Goal: Transaction & Acquisition: Purchase product/service

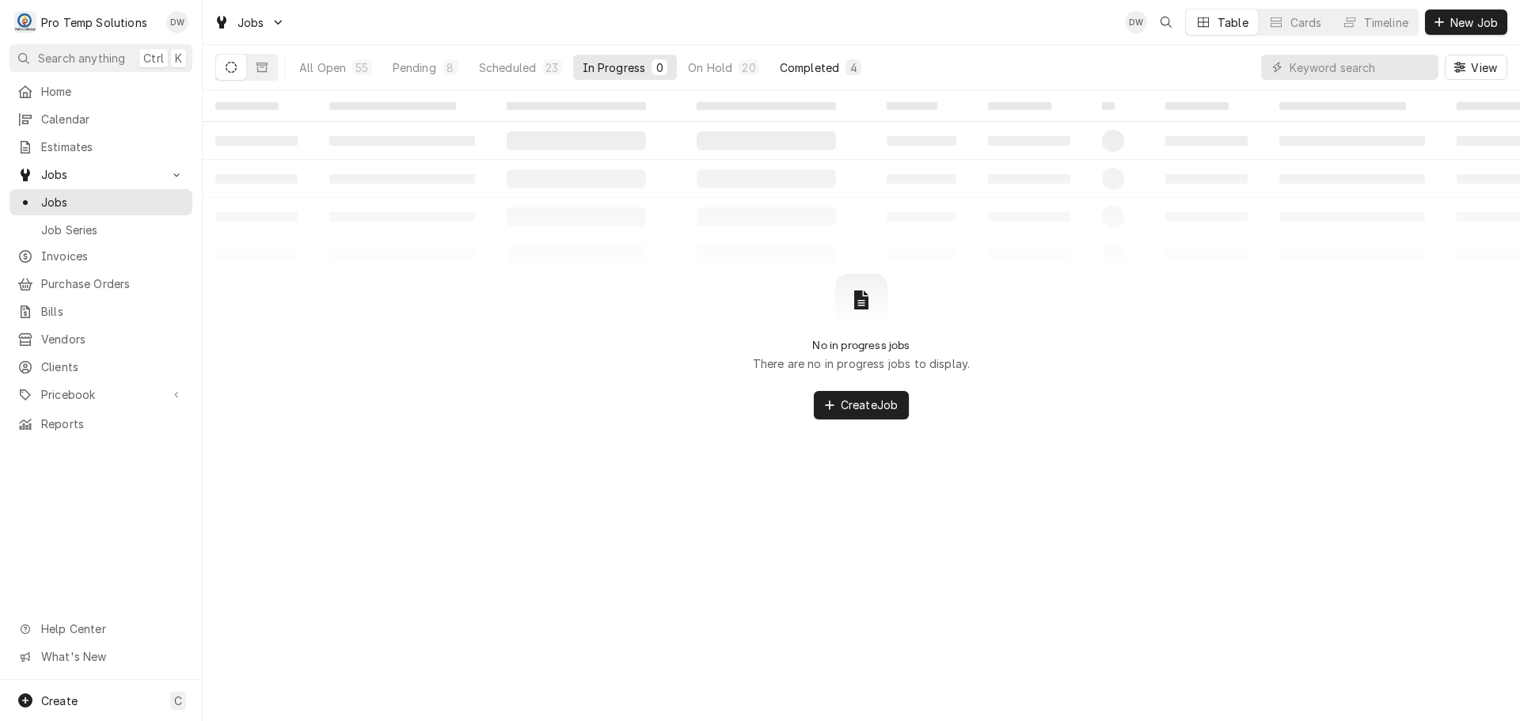
click at [814, 60] on div "Completed" at bounding box center [809, 67] width 59 height 17
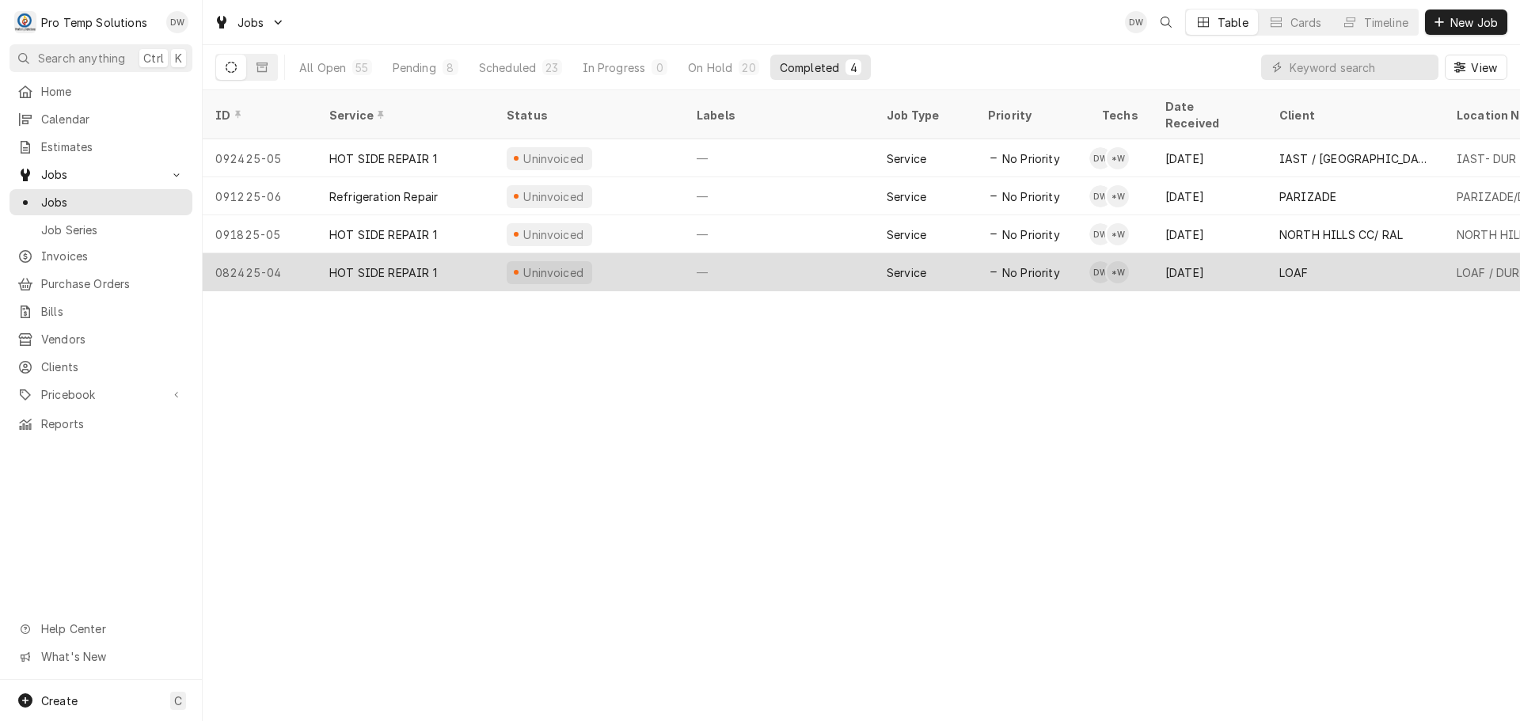
click at [768, 253] on div "—" at bounding box center [779, 272] width 190 height 38
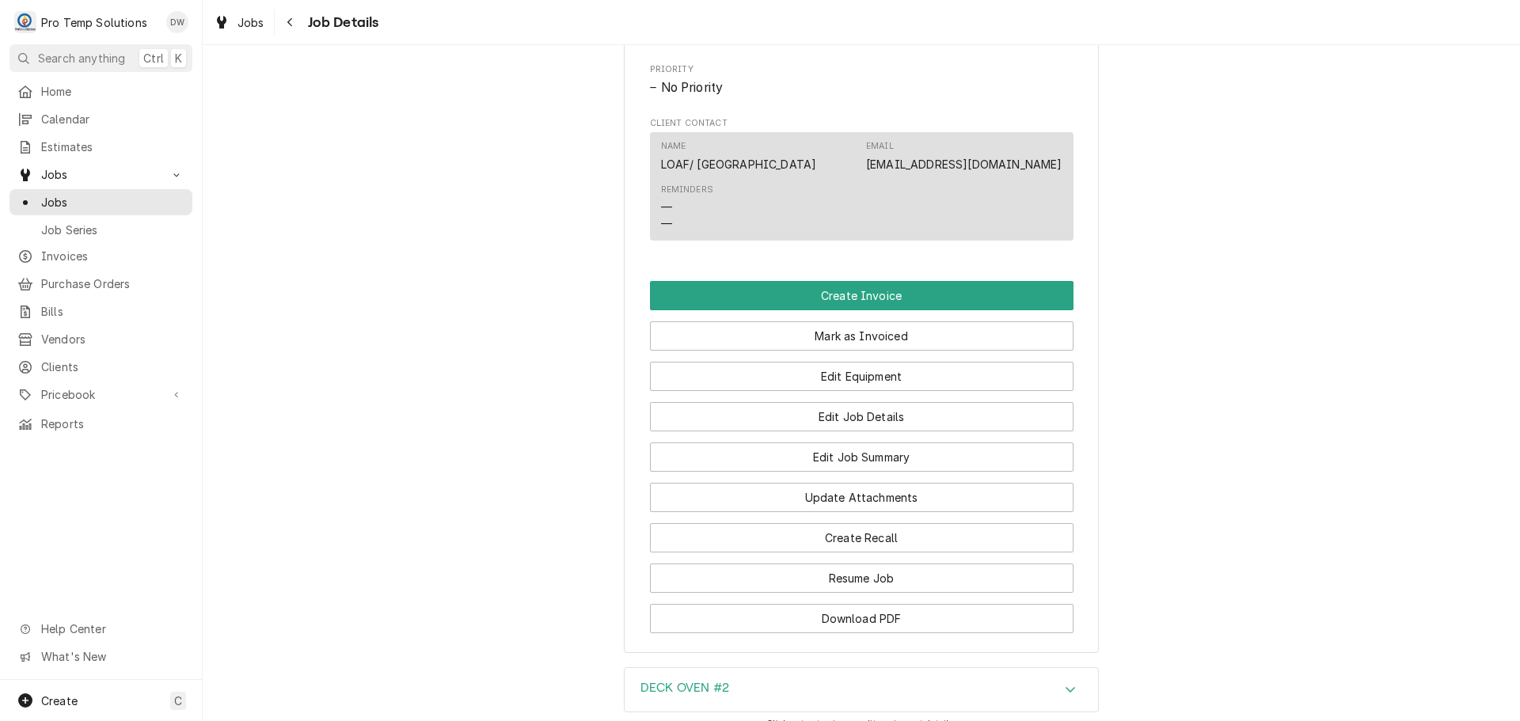
scroll to position [950, 0]
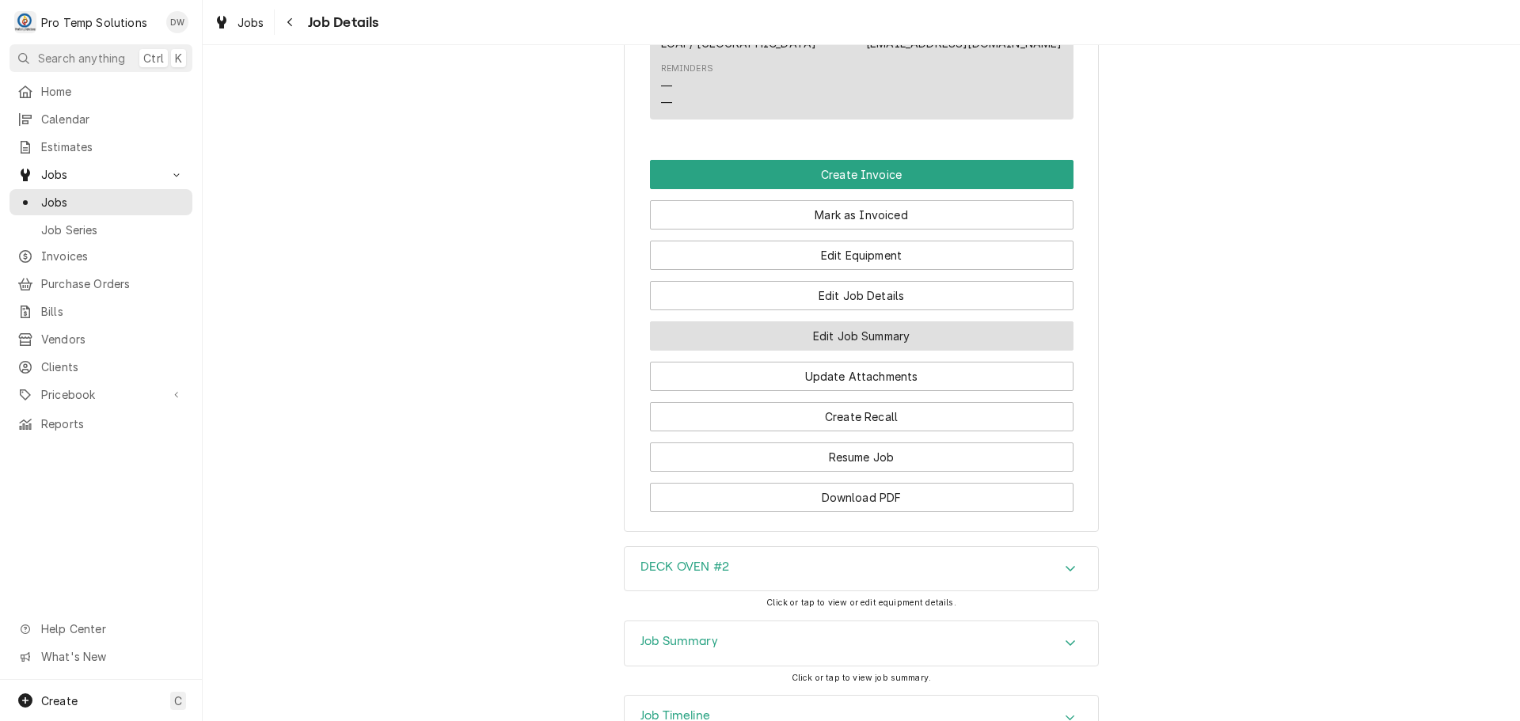
click at [851, 351] on button "Edit Job Summary" at bounding box center [862, 335] width 424 height 29
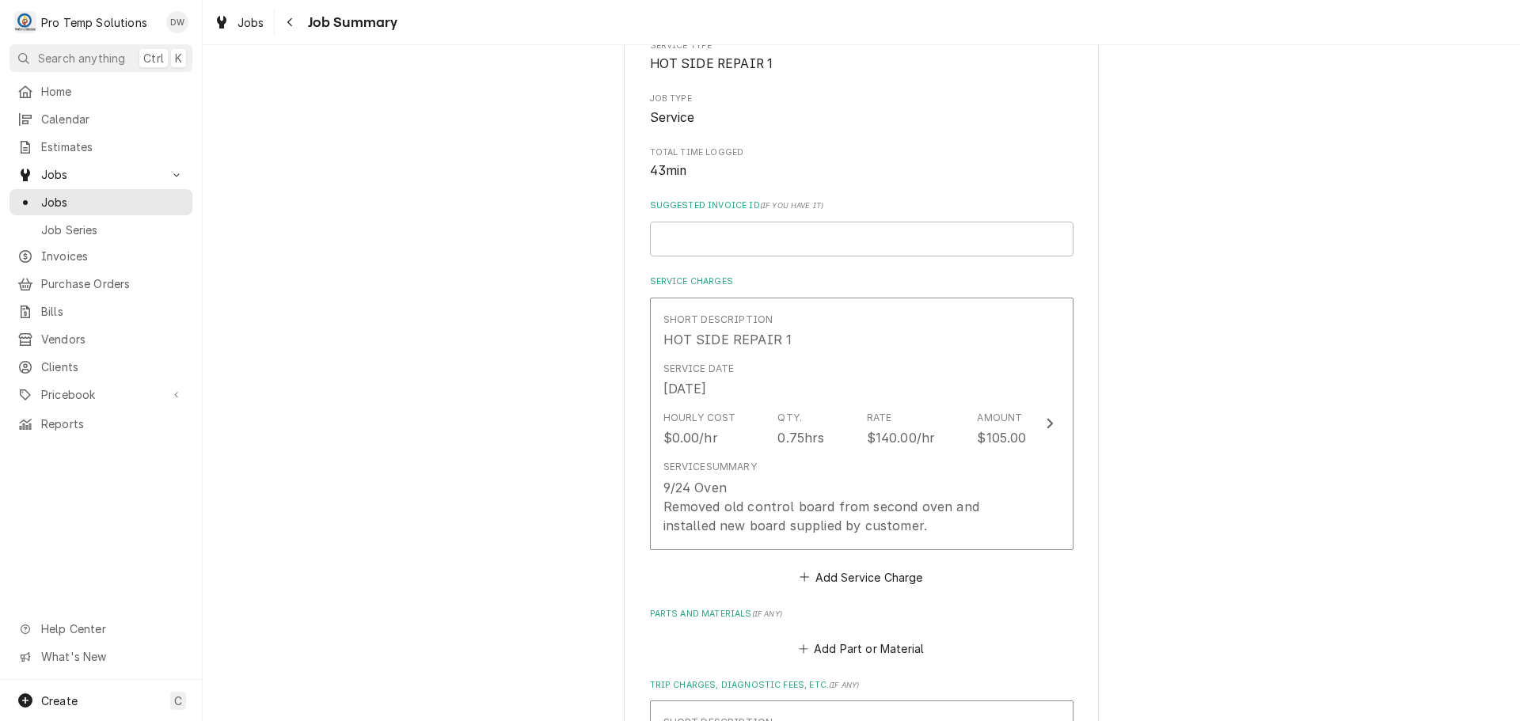
scroll to position [238, 0]
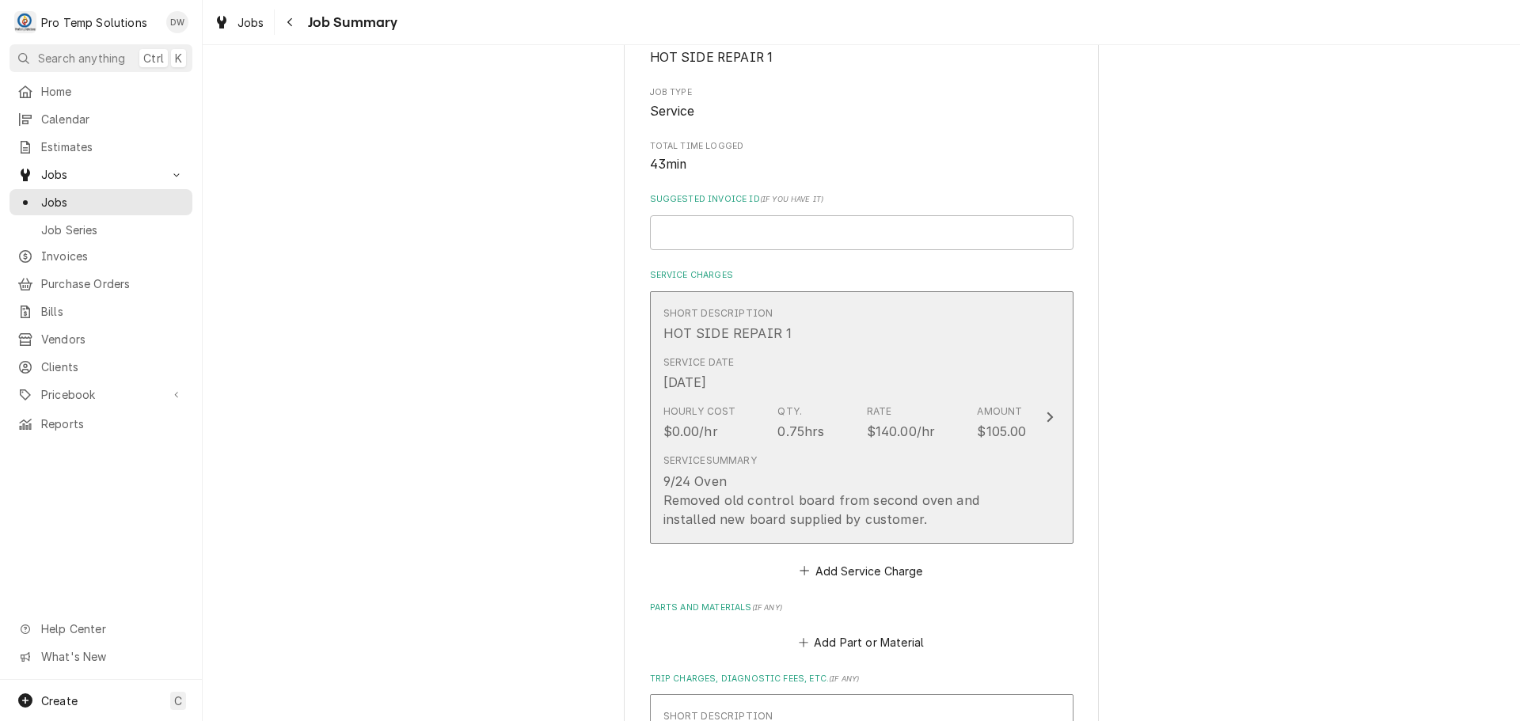
click at [1046, 413] on icon "Update Line Item" at bounding box center [1050, 417] width 8 height 13
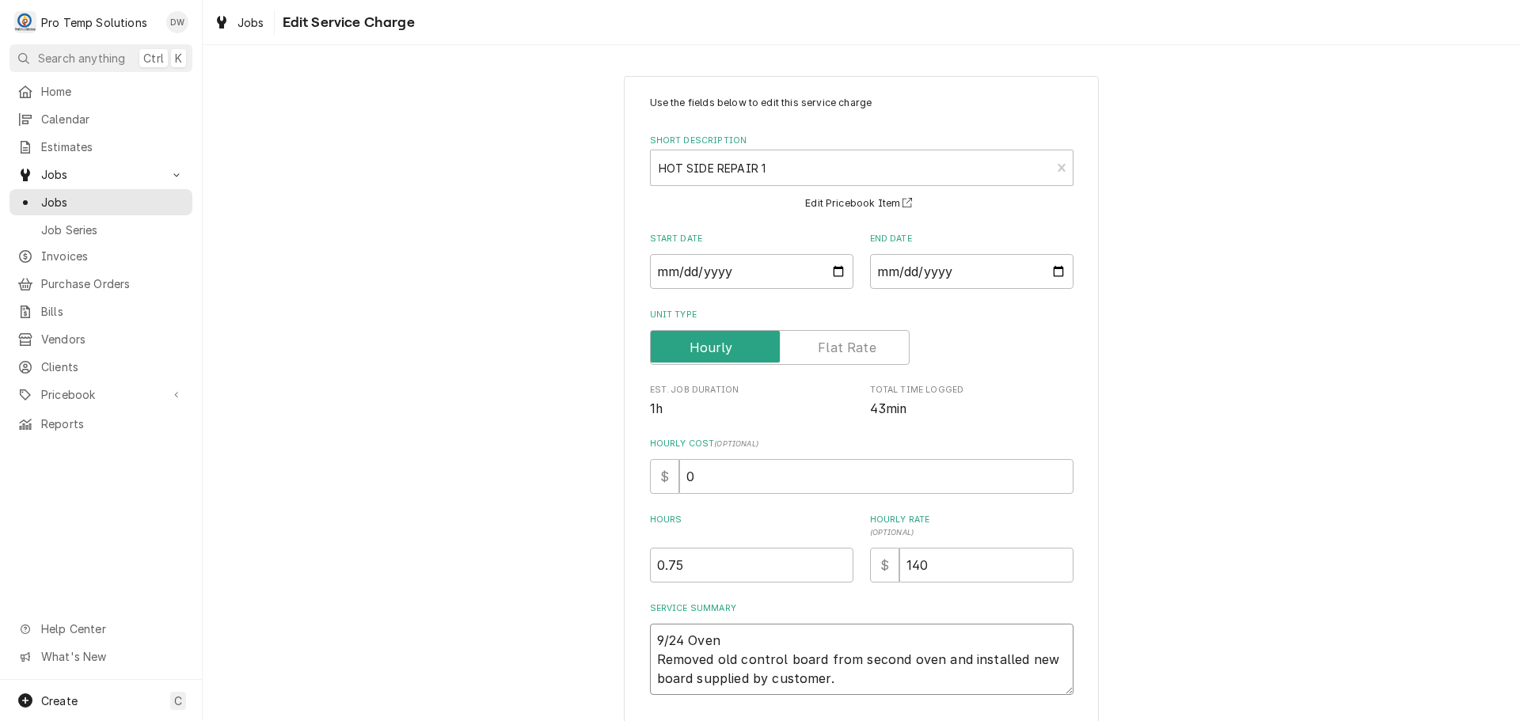
click at [733, 637] on textarea "9/24 Oven Removed old control board from second oven and installed new board su…" at bounding box center [862, 659] width 424 height 71
type textarea "x"
type textarea "9/24 Oven Removed old control board from second oven and installed new board su…"
type textarea "x"
type textarea "9/24 Ove Removed old control board from second oven and installed new board sup…"
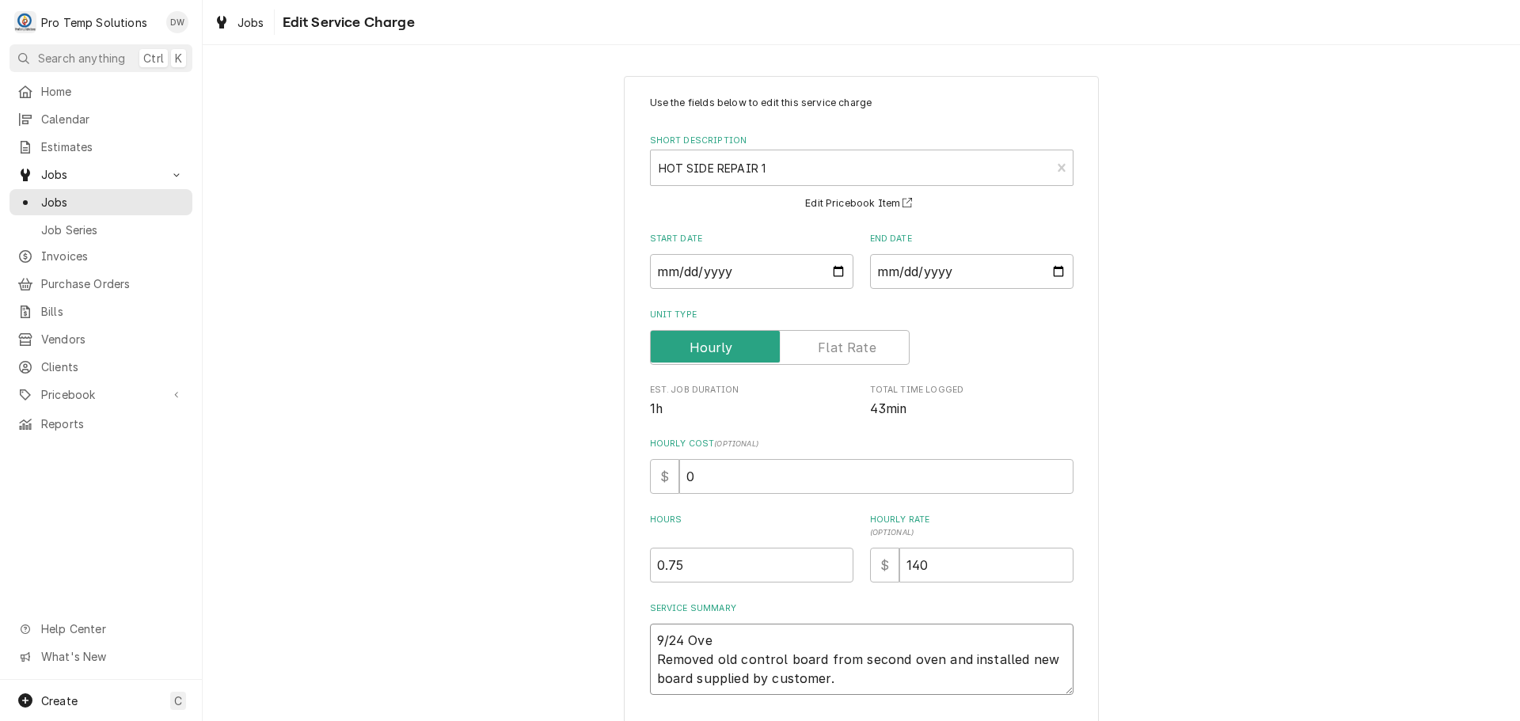
type textarea "x"
type textarea "9/24 Ov Removed old control board from second oven and installed new board supp…"
type textarea "x"
type textarea "9/24 O Removed old control board from second oven and installed new board suppl…"
type textarea "x"
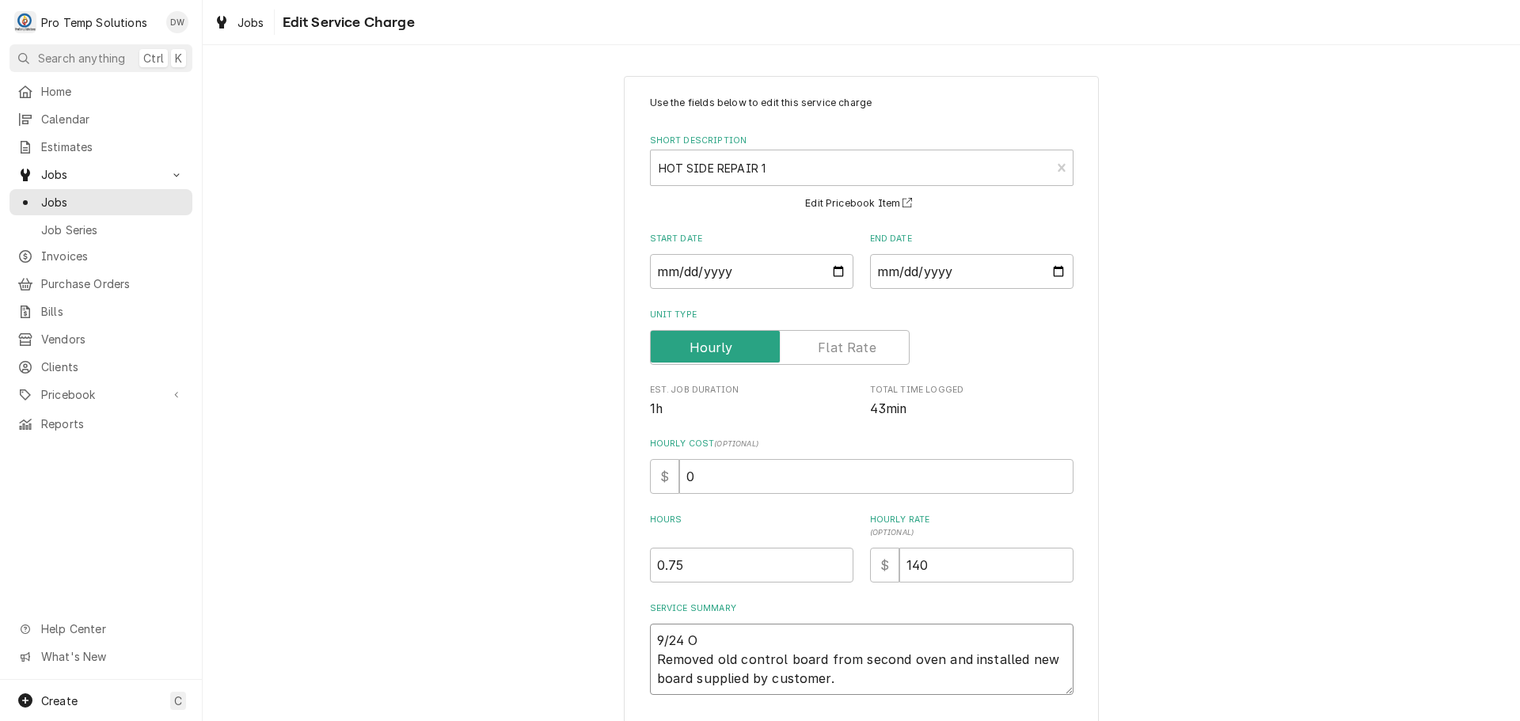
type textarea "9/24 Removed old control board from second oven and installed new board supplie…"
type textarea "x"
type textarea "9/24 D Removed old control board from second oven and installed new board suppl…"
type textarea "x"
type textarea "9/24 DE Removed old control board from second oven and installed new board supp…"
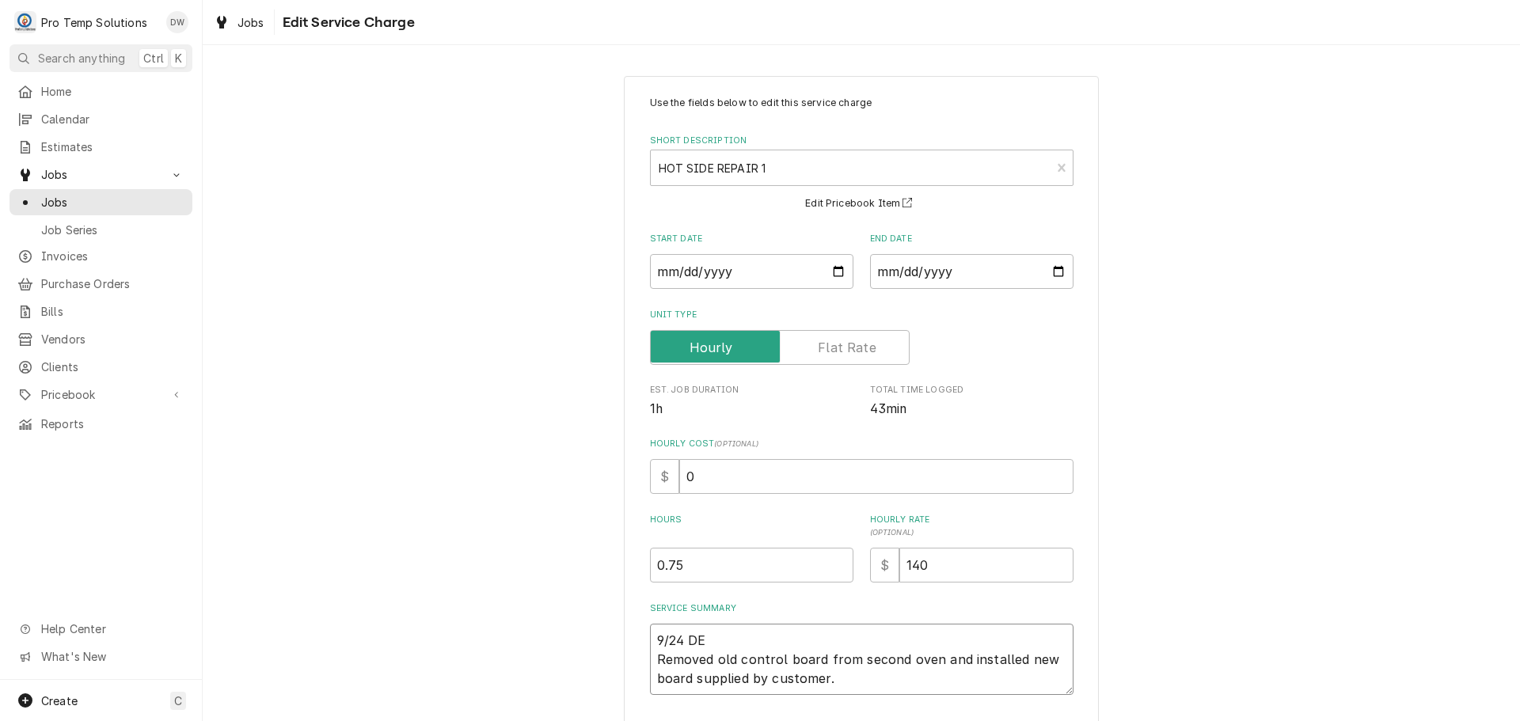
type textarea "x"
type textarea "9/24 DEC Removed old control board from second oven and installed new board sup…"
type textarea "x"
type textarea "9/24 DECK Removed old control board from second oven and installed new board su…"
type textarea "x"
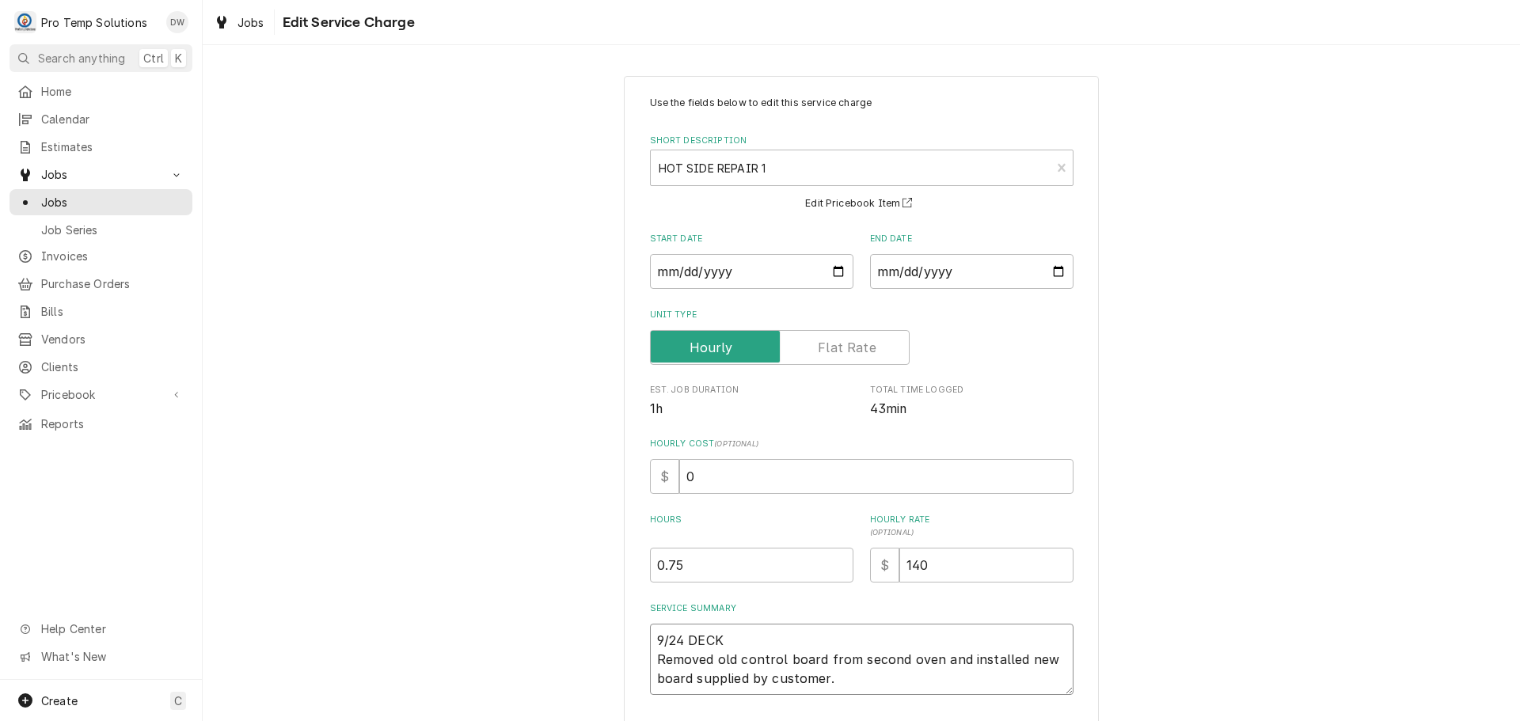
type textarea "9/24 DECK Removed old control board from second oven and installed new board su…"
type textarea "x"
type textarea "9/24 DECK O Removed old control board from second oven and installed new board …"
type textarea "x"
type textarea "9/24 DECK OV Removed old control board from second oven and installed new board…"
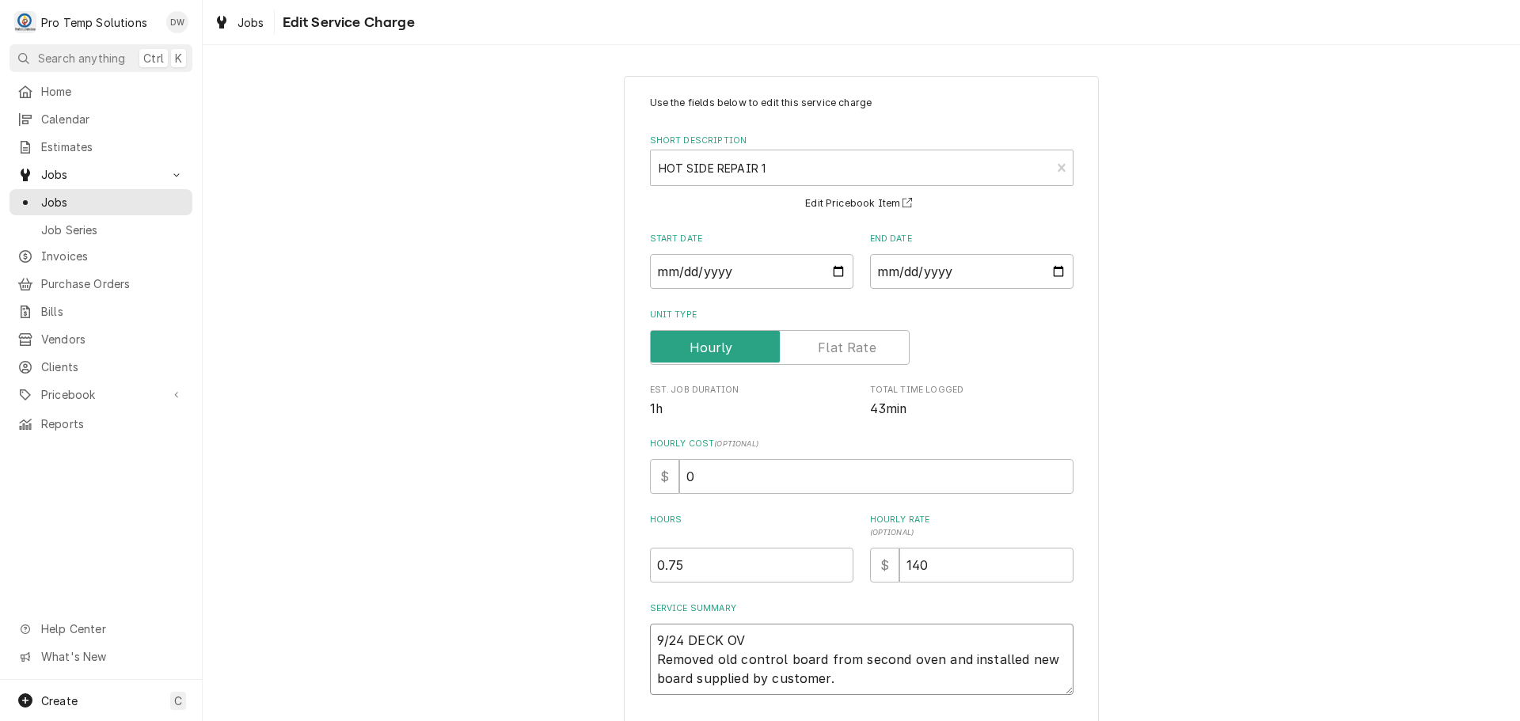
type textarea "x"
type textarea "9/24 DECK OVE Removed old control board from second oven and installed new boar…"
type textarea "x"
type textarea "9/24 DECK OVEN Removed old control board from second oven and installed new boa…"
type textarea "x"
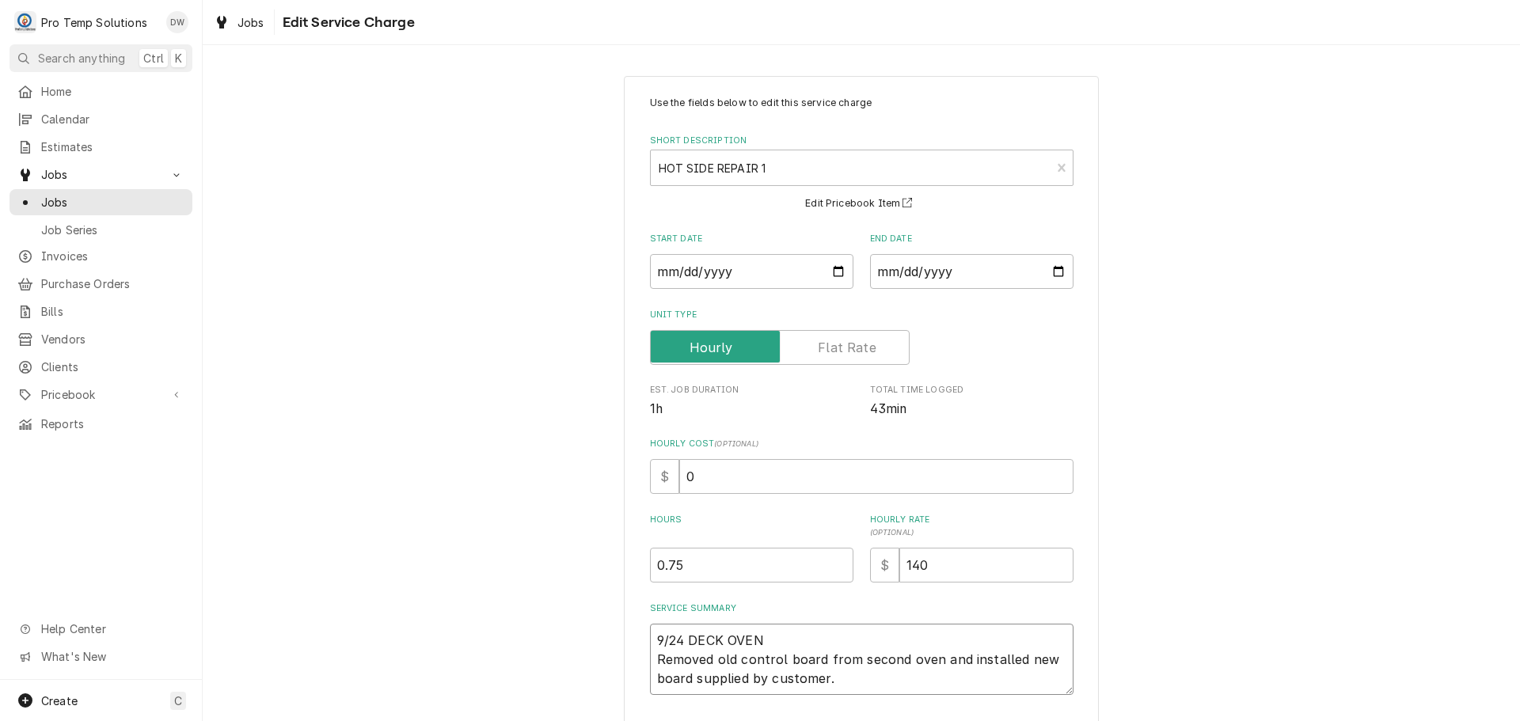
type textarea "9/24 DECK OVEN Removed old control board from second oven and installed new boa…"
type textarea "x"
type textarea "9/24 DECK OVEN # Removed old control board from second oven and installed new b…"
type textarea "x"
type textarea "9/24 DECK OVEN #2 Removed old control board from second oven and installed new …"
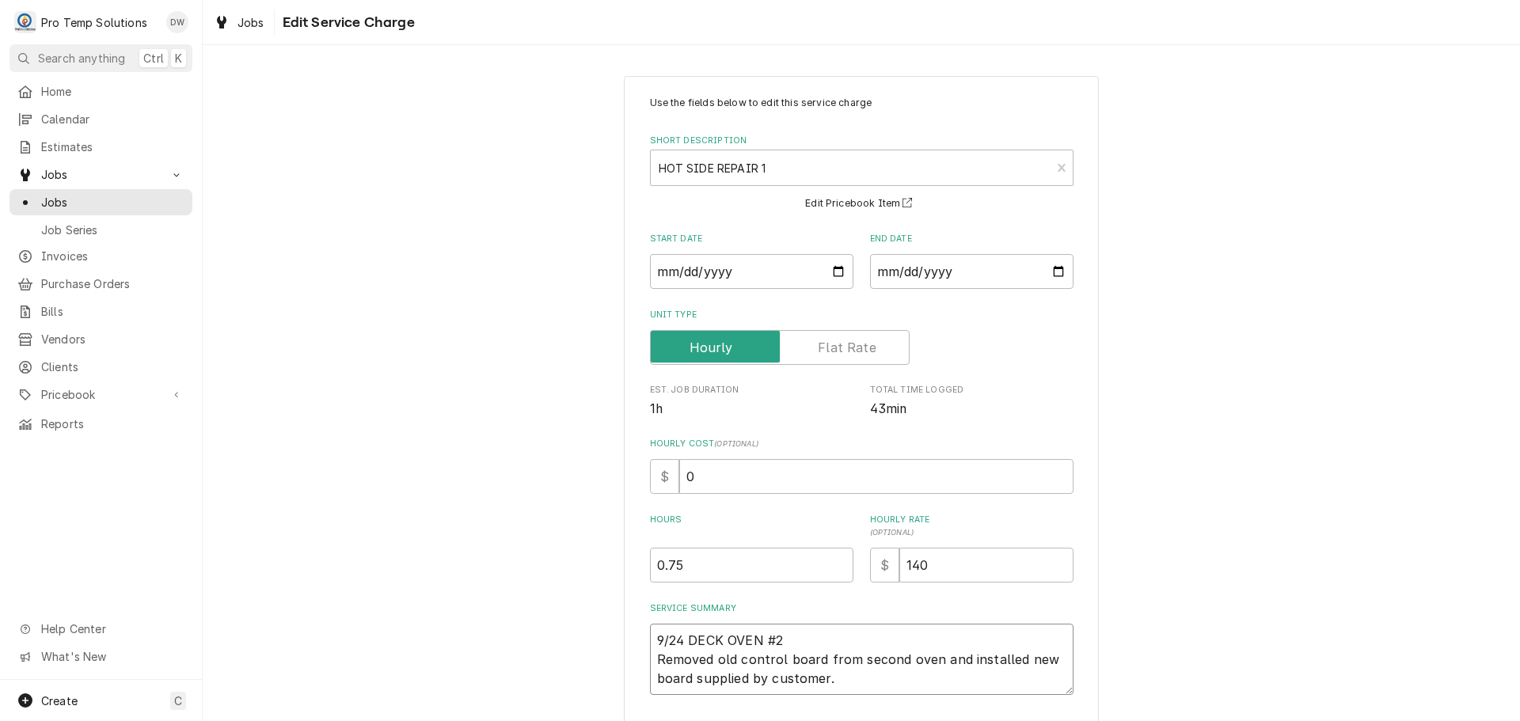
type textarea "x"
type textarea "9/24 DECK OVEN #2 Removed old control board from second oven and installed new …"
type textarea "x"
type textarea "9/24 DECK OVEN #2 1 Removed old control board from second oven and installed ne…"
type textarea "x"
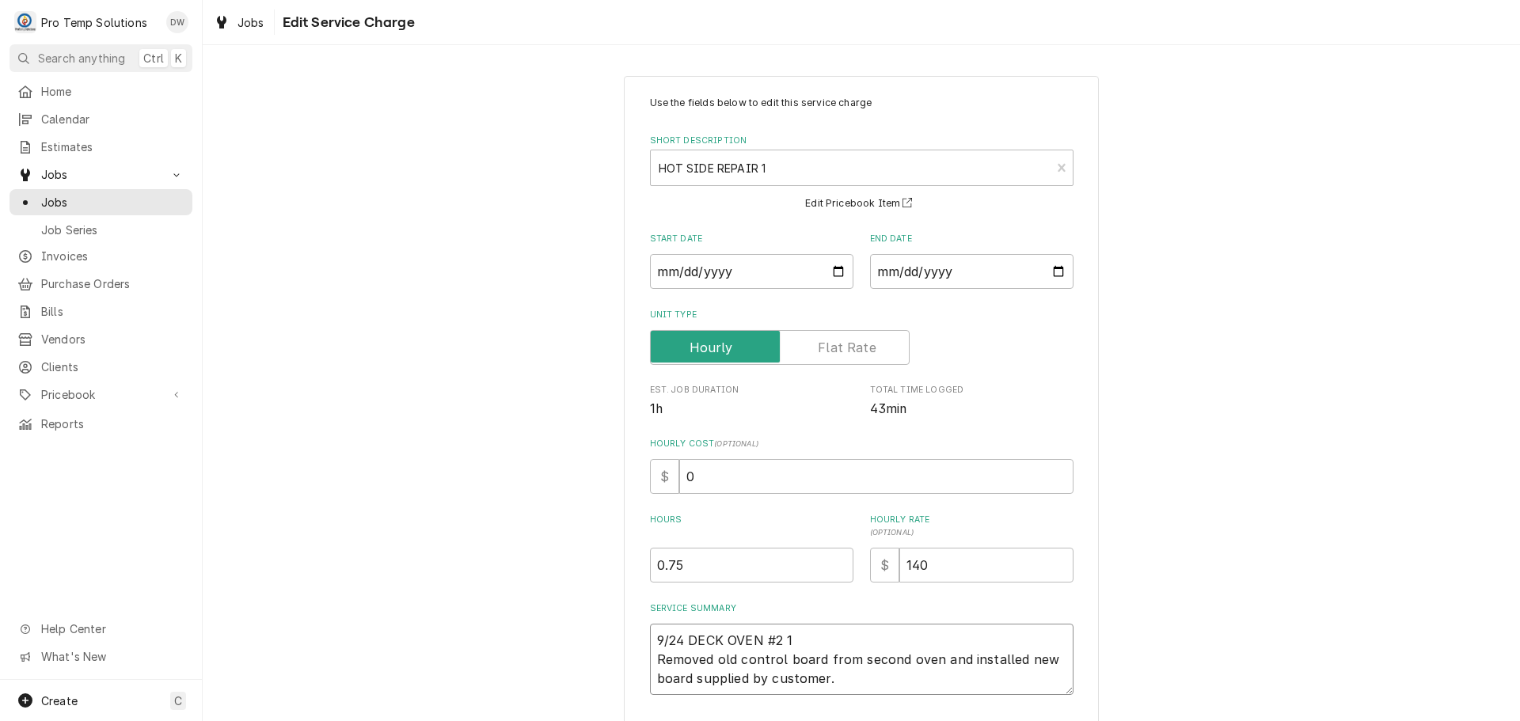
type textarea "9/24 DECK OVEN #2 12 Removed old control board from second oven and installed n…"
type textarea "x"
type textarea "9/24 DECK OVEN #2 120 Removed old control board from second oven and installed …"
type textarea "x"
type textarea "9/24 DECK OVEN #2 1200 Removed old control board from second oven and installed…"
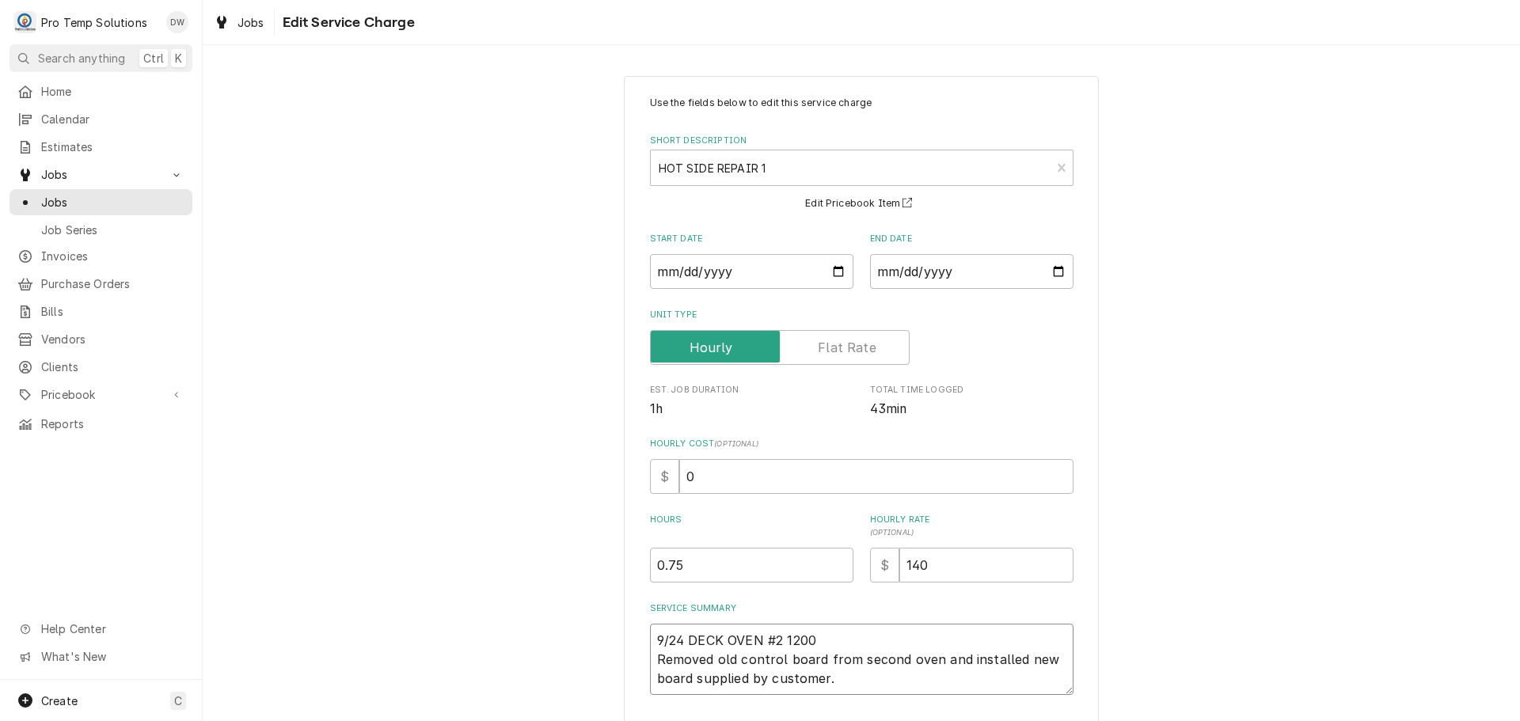
type textarea "x"
type textarea "9/24 DECK OVEN #2 1200- Removed old control board from second oven and installe…"
type textarea "x"
type textarea "9/24 DECK OVEN #2 1200-1 Removed old control board from second oven and install…"
type textarea "x"
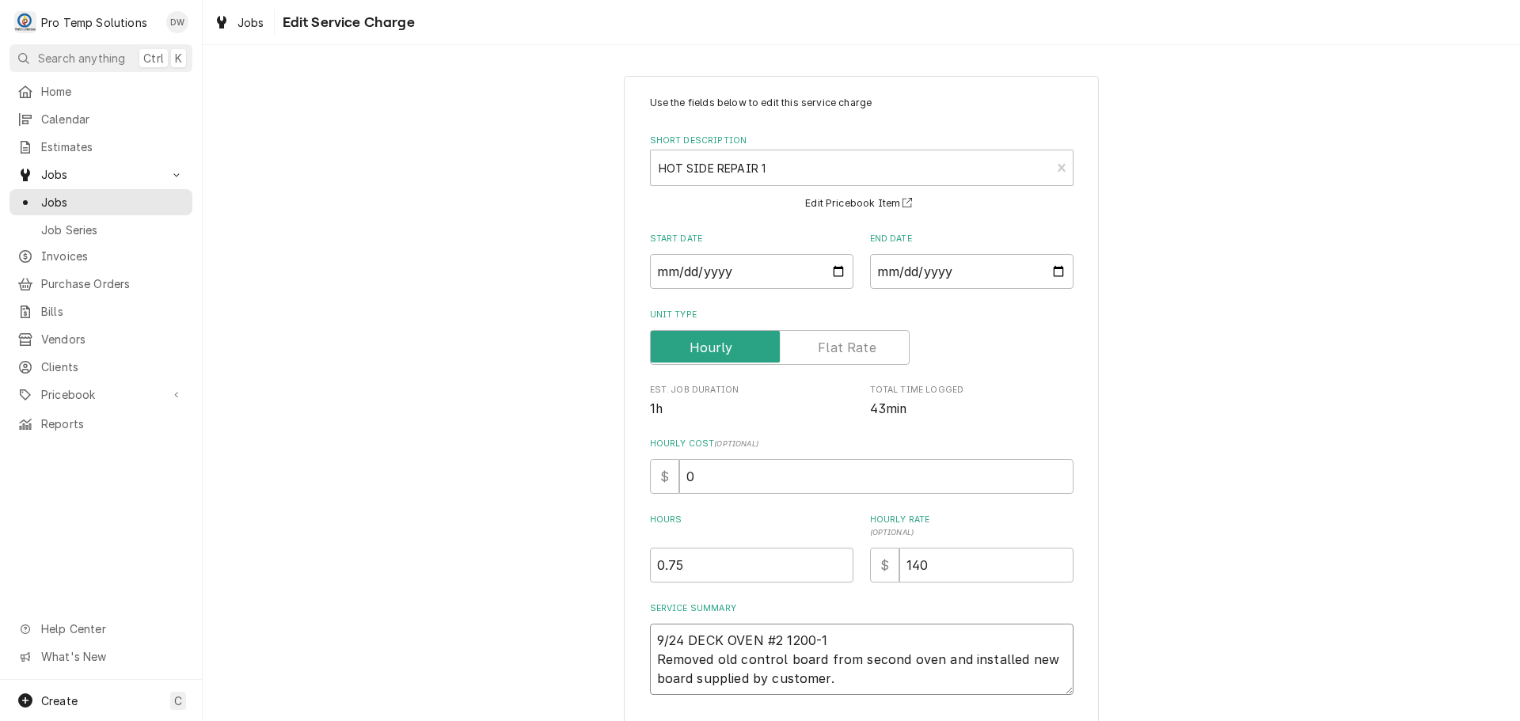
type textarea "9/24 DECK OVEN #2 1200-12 Removed old control board from second oven and instal…"
type textarea "x"
type textarea "9/24 DECK OVEN #2 1200-124 Removed old control board from second oven and insta…"
type textarea "x"
type textarea "9/24 DECK OVEN #2 1200-1245 Removed old control board from second oven and inst…"
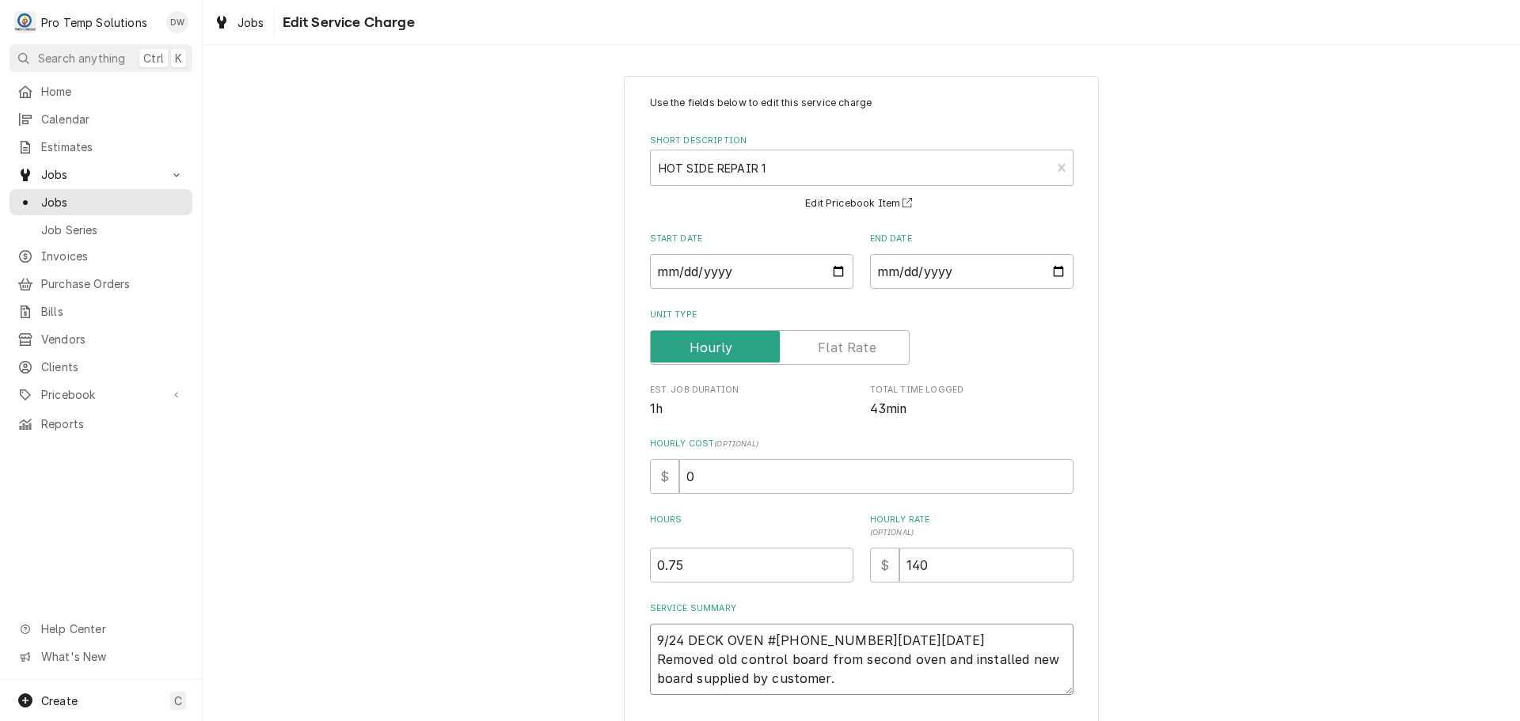
type textarea "x"
type textarea "9/24 DECK OVEN #2 1200-1245 Removed old control board from second oven and inst…"
type textarea "x"
type textarea "9/24 DECK OVEN #2 1200-1245 K Removed old control board from second oven and in…"
type textarea "x"
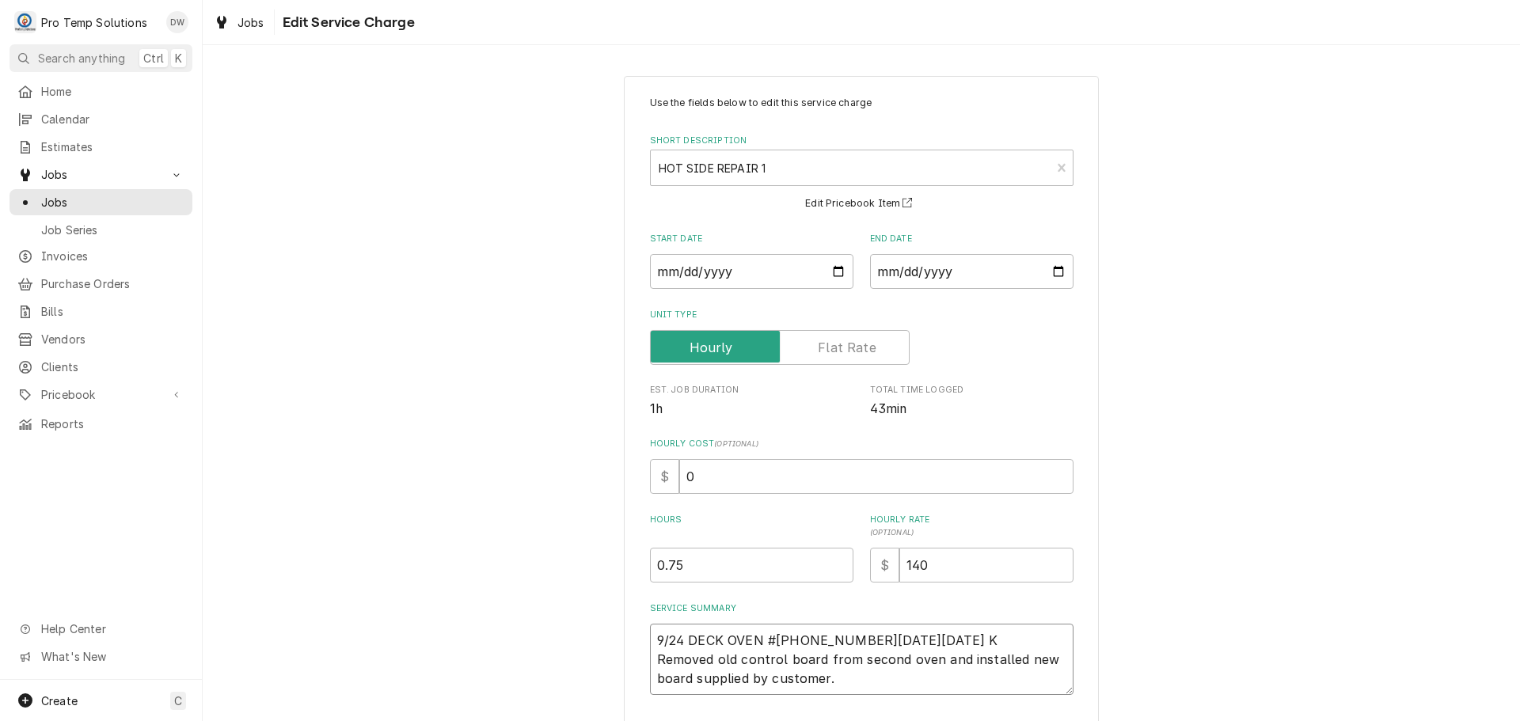
type textarea "9/24 DECK OVEN #2 1200-1245 KE Removed old control board from second oven and i…"
type textarea "x"
type textarea "9/24 DECK OVEN #2 1200-1245 KEV Removed old control board from second oven and …"
type textarea "x"
type textarea "9/24 DECK OVEN #2 1200-1245 KEVI Removed old control board from second oven and…"
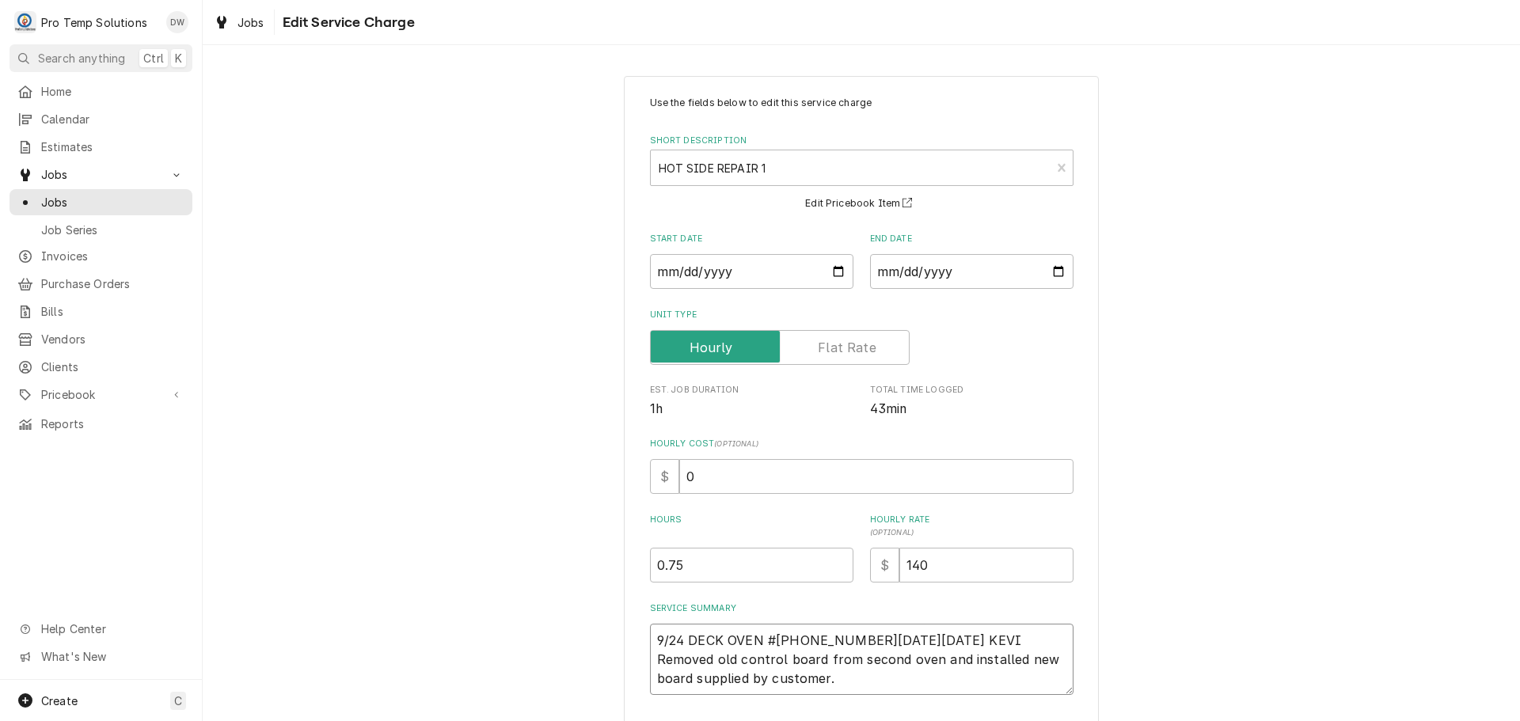
type textarea "x"
type textarea "9/24 DECK OVEN #2 1200-1245 KEVIN Removed old control board from second oven an…"
type textarea "x"
type textarea "9/24 DECK OVEN #2 1200-1245 KEVIN Removed old control board from second oven an…"
type textarea "x"
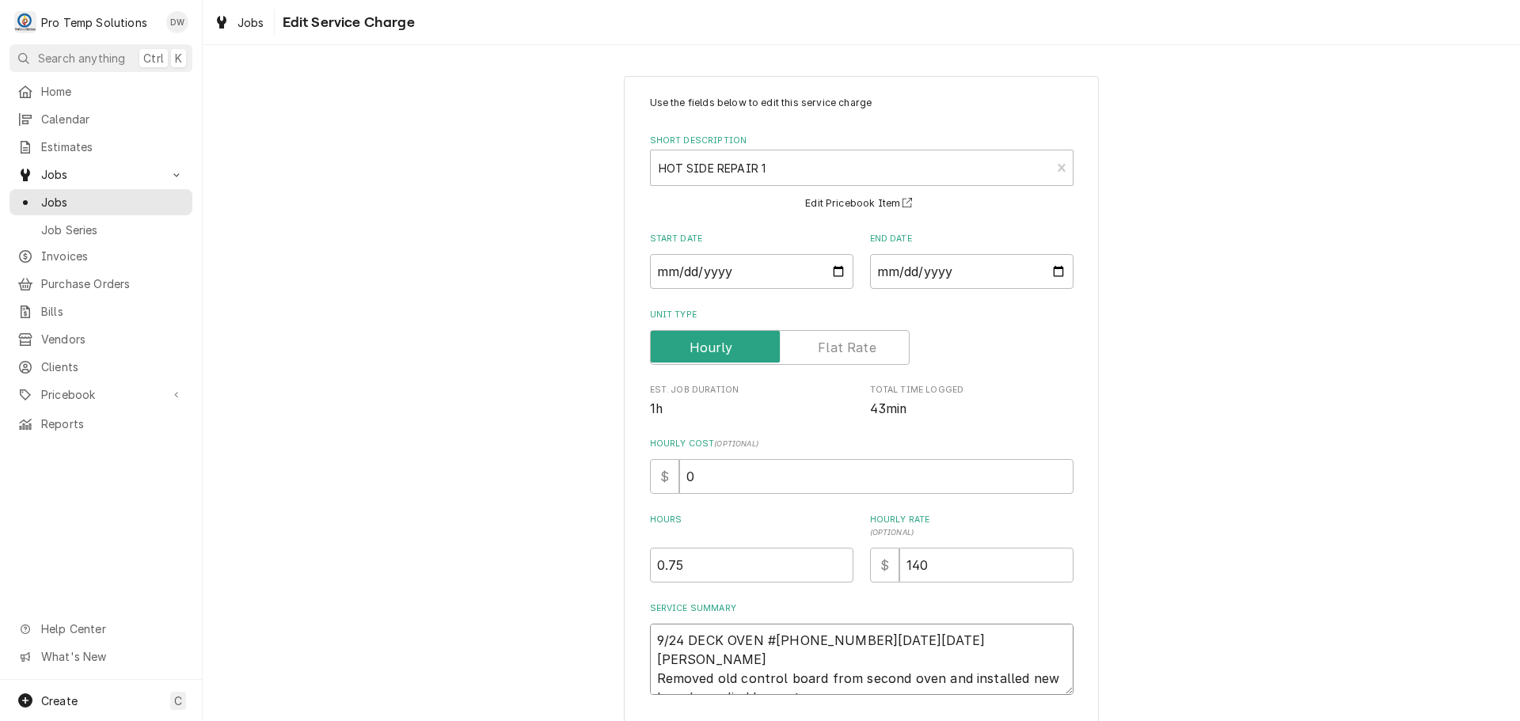
type textarea "9/24 DECK OVEN #2 1200-1245 KEVIN 1 Removed old control board from second oven …"
type textarea "x"
type textarea "9/24 DECK OVEN #2 1200-1245 KEVIN 12 Removed old control board from second oven…"
type textarea "x"
type textarea "9/24 DECK OVEN #2 1200-1245 KEVIN 121 Removed old control board from second ove…"
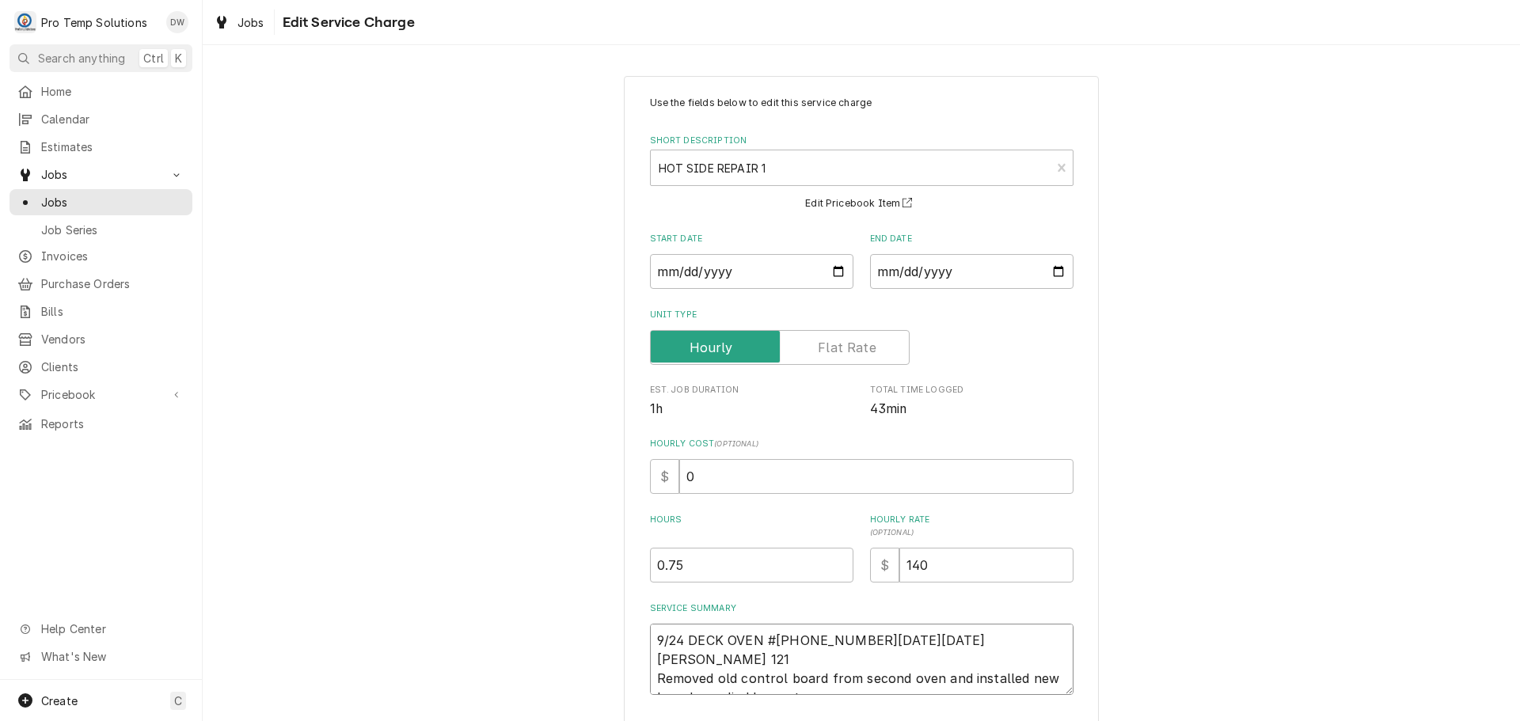
type textarea "x"
type textarea "9/24 DECK OVEN #2 1200-1245 KEVIN 1215 Removed old control board from second ov…"
type textarea "x"
type textarea "9/24 DECK OVEN #2 1200-1245 KEVIN 1215- Removed old control board from second o…"
type textarea "x"
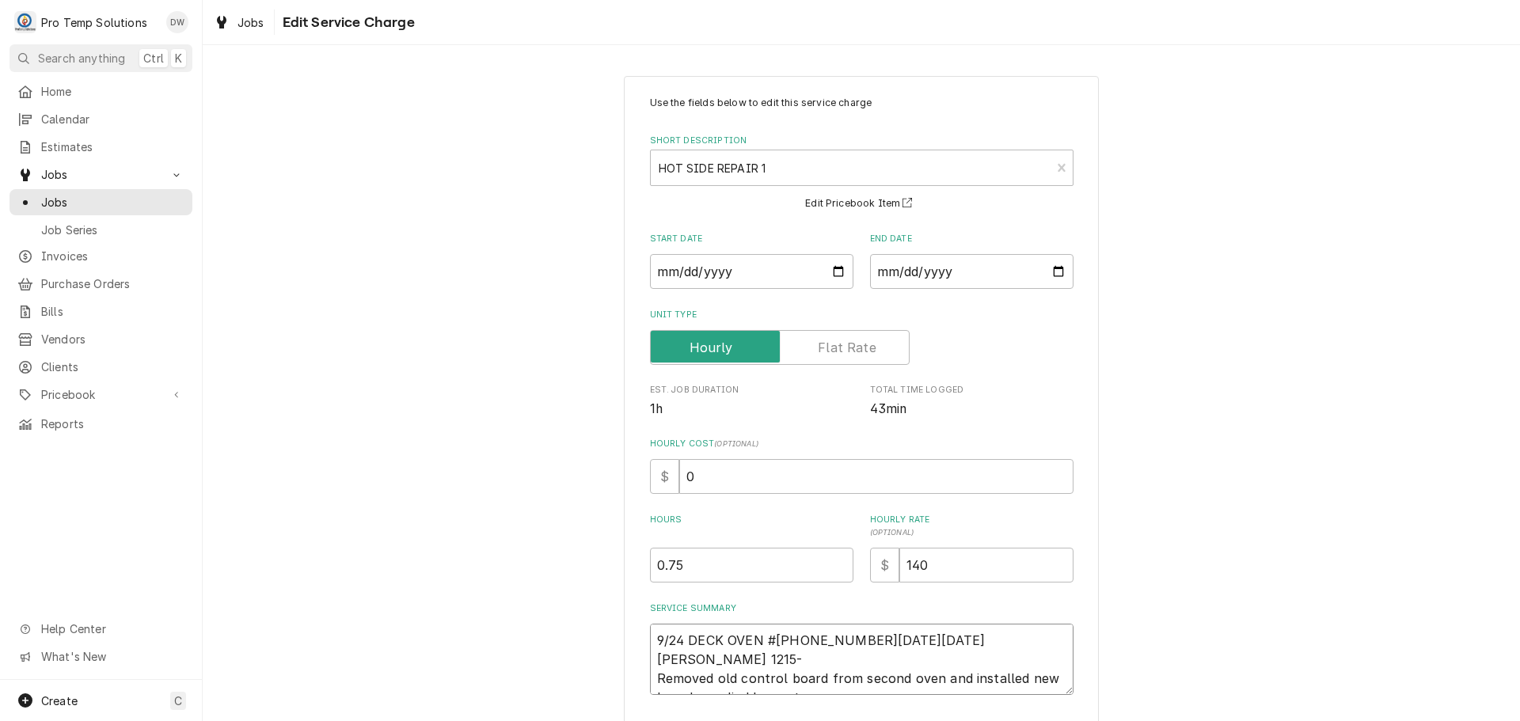
type textarea "9/24 DECK OVEN #2 1200-1245 KEVIN 1215-1 Removed old control board from second …"
type textarea "x"
type textarea "9/24 DECK OVEN #2 1200-1245 KEVIN 1215-12 Removed old control board from second…"
type textarea "x"
type textarea "9/24 DECK OVEN #2 1200-1245 KEVIN 1215-124 Removed old control board from secon…"
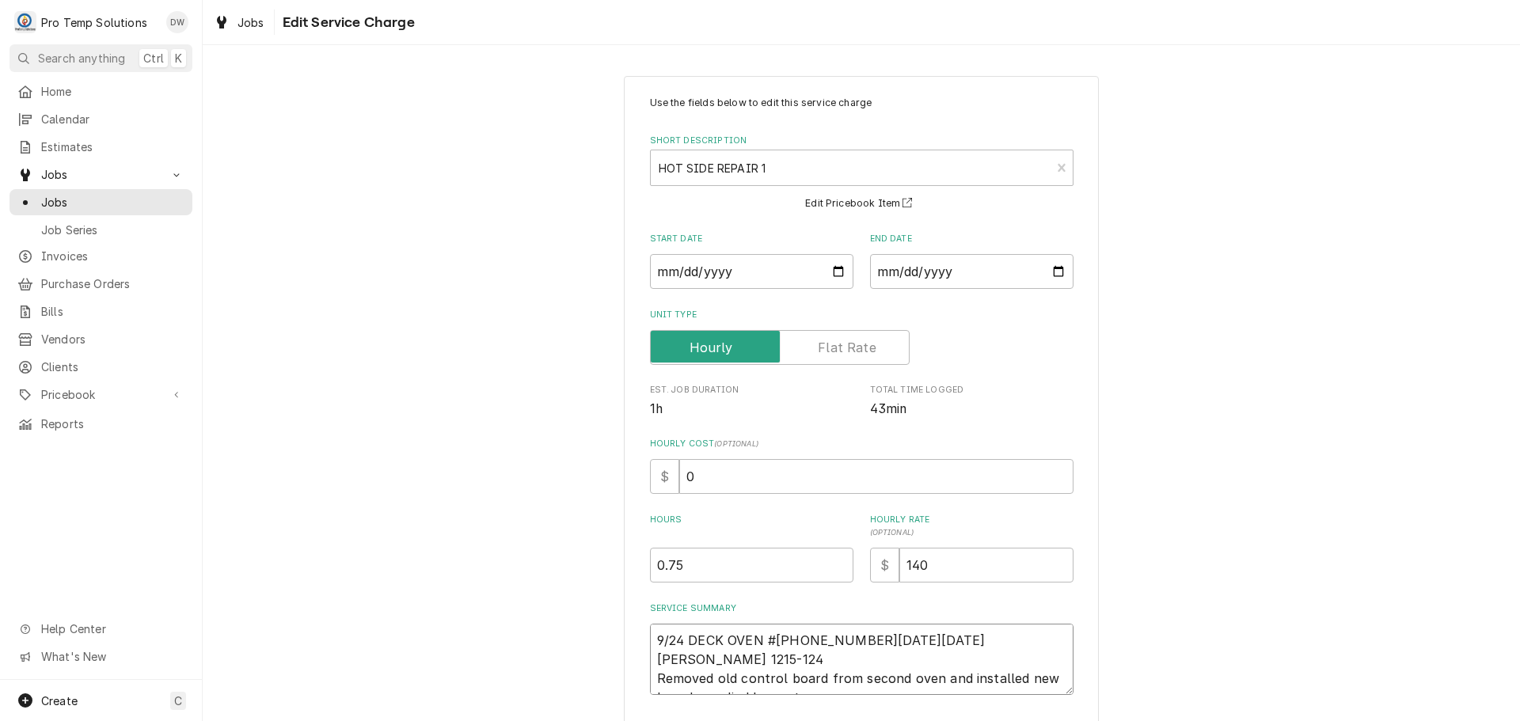
type textarea "x"
type textarea "9/24 DECK OVEN #2 1200-1245 KEVIN 1215-1245 Removed old control board from seco…"
type textarea "x"
type textarea "9/24 DECK OVEN #2 1200-1245 KEVIN 1215-1245 Removed old control board from seco…"
type textarea "x"
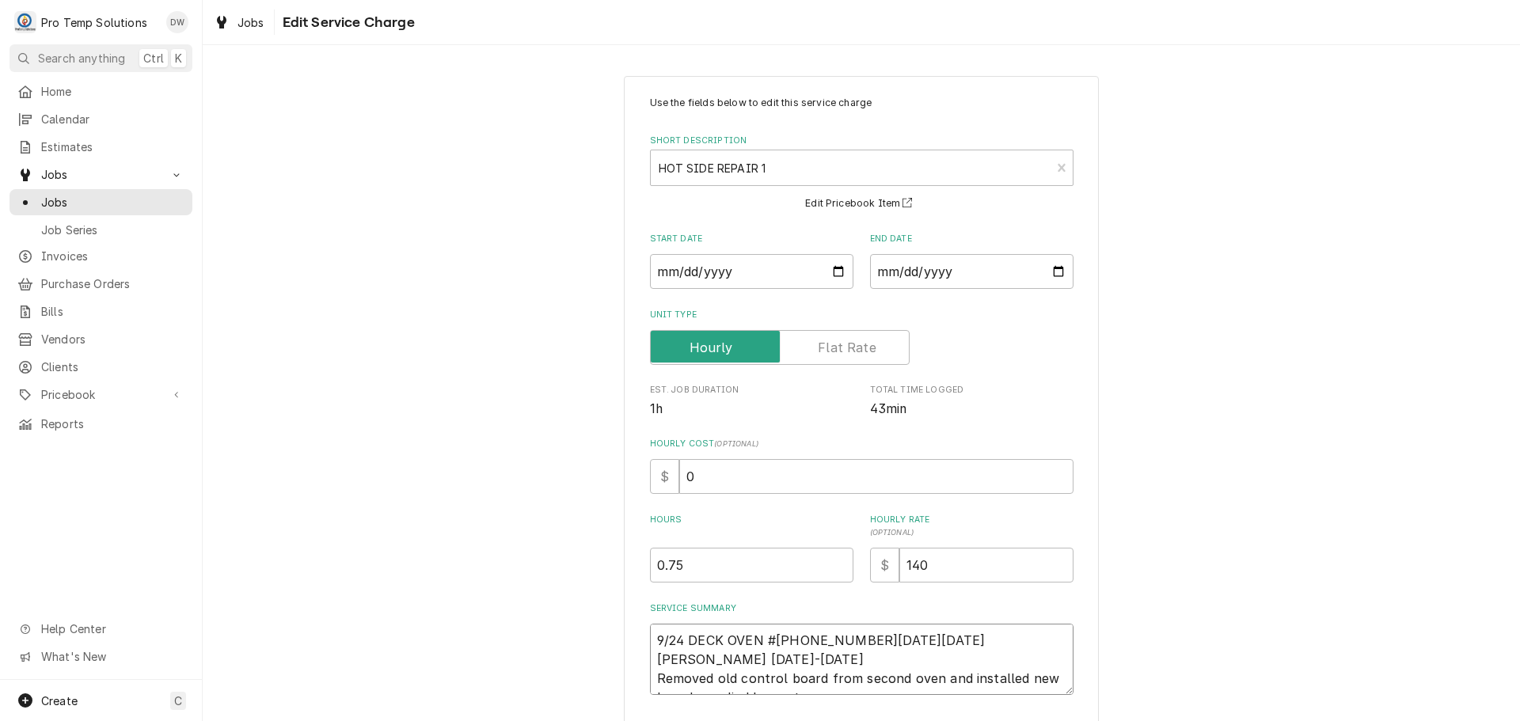
type textarea "9/24 DECK OVEN #2 1200-1245 KEVIN 1215-1245 K Removed old control board from se…"
type textarea "x"
type textarea "9/24 DECK OVEN #2 1200-1245 KEVIN 1215-1245 KO Removed old control board from s…"
type textarea "x"
type textarea "9/24 DECK OVEN #2 1200-1245 KEVIN 1215-1245 KOT Removed old control board from …"
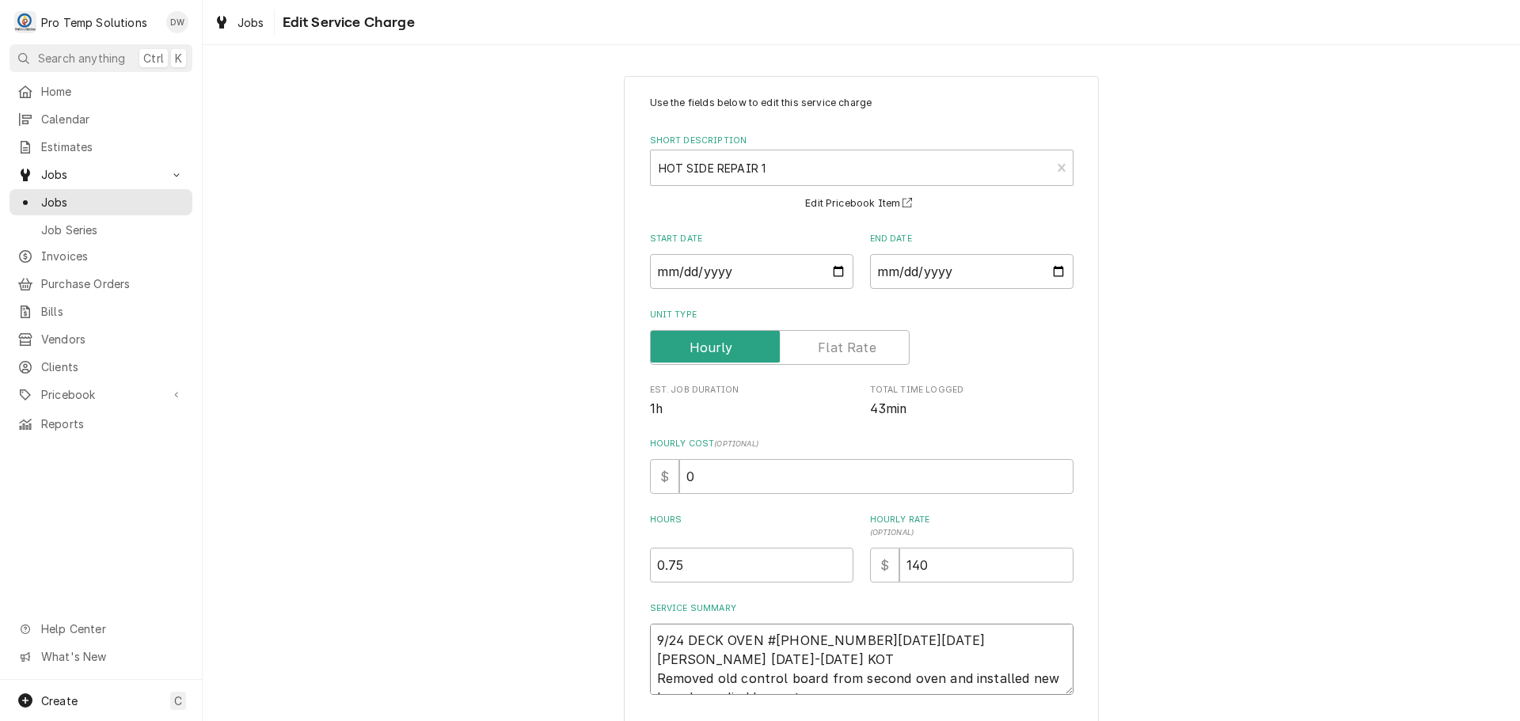
type textarea "x"
type textarea "9/24 DECK OVEN #2 1200-1245 KEVIN 1215-1245 KOTY Removed old control board from…"
type textarea "x"
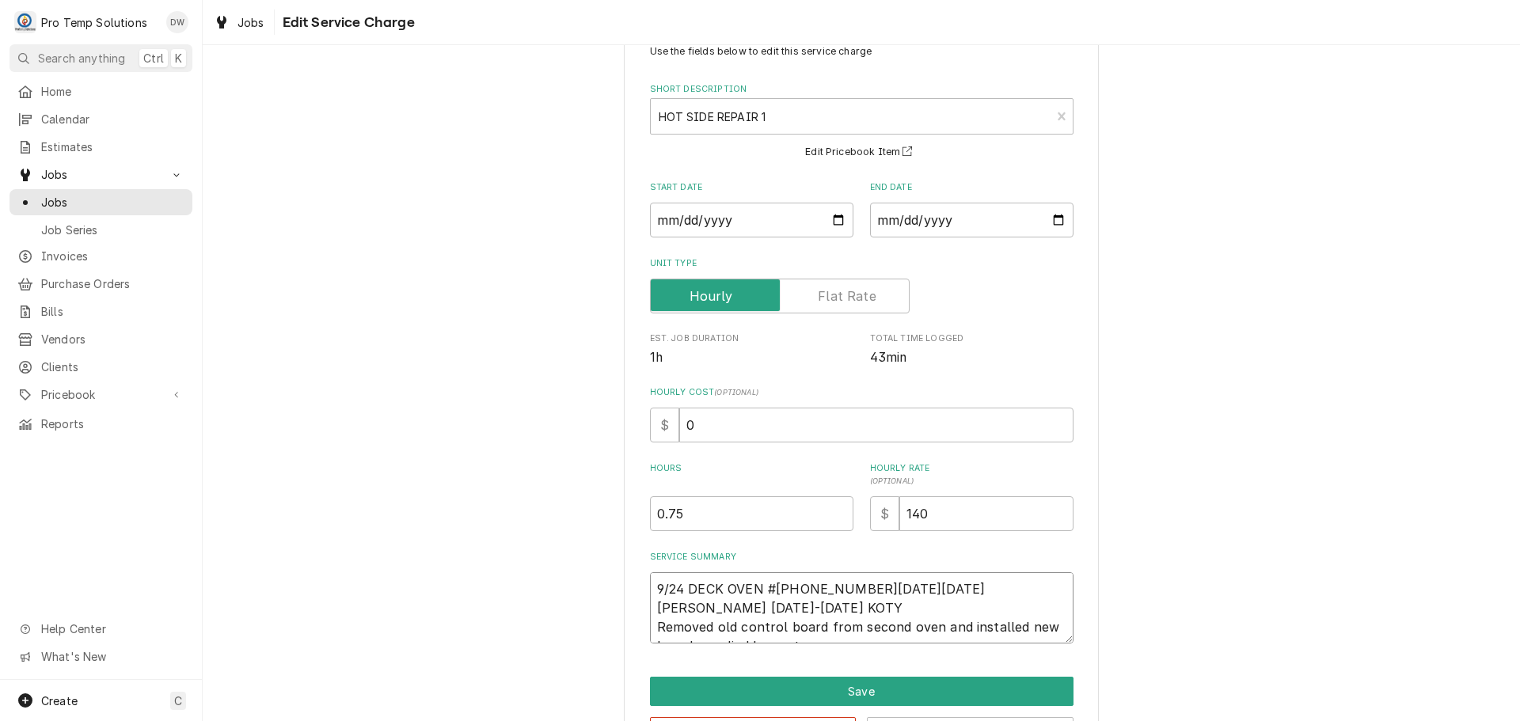
scroll to position [111, 0]
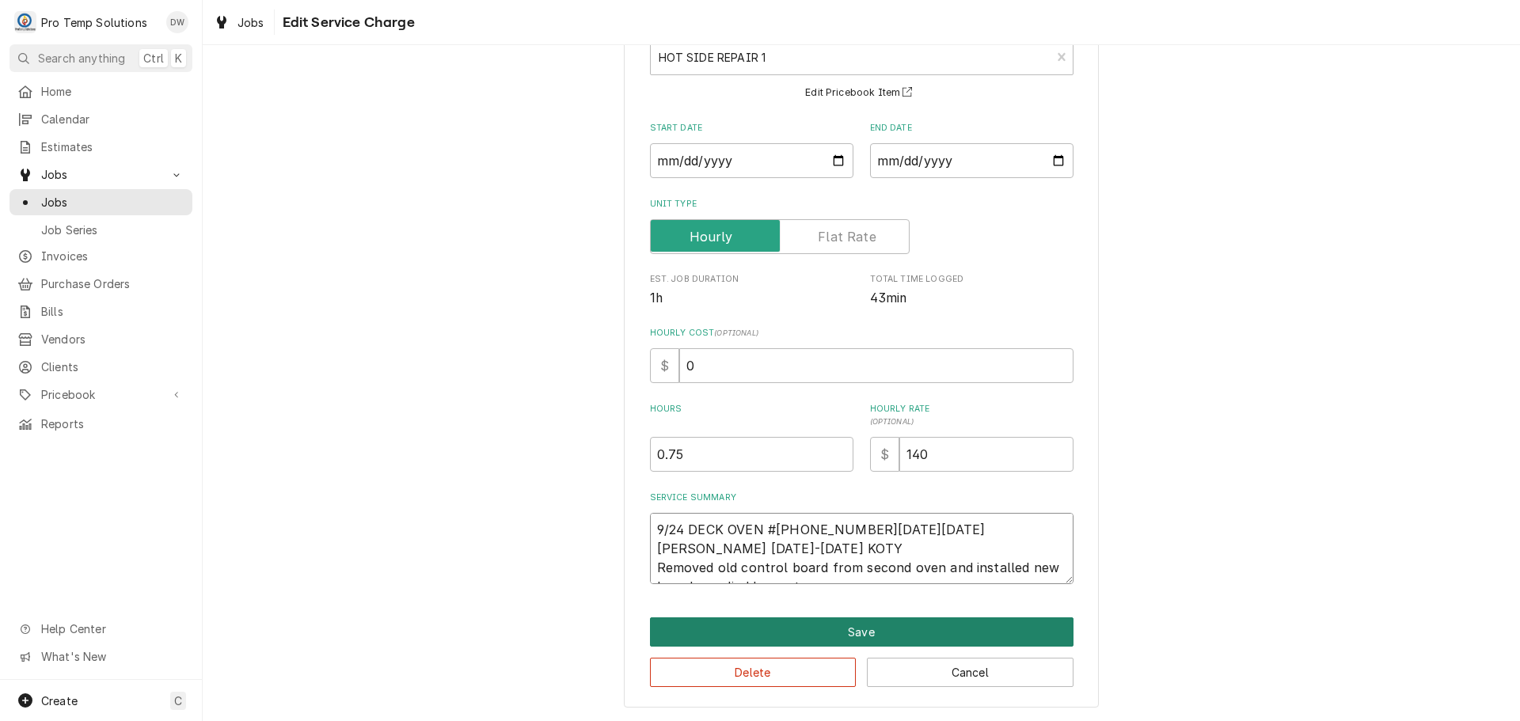
type textarea "9/24 DECK OVEN #2 1200-1245 KEVIN 1215-1245 KOTY Removed old control board from…"
click at [854, 626] on button "Save" at bounding box center [862, 632] width 424 height 29
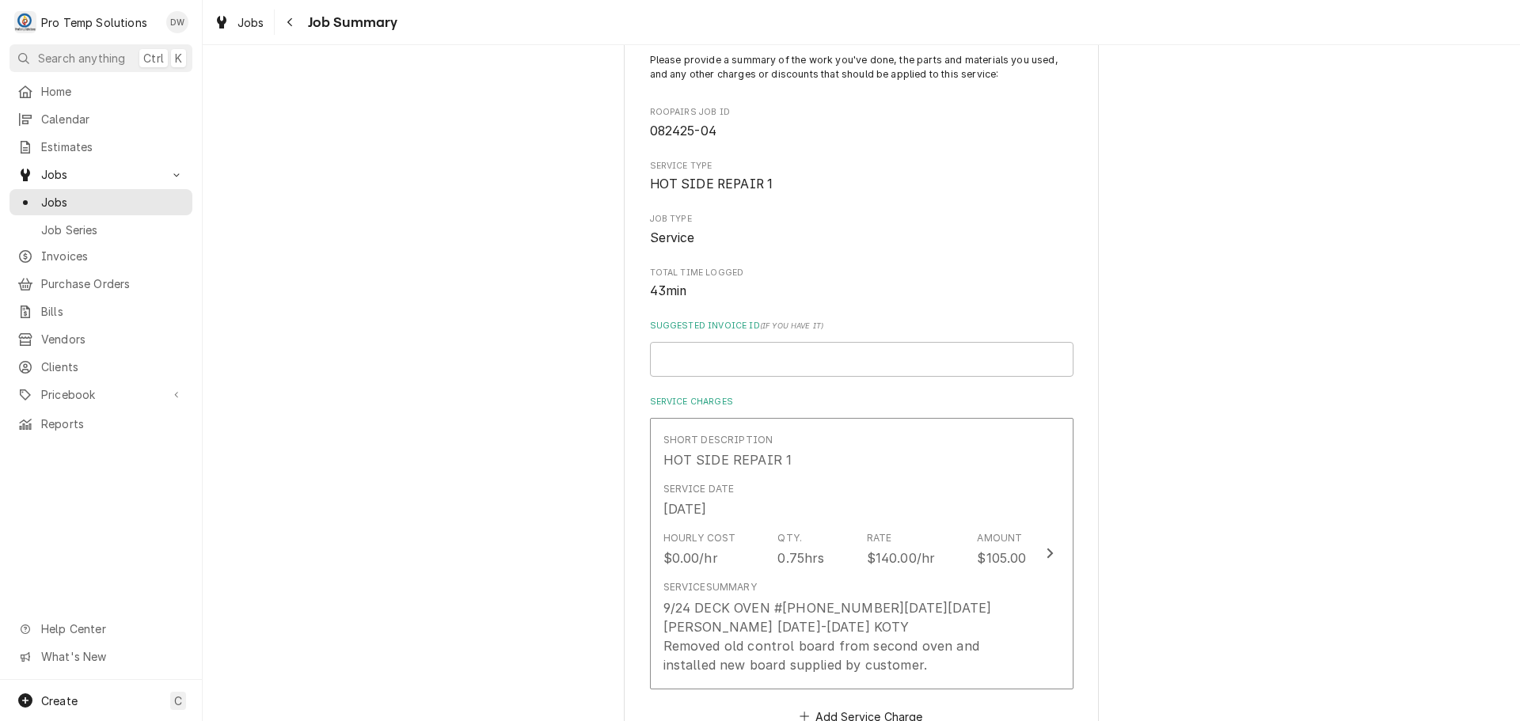
scroll to position [238, 0]
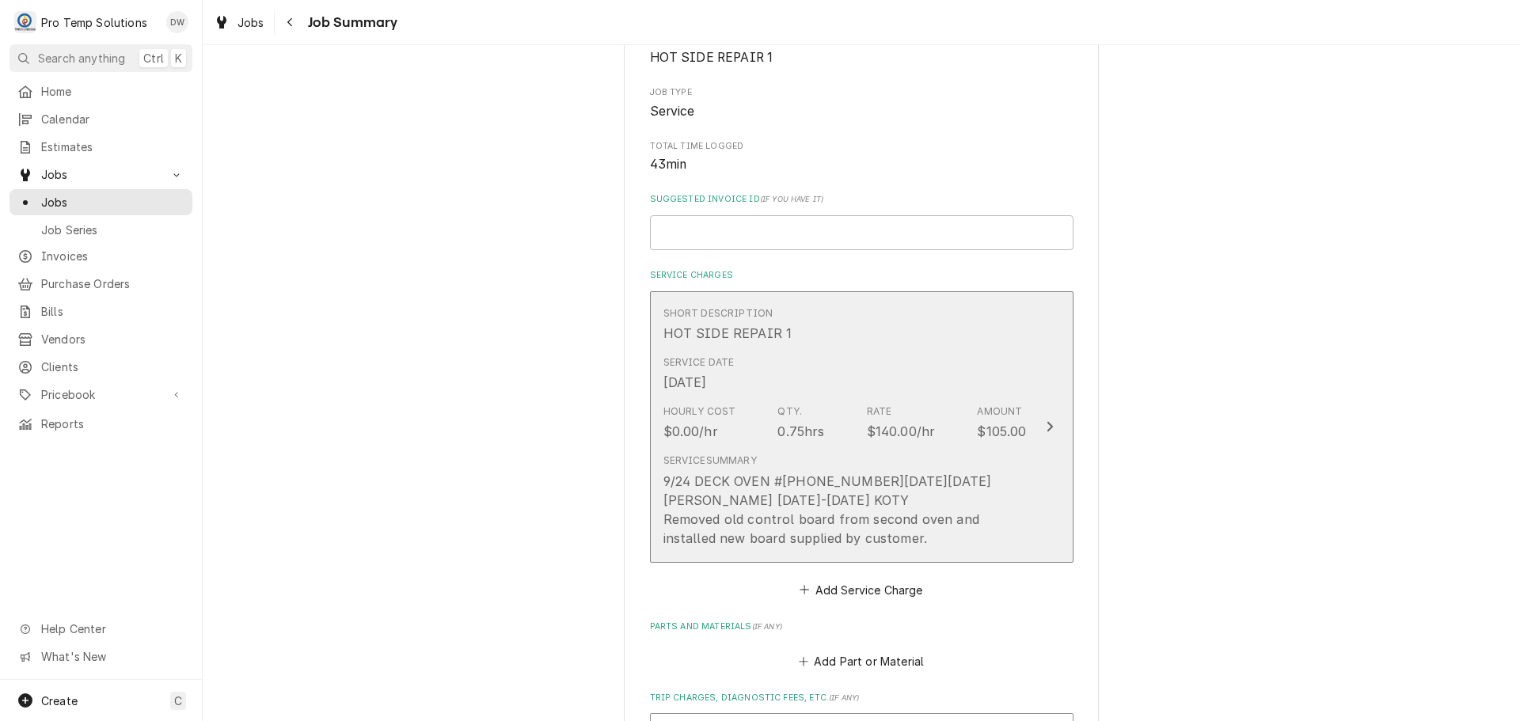
click at [959, 509] on div "9/24 DECK OVEN #2 1200-1245 KEVIN 1215-1245 KOTY Removed old control board from…" at bounding box center [845, 510] width 363 height 76
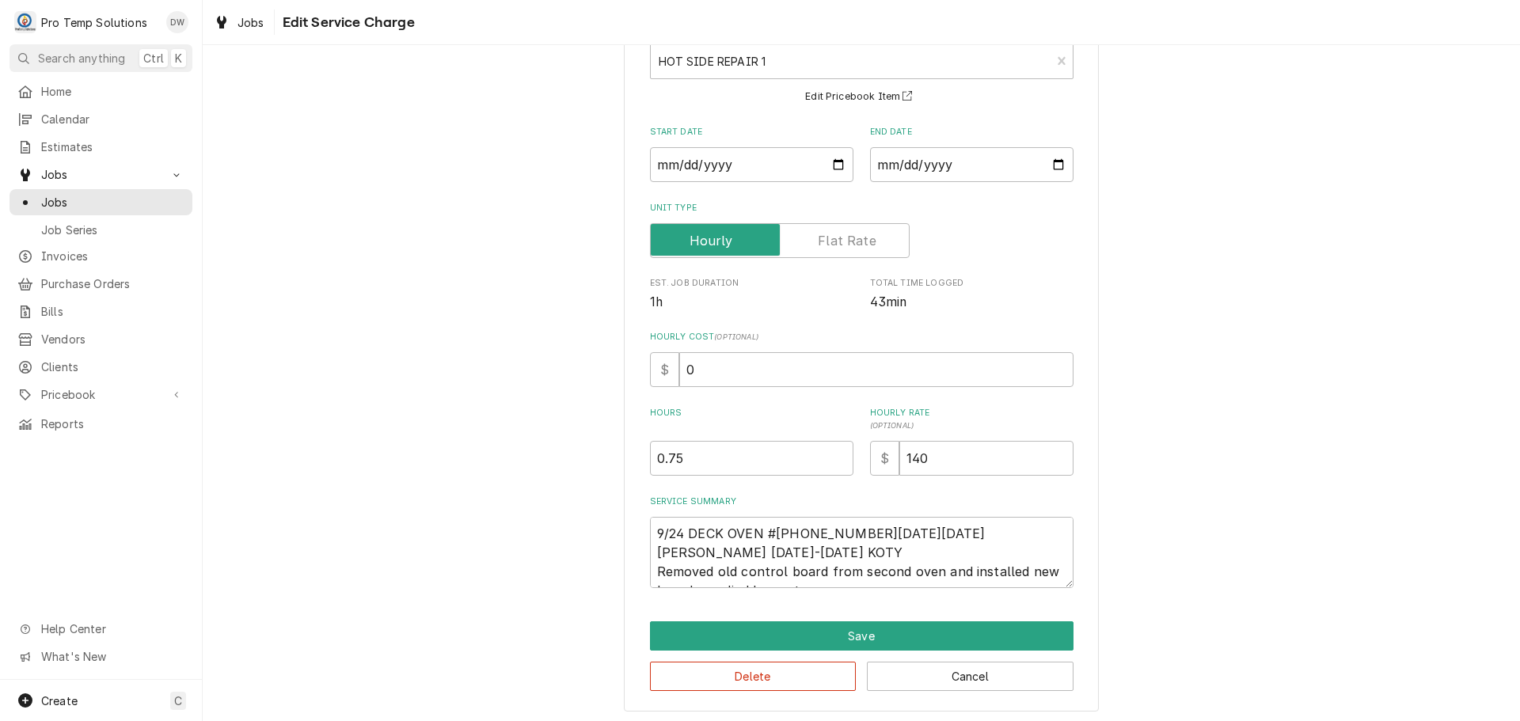
scroll to position [111, 0]
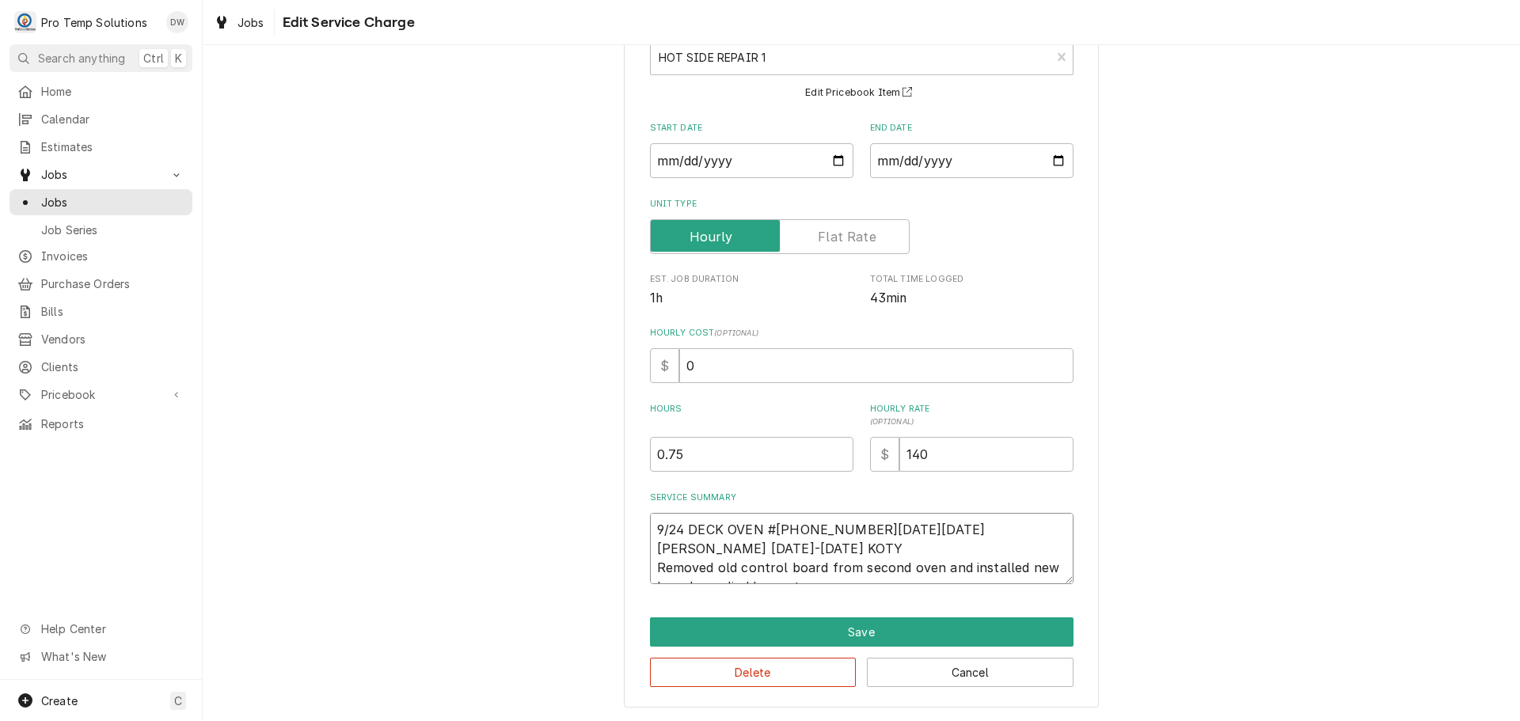
click at [959, 549] on textarea "9/24 DECK OVEN #2 1200-1245 KEVIN 1215-1245 KOTY Removed old control board from…" at bounding box center [862, 548] width 424 height 71
type textarea "x"
type textarea "9/24 DECK OVEN #2 1200-1245 KEVIN 1215-1245 KOTY Removed old control board from…"
type textarea "x"
type textarea "9/24 DECK OVEN #2 1200-1245 KEVIN 1215-1245 KOTY Removed old control board from…"
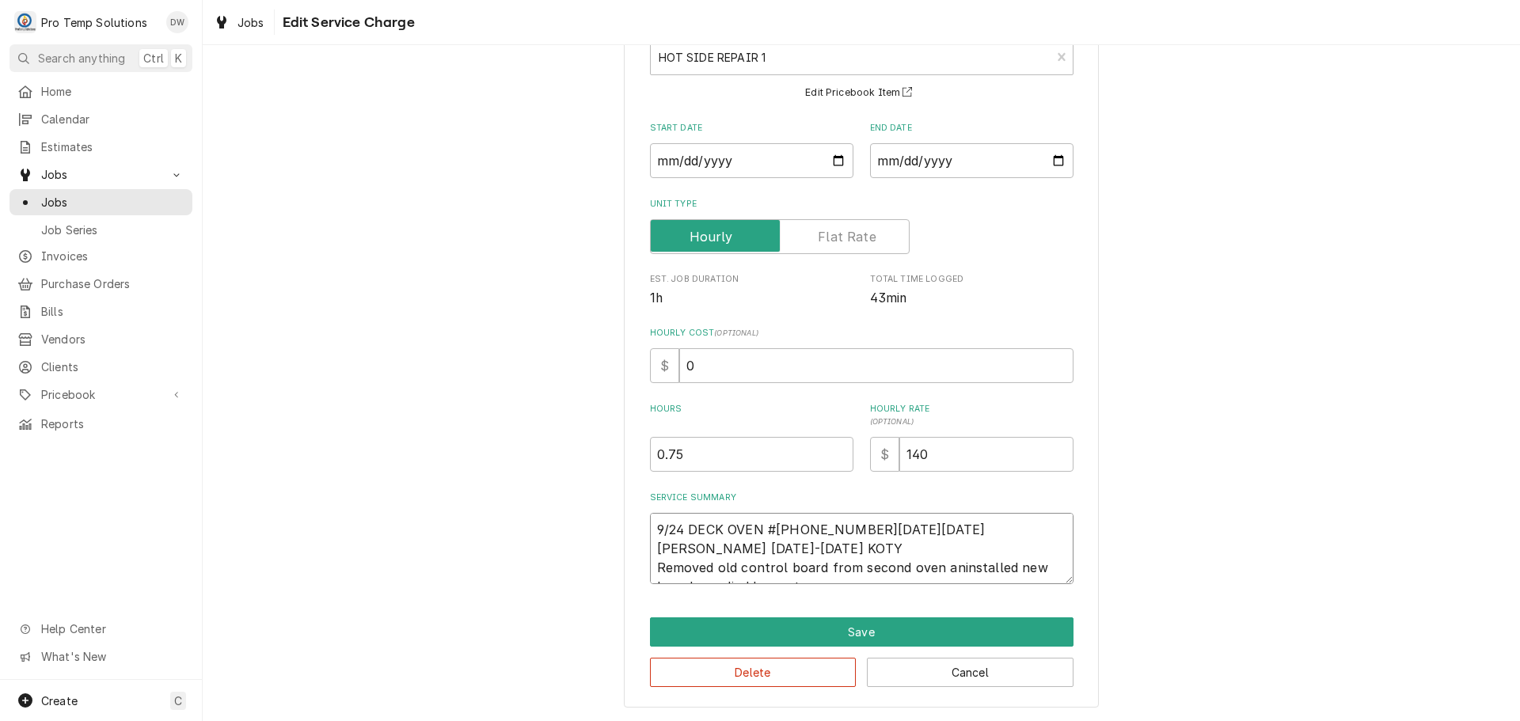
type textarea "x"
type textarea "9/24 DECK OVEN #2 1200-1245 KEVIN 1215-1245 KOTY Removed old control board from…"
type textarea "x"
type textarea "9/24 DECK OVEN #2 1200-1245 KEVIN 1215-1245 KOTY Removed old control board from…"
type textarea "x"
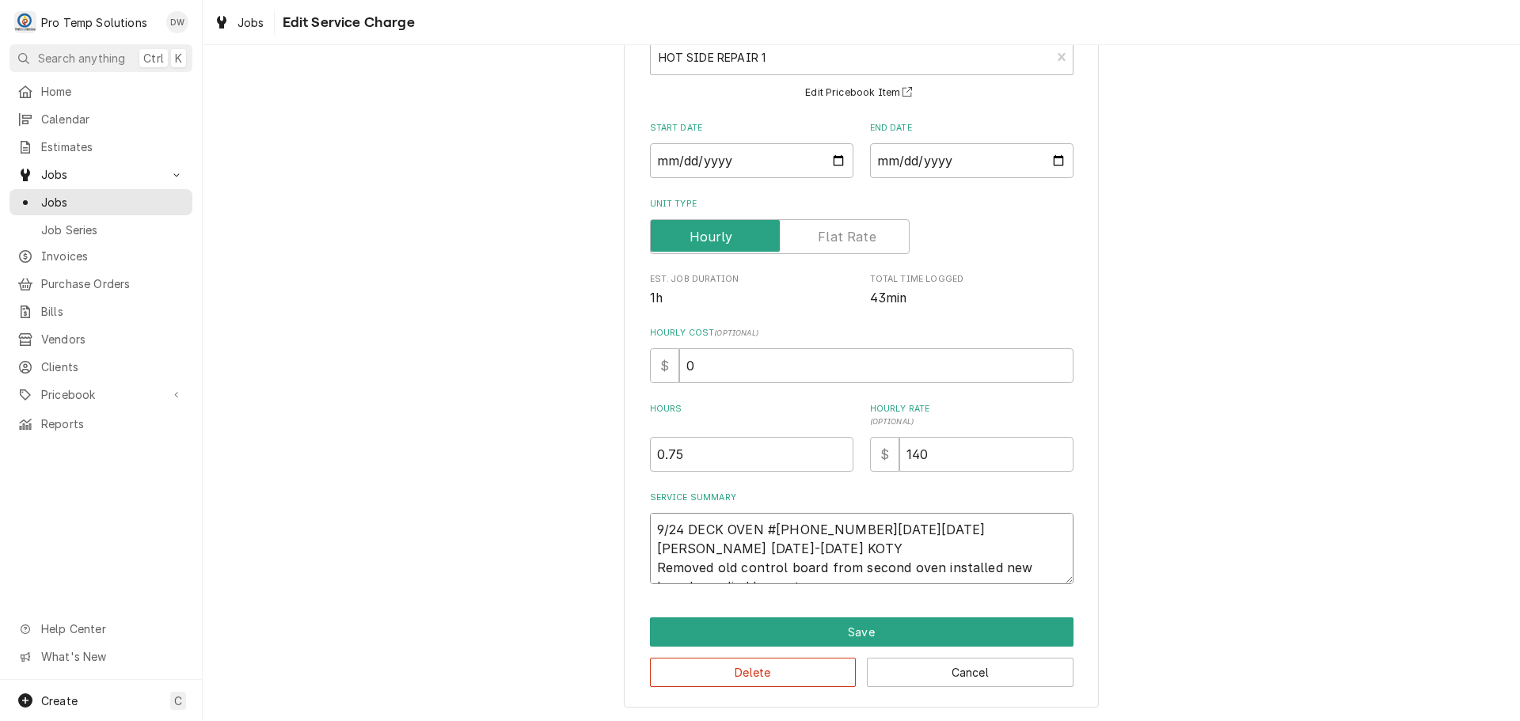
type textarea "9/24 DECK OVEN #2 1200-1245 KEVIN 1215-1245 KOTY Removed old control board from…"
type textarea "x"
type textarea "9/24 DECK OVEN #2 1200-1245 KEVIN 1215-1245 KOTY Removed old control board from…"
type textarea "x"
type textarea "9/24 DECK OVEN #2 1200-1245 KEVIN 1215-1245 KOTY Removed old control board from…"
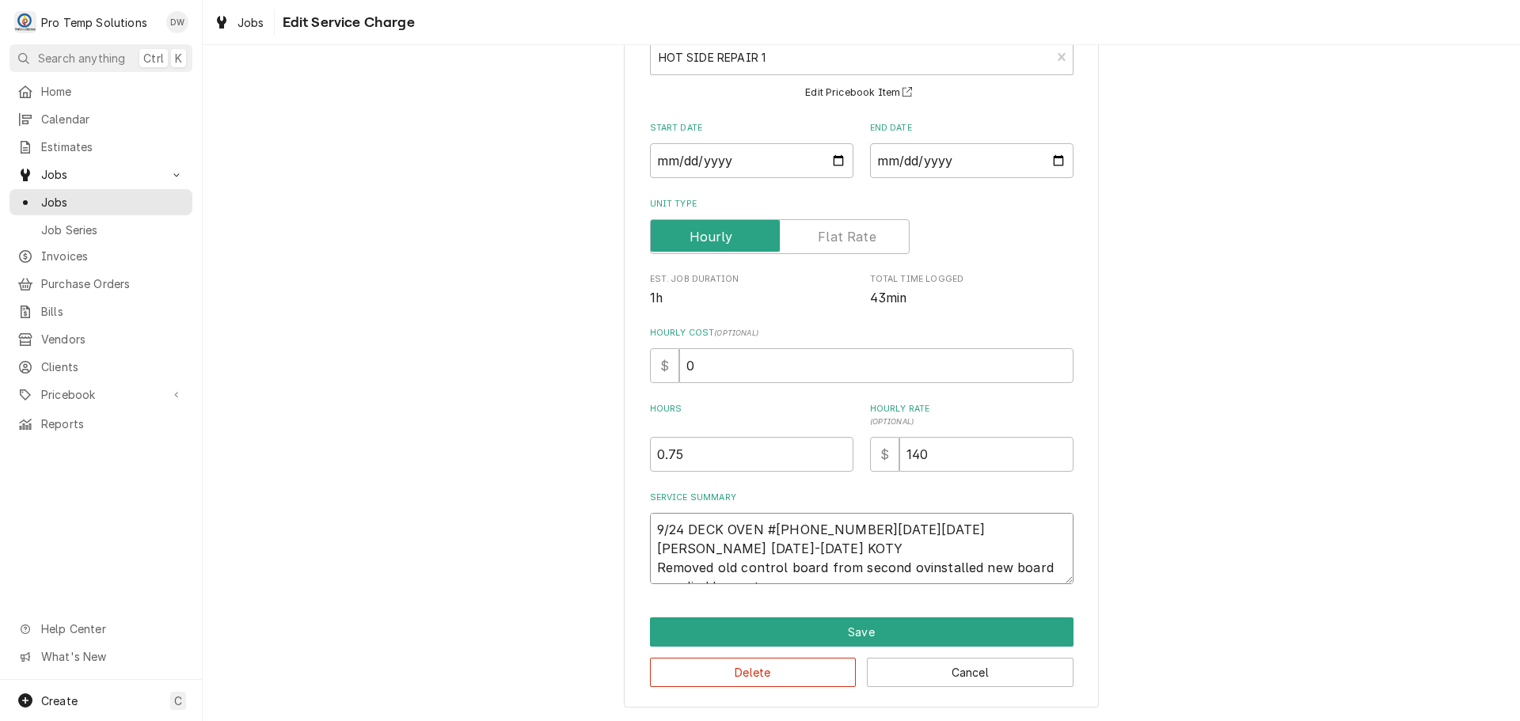
type textarea "x"
type textarea "9/24 DECK OVEN #2 1200-1245 KEVIN 1215-1245 KOTY Removed old control board from…"
type textarea "x"
type textarea "9/24 DECK OVEN #2 1200-1245 KEVIN 1215-1245 KOTY Removed old control board from…"
type textarea "x"
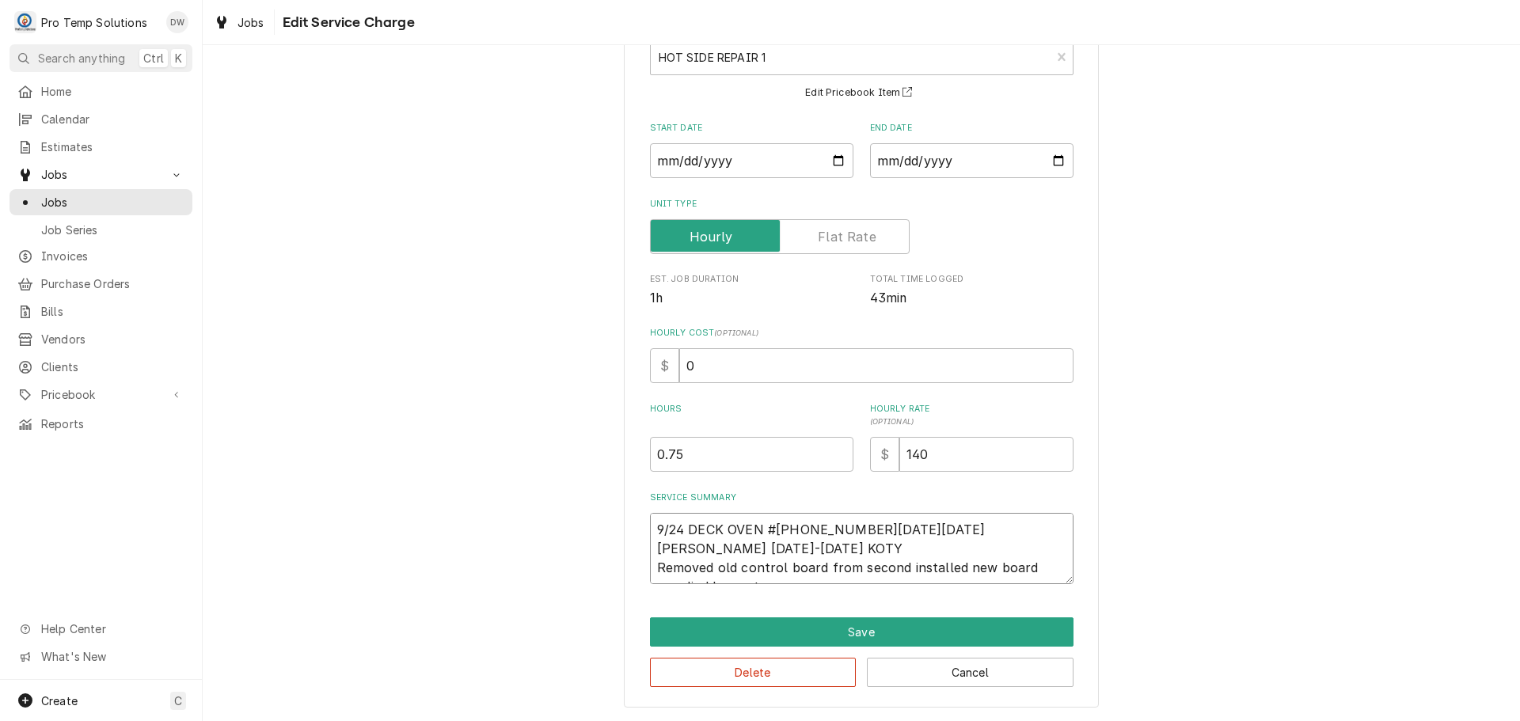
type textarea "9/24 DECK OVEN #2 1200-1245 KEVIN 1215-1245 KOTY Removed old control board from…"
type textarea "x"
type textarea "9/24 DECK OVEN #2 1200-1245 KEVIN 1215-1245 KOTY Removed old control board from…"
type textarea "x"
type textarea "9/24 DECK OVEN #2 1200-1245 KEVIN 1215-1245 KOTY Removed old control board from…"
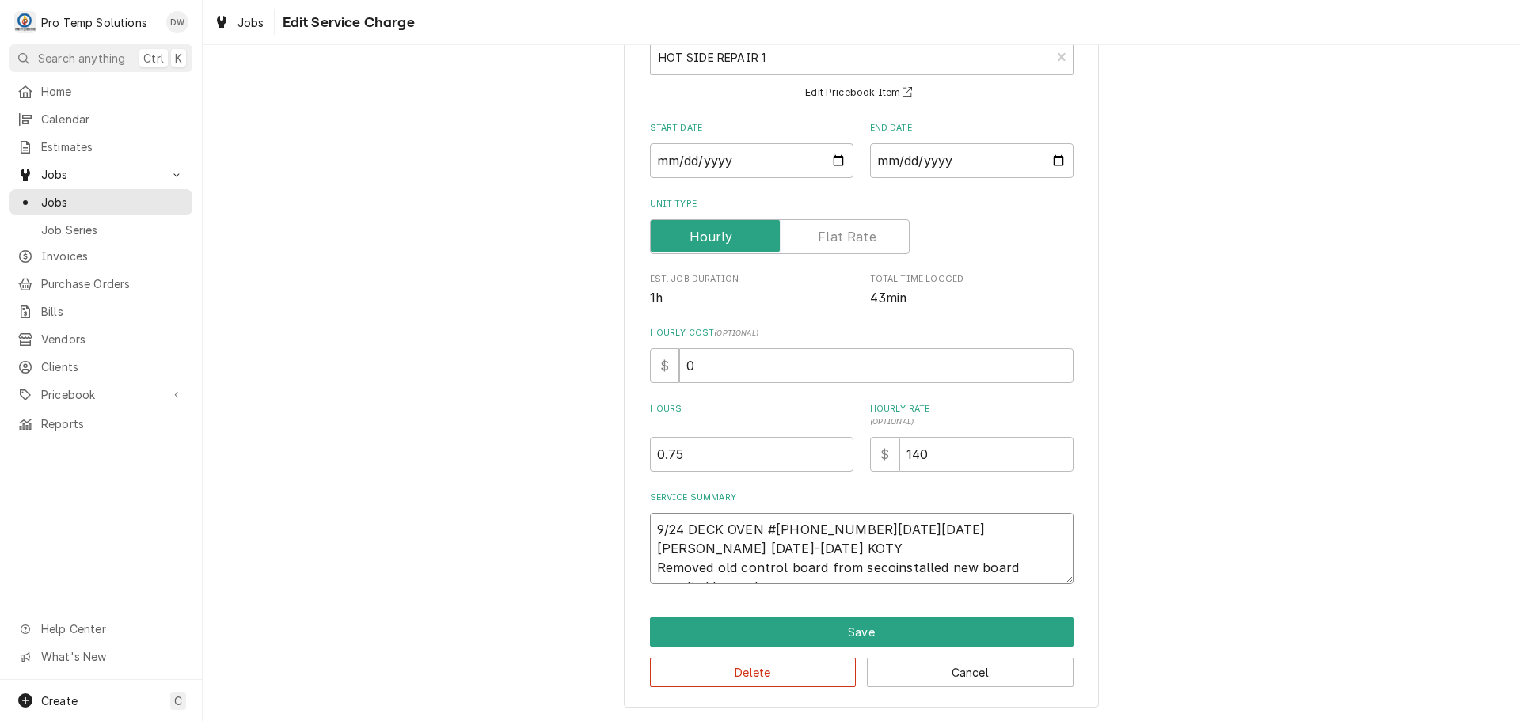
type textarea "x"
type textarea "9/24 DECK OVEN #2 1200-1245 KEVIN 1215-1245 KOTY Removed old control board from…"
type textarea "x"
type textarea "9/24 DECK OVEN #2 1200-1245 KEVIN 1215-1245 KOTY Removed old control board from…"
type textarea "x"
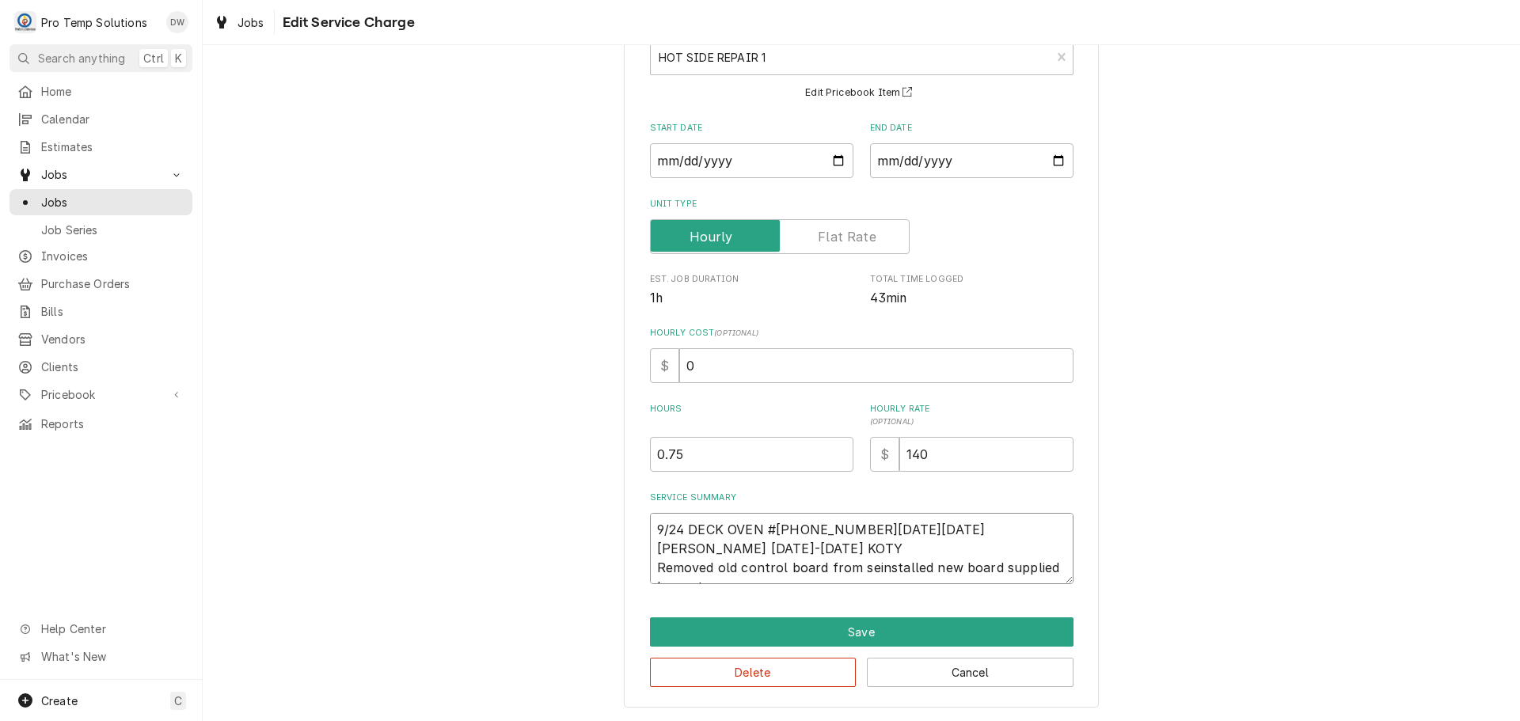
type textarea "9/24 DECK OVEN #2 1200-1245 KEVIN 1215-1245 KOTY Removed old control board from…"
type textarea "x"
type textarea "9/24 DECK OVEN #2 1200-1245 KEVIN 1215-1245 KOTY Removed old control board from…"
type textarea "x"
type textarea "9/24 DECK OVEN #2 1200-1245 KEVIN 1215-1245 KOTY Removed old control board from…"
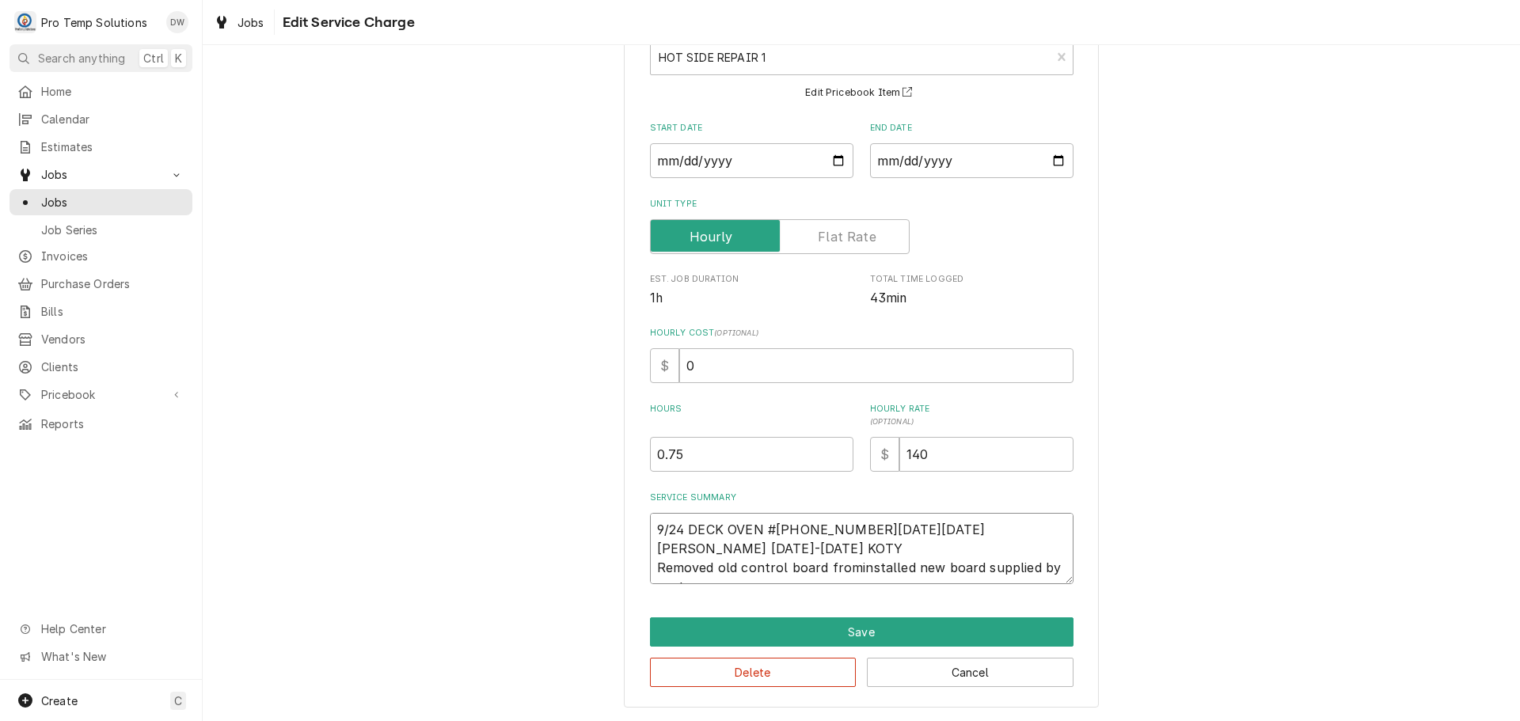
type textarea "x"
type textarea "9/24 DECK OVEN #2 1200-1245 KEVIN 1215-1245 KOTY Removed old control board froi…"
type textarea "x"
type textarea "9/24 DECK OVEN #2 1200-1245 KEVIN 1215-1245 KOTY Removed old control board frin…"
type textarea "x"
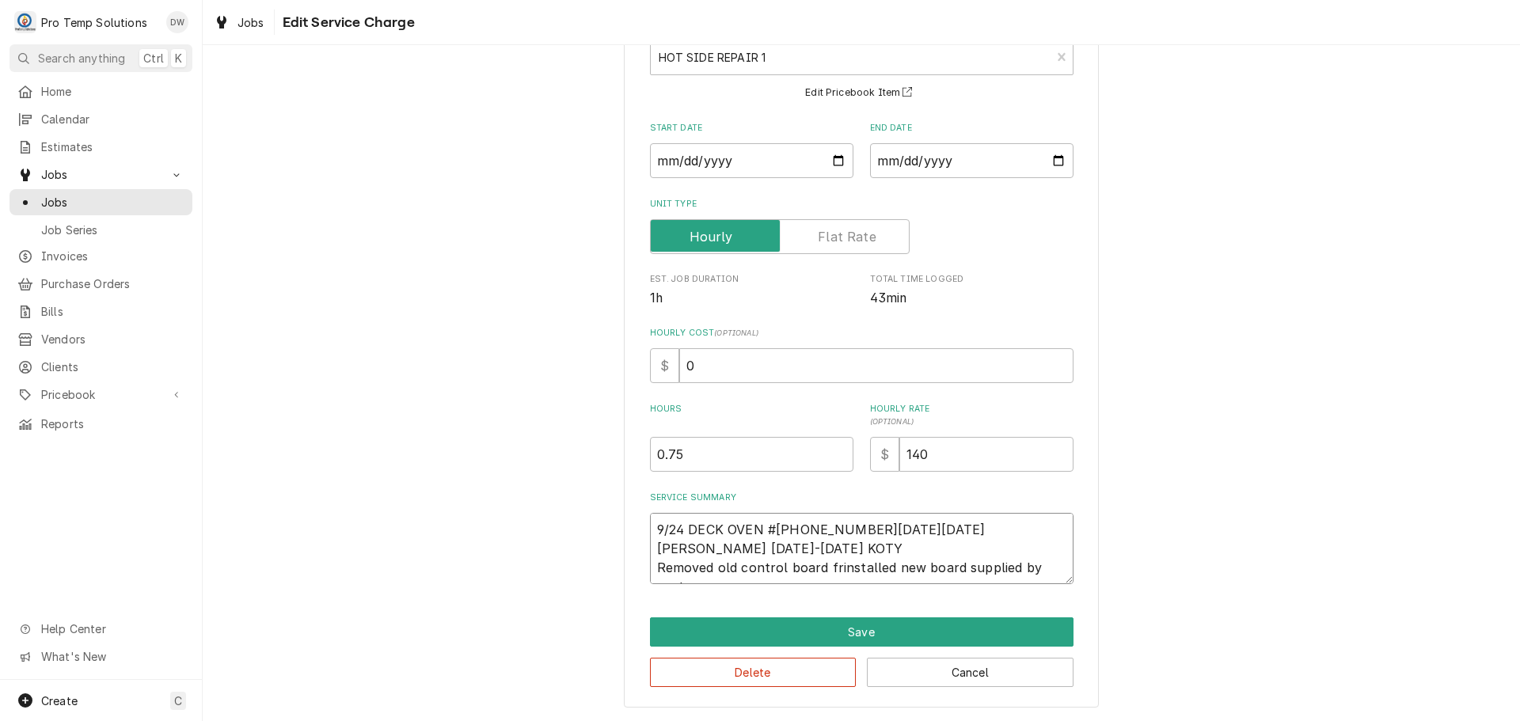
type textarea "9/24 DECK OVEN #2 1200-1245 KEVIN 1215-1245 KOTY Removed old control board fins…"
type textarea "x"
type textarea "9/24 DECK OVEN #2 1200-1245 KEVIN 1215-1245 KOTY Removed old control board inst…"
type textarea "x"
type textarea "9/24 DECK OVEN #2 1200-1245 KEVIN 1215-1245 KOTY Removed old control boardinsta…"
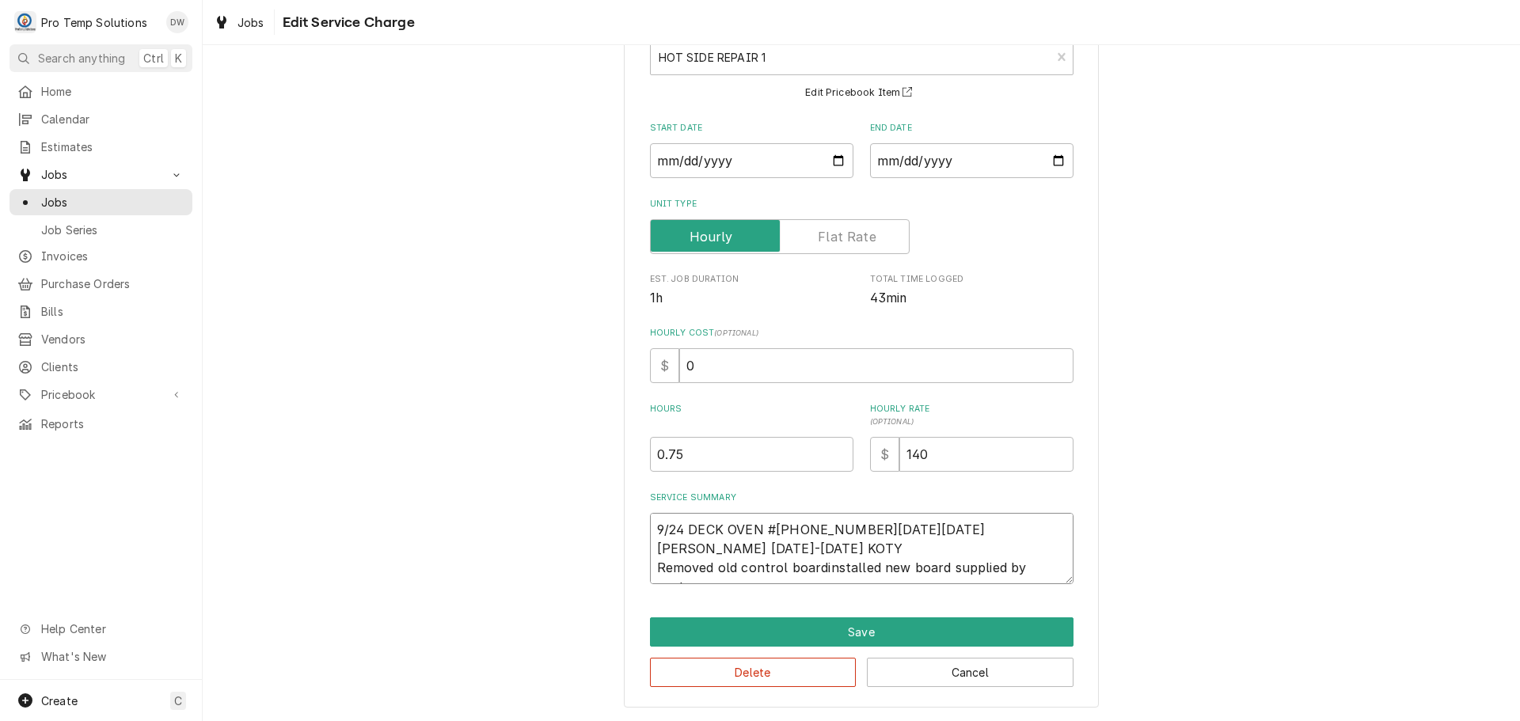
type textarea "x"
type textarea "9/24 DECK OVEN #2 1200-1245 KEVIN 1215-1245 KOTY Removed old control boarinstal…"
type textarea "x"
type textarea "9/24 DECK OVEN #2 1200-1245 KEVIN 1215-1245 KOTY Removed old control boainstall…"
type textarea "x"
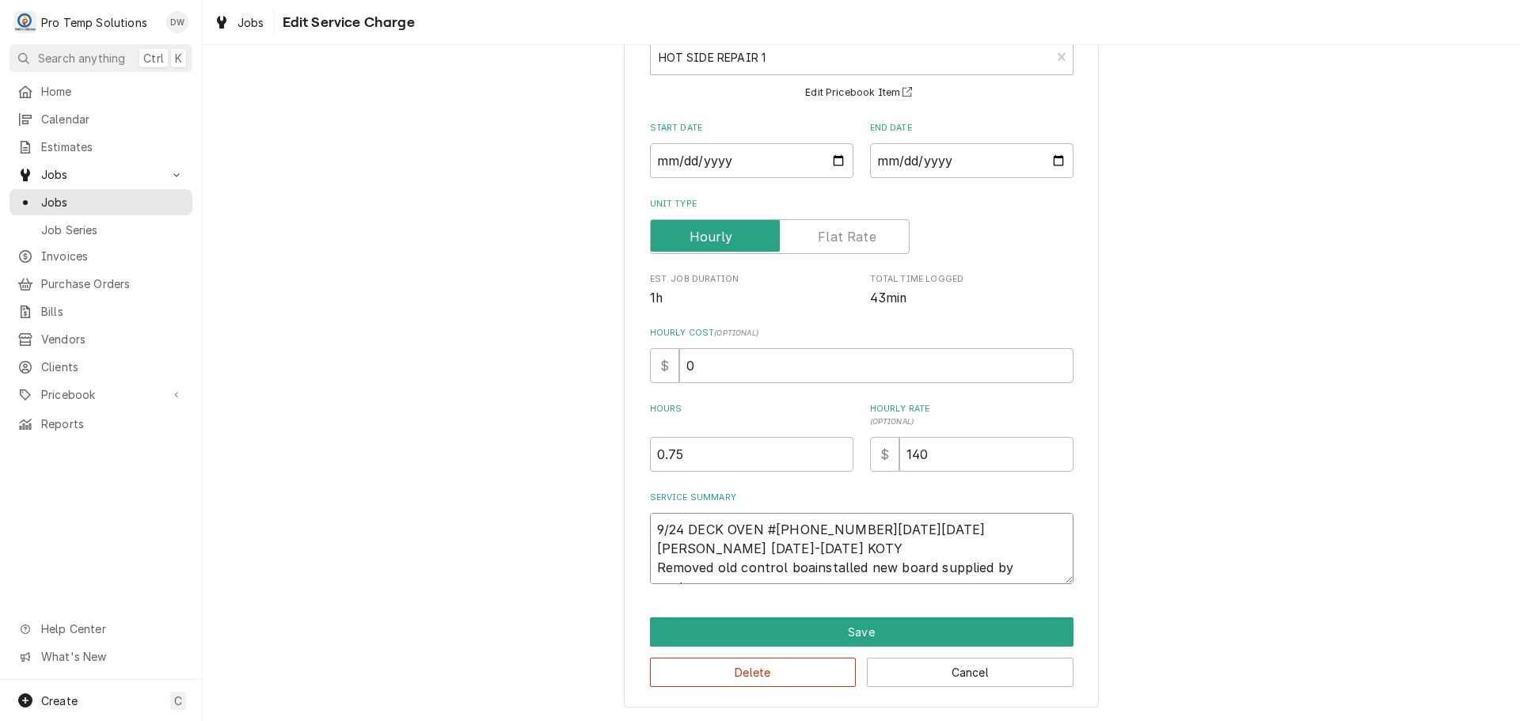
type textarea "9/24 DECK OVEN #2 1200-1245 KEVIN 1215-1245 KOTY Removed old control boinstalle…"
type textarea "x"
type textarea "9/24 DECK OVEN #2 1200-1245 KEVIN 1215-1245 KOTY Removed old control binstalled…"
type textarea "x"
type textarea "9/24 DECK OVEN #2 1200-1245 KEVIN 1215-1245 KOTY Removed old control installed …"
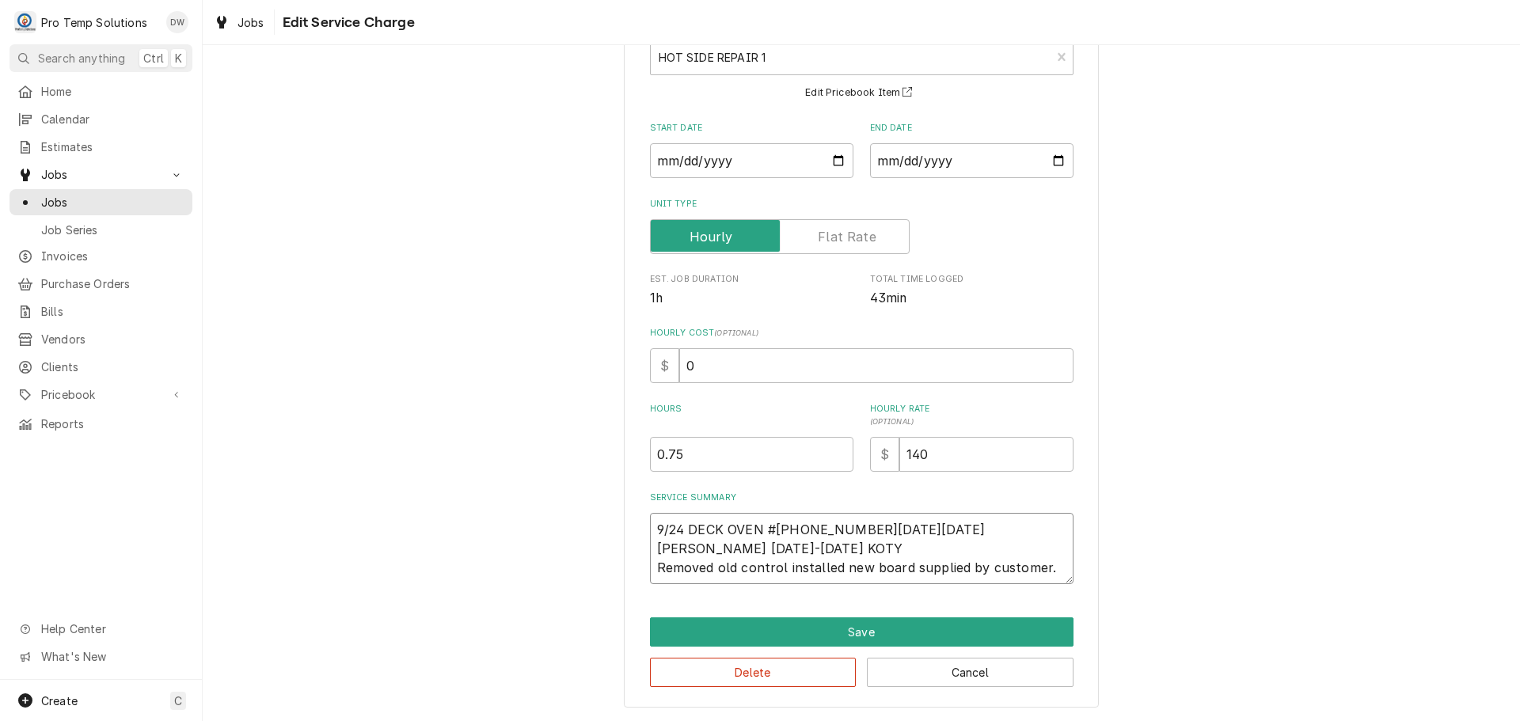
type textarea "x"
type textarea "9/24 DECK OVEN #2 1200-1245 KEVIN 1215-1245 KOTY Removed old controlinstalled n…"
type textarea "x"
type textarea "9/24 DECK OVEN #2 1200-1245 KEVIN 1215-1245 KOTY Removed old controinstalled ne…"
type textarea "x"
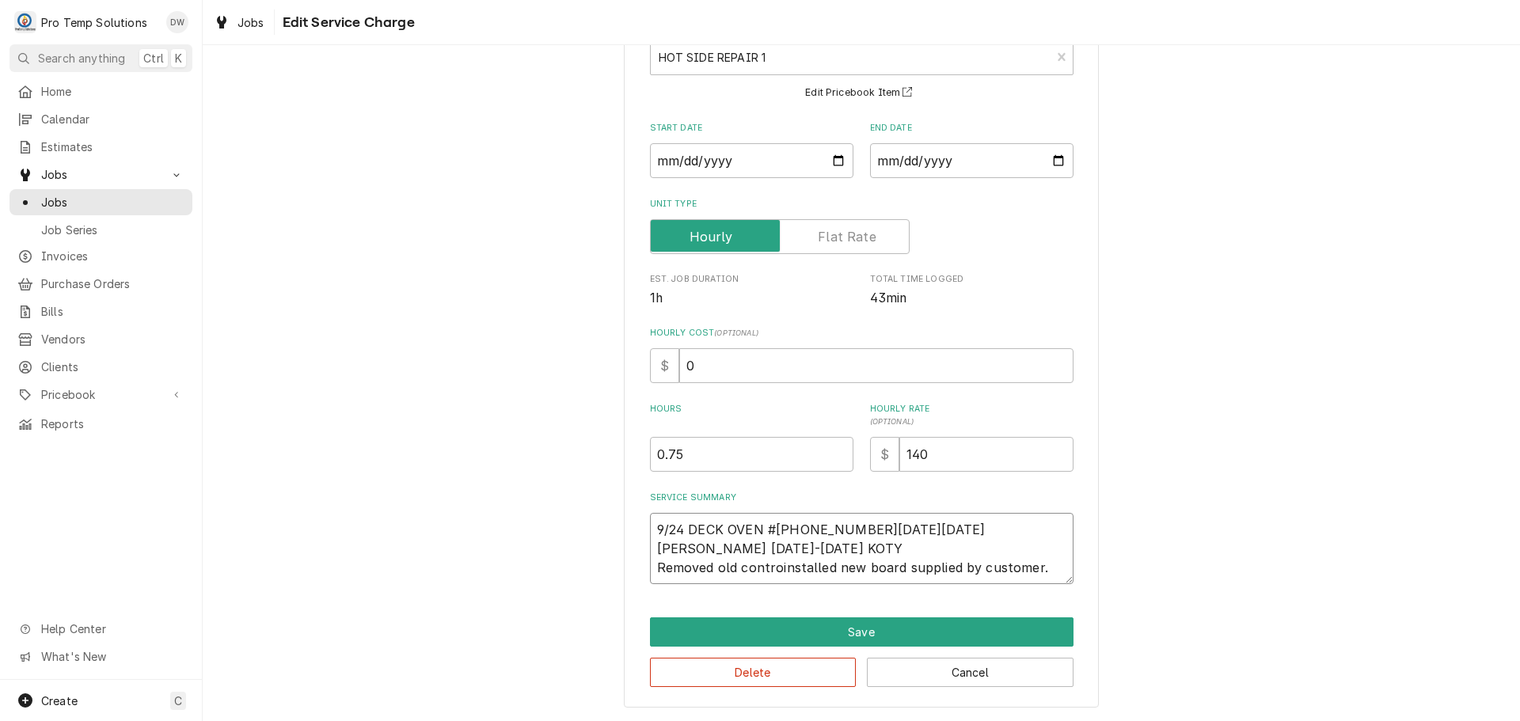
type textarea "9/24 DECK OVEN #2 1200-1245 KEVIN 1215-1245 KOTY Removed old contrinstalled new…"
type textarea "x"
type textarea "9/24 DECK OVEN #2 1200-1245 KEVIN 1215-1245 KOTY Removed old continstalled new …"
type textarea "x"
type textarea "9/24 DECK OVEN #2 1200-1245 KEVIN 1215-1245 KOTY Removed old coninstalled new b…"
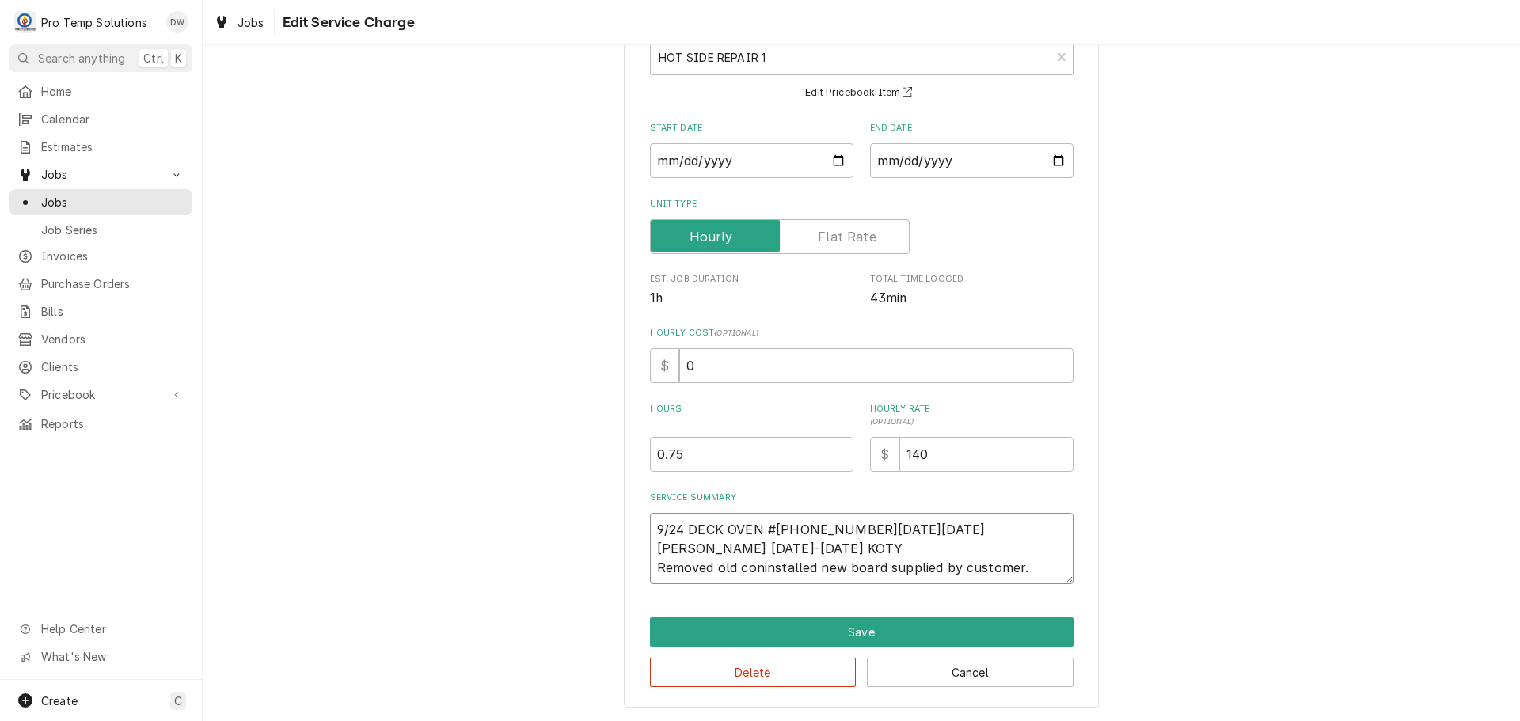
type textarea "x"
type textarea "9/24 DECK OVEN #2 1200-1245 KEVIN 1215-1245 KOTY Removed old coinstalled new bo…"
type textarea "x"
type textarea "9/24 DECK OVEN #2 1200-1245 KEVIN 1215-1245 KOTY Removed old cinstalled new boa…"
type textarea "x"
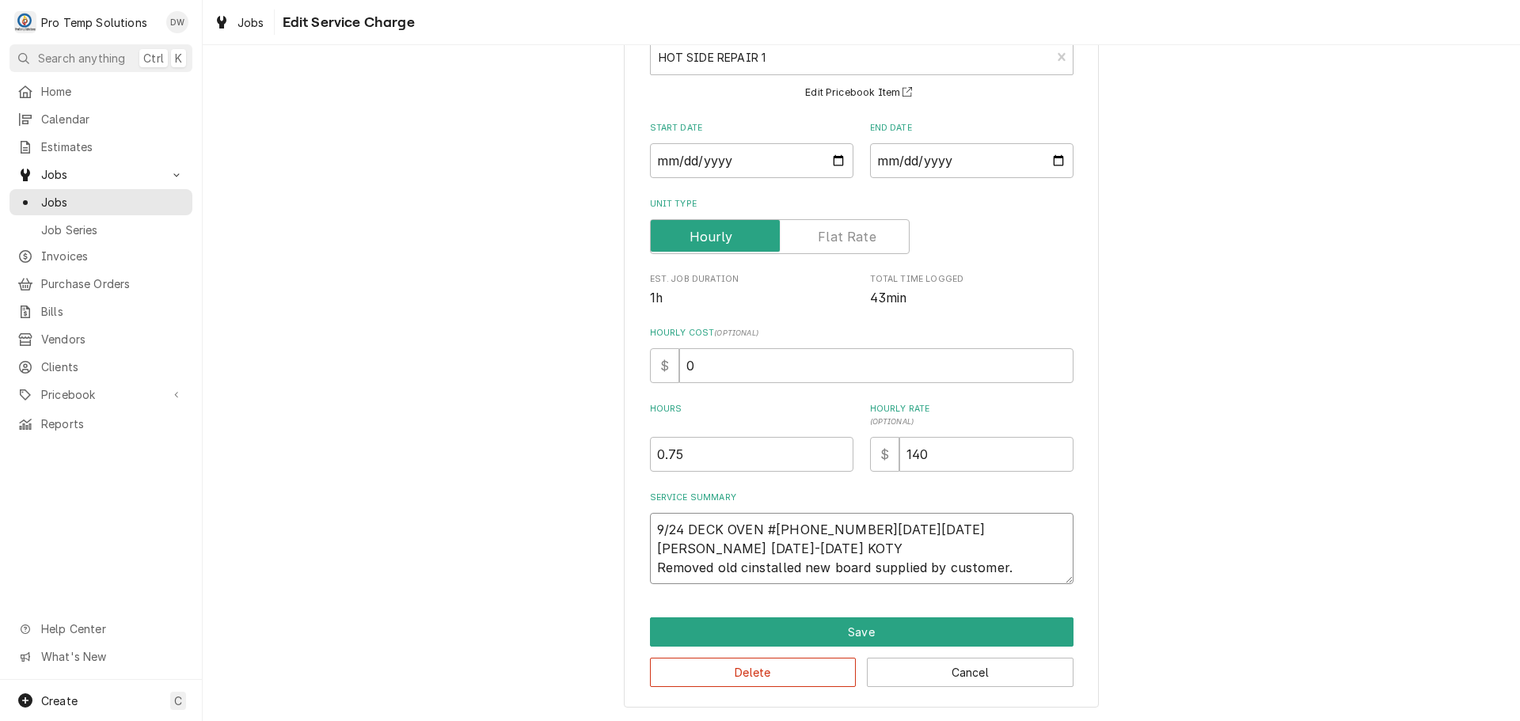
type textarea "9/24 DECK OVEN #2 1200-1245 KEVIN 1215-1245 KOTY Removed old installed new boar…"
type textarea "x"
type textarea "9/24 DECK OVEN #2 1200-1245 KEVIN 1215-1245 KOTY Removed oldinstalled new board…"
type textarea "x"
type textarea "9/24 DECK OVEN #2 1200-1245 KEVIN 1215-1245 KOTY Removed olinstalled new board …"
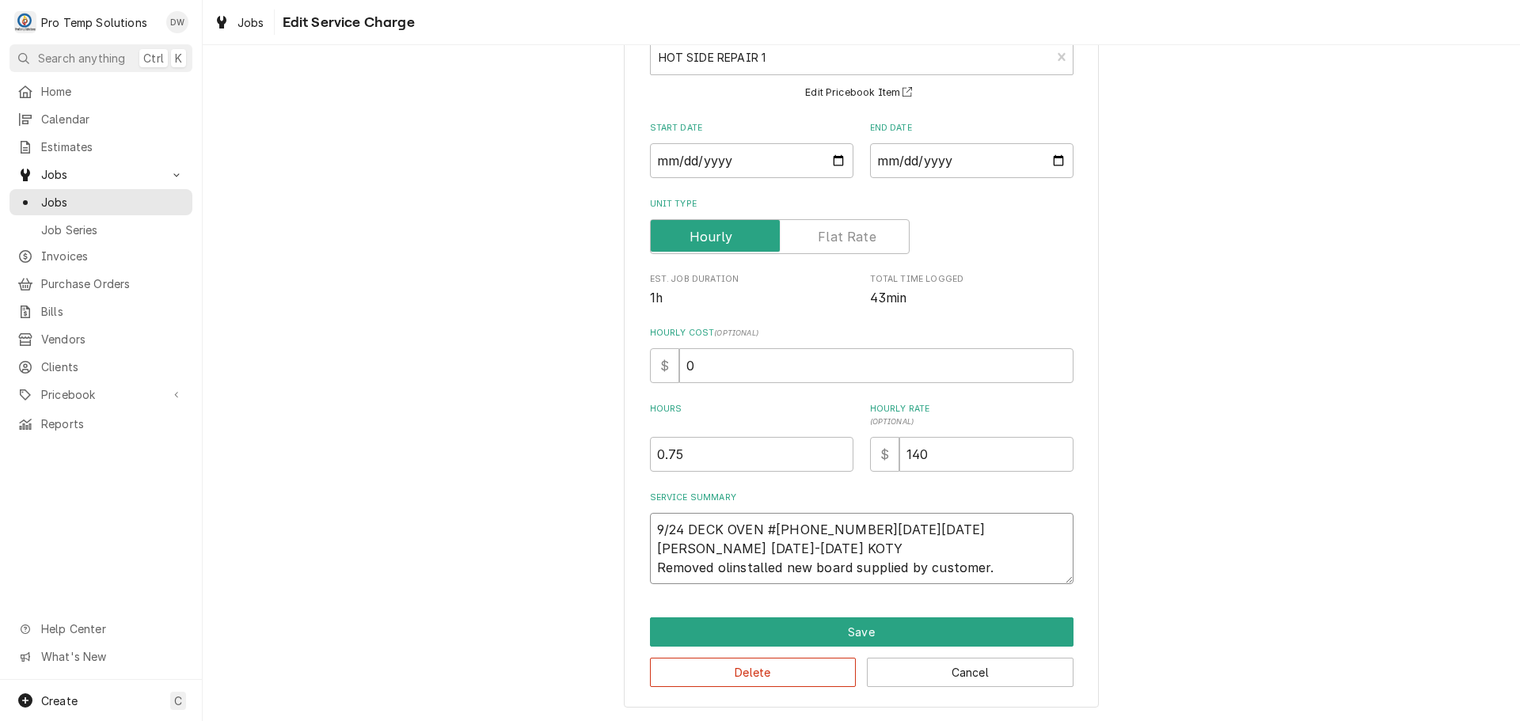
type textarea "x"
type textarea "9/24 DECK OVEN #2 1200-1245 KEVIN 1215-1245 KOTY Removed oinstalled new board s…"
type textarea "x"
type textarea "9/24 DECK OVEN #2 1200-1245 KEVIN 1215-1245 KOTY Removed installed new board su…"
type textarea "x"
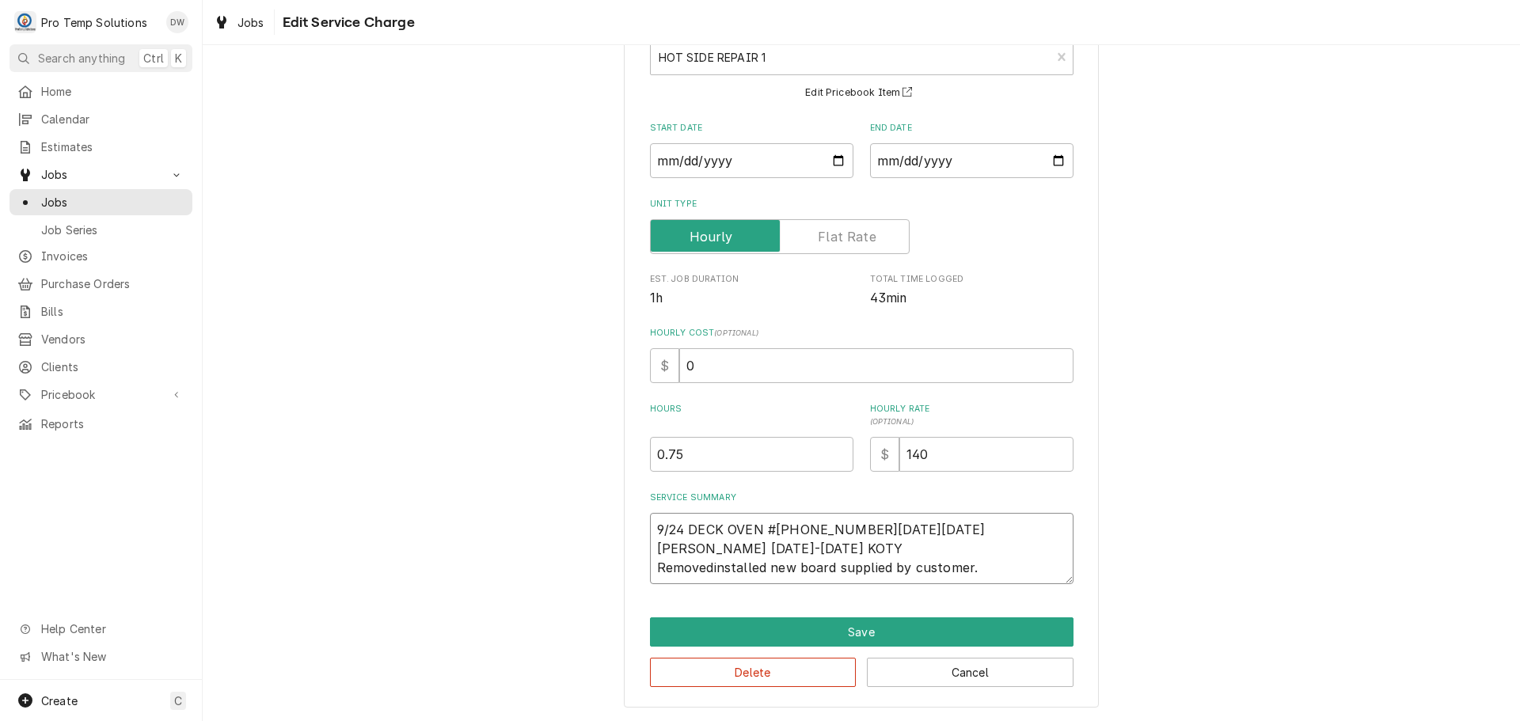
type textarea "9/24 DECK OVEN #2 1200-1245 KEVIN 1215-1245 KOTY Removeinstalled new board supp…"
type textarea "x"
type textarea "9/24 DECK OVEN #2 1200-1245 KEVIN 1215-1245 KOTY Removinstalled new board suppl…"
type textarea "x"
type textarea "9/24 DECK OVEN #2 1200-1245 KEVIN 1215-1245 KOTY Remoinstalled new board suppli…"
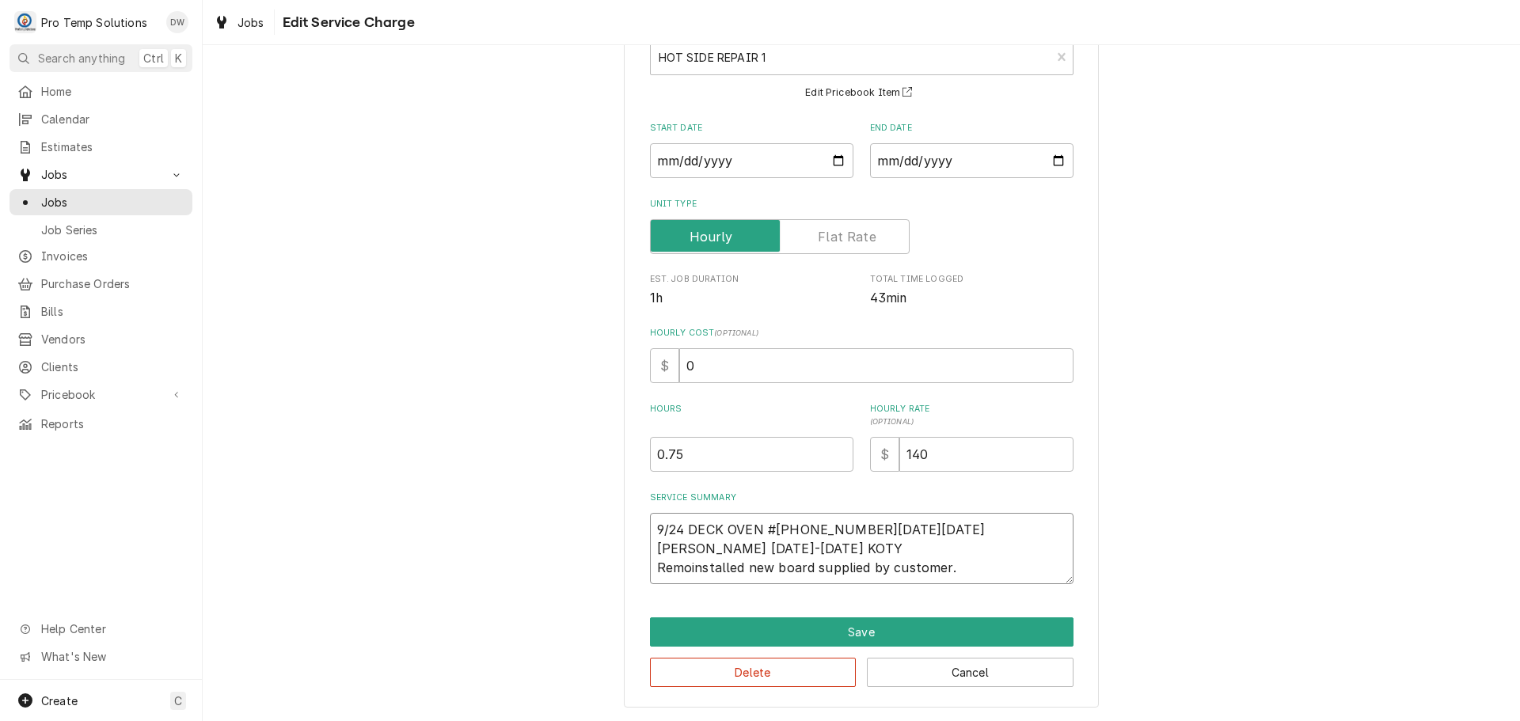
type textarea "x"
type textarea "9/24 DECK OVEN #2 1200-1245 KEVIN 1215-1245 KOTY Reminstalled new board supplie…"
type textarea "x"
type textarea "9/24 DECK OVEN #2 1200-1245 KEVIN 1215-1245 KOTY Reinstalled new board supplied…"
type textarea "x"
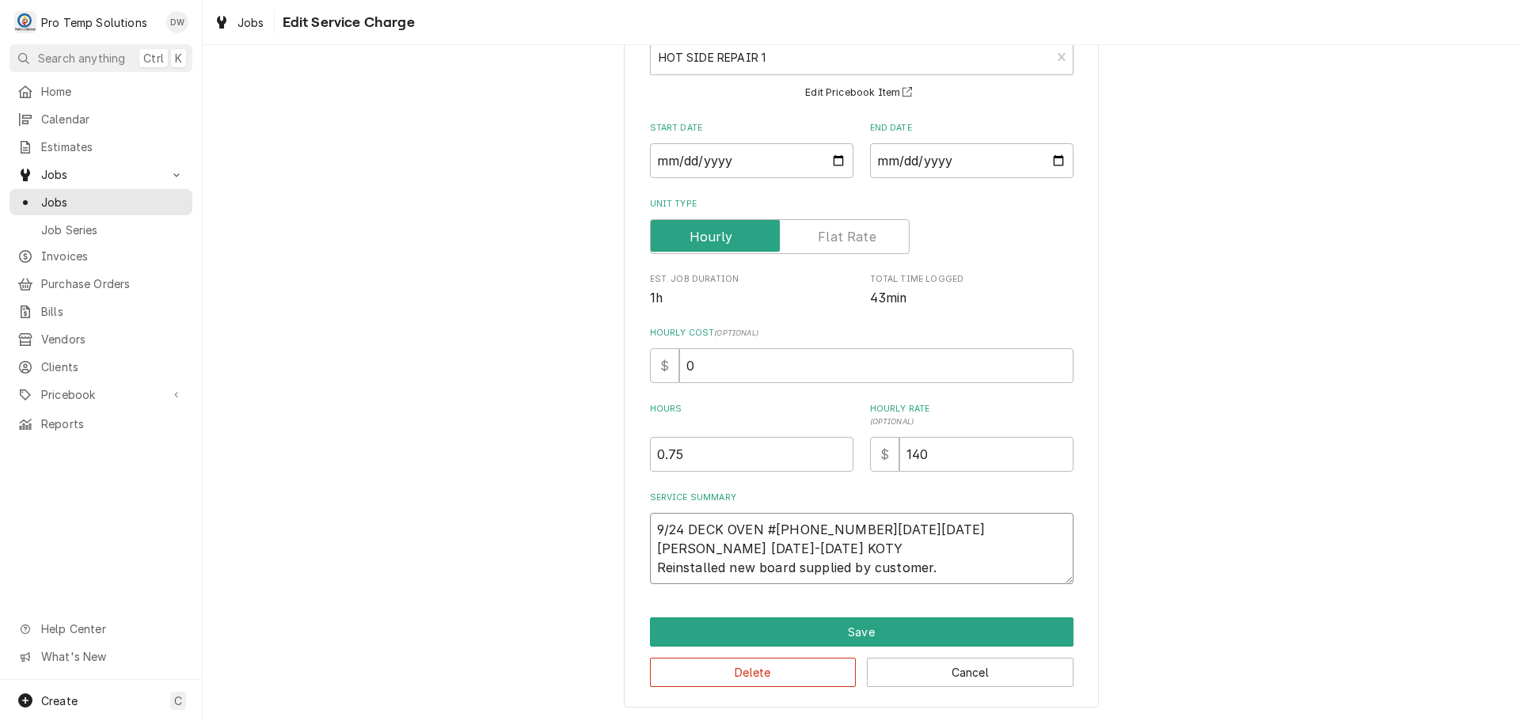
type textarea "9/24 DECK OVEN #2 1200-1245 KEVIN 1215-1245 KOTY Rinstalled new board supplied …"
type textarea "x"
type textarea "9/24 DECK OVEN #2 1200-1245 KEVIN 1215-1245 KOTY installed new board supplied b…"
click at [734, 550] on textarea "9/24 DECK OVEN #2 1200-1245 KEVIN 1215-1245 KOTY installed new board supplied b…" at bounding box center [862, 548] width 424 height 71
type textarea "x"
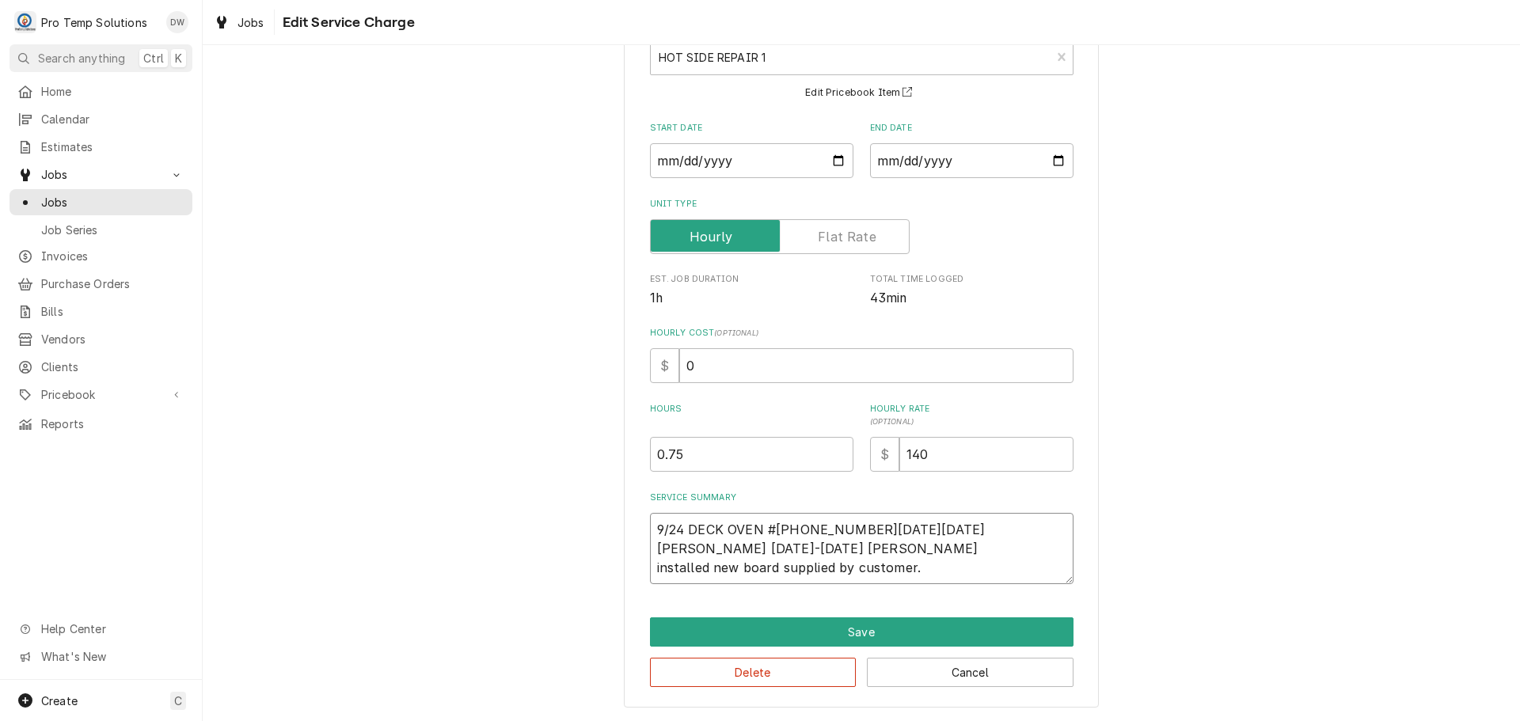
type textarea "9/24 DECK OVEN #2 1200-1245 KEVIN 1215-1245 KOTY installed new cboard supplied …"
type textarea "x"
type textarea "9/24 DECK OVEN #2 1200-1245 KEVIN 1215-1245 KOTY installed new coboard supplied…"
type textarea "x"
type textarea "9/24 DECK OVEN #2 1200-1245 KEVIN 1215-1245 KOTY installed new conboard supplie…"
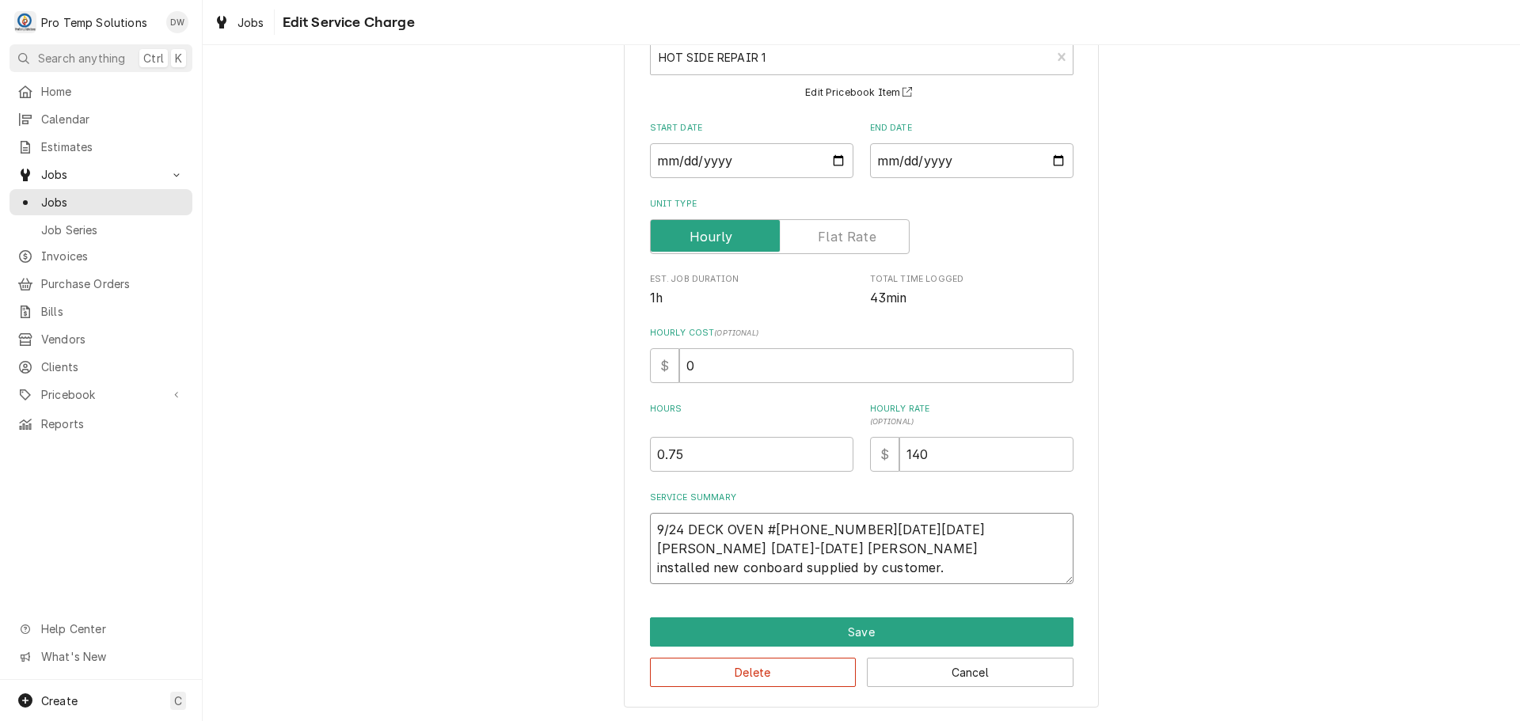
type textarea "x"
type textarea "9/24 DECK OVEN #2 1200-1245 KEVIN 1215-1245 KOTY installed new contboard suppli…"
type textarea "x"
type textarea "9/24 DECK OVEN #2 1200-1245 KEVIN 1215-1245 KOTY installed new contrboard suppl…"
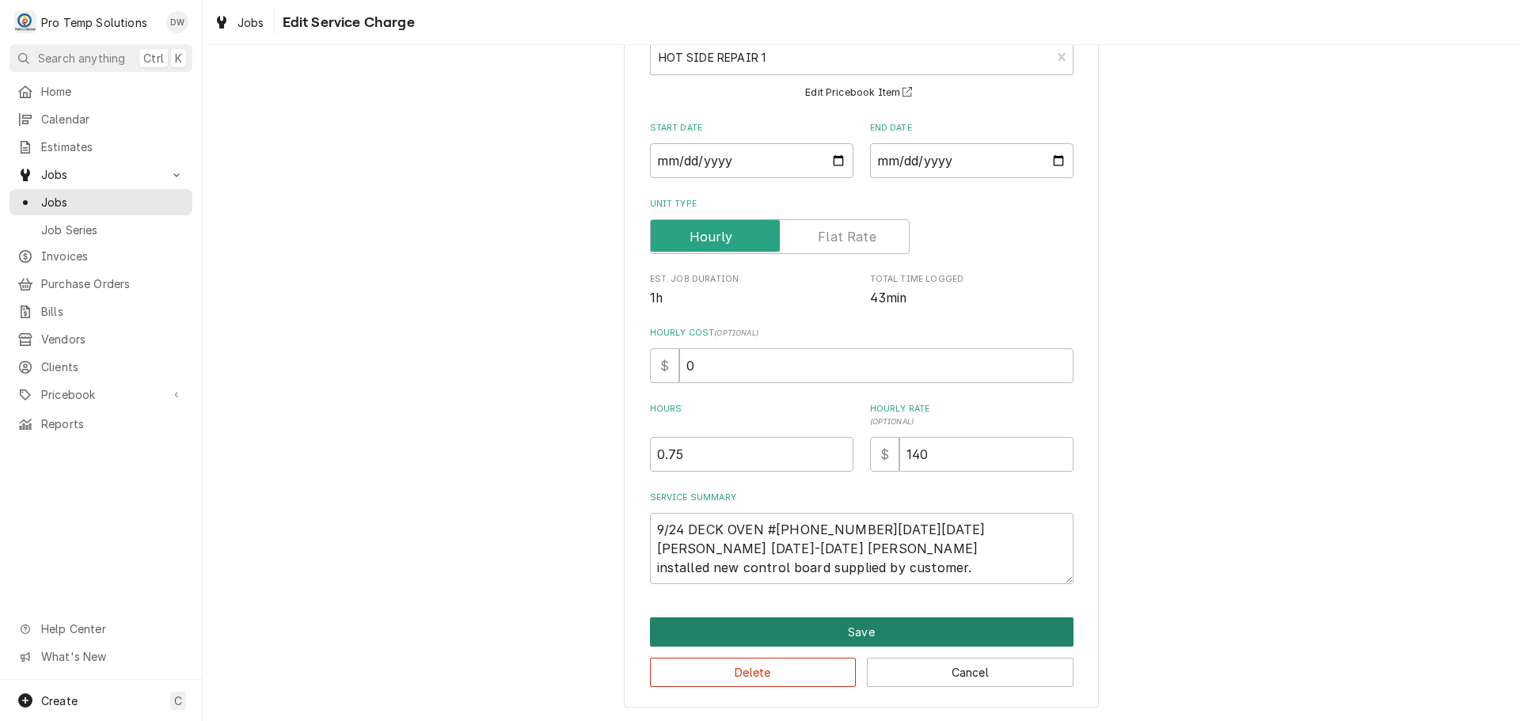
click at [845, 618] on button "Save" at bounding box center [862, 632] width 424 height 29
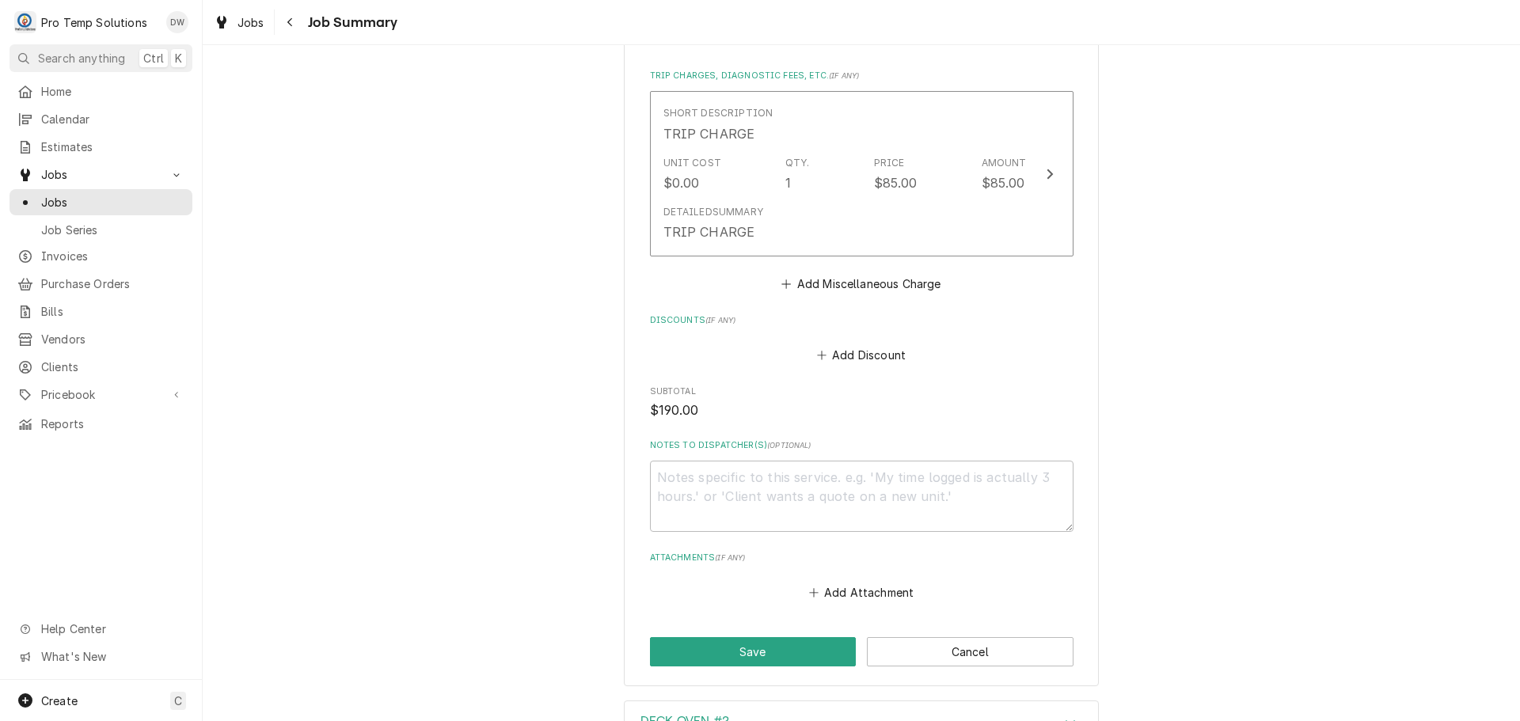
scroll to position [871, 0]
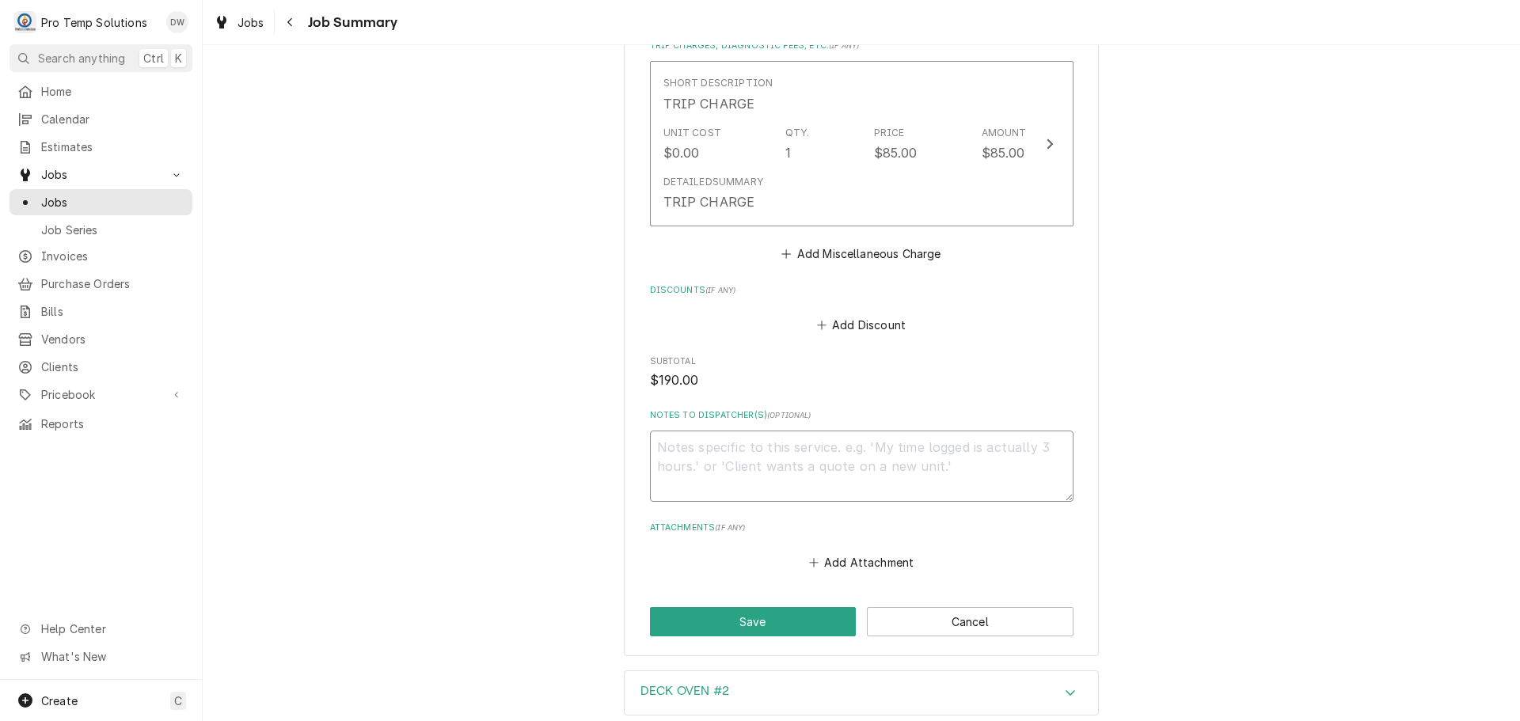
click at [717, 431] on textarea "Notes to Dispatcher(s) ( optional )" at bounding box center [862, 466] width 424 height 71
click at [751, 607] on button "Save" at bounding box center [753, 621] width 207 height 29
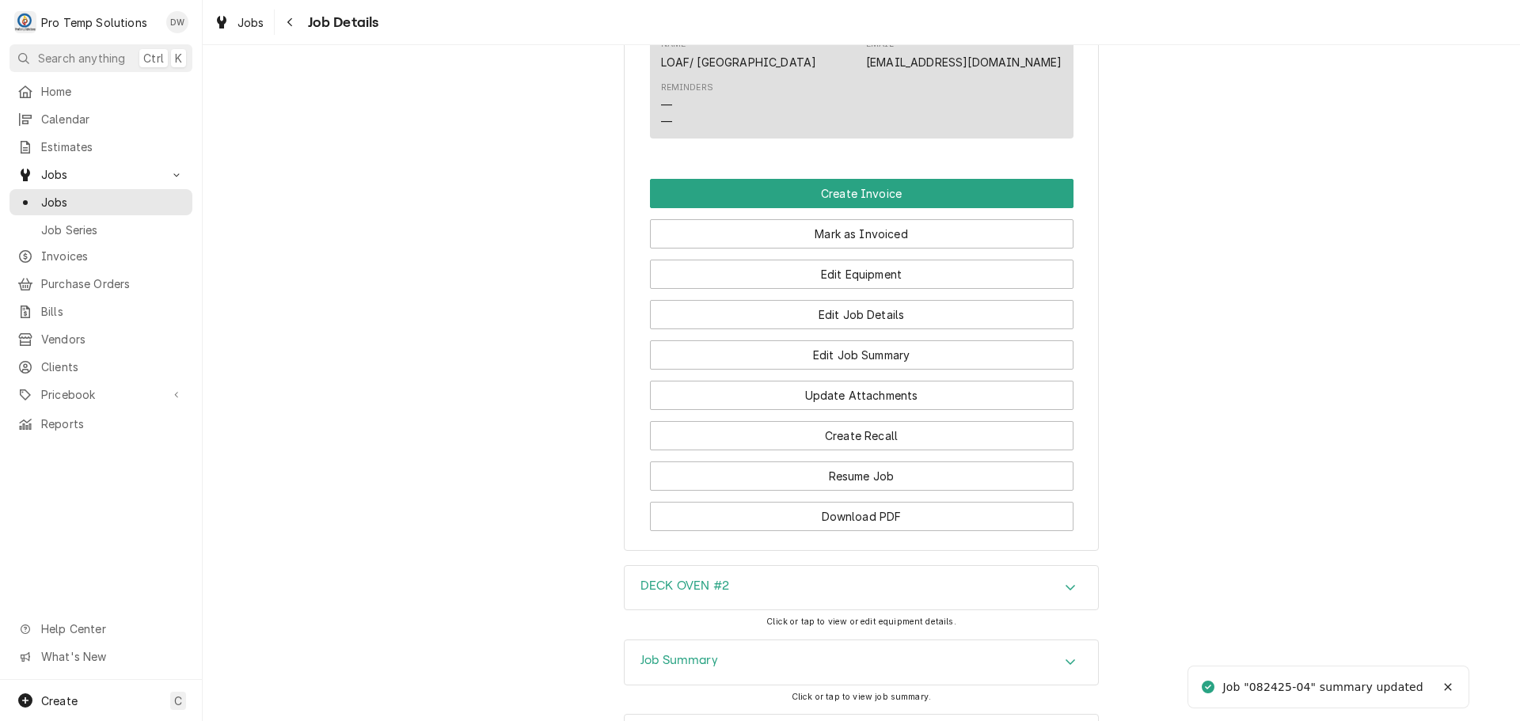
scroll to position [950, 0]
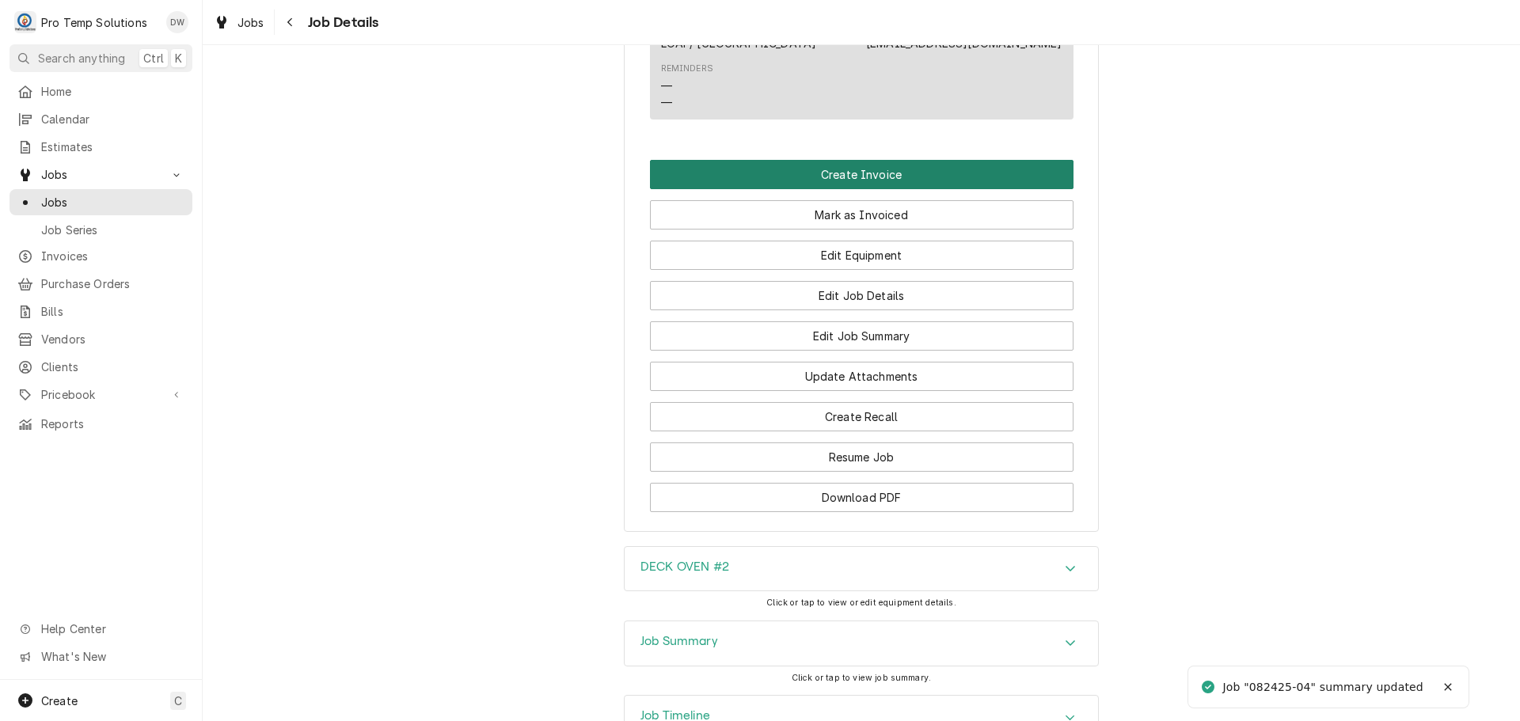
click at [824, 189] on button "Create Invoice" at bounding box center [862, 174] width 424 height 29
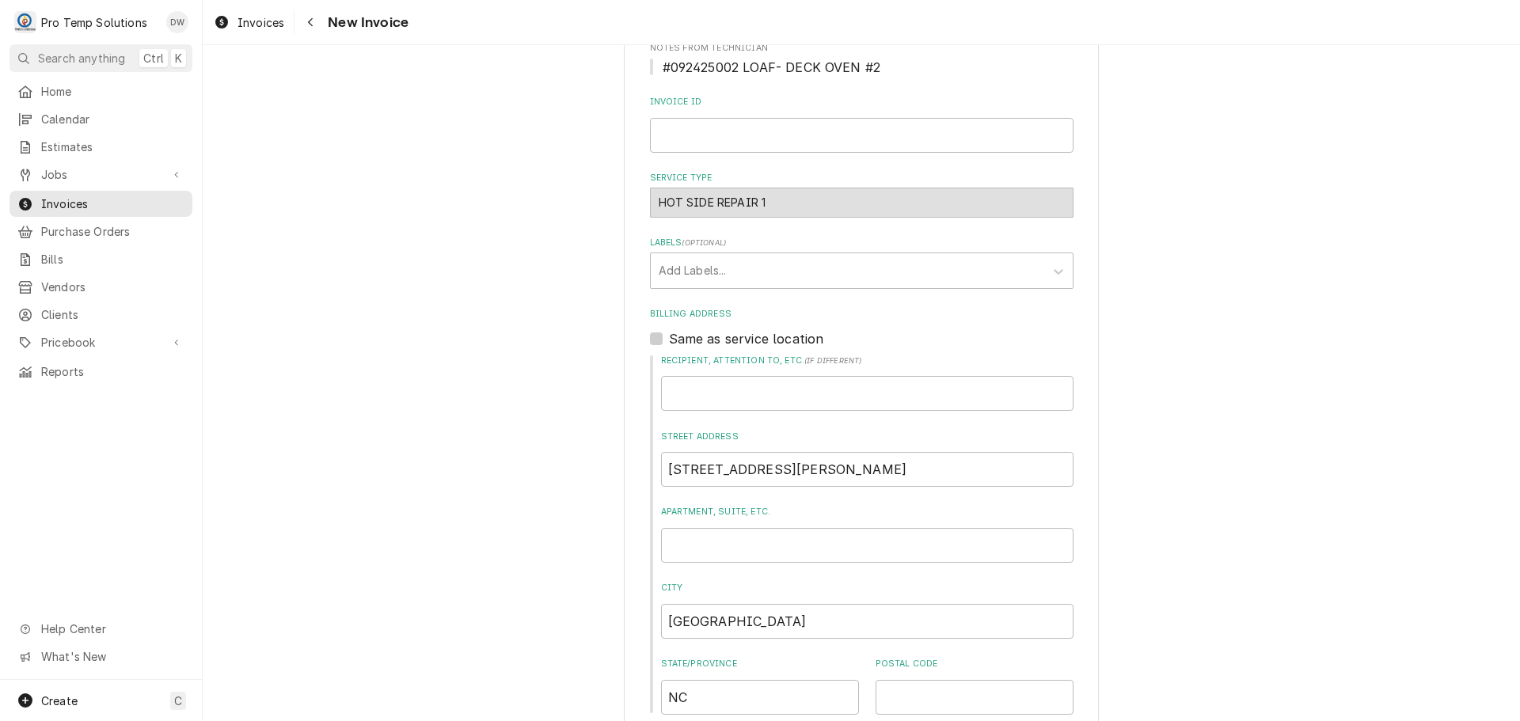
scroll to position [396, 0]
click at [716, 130] on input "Invoice ID" at bounding box center [862, 132] width 424 height 35
type input "#092425002"
click at [669, 334] on label "Same as service location" at bounding box center [746, 335] width 155 height 19
click at [669, 334] on input "Same as service location" at bounding box center [881, 343] width 424 height 35
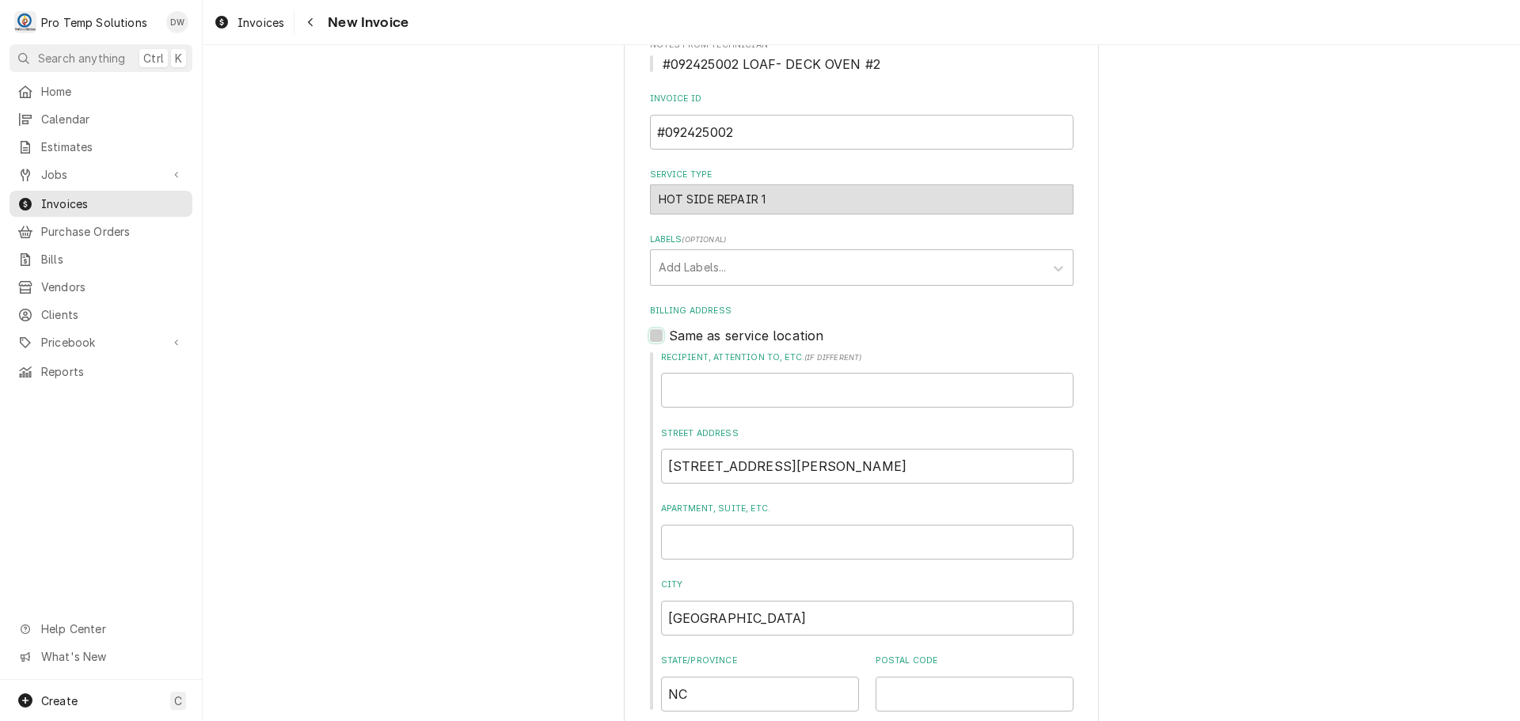
checkbox input "true"
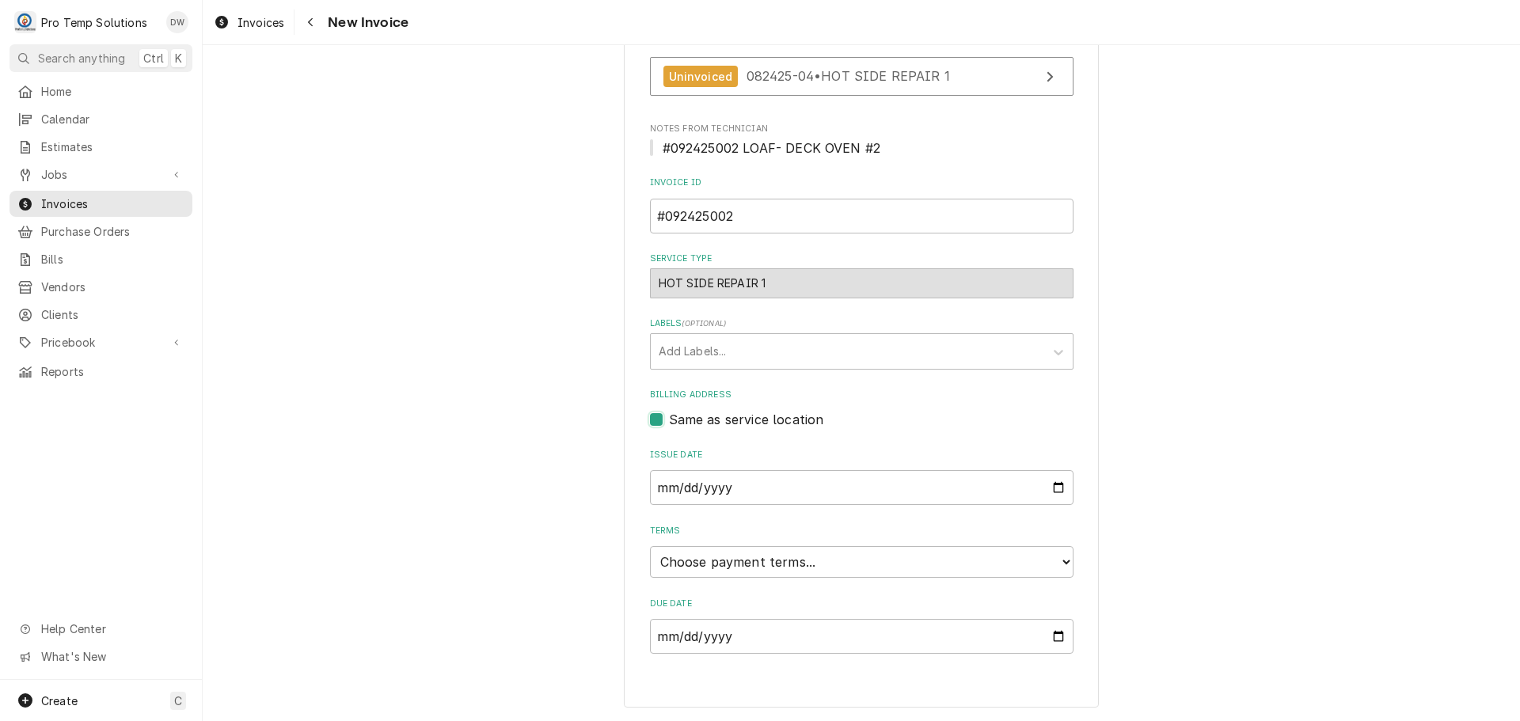
scroll to position [312, 0]
click at [716, 567] on select "Choose payment terms... Same Day Net 7 Net 14 Net 21 Net 30 Net 45 Net 60 Net 90" at bounding box center [862, 562] width 424 height 32
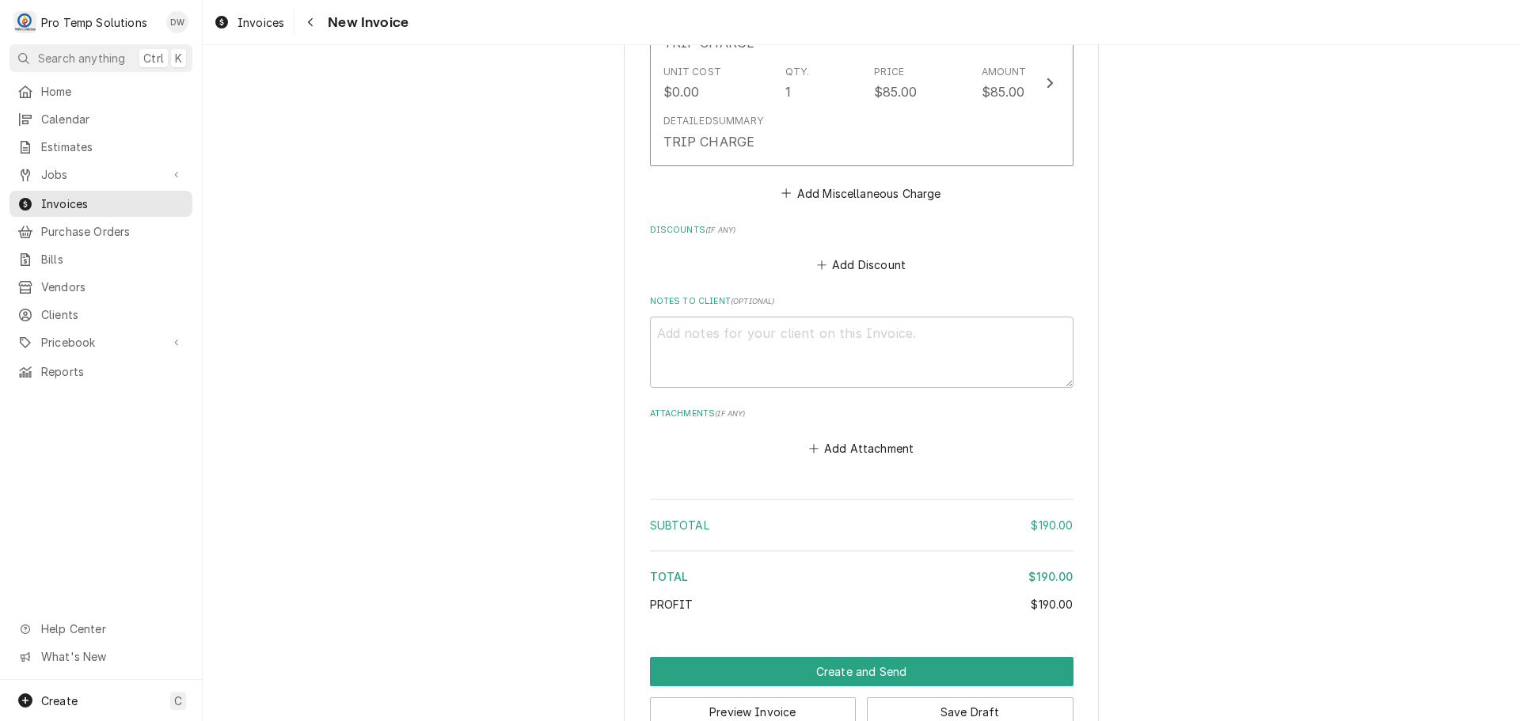
scroll to position [1479, 0]
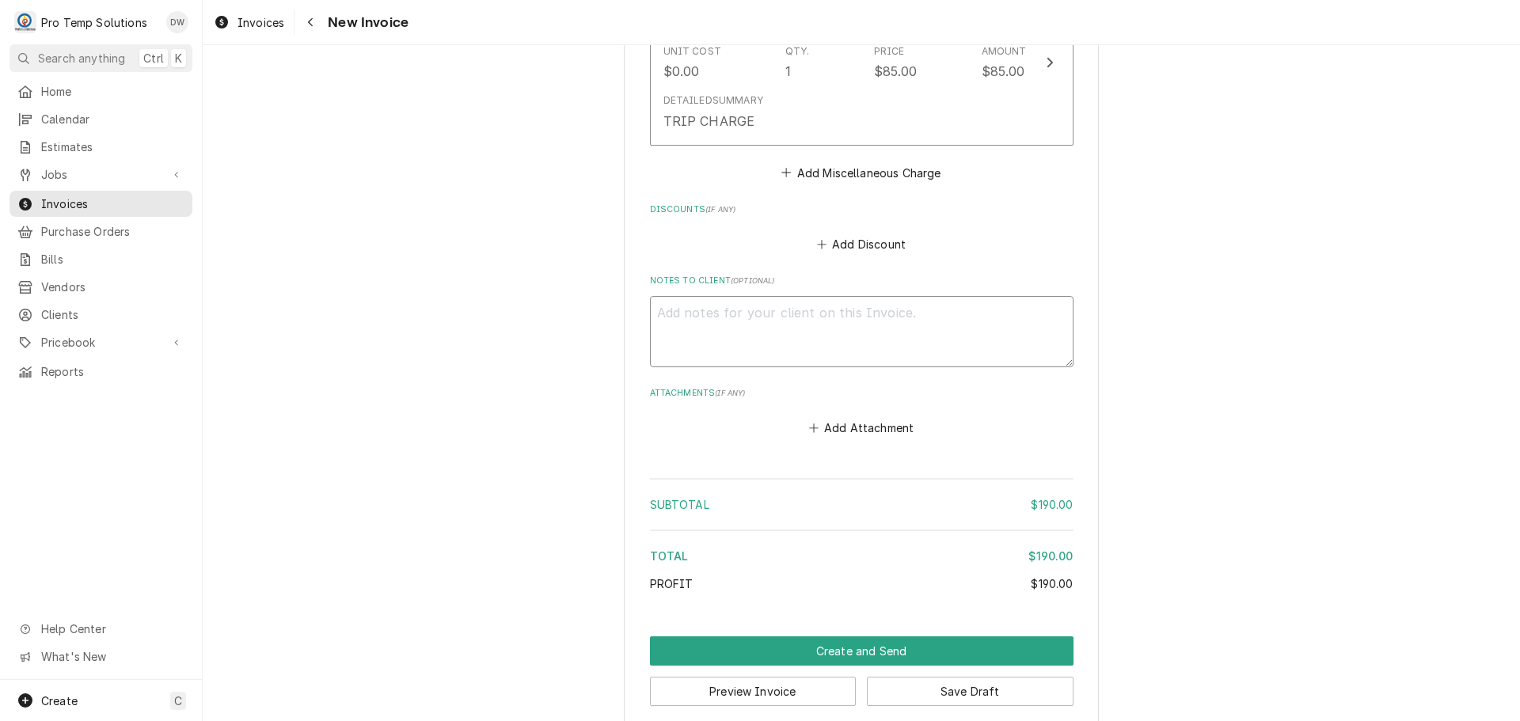
click at [677, 299] on textarea "Notes to Client ( optional )" at bounding box center [862, 331] width 424 height 71
type textarea "x"
type textarea "#"
type textarea "x"
type textarea "#0"
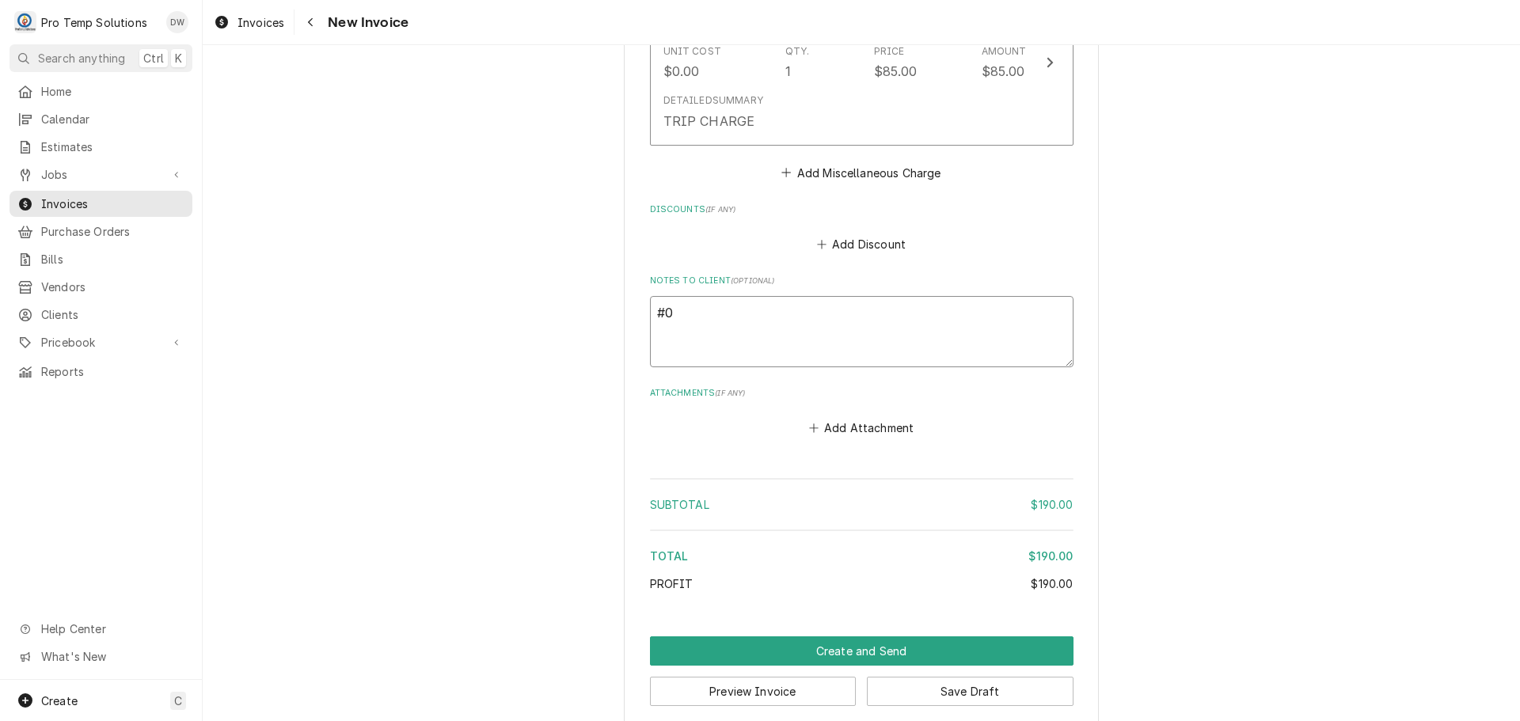
type textarea "x"
type textarea "#09"
type textarea "x"
type textarea "#092"
type textarea "x"
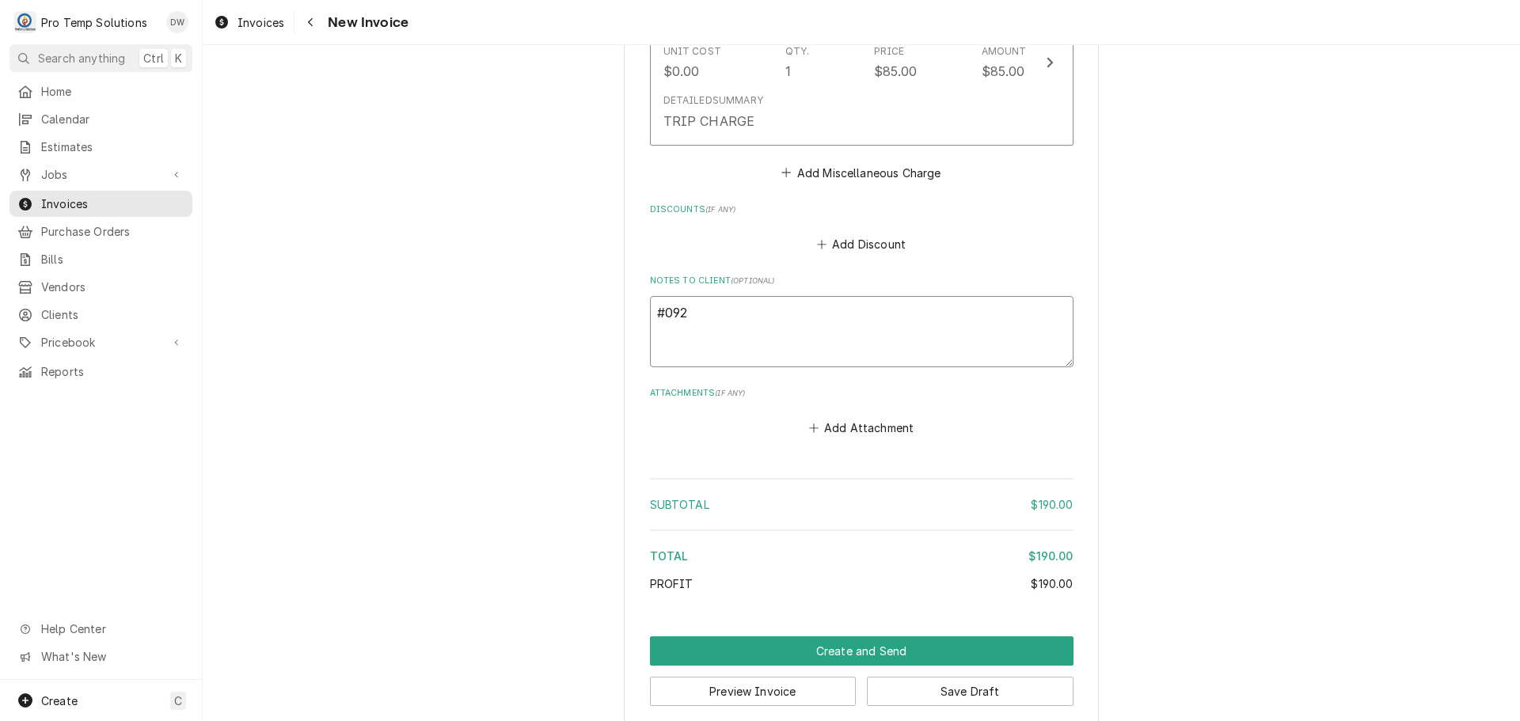
type textarea "#0924"
type textarea "x"
type textarea "#09242"
type textarea "x"
type textarea "#092425"
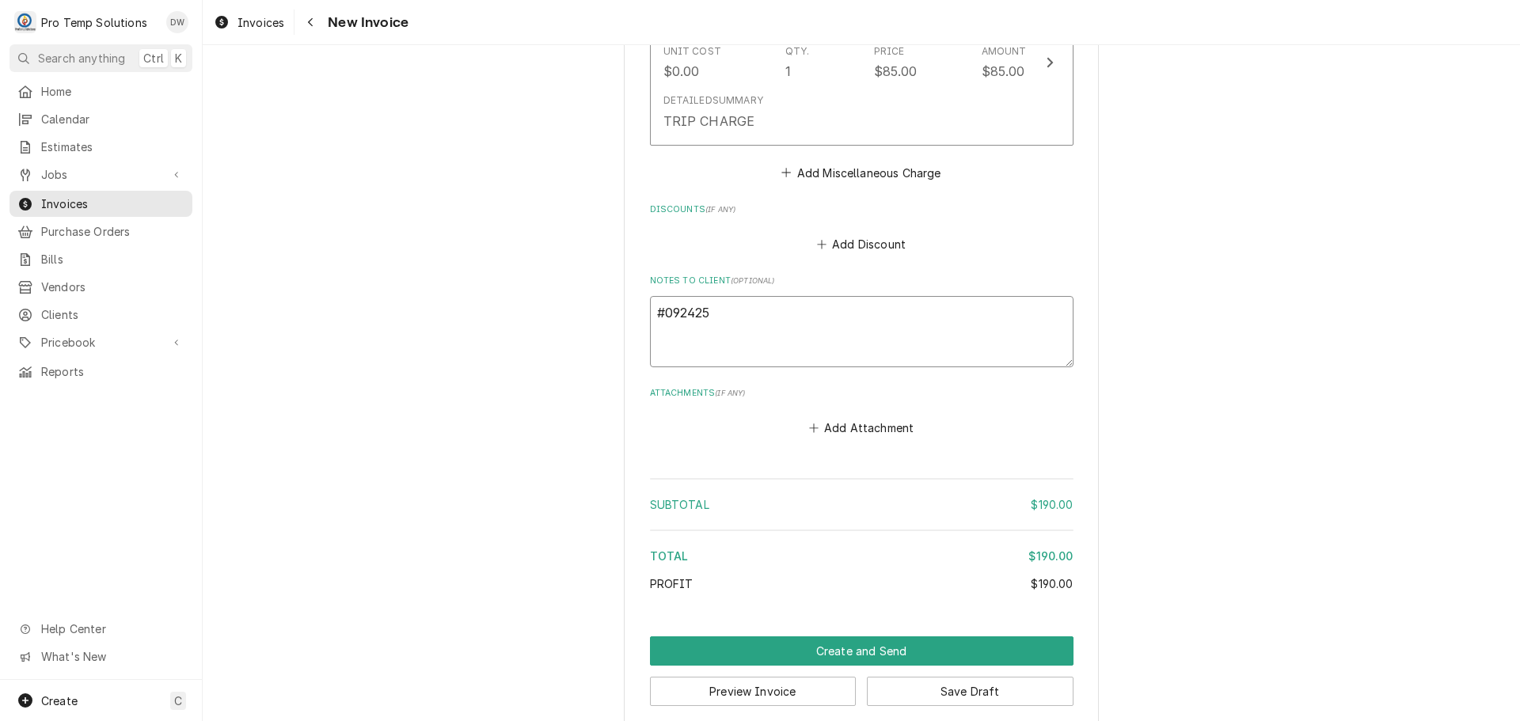
type textarea "x"
type textarea "#0924250"
type textarea "x"
type textarea "#09242500"
type textarea "x"
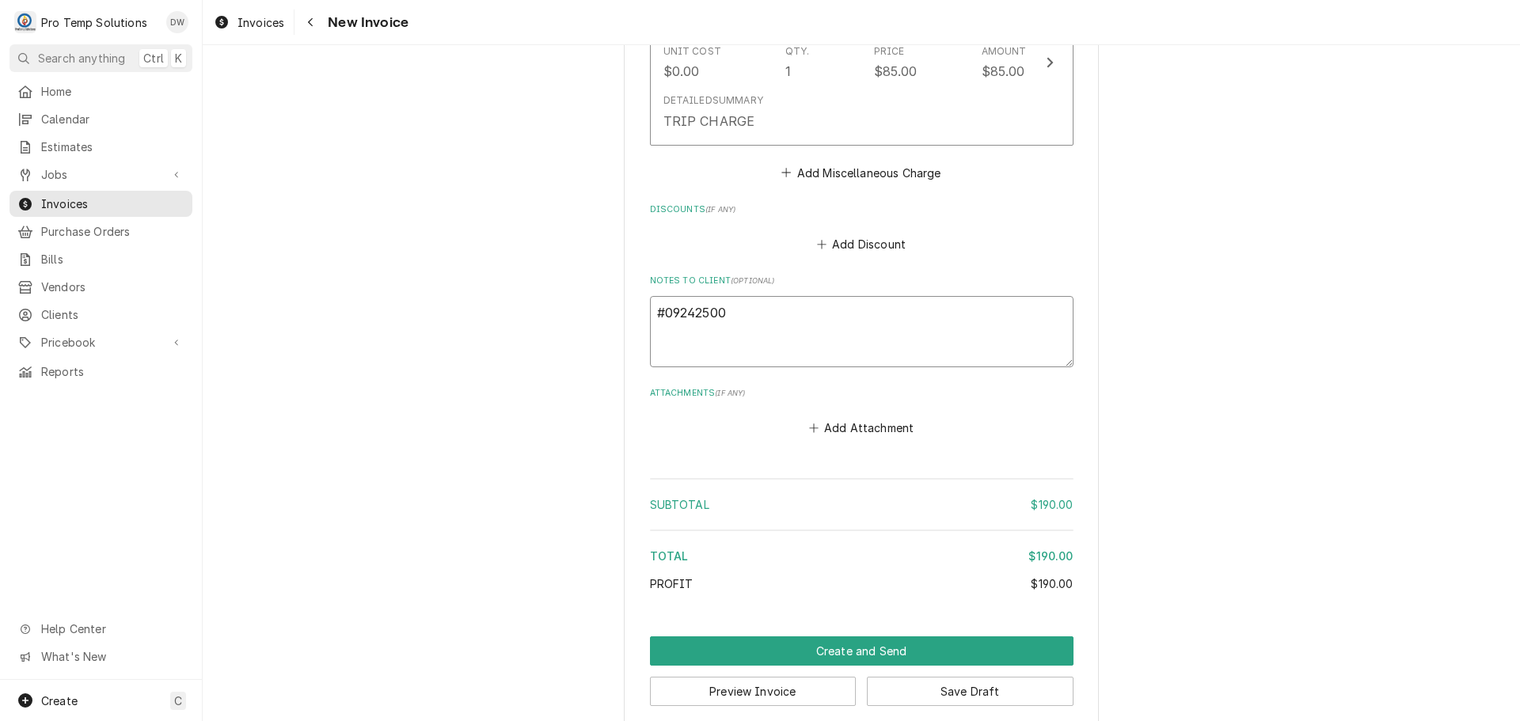
type textarea "#092425002"
type textarea "x"
type textarea "#092425002"
type textarea "x"
type textarea "#092425002 L"
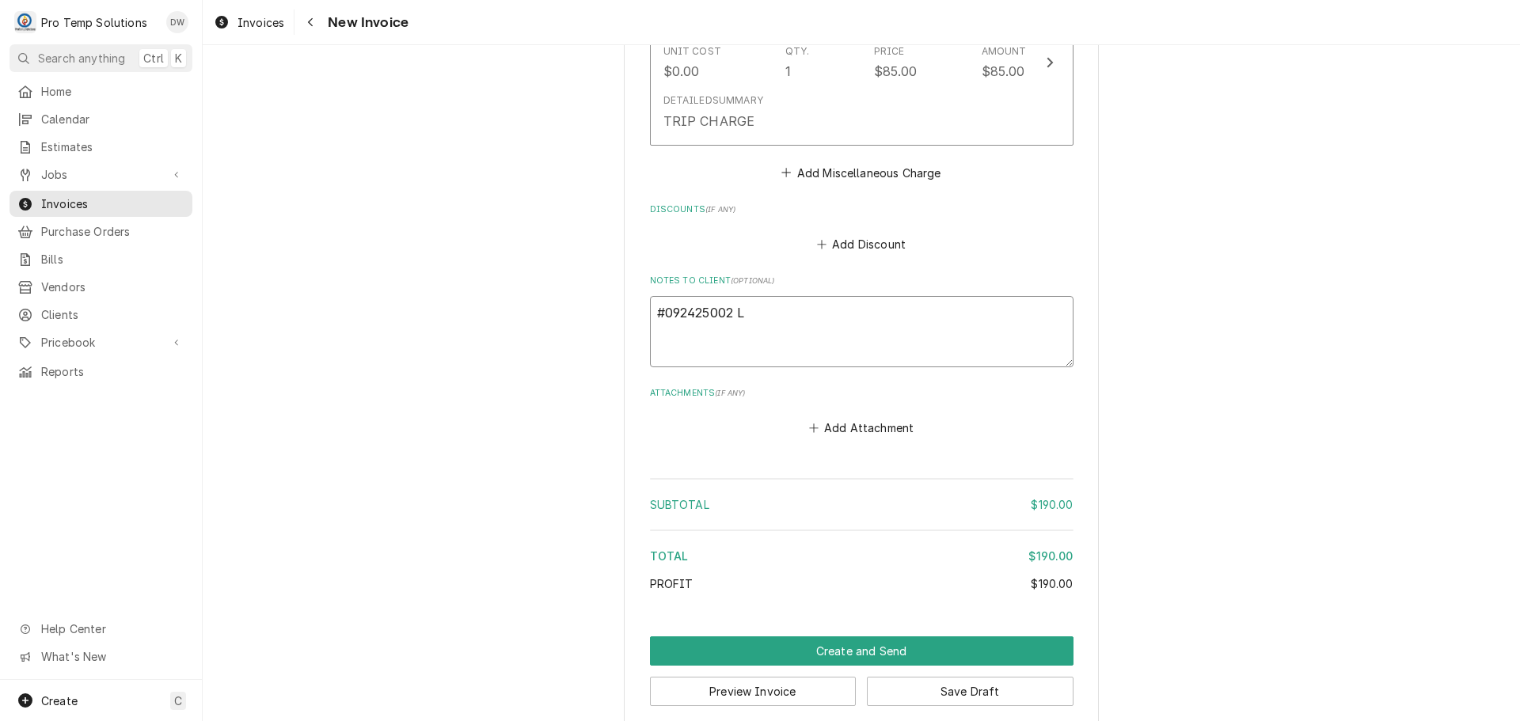
type textarea "x"
type textarea "#092425002 LO"
type textarea "x"
type textarea "#092425002 LOA"
type textarea "x"
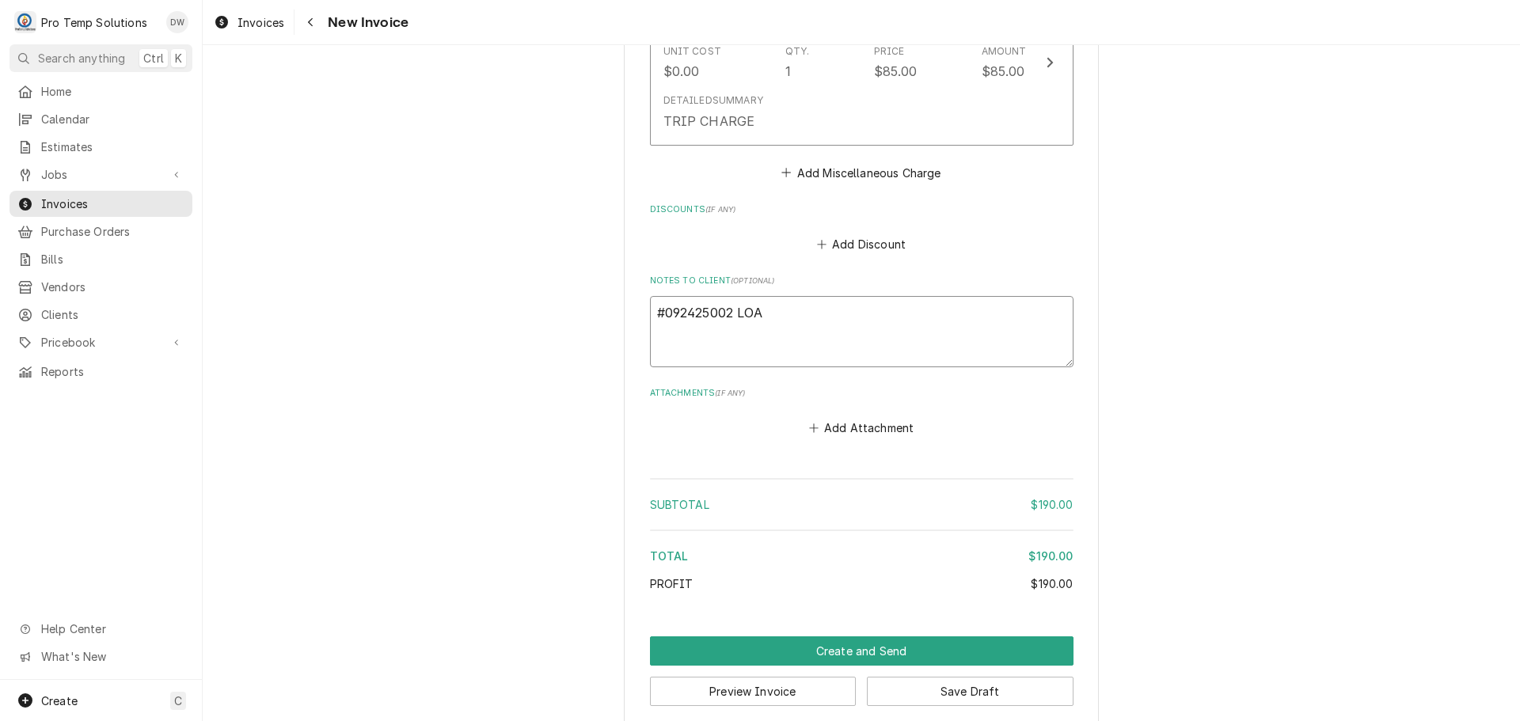
type textarea "#092425002 LOAF"
type textarea "x"
type textarea "#092425002 LOAF-"
type textarea "x"
type textarea "#092425002 LOAF-"
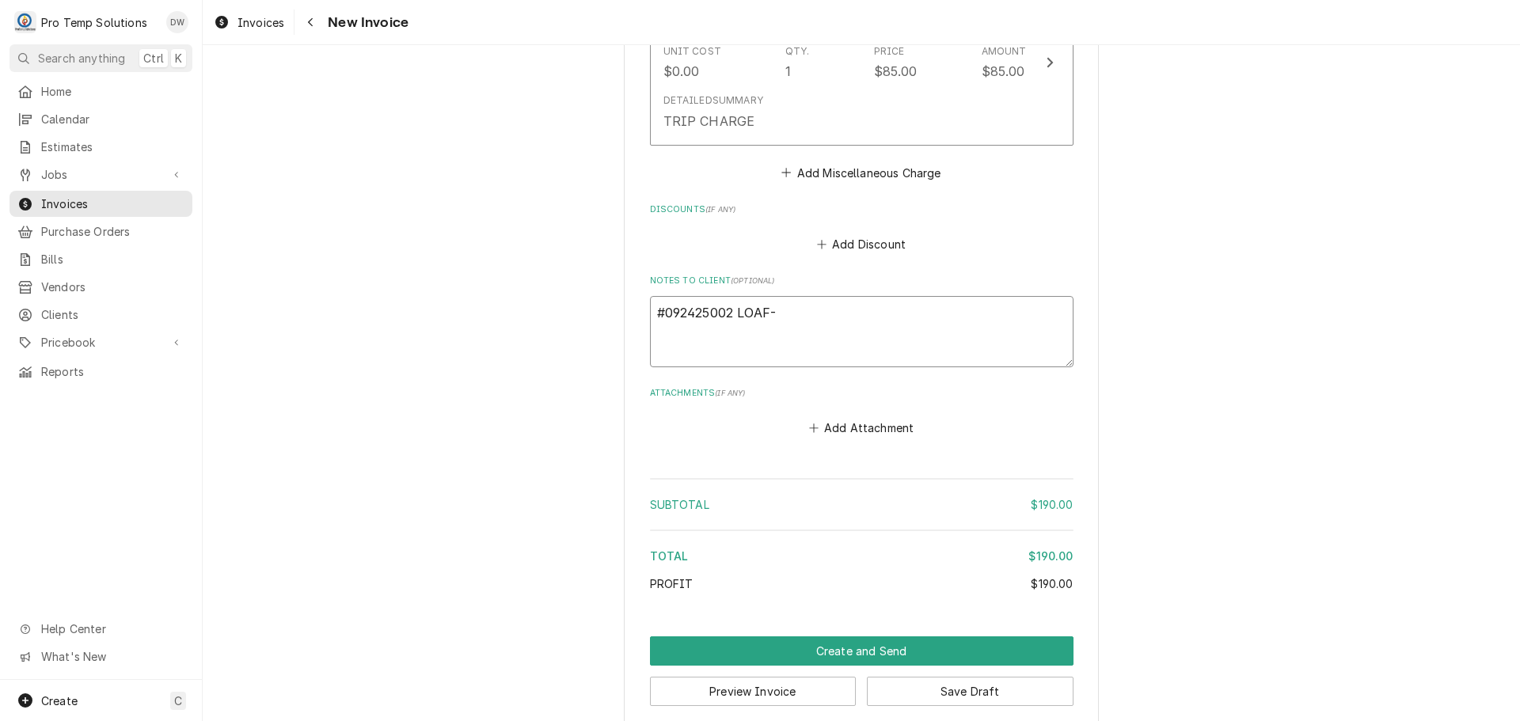
type textarea "x"
type textarea "#092425002 LOAF- D"
type textarea "x"
type textarea "#092425002 LOAF- DE"
type textarea "x"
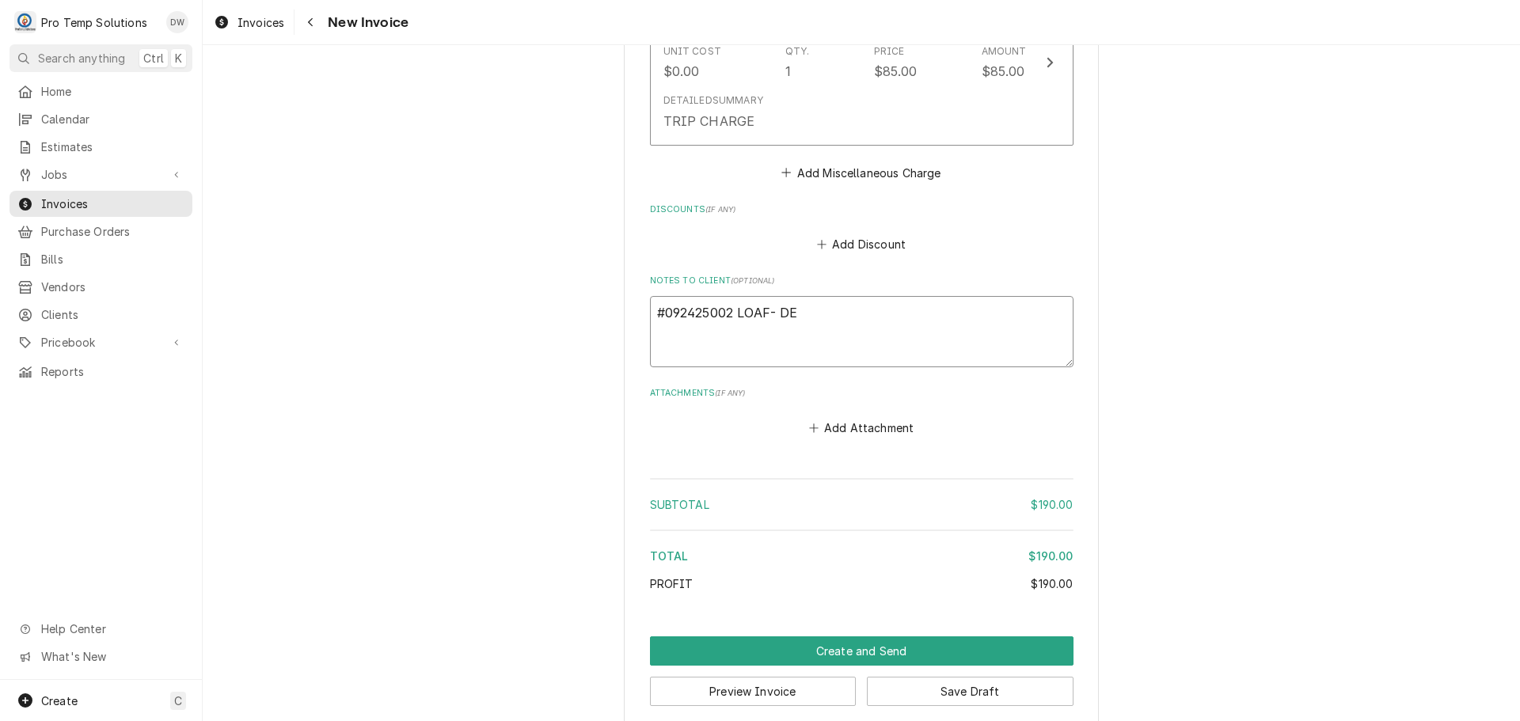
type textarea "#092425002 LOAF- DEC"
type textarea "x"
type textarea "#092425002 LOAF- DECK"
type textarea "x"
type textarea "#092425002 LOAF- DECK"
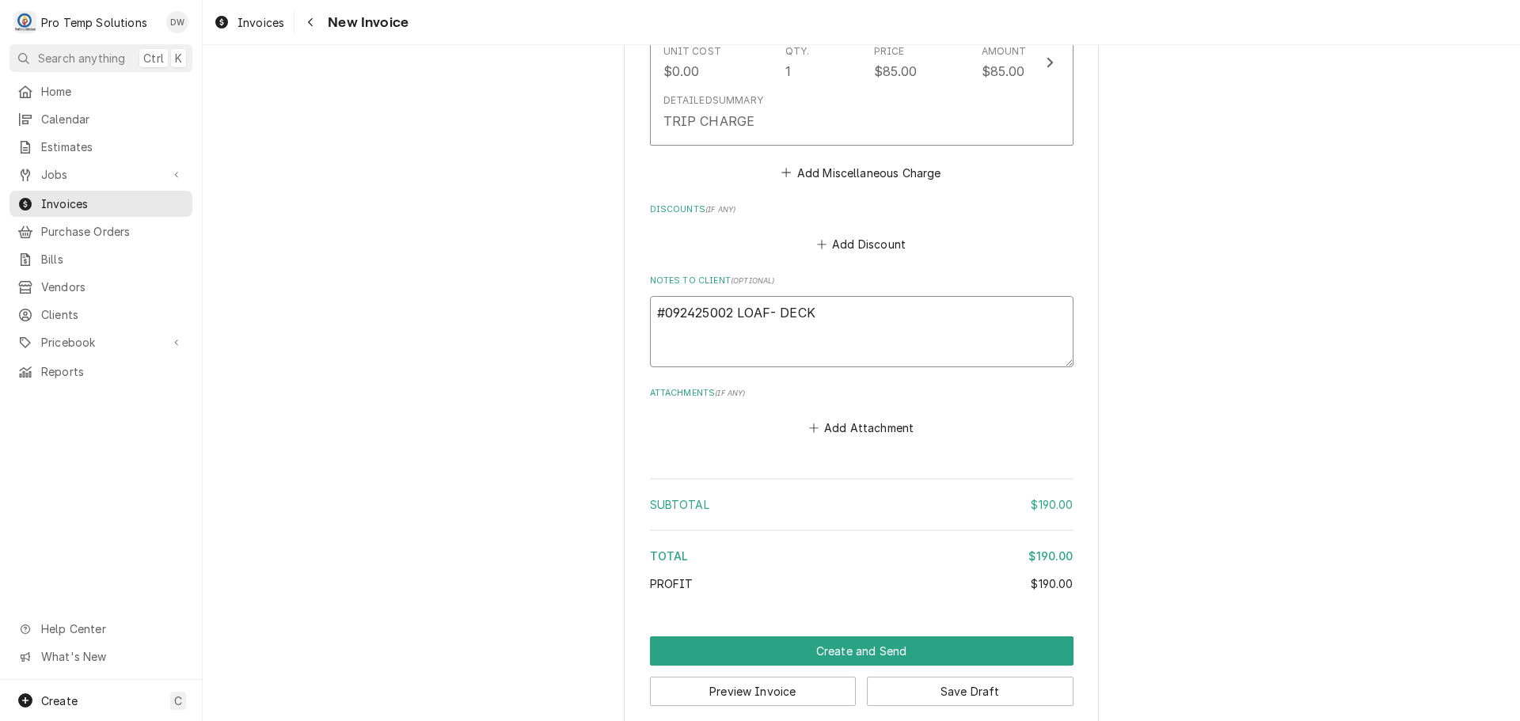
type textarea "x"
type textarea "#092425002 LOAF- DECK O"
type textarea "x"
type textarea "#092425002 LOAF- DECK OV"
type textarea "x"
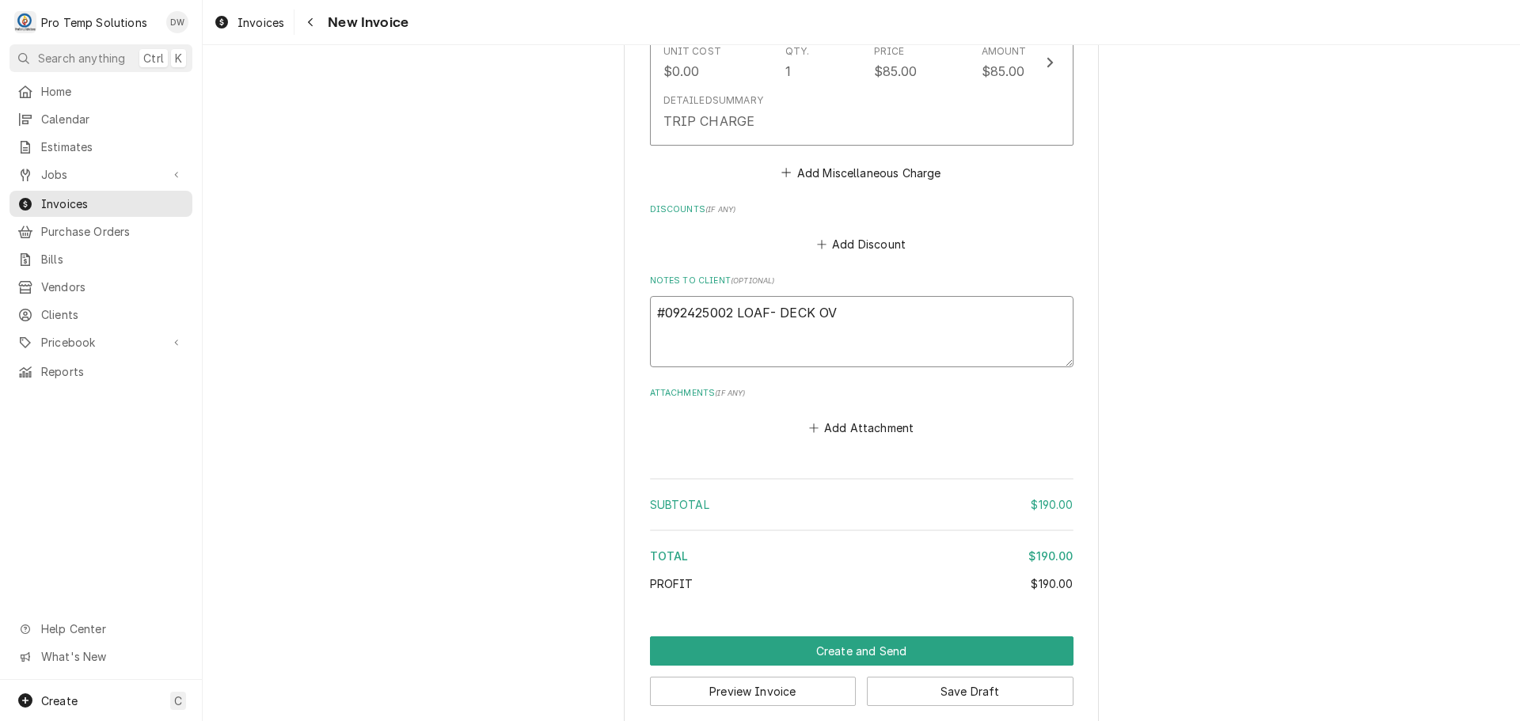
type textarea "#092425002 LOAF- DECK OVE"
type textarea "x"
type textarea "#092425002 LOAF- DECK OVEN"
type textarea "x"
type textarea "#092425002 LOAF- DECK OVEN"
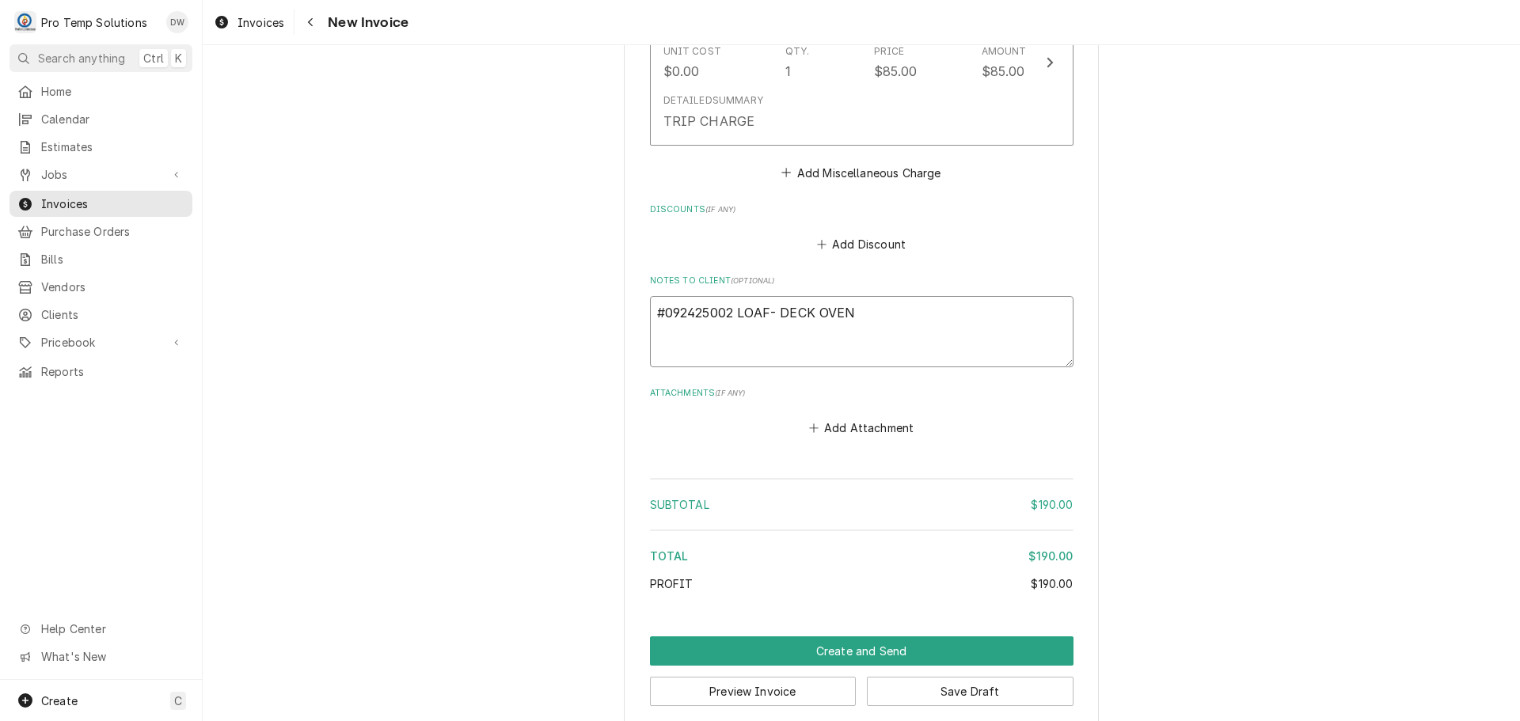
type textarea "x"
type textarea "#092425002 LOAF- DECK OVEN #"
type textarea "x"
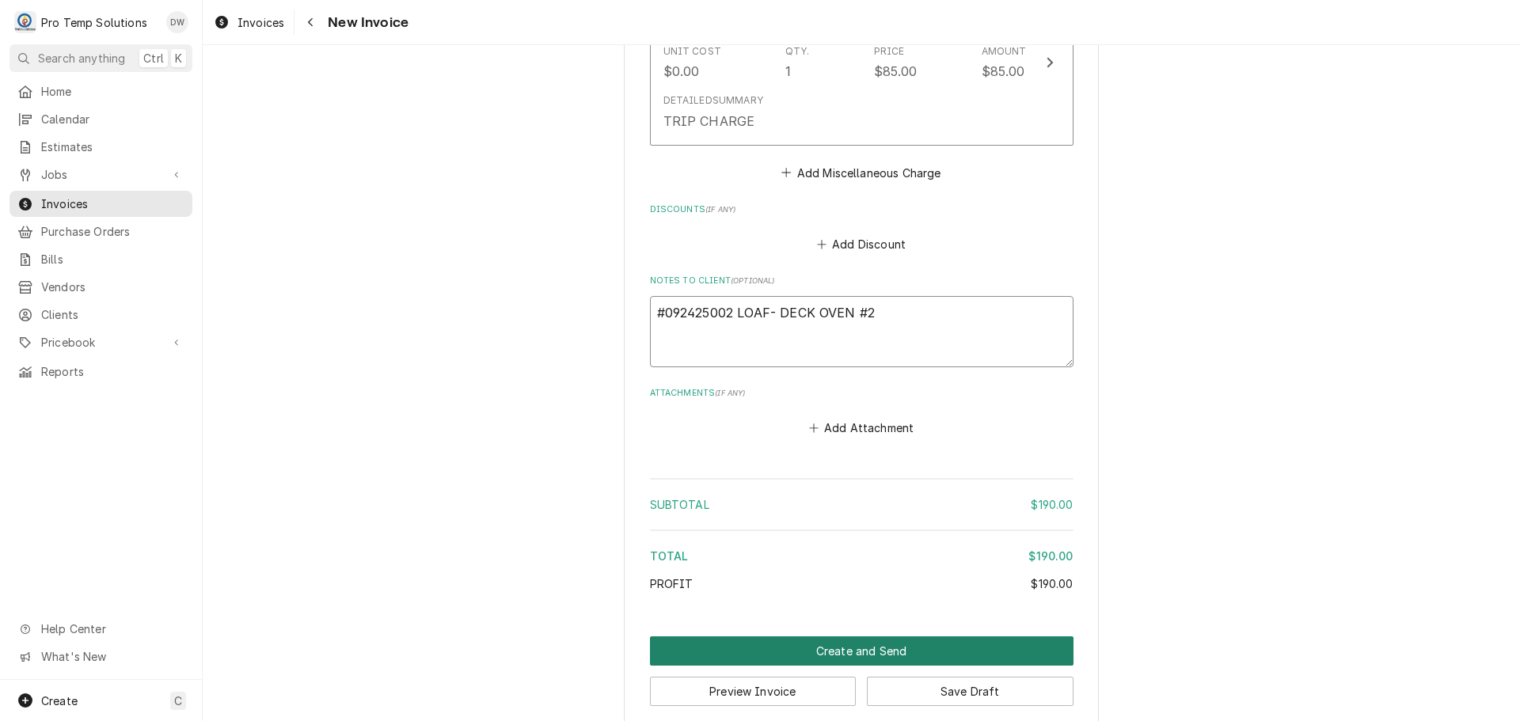
type textarea "#092425002 LOAF- DECK OVEN #2"
click at [854, 637] on button "Create and Send" at bounding box center [862, 651] width 424 height 29
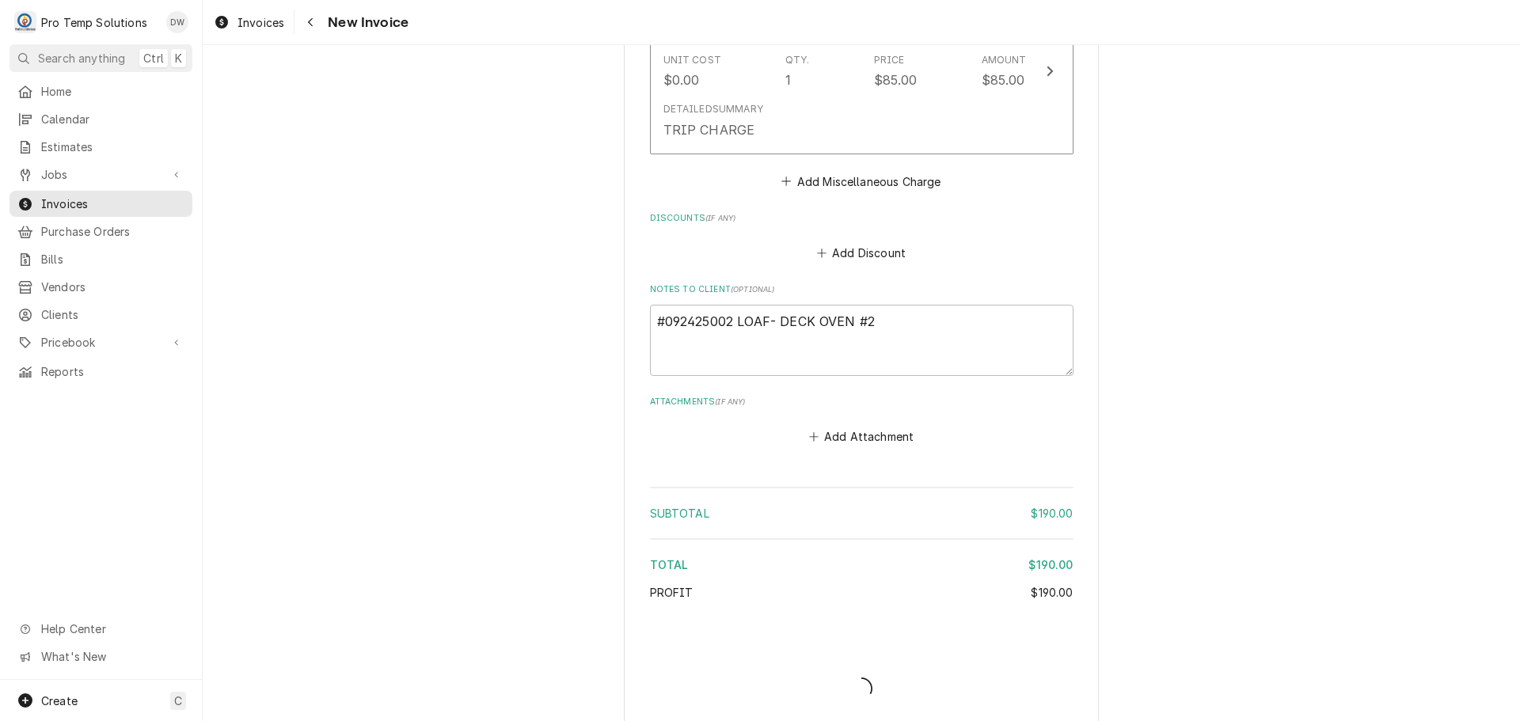
type textarea "x"
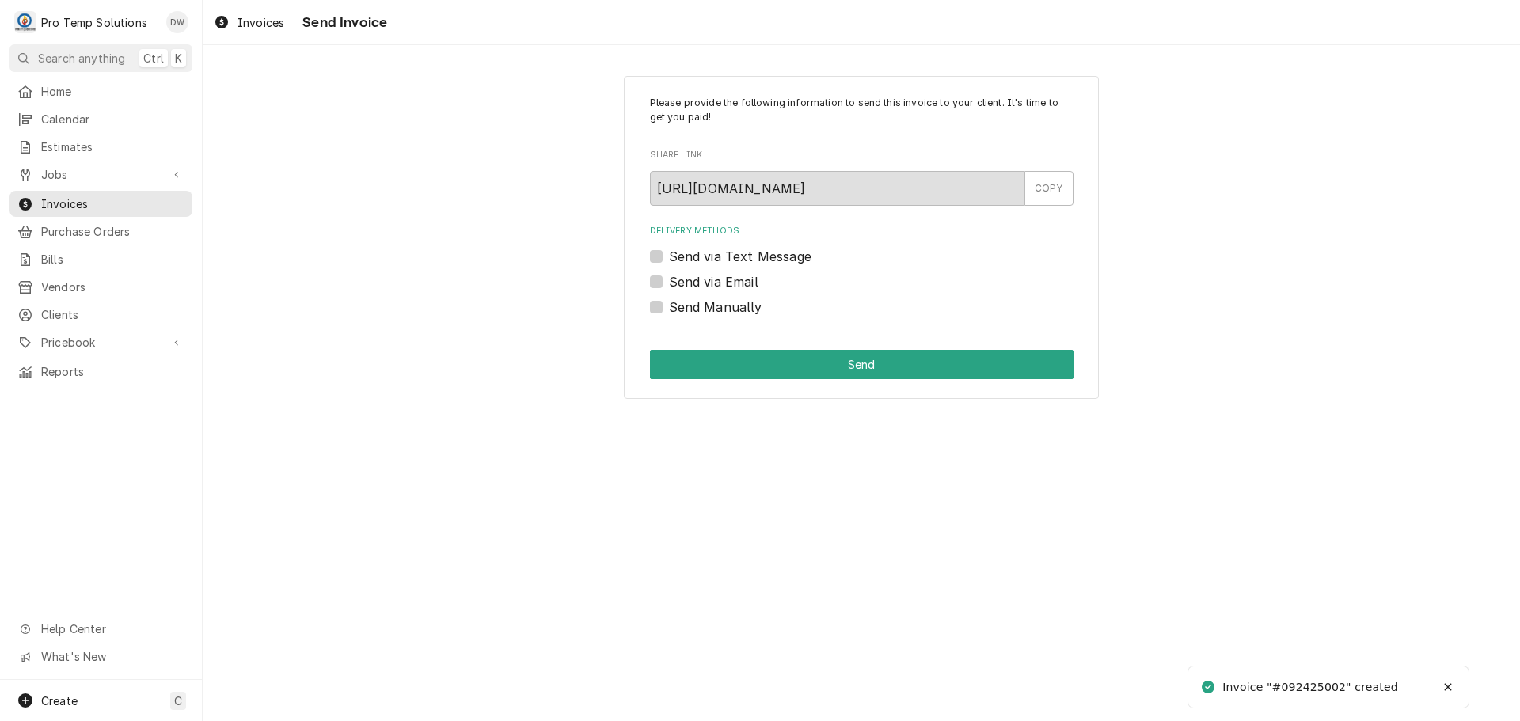
click at [669, 277] on label "Send via Email" at bounding box center [713, 281] width 89 height 19
click at [669, 277] on input "Send via Email" at bounding box center [881, 289] width 424 height 35
checkbox input "true"
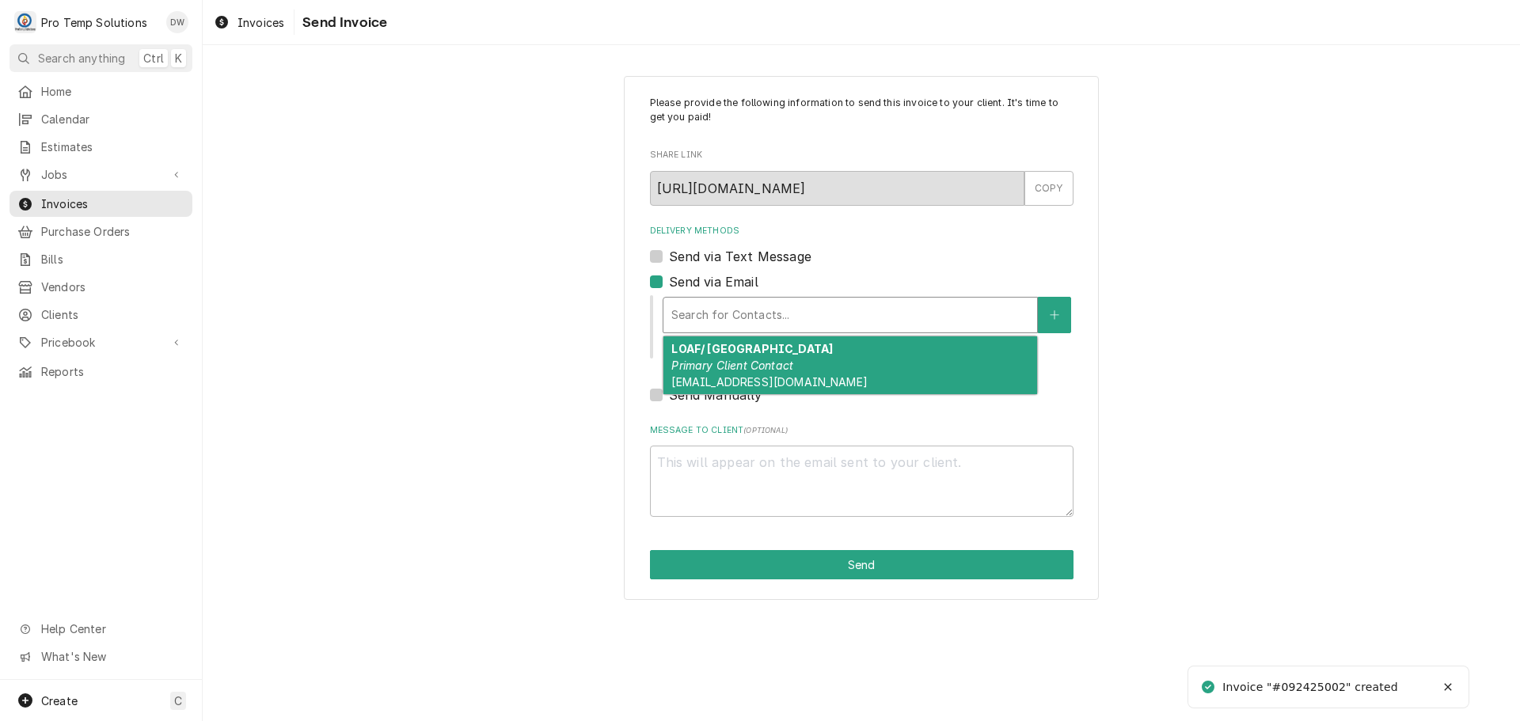
click at [745, 306] on div "Delivery Methods" at bounding box center [850, 315] width 358 height 29
click at [749, 380] on span "protempsolutions@gmail.com" at bounding box center [769, 381] width 196 height 13
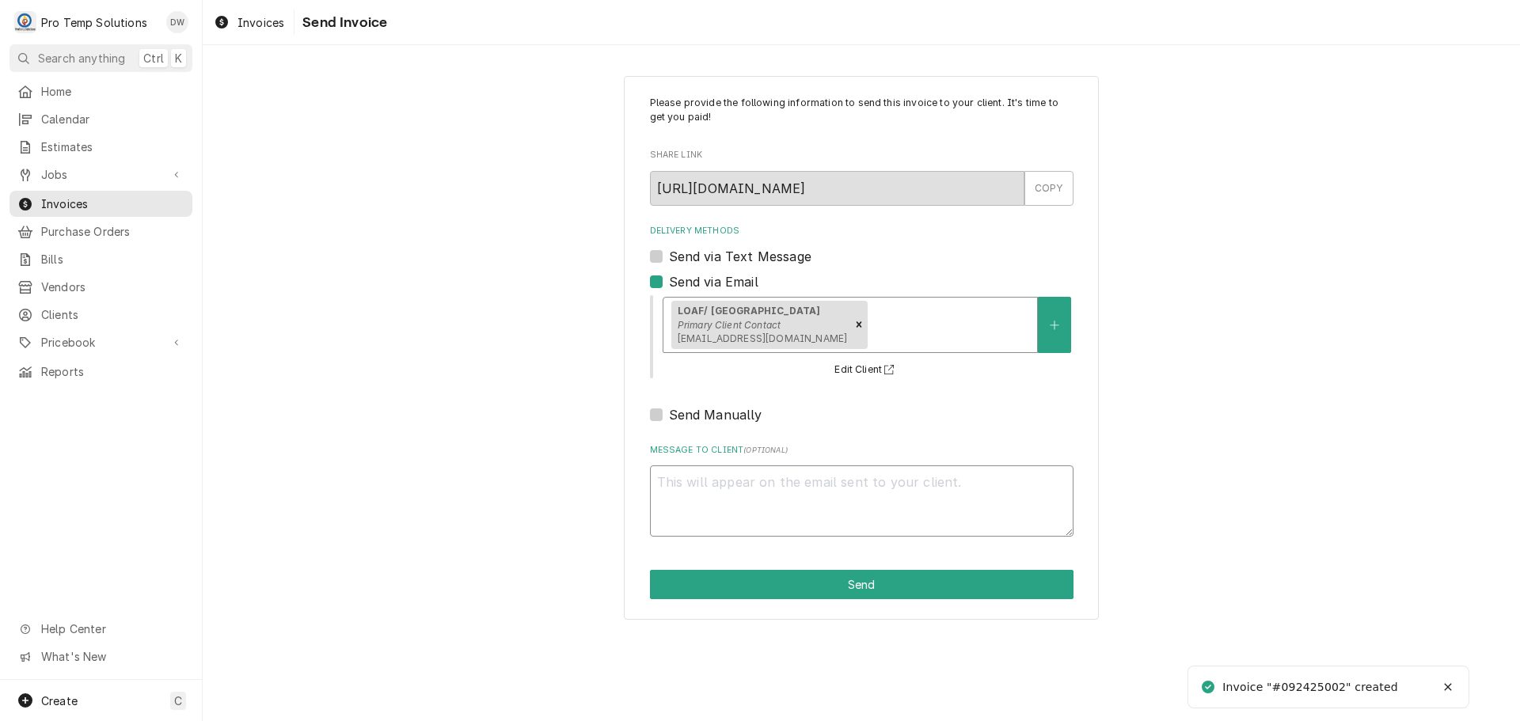
click at [703, 469] on textarea "Message to Client ( optional )" at bounding box center [862, 501] width 424 height 71
type textarea "x"
type textarea "#"
type textarea "x"
type textarea "#0"
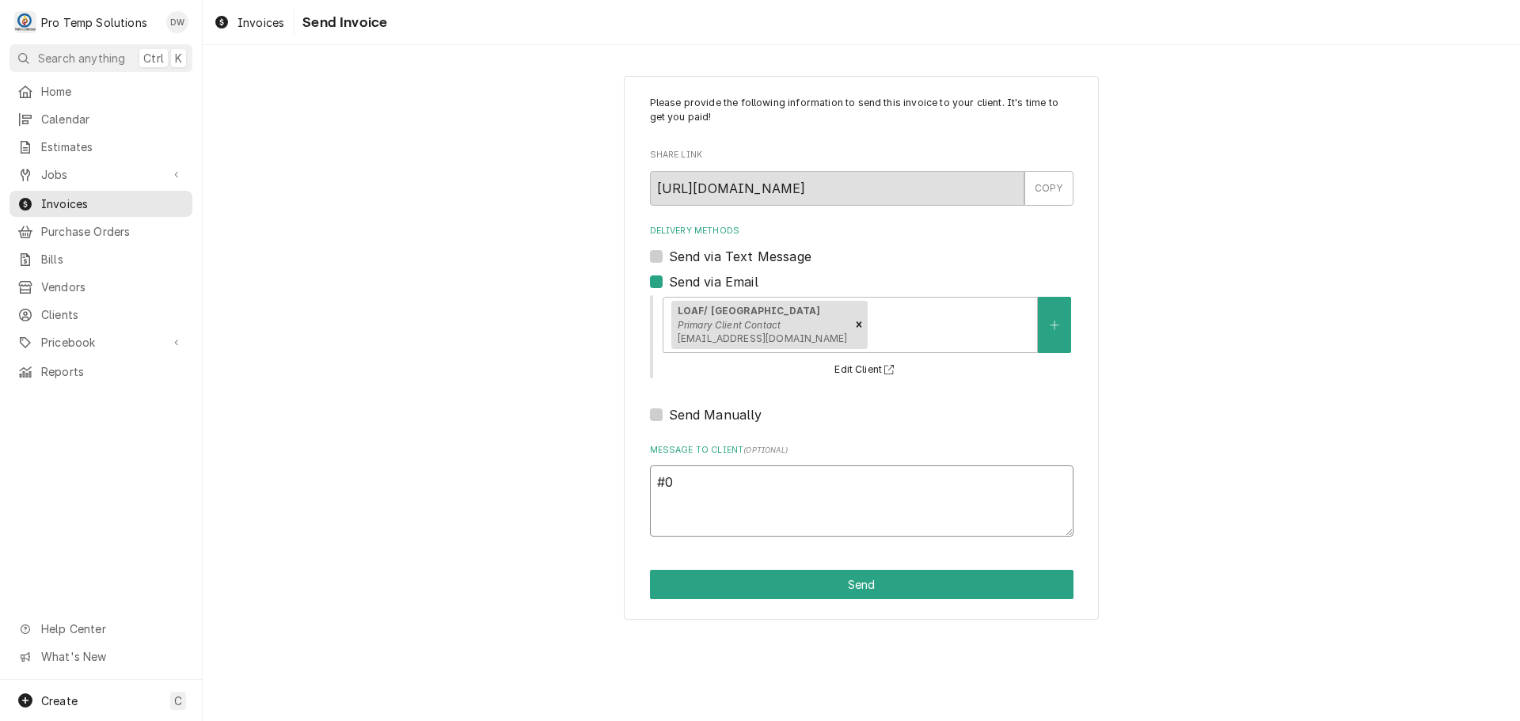
type textarea "x"
type textarea "#09"
type textarea "x"
type textarea "#092"
type textarea "x"
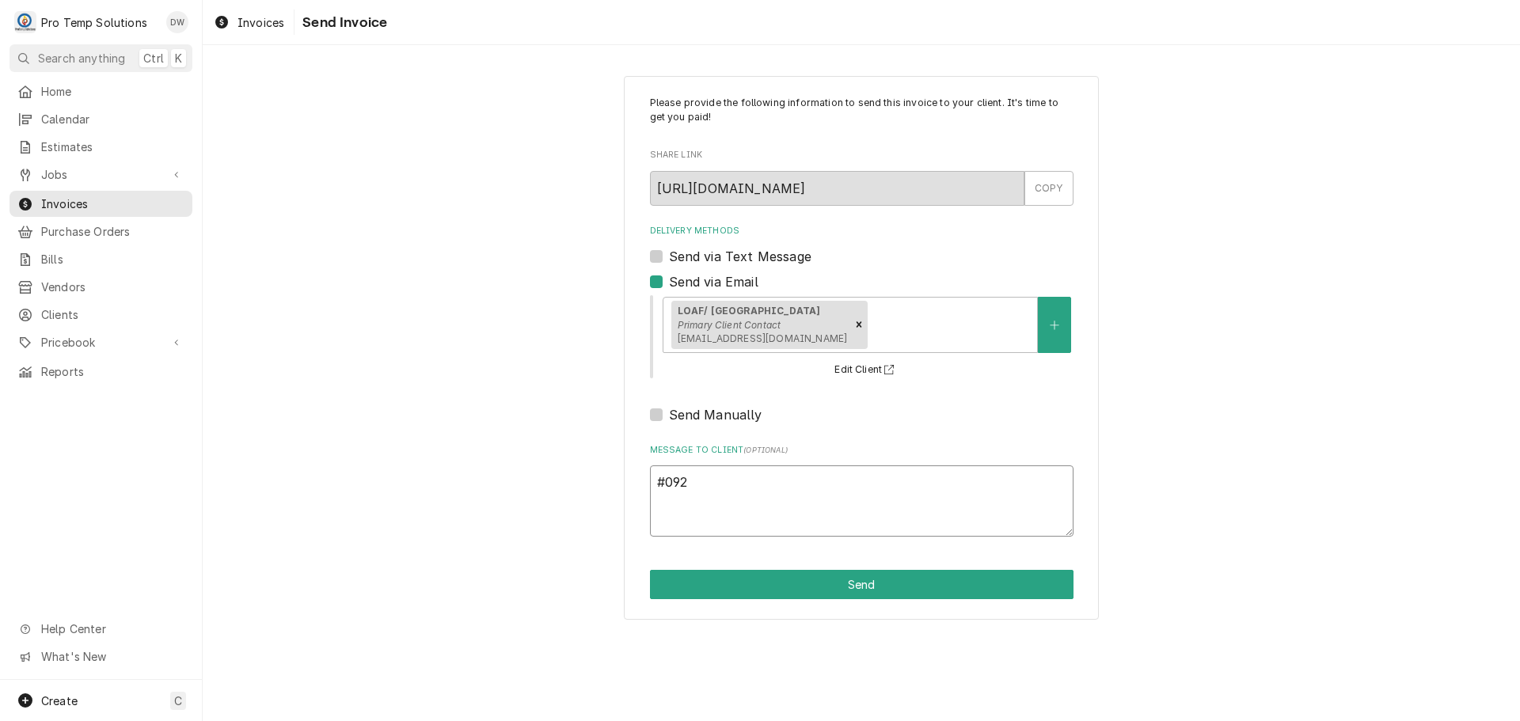
type textarea "#0924"
type textarea "x"
type textarea "#09242"
type textarea "x"
type textarea "#092425"
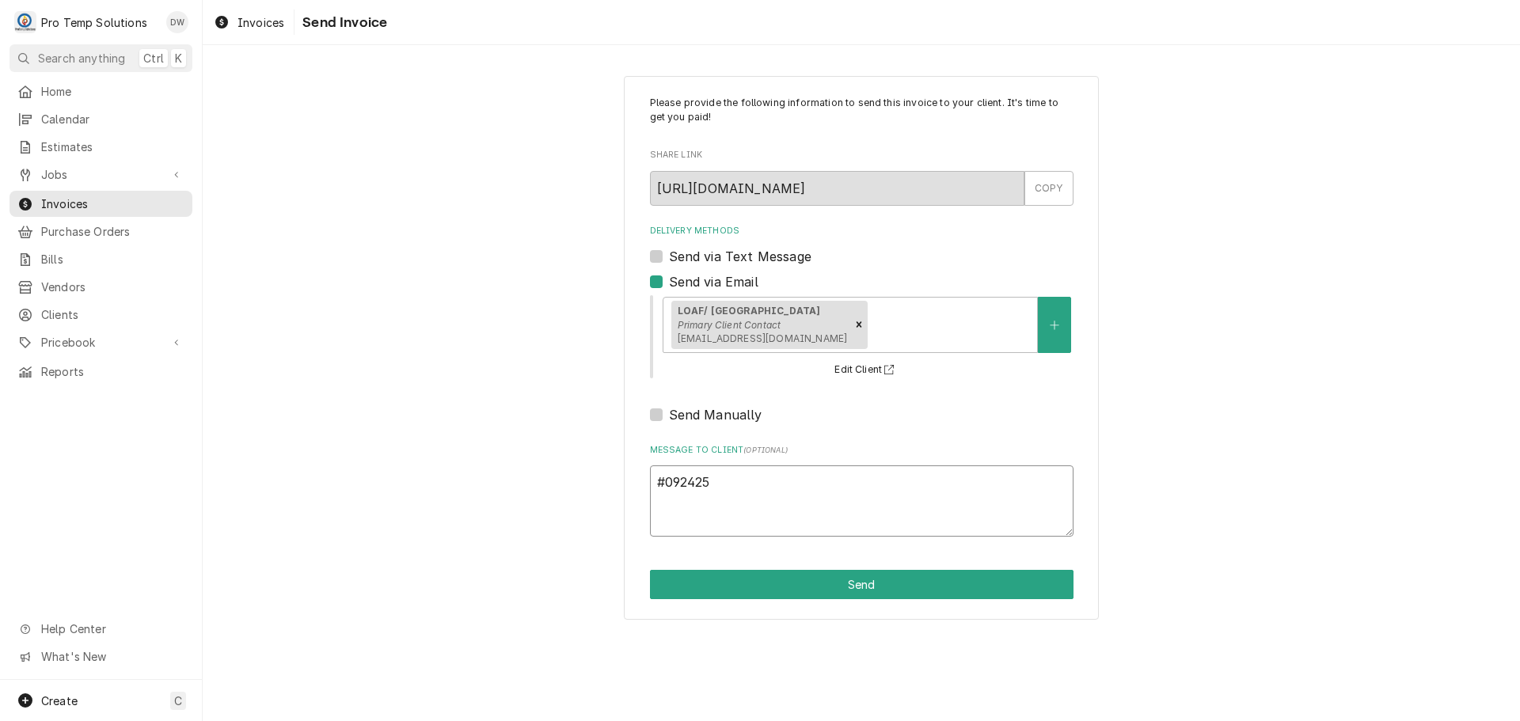
type textarea "x"
type textarea "#0924250"
type textarea "x"
type textarea "#09242500"
type textarea "x"
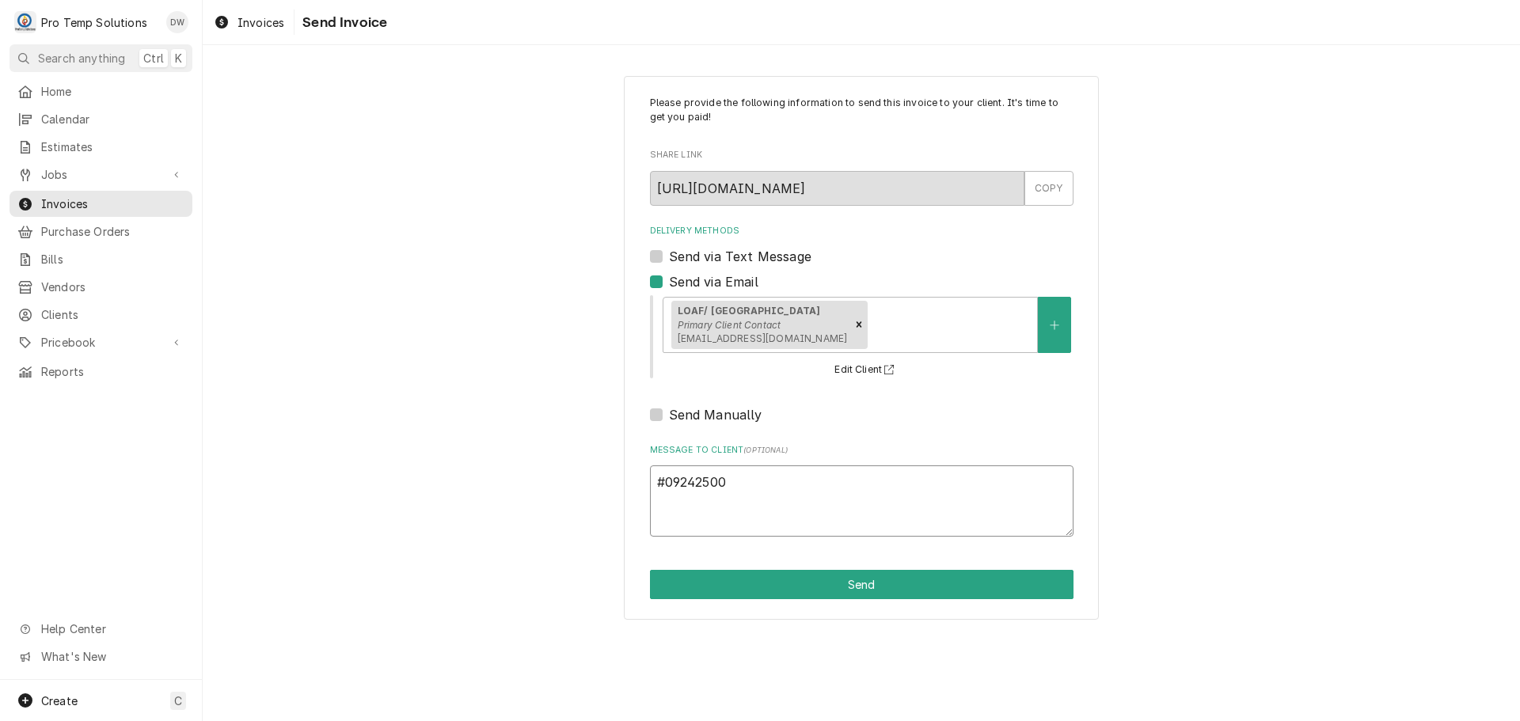
type textarea "#092425002"
type textarea "x"
type textarea "#092425002"
type textarea "x"
type textarea "#092425002 L"
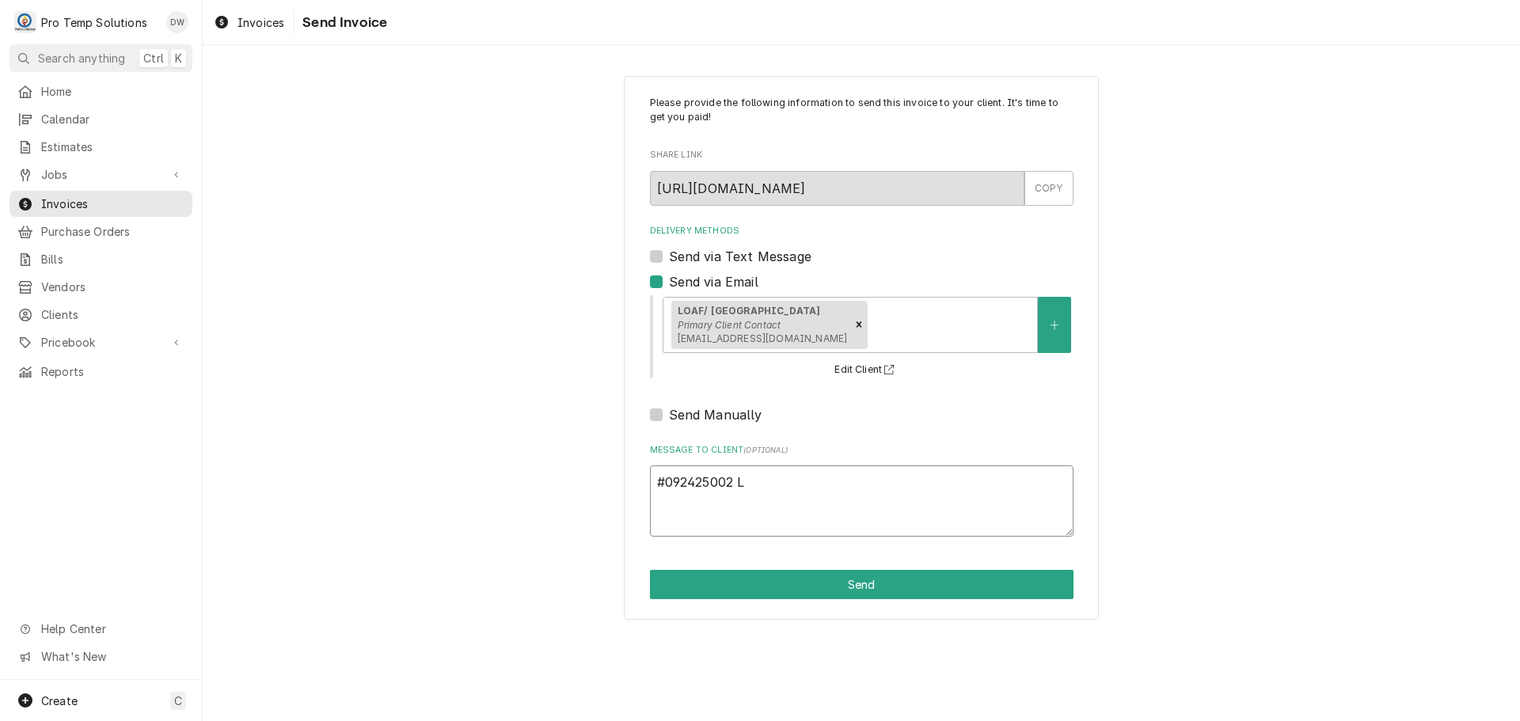
type textarea "x"
type textarea "#092425002 LO"
type textarea "x"
type textarea "#092425002 LOA"
type textarea "x"
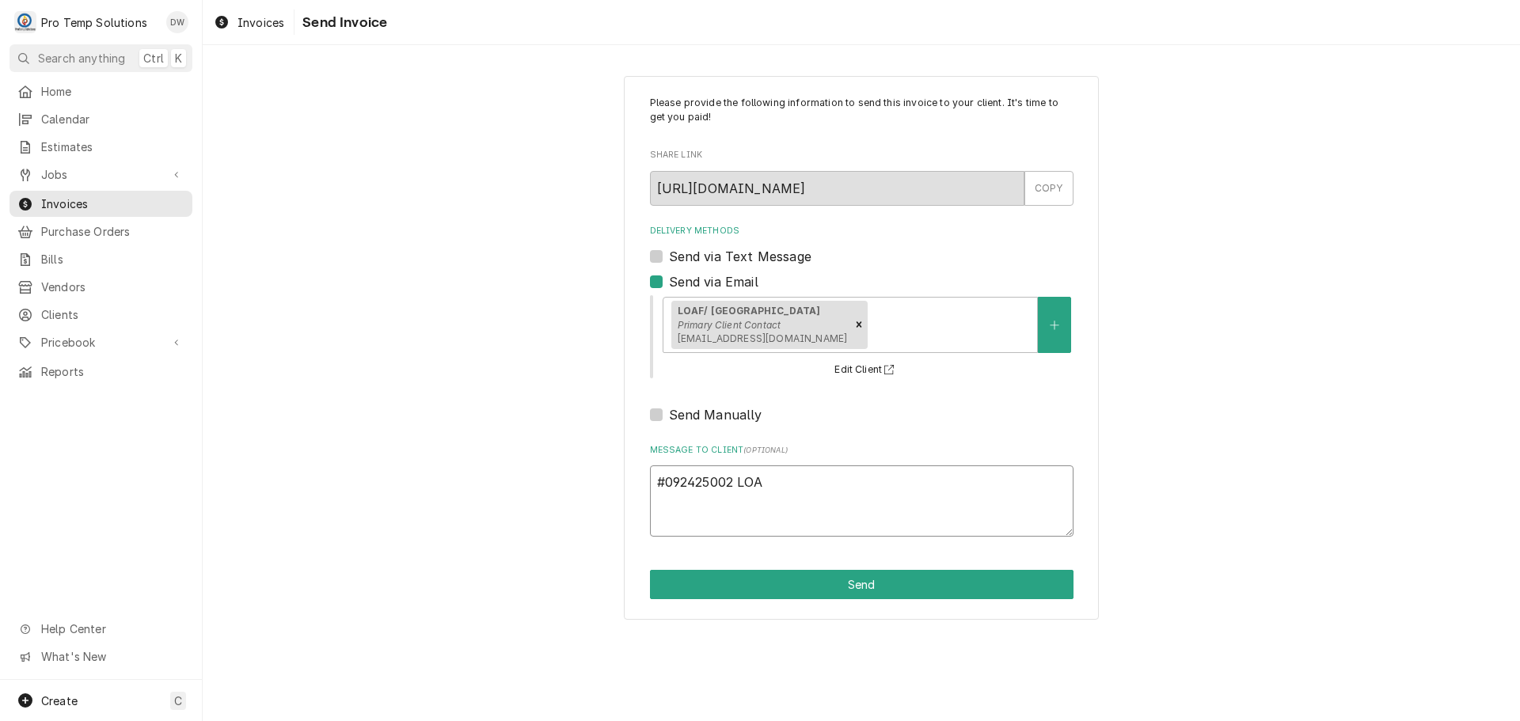
type textarea "#092425002 LOAF"
type textarea "x"
type textarea "#092425002 LOAF-"
type textarea "x"
type textarea "#092425002 LOAF-"
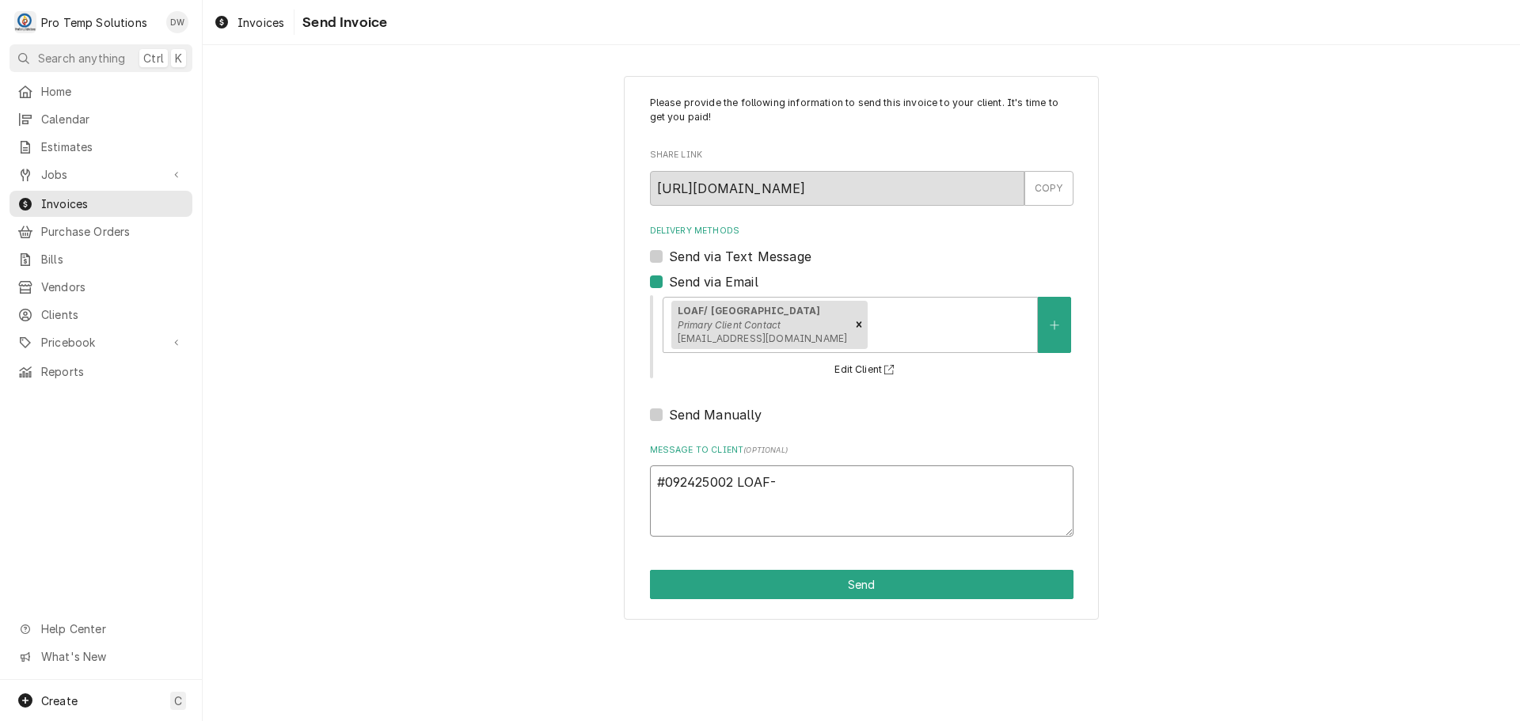
type textarea "x"
type textarea "#092425002 LOAF- D"
type textarea "x"
type textarea "#092425002 LOAF- DE"
type textarea "x"
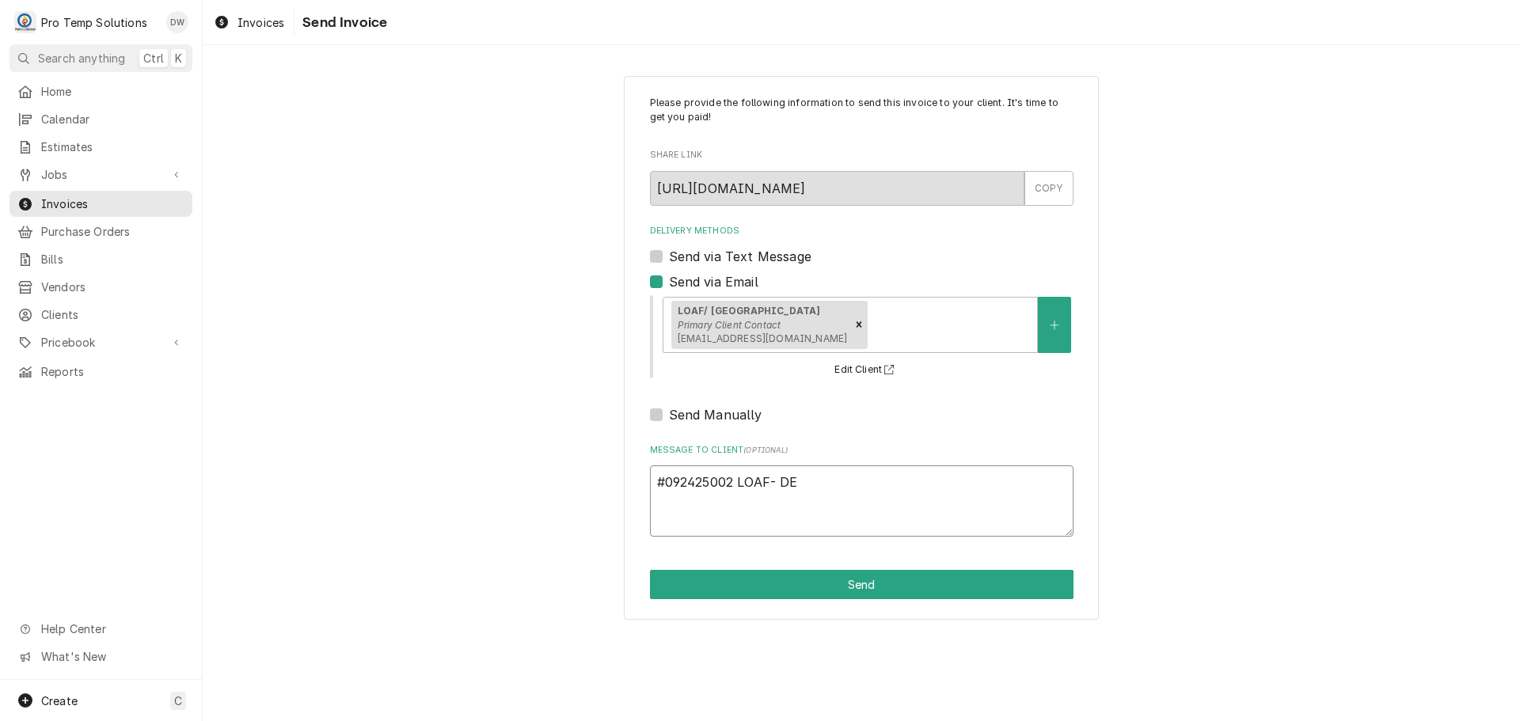
type textarea "#092425002 LOAF- DEC"
type textarea "x"
type textarea "#092425002 LOAF- DECK"
type textarea "x"
type textarea "#092425002 LOAF- DECK"
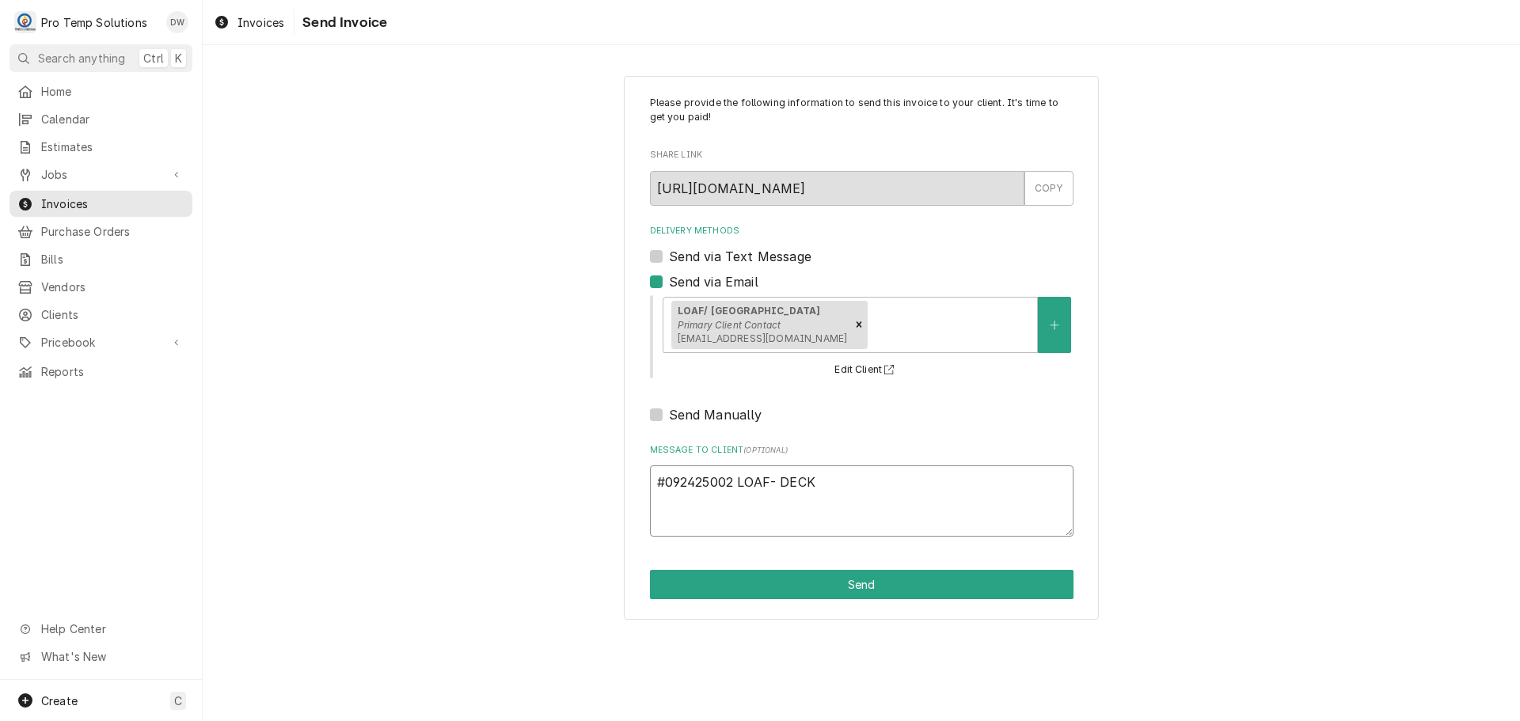
type textarea "x"
type textarea "#092425002 LOAF- DECK O"
type textarea "x"
type textarea "#092425002 LOAF- DECK OV"
type textarea "x"
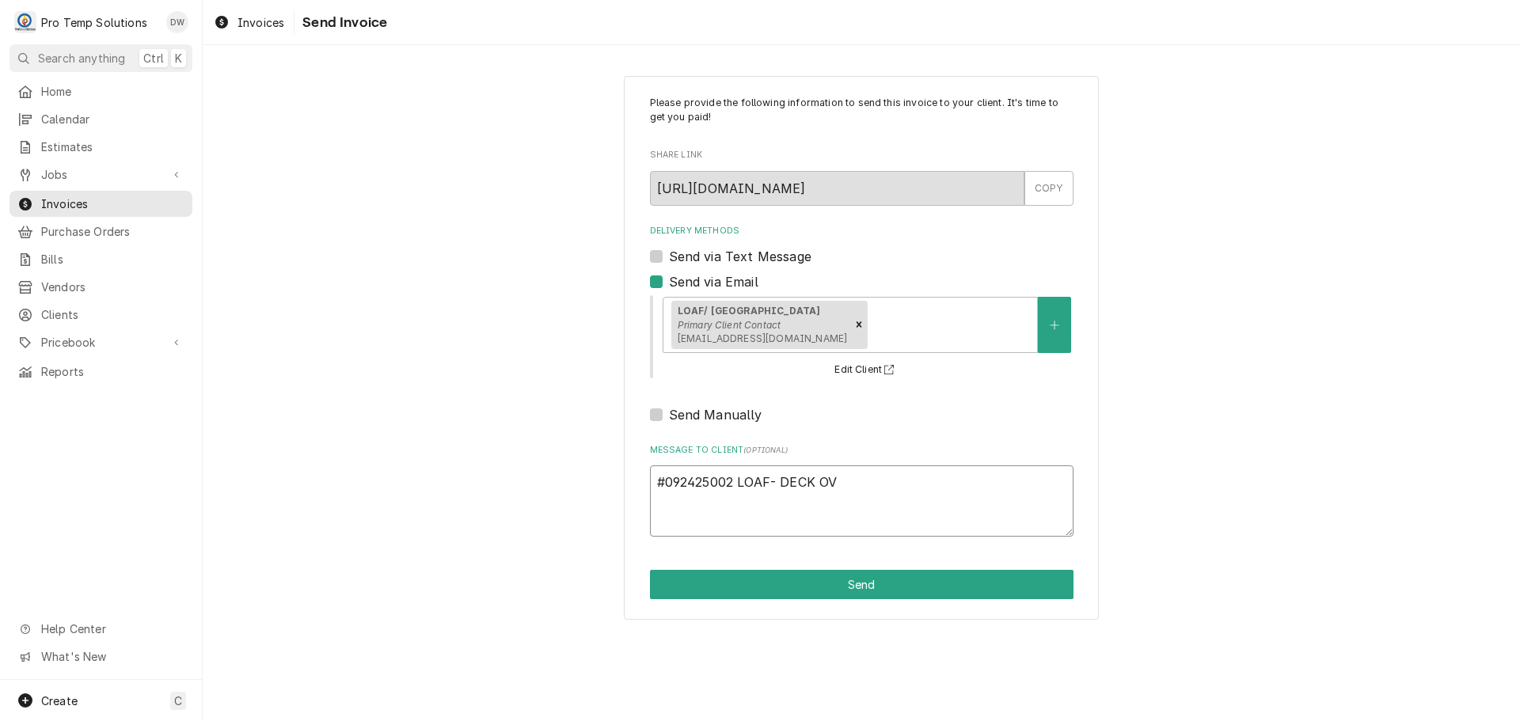
type textarea "#092425002 LOAF- DECK OVE"
type textarea "x"
type textarea "#092425002 LOAF- DECK OVEN"
type textarea "x"
type textarea "#092425002 LOAF- DECK OVEN"
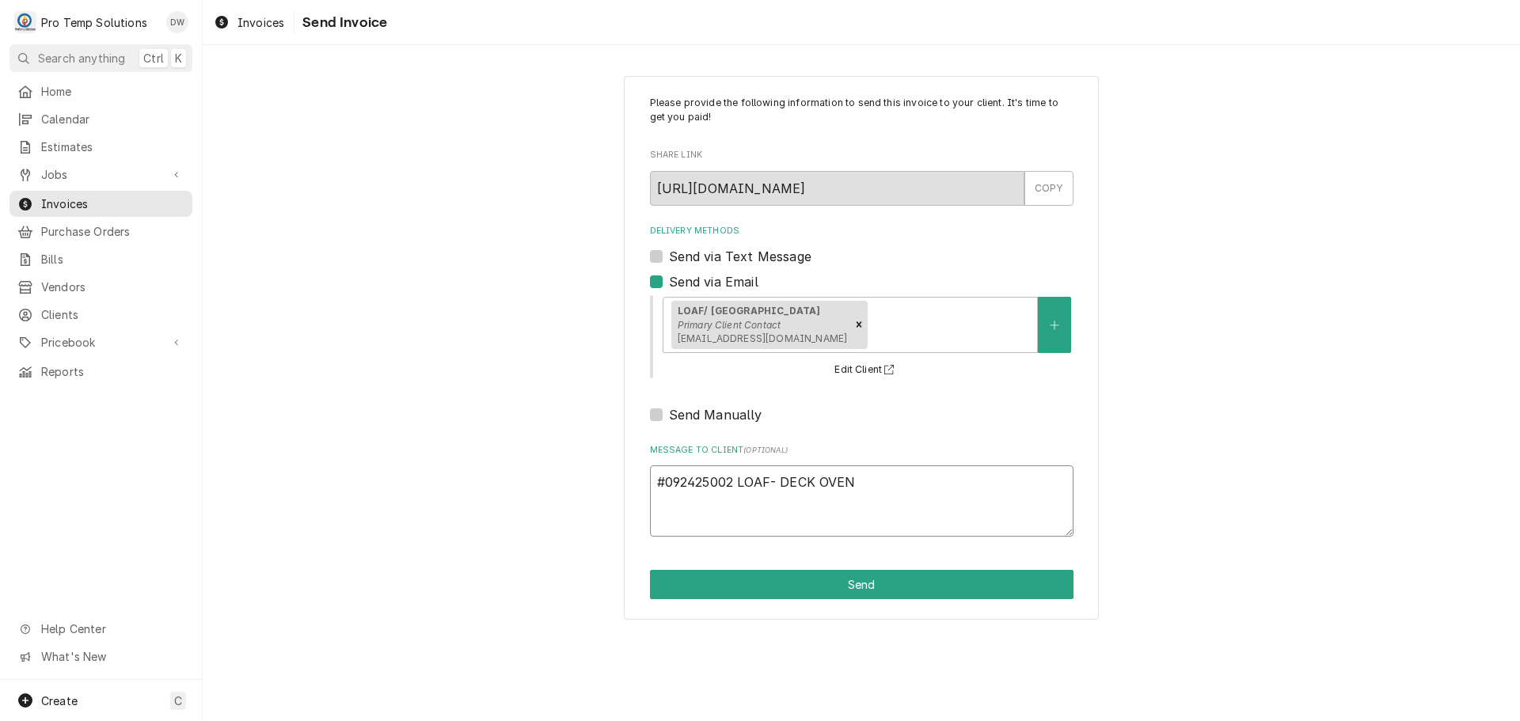
type textarea "x"
type textarea "#092425002 LOAF- DECK OVEN #"
type textarea "x"
type textarea "#092425002 LOAF- DECK OVEN #2"
click at [840, 582] on button "Send" at bounding box center [862, 584] width 424 height 29
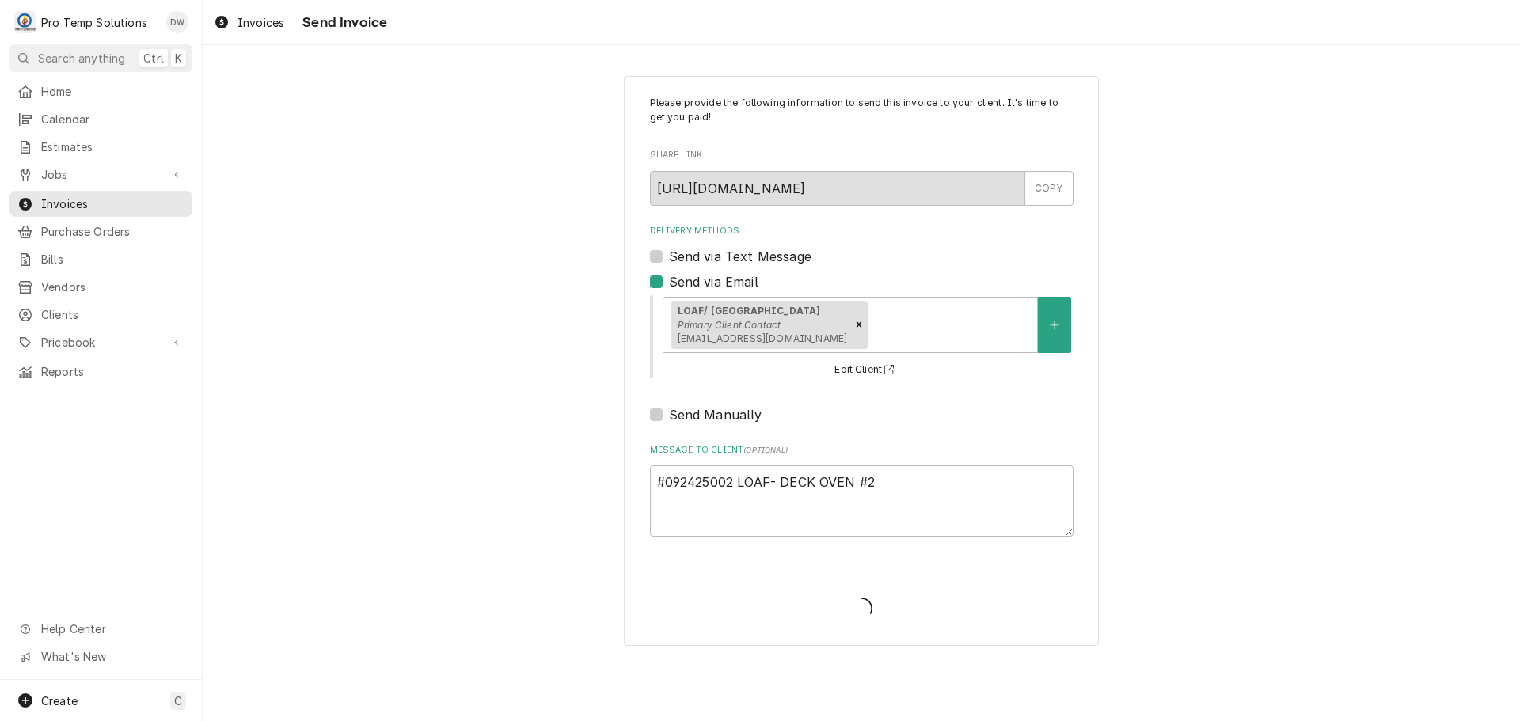
type textarea "x"
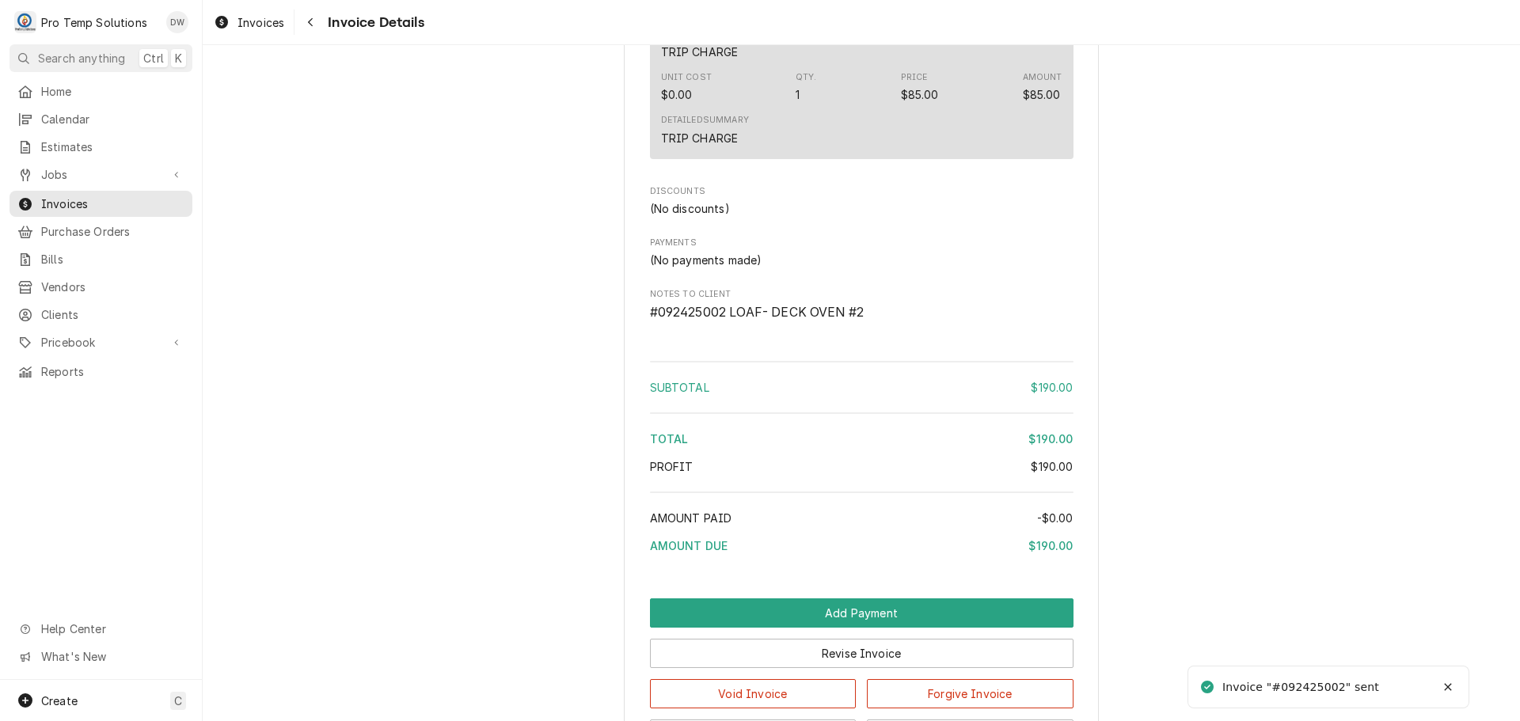
scroll to position [1440, 0]
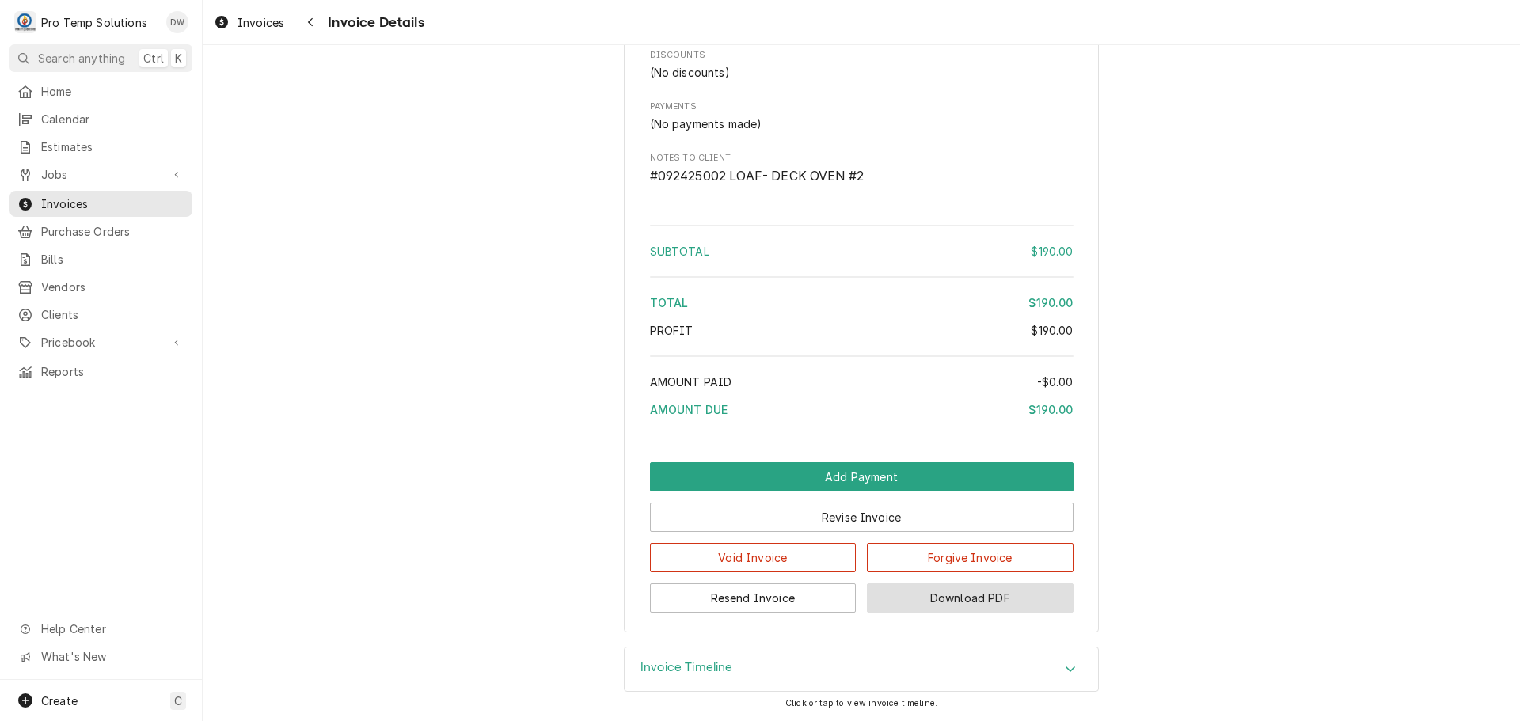
click at [948, 604] on button "Download PDF" at bounding box center [970, 598] width 207 height 29
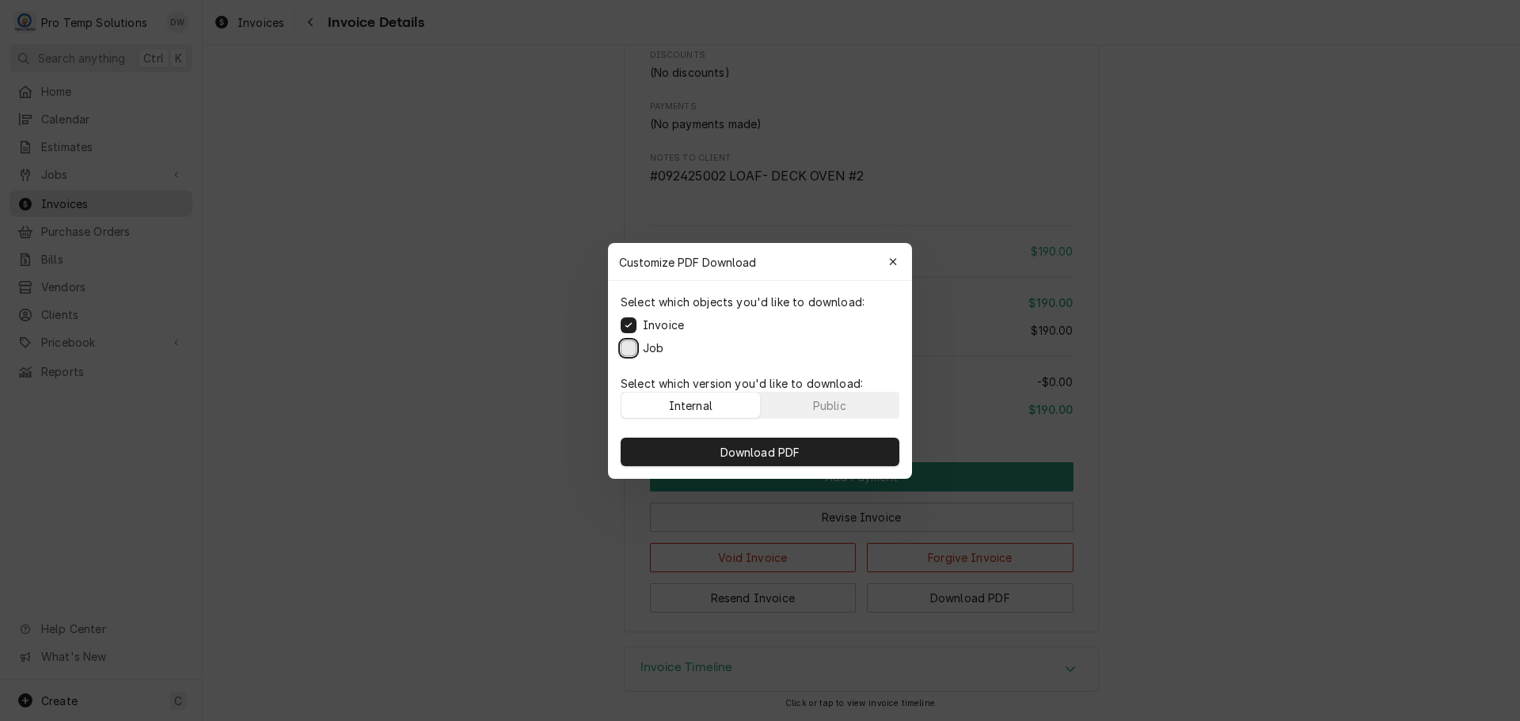
click at [629, 351] on button "Job" at bounding box center [629, 348] width 16 height 16
click at [741, 454] on span "Download PDF" at bounding box center [760, 451] width 86 height 17
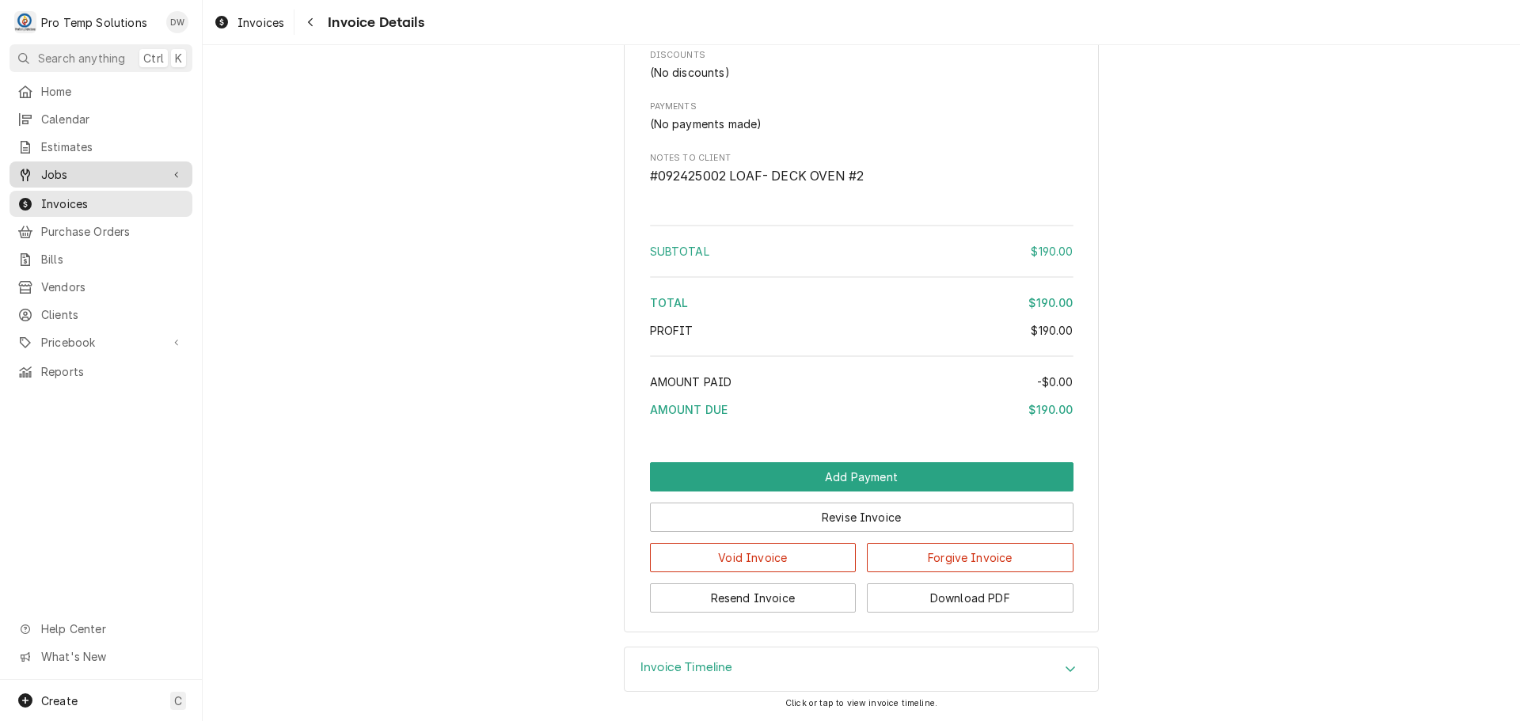
click at [54, 166] on span "Jobs" at bounding box center [101, 174] width 120 height 17
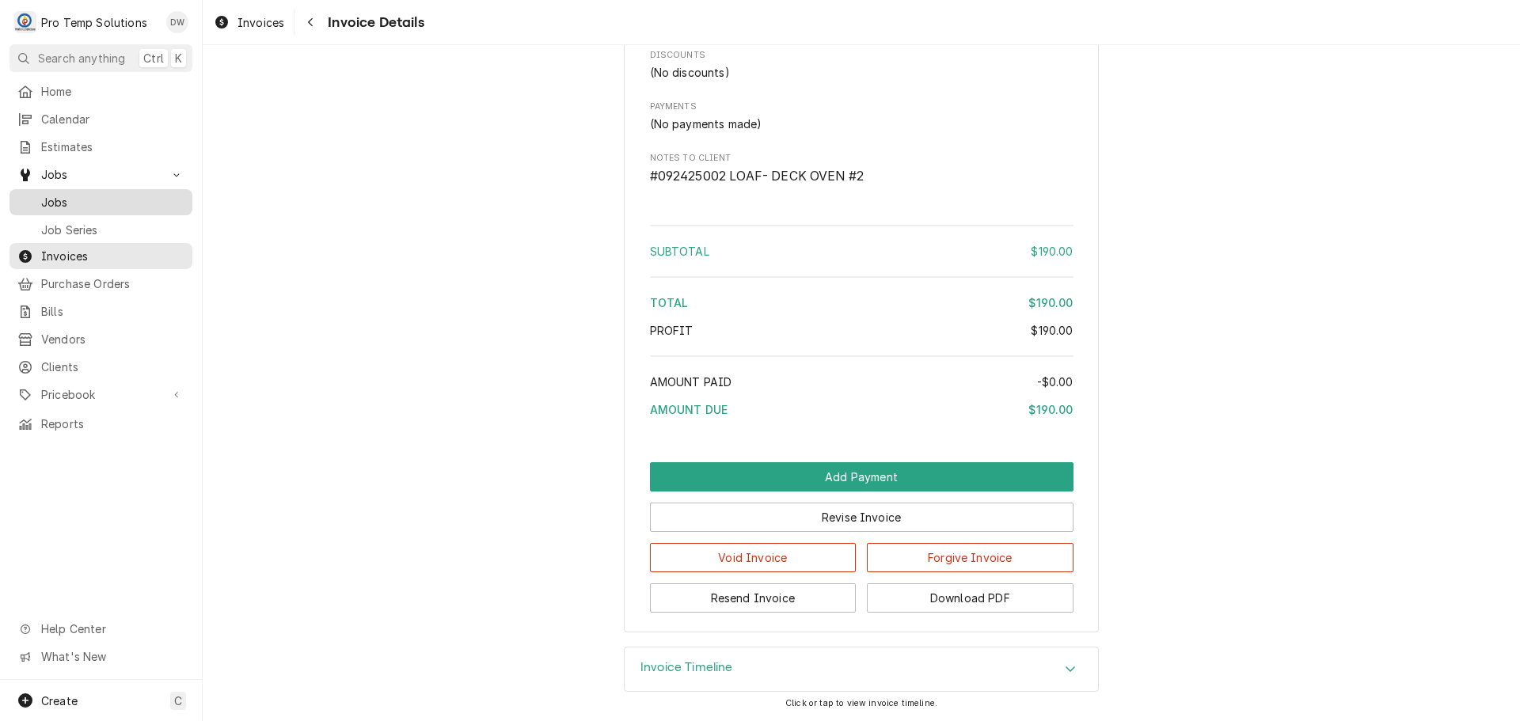
click at [43, 199] on span "Jobs" at bounding box center [112, 202] width 143 height 17
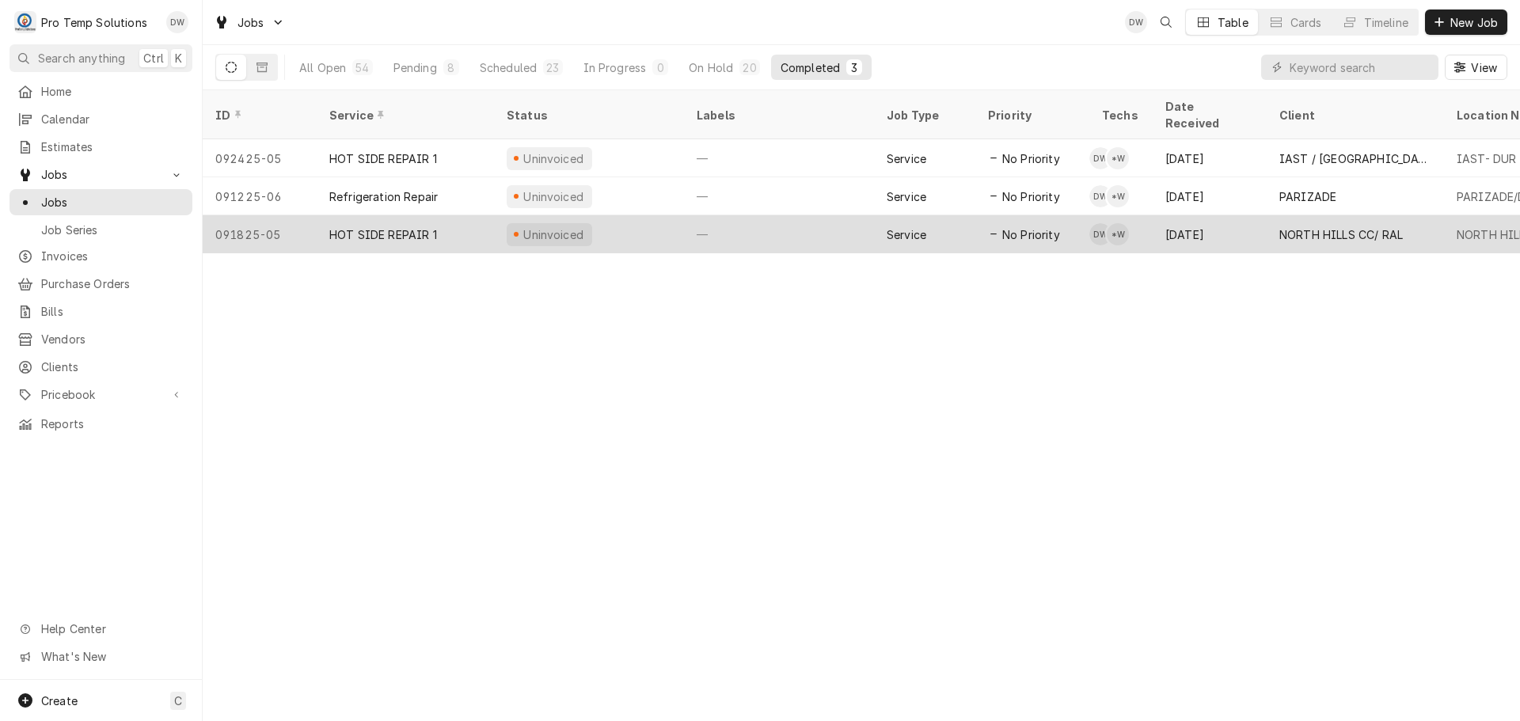
click at [781, 215] on div "—" at bounding box center [779, 234] width 190 height 38
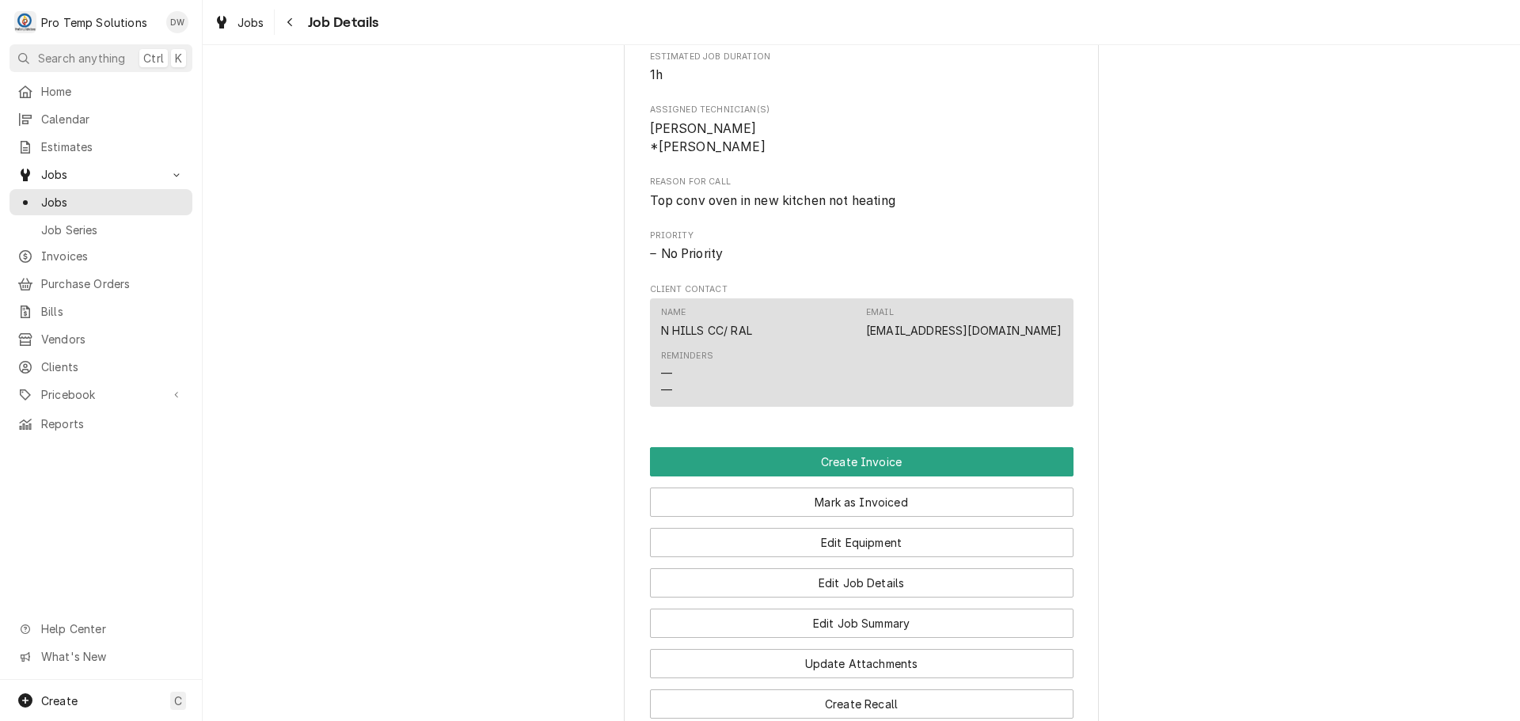
scroll to position [792, 0]
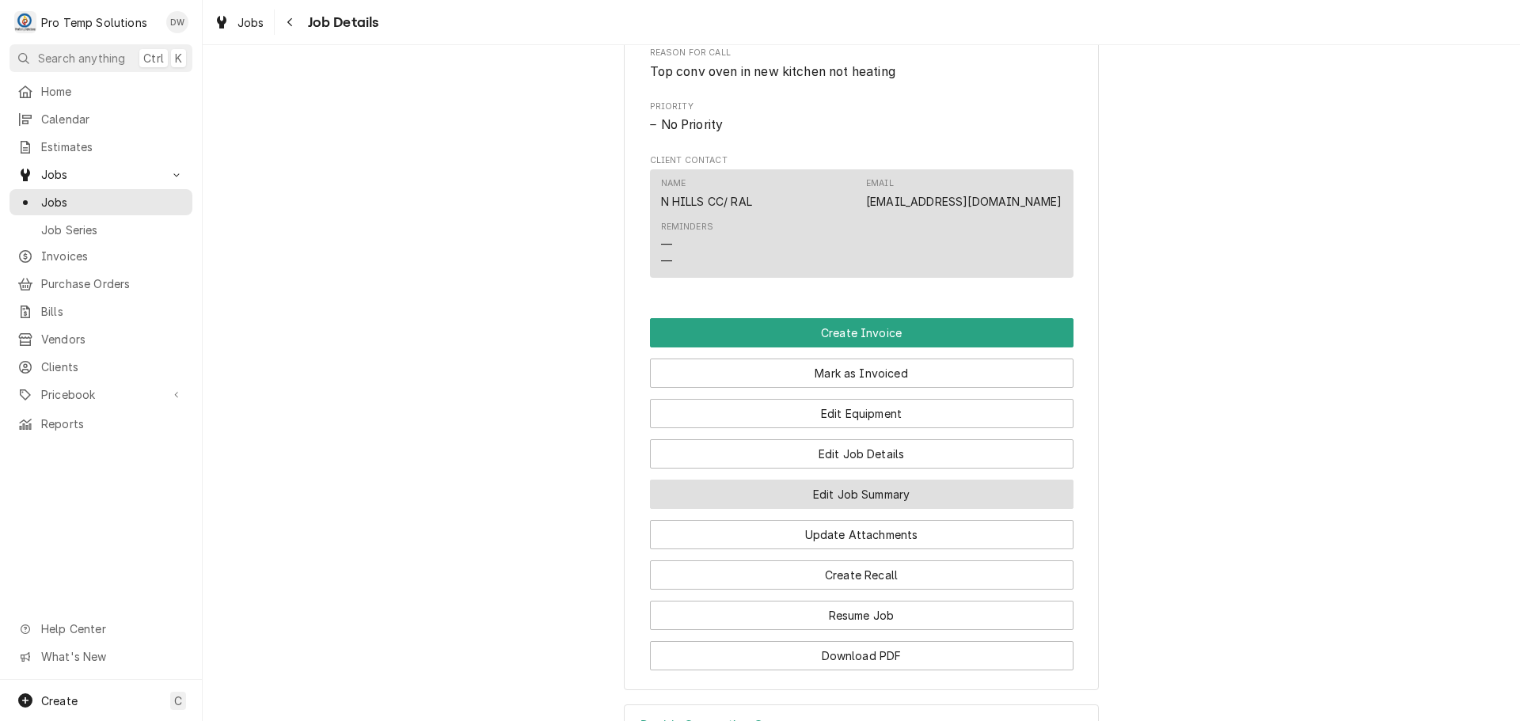
click at [844, 509] on button "Edit Job Summary" at bounding box center [862, 494] width 424 height 29
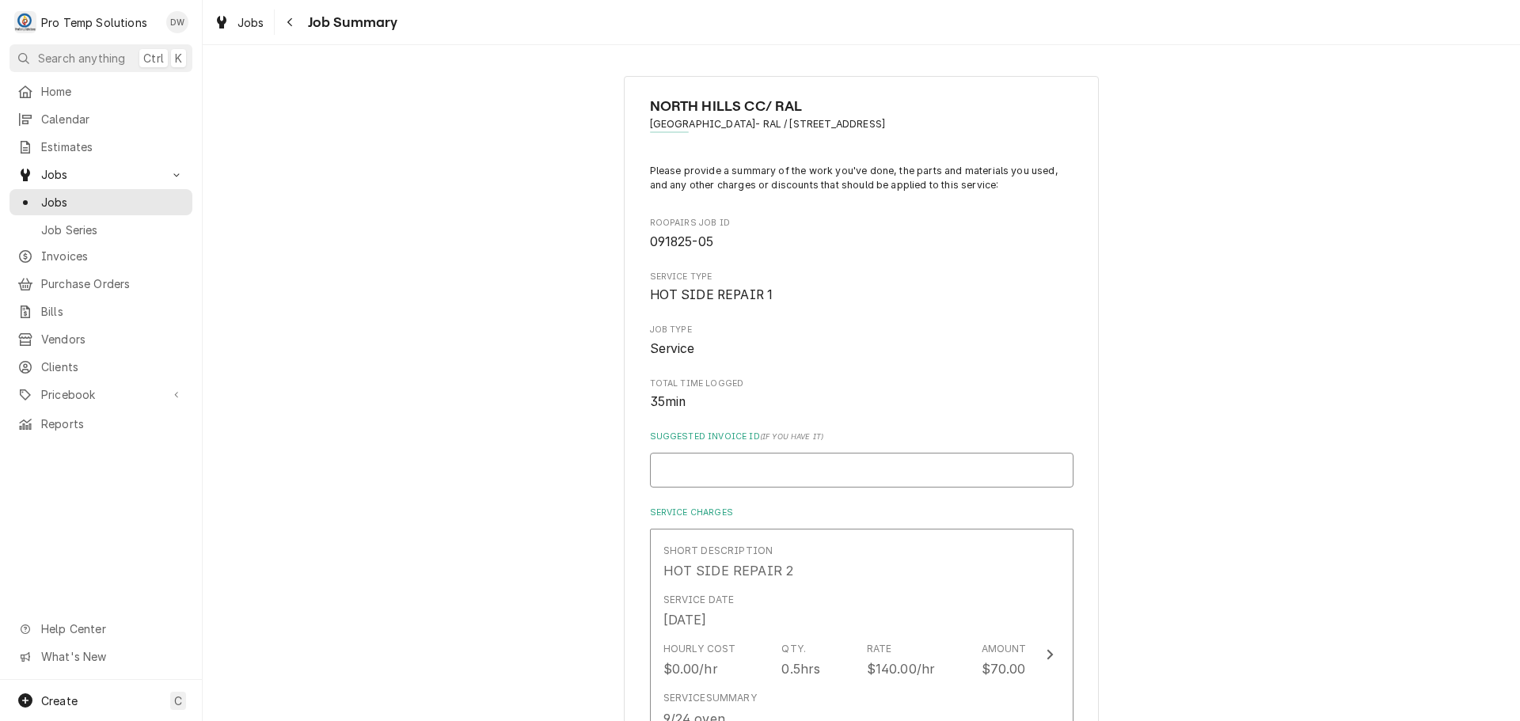
click at [771, 468] on input "Suggested Invoice ID ( if you have it )" at bounding box center [862, 470] width 424 height 35
type textarea "x"
type input "#"
type textarea "x"
type input "#0"
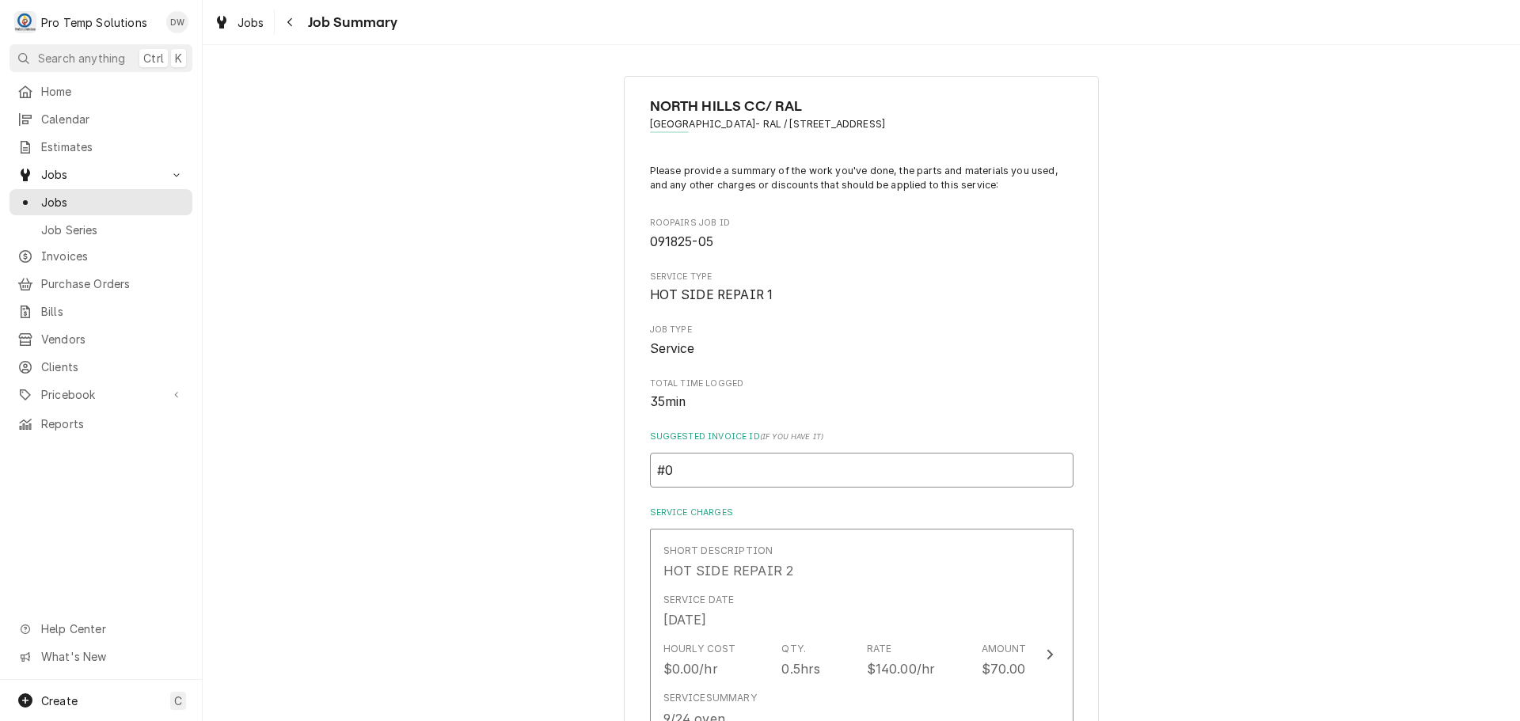
type textarea "x"
type input "#09"
type textarea "x"
type input "#092"
type textarea "x"
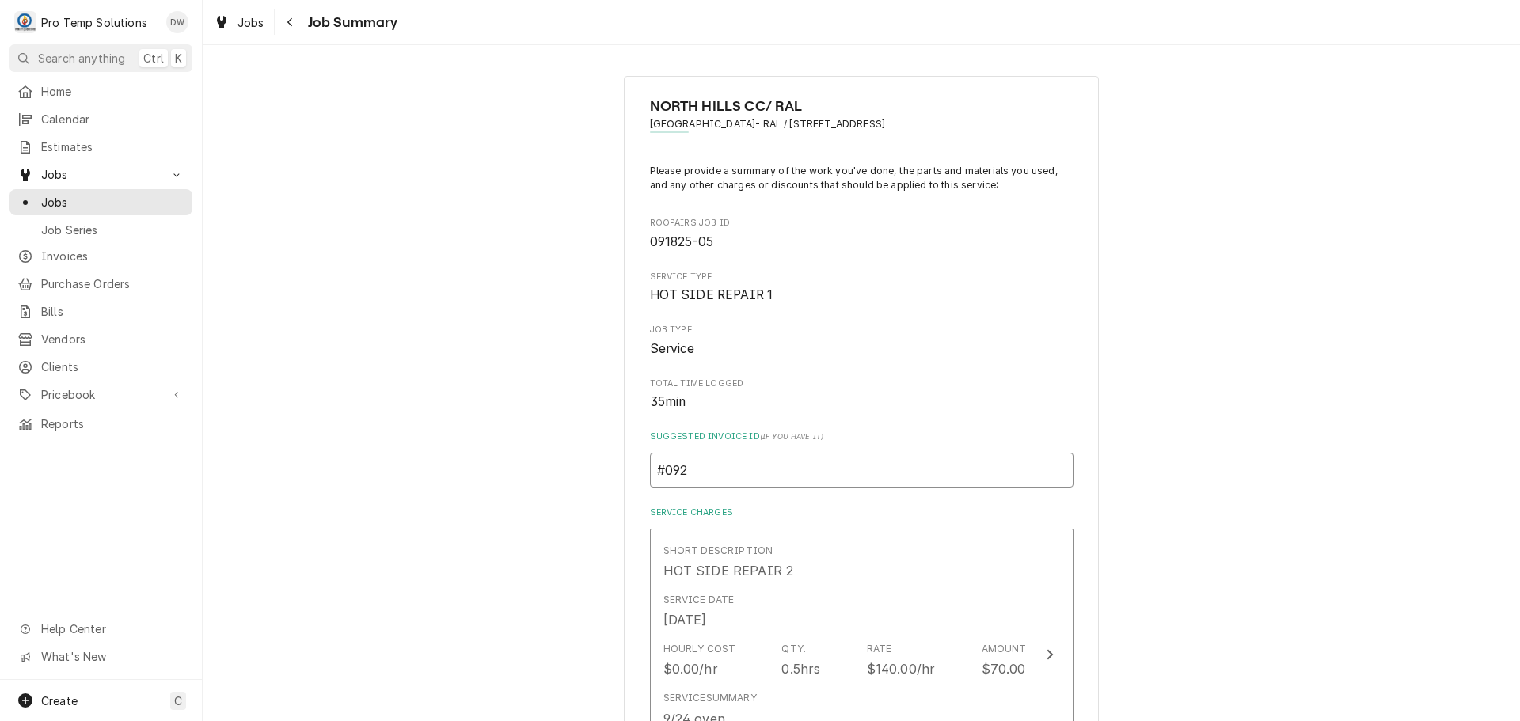
type input "#0924"
type textarea "x"
type input "#09242"
type textarea "x"
type input "#092425"
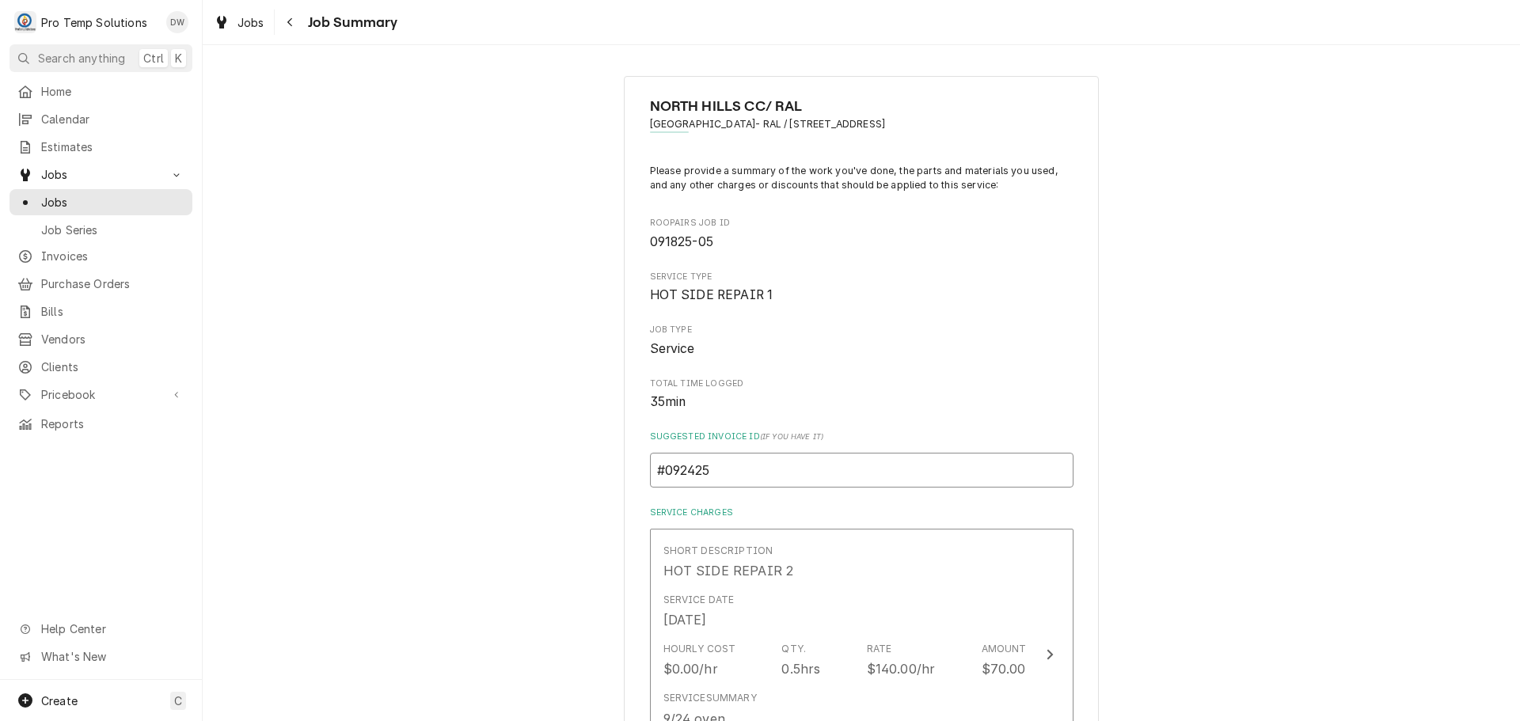
type textarea "x"
type input "#0924250"
type textarea "x"
type input "#09242500"
type textarea "x"
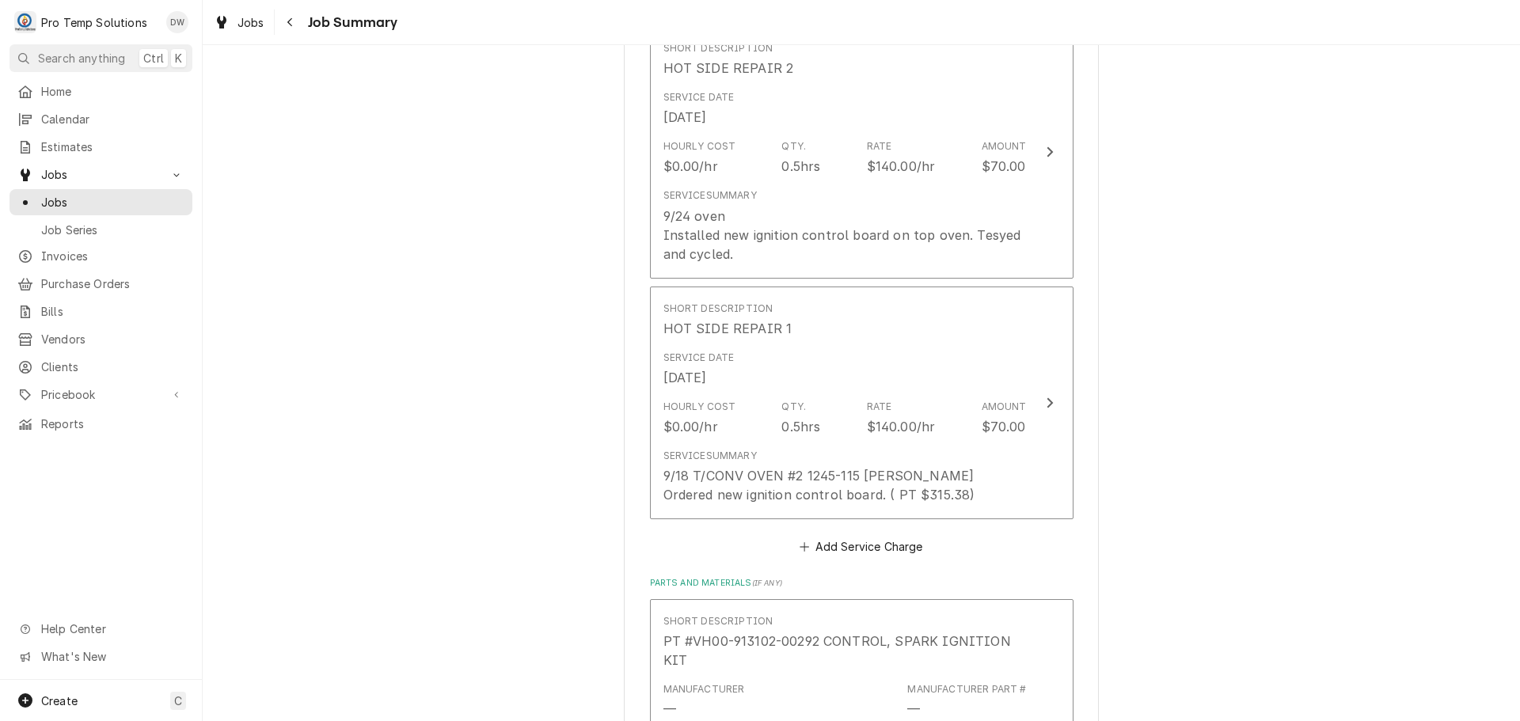
scroll to position [475, 0]
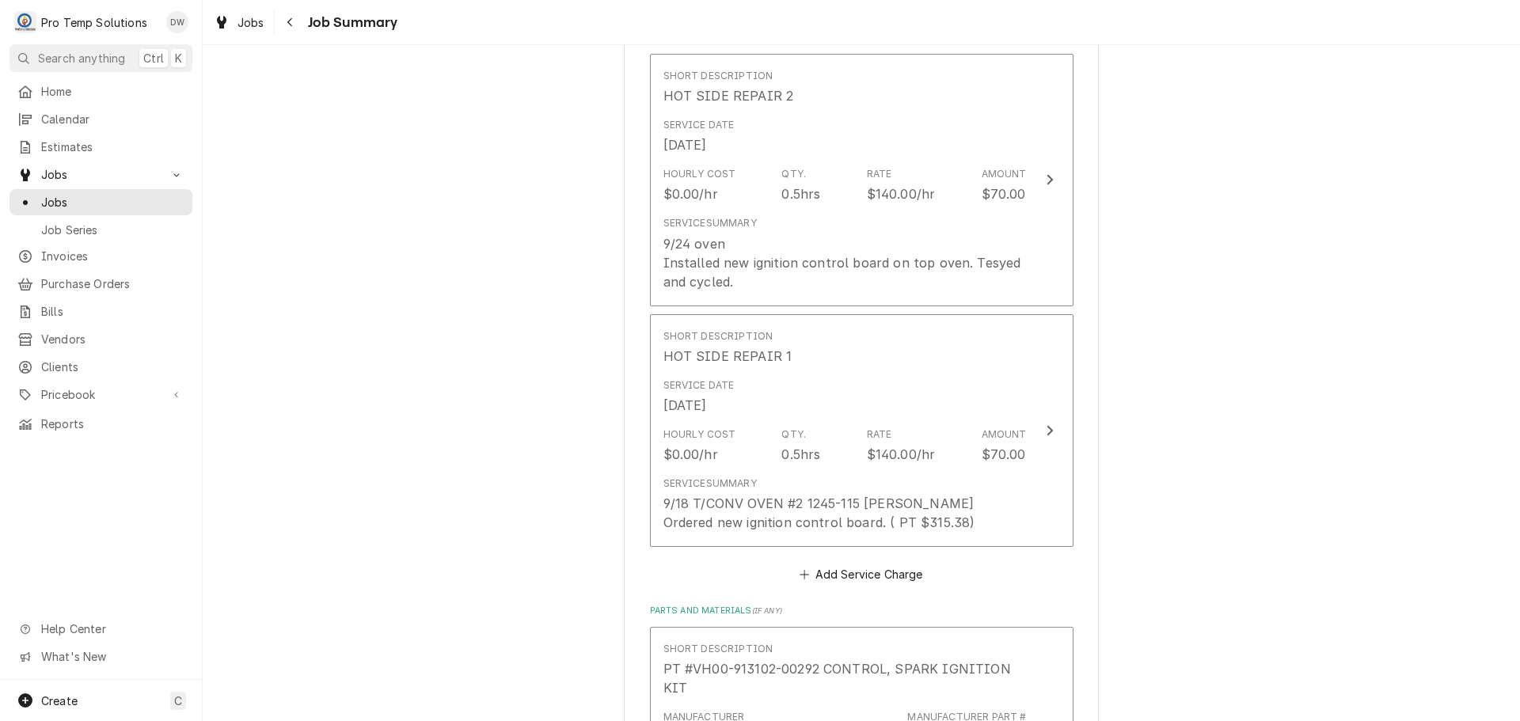
type input "#092425003"
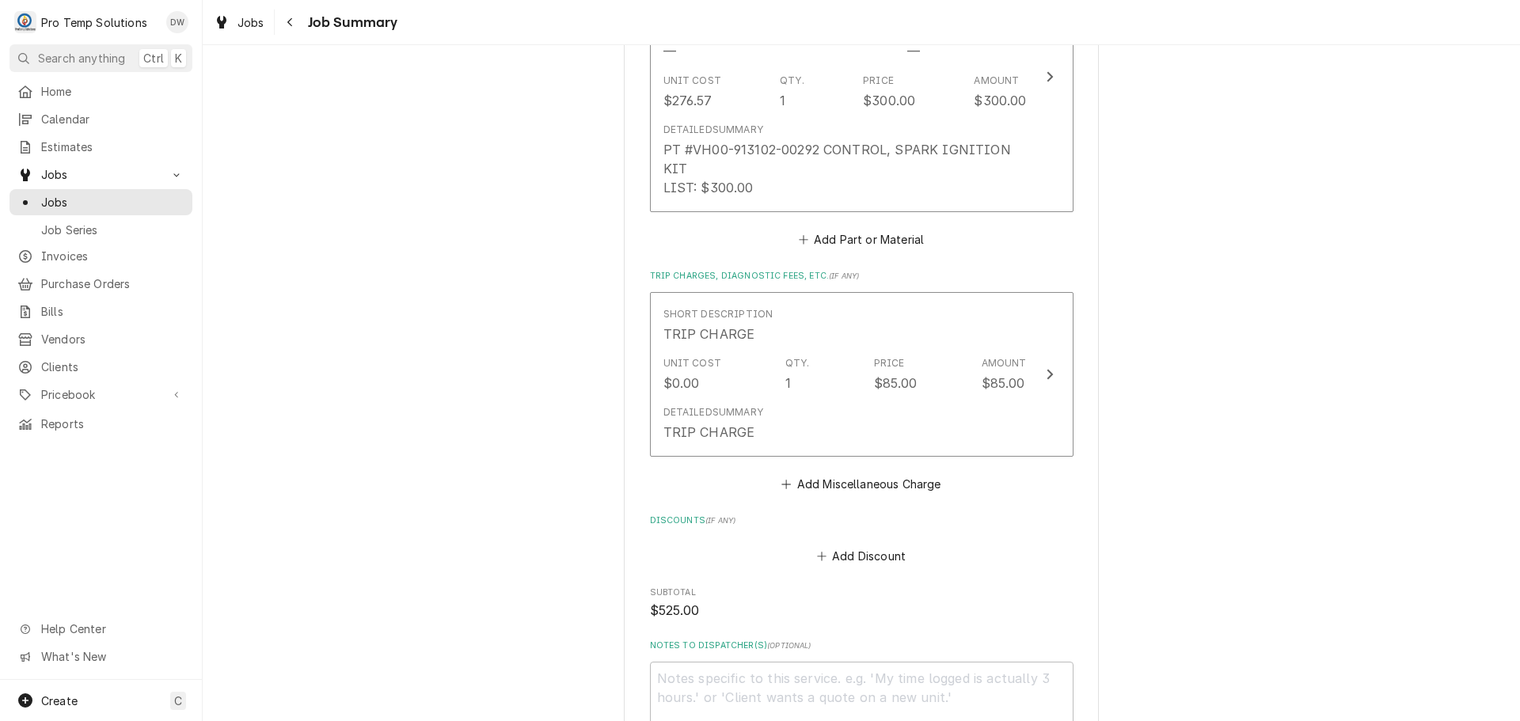
scroll to position [1267, 0]
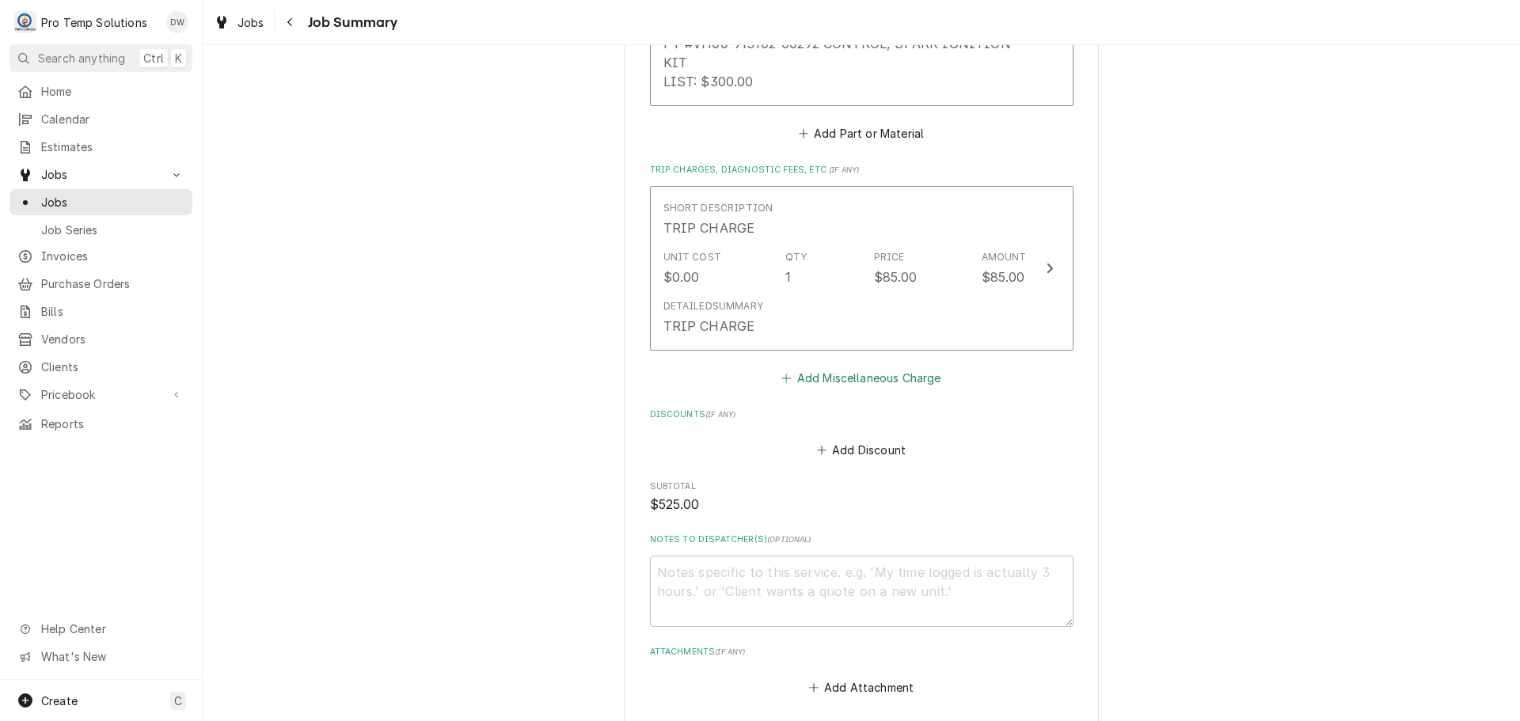
click at [866, 379] on button "Add Miscellaneous Charge" at bounding box center [861, 378] width 165 height 22
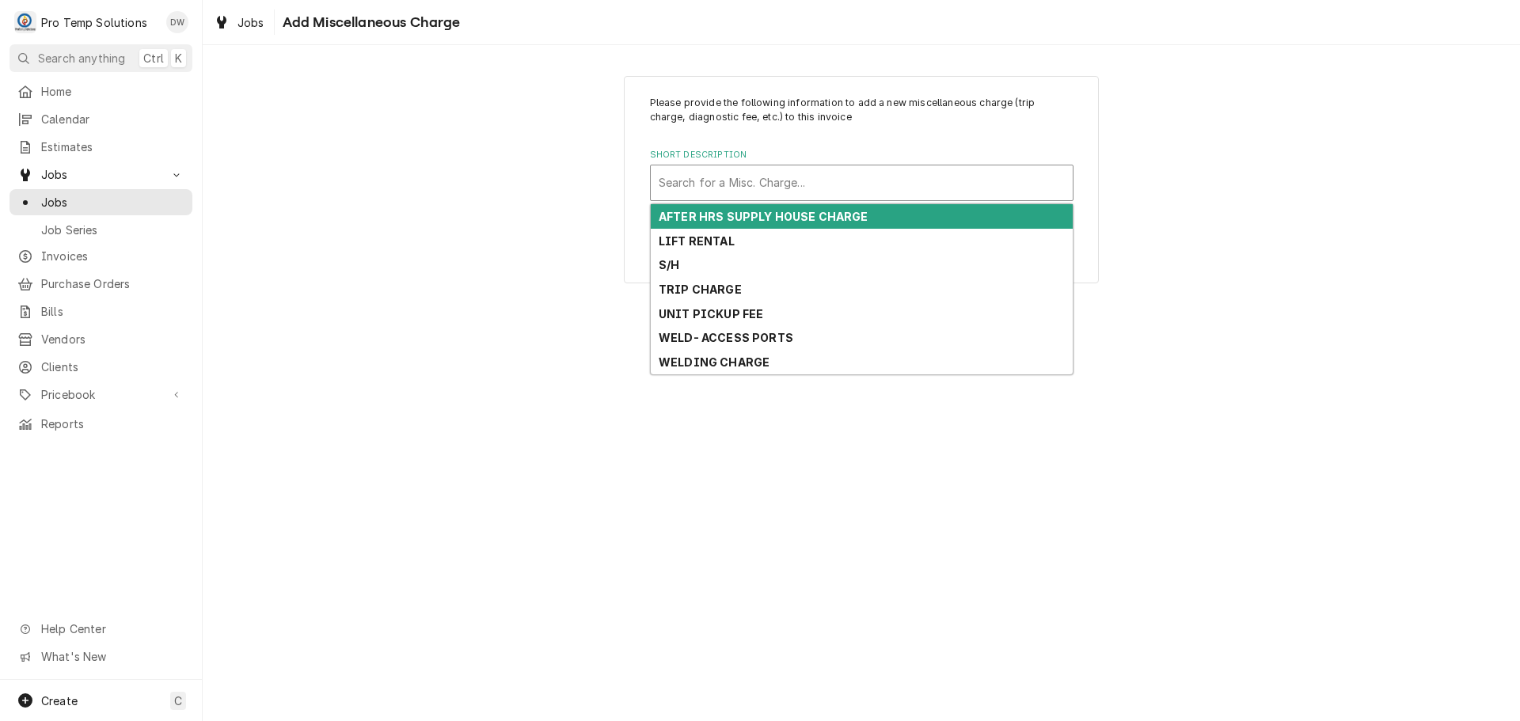
click at [801, 184] on div "Short Description" at bounding box center [862, 183] width 406 height 29
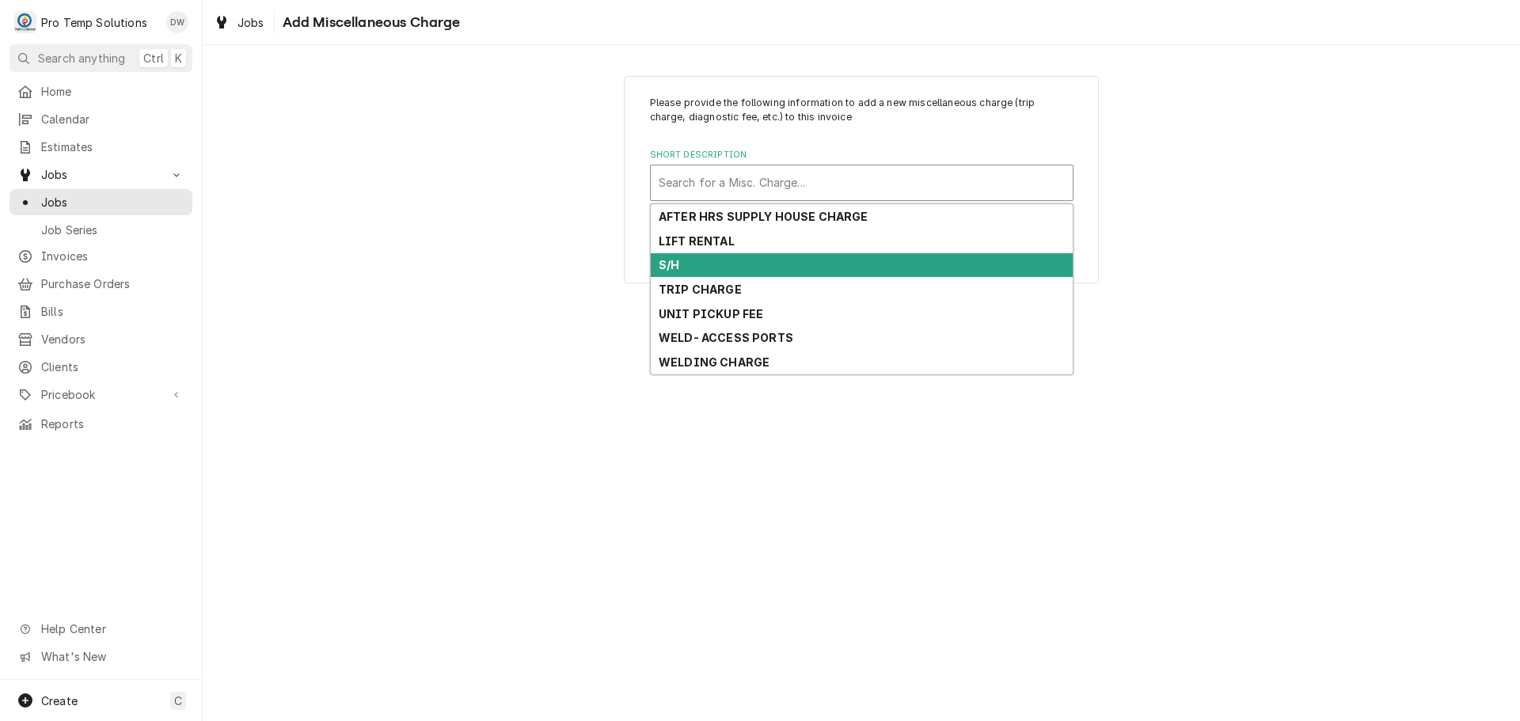
click at [770, 272] on div "S/H" at bounding box center [862, 265] width 422 height 25
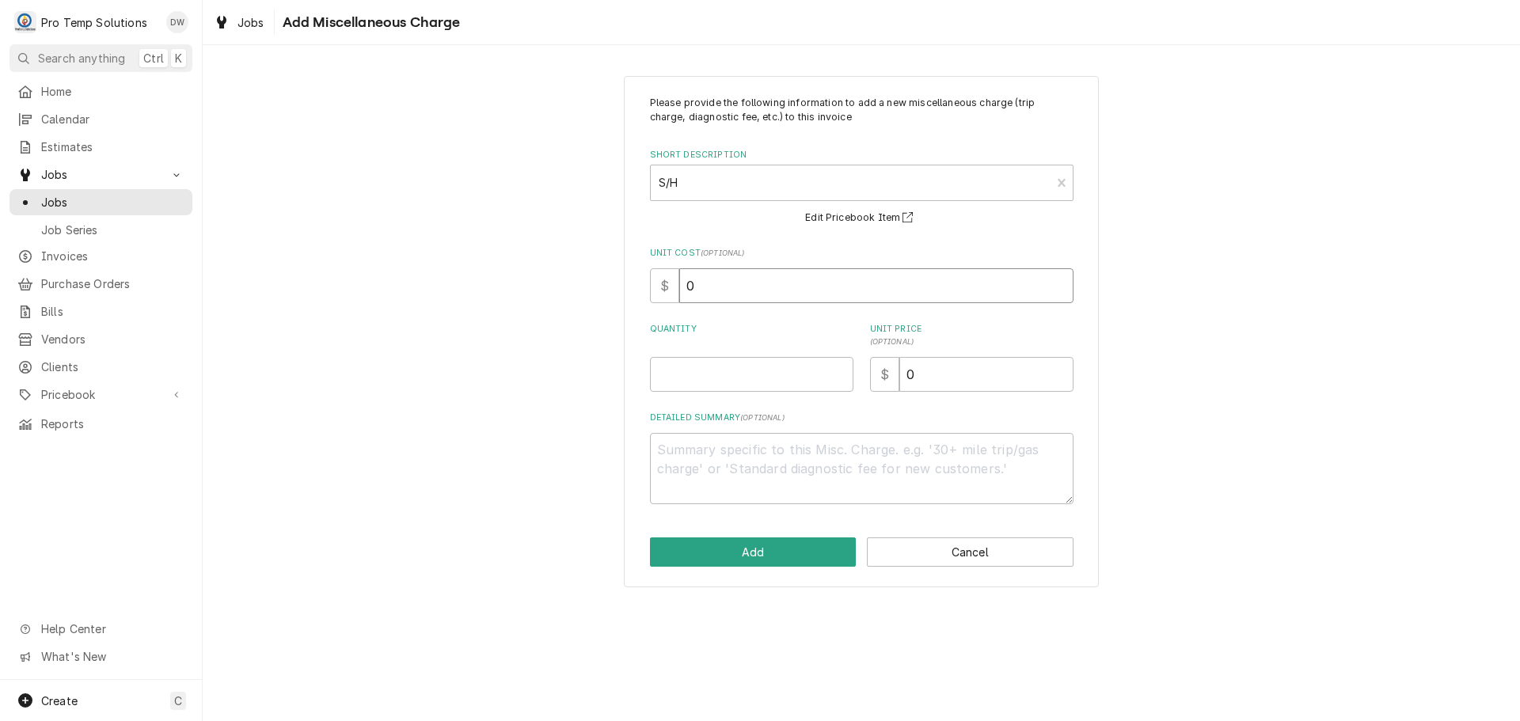
click at [736, 291] on input "0" at bounding box center [876, 285] width 394 height 35
type textarea "x"
type input "3"
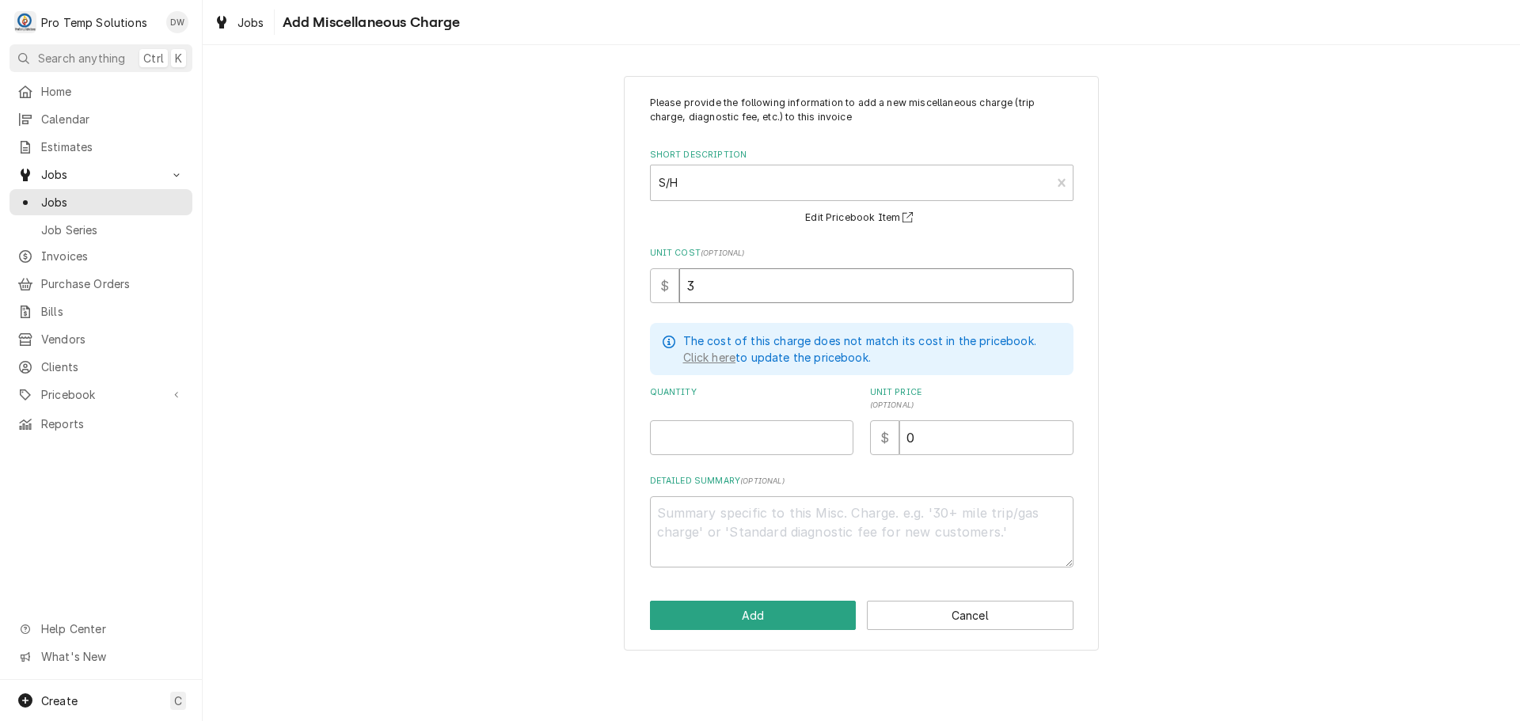
type textarea "x"
type input "38"
type textarea "x"
type input "38.8"
type textarea "x"
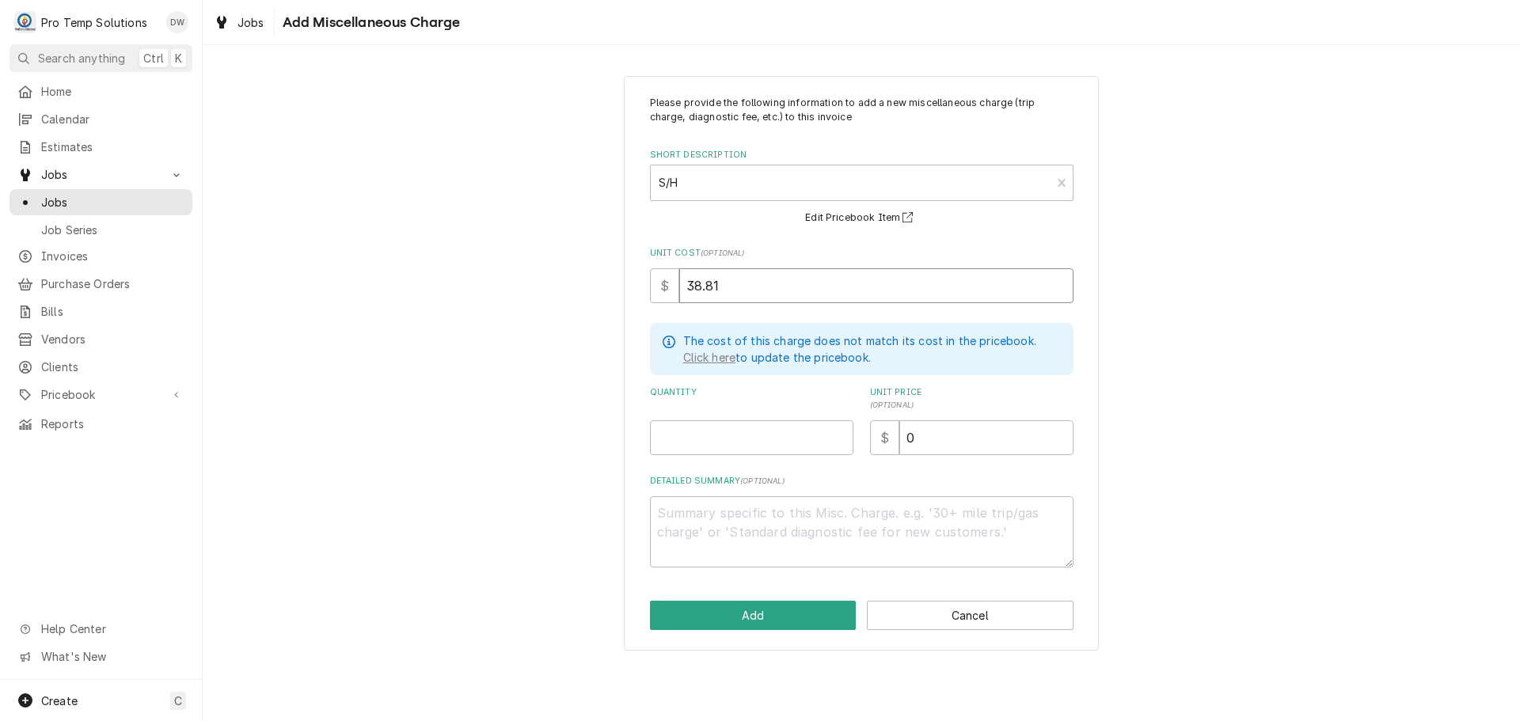
type input "38.81"
click at [774, 432] on input "Quantity" at bounding box center [751, 437] width 203 height 35
type textarea "x"
type input "1"
click at [938, 439] on input "0" at bounding box center [986, 437] width 174 height 35
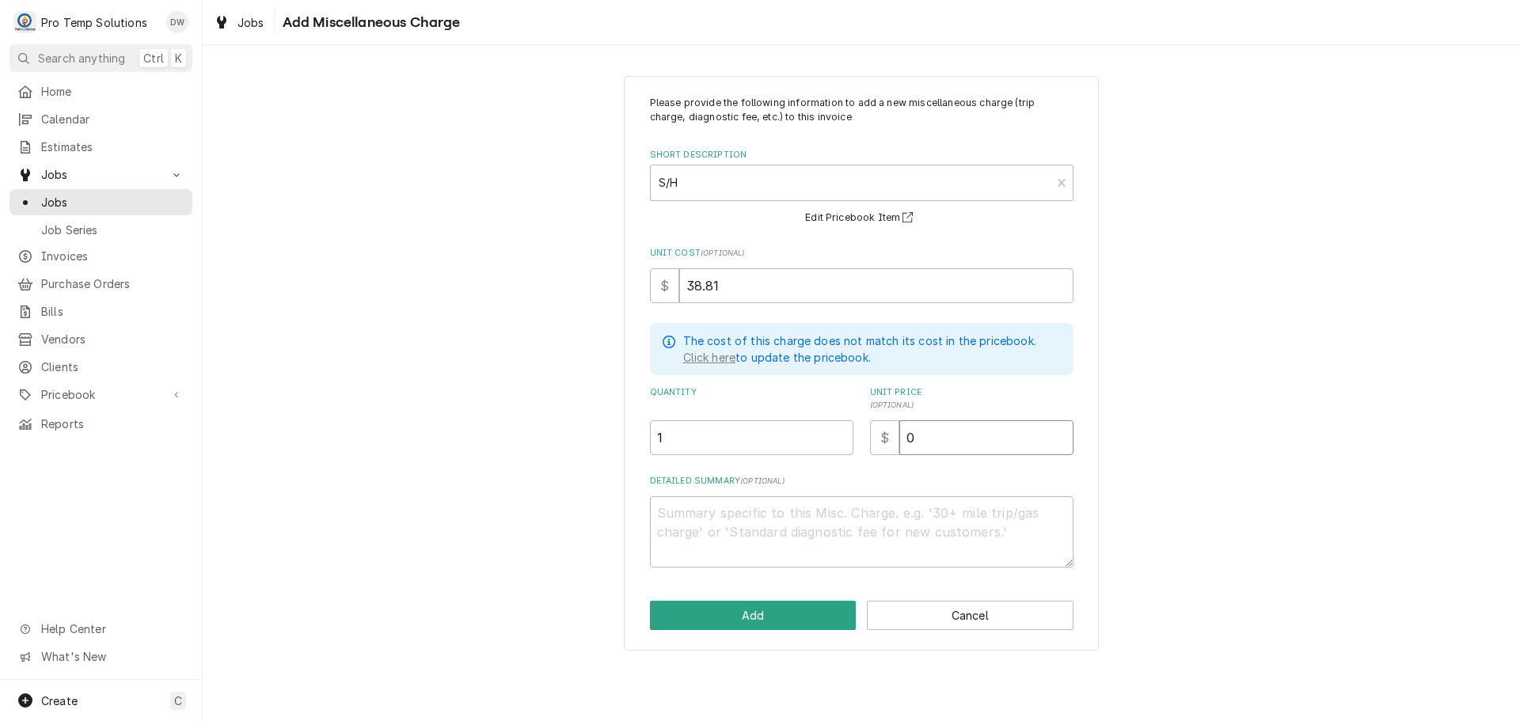
type textarea "x"
type input "3"
type textarea "x"
type input "39"
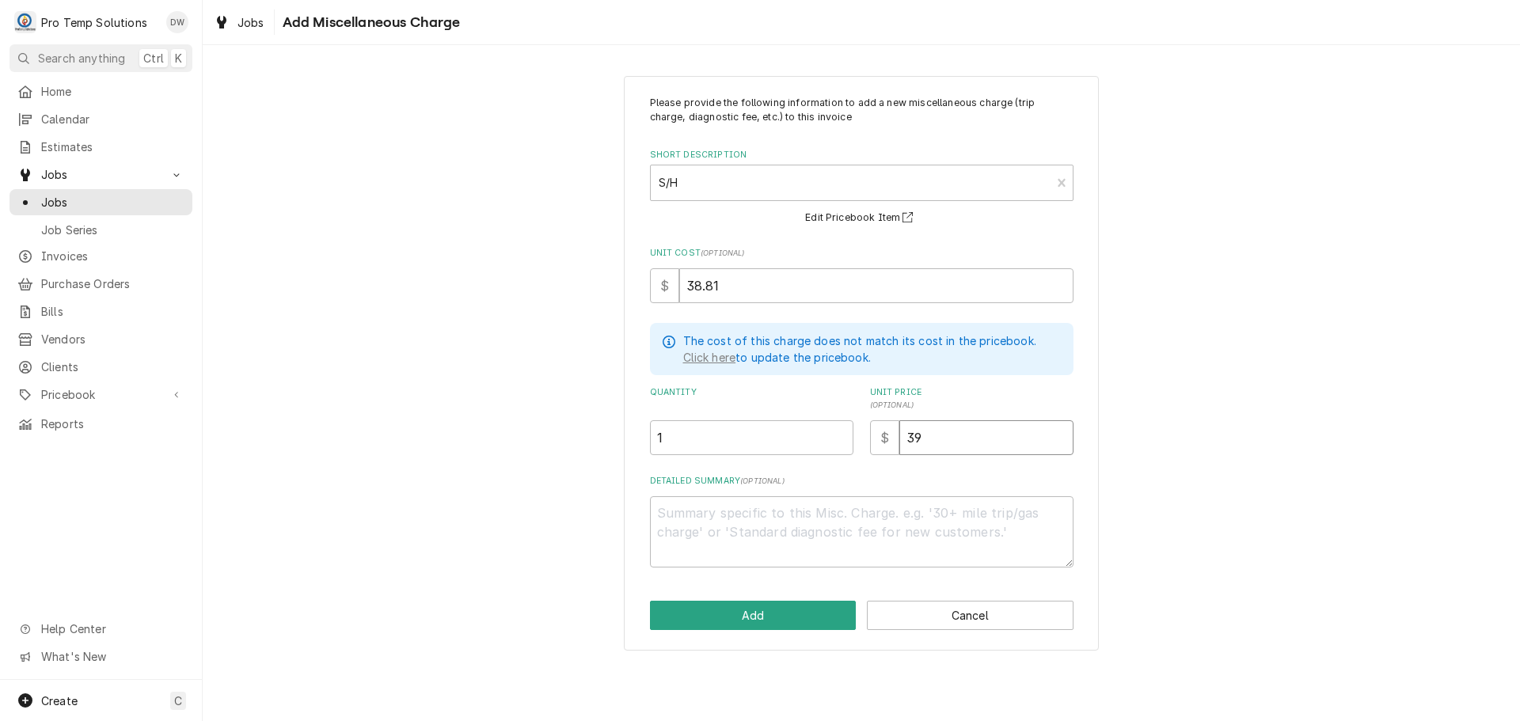
type textarea "x"
type input "39.0"
type textarea "x"
type input "39.00"
click at [692, 514] on textarea "Detailed Summary ( optional )" at bounding box center [862, 531] width 424 height 71
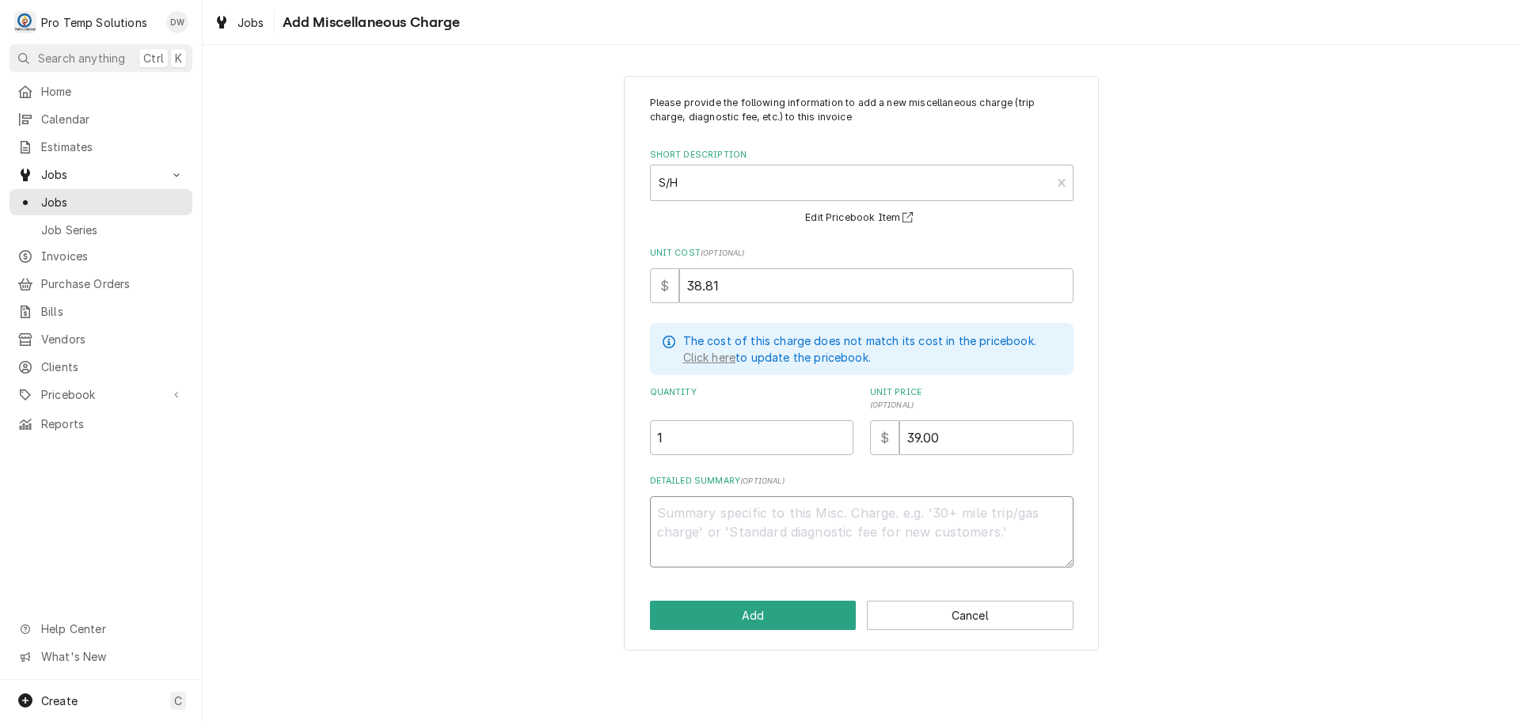
type textarea "x"
type textarea "P"
type textarea "x"
type textarea "PT"
type textarea "x"
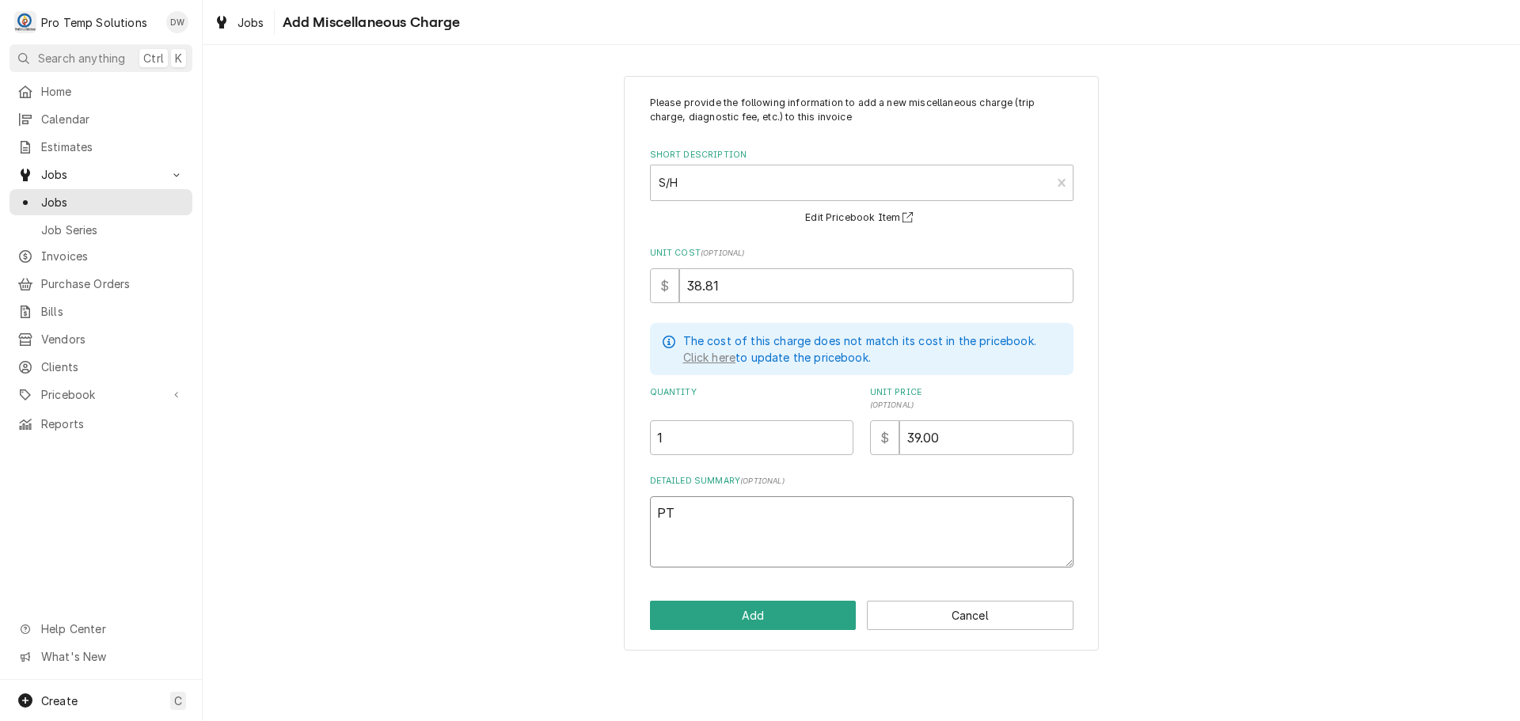
type textarea "PT"
type textarea "x"
type textarea "PT #"
type textarea "x"
type textarea "PT #2"
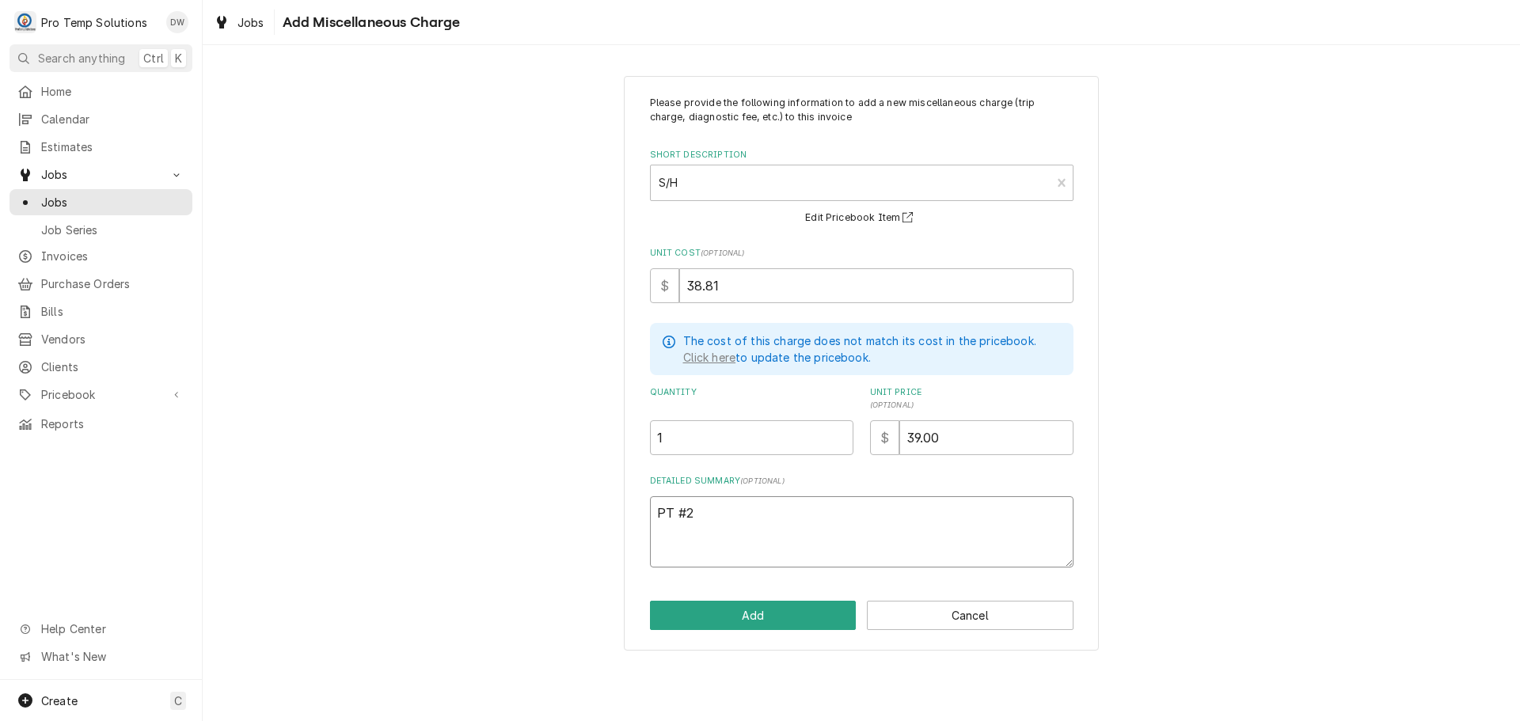
type textarea "x"
type textarea "PT #21"
type textarea "x"
type textarea "PT #210"
type textarea "x"
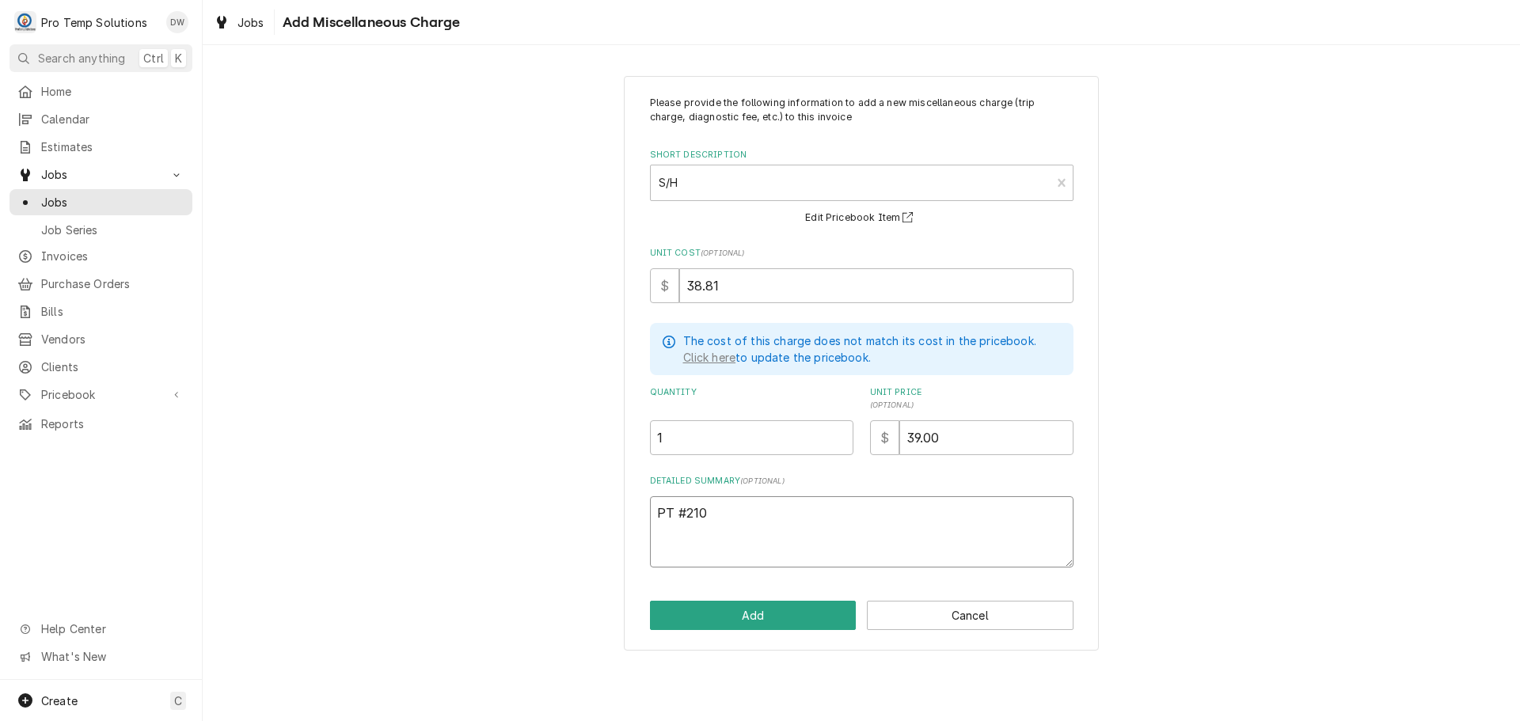
type textarea "PT #2106"
type textarea "x"
type textarea "PT #21069"
type textarea "x"
type textarea "PT #210695"
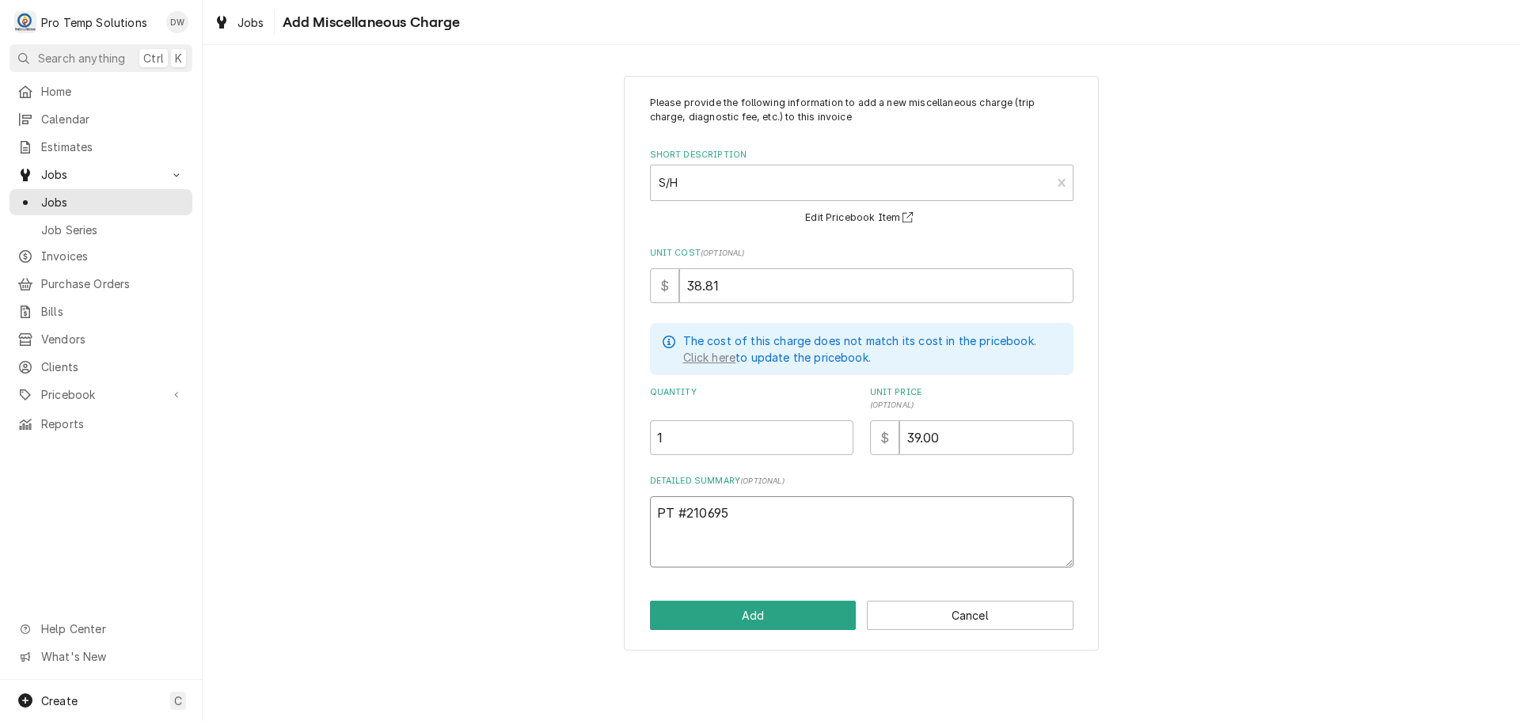
type textarea "x"
type textarea "PT #2106952"
type textarea "x"
type textarea "PT #21069524"
type textarea "x"
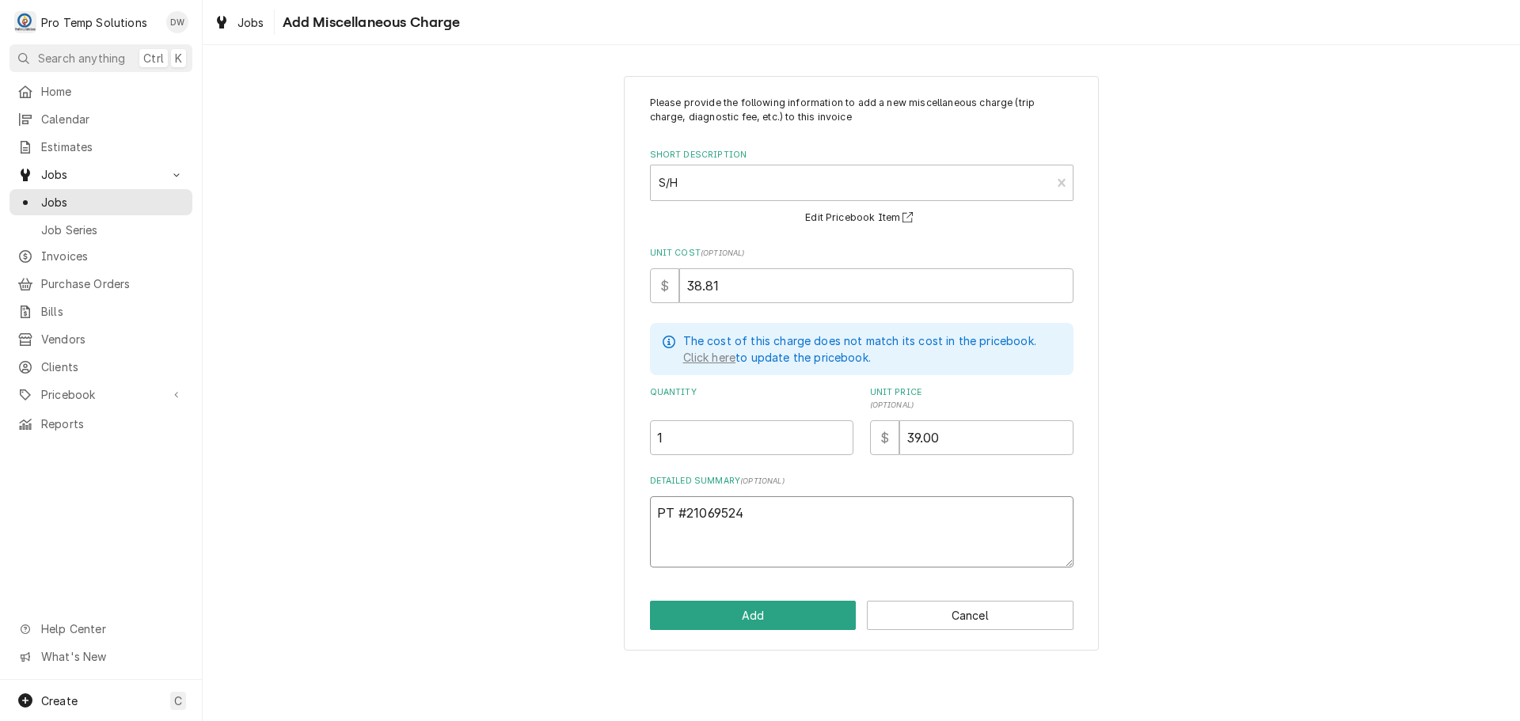
type textarea "PT #210695245"
type textarea "x"
type textarea "PT #2106952451"
click at [751, 613] on button "Add" at bounding box center [753, 615] width 207 height 29
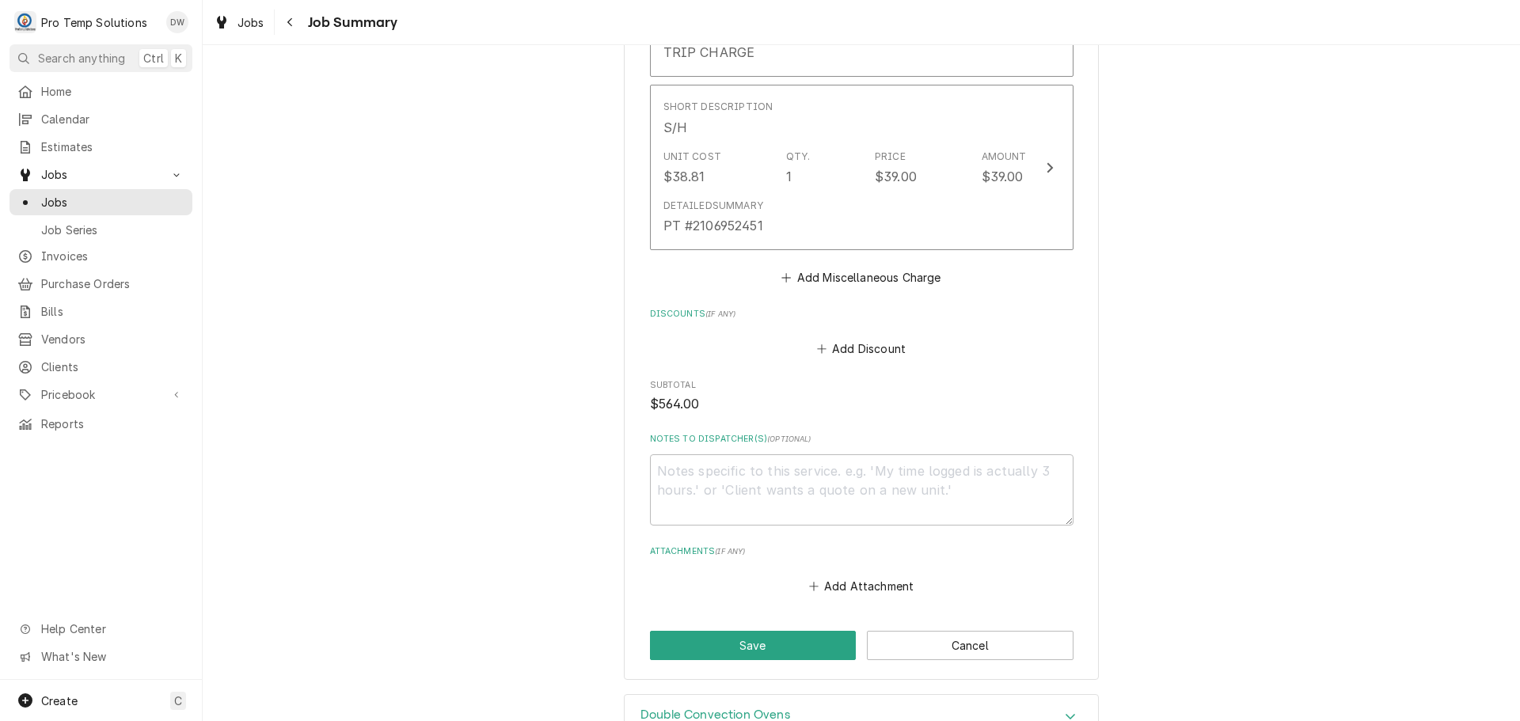
scroll to position [1603, 0]
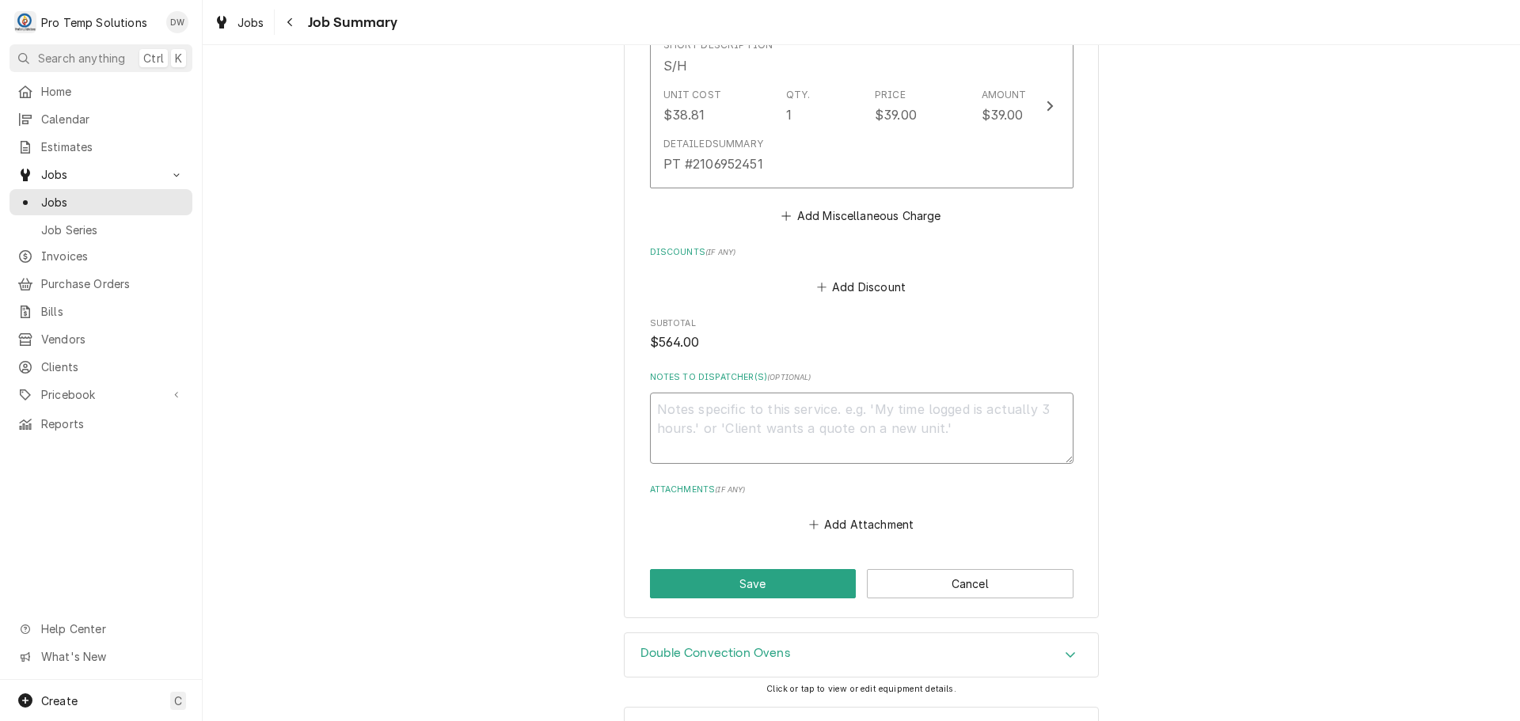
click at [736, 408] on textarea "Notes to Dispatcher(s) ( optional )" at bounding box center [862, 428] width 424 height 71
type textarea "x"
type textarea "#"
type textarea "x"
type textarea "#0"
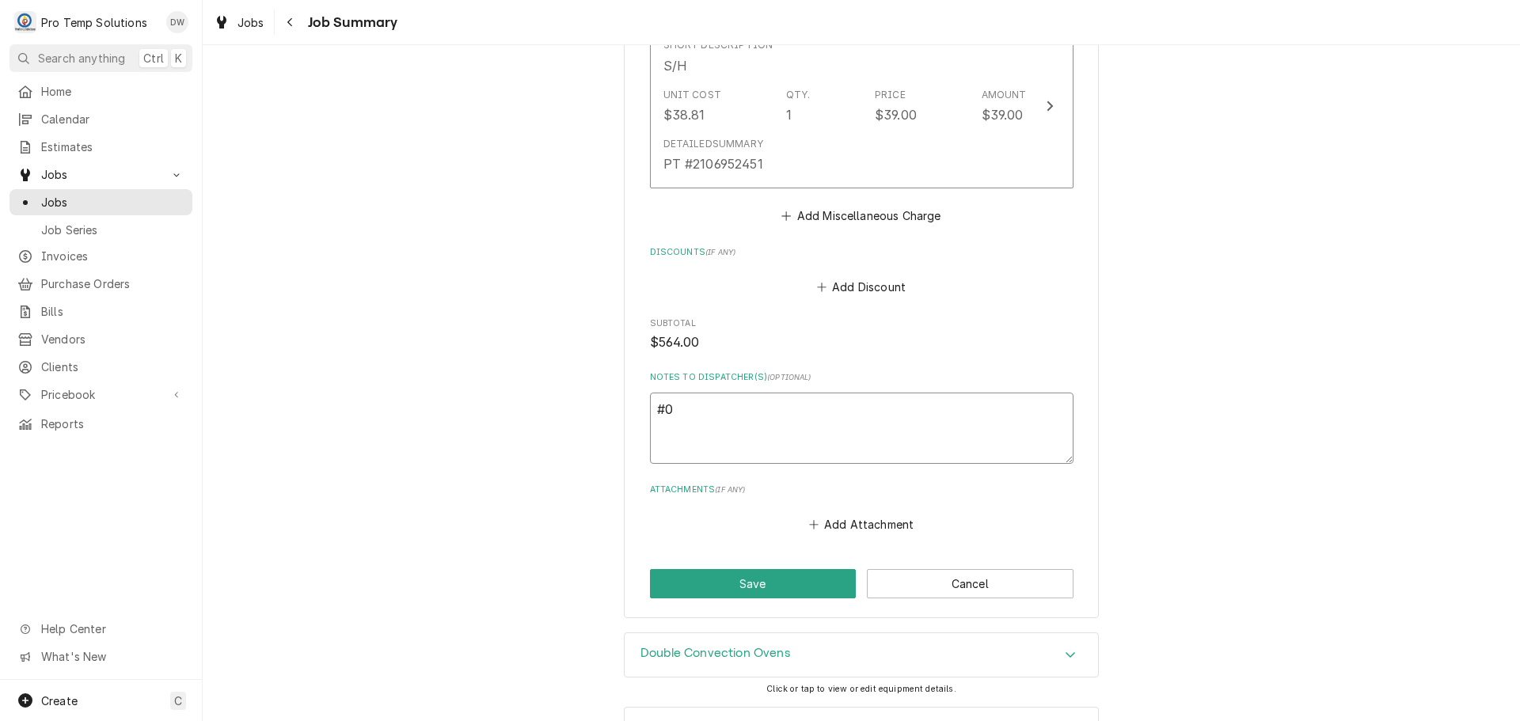
type textarea "x"
type textarea "#09"
type textarea "x"
type textarea "#092"
type textarea "x"
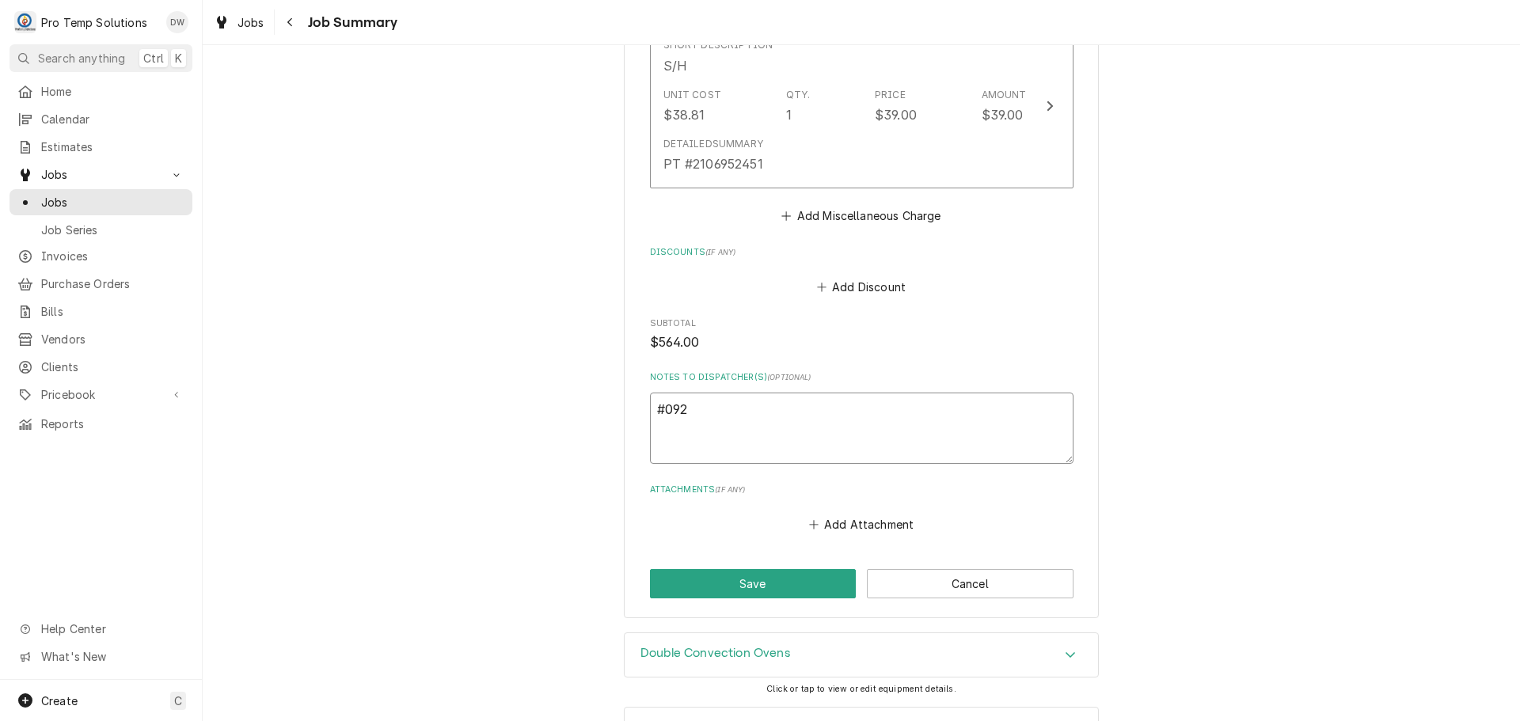
type textarea "#0924"
type textarea "x"
type textarea "#09242"
type textarea "x"
type textarea "#092425"
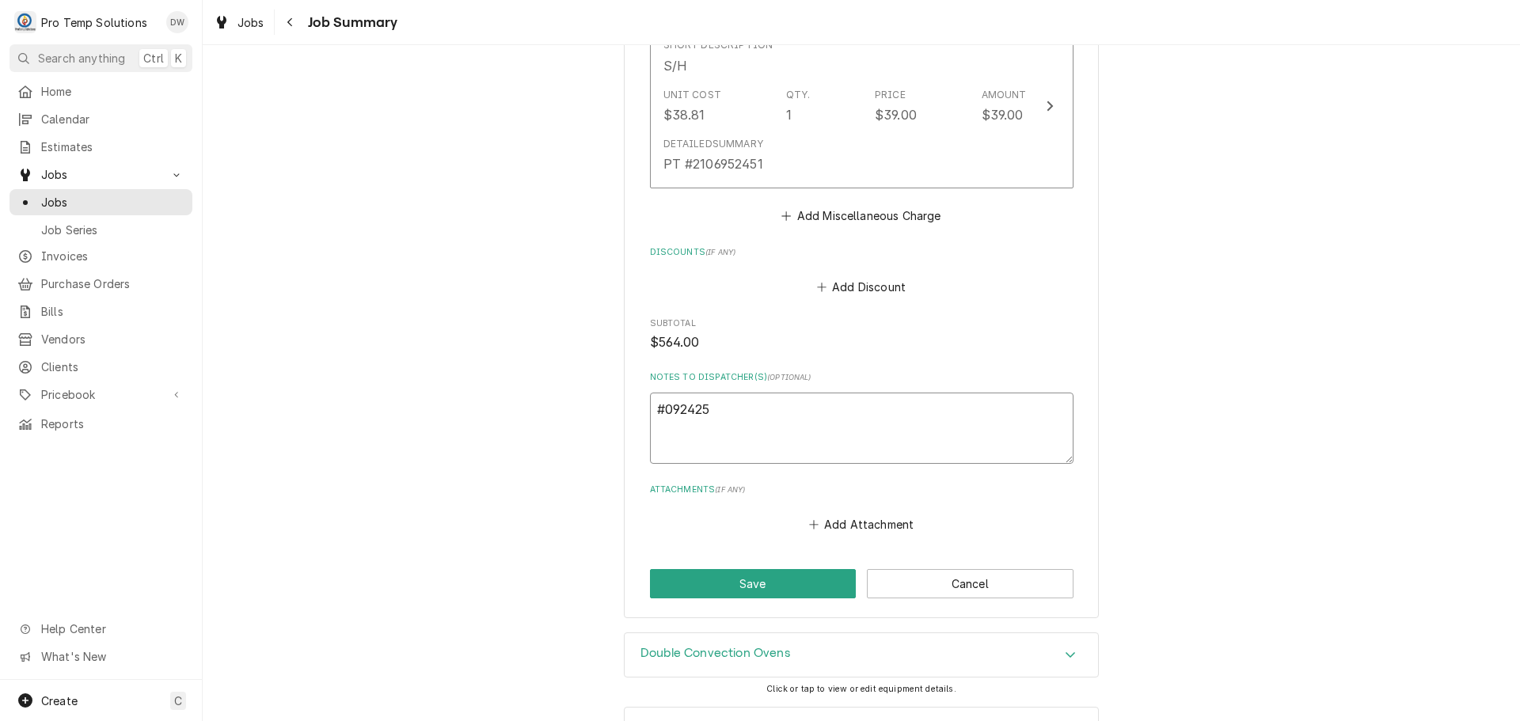
type textarea "x"
type textarea "#0924250"
type textarea "x"
type textarea "#09242500"
type textarea "x"
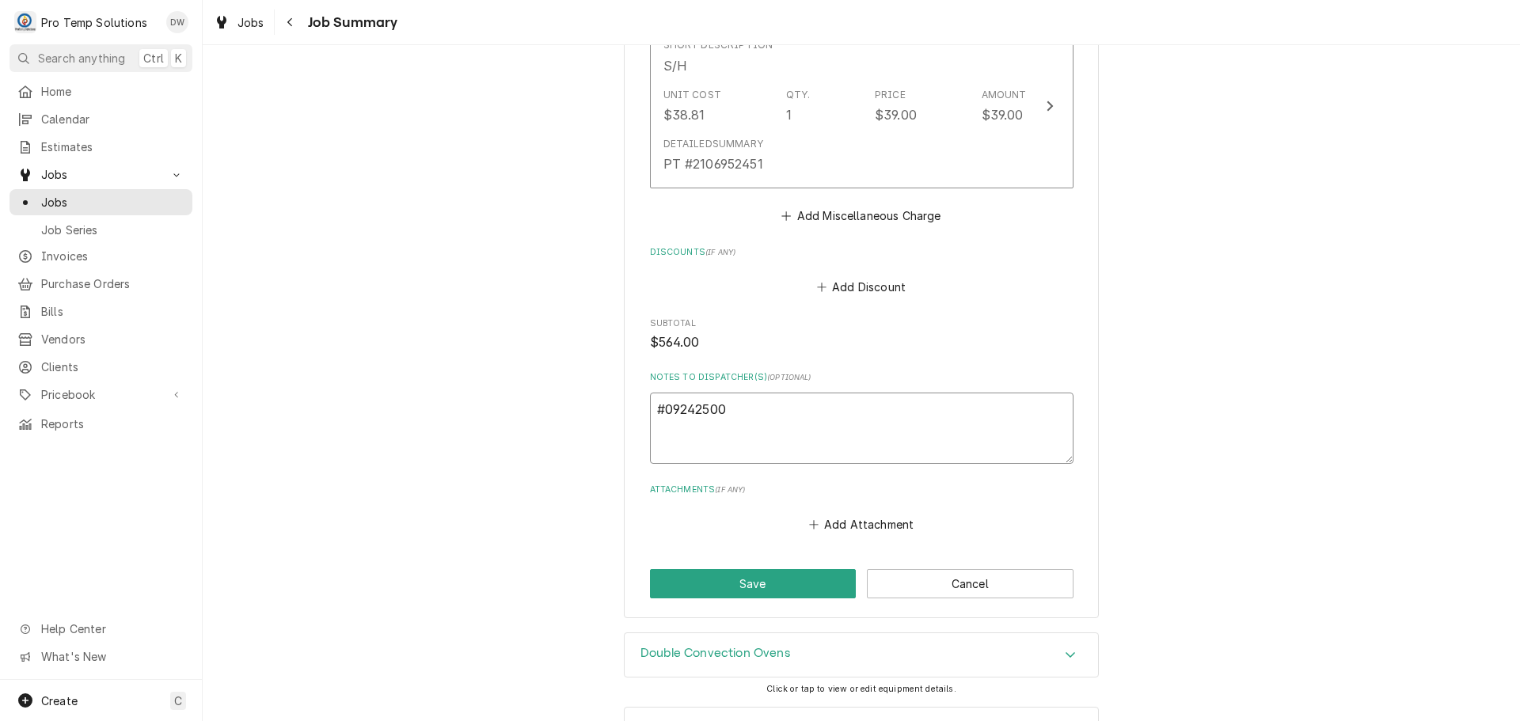
type textarea "#092425003"
type textarea "x"
type textarea "#092425003"
type textarea "x"
type textarea "#092425003 N"
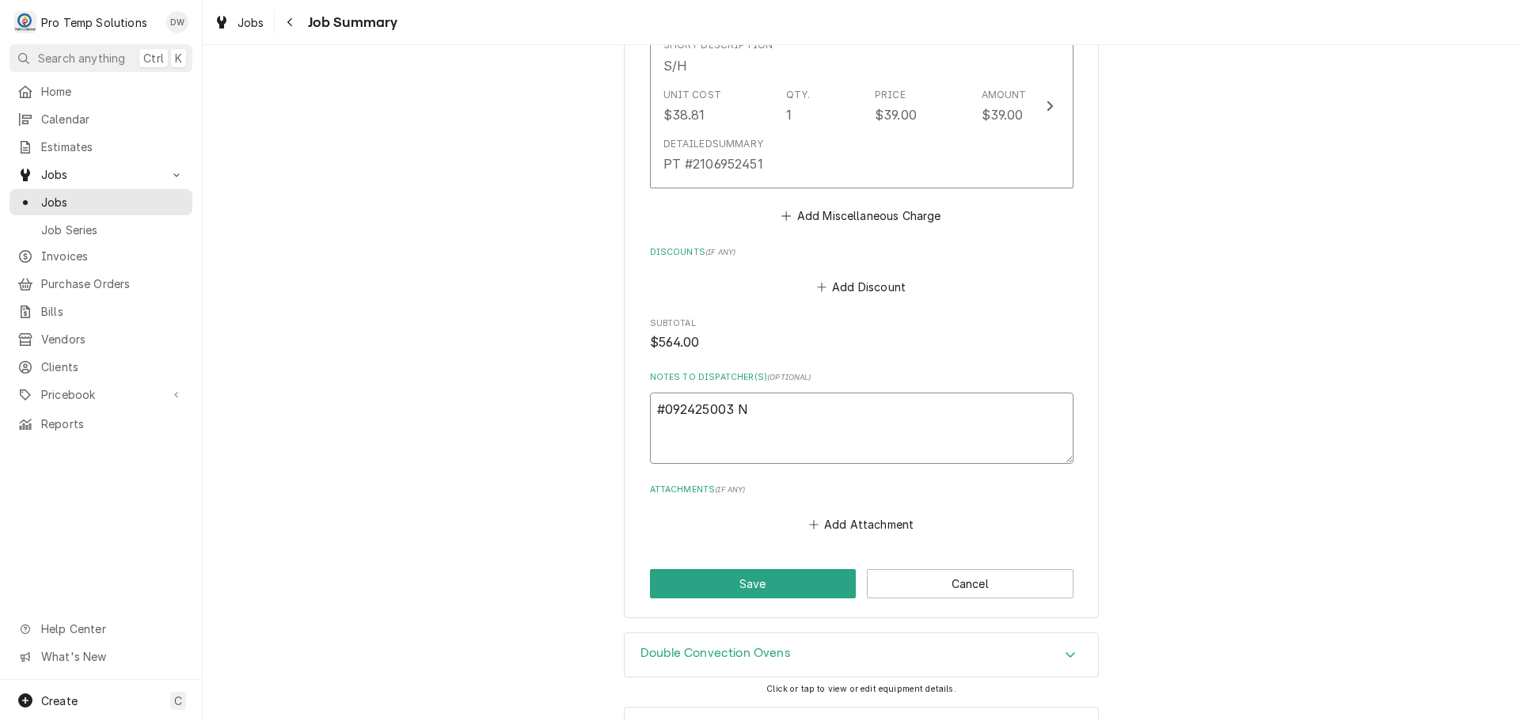
type textarea "x"
type textarea "#092425003 N"
type textarea "x"
type textarea "#092425003 N H"
type textarea "x"
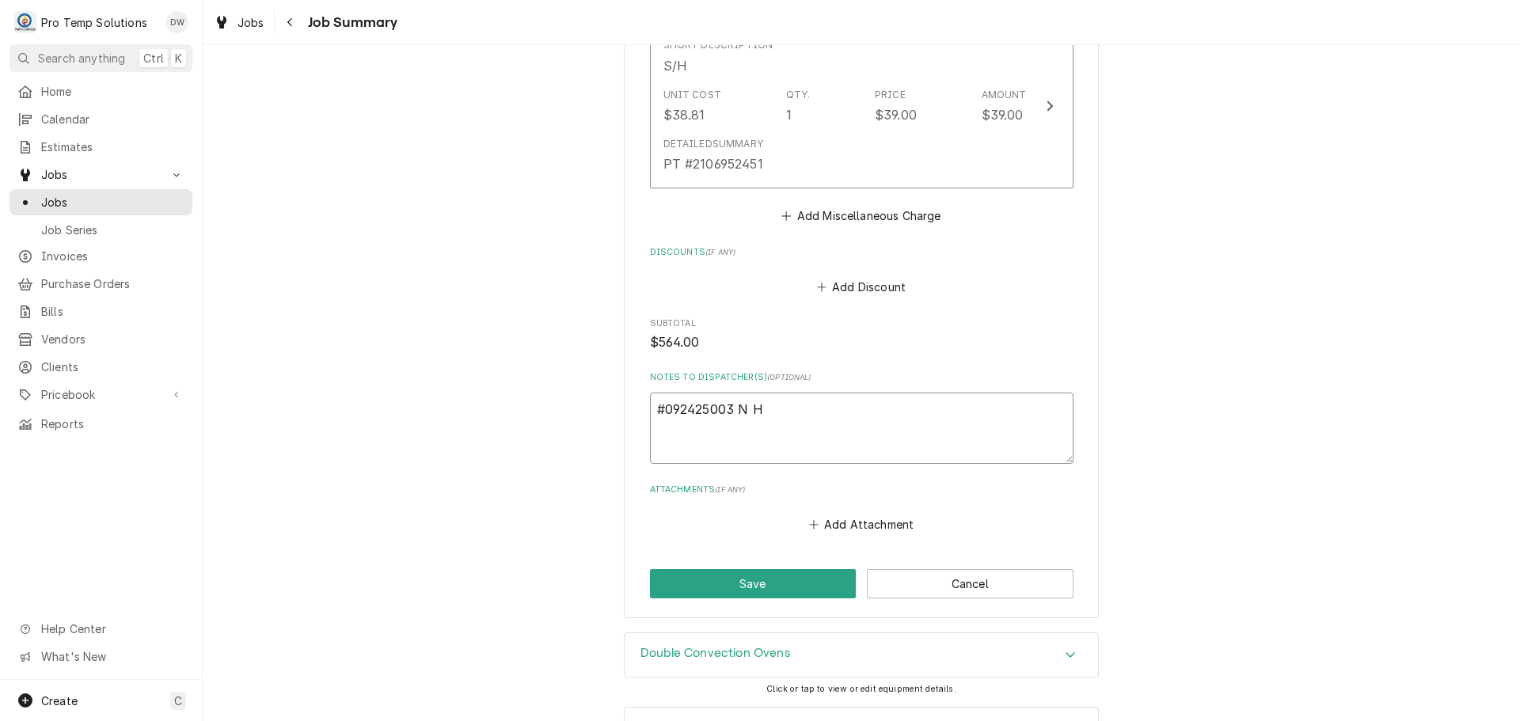
type textarea "#092425003 N HI"
type textarea "x"
type textarea "#092425003 N HIL"
type textarea "x"
type textarea "#092425003 N HILL"
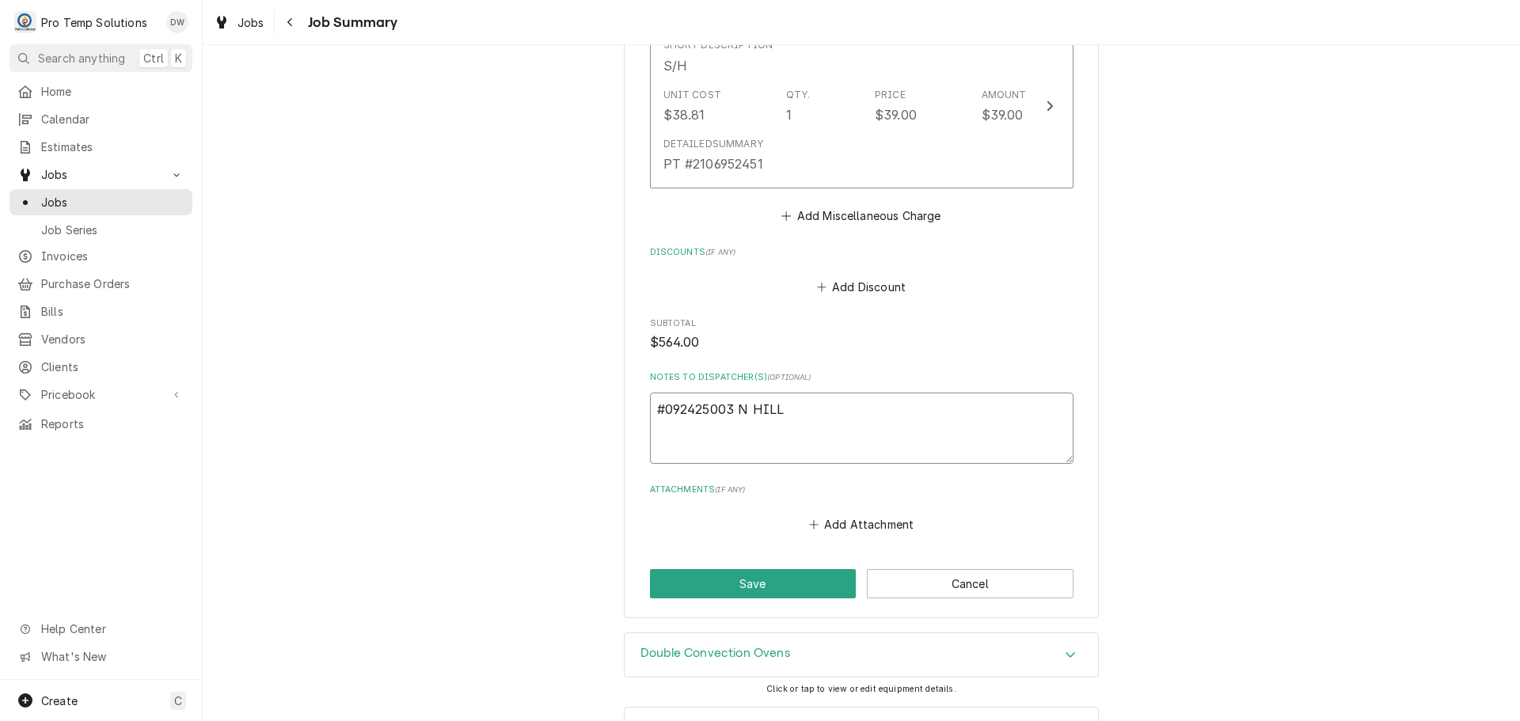
type textarea "x"
type textarea "#092425003 N HILLS"
type textarea "x"
type textarea "#092425003 N HILLS-"
type textarea "x"
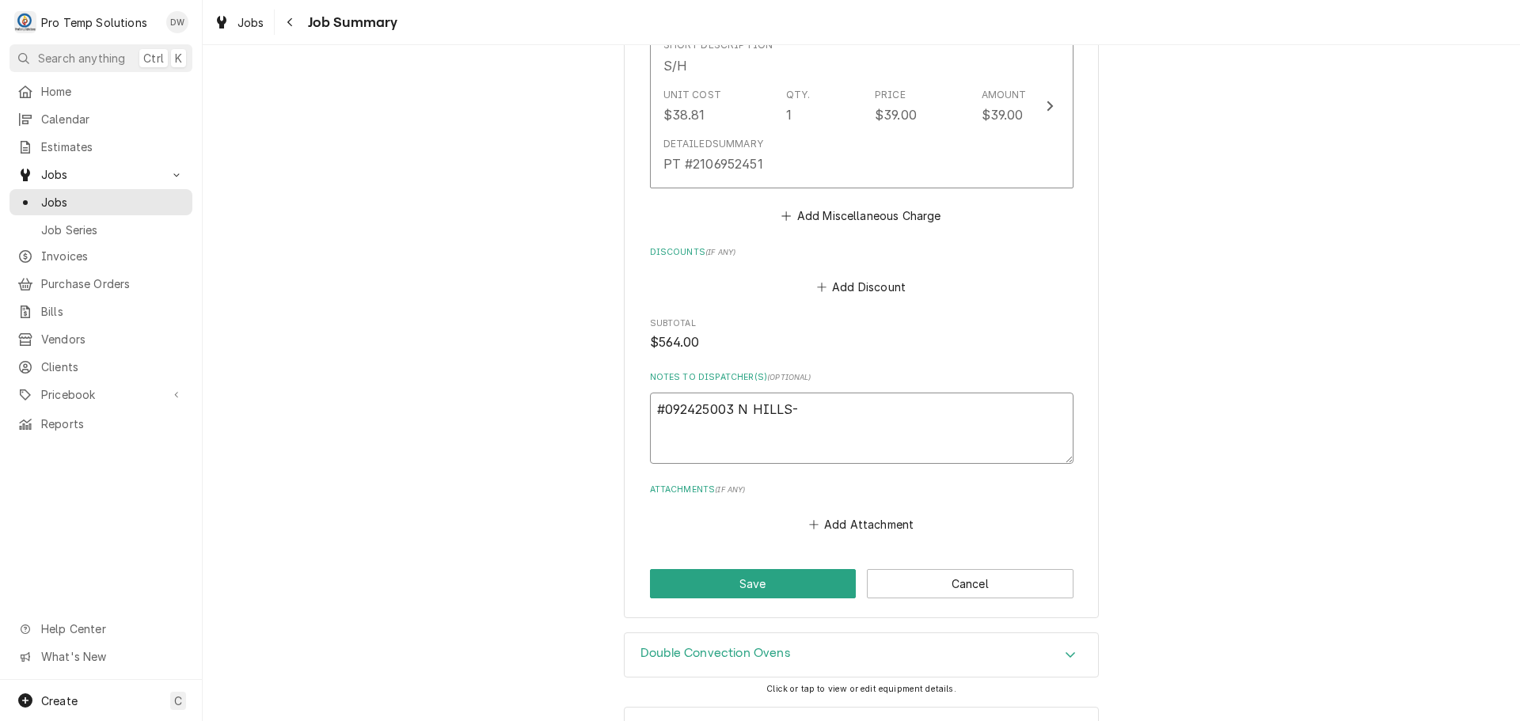
type textarea "#092425003 N HILLS-"
type textarea "x"
type textarea "#092425003 N HILLS- T"
type textarea "x"
type textarea "#092425003 N HILLS- T/"
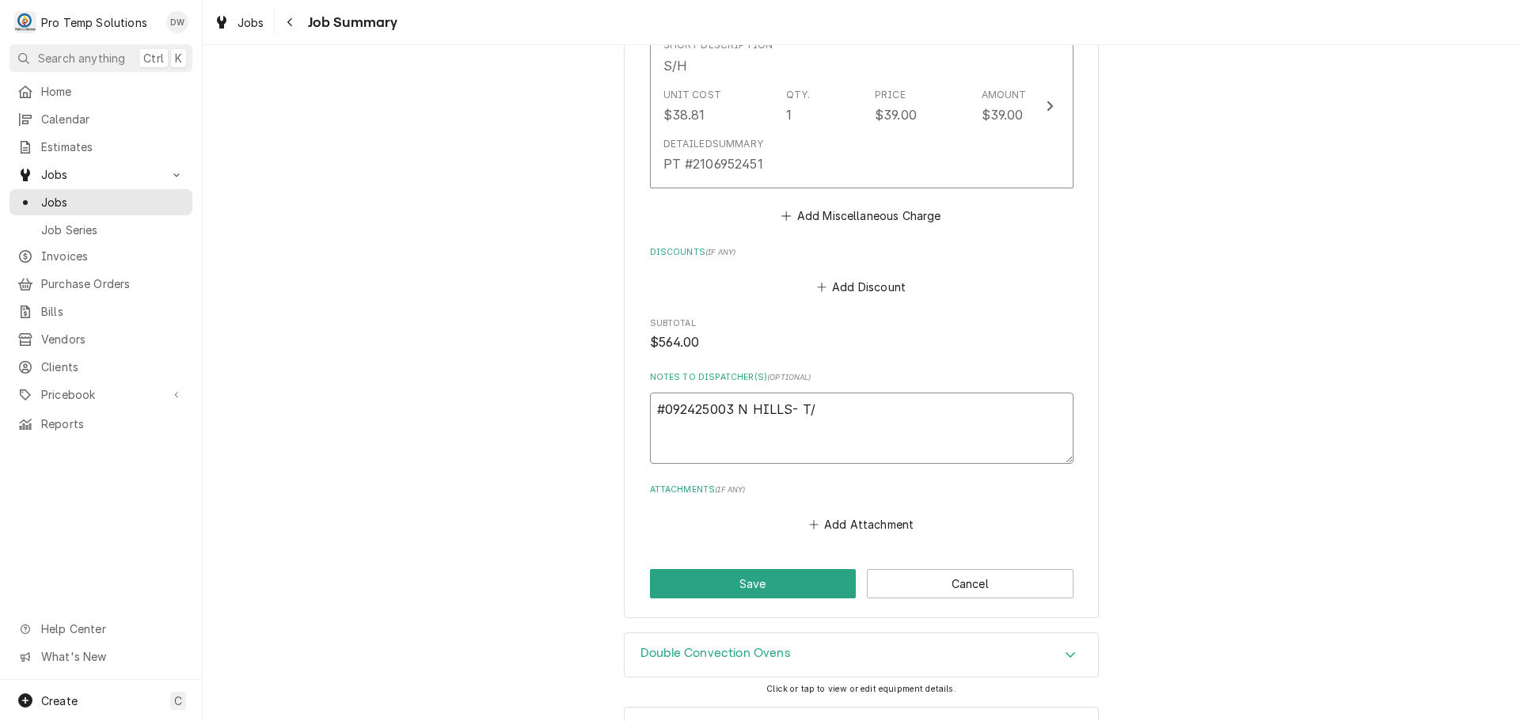
type textarea "x"
type textarea "#092425003 N HILLS- T/C"
type textarea "x"
type textarea "#092425003 N HILLS- T/CO"
type textarea "x"
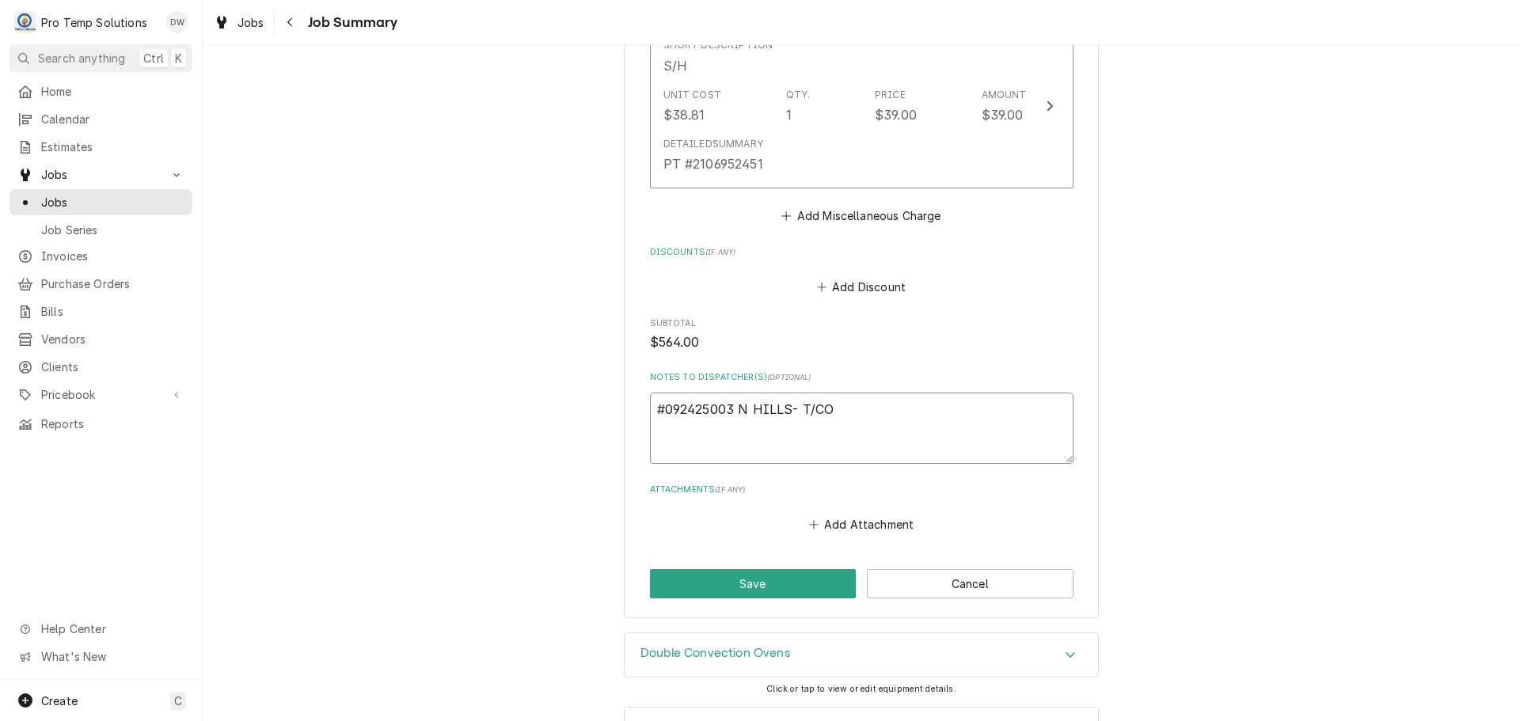
type textarea "#092425003 N HILLS- T/CON"
type textarea "x"
type textarea "#092425003 N HILLS- T/CONV"
type textarea "x"
type textarea "#092425003 N HILLS- T/CONV"
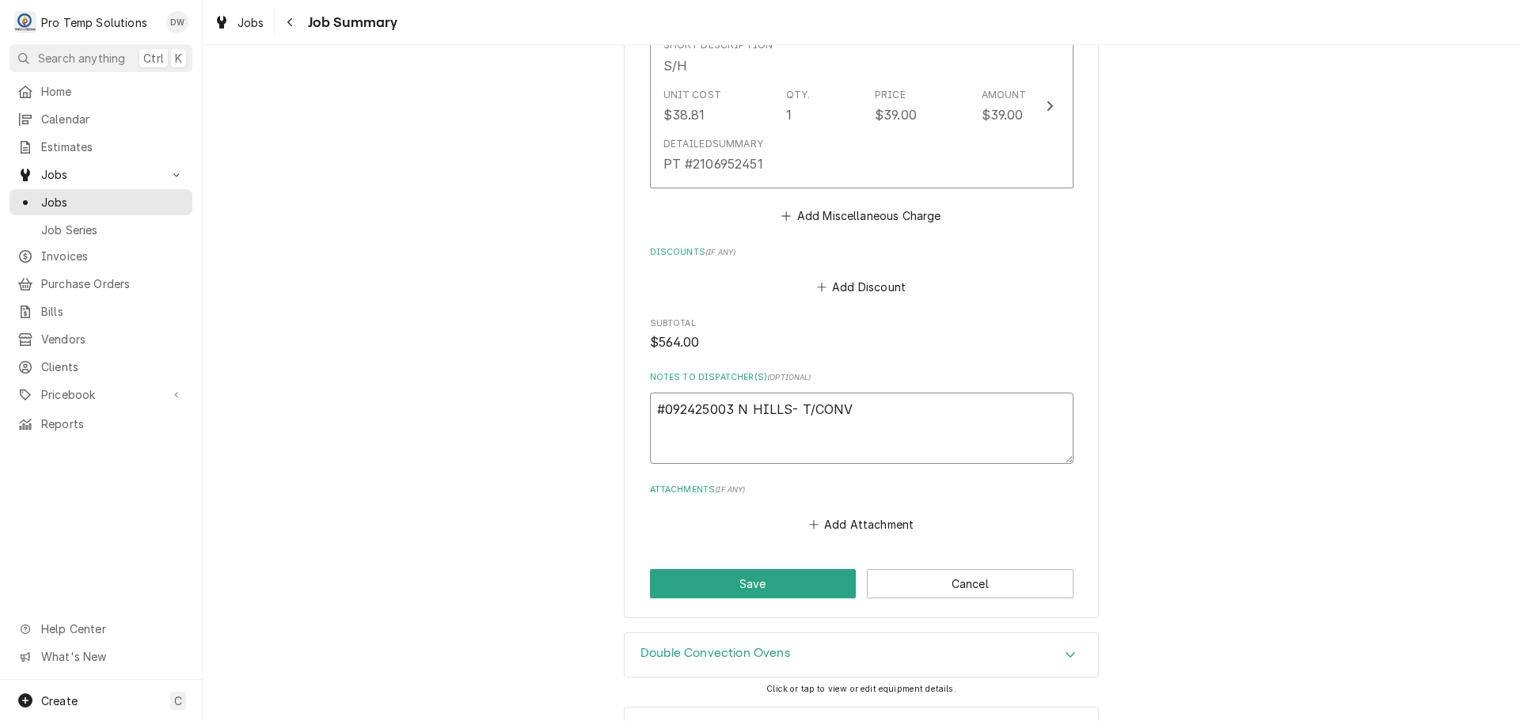
type textarea "x"
type textarea "#092425003 N HILLS- T/CONV O"
type textarea "x"
type textarea "#092425003 N HILLS- T/CONV OV"
type textarea "x"
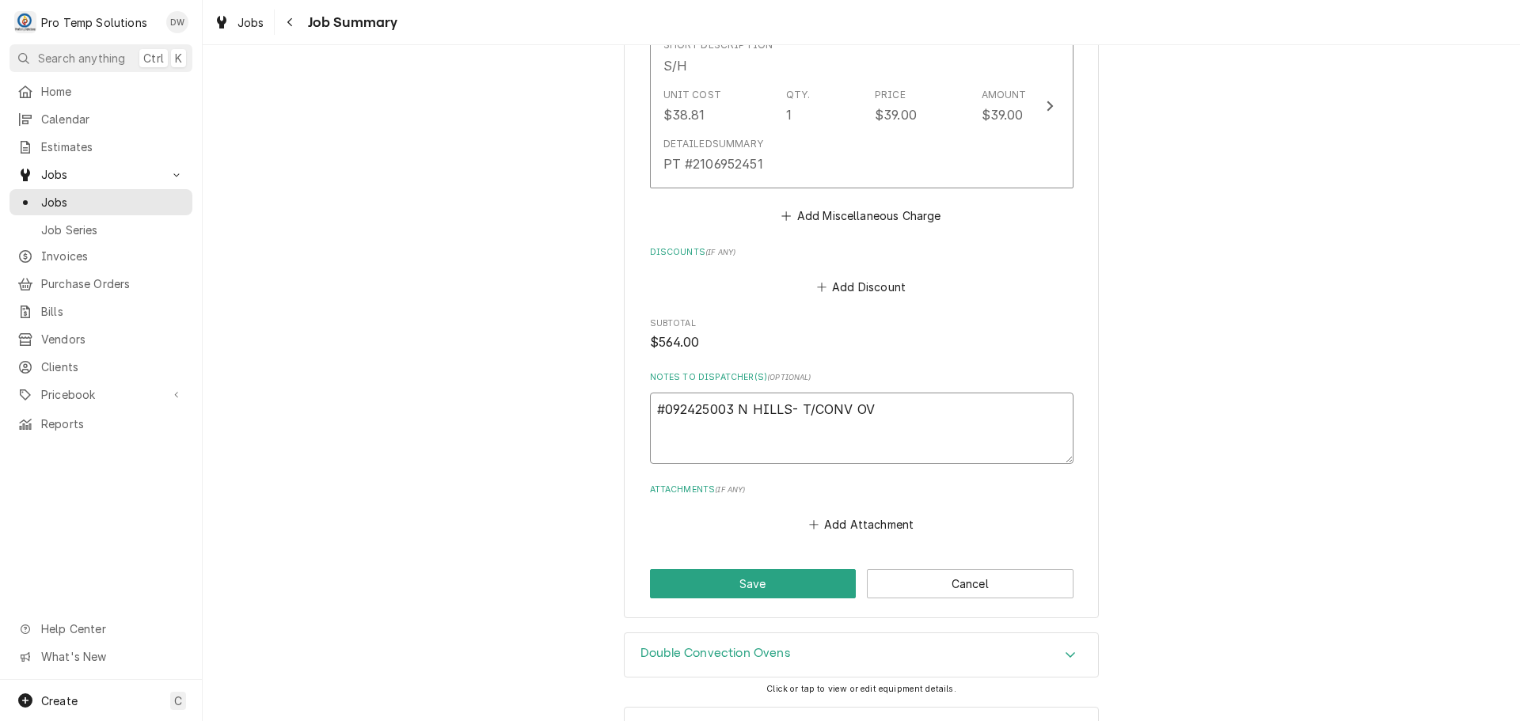
type textarea "#092425003 N HILLS- T/CONV OVE"
type textarea "x"
type textarea "#092425003 N HILLS- T/CONV OVEN"
type textarea "x"
type textarea "#092425003 N HILLS- T/CONV OVEN"
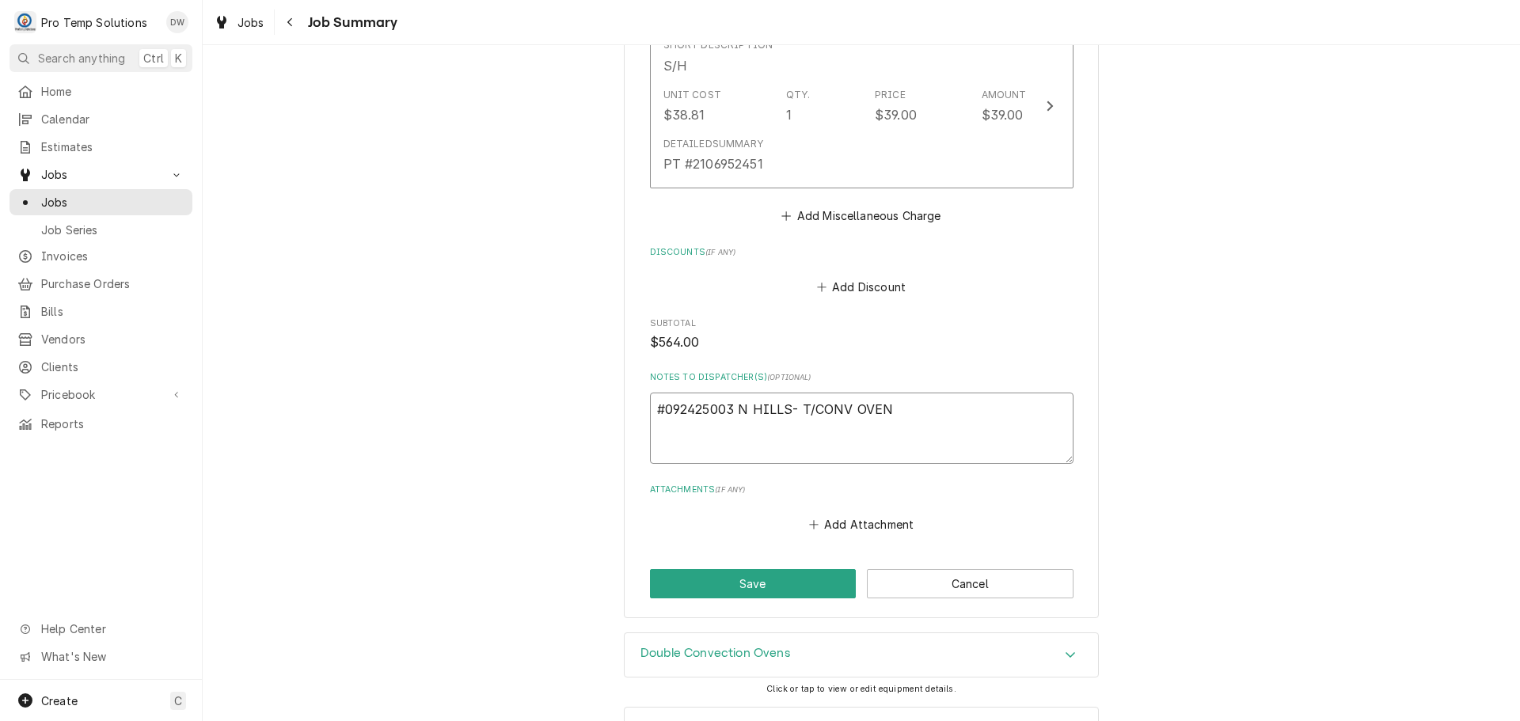
type textarea "x"
type textarea "#092425003 N HILLS- T/CONV OVEN #"
type textarea "x"
type textarea "#092425003 N HILLS- T/CONV OVEN #2"
click at [759, 576] on button "Save" at bounding box center [753, 583] width 207 height 29
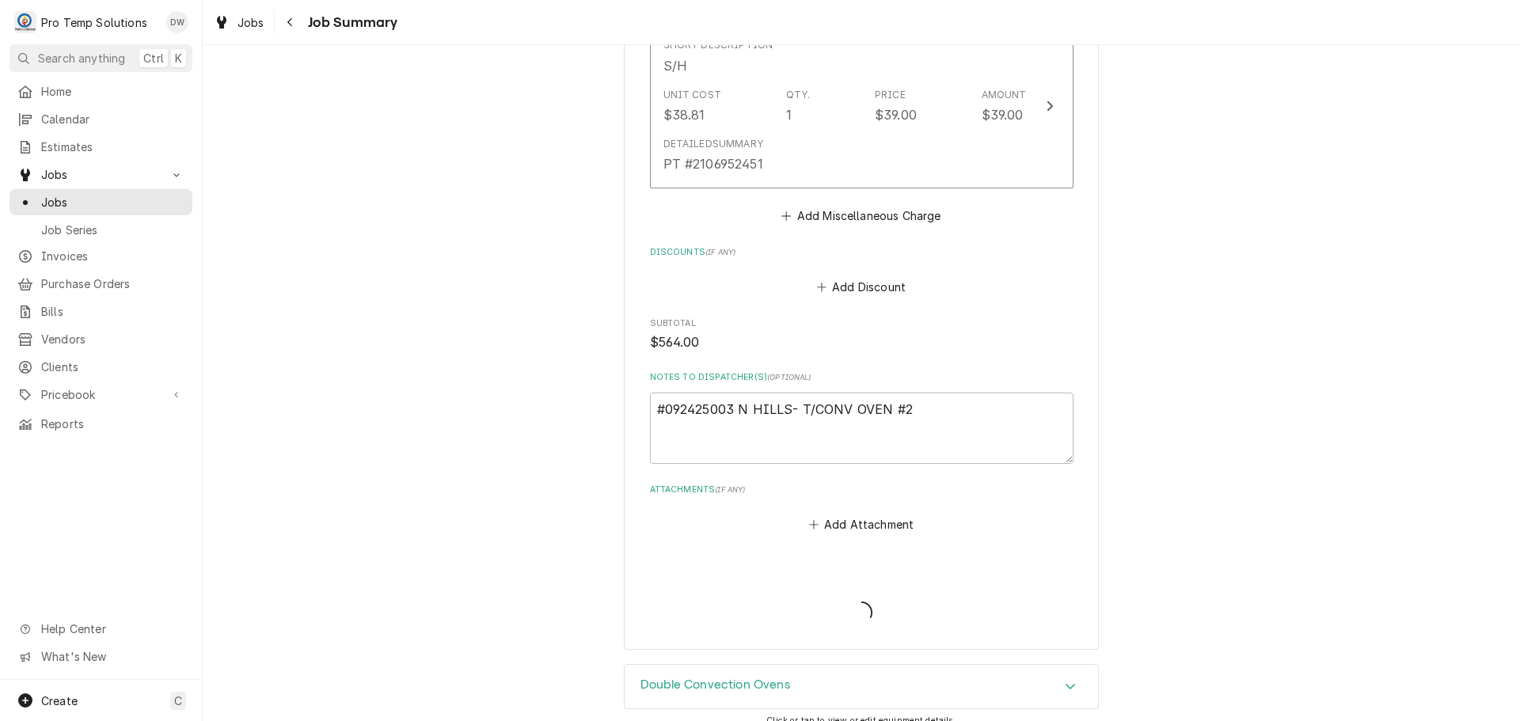
type textarea "x"
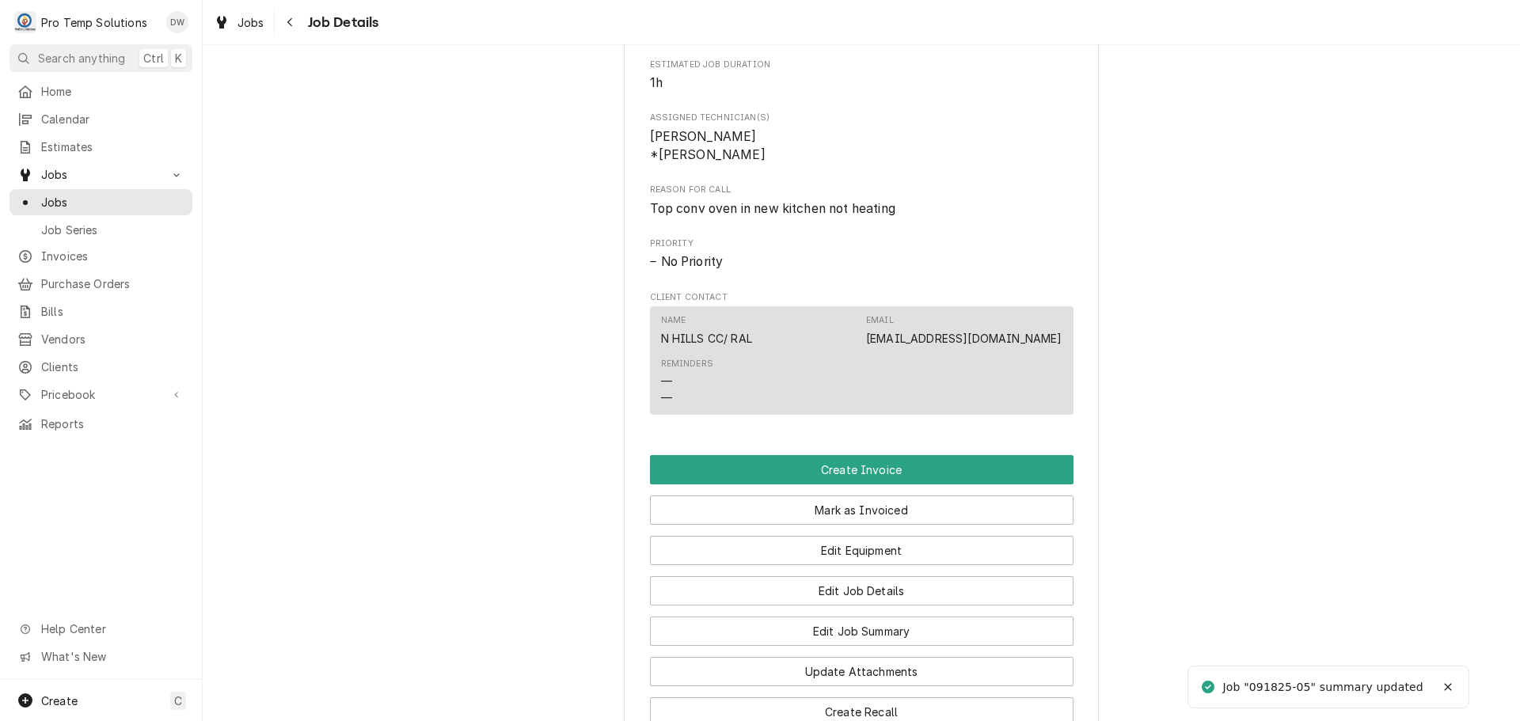
scroll to position [950, 0]
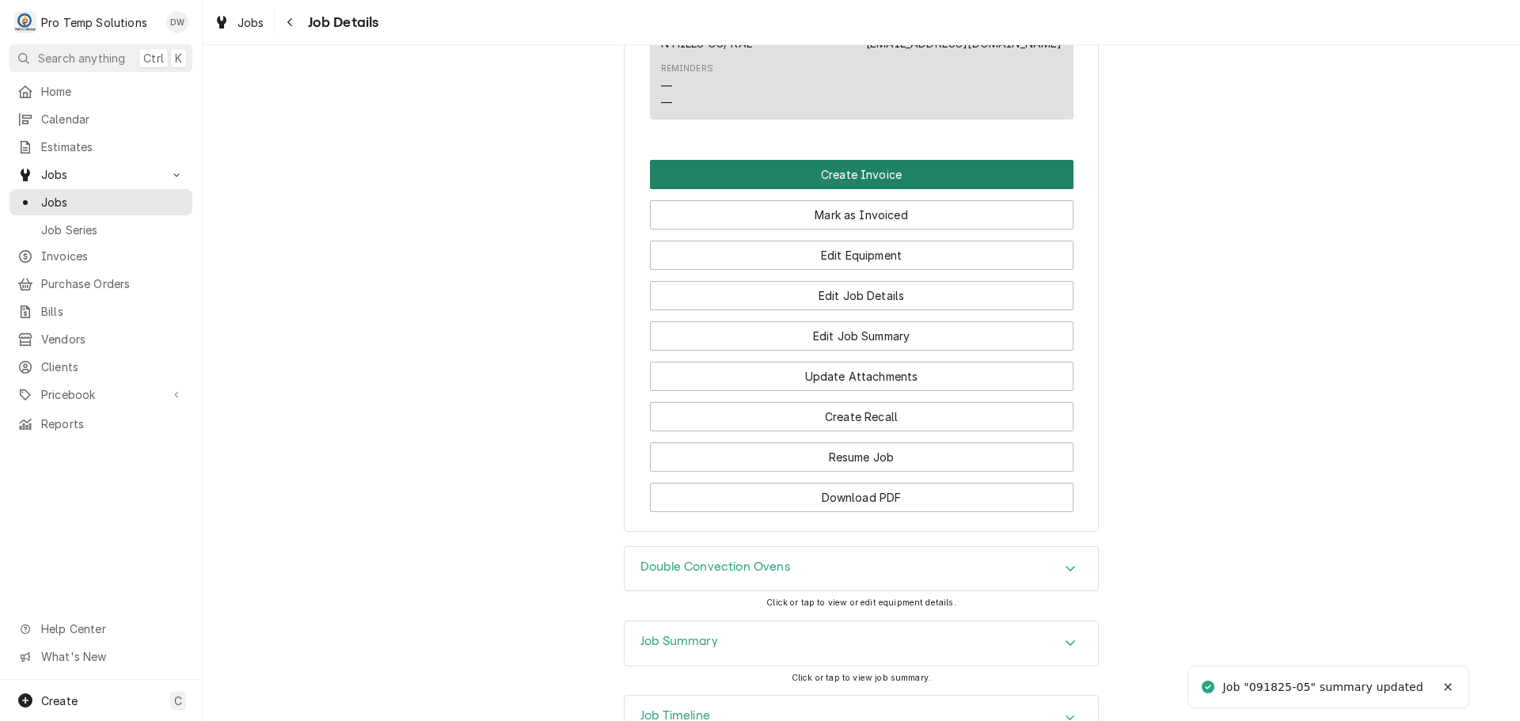
click at [827, 189] on button "Create Invoice" at bounding box center [862, 174] width 424 height 29
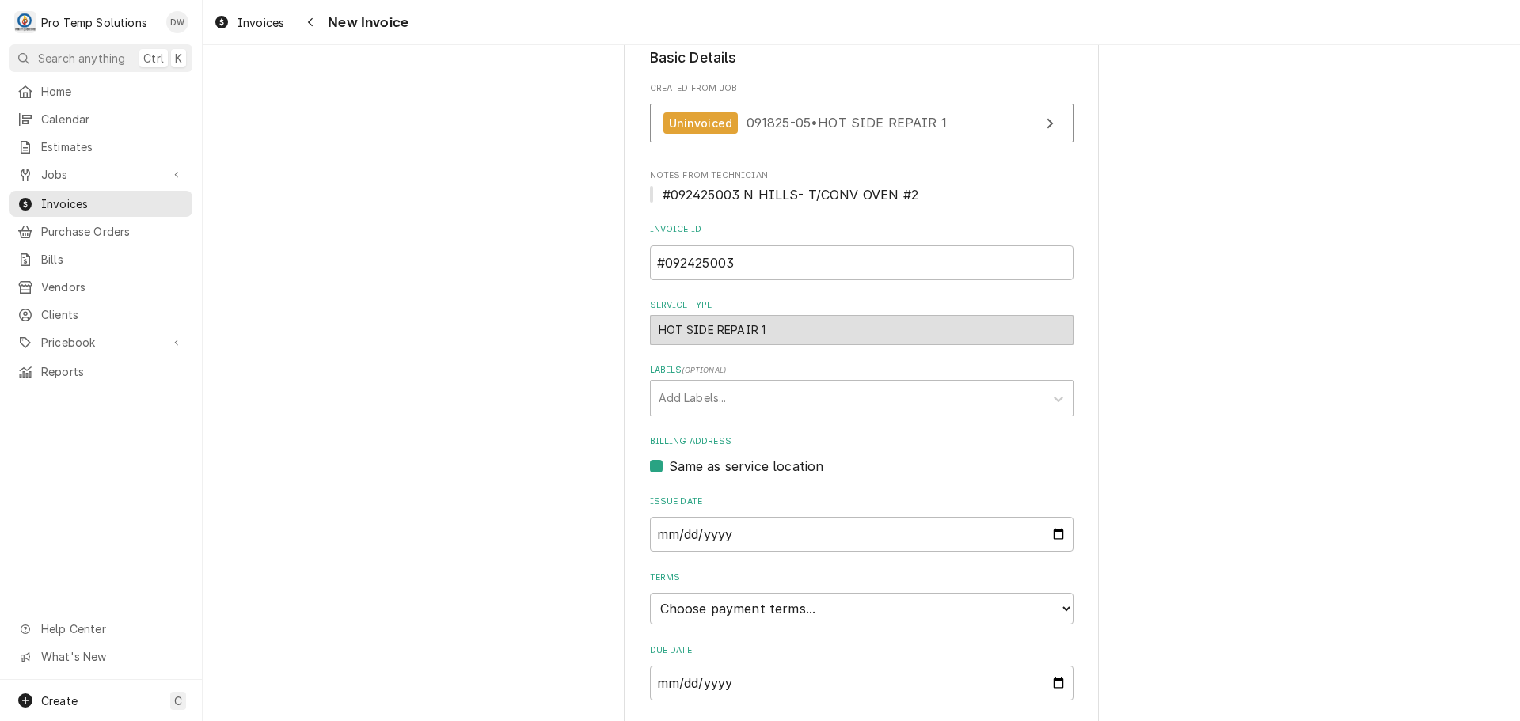
scroll to position [312, 0]
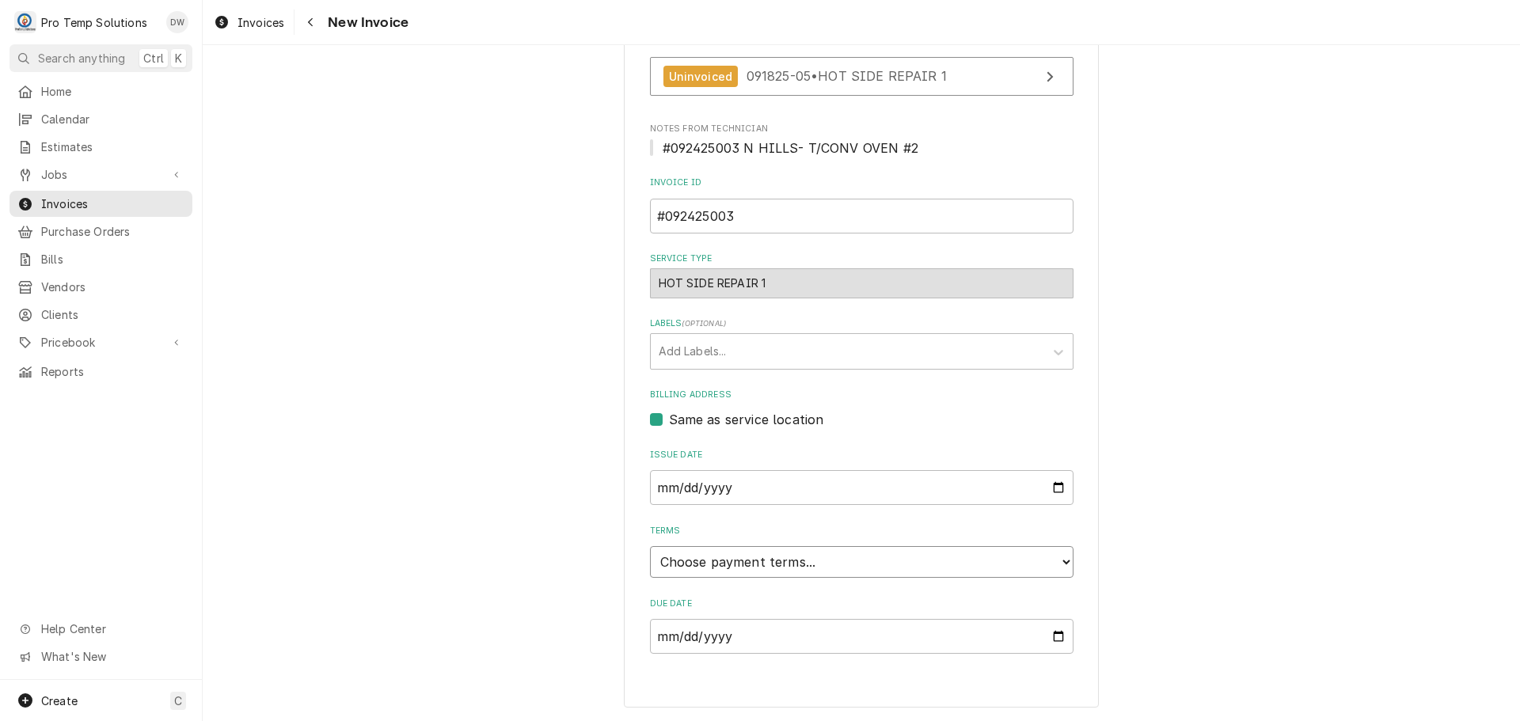
drag, startPoint x: 704, startPoint y: 558, endPoint x: 709, endPoint y: 547, distance: 12.1
click at [704, 558] on select "Choose payment terms... Same Day Net 7 Net 14 Net 21 Net 30 Net 45 Net 60 Net 90" at bounding box center [862, 562] width 424 height 32
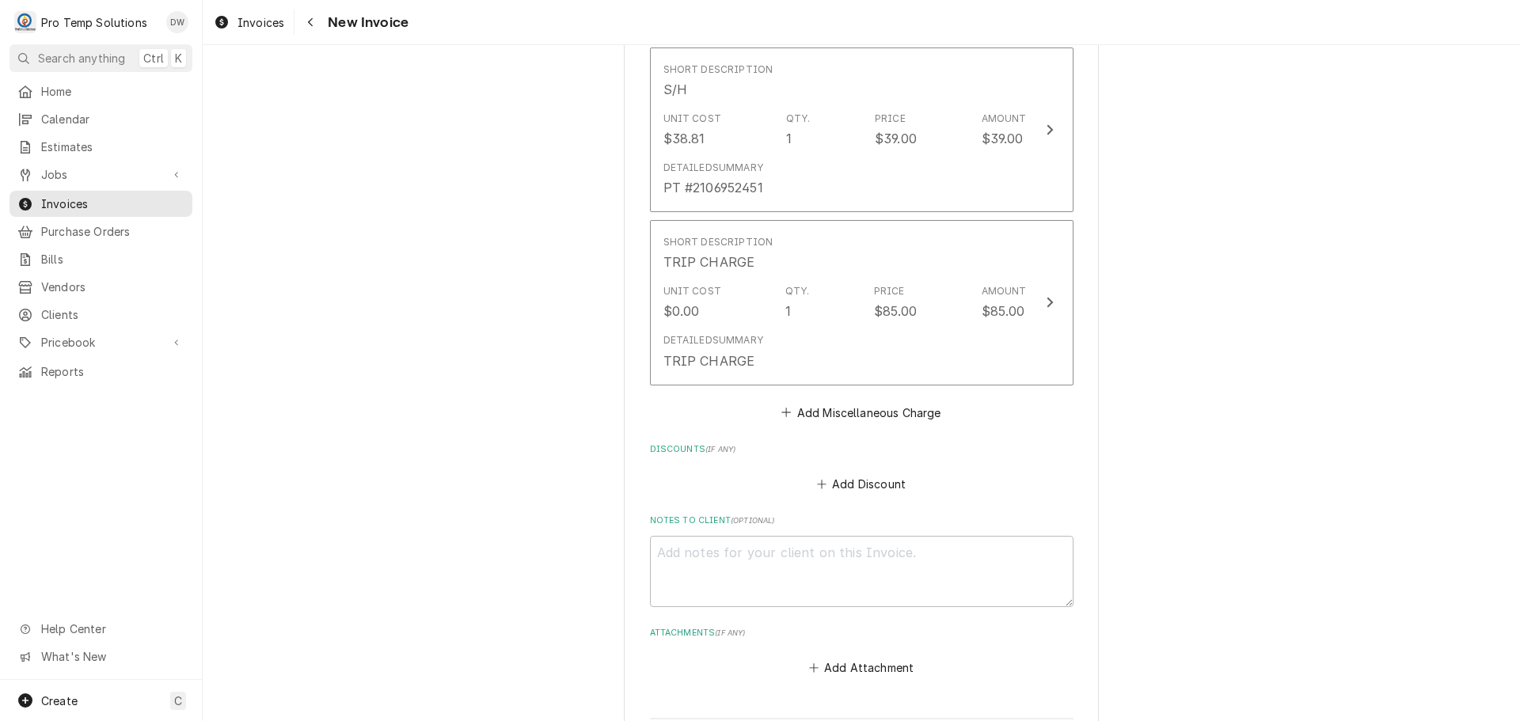
scroll to position [2192, 0]
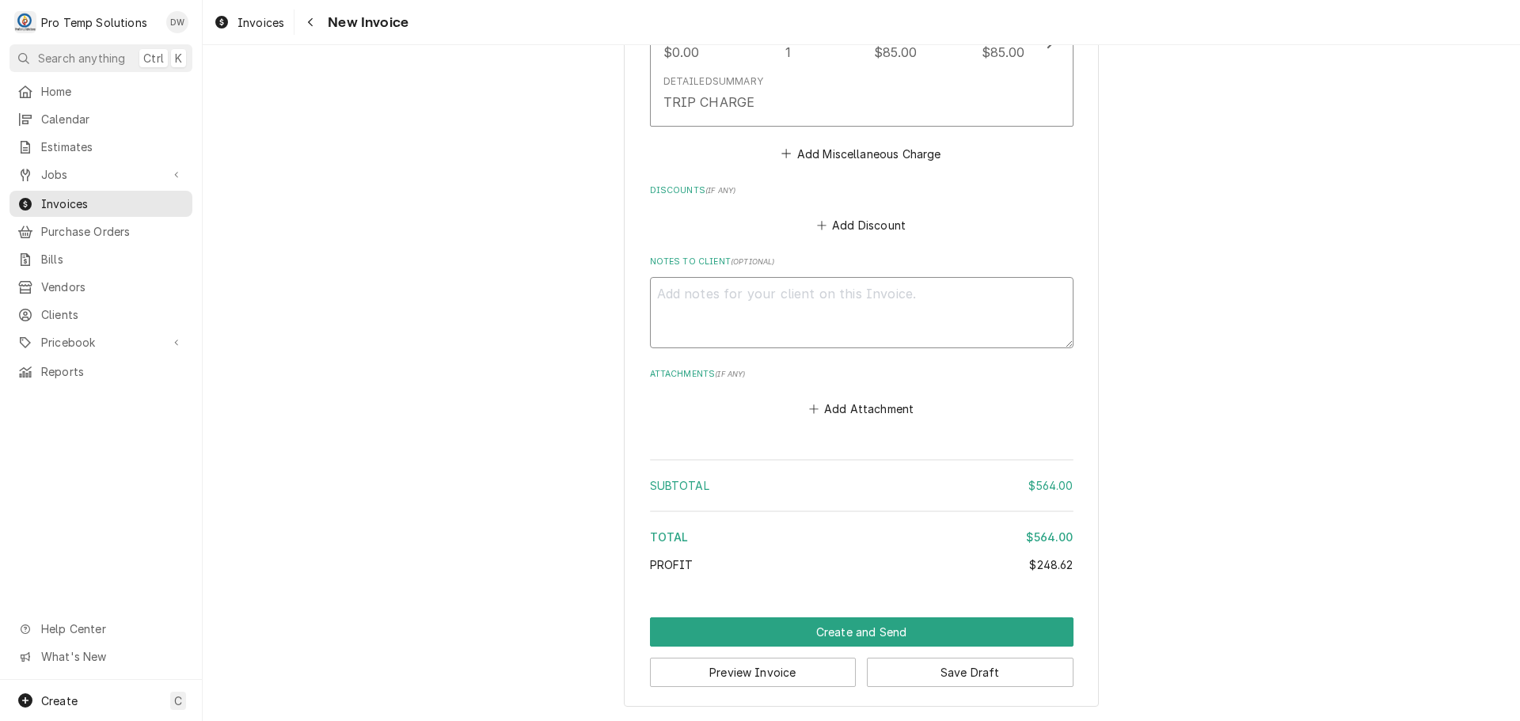
click at [686, 306] on textarea "Notes to Client ( optional )" at bounding box center [862, 312] width 424 height 71
type textarea "x"
type textarea "#"
type textarea "x"
type textarea "#0"
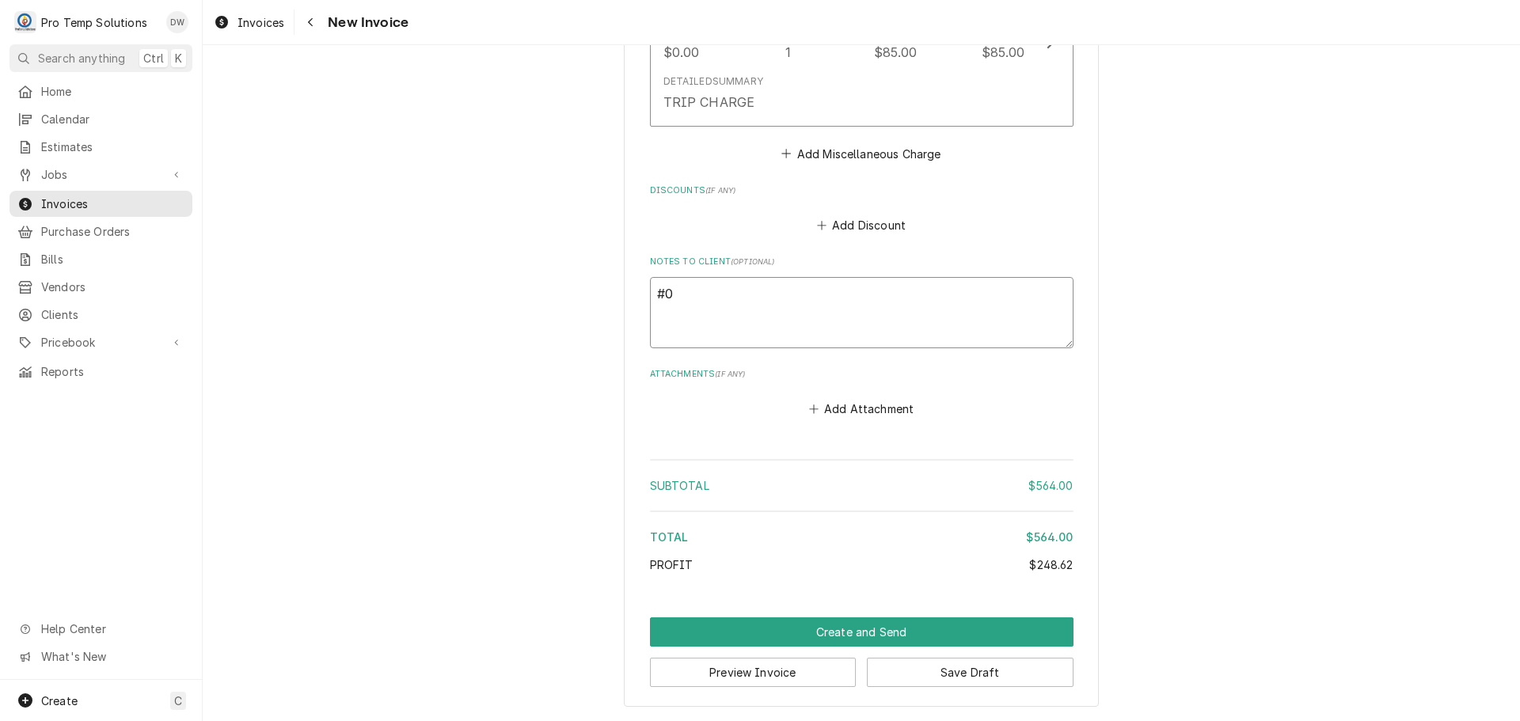
type textarea "x"
type textarea "#09"
type textarea "x"
type textarea "#092"
type textarea "x"
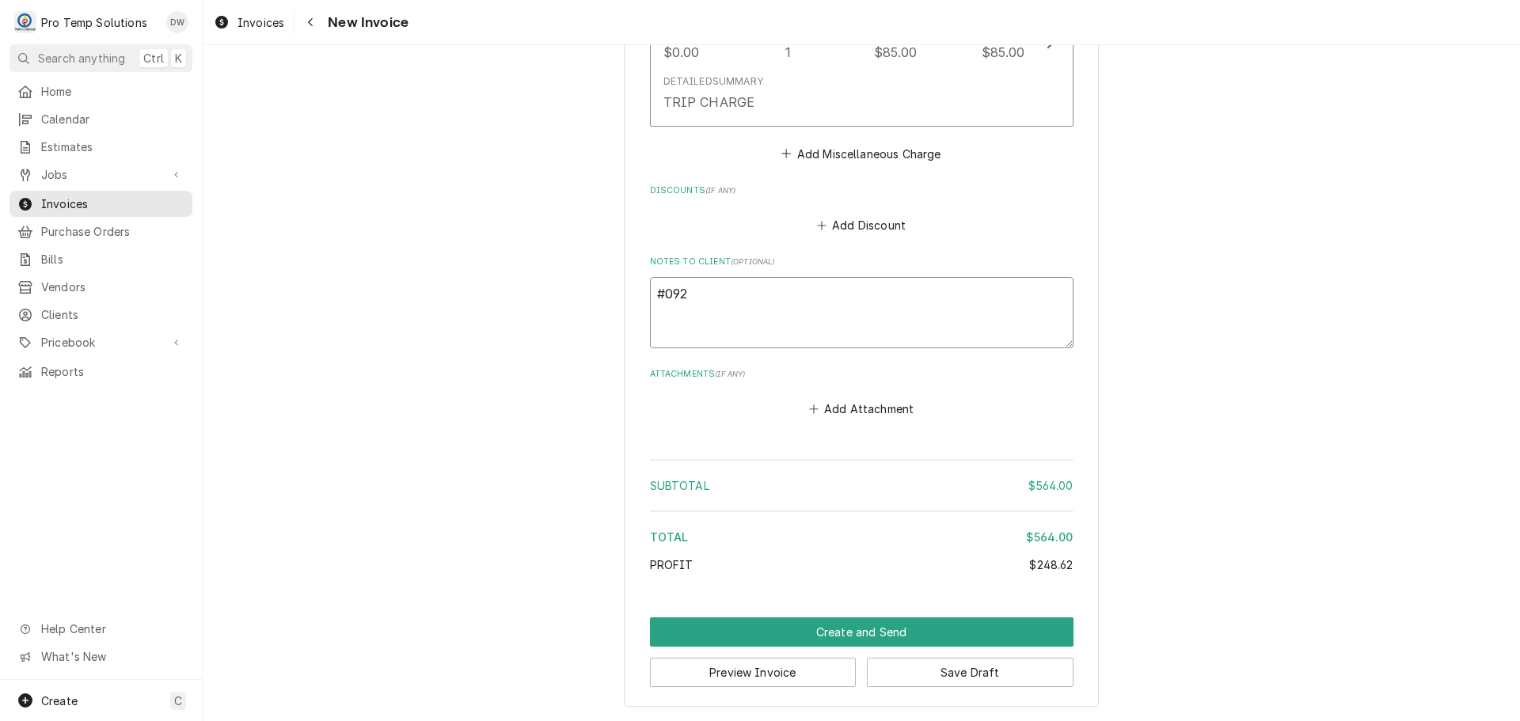
type textarea "#0924"
type textarea "x"
type textarea "#09242"
type textarea "x"
type textarea "#092425"
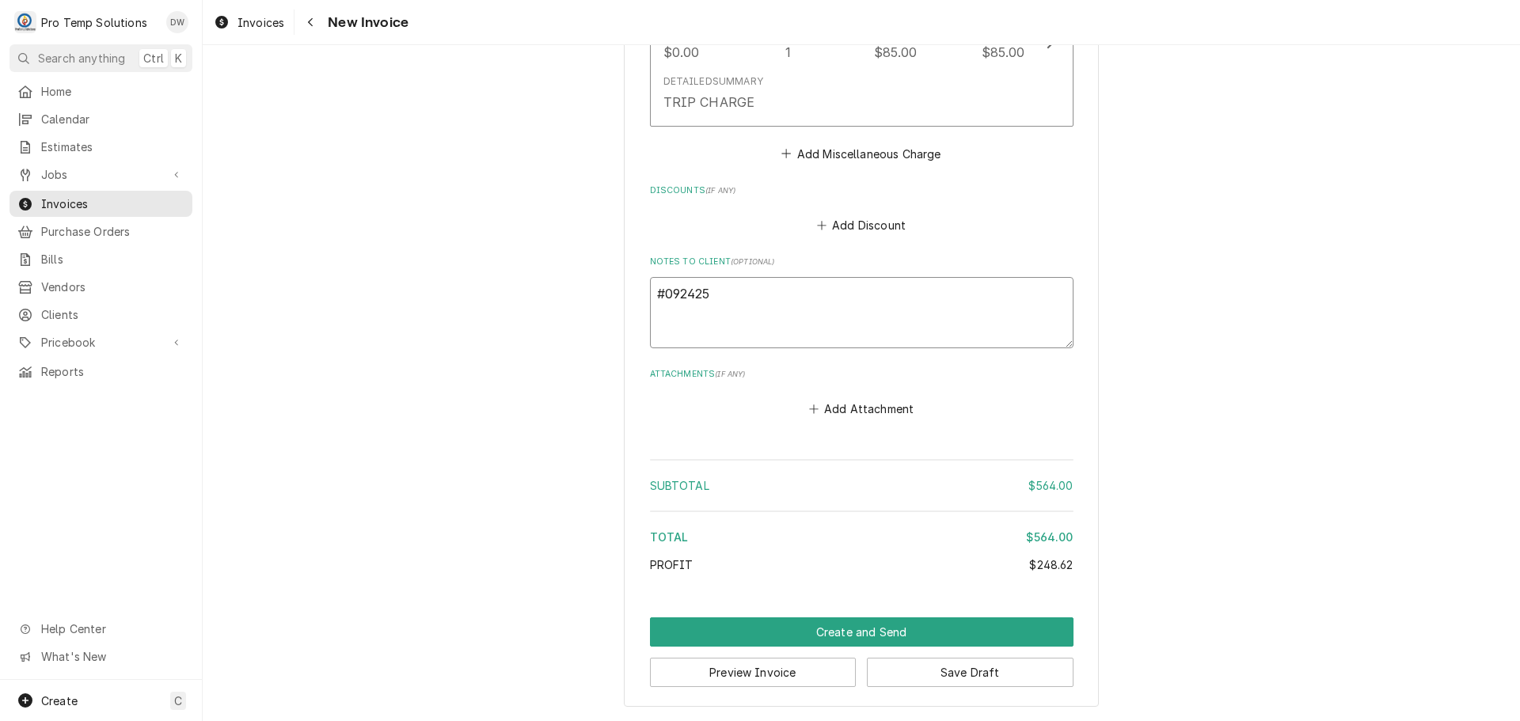
type textarea "x"
type textarea "#0924250"
type textarea "x"
type textarea "#09242500"
type textarea "x"
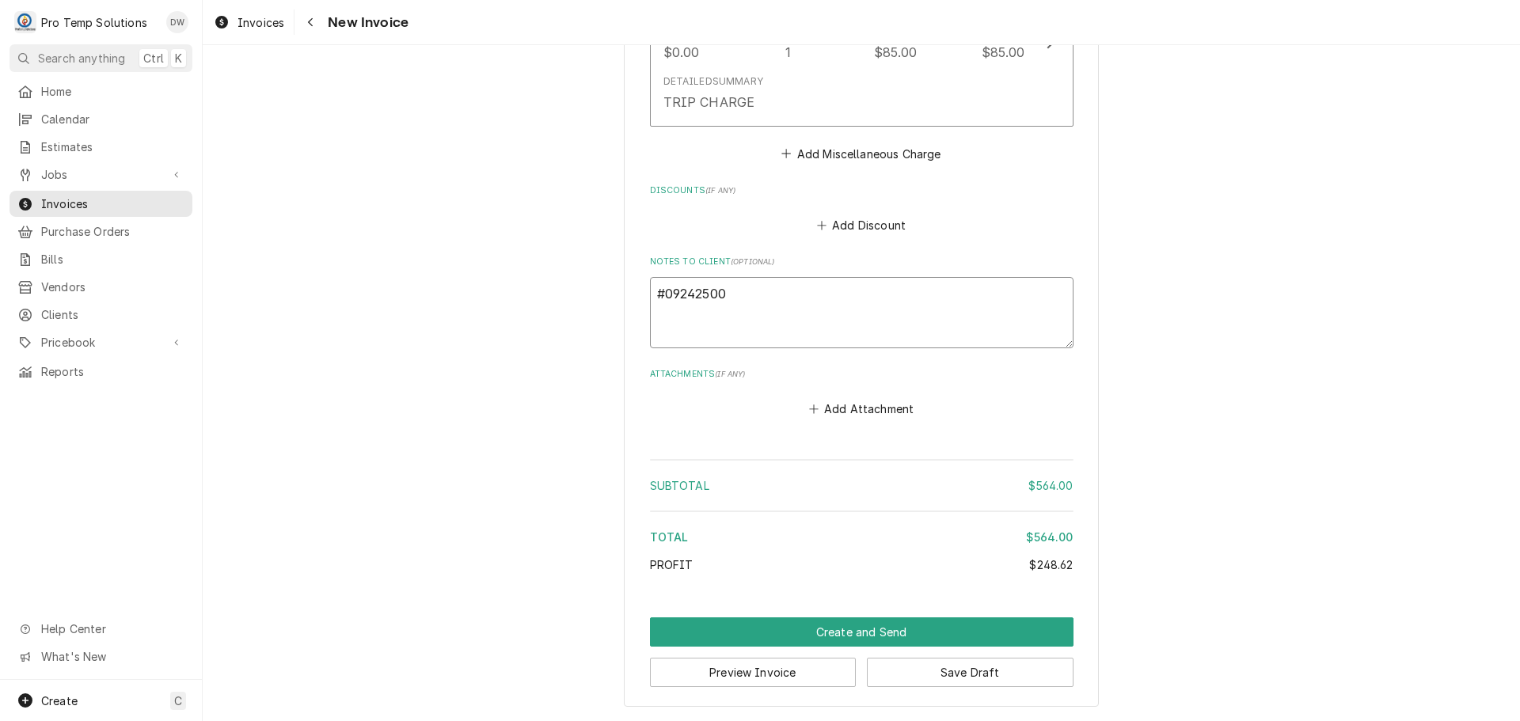
type textarea "#092425003"
type textarea "x"
type textarea "#092425003"
type textarea "x"
type textarea "#092425003 N"
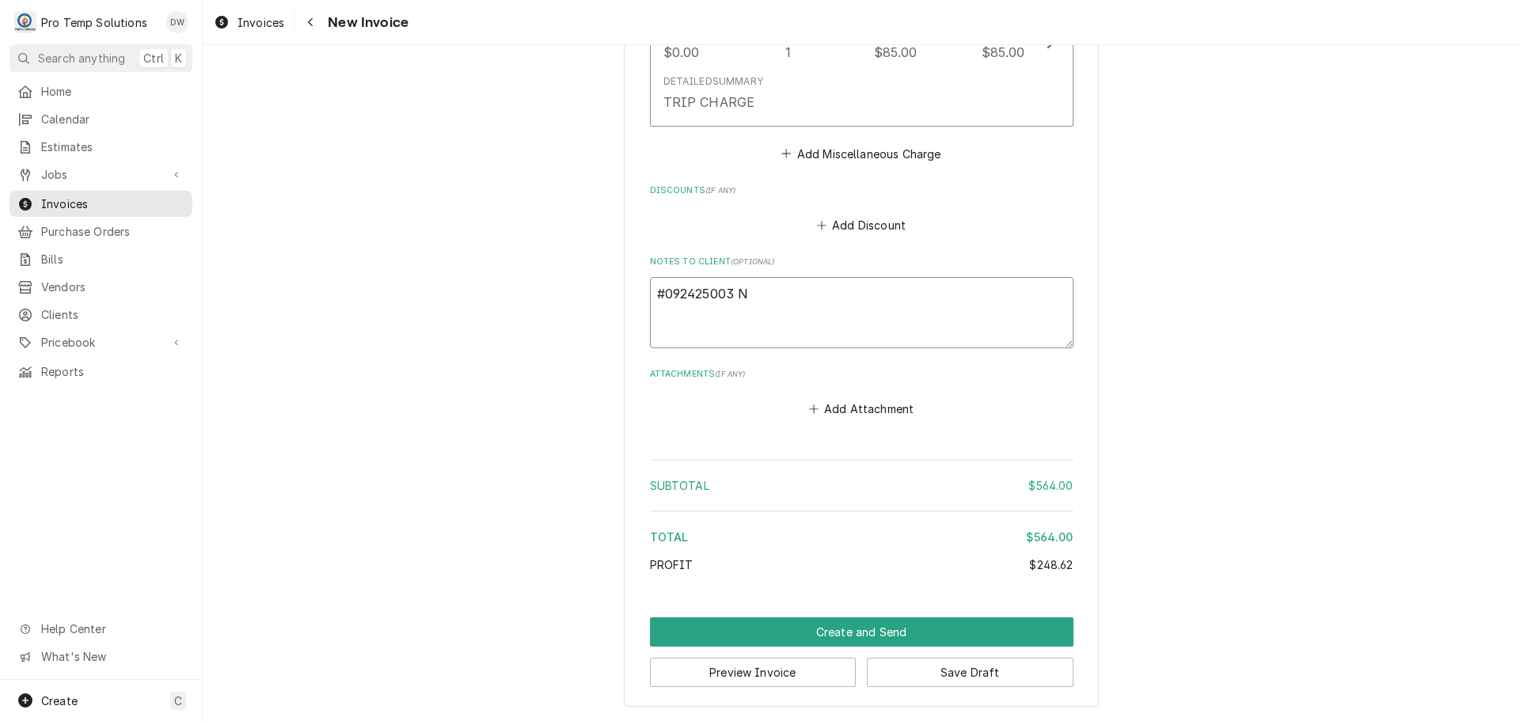
type textarea "x"
type textarea "#092425003 N"
type textarea "x"
type textarea "#092425003 N H"
type textarea "x"
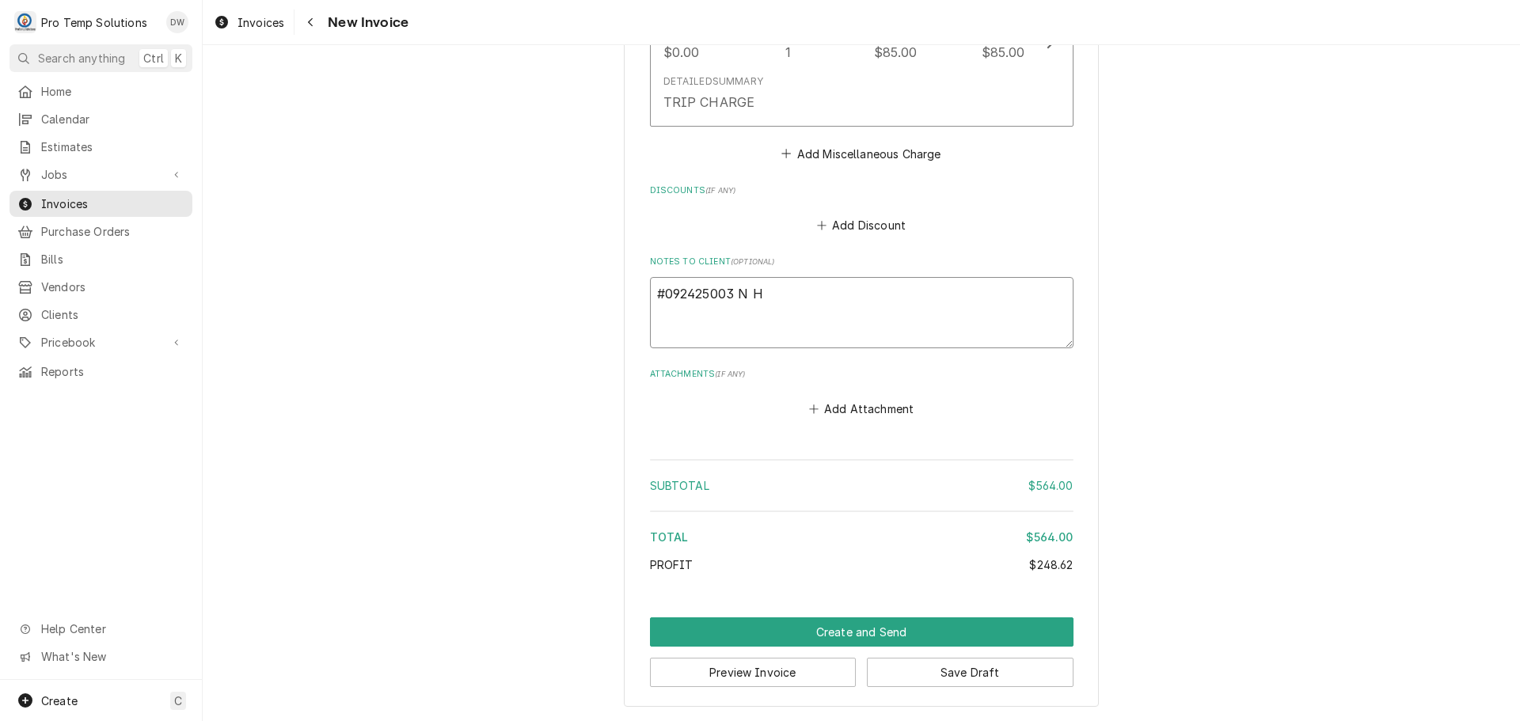
type textarea "#092425003 N HI"
type textarea "x"
type textarea "#092425003 N HIL"
type textarea "x"
type textarea "#092425003 N HILL"
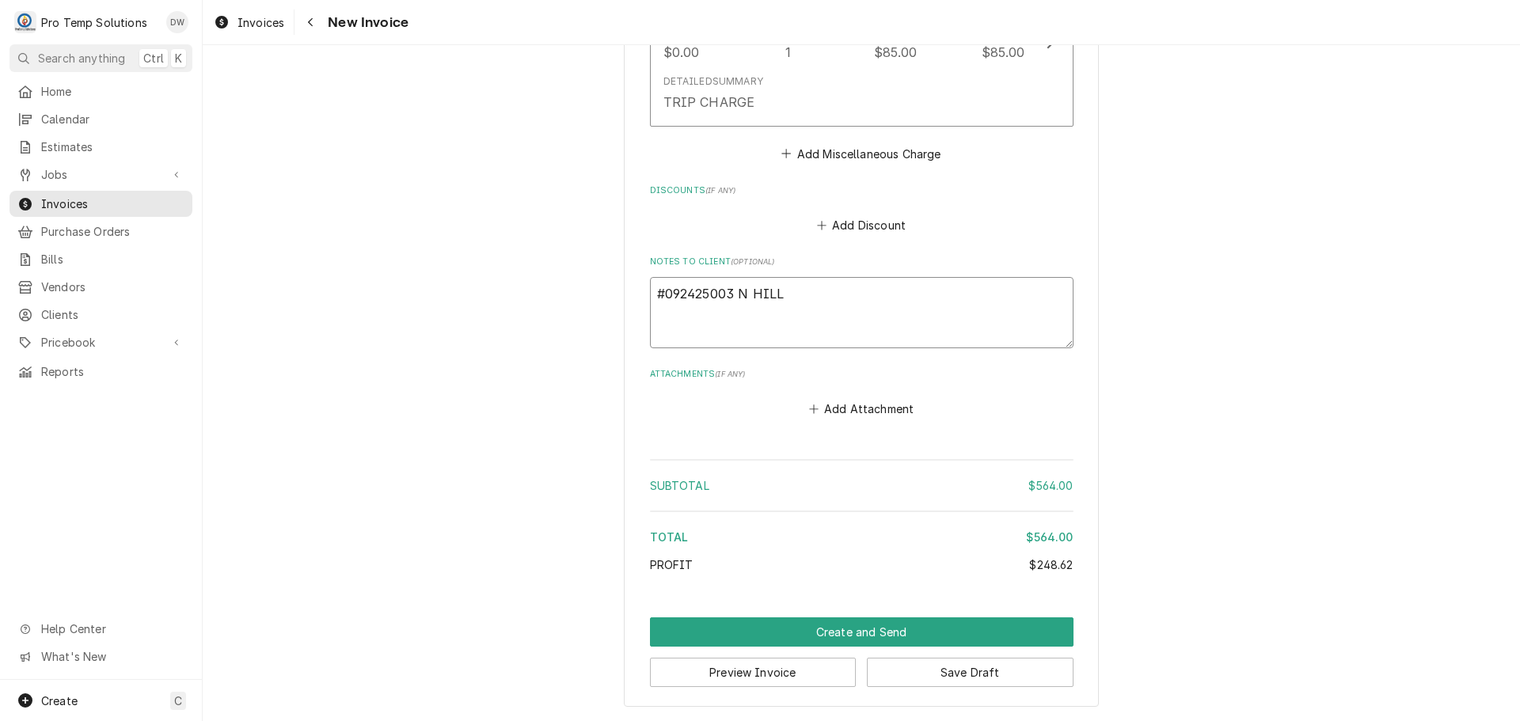
type textarea "x"
type textarea "#092425003 N HILLS"
type textarea "x"
type textarea "#092425003 N HILLS-"
type textarea "x"
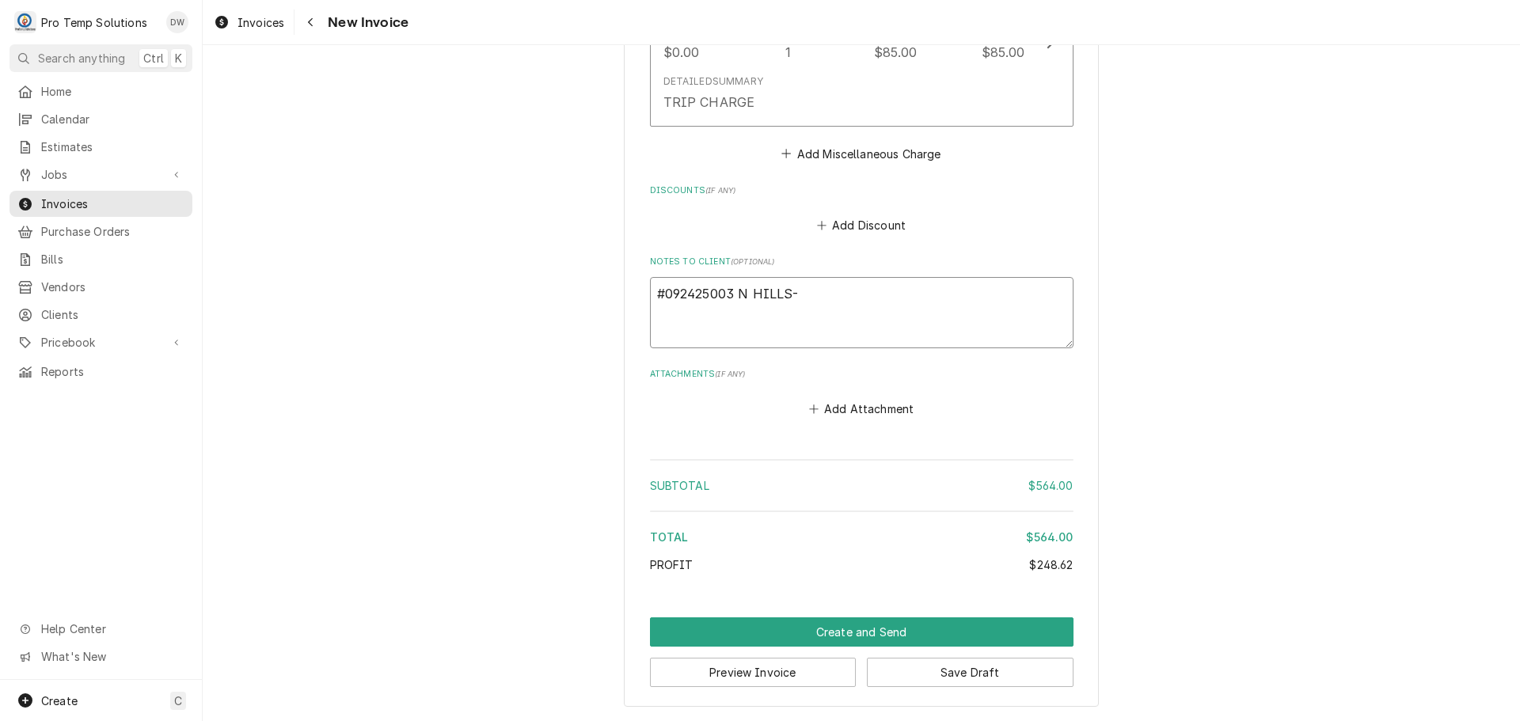
type textarea "#092425003 N HILLS-"
type textarea "x"
type textarea "#092425003 N HILLS- T"
type textarea "x"
type textarea "#092425003 N HILLS- T/"
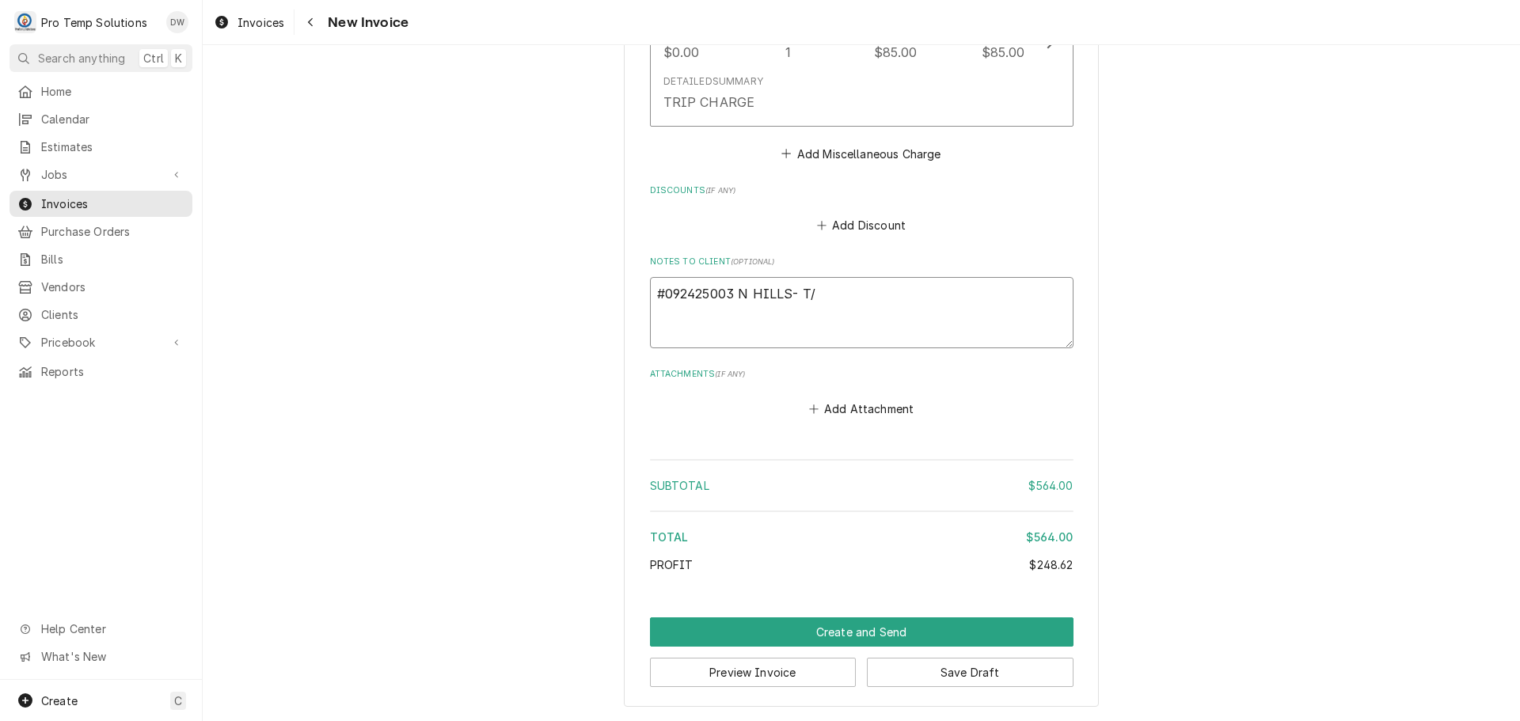
type textarea "x"
type textarea "#092425003 N HILLS- T/C"
type textarea "x"
type textarea "#092425003 N HILLS- T/CO"
type textarea "x"
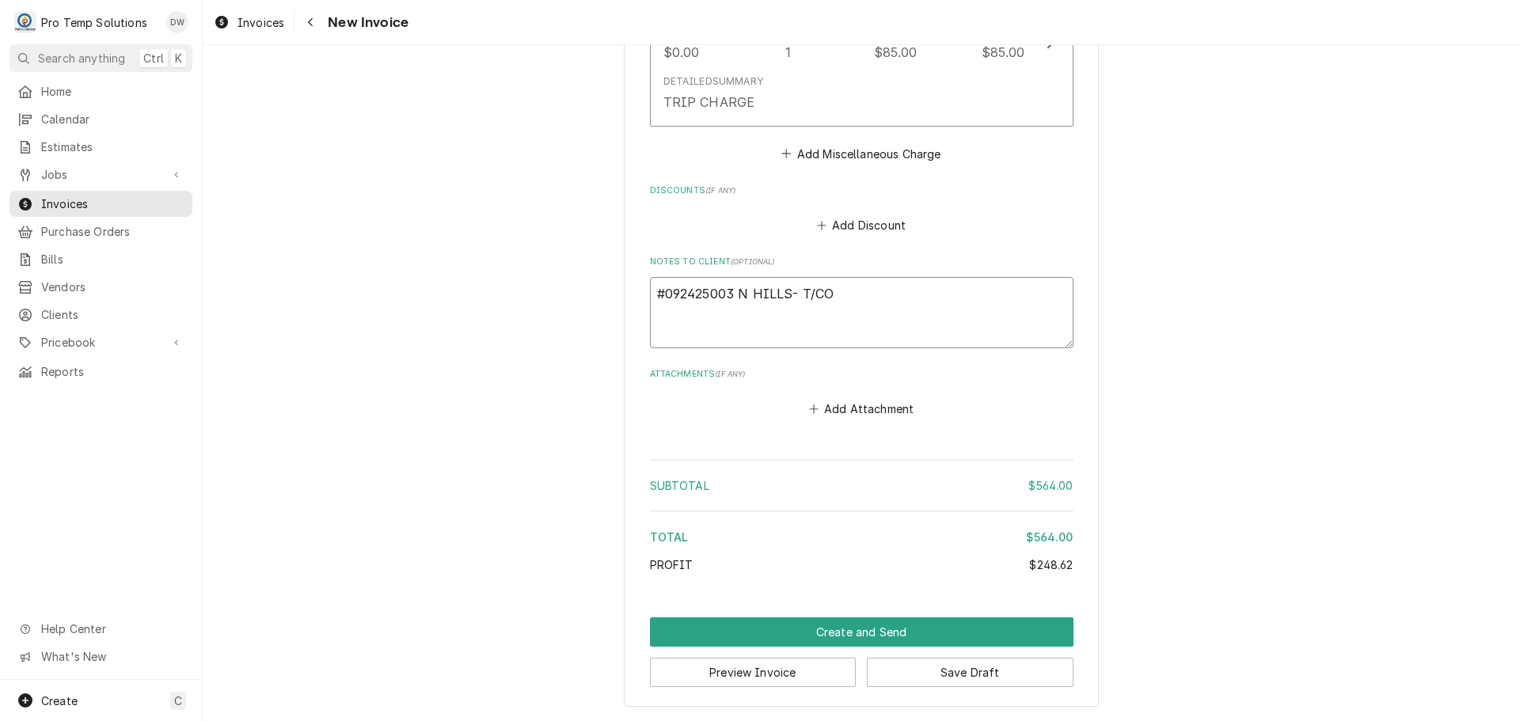
type textarea "#092425003 N HILLS- T/CON"
type textarea "x"
type textarea "#092425003 N HILLS- T/CONV"
type textarea "x"
type textarea "#092425003 N HILLS- T/CONV"
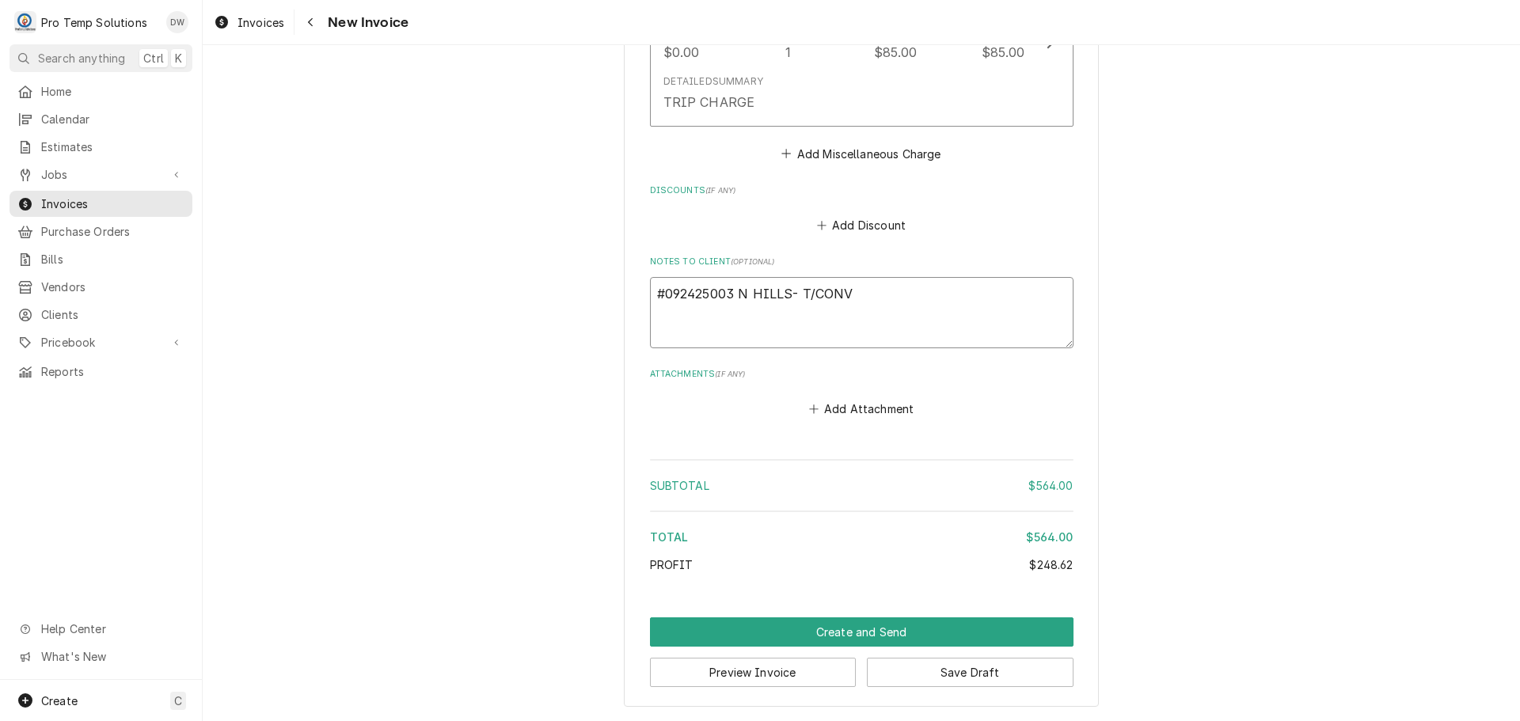
type textarea "x"
type textarea "#092425003 N HILLS- T/CONV O"
type textarea "x"
type textarea "#092425003 N HILLS- T/CONV OV"
type textarea "x"
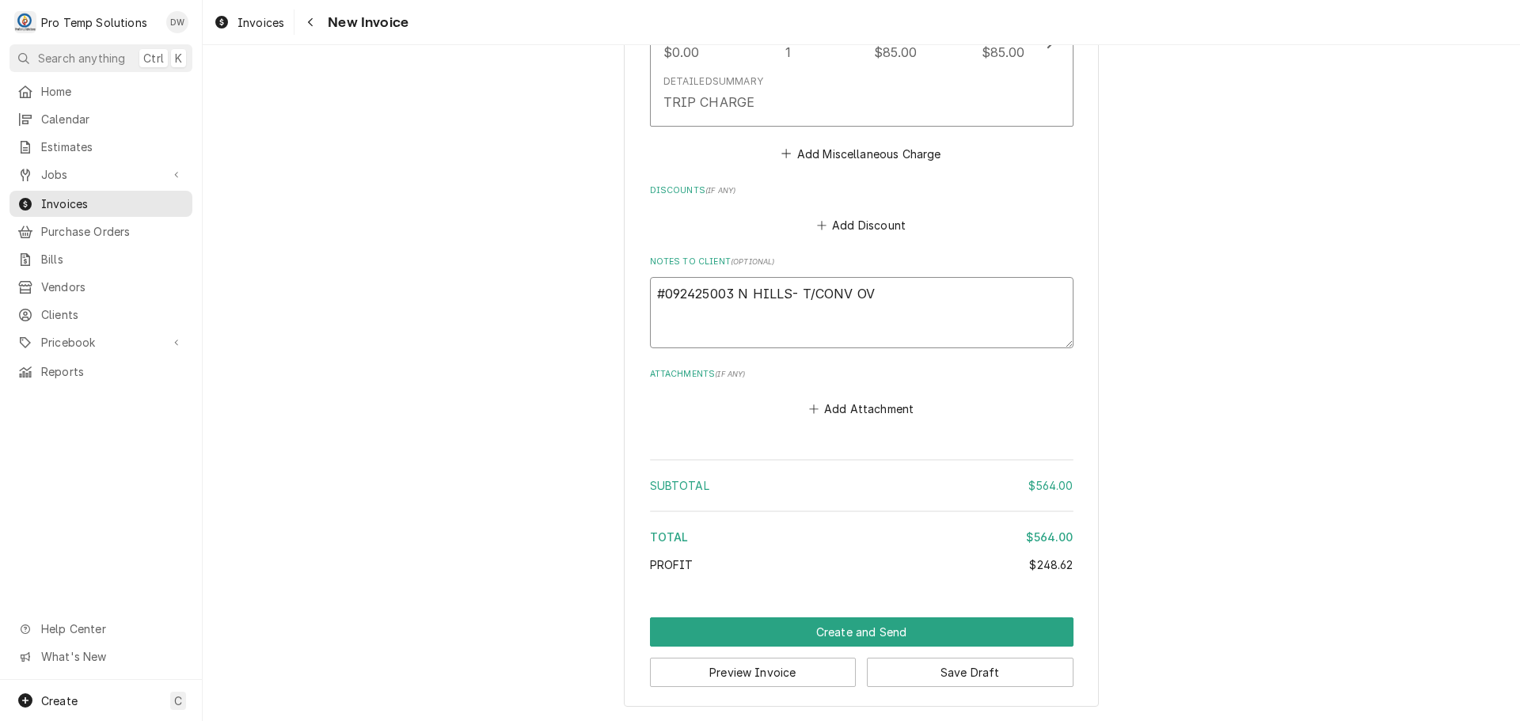
type textarea "#092425003 N HILLS- T/CONV OVE"
type textarea "x"
type textarea "#092425003 N HILLS- T/CONV OVEN"
type textarea "x"
type textarea "#092425003 N HILLS- T/CONV OVEN"
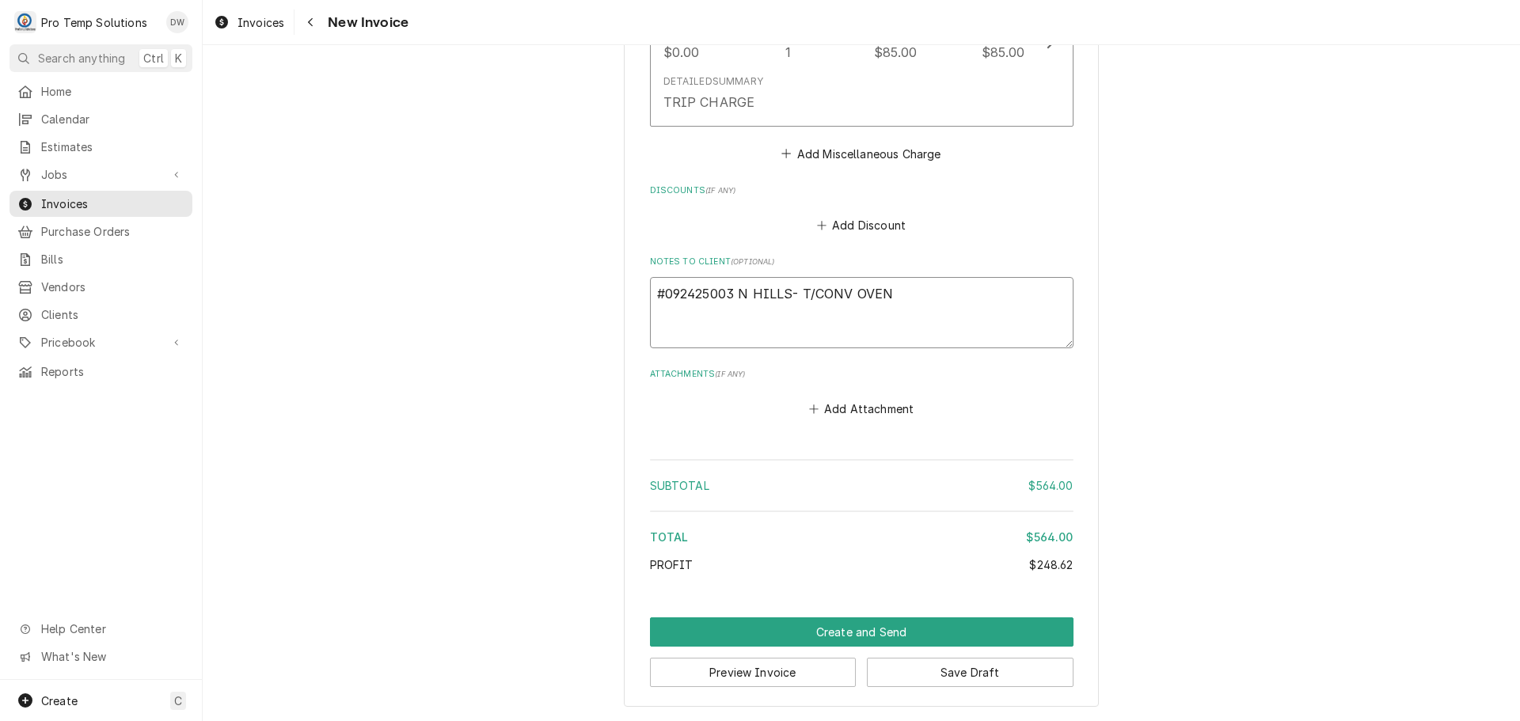
type textarea "x"
type textarea "#092425003 N HILLS- T/CONV OVEN #"
type textarea "x"
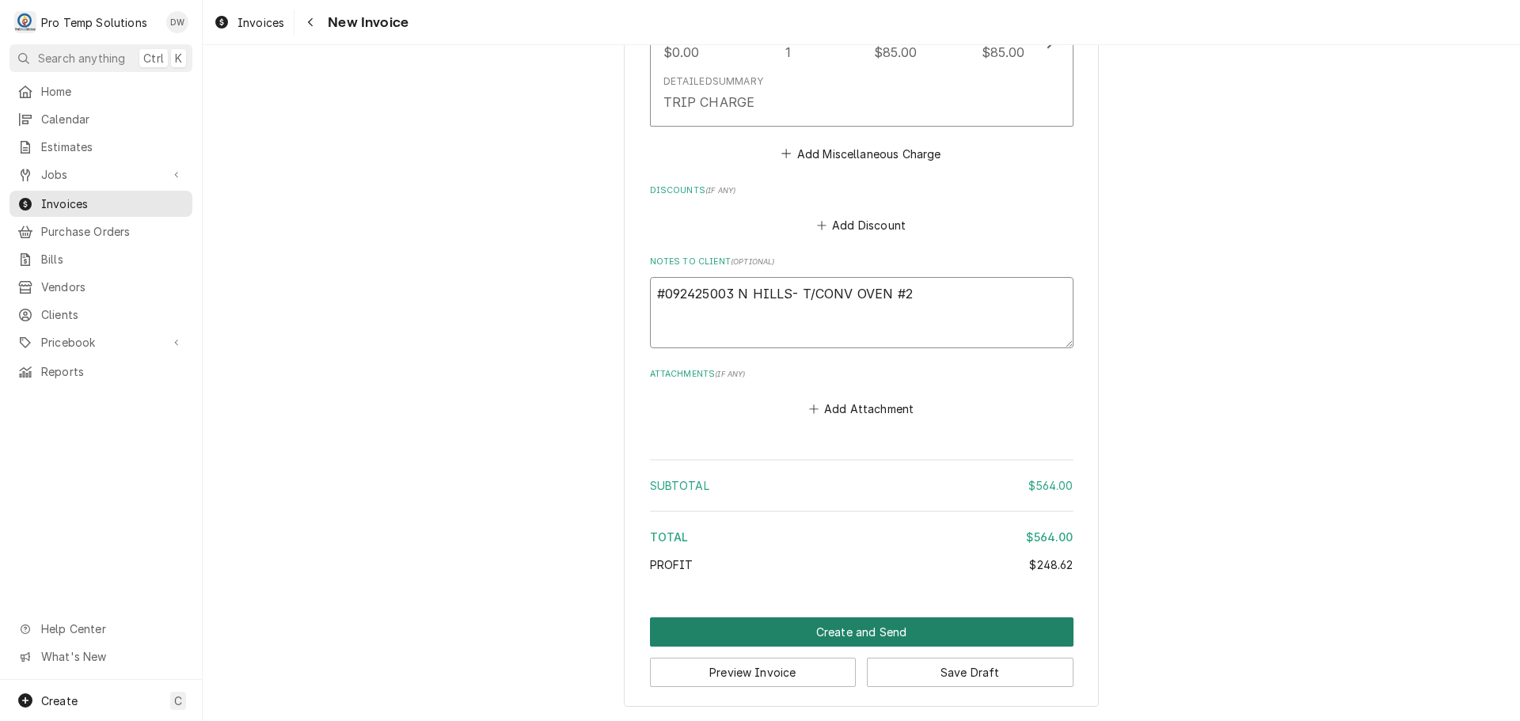
type textarea "#092425003 N HILLS- T/CONV OVEN #2"
click at [850, 636] on button "Create and Send" at bounding box center [862, 632] width 424 height 29
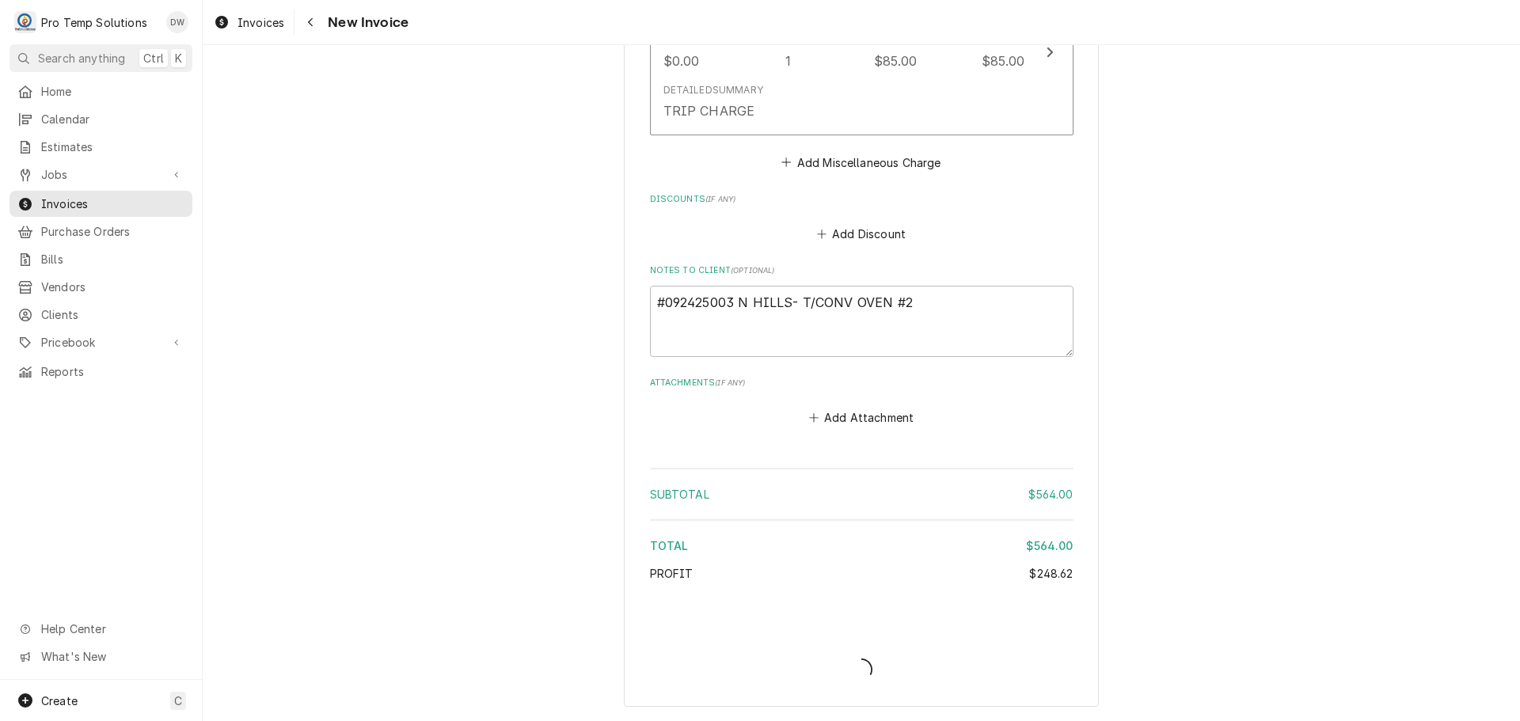
scroll to position [2183, 0]
type textarea "x"
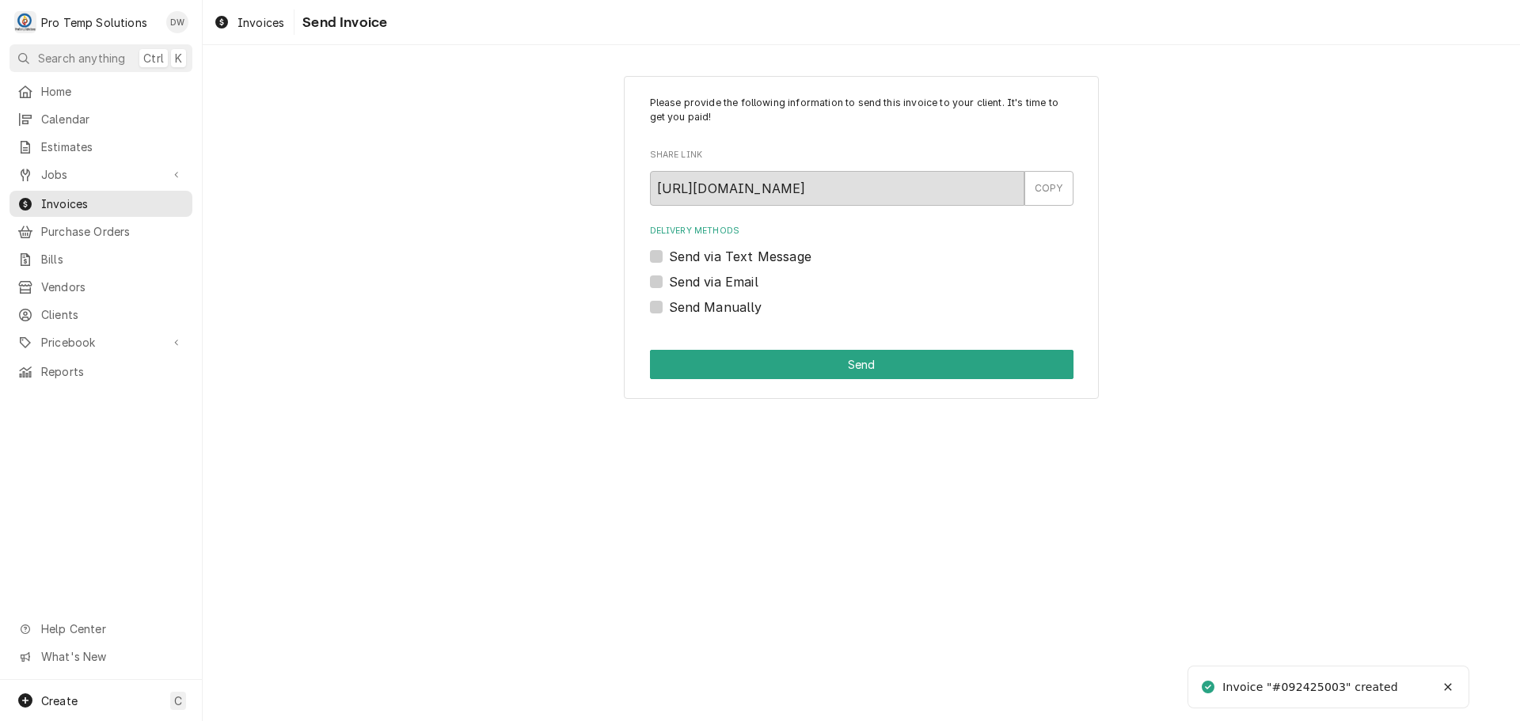
click at [669, 276] on label "Send via Email" at bounding box center [713, 281] width 89 height 19
click at [669, 276] on input "Send via Email" at bounding box center [881, 289] width 424 height 35
checkbox input "true"
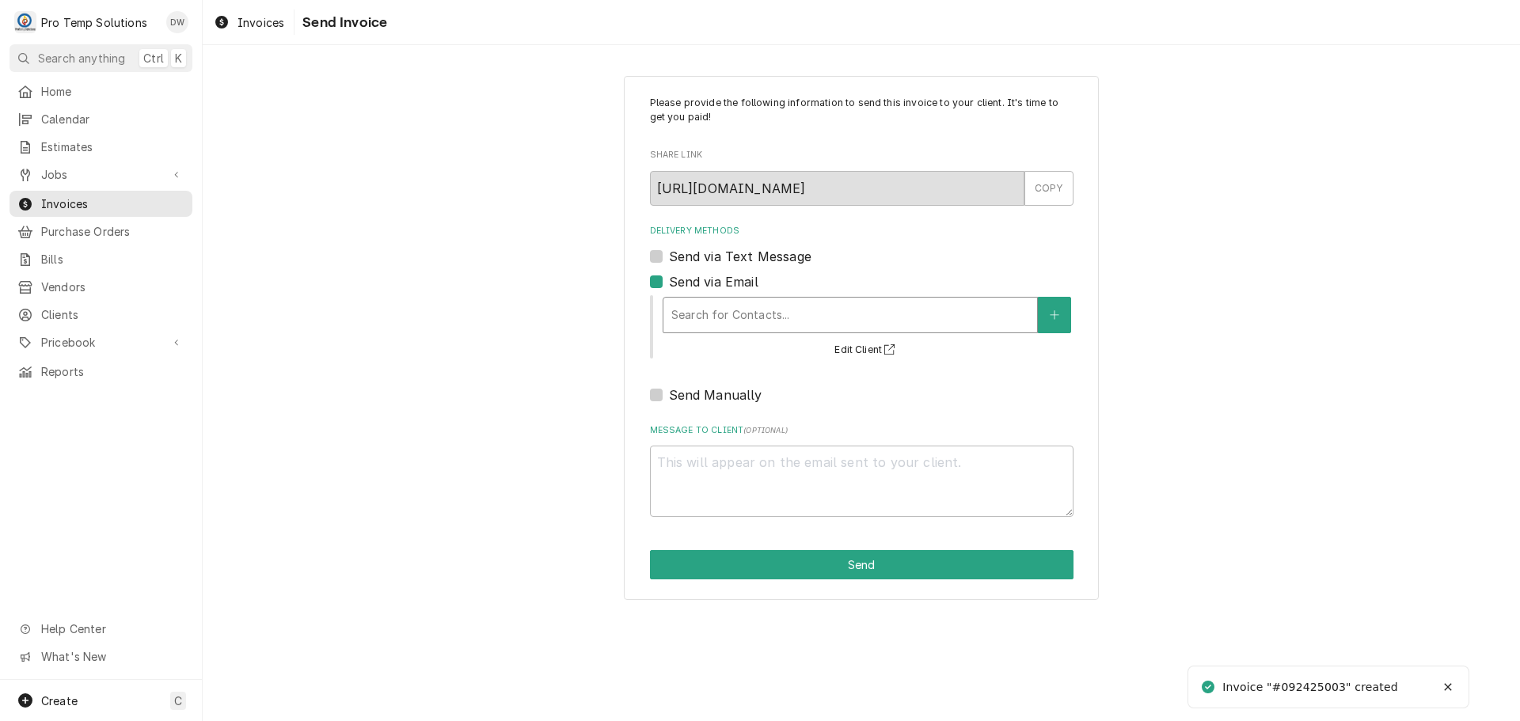
click at [772, 305] on div "Delivery Methods" at bounding box center [850, 315] width 358 height 29
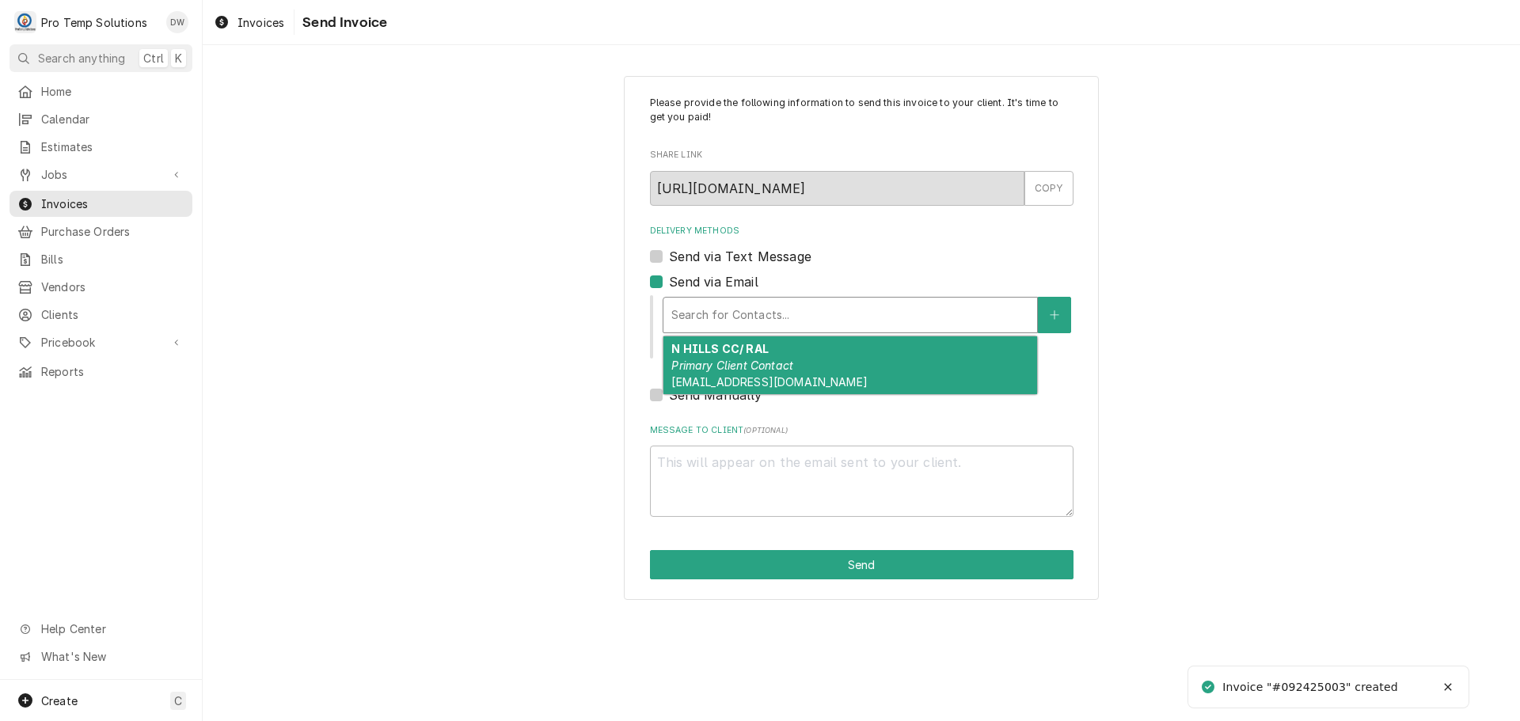
click at [764, 356] on strong "N HILLS CC/ RAL" at bounding box center [719, 348] width 97 height 13
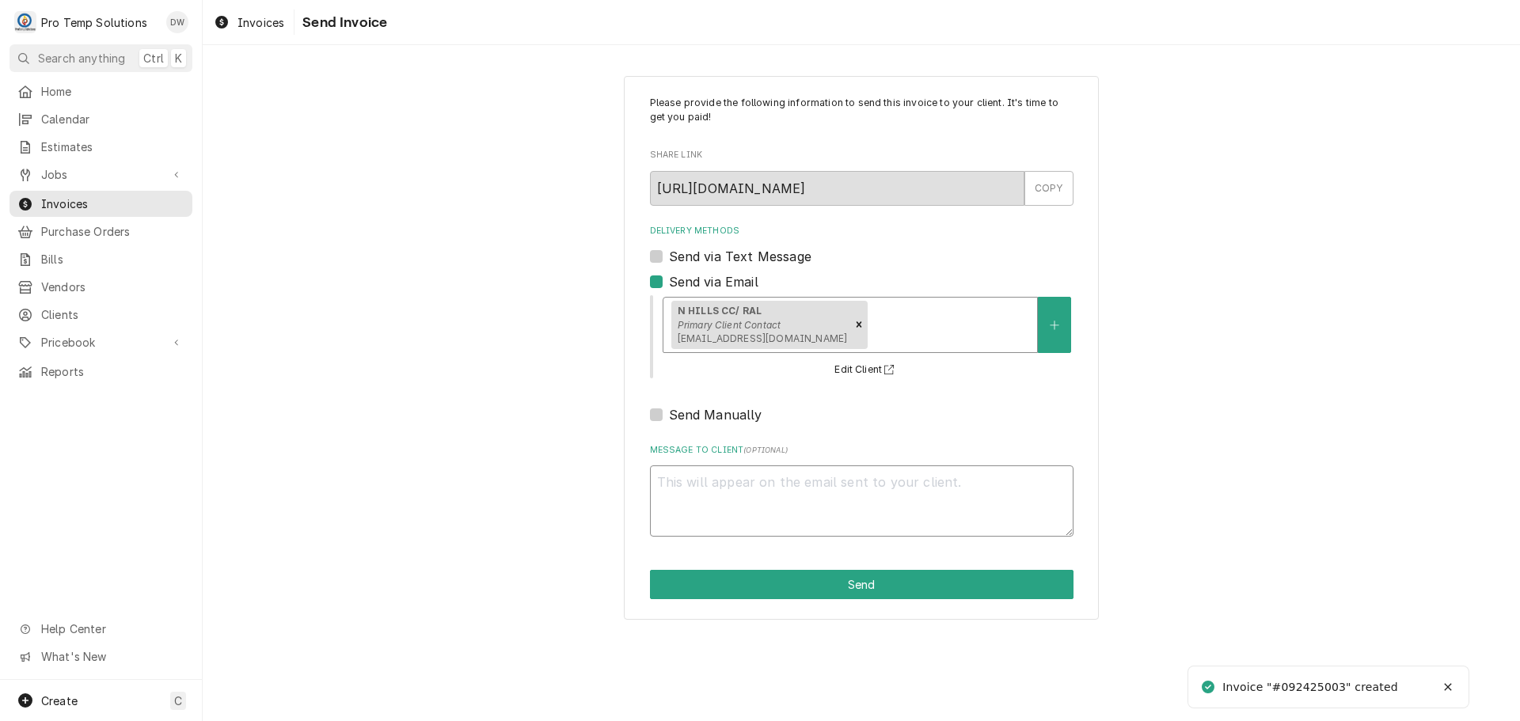
click at [698, 489] on textarea "Message to Client ( optional )" at bounding box center [862, 501] width 424 height 71
type textarea "x"
type textarea "#"
type textarea "x"
type textarea "#0"
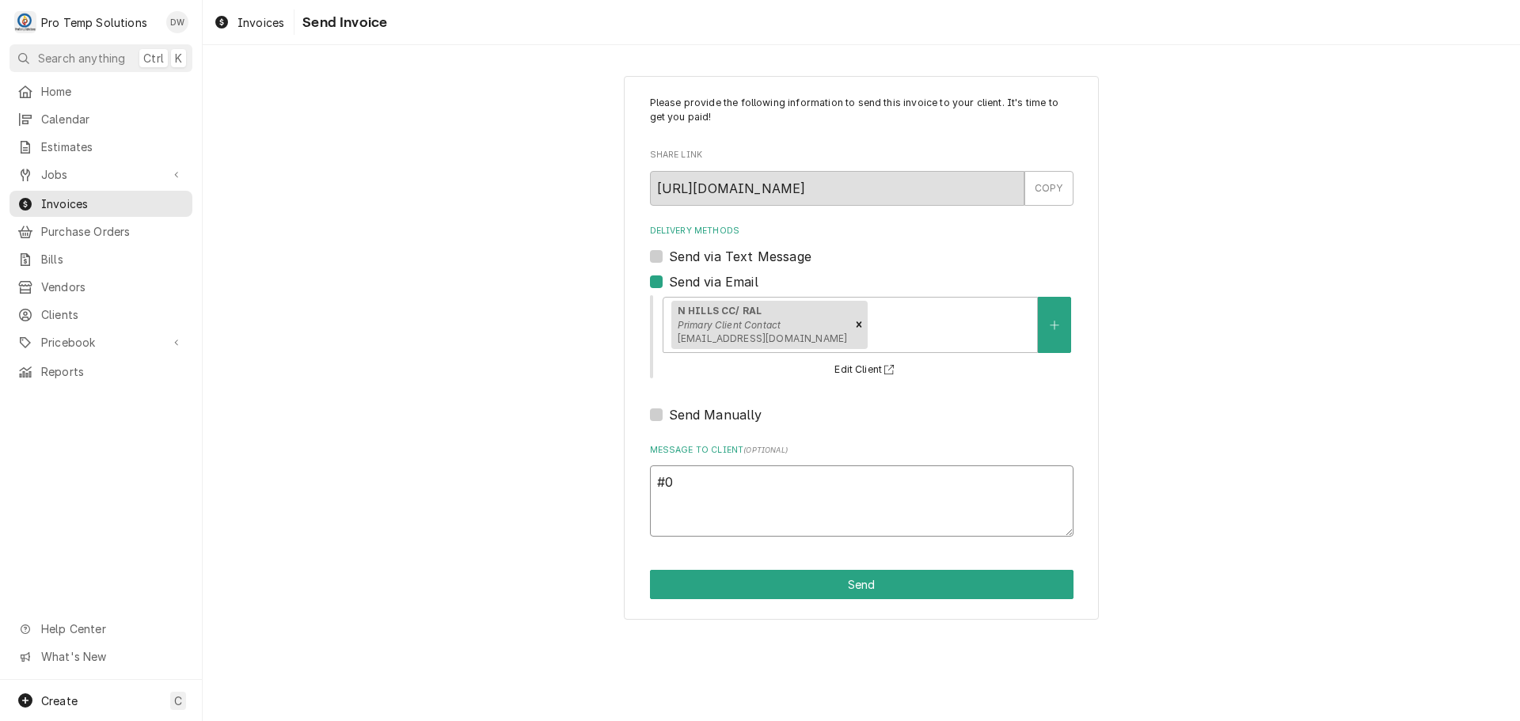
type textarea "x"
type textarea "#09"
type textarea "x"
type textarea "#092"
type textarea "x"
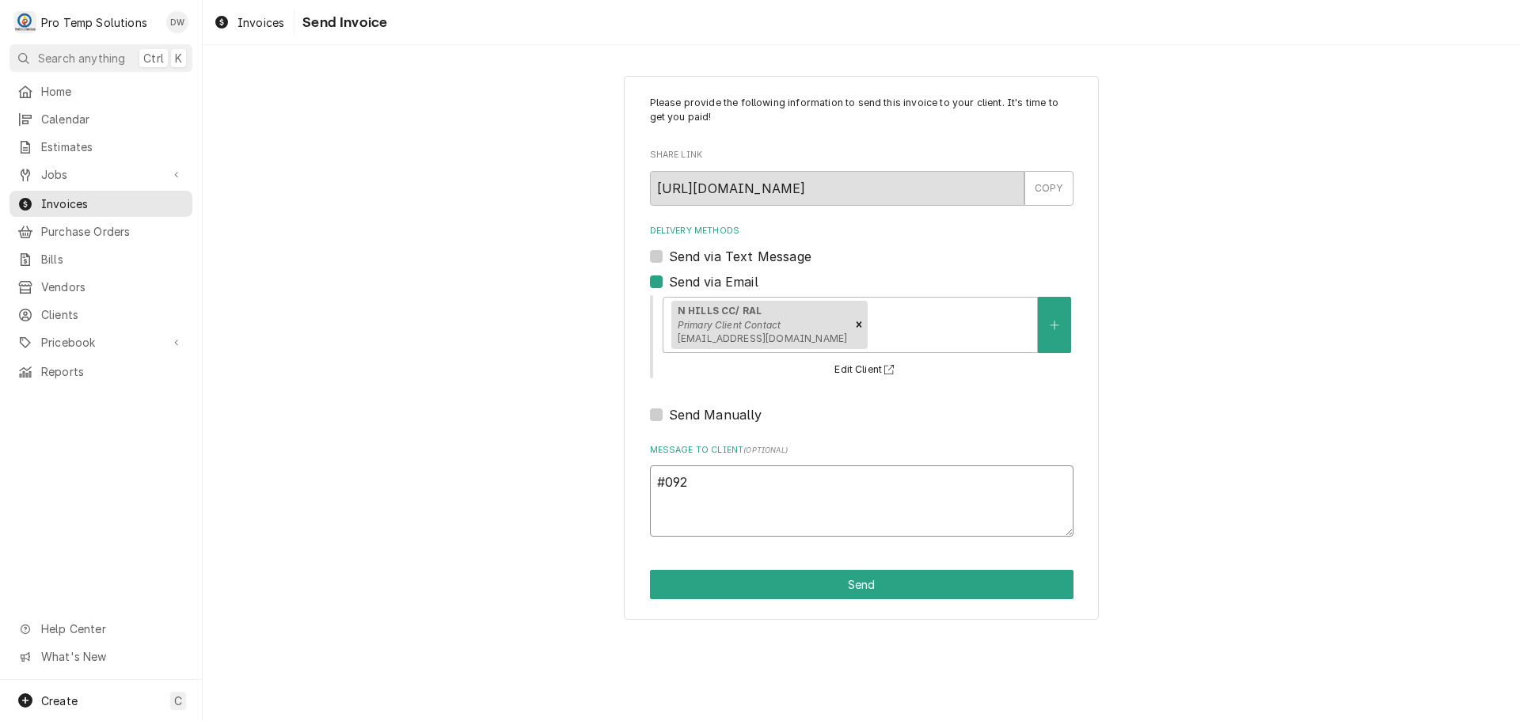
type textarea "#0924"
type textarea "x"
type textarea "#09242"
type textarea "x"
type textarea "#092425"
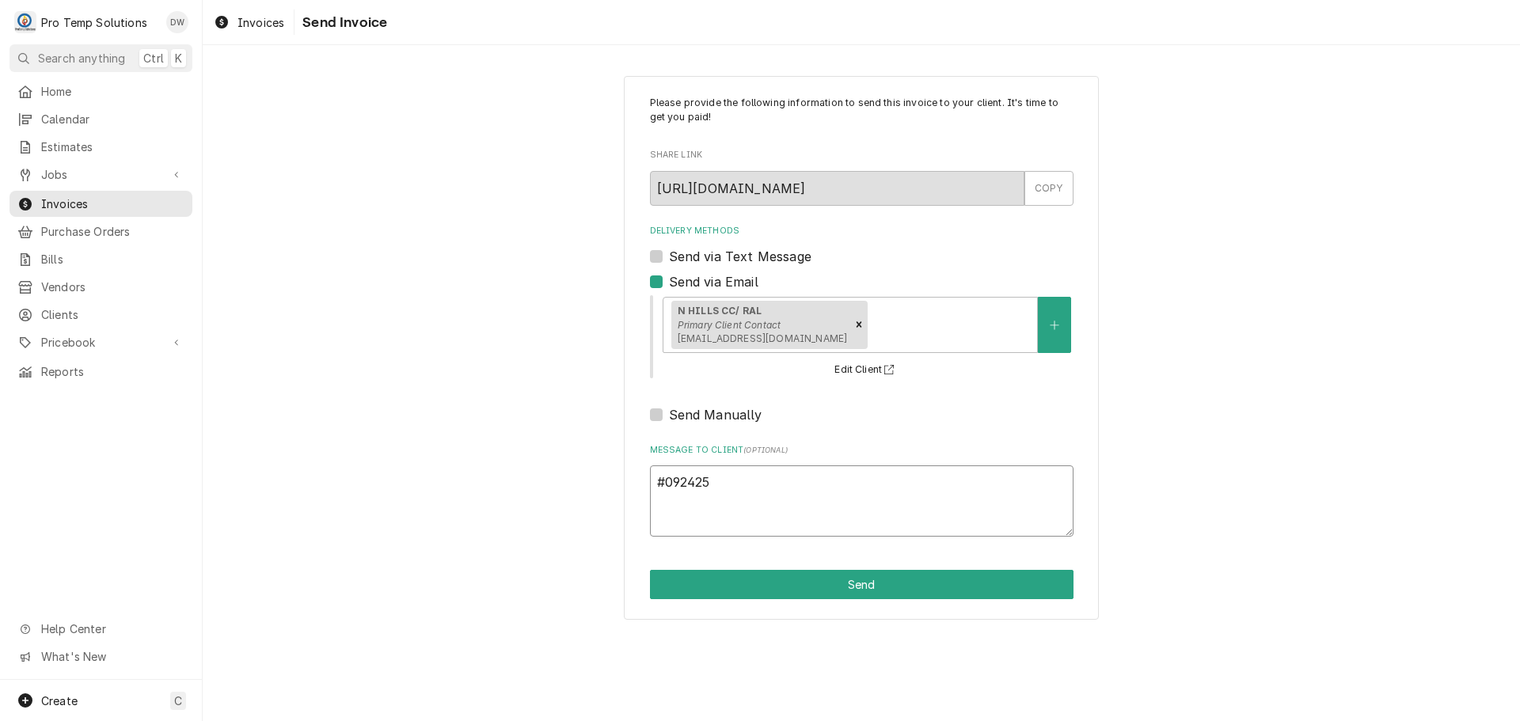
type textarea "x"
type textarea "#0924250"
type textarea "x"
type textarea "#09242500"
type textarea "x"
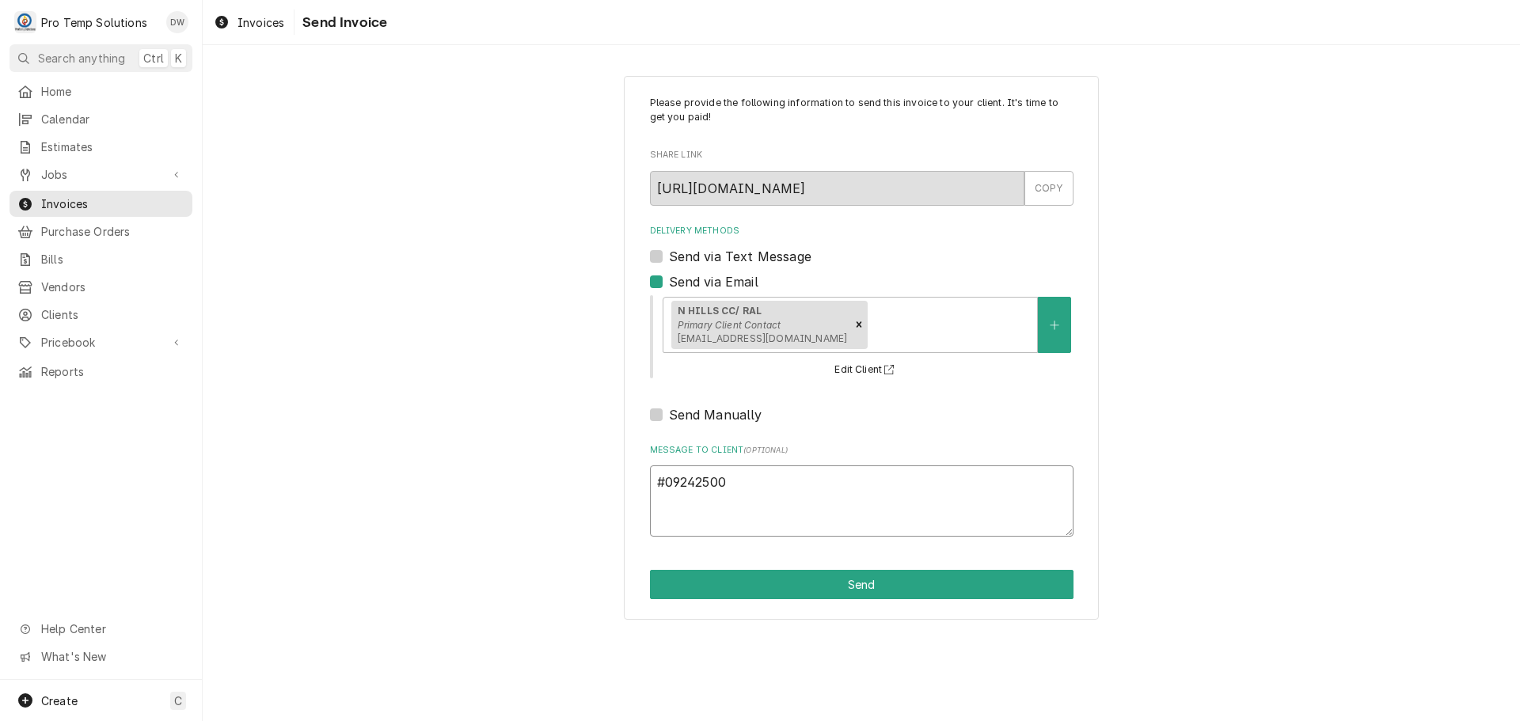
type textarea "#092425003"
type textarea "x"
type textarea "#092425003"
type textarea "x"
type textarea "#092425003 N"
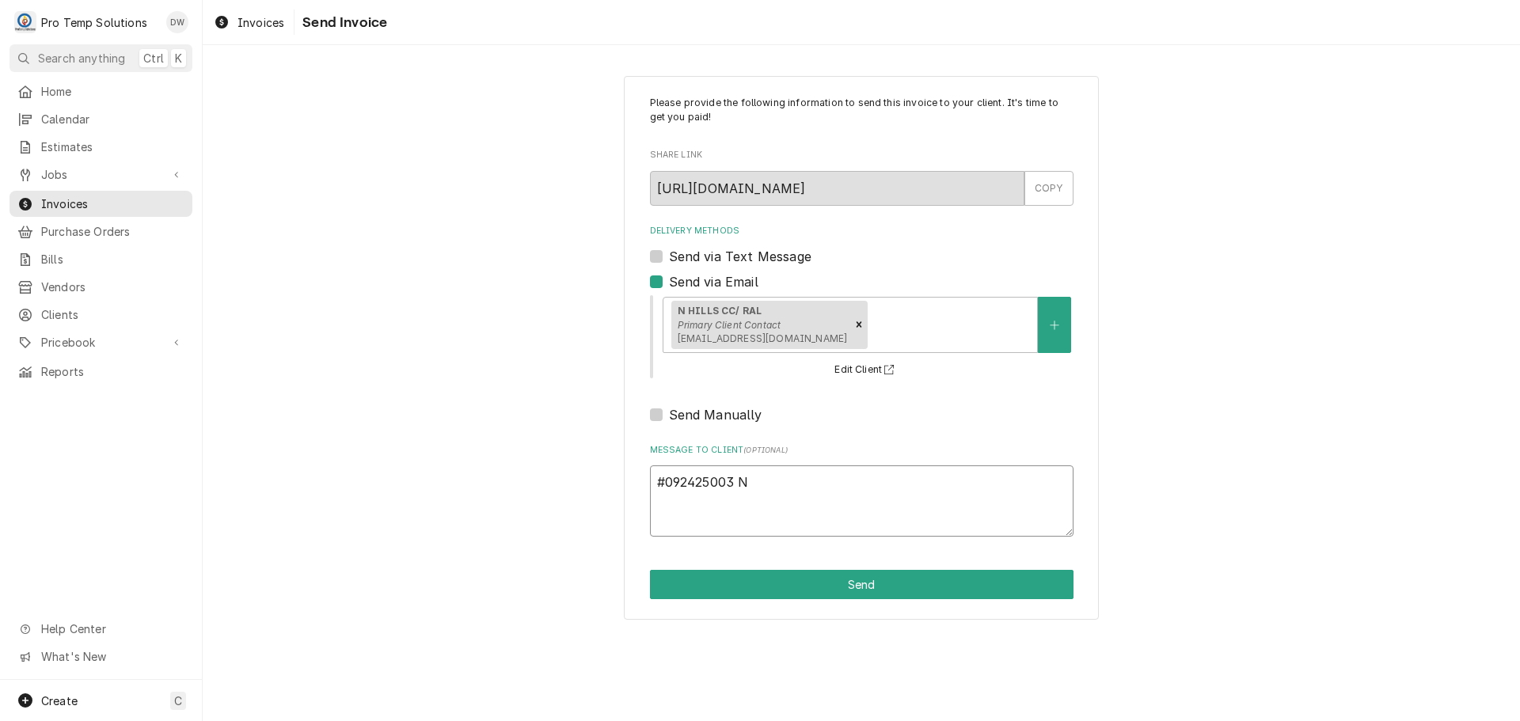
type textarea "x"
type textarea "#092425003 N"
type textarea "x"
type textarea "#092425003 N H"
type textarea "x"
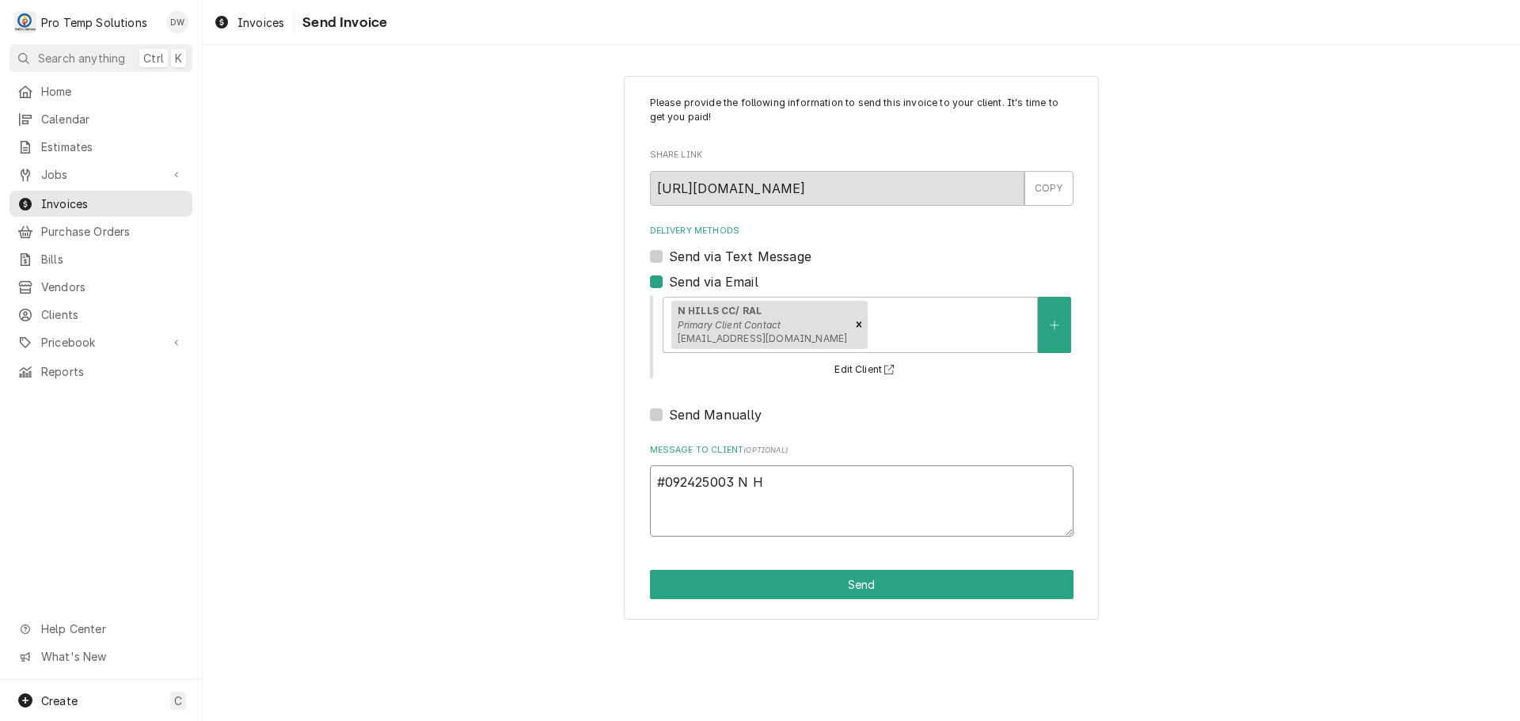
type textarea "#092425003 N HI"
type textarea "x"
type textarea "#092425003 N HIL"
type textarea "x"
type textarea "#092425003 N HILL"
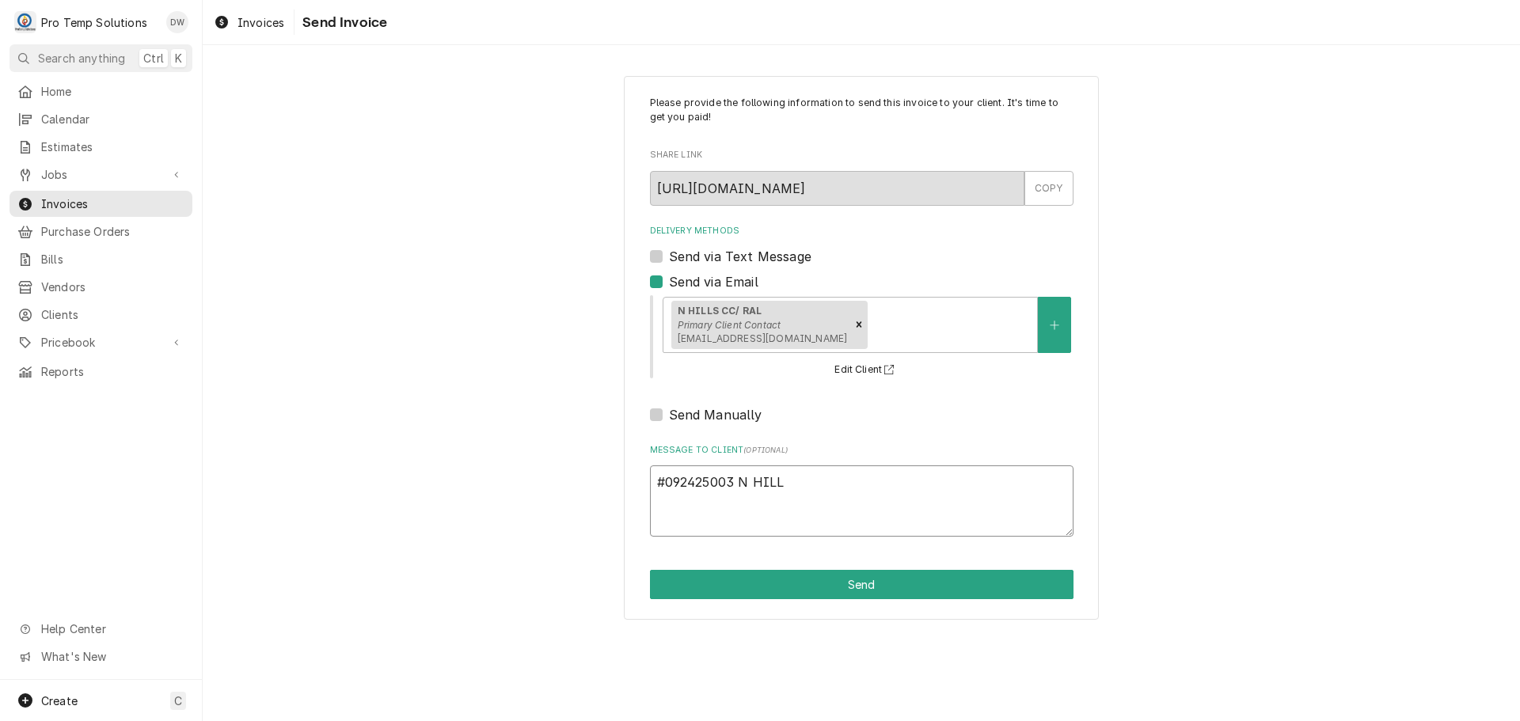
type textarea "x"
type textarea "#092425003 N HILLS"
type textarea "x"
type textarea "#092425003 N HILLS-"
type textarea "x"
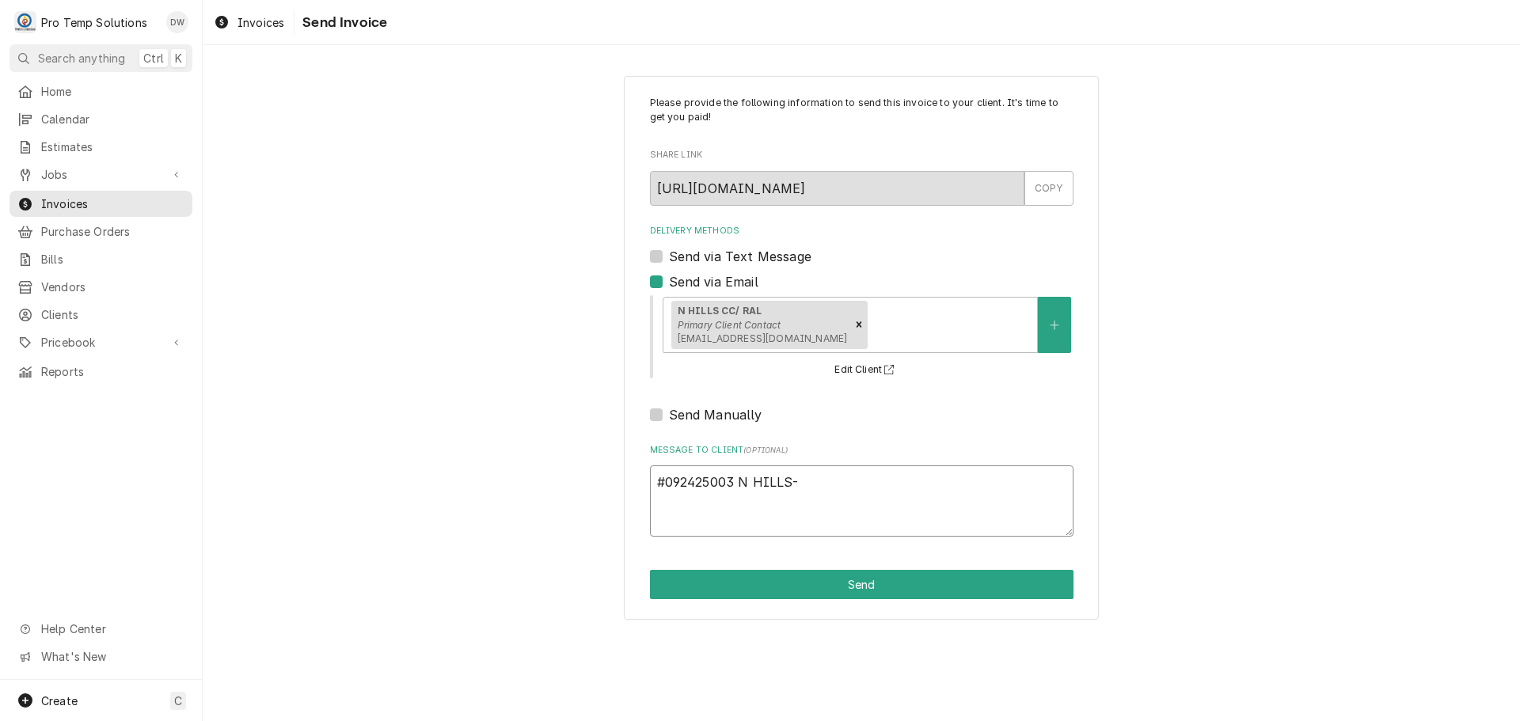
type textarea "#092425003 N HILLS-"
type textarea "x"
type textarea "#092425003 N HILLS- T"
type textarea "x"
type textarea "#092425003 N HILLS- T/"
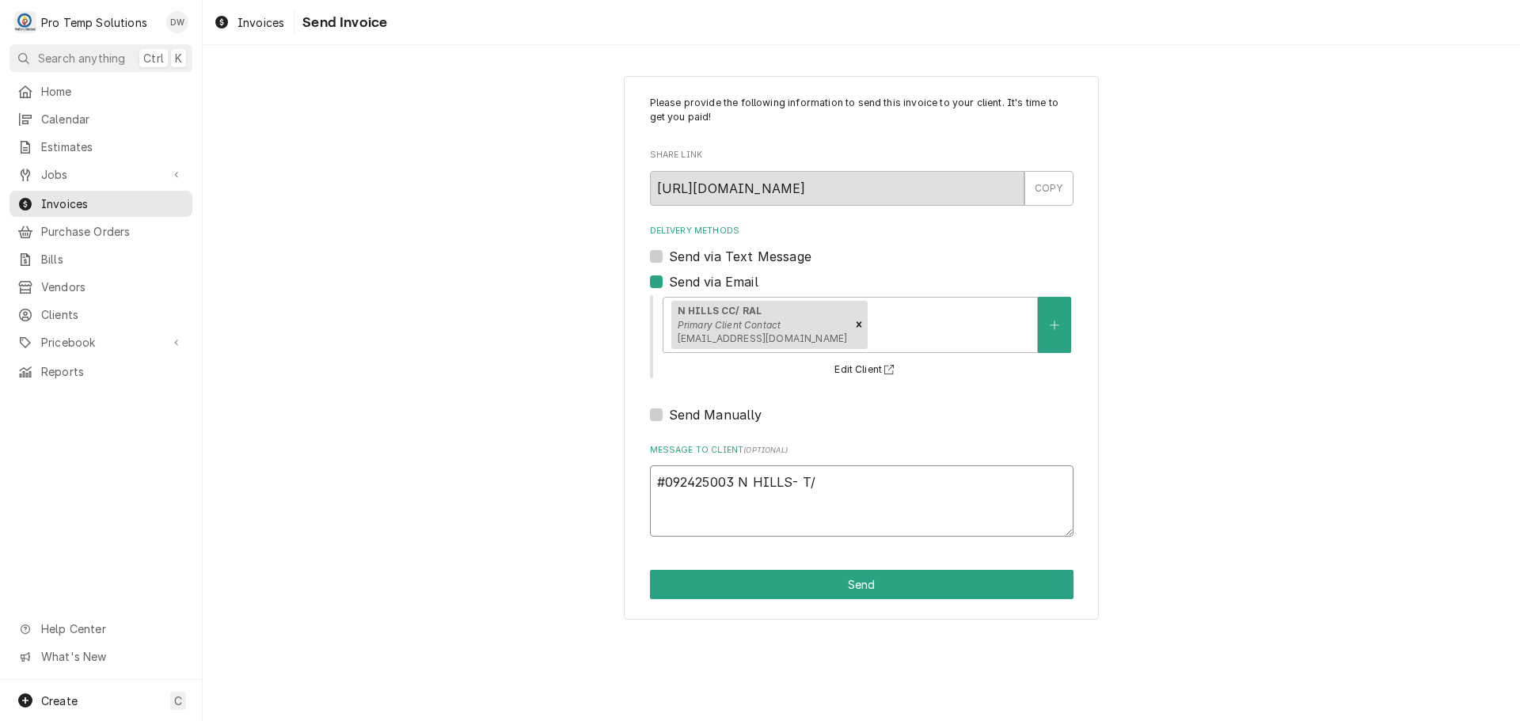
type textarea "x"
type textarea "#092425003 N HILLS- T/C"
type textarea "x"
type textarea "#092425003 N HILLS- T/CO"
type textarea "x"
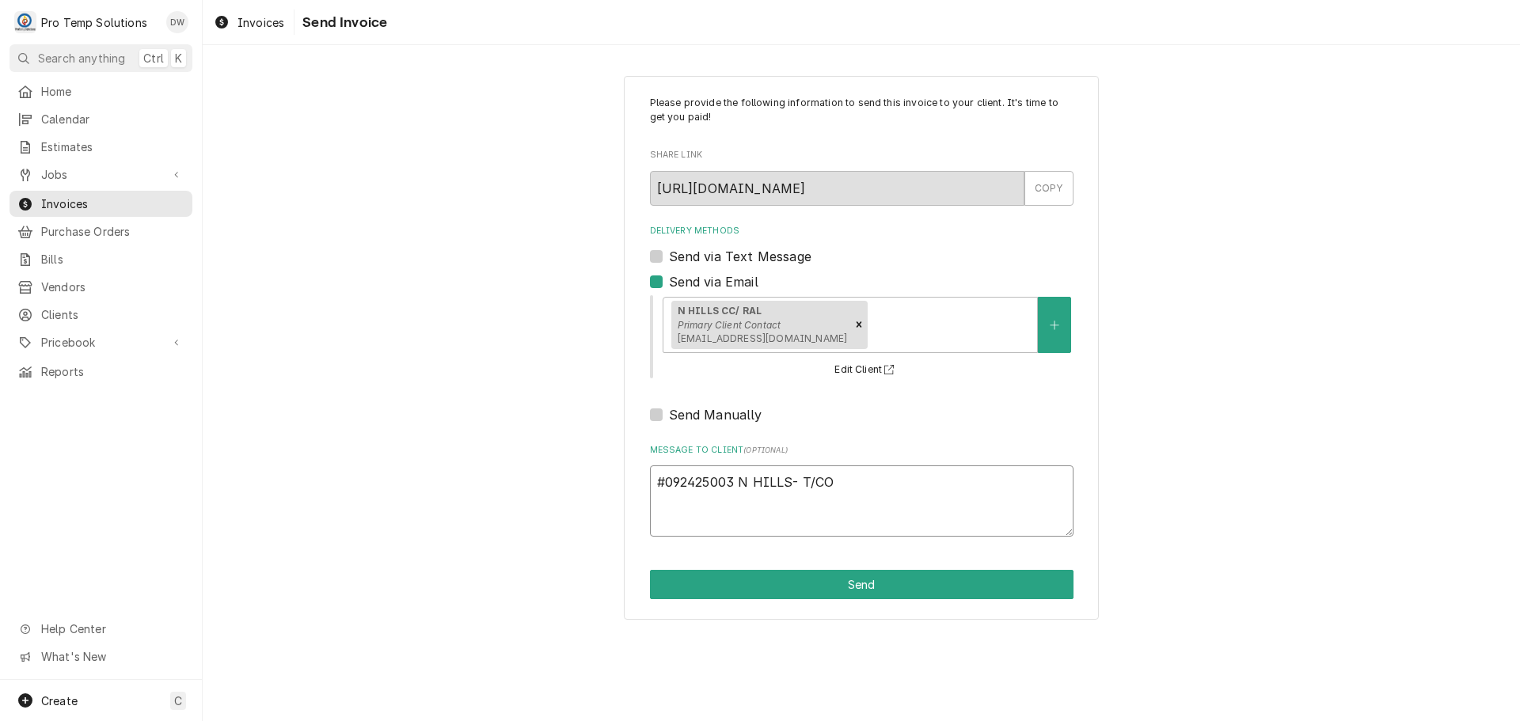
type textarea "#092425003 N HILLS- T/CON"
type textarea "x"
type textarea "#092425003 N HILLS- T/CONV"
type textarea "x"
type textarea "#092425003 N HILLS- T/CONV"
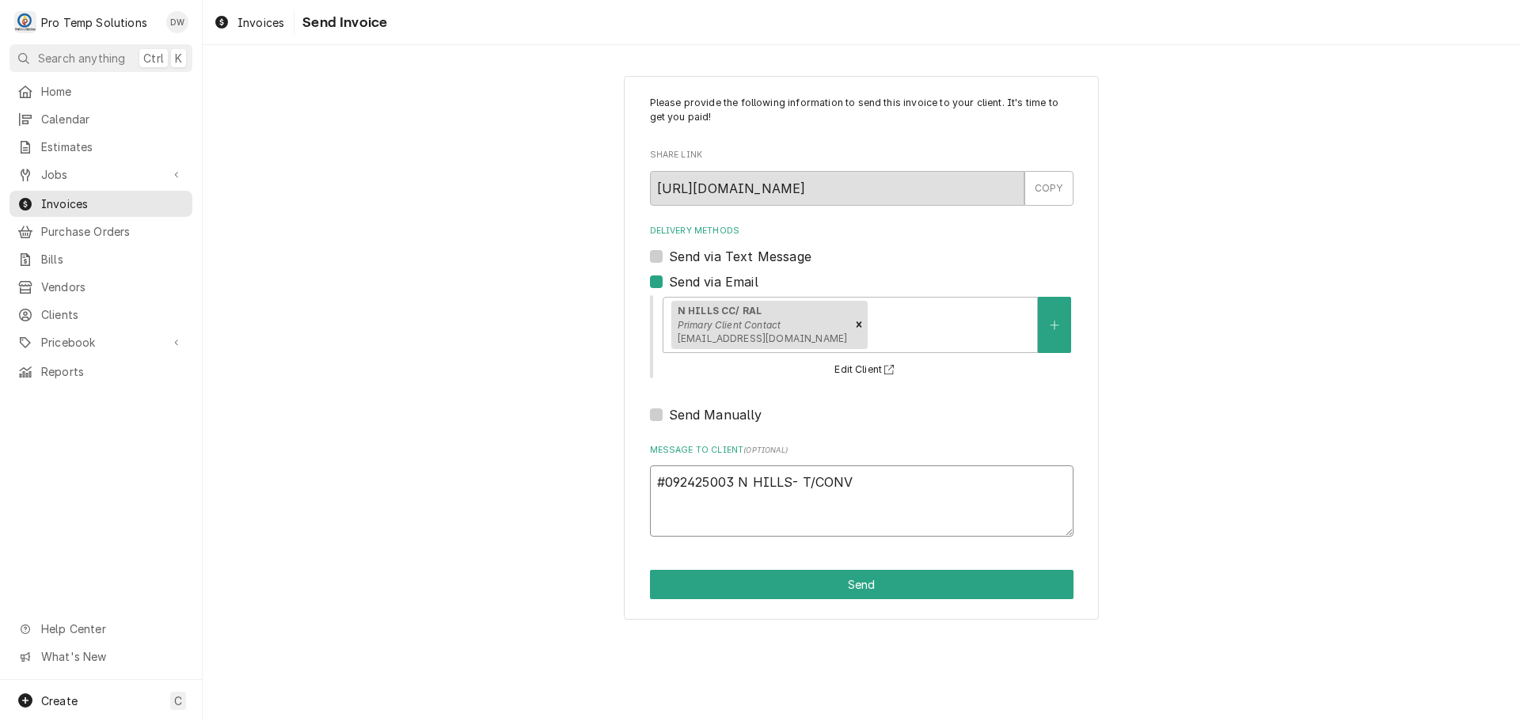
type textarea "x"
type textarea "#092425003 N HILLS- T/CONV O"
type textarea "x"
type textarea "#092425003 N HILLS- T/CONV OV"
type textarea "x"
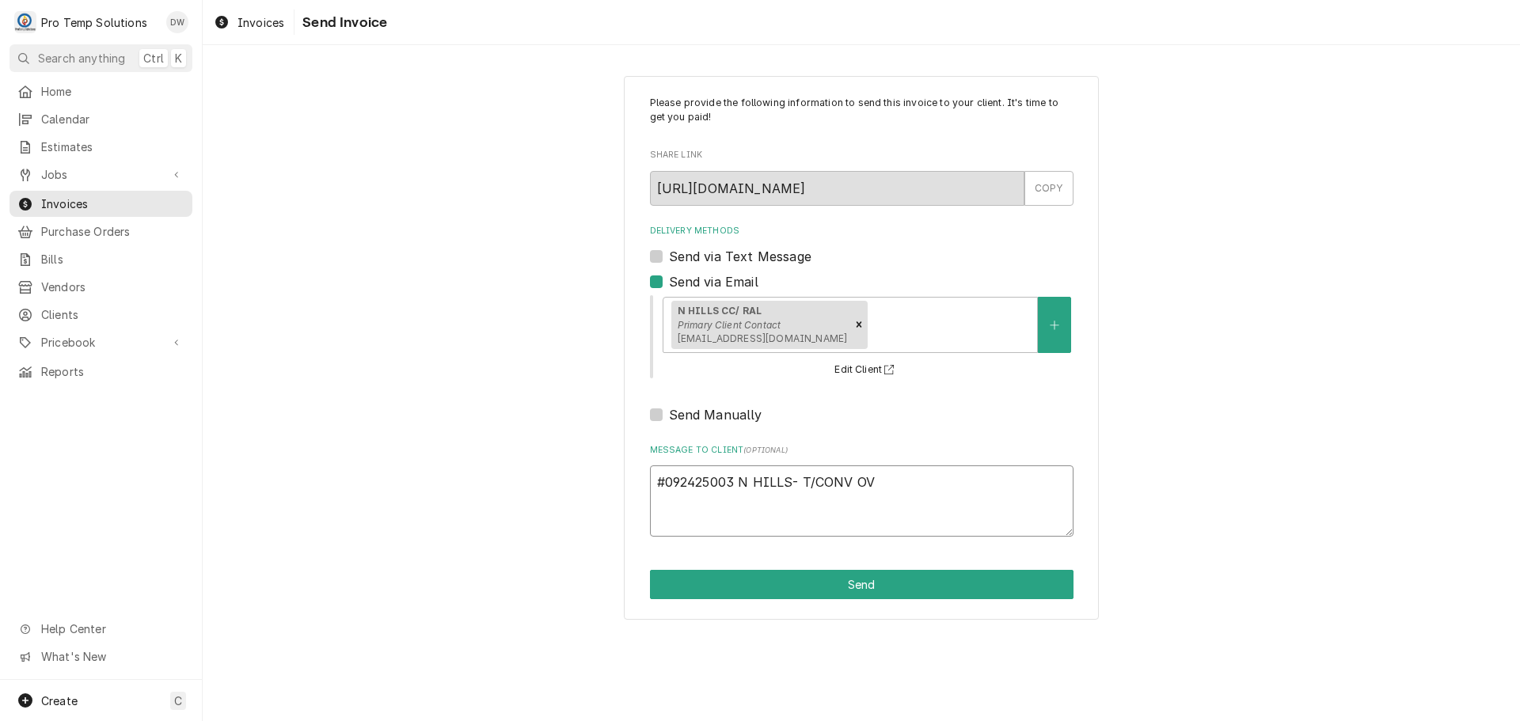
type textarea "#092425003 N HILLS- T/CONV OVE"
type textarea "x"
type textarea "#092425003 N HILLS- T/CONV OVEN"
type textarea "x"
type textarea "#092425003 N HILLS- T/CONV OVEN"
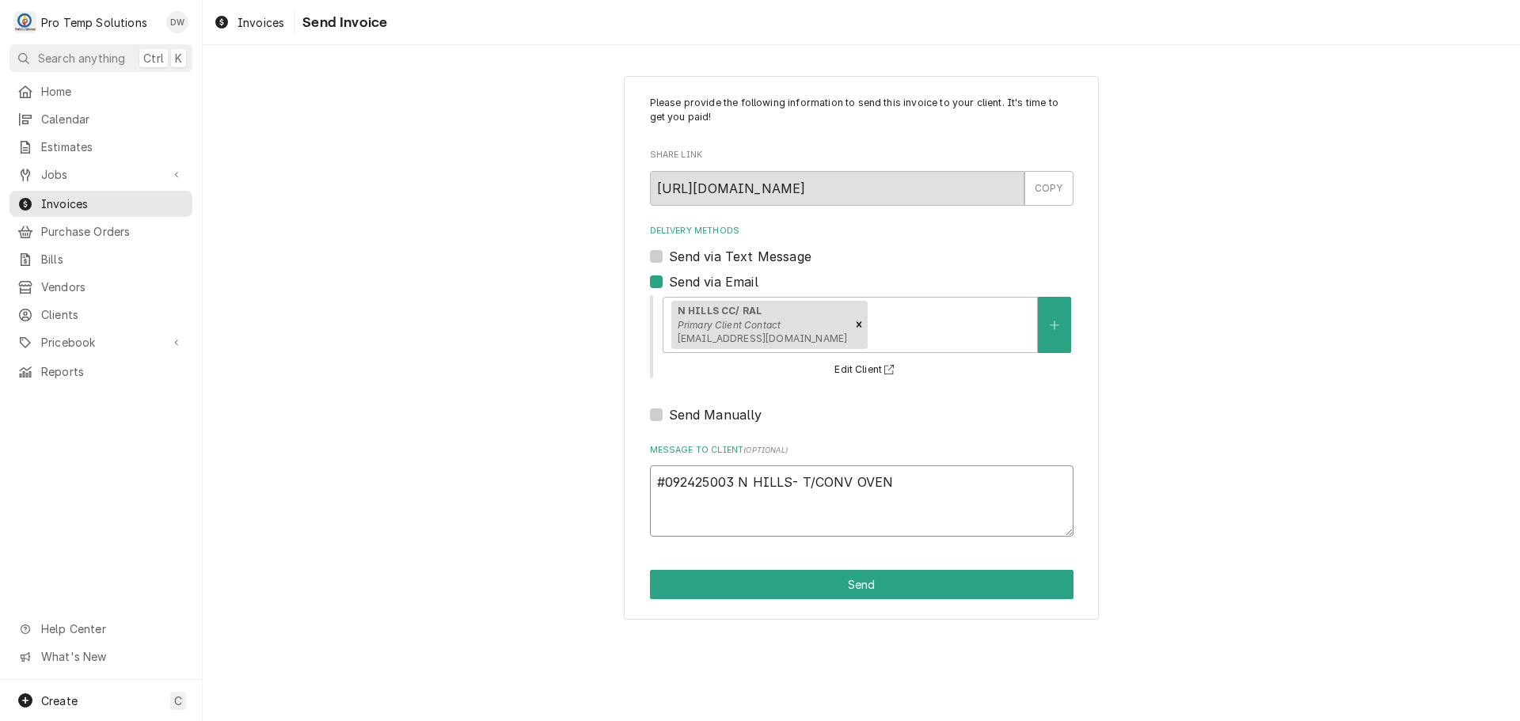
type textarea "x"
type textarea "#092425003 N HILLS- T/CONV OVEN #"
type textarea "x"
type textarea "#092425003 N HILLS- T/CONV OVEN #2"
click at [851, 583] on button "Send" at bounding box center [862, 584] width 424 height 29
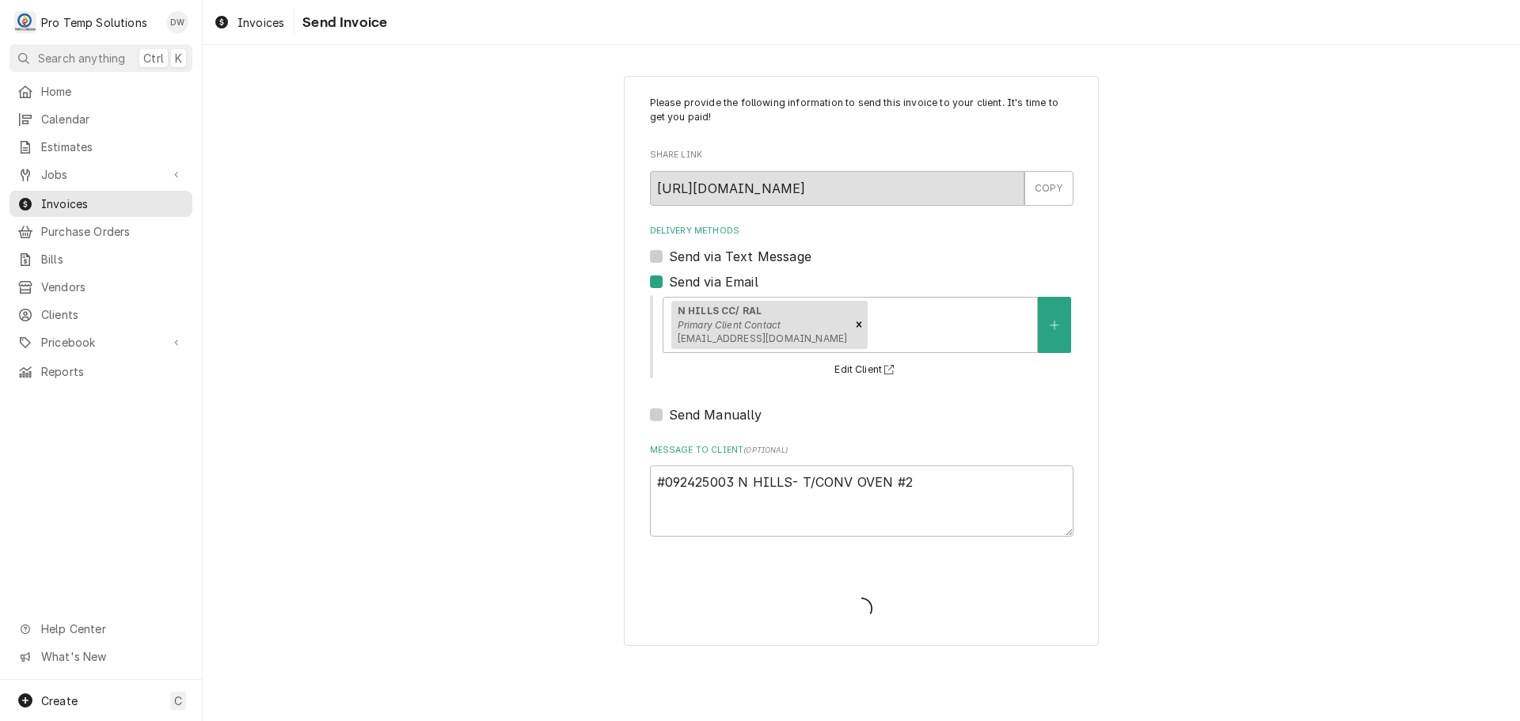
type textarea "x"
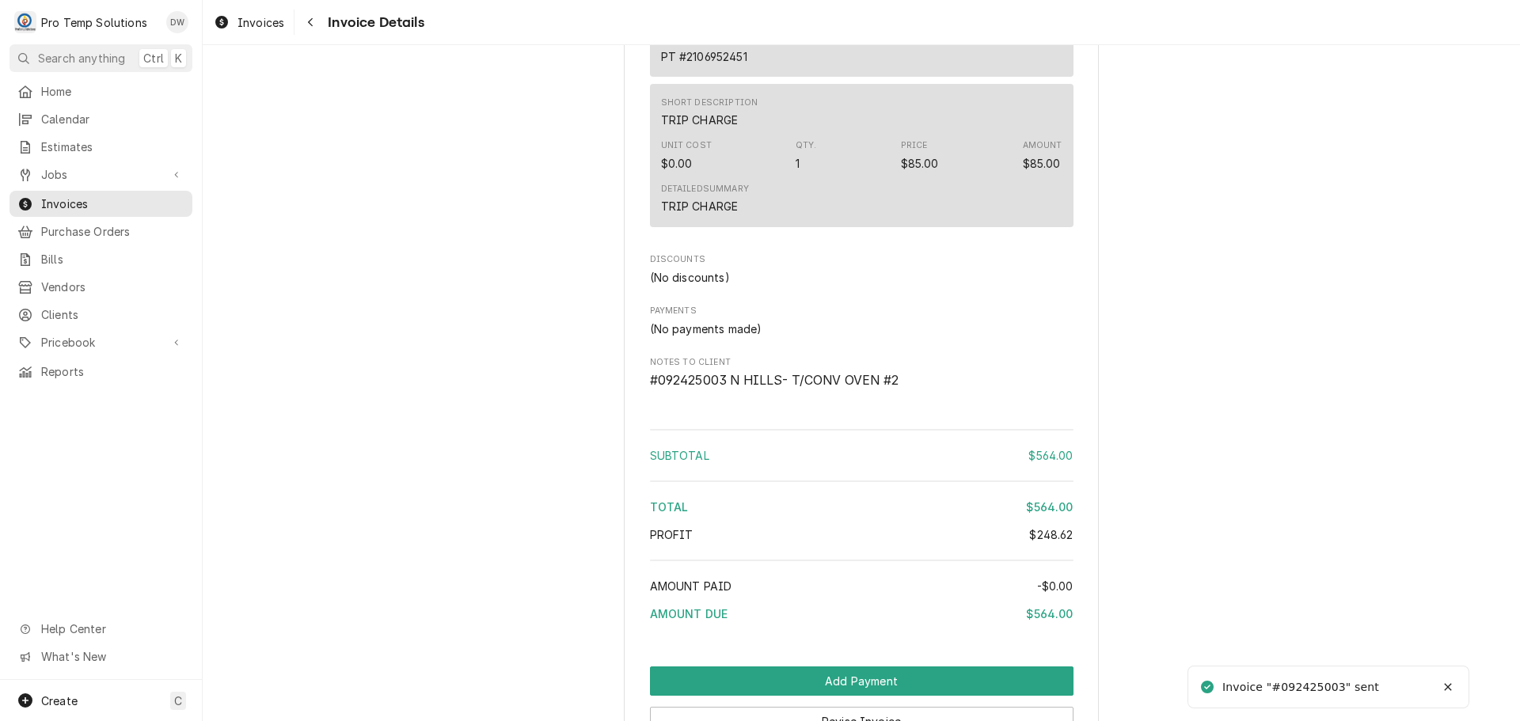
scroll to position [1992, 0]
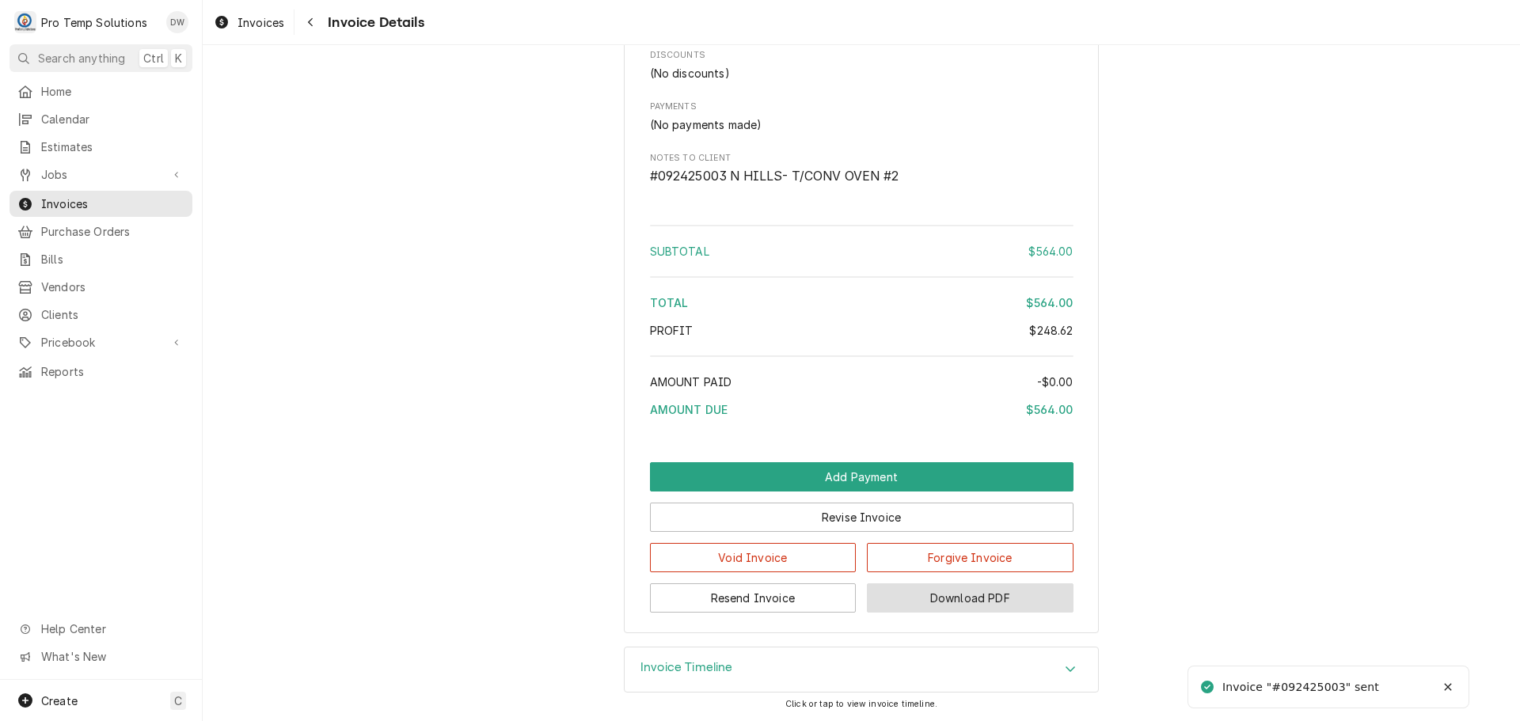
click at [962, 598] on button "Download PDF" at bounding box center [970, 598] width 207 height 29
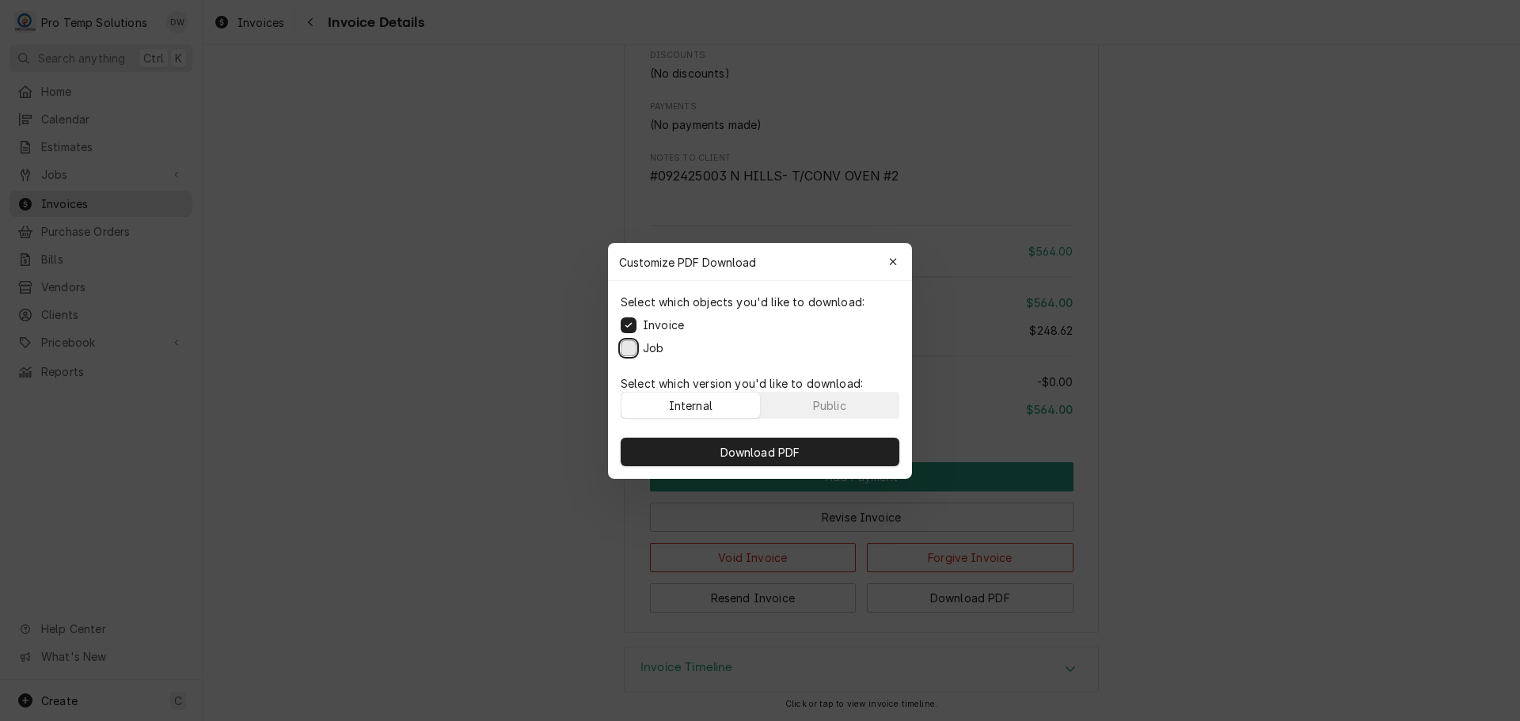
click at [629, 345] on button "Job" at bounding box center [629, 348] width 16 height 16
click at [770, 447] on span "Download PDF" at bounding box center [760, 451] width 86 height 17
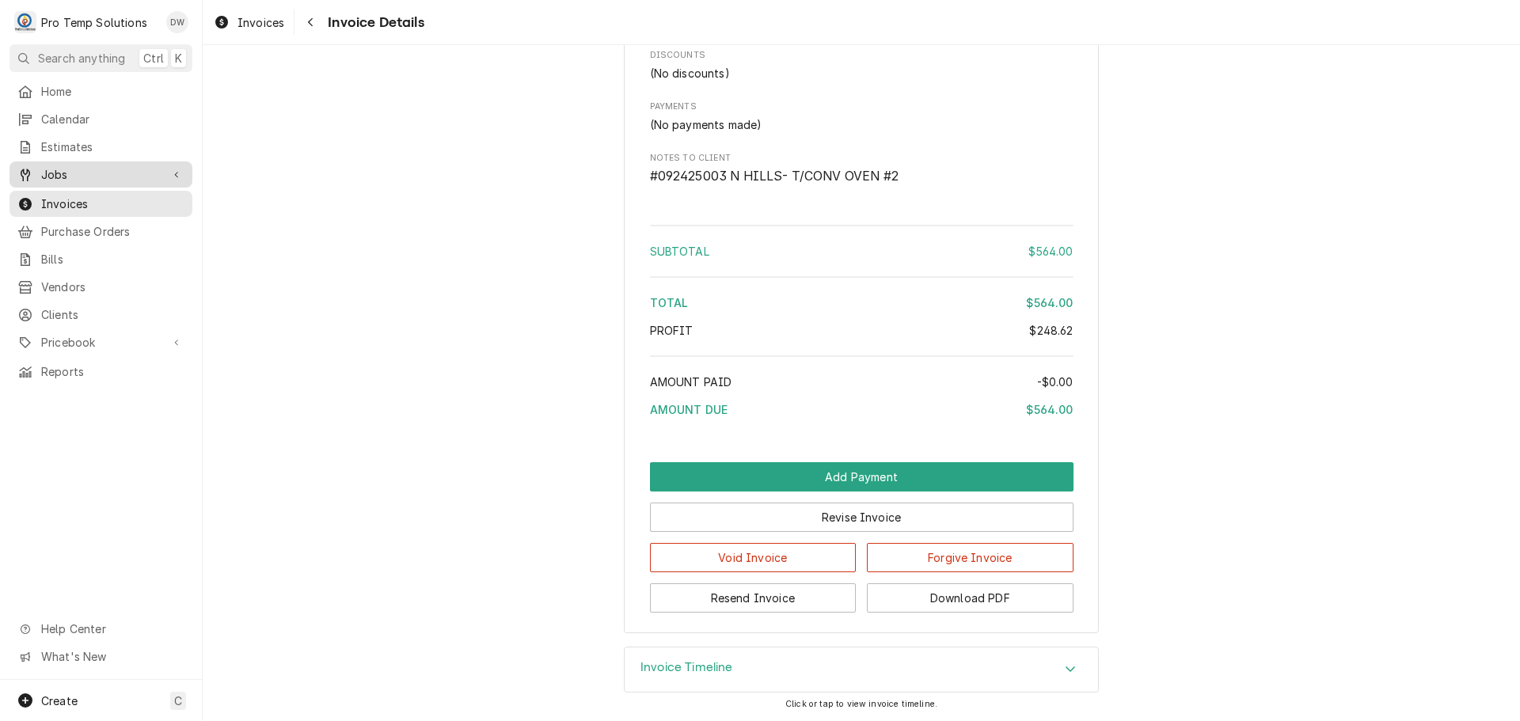
click at [52, 165] on div "Jobs" at bounding box center [101, 175] width 177 height 20
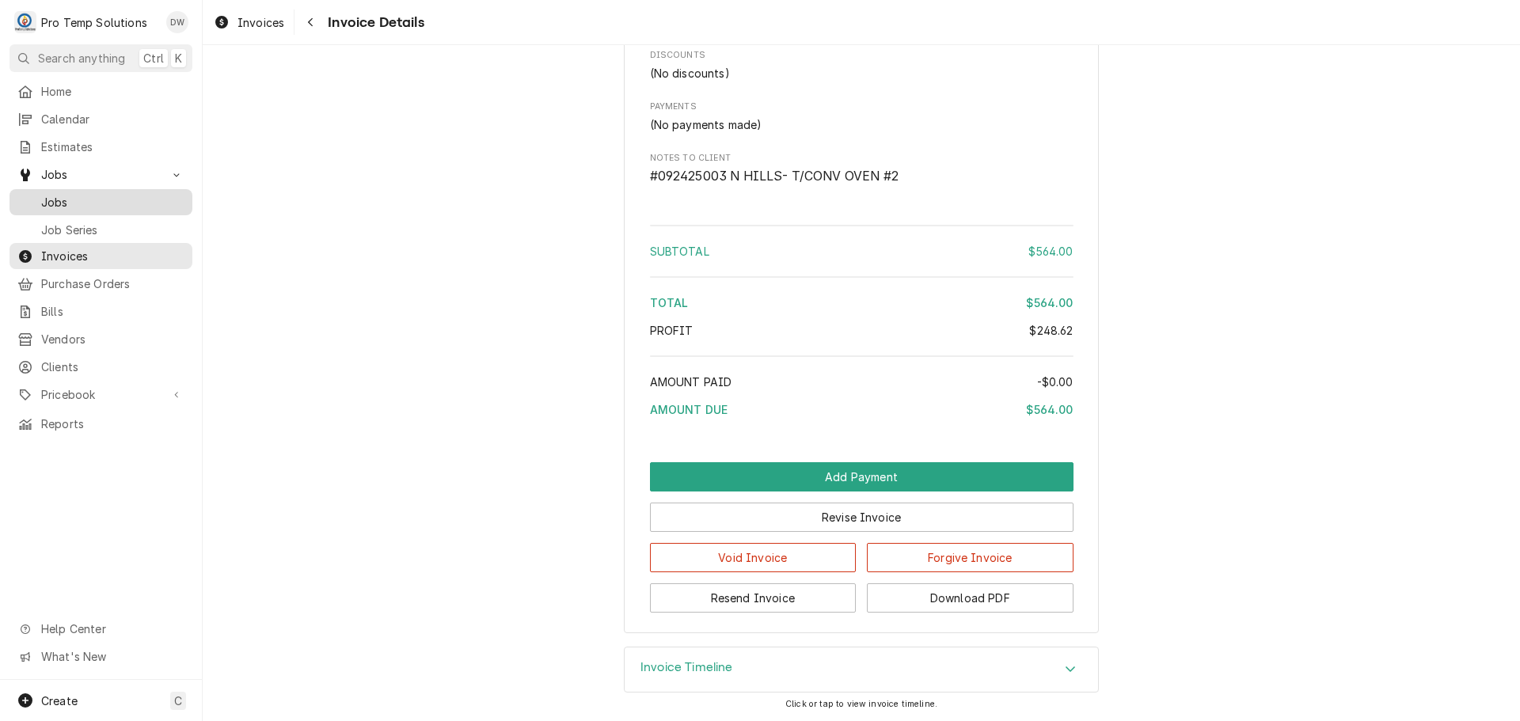
click at [59, 195] on span "Jobs" at bounding box center [112, 202] width 143 height 17
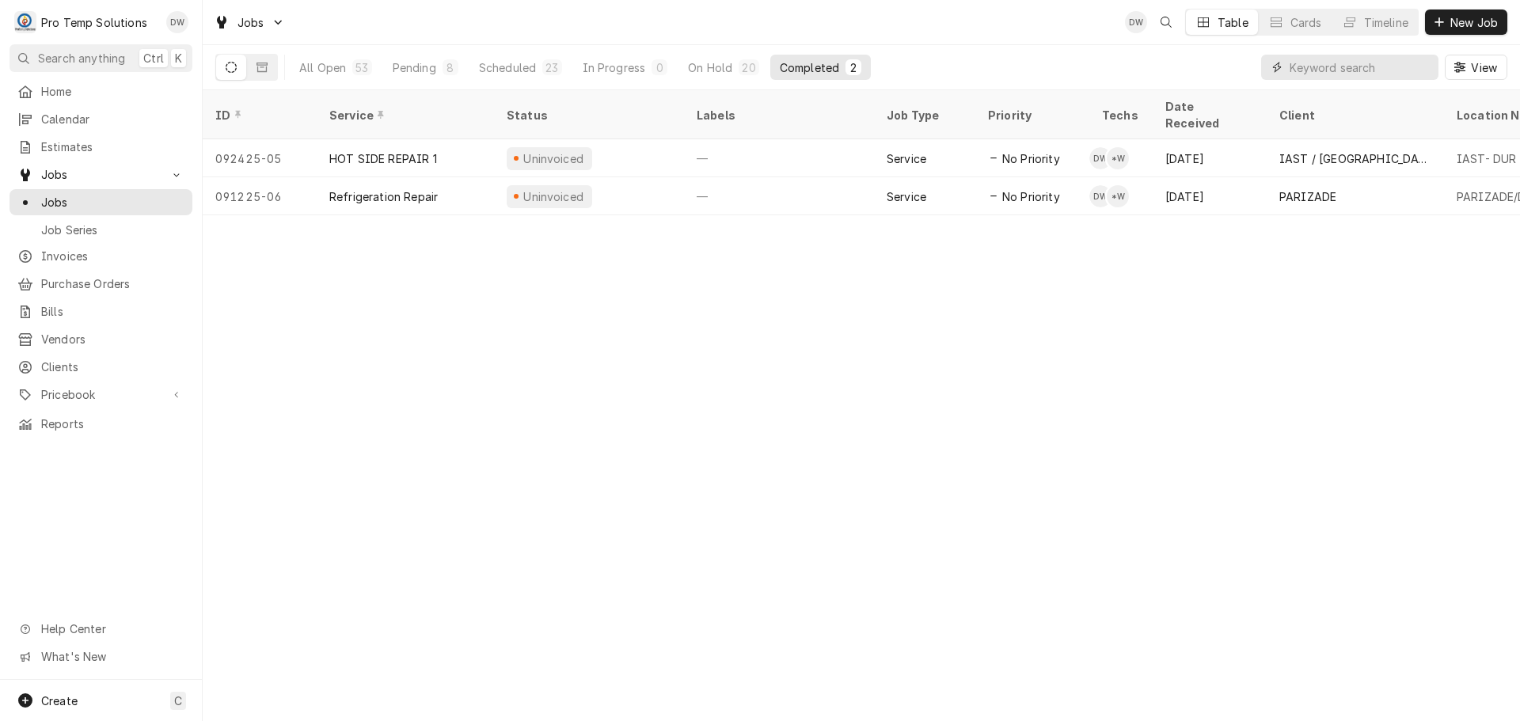
click at [1393, 67] on input "Dynamic Content Wrapper" at bounding box center [1360, 67] width 141 height 25
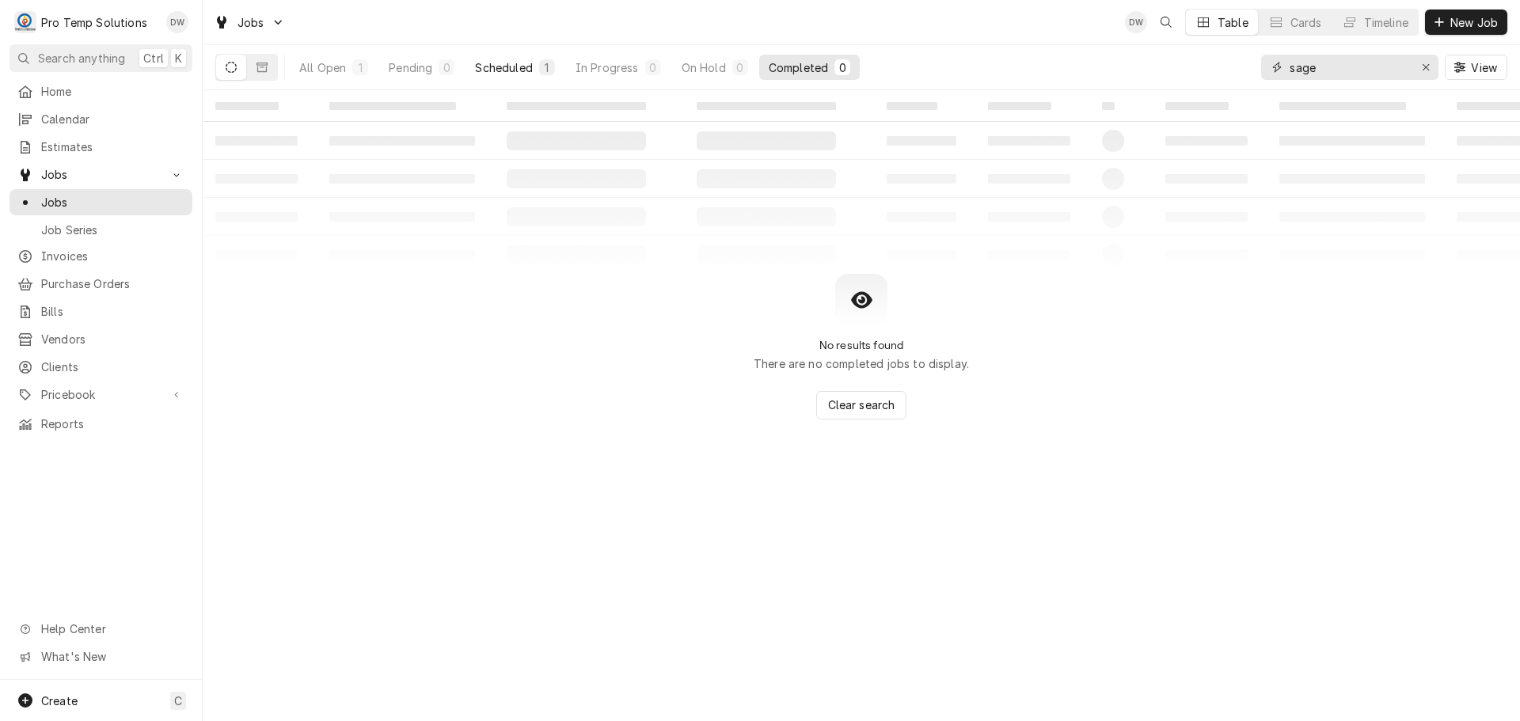
type input "sage"
click at [510, 67] on div "Scheduled" at bounding box center [503, 67] width 57 height 17
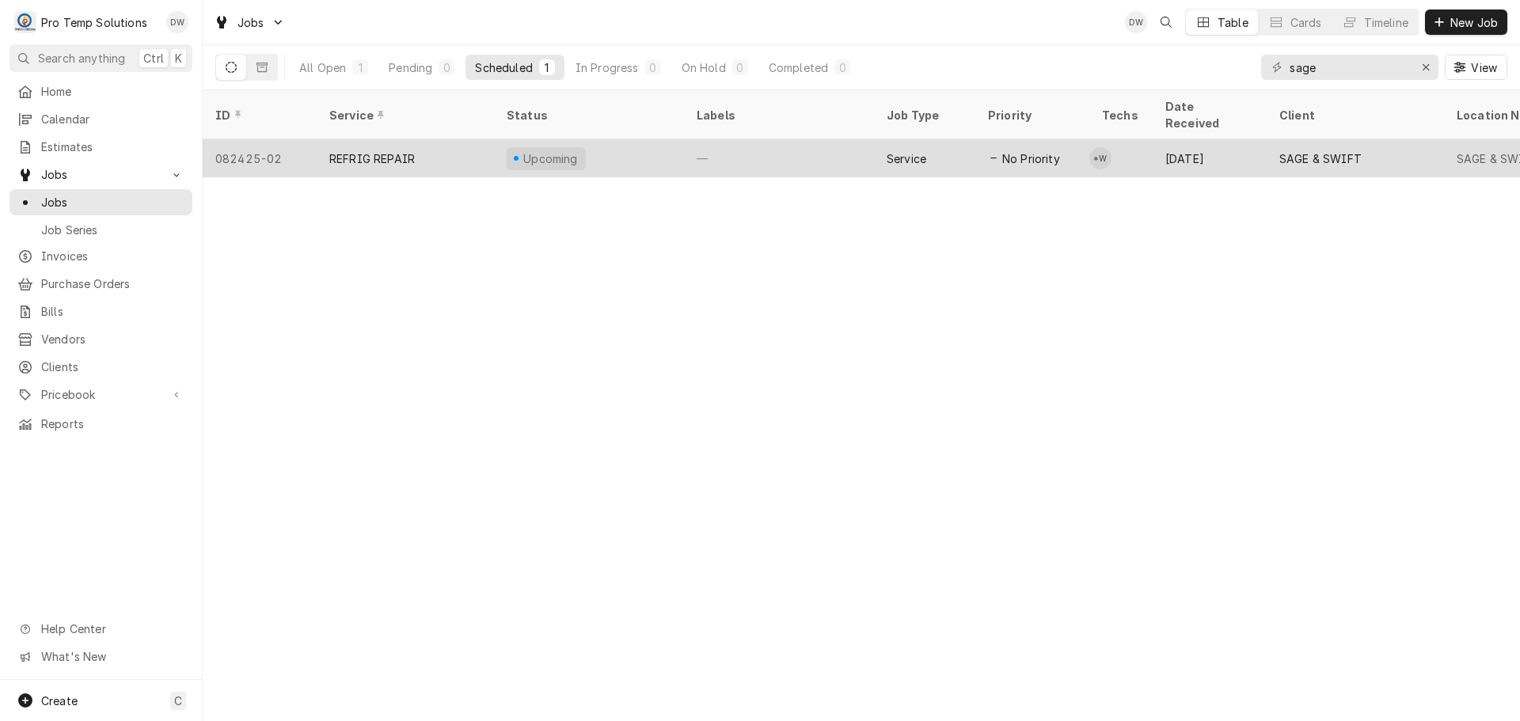
click at [780, 139] on div "—" at bounding box center [779, 158] width 190 height 38
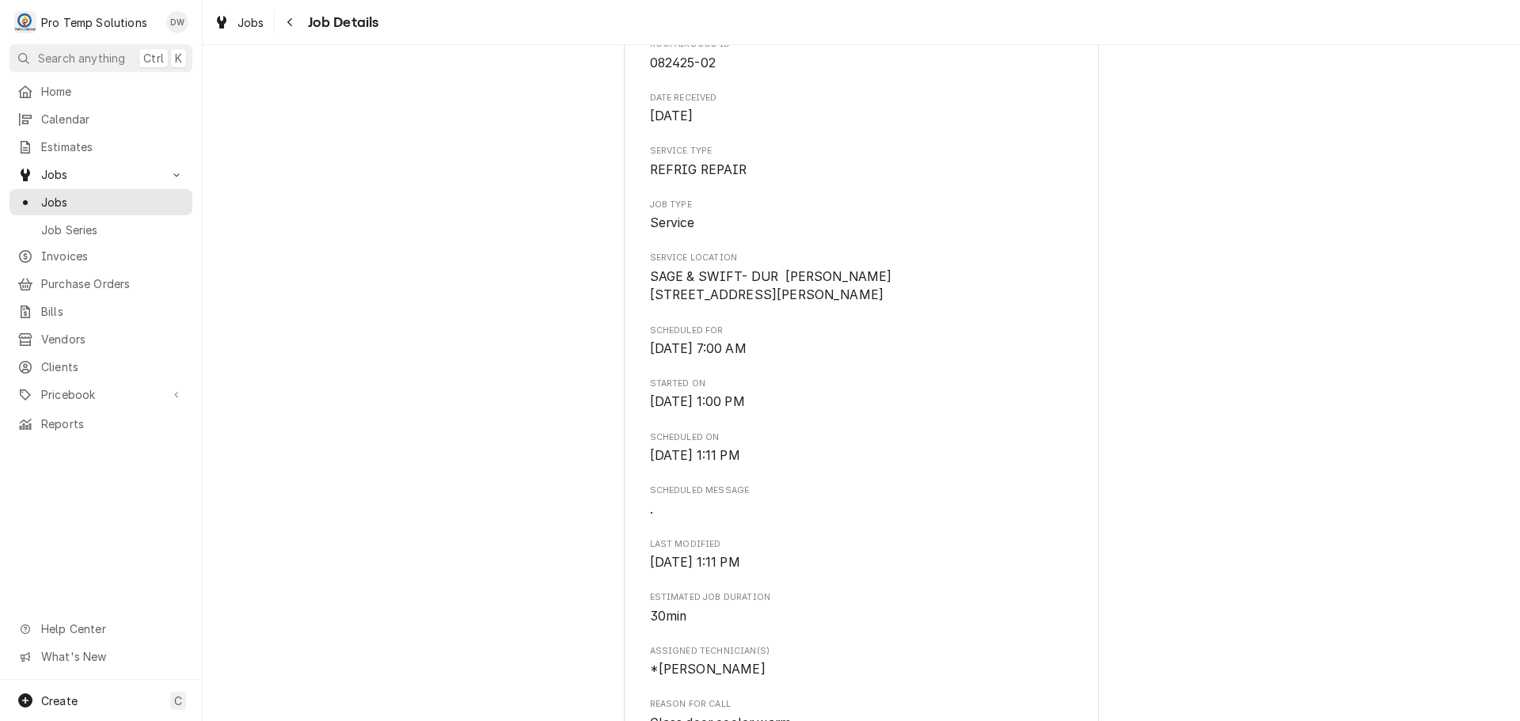
scroll to position [238, 0]
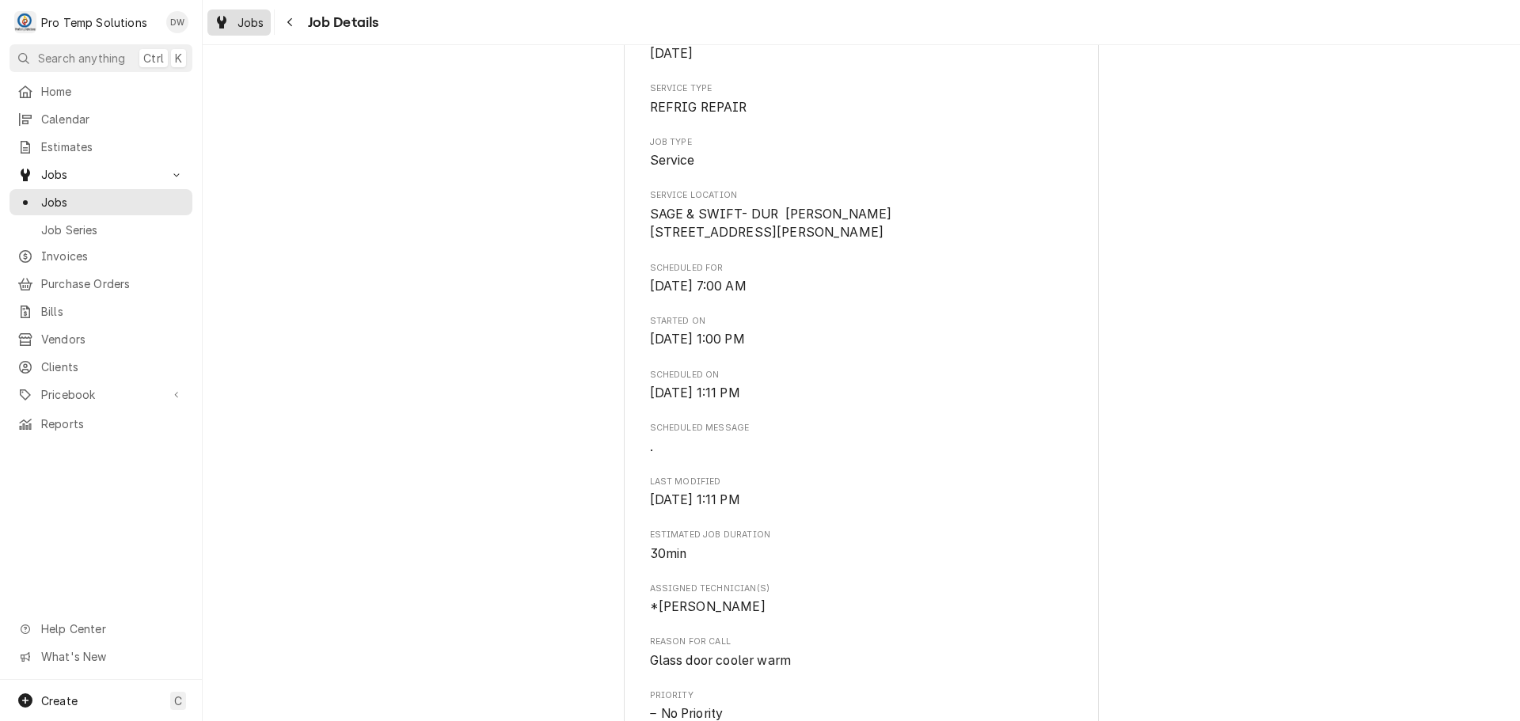
click at [256, 19] on span "Jobs" at bounding box center [251, 22] width 27 height 17
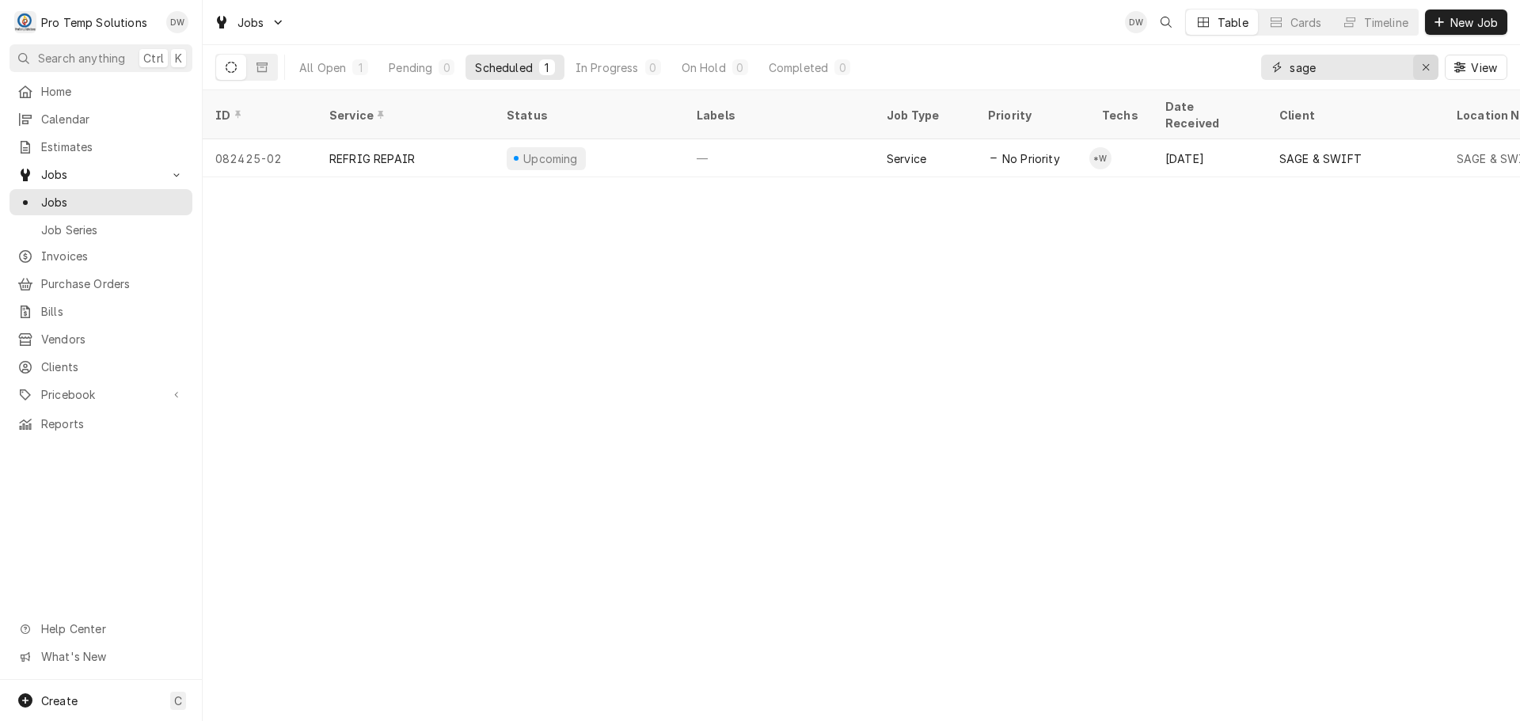
click at [1432, 70] on div "Erase input" at bounding box center [1426, 67] width 16 height 16
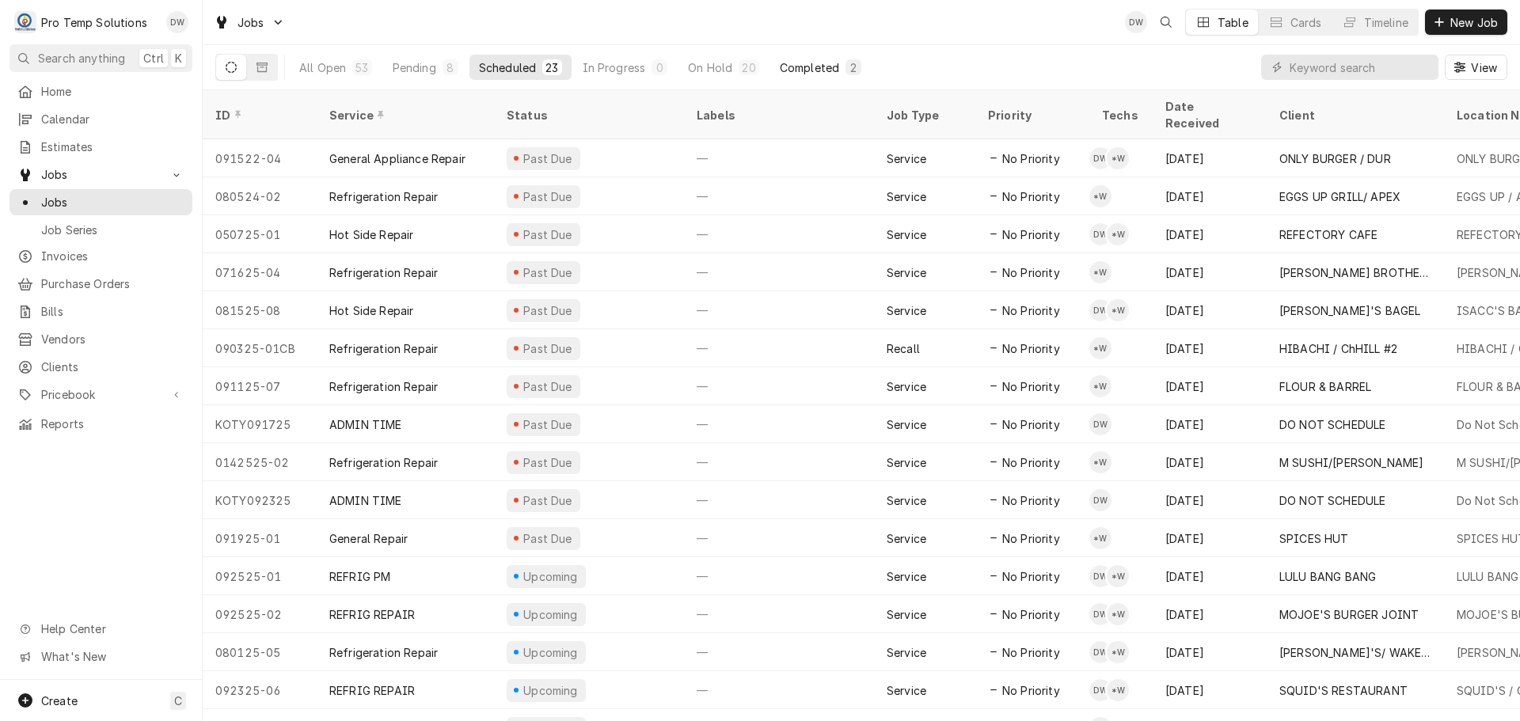
click at [798, 63] on div "Completed" at bounding box center [809, 67] width 59 height 17
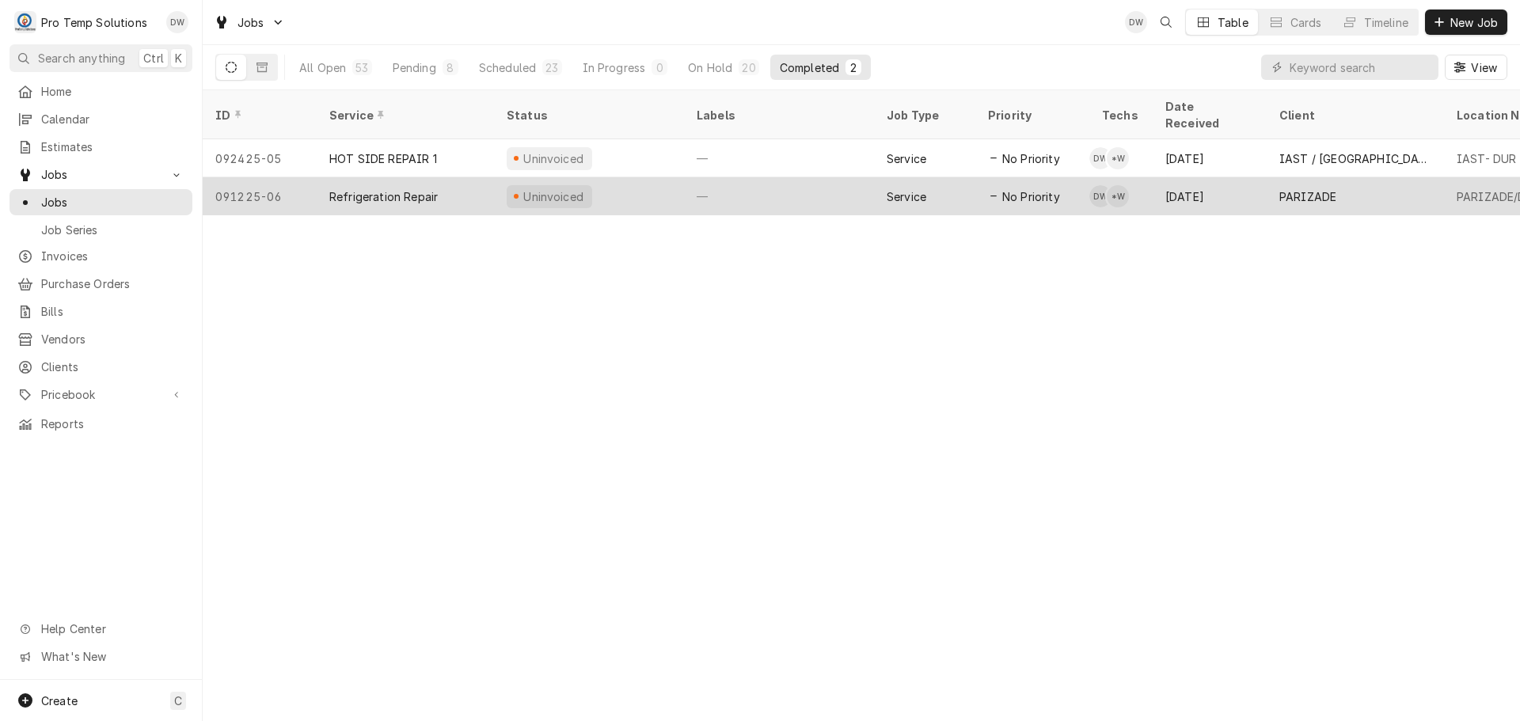
click at [769, 178] on div "—" at bounding box center [779, 196] width 190 height 38
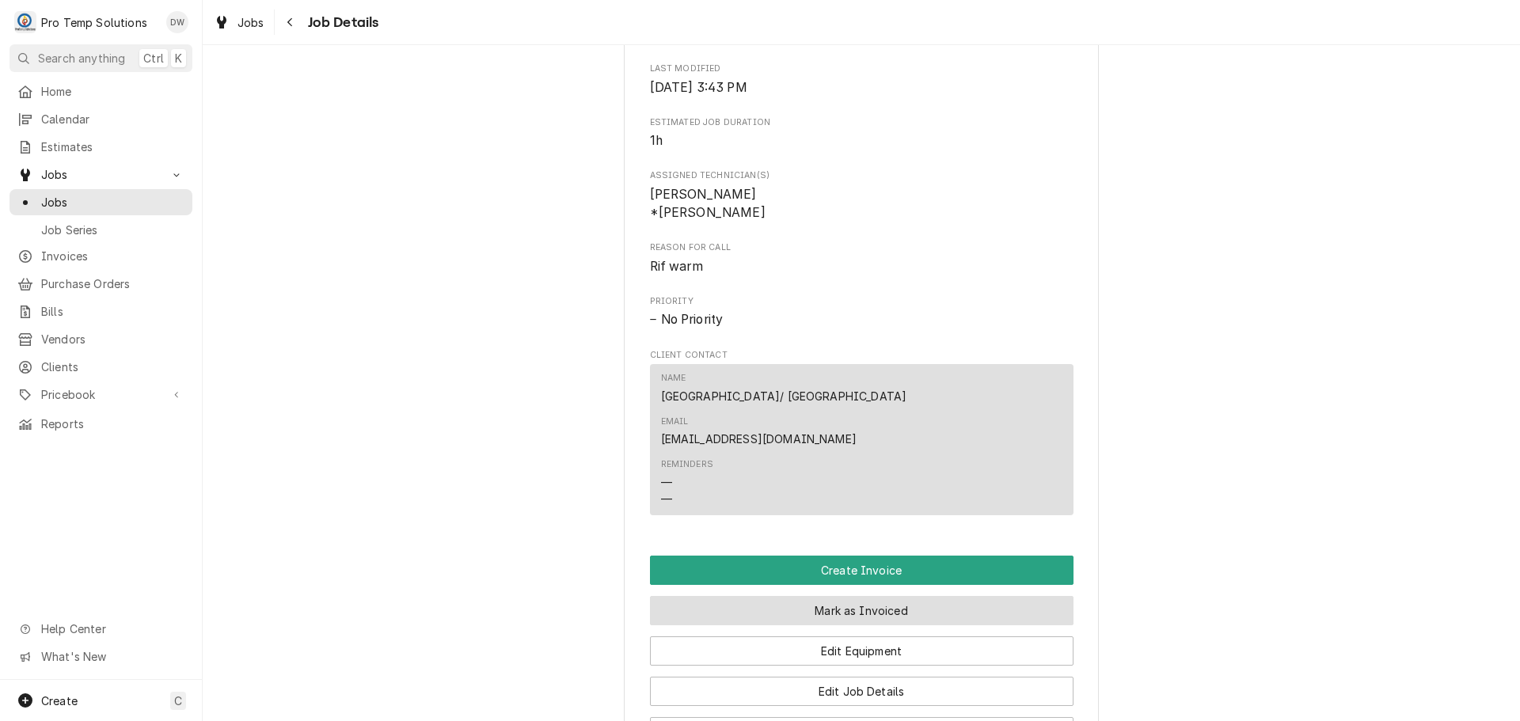
scroll to position [950, 0]
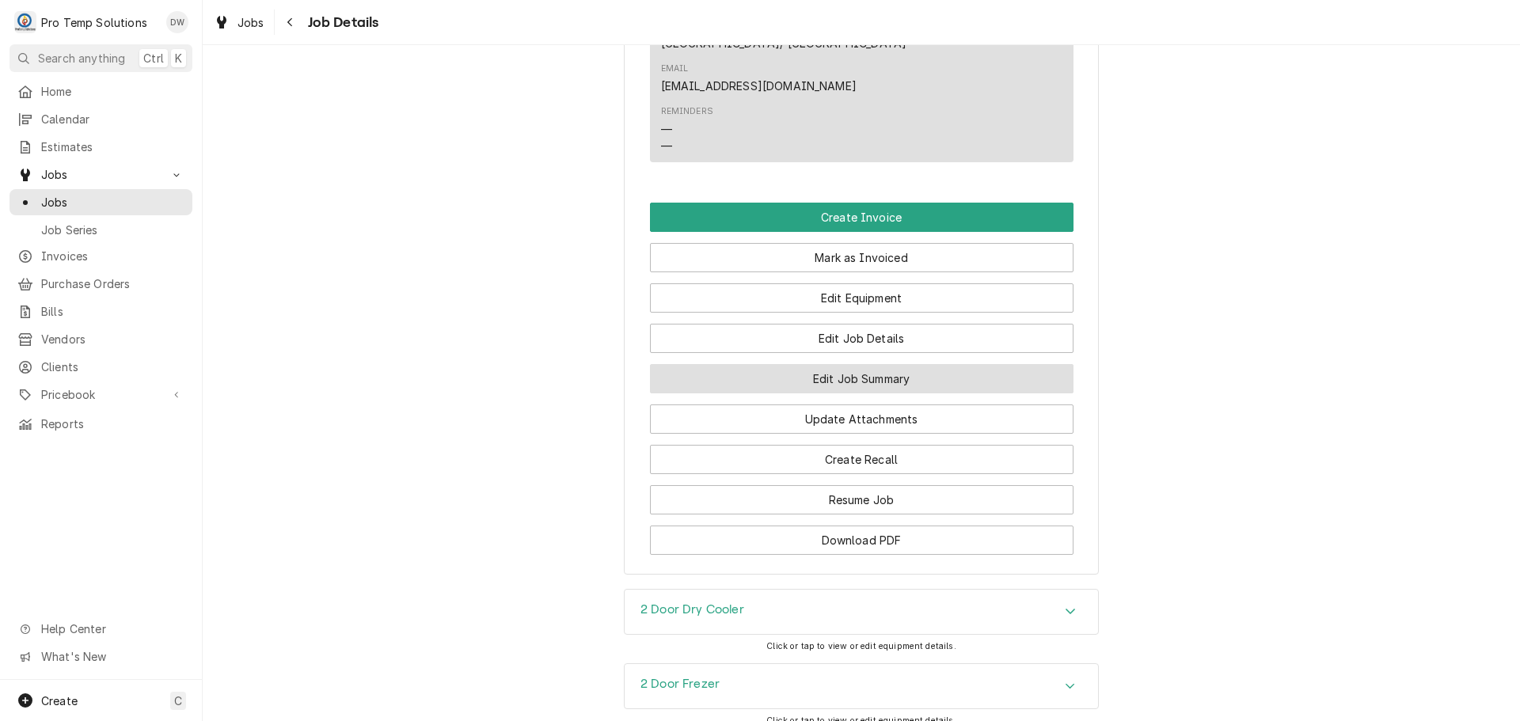
click at [842, 364] on button "Edit Job Summary" at bounding box center [862, 378] width 424 height 29
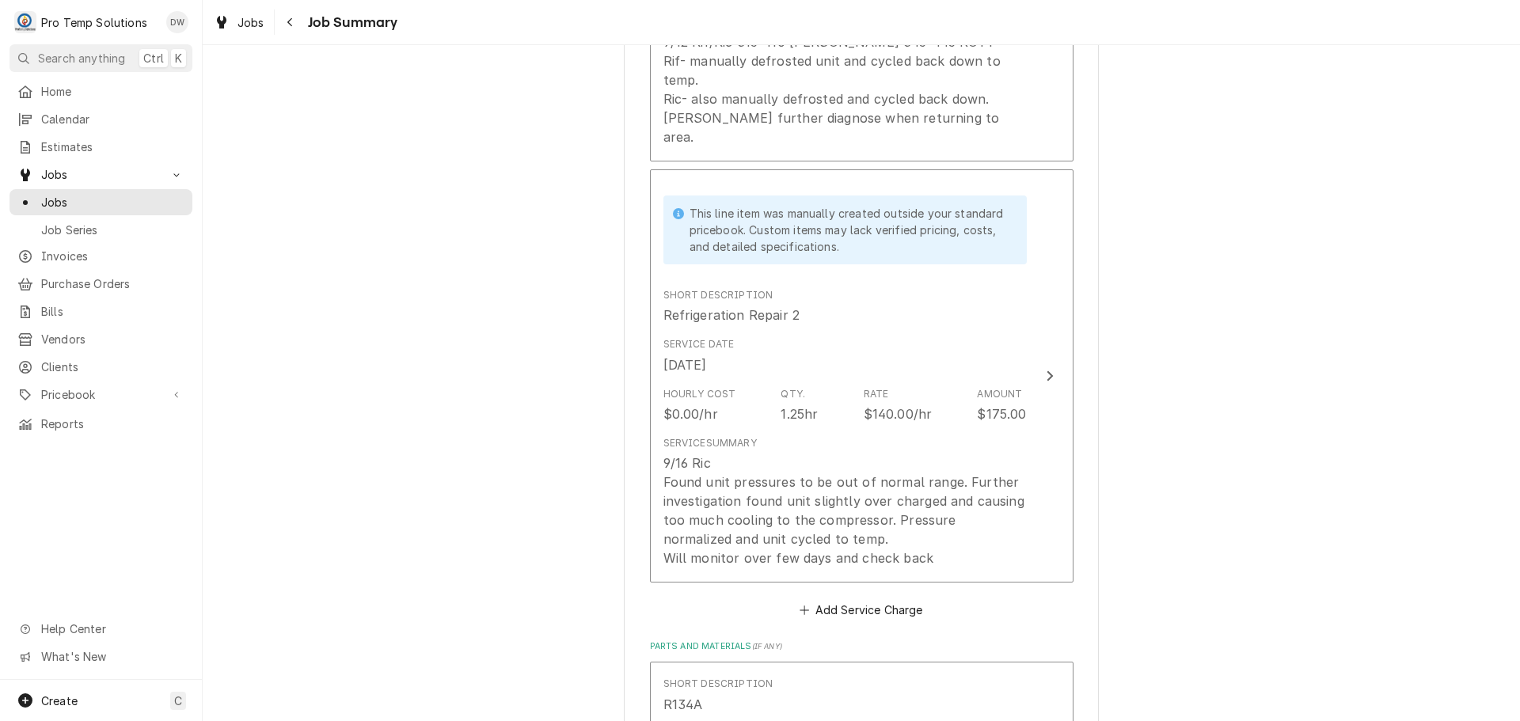
scroll to position [1060, 0]
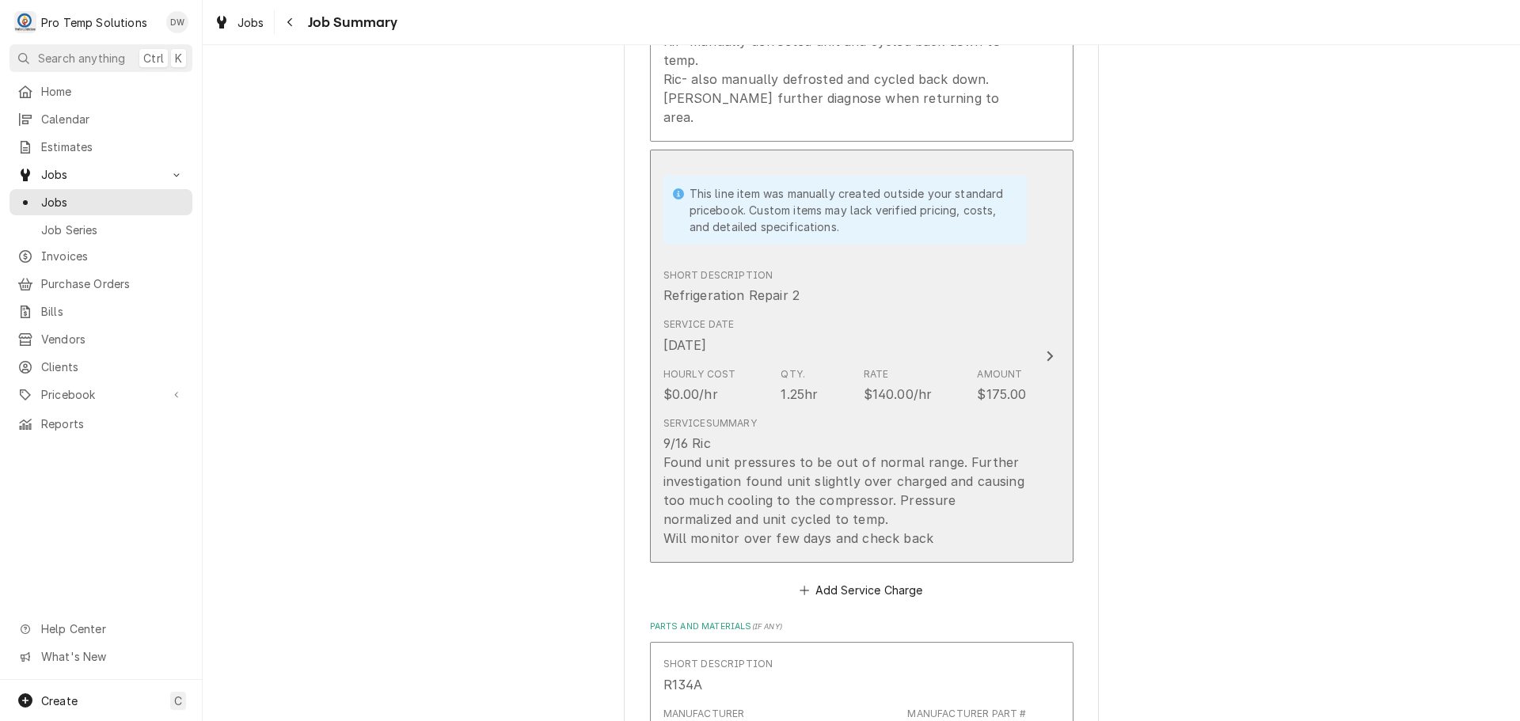
click at [1046, 350] on icon "Update Line Item" at bounding box center [1050, 356] width 8 height 13
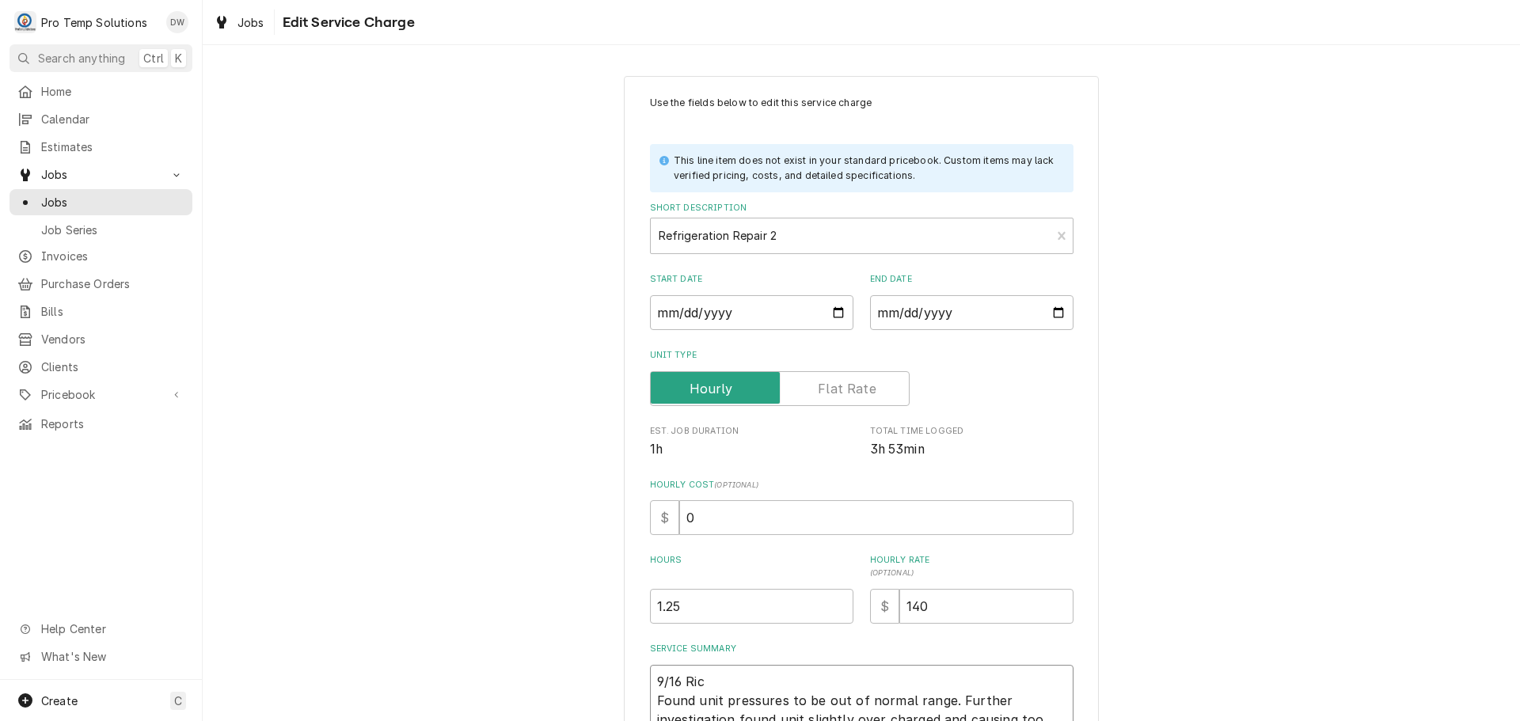
click at [715, 675] on textarea "9/16 Ric Found unit pressures to be out of normal range. Further investigation …" at bounding box center [862, 729] width 424 height 128
type textarea "x"
type textarea "9/16 Ri Found unit pressures to be out of normal range. Further investigation f…"
type textarea "x"
type textarea "9/16 R Found unit pressures to be out of normal range. Further investigation fo…"
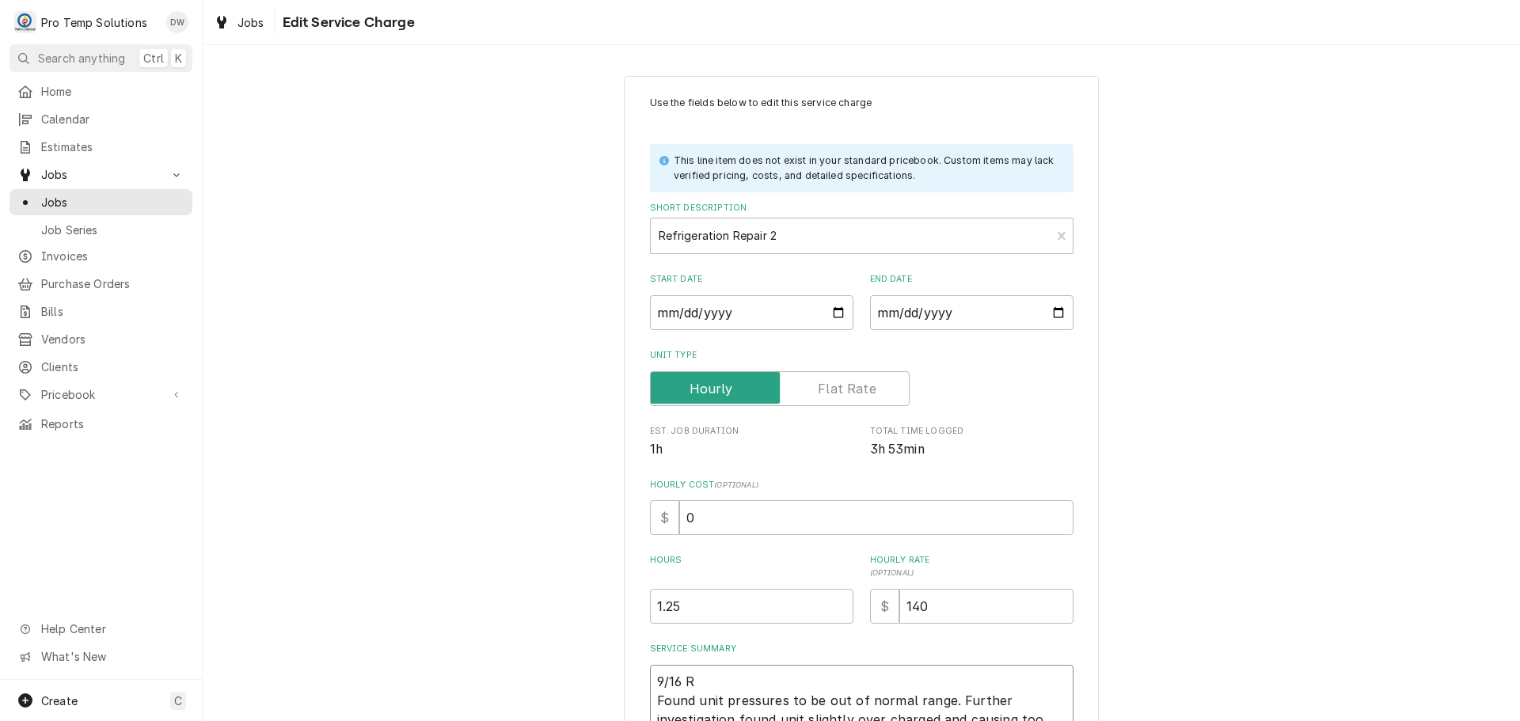
type textarea "x"
type textarea "9/16 Found unit pressures to be out of normal range. Further investigation foun…"
type textarea "x"
type textarea "9/16 r Found unit pressures to be out of normal range. Further investigation fo…"
type textarea "x"
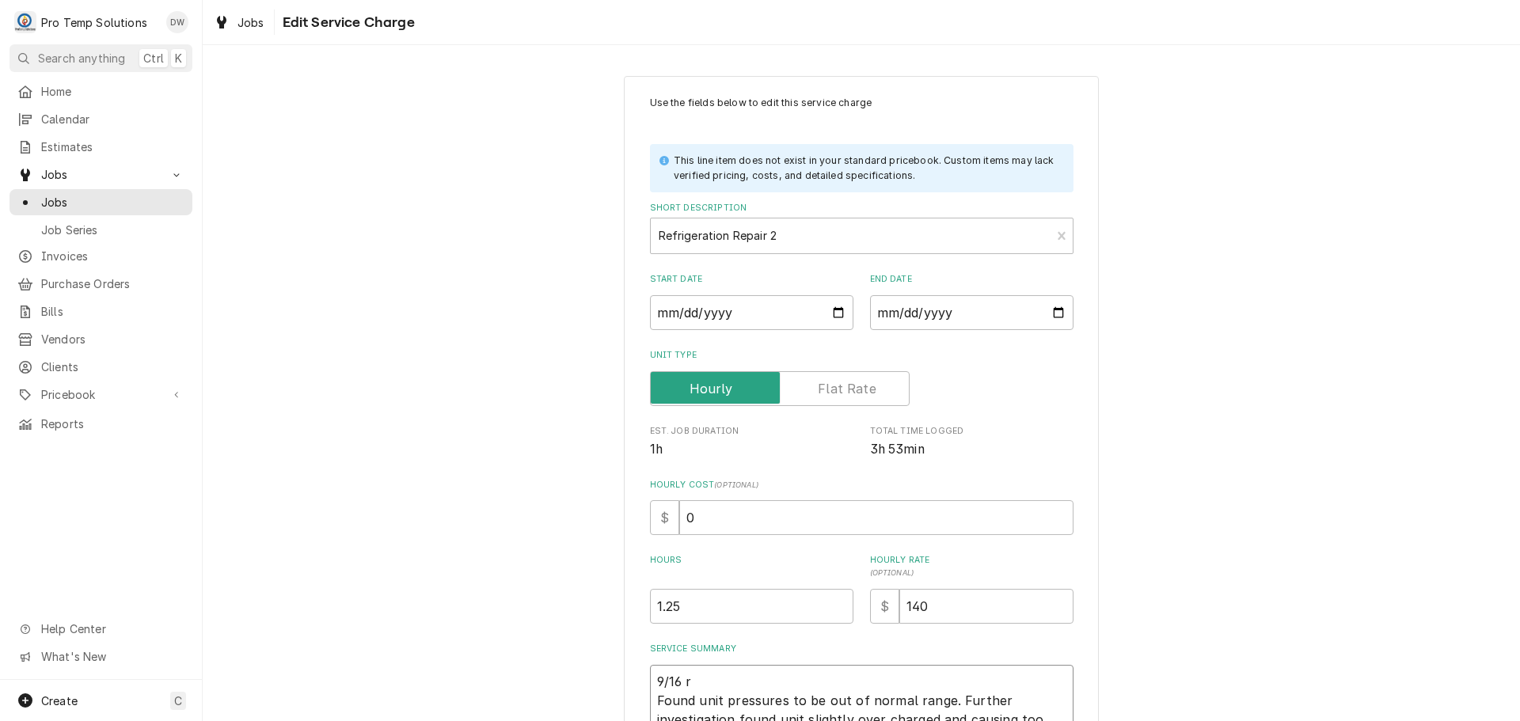
type textarea "9/16 ri Found unit pressures to be out of normal range. Further investigation f…"
type textarea "x"
type textarea "9/16 ric Found unit pressures to be out of normal range. Further investigation …"
type textarea "x"
type textarea "9/16 ric Found unit pressures to be out of normal range. Further investigation …"
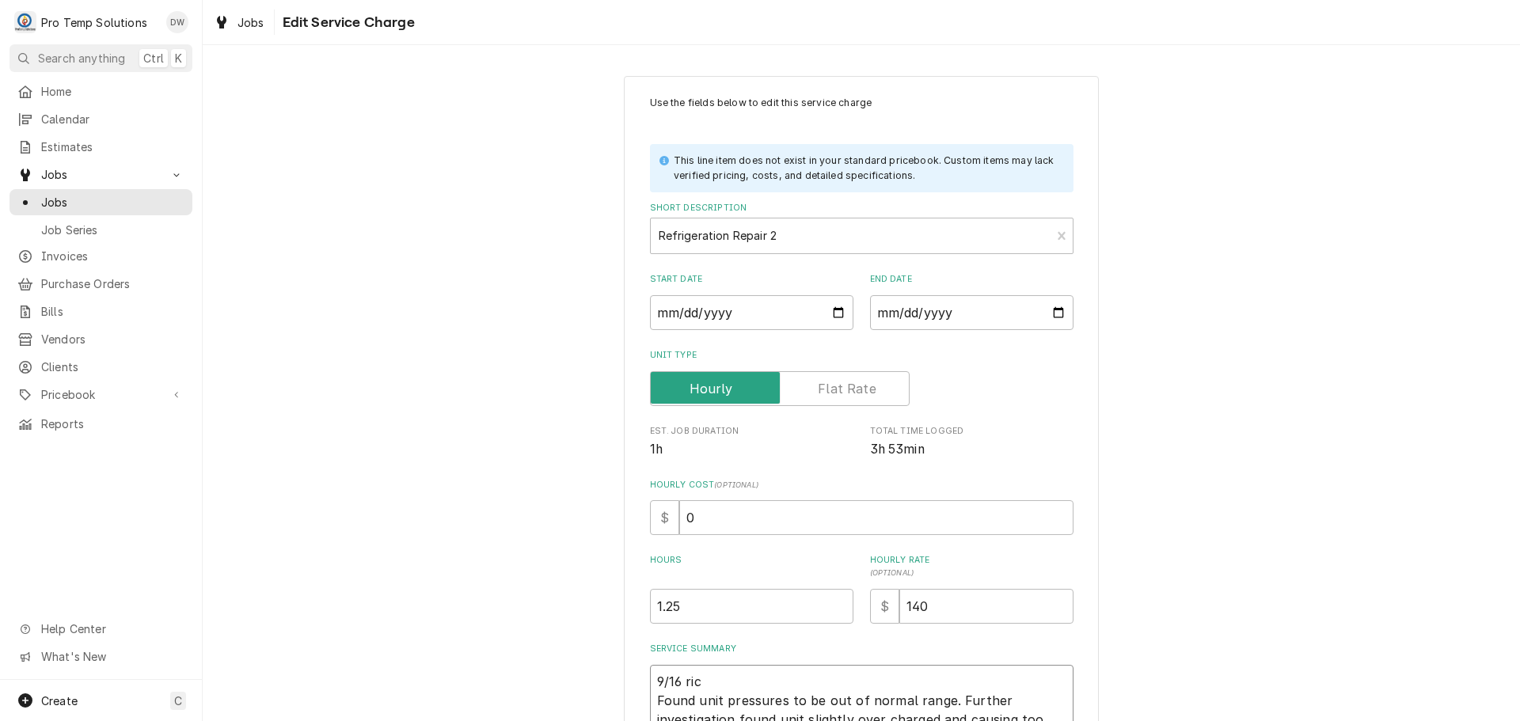
type textarea "x"
type textarea "9/16 ric 1 Found unit pressures to be out of normal range. Further investigatio…"
type textarea "x"
type textarea "9/16 ric 11 Found unit pressures to be out of normal range. Further investigati…"
type textarea "x"
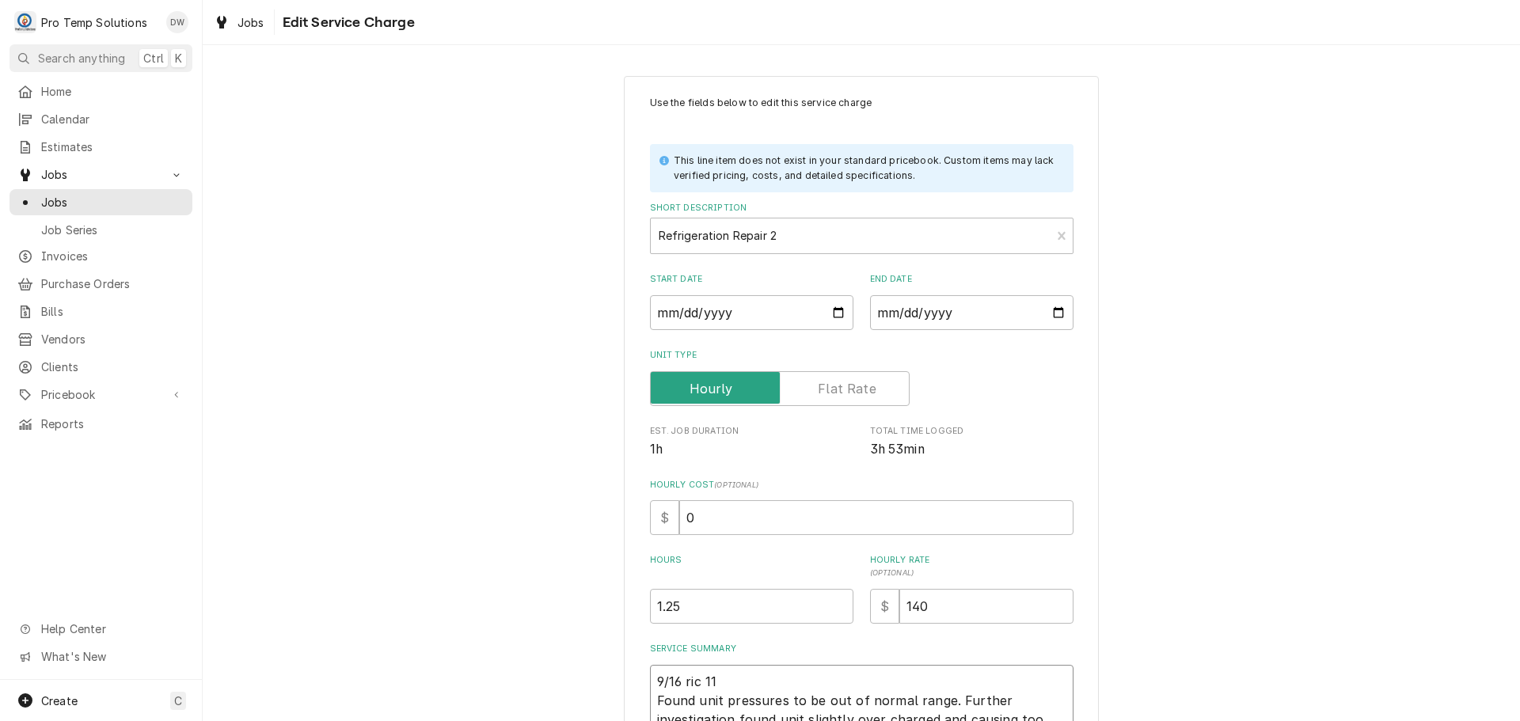
type textarea "9/16 ric 110 Found unit pressures to be out of normal range. Further investigat…"
type textarea "x"
type textarea "9/16 ric 1100 Found unit pressures to be out of normal range. Further investiga…"
type textarea "x"
type textarea "9/16 ric 1100- Found unit pressures to be out of normal range. Further investig…"
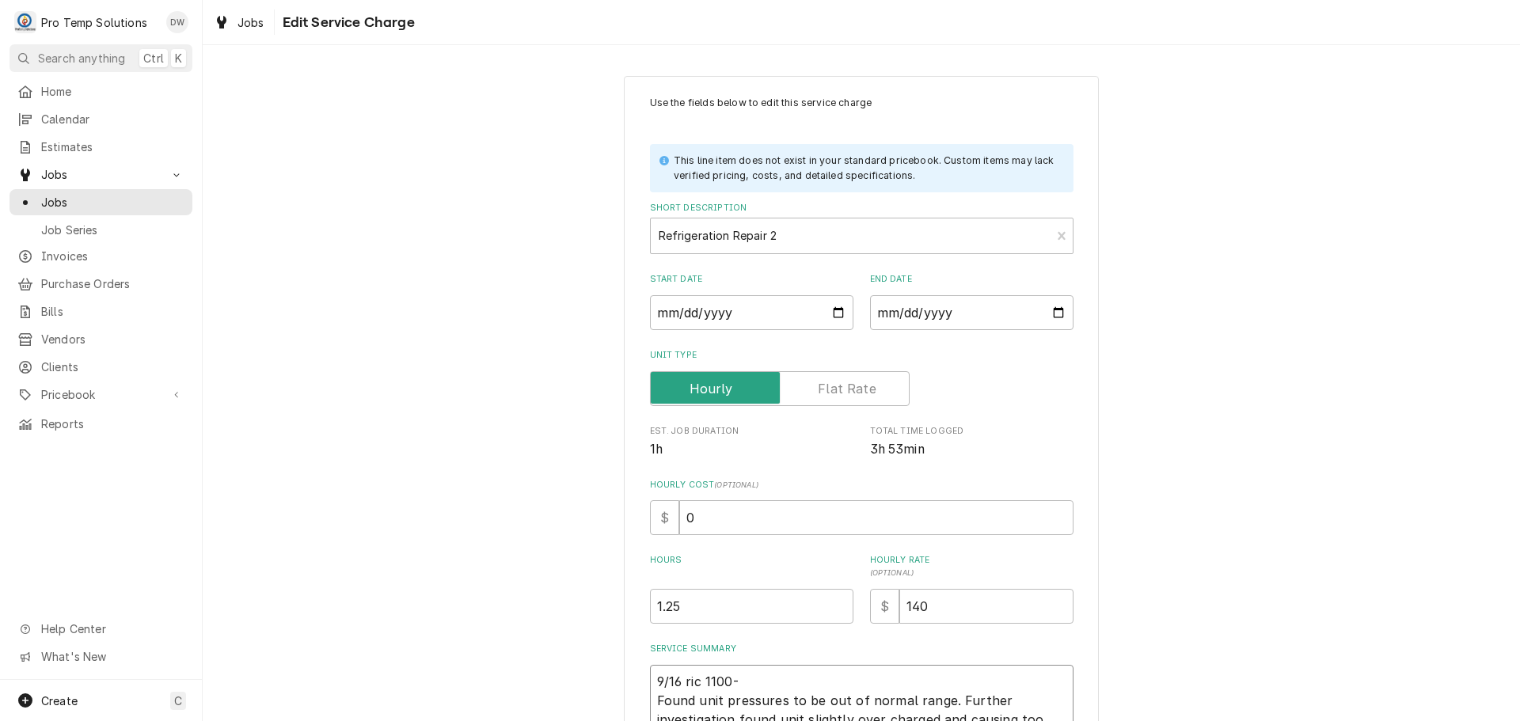
type textarea "x"
type textarea "9/16 ric 1100-1 Found unit pressures to be out of normal range. Further investi…"
type textarea "x"
type textarea "9/16 ric 1100-12 Found unit pressures to be out of normal range. Further invest…"
type textarea "x"
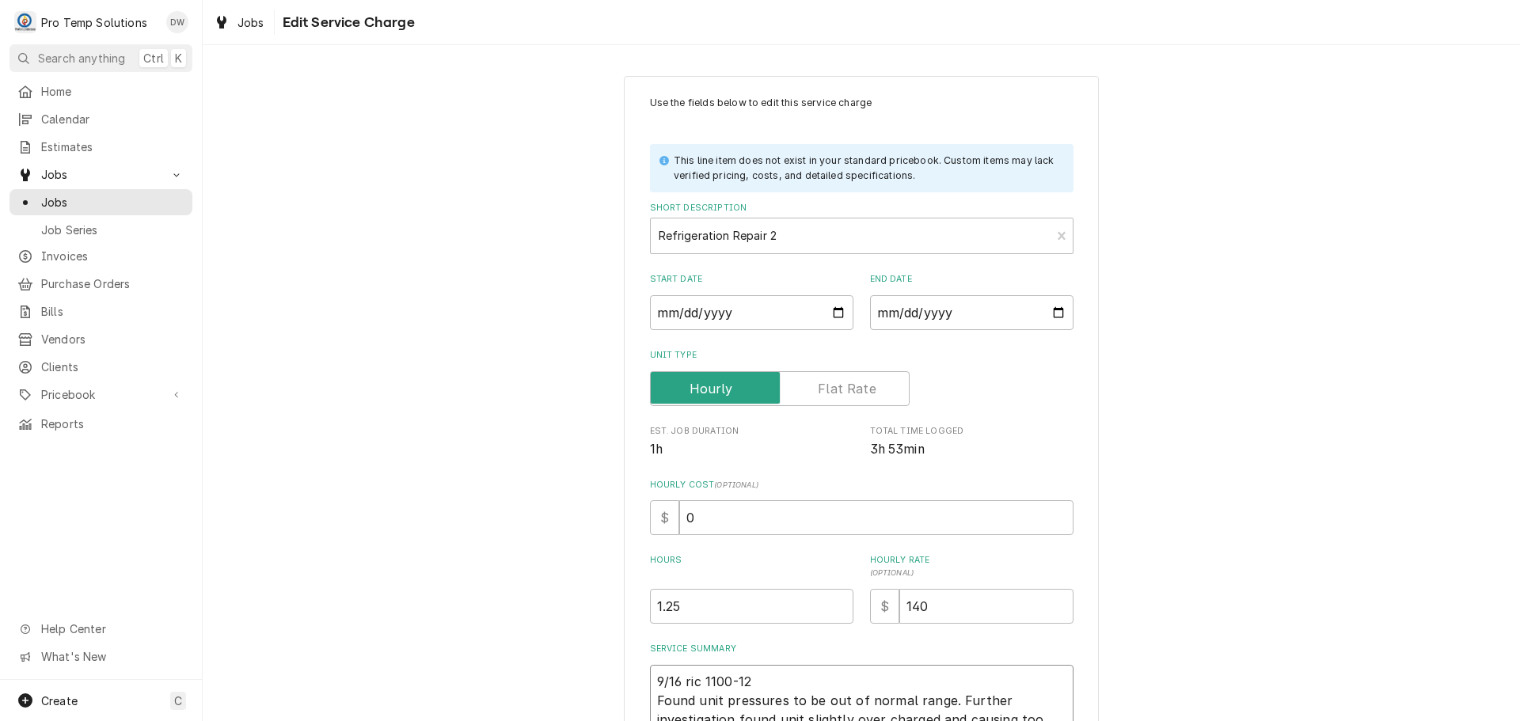
type textarea "9/16 ric 1100-121 Found unit pressures to be out of normal range. Further inves…"
type textarea "x"
type textarea "9/16 ric 1100-1215 Found unit pressures to be out of normal range. Further inve…"
type textarea "x"
type textarea "9/16 ric 1100-1215 Found unit pressures to be out of normal range. Further inve…"
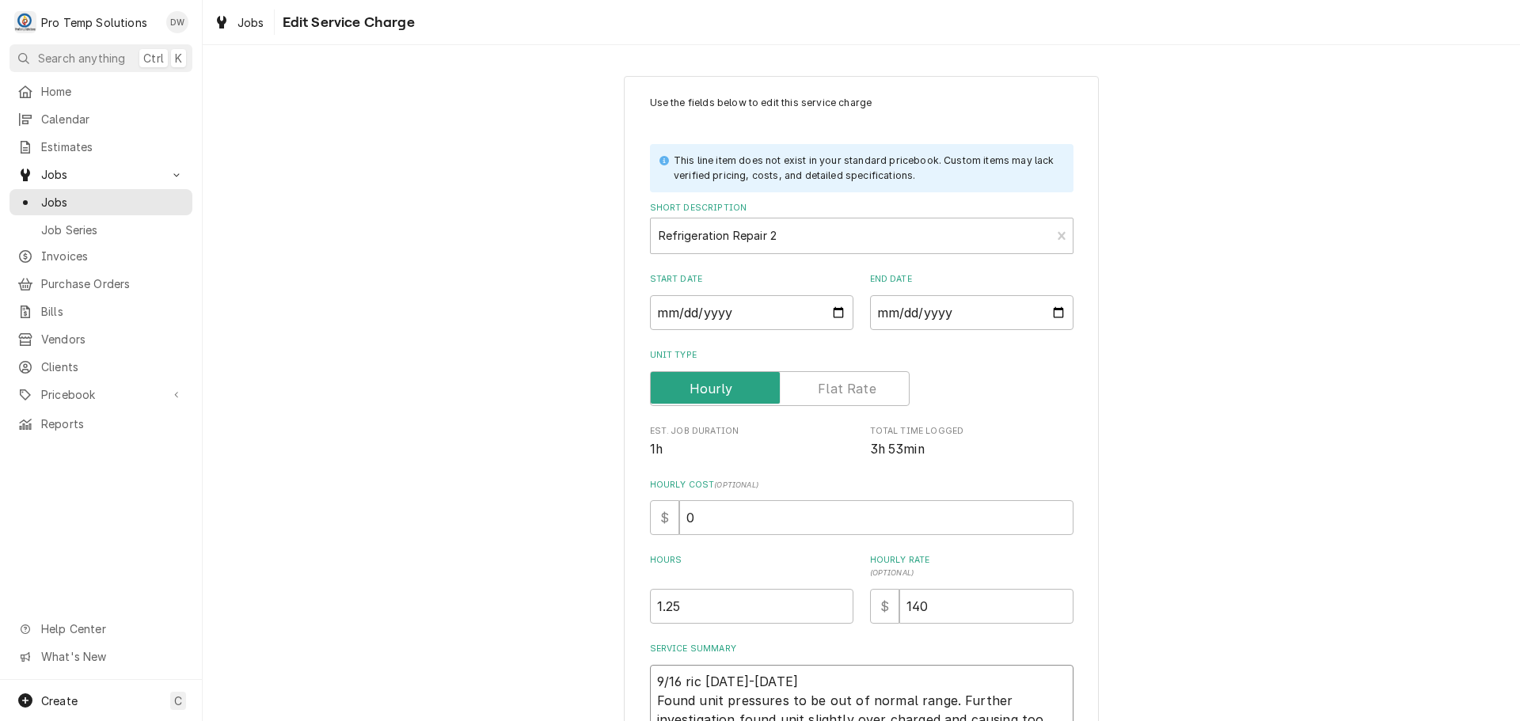
type textarea "x"
type textarea "9/16 ric 1100-1215 k Found unit pressures to be out of normal range. Further in…"
type textarea "x"
type textarea "9/16 ric 1100-1215 ke Found unit pressures to be out of normal range. Further i…"
type textarea "x"
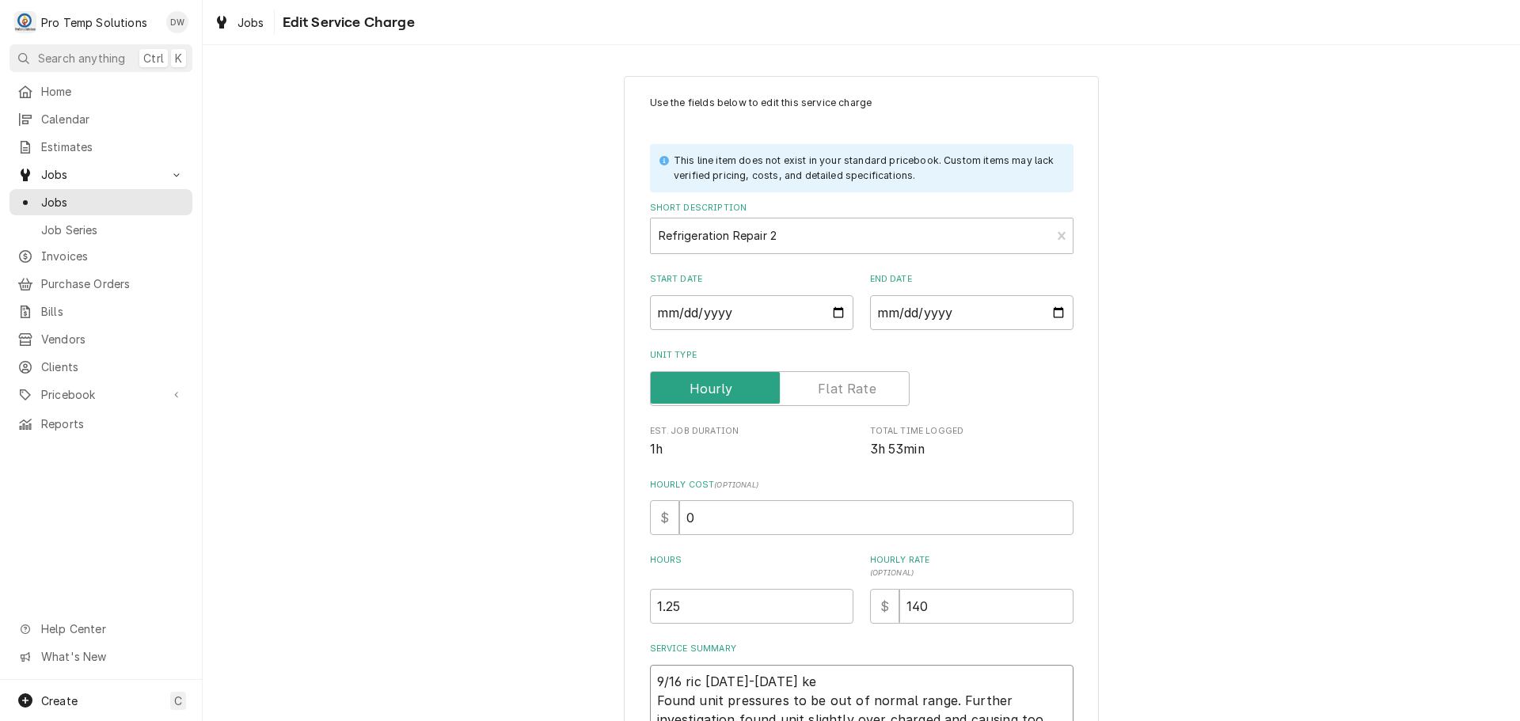
type textarea "9/16 ric 1100-1215 kev Found unit pressures to be out of normal range. Further …"
type textarea "x"
type textarea "9/16 ric 1100-1215 kevi Found unit pressures to be out of normal range. Further…"
type textarea "x"
type textarea "9/16 ric 1100-1215 kevin Found unit pressures to be out of normal range. Furthe…"
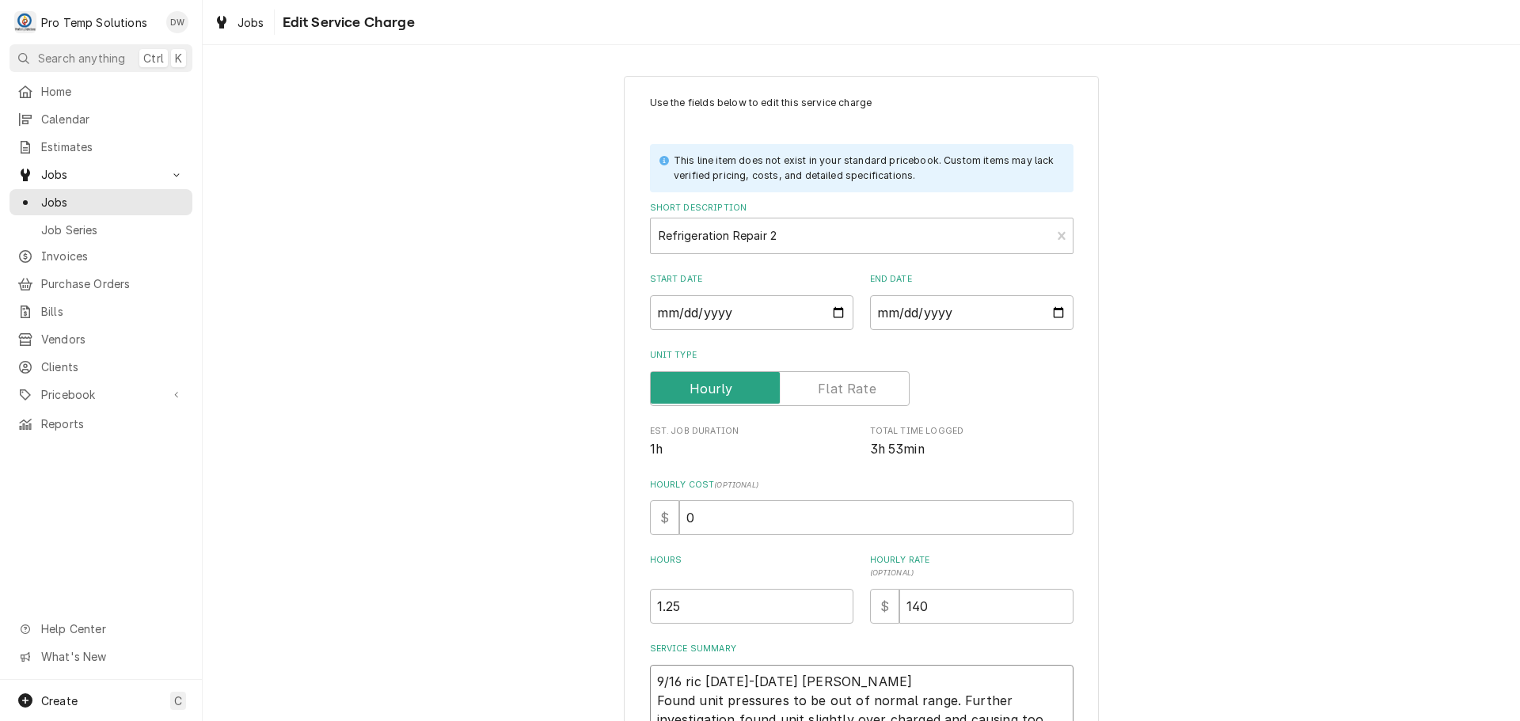
type textarea "x"
type textarea "9/16 ric 1100-1215 kevin Found unit pressures to be out of normal range. Furthe…"
type textarea "x"
type textarea "9/16 ric 1100-1215 kevin k Found unit pressures to be out of normal range. Furt…"
type textarea "x"
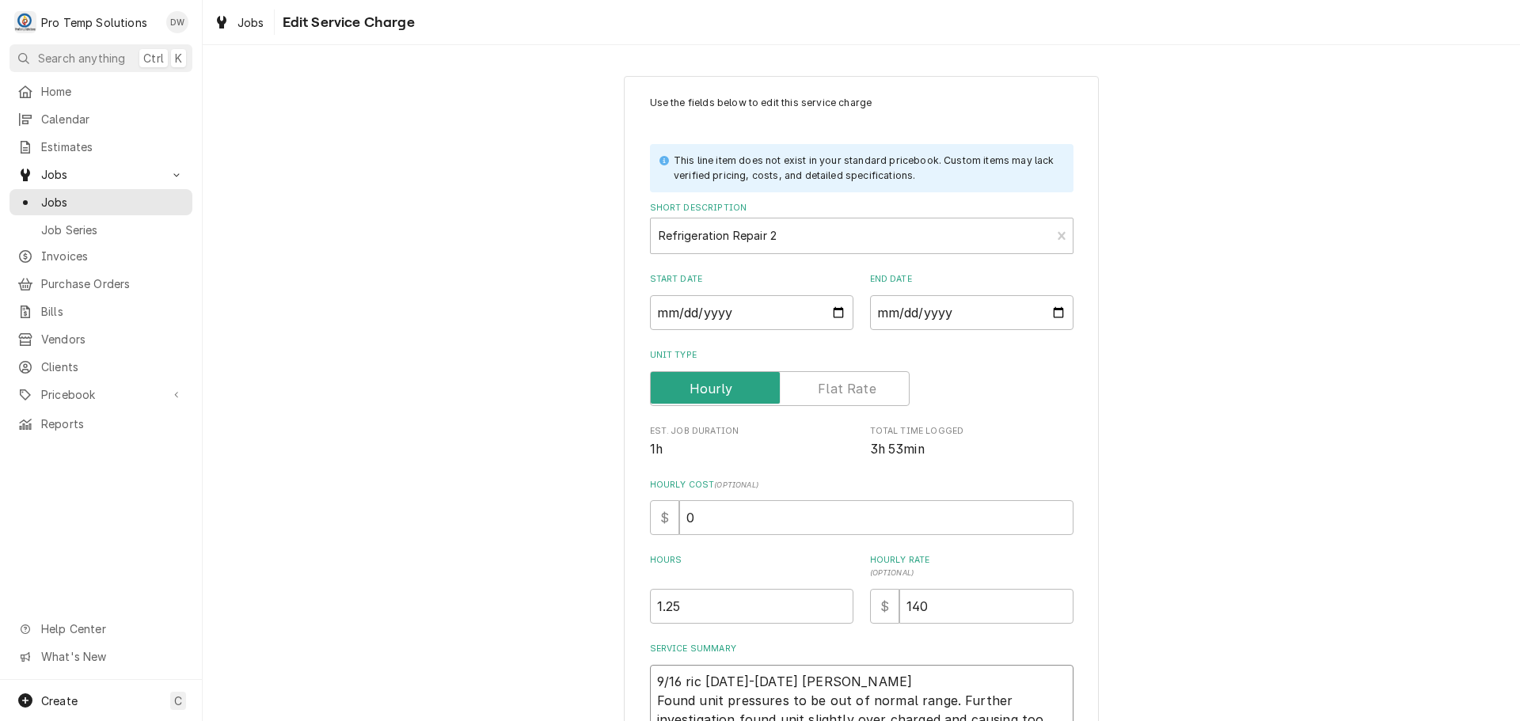
type textarea "9/16 ric 1100-1215 kevin ko Found unit pressures to be out of normal range. Fur…"
type textarea "x"
type textarea "9/16 ric 1100-1215 kevin kot Found unit pressures to be out of normal range. Fu…"
type textarea "x"
type textarea "9/16 ric 1100-1215 kevin koty Found unit pressures to be out of normal range. F…"
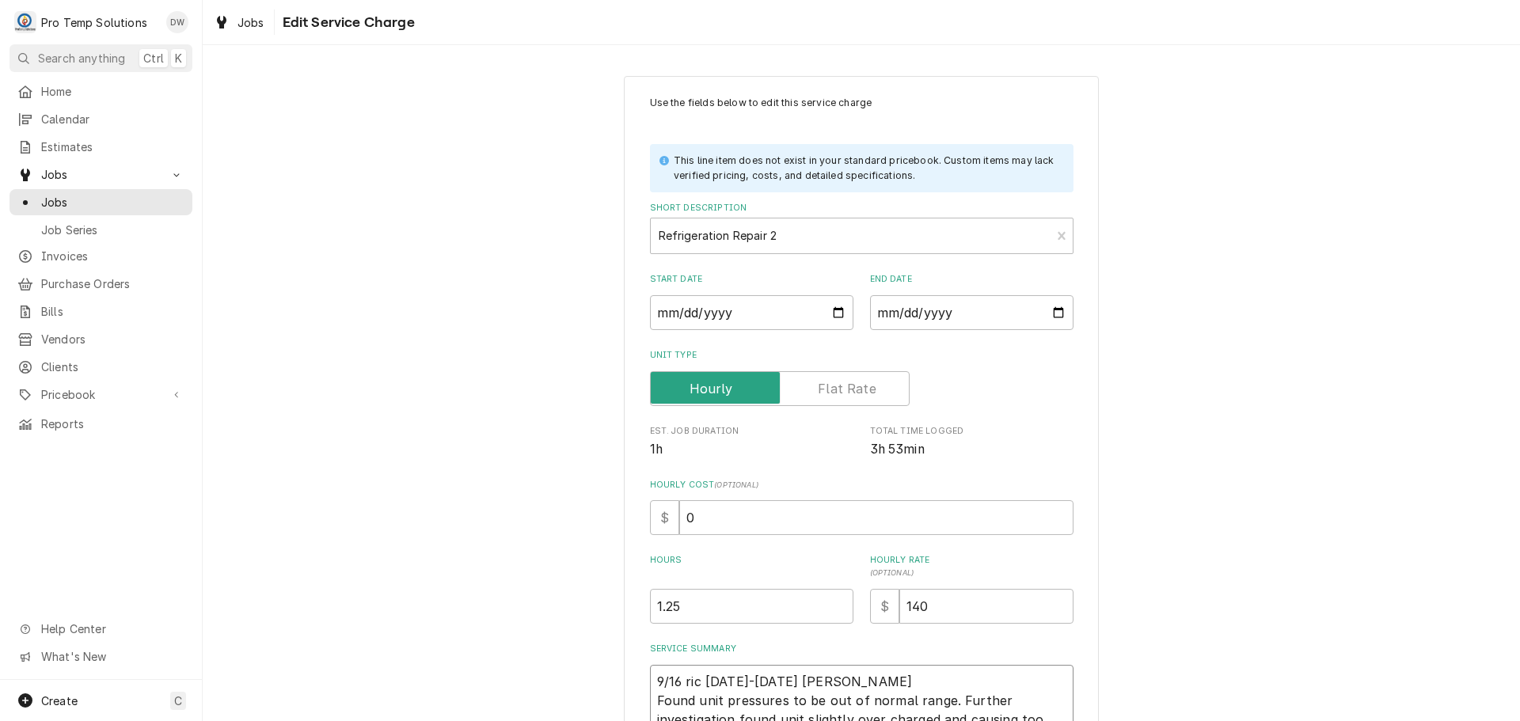
type textarea "x"
type textarea "9/16 ric 1100-1215 kevin koty Found unit pressures to be out of normal range. F…"
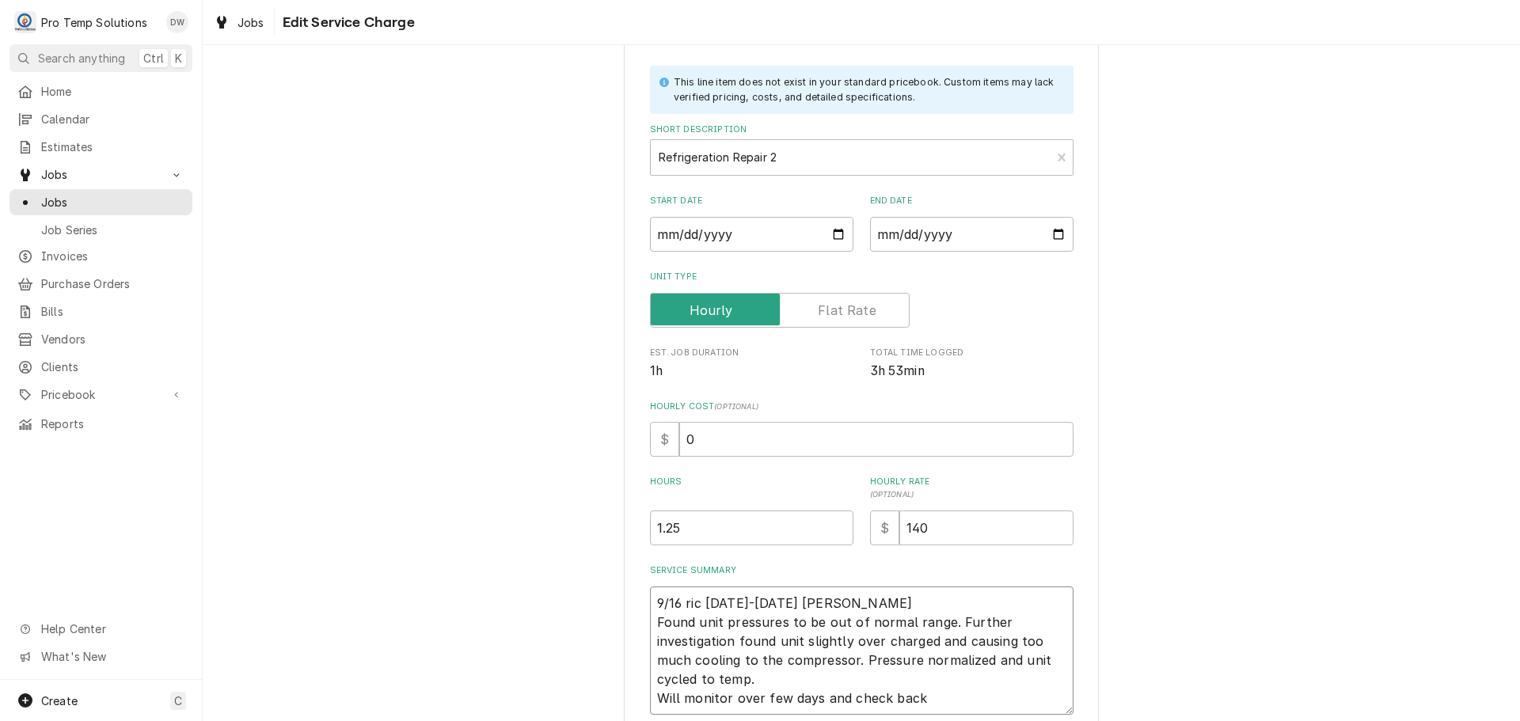
scroll to position [79, 0]
type textarea "x"
type textarea "9/16 ric 1100-1215 kevin koty Found unit pressures to be out of normal range. F…"
type textarea "x"
type textarea "9/16 ric 1100-1215 kevin kot Found unit pressures to be out of normal range. Fu…"
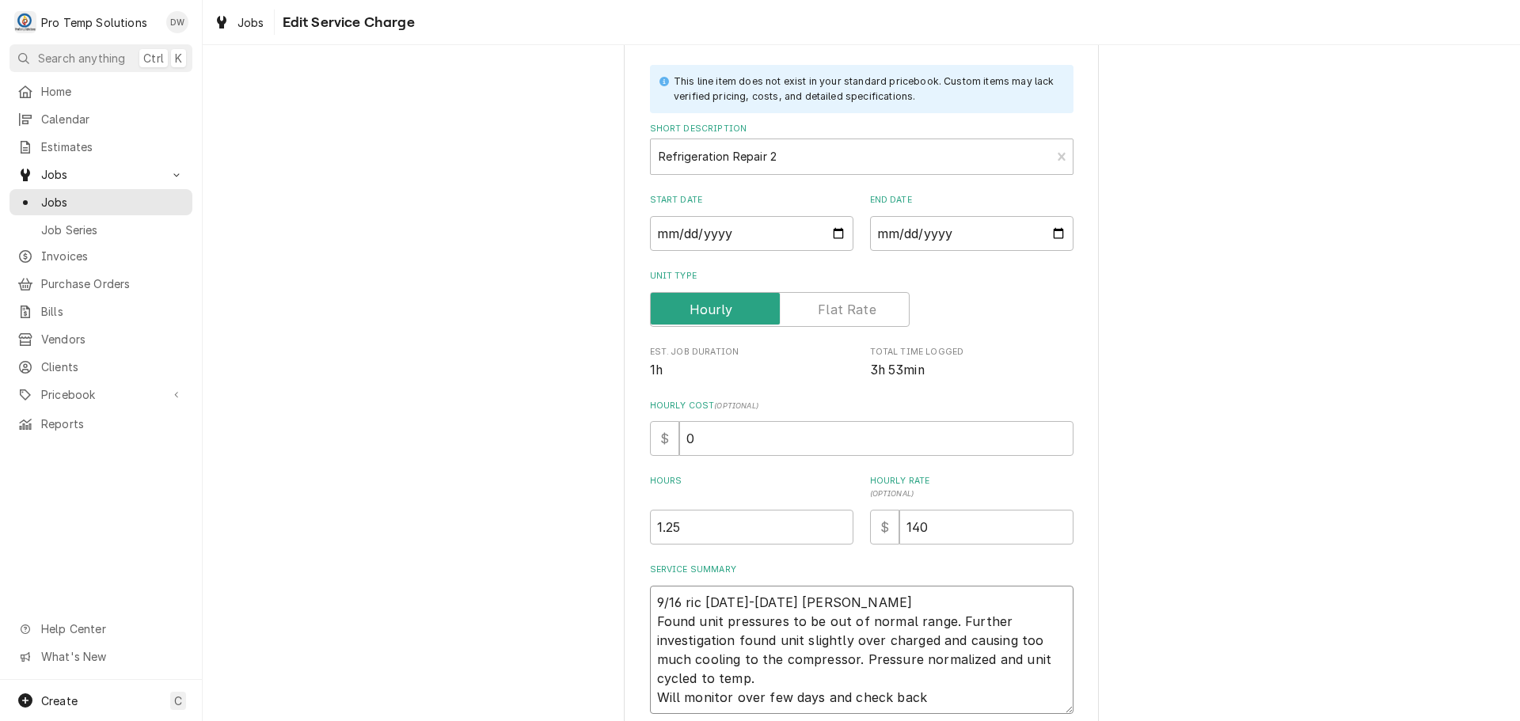
type textarea "x"
type textarea "9/16 ric 1100-1215 kevin ko Found unit pressures to be out of normal range. Fur…"
type textarea "x"
type textarea "9/16 ric 1100-1215 kevin k Found unit pressures to be out of normal range. Furt…"
type textarea "x"
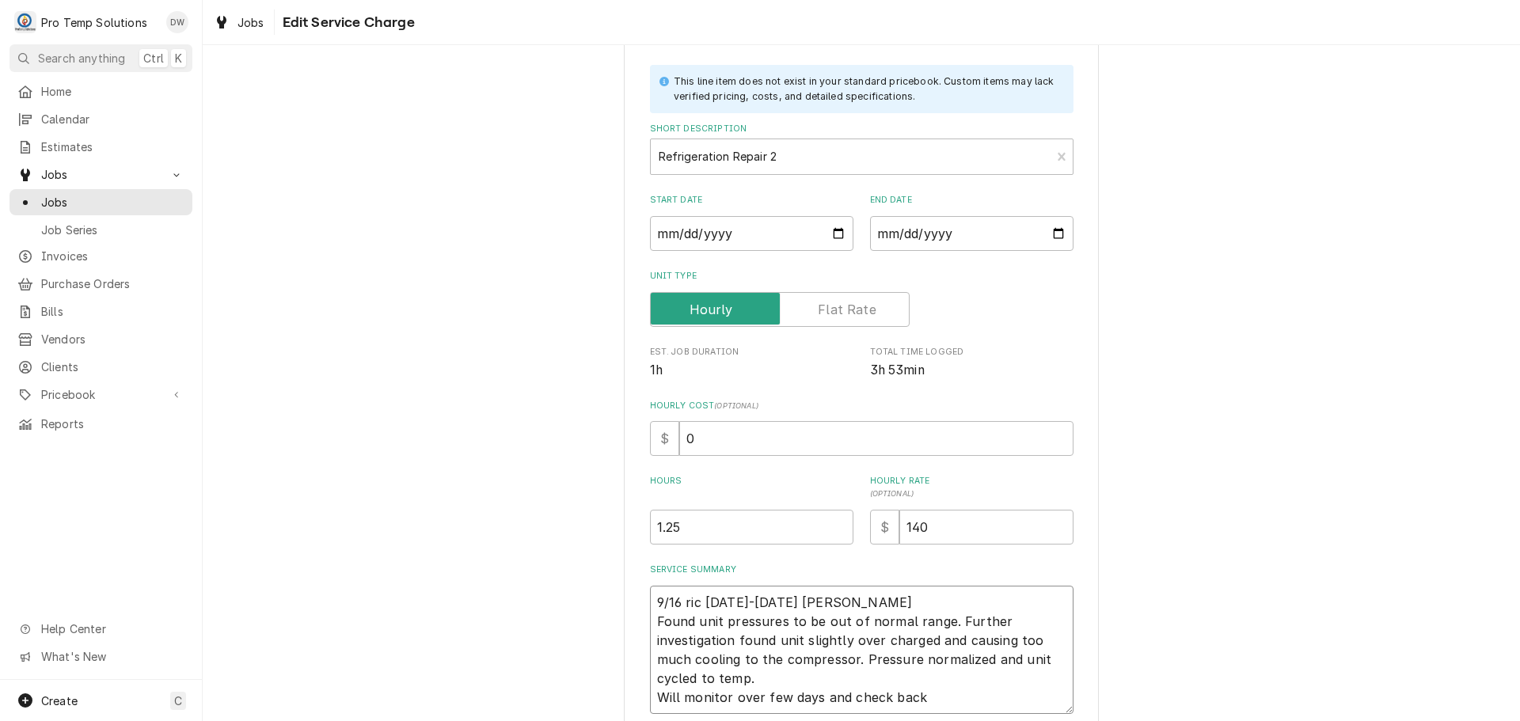
type textarea "9/16 ric 1100-1215 kevin Found unit pressures to be out of normal range. Furthe…"
type textarea "x"
type textarea "9/16 ric 1100-1215 kevin Found unit pressures to be out of normal range. Furthe…"
type textarea "x"
type textarea "9/16 ric 1100-1215 kevi Found unit pressures to be out of normal range. Further…"
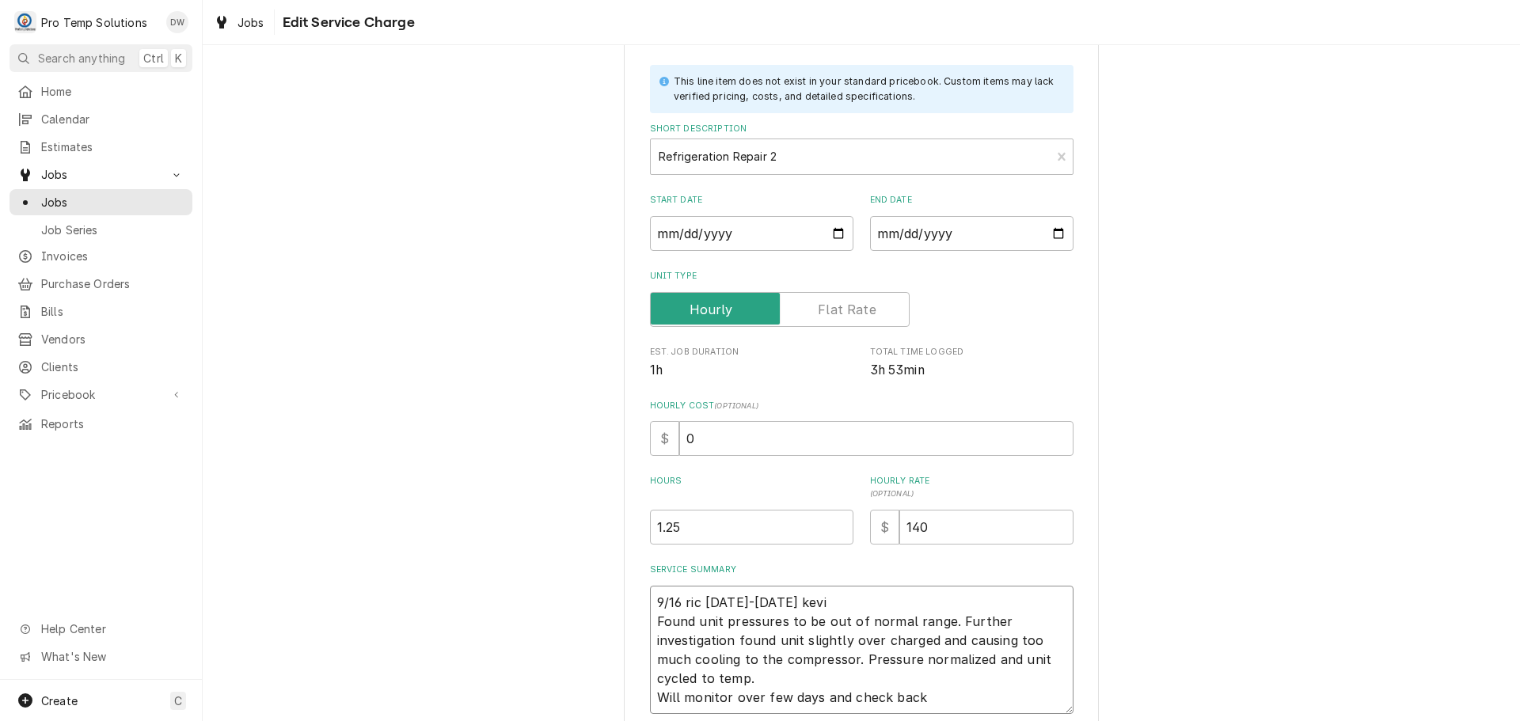
type textarea "x"
type textarea "9/16 ric 1100-1215 kev Found unit pressures to be out of normal range. Further …"
type textarea "x"
type textarea "9/16 ric 1100-1215 ke Found unit pressures to be out of normal range. Further i…"
type textarea "x"
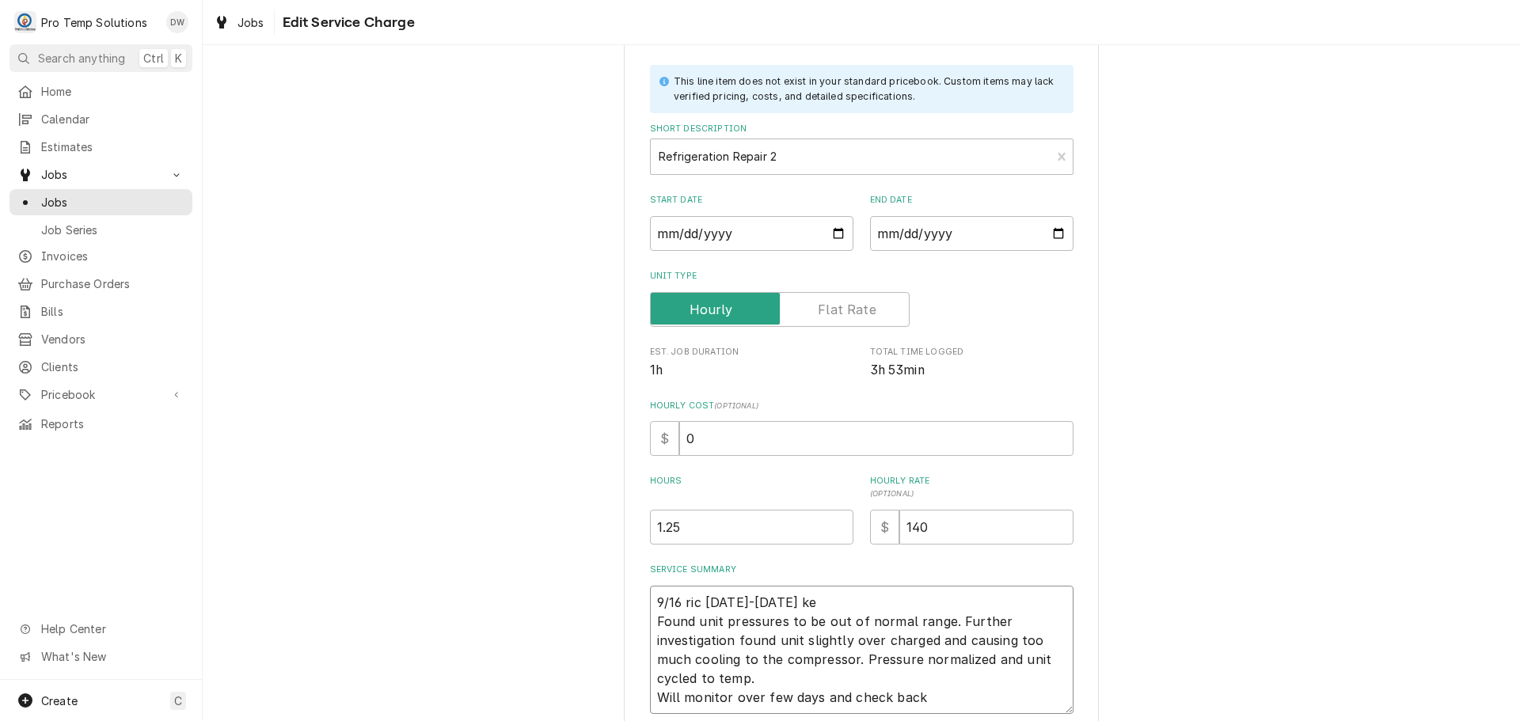
type textarea "9/16 ric 1100-1215 k Found unit pressures to be out of normal range. Further in…"
type textarea "x"
type textarea "9/16 ric 1100-1215 Found unit pressures to be out of normal range. Further inve…"
type textarea "x"
type textarea "9/16 ri 1100-1215 Found unit pressures to be out of normal range. Further inves…"
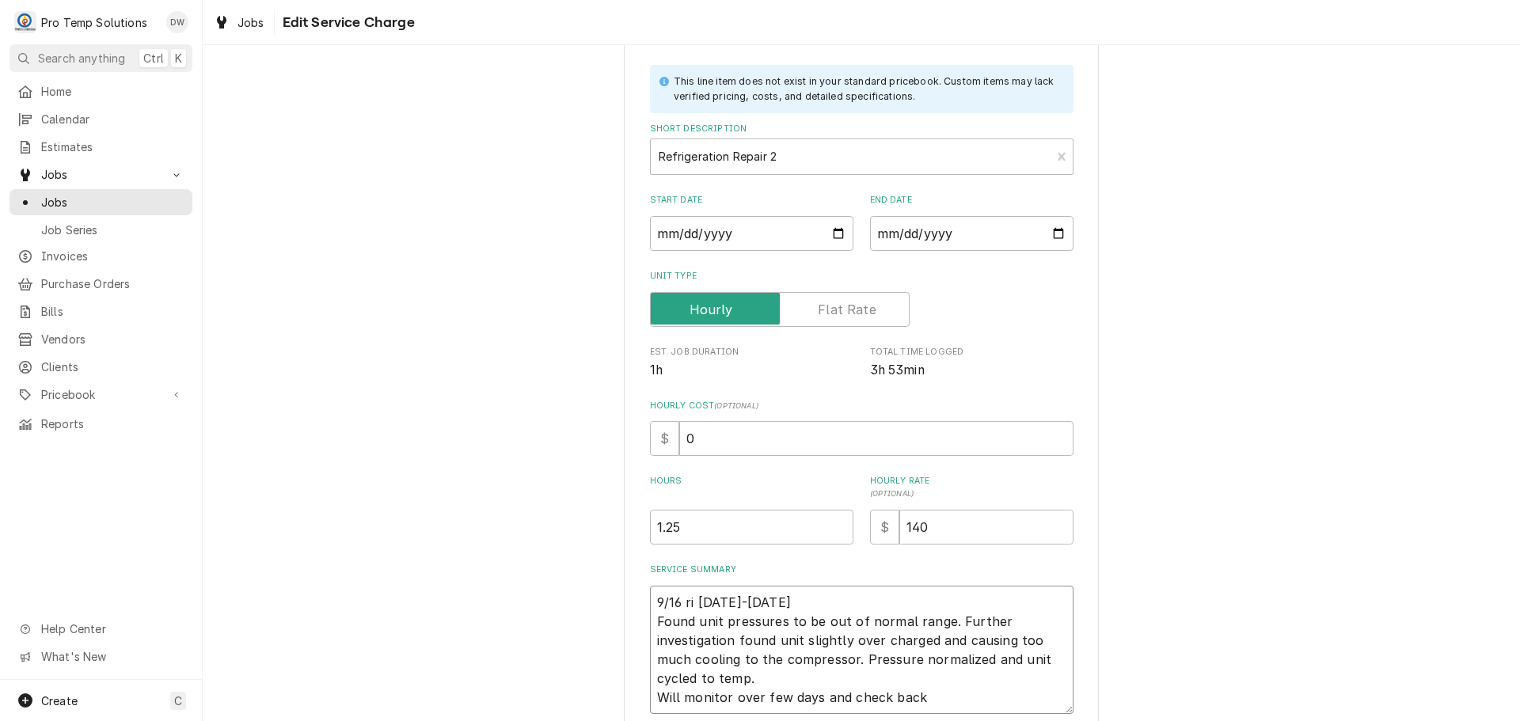
type textarea "x"
type textarea "9/16 r 1100-1215 Found unit pressures to be out of normal range. Further invest…"
type textarea "x"
type textarea "9/16 1100-1215 Found unit pressures to be out of normal range. Further investig…"
type textarea "x"
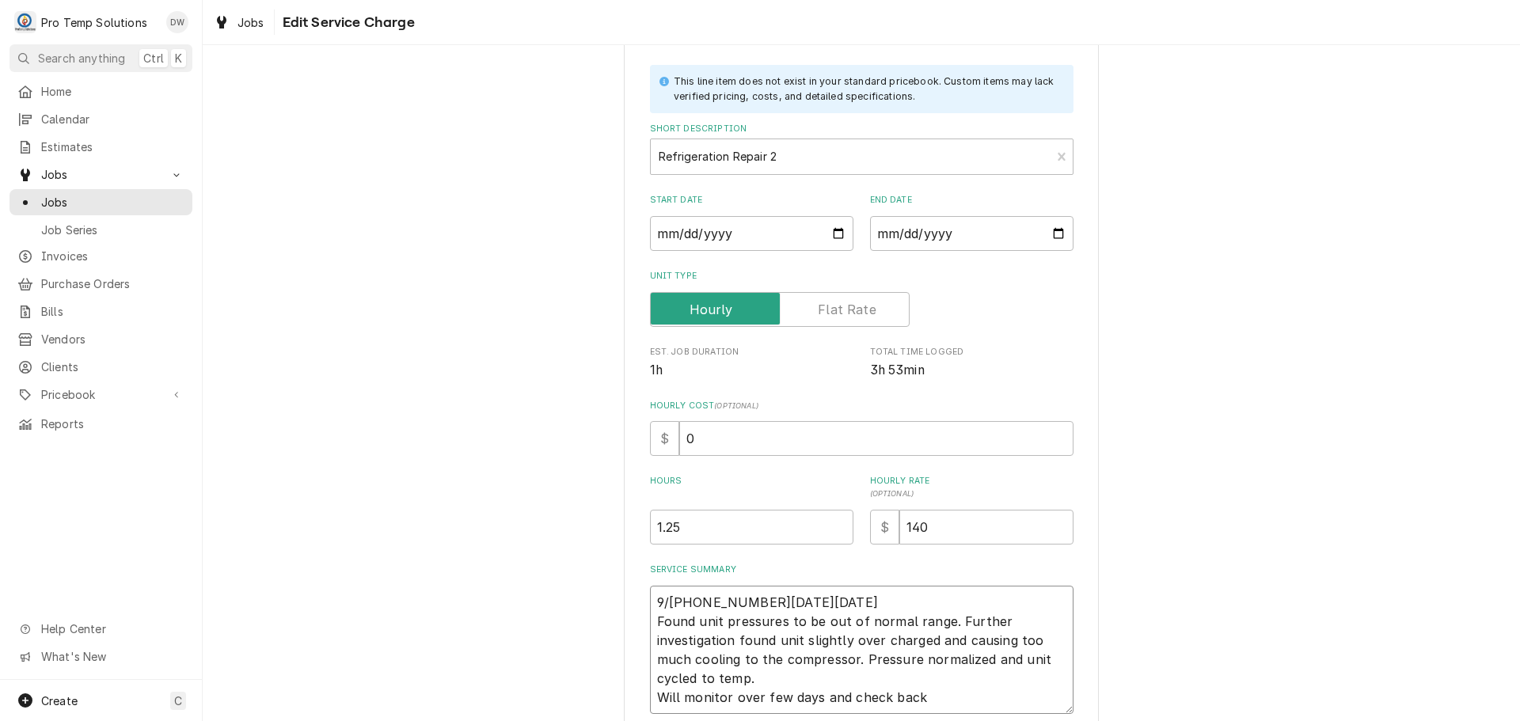
type textarea "9/16 R 1100-1215 Found unit pressures to be out of normal range. Further invest…"
type textarea "x"
type textarea "9/16 RI 1100-1215 Found unit pressures to be out of normal range. Further inves…"
type textarea "x"
type textarea "9/16 RIC 1100-1215 Found unit pressures to be out of normal range. Further inve…"
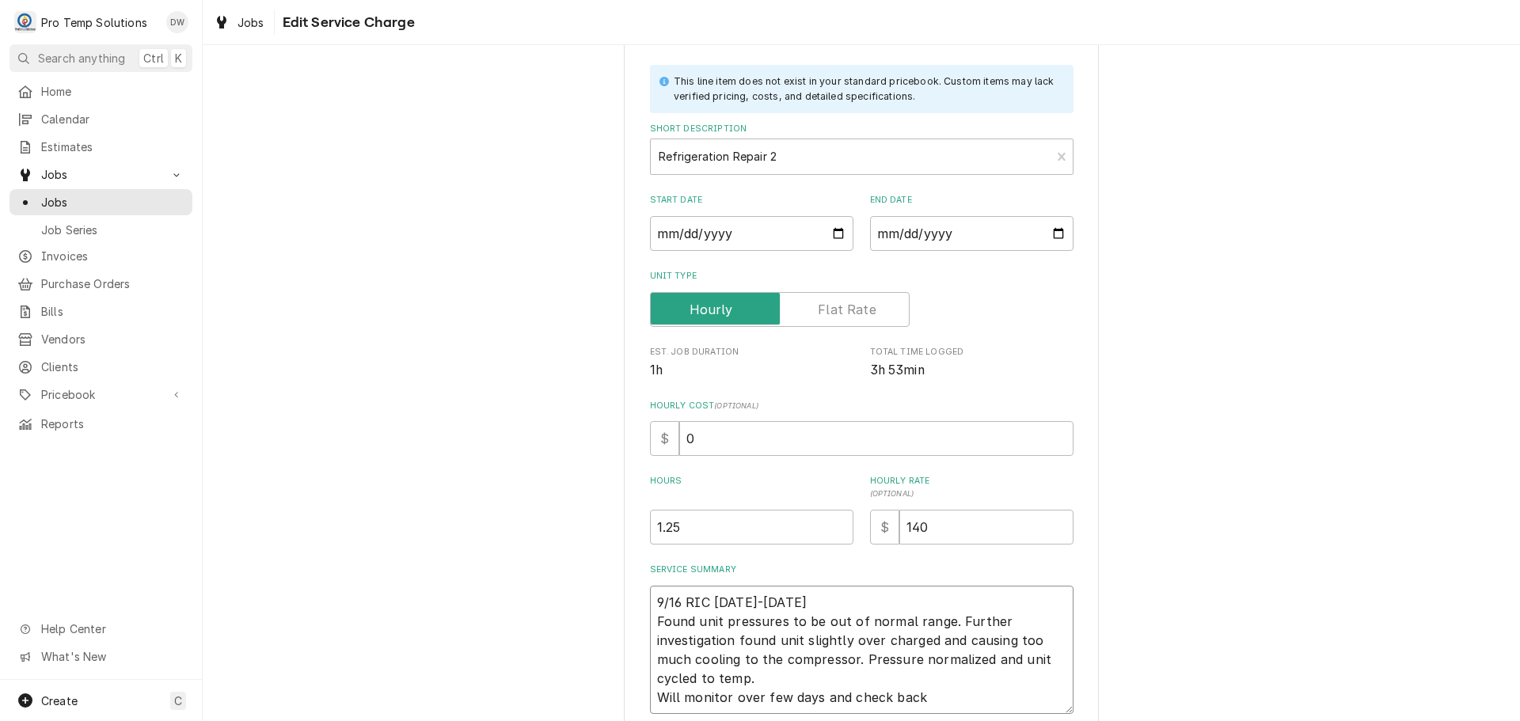
type textarea "x"
type textarea "9/16 RIC 1100-1215 K Found unit pressures to be out of normal range. Further in…"
type textarea "x"
type textarea "9/16 RIC 1100-1215 KE Found unit pressures to be out of normal range. Further i…"
type textarea "x"
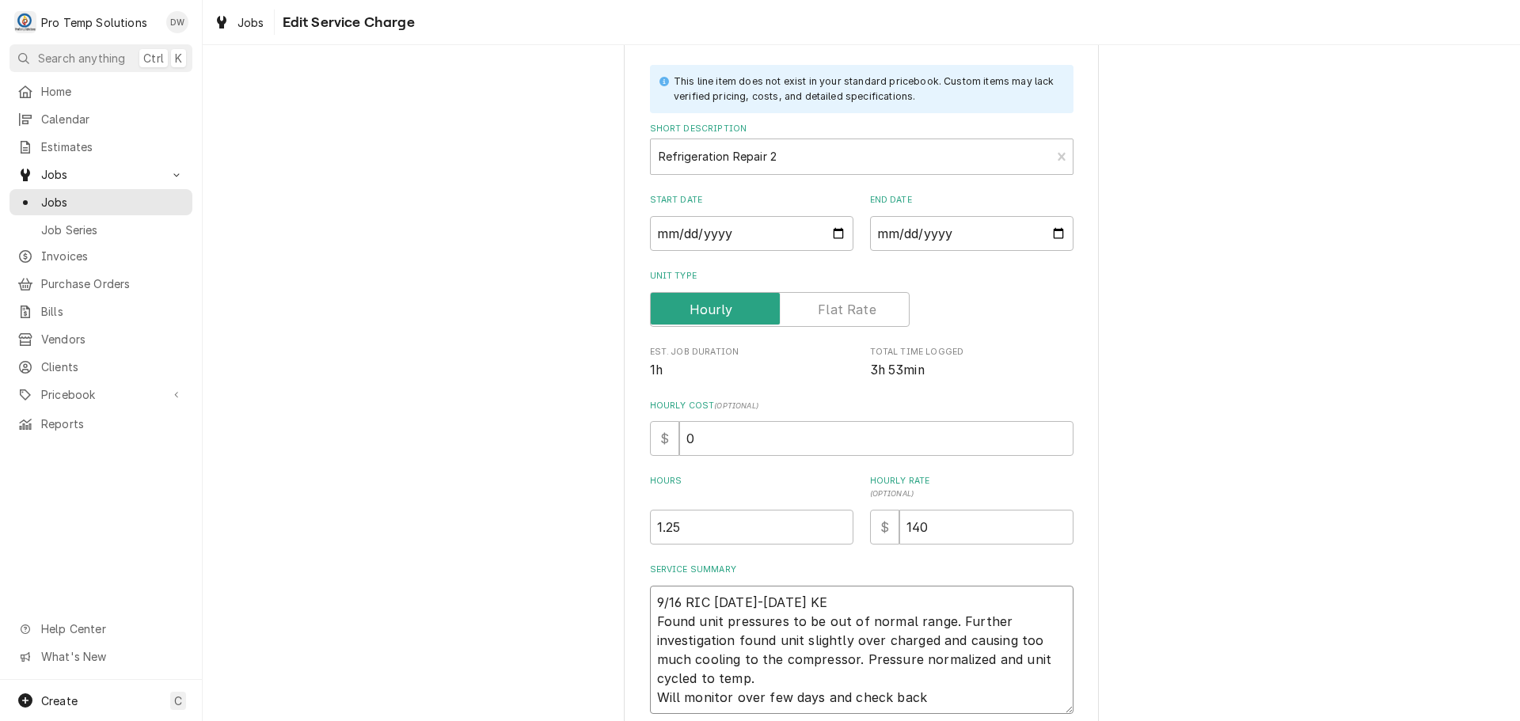
type textarea "9/16 RIC 1100-1215 KEV Found unit pressures to be out of normal range. Further …"
type textarea "x"
type textarea "9/16 RIC 1100-1215 KEVI Found unit pressures to be out of normal range. Further…"
type textarea "x"
type textarea "9/16 RIC 1100-1215 KEVIN Found unit pressures to be out of normal range. Furthe…"
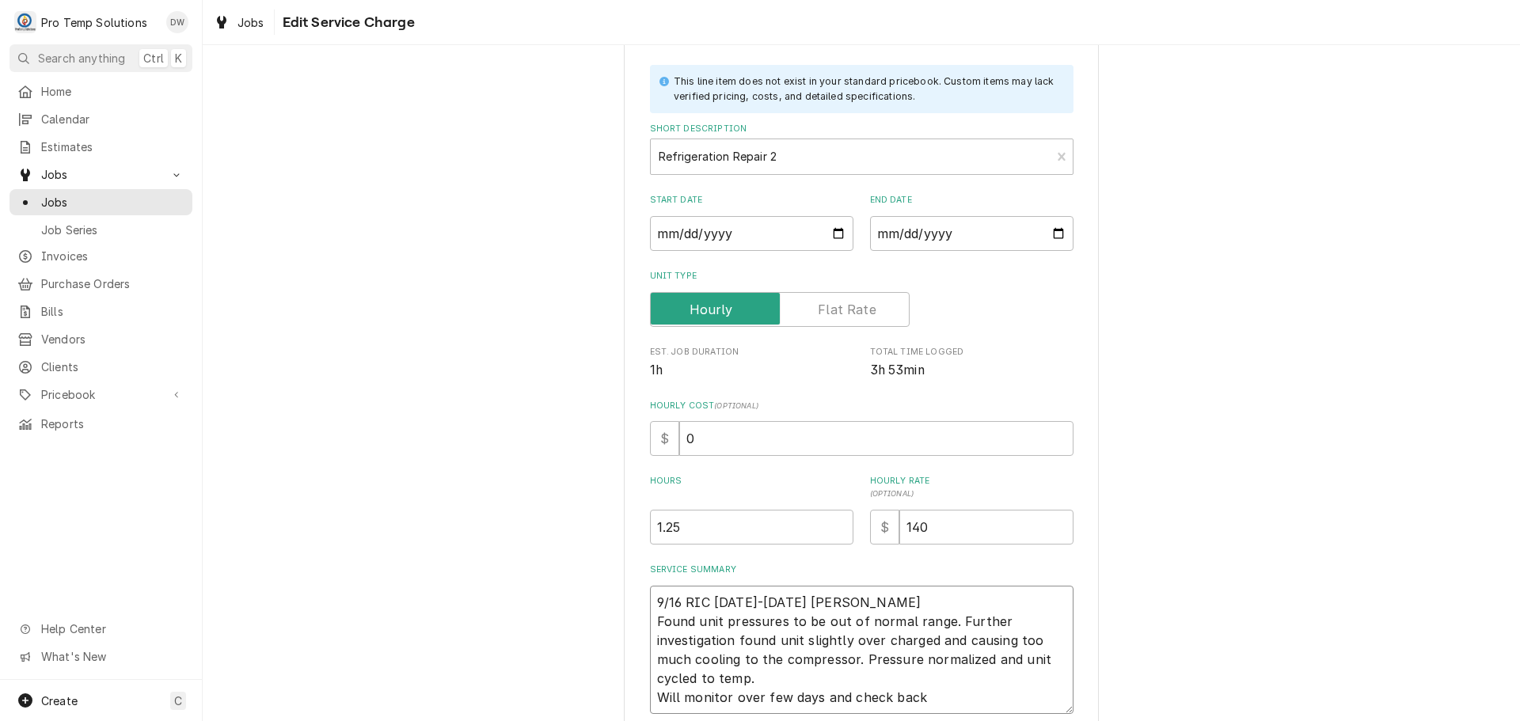
type textarea "x"
type textarea "9/16 RIC 1100-1215 KEVIN Found unit pressures to be out of normal range. Furthe…"
type textarea "x"
type textarea "9/16 RIC 1100-1215 KEVIN K Found unit pressures to be out of normal range. Furt…"
type textarea "x"
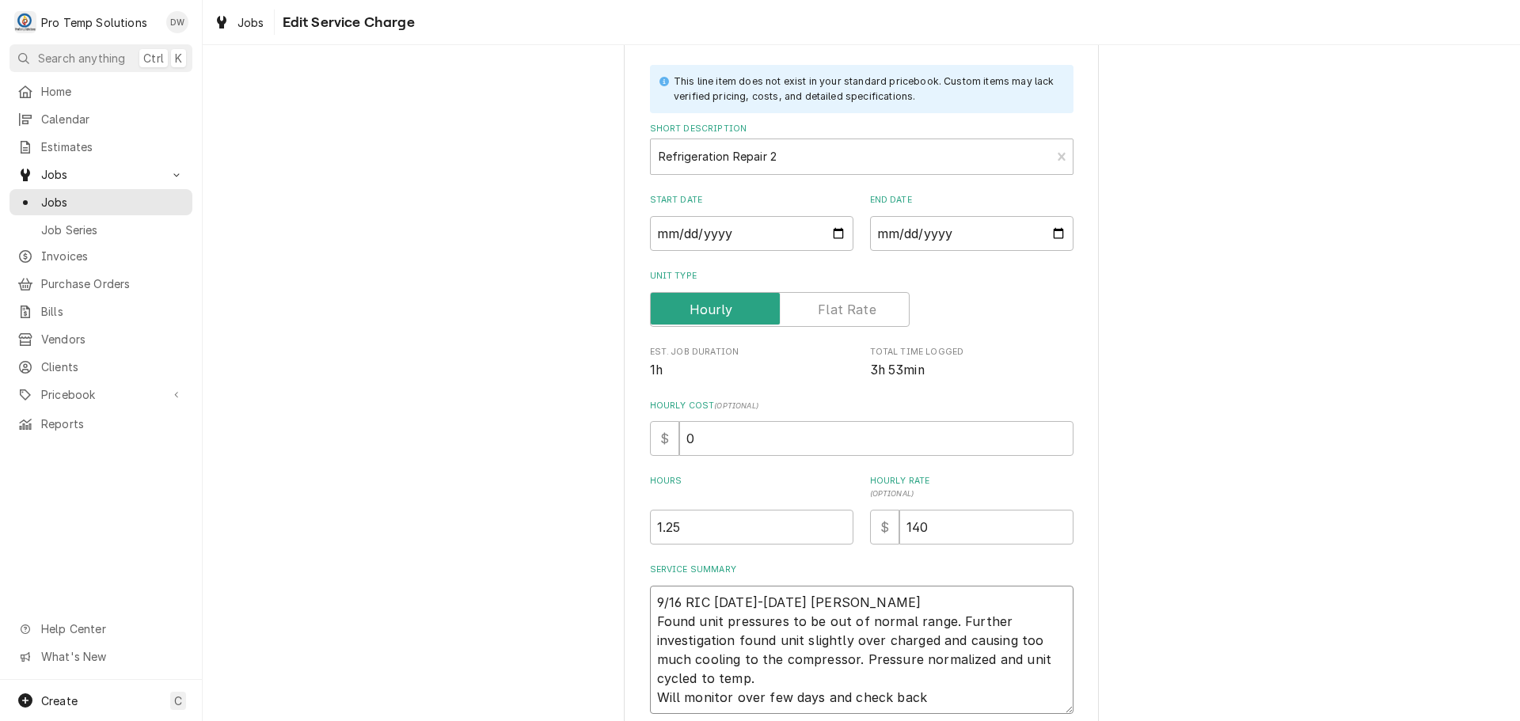
type textarea "9/16 RIC 1100-1215 KEVIN KO Found unit pressures to be out of normal range. Fur…"
type textarea "x"
type textarea "9/16 RIC 1100-1215 KEVIN KOT Found unit pressures to be out of normal range. Fu…"
type textarea "x"
type textarea "9/16 RIC 1100-1215 KEVIN KOTY Found unit pressures to be out of normal range. F…"
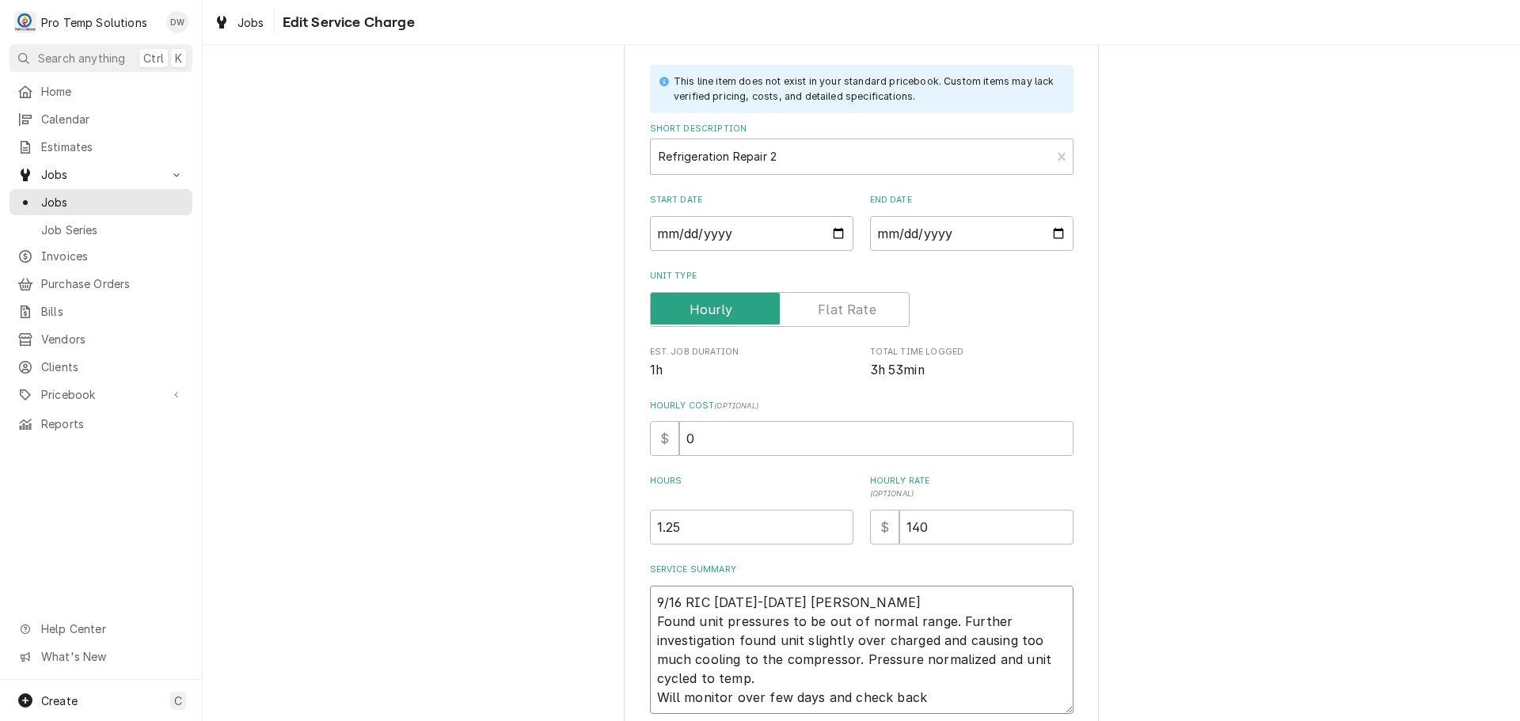
type textarea "x"
type textarea "9/16 RIC [DATE]-[DATE] [PERSON_NAME] Found unit pressures to be out of normal r…"
click at [705, 445] on input "0" at bounding box center [876, 438] width 394 height 35
type textarea "x"
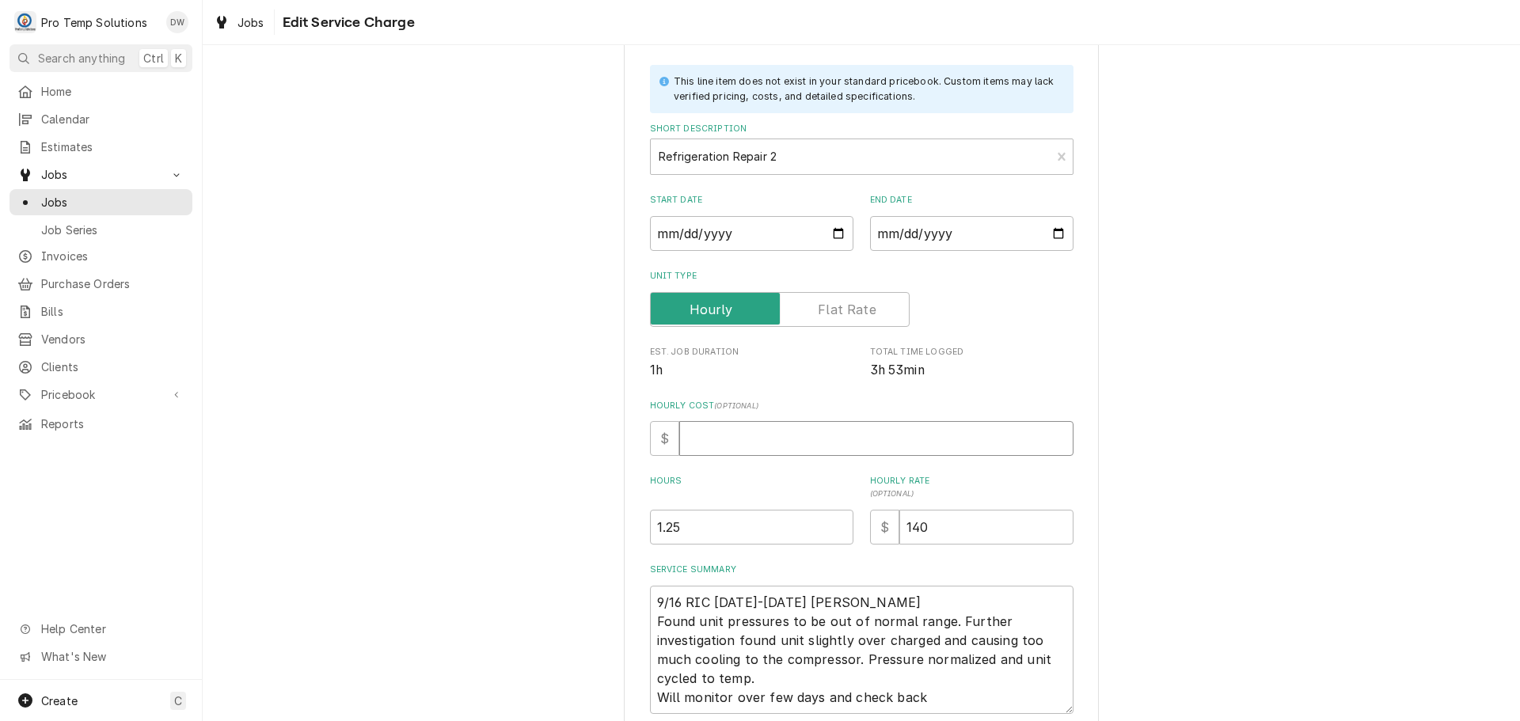
type input "1"
type textarea "x"
type input "18"
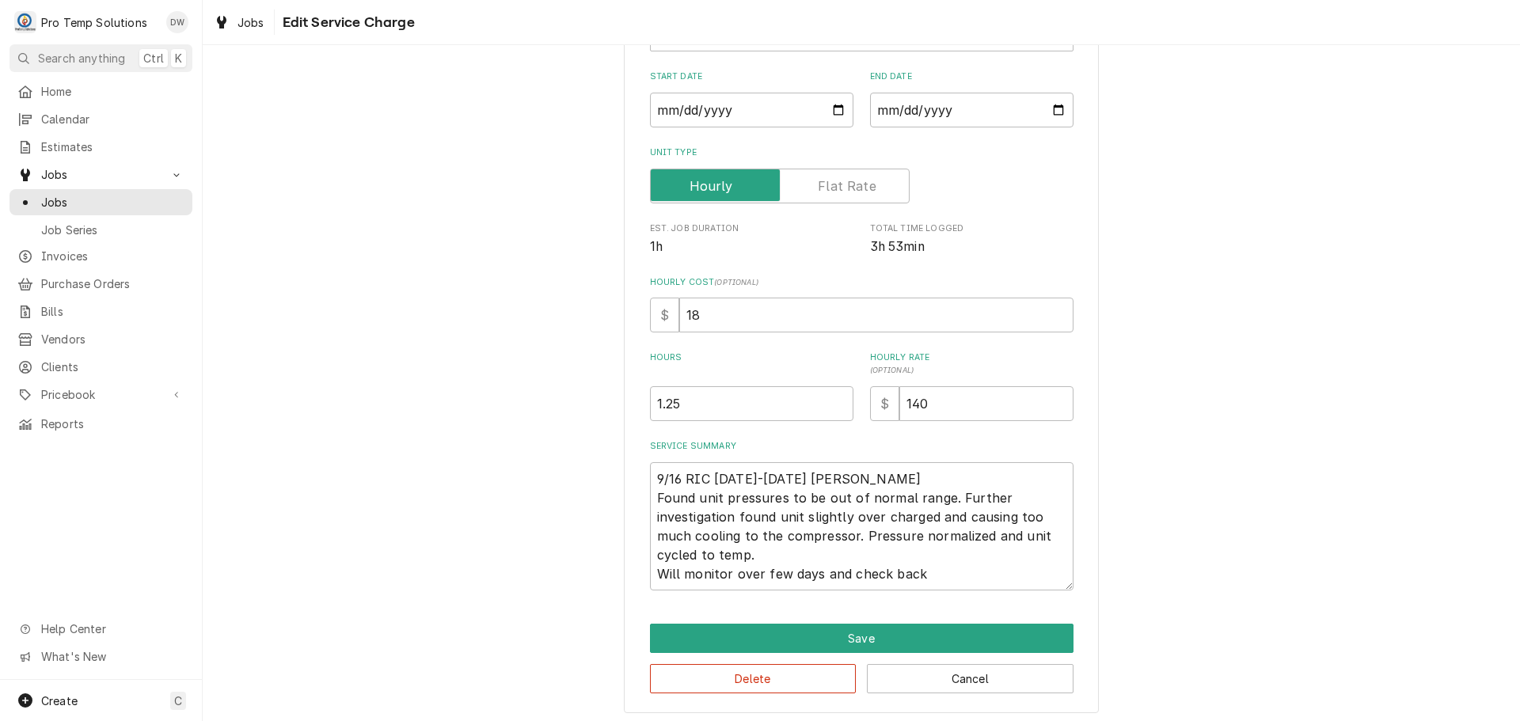
scroll to position [209, 0]
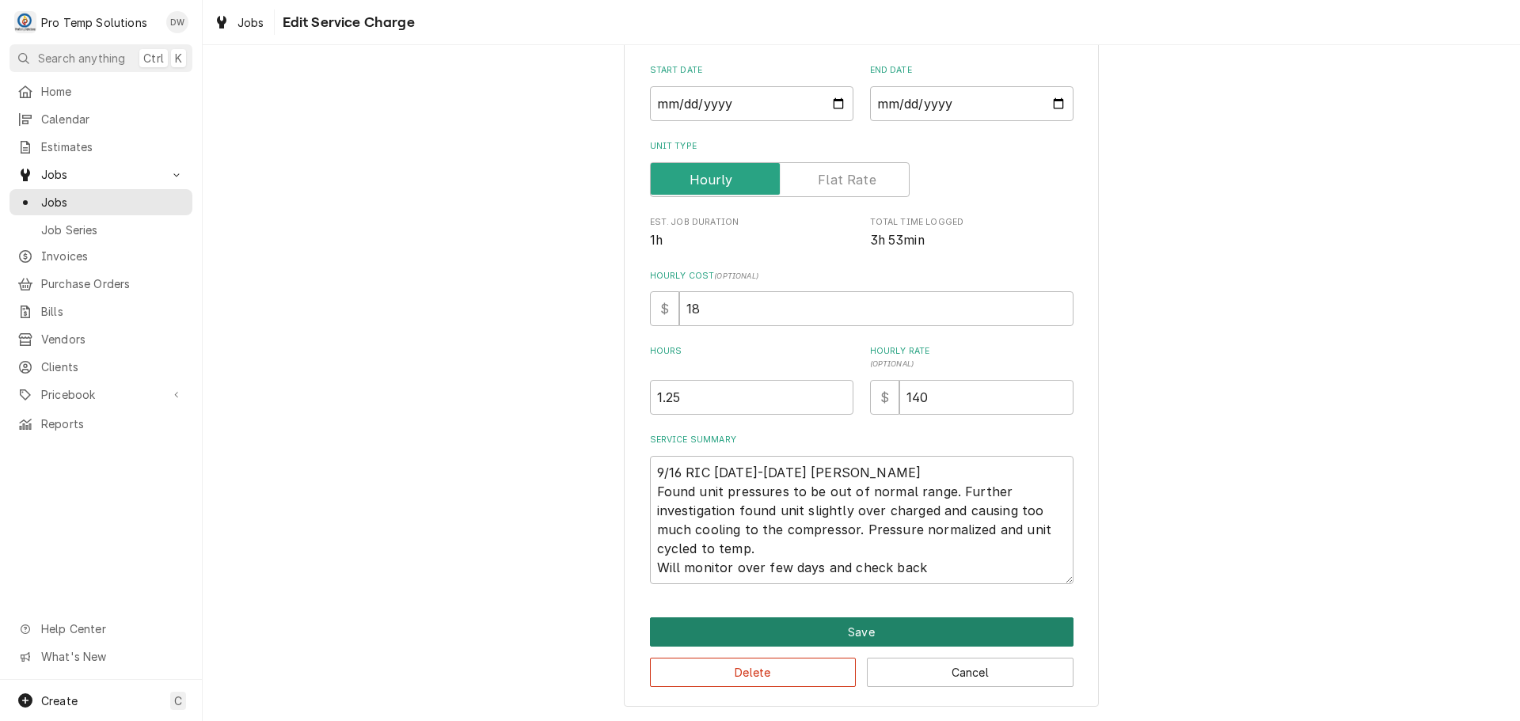
click at [859, 632] on button "Save" at bounding box center [862, 632] width 424 height 29
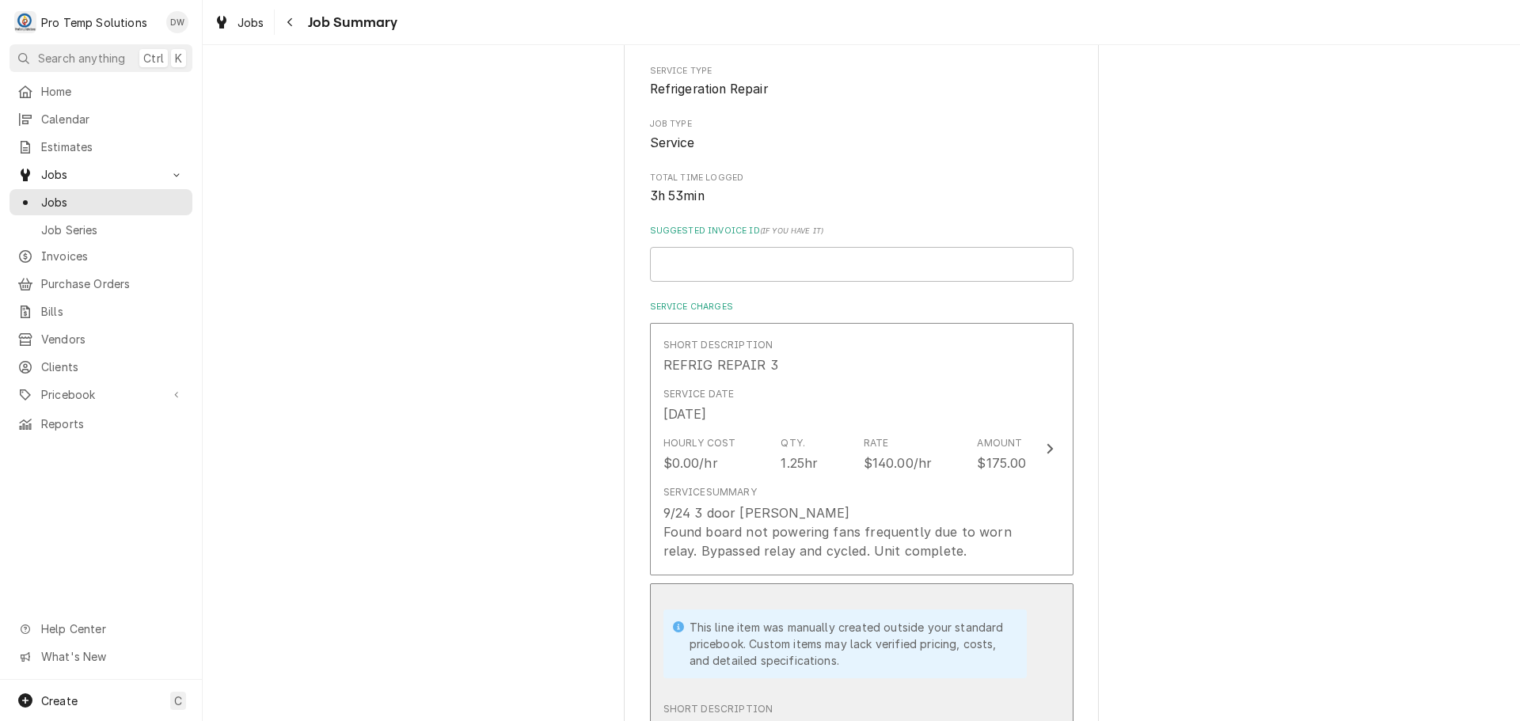
scroll to position [189, 0]
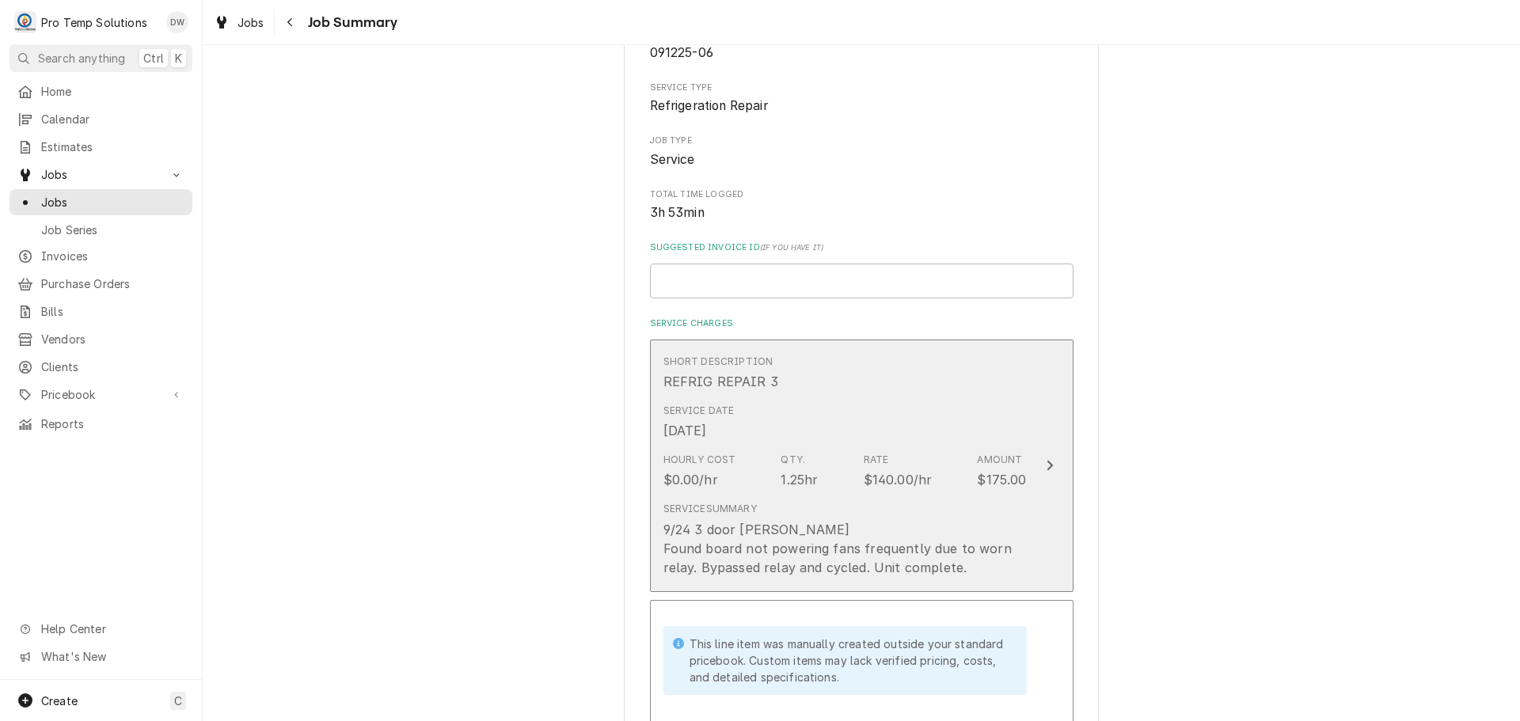
click at [1047, 468] on icon "Update Line Item" at bounding box center [1050, 466] width 6 height 10
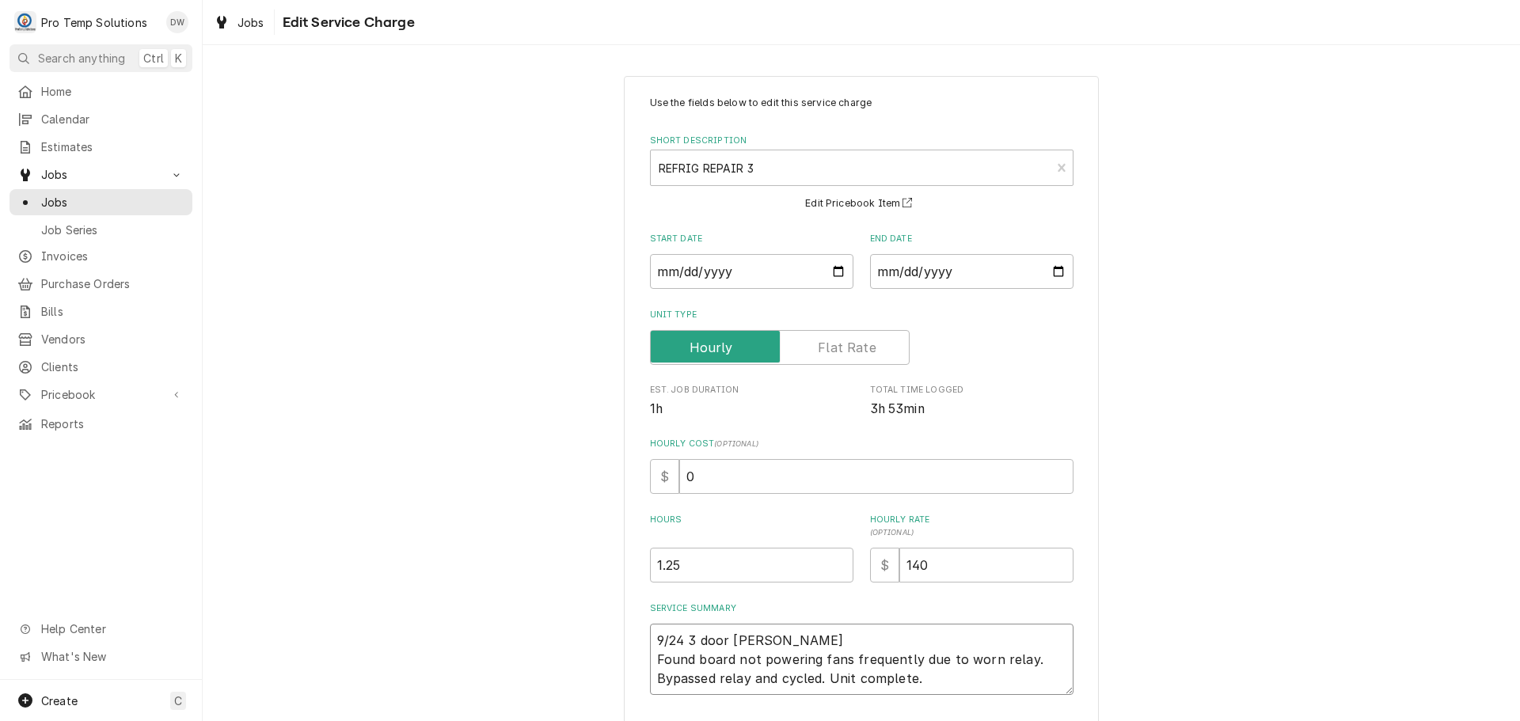
click at [748, 638] on textarea "9/24 3 door ric Found board not powering fans frequently due to worn relay. Byp…" at bounding box center [862, 659] width 424 height 71
type textarea "x"
type textarea "9/24 3 door ri Found board not powering fans frequently due to worn relay. Bypa…"
type textarea "x"
type textarea "9/24 3 door r Found board not powering fans frequently due to worn relay. Bypas…"
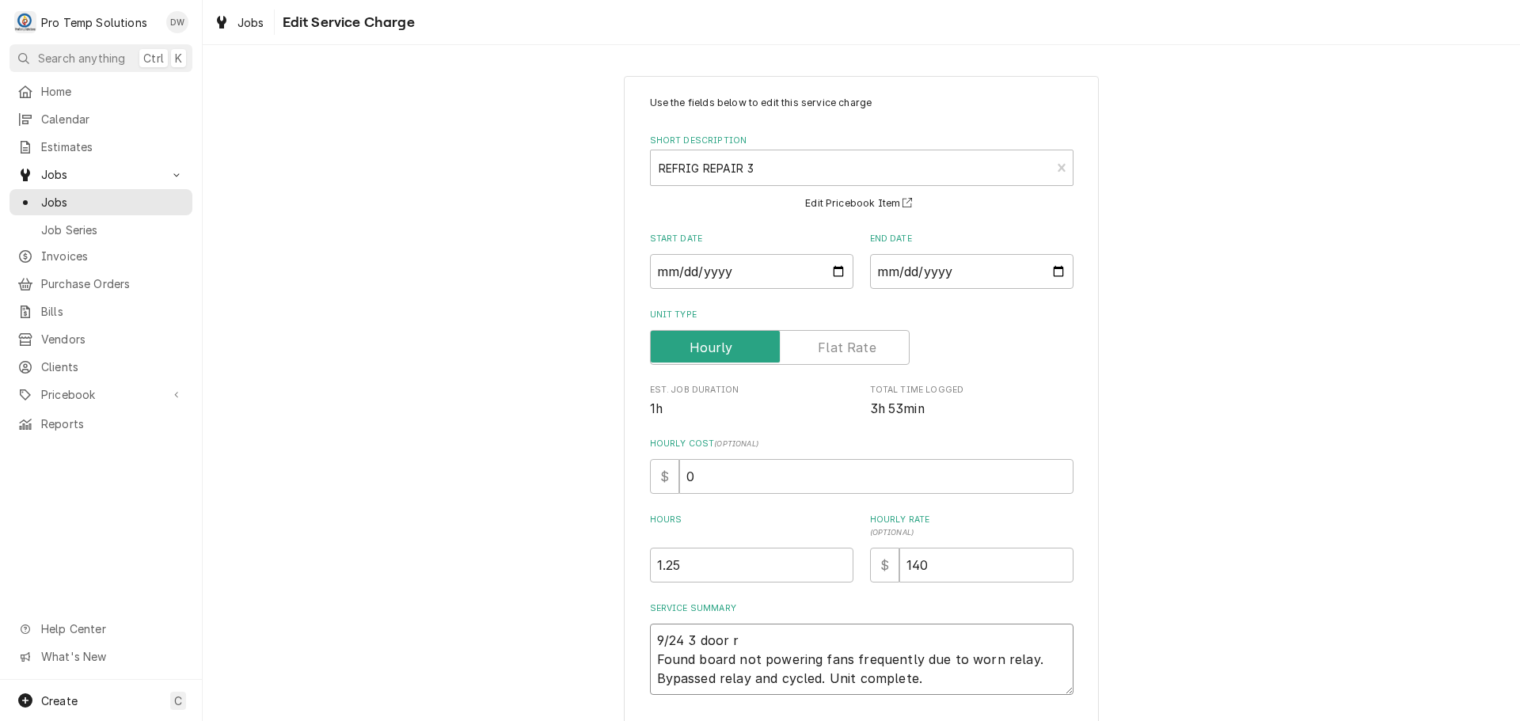
type textarea "x"
type textarea "9/24 3 door Found board not powering fans frequently due to worn relay. Bypasse…"
type textarea "x"
type textarea "9/24 3 door Found board not powering fans frequently due to worn relay. Bypasse…"
type textarea "x"
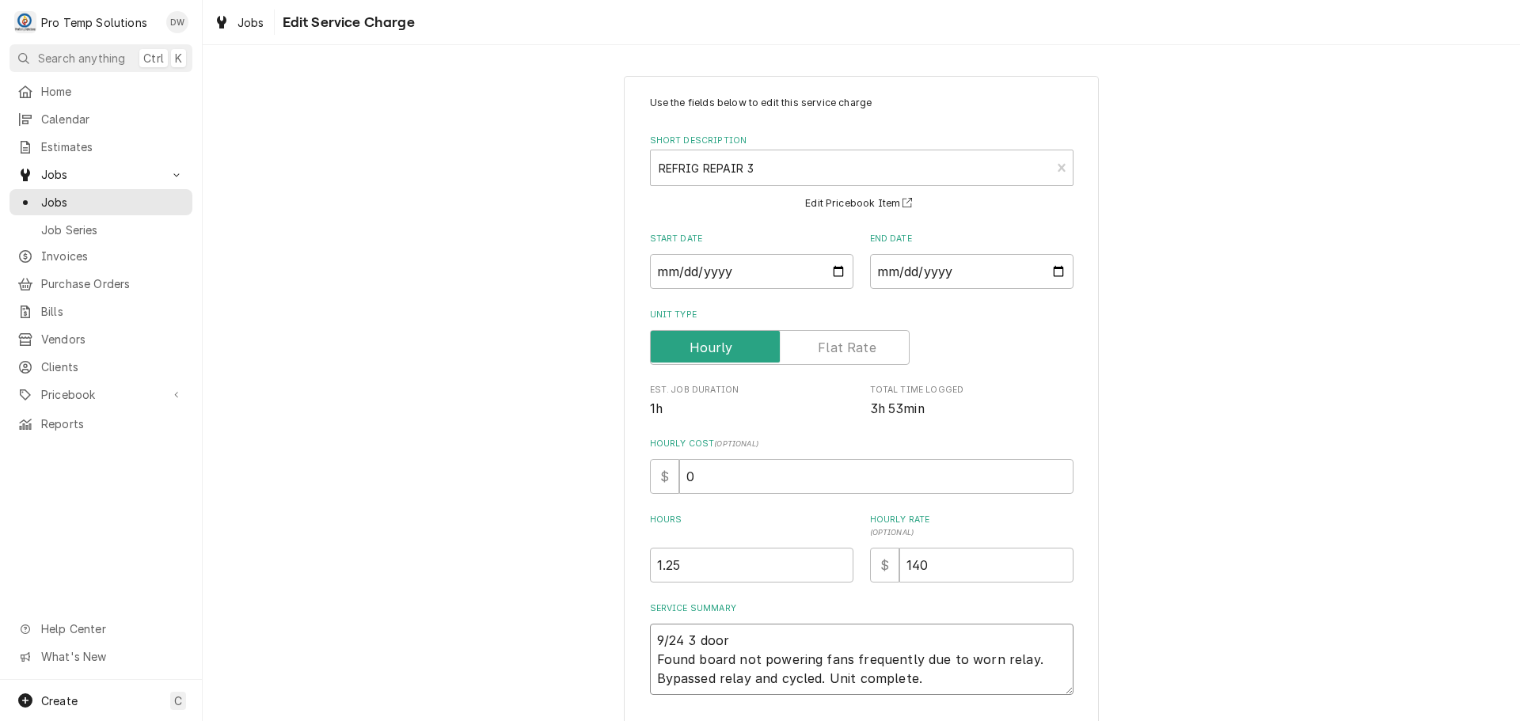
type textarea "9/24 3 doo Found board not powering fans frequently due to worn relay. Bypassed…"
type textarea "x"
type textarea "9/24 3 do Found board not powering fans frequently due to worn relay. Bypassed …"
type textarea "x"
type textarea "9/24 3 d Found board not powering fans frequently due to worn relay. Bypassed r…"
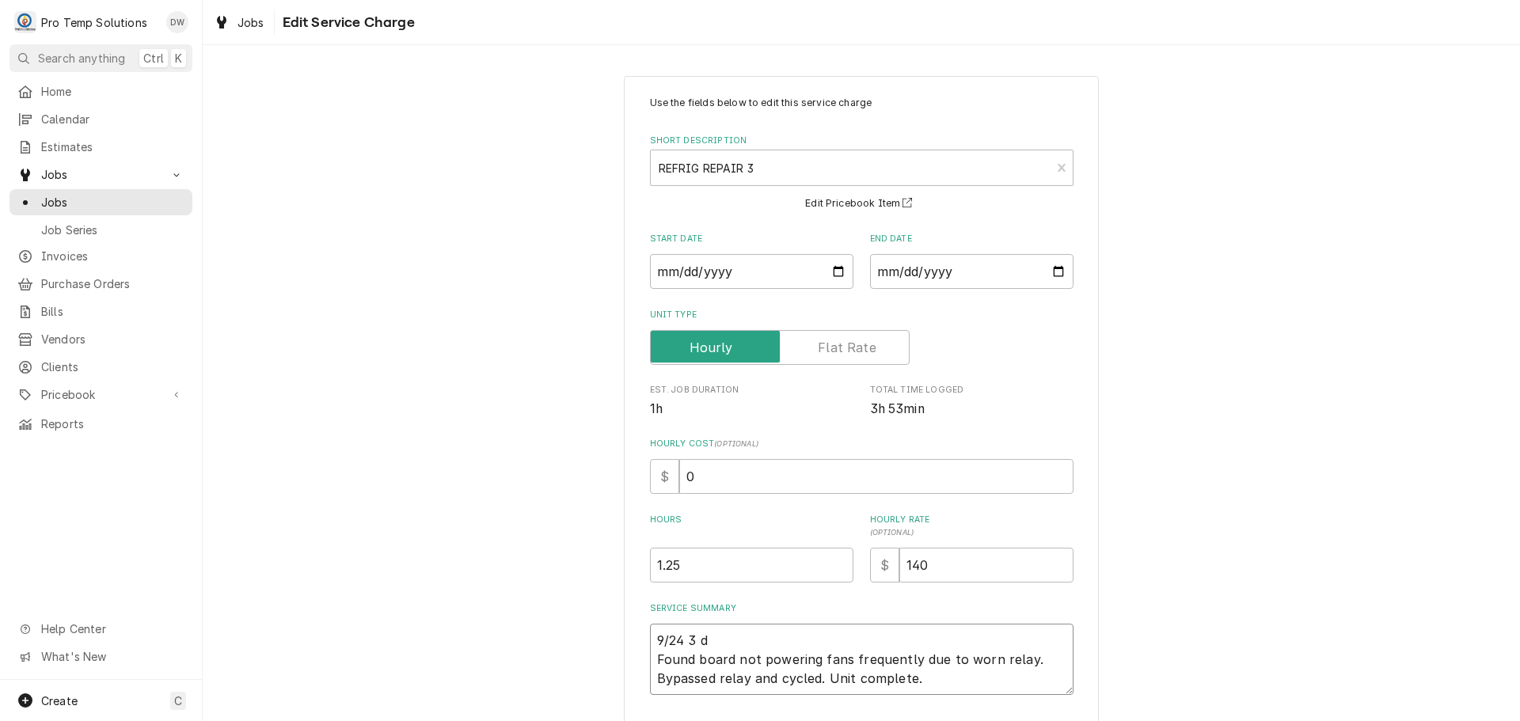
type textarea "x"
type textarea "9/24 3 Found board not powering fans frequently due to worn relay. Bypassed rel…"
type textarea "x"
type textarea "9/24 3 Found board not powering fans frequently due to worn relay. Bypassed rel…"
type textarea "x"
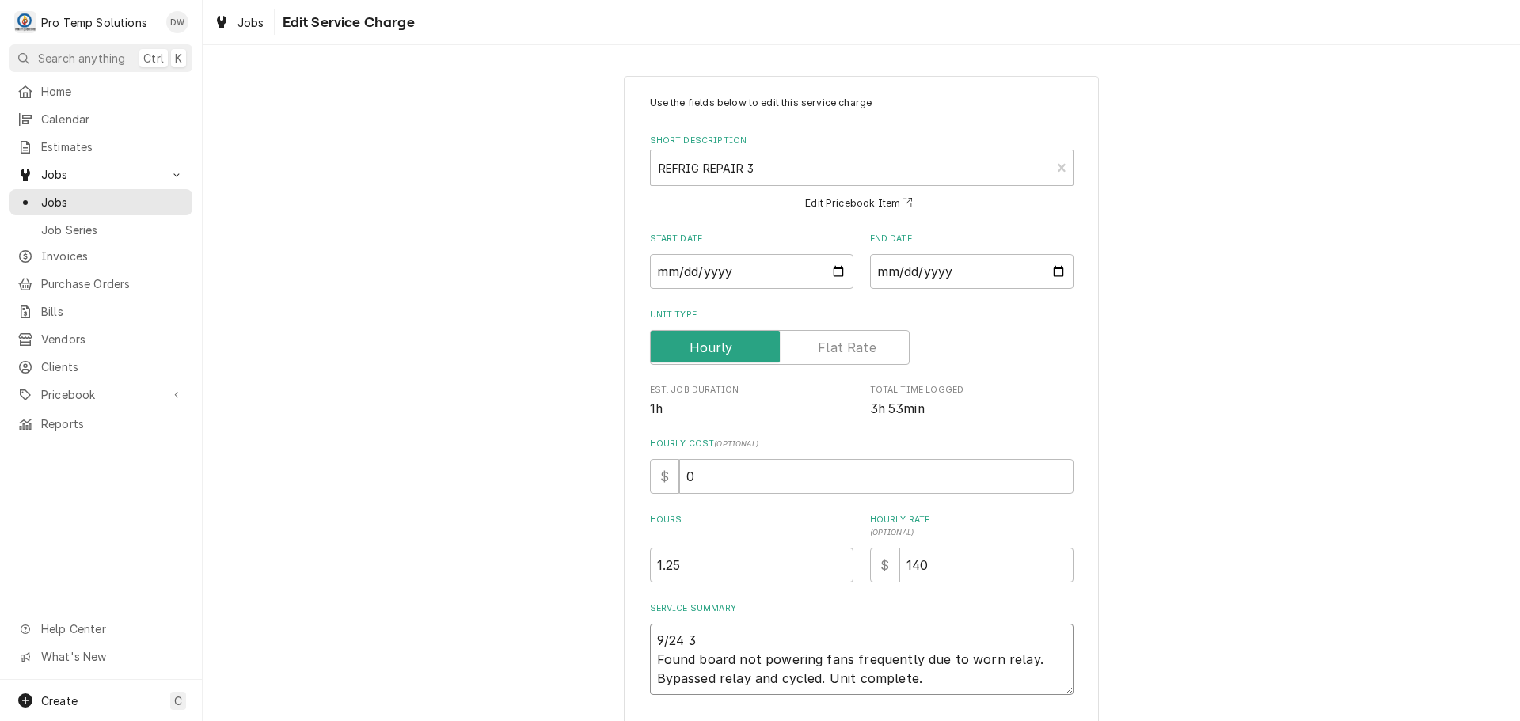
type textarea "9/24 3D Found board not powering fans frequently due to worn relay. Bypassed re…"
type textarea "x"
type textarea "9/24 3DR Found board not powering fans frequently due to worn relay. Bypassed r…"
type textarea "x"
type textarea "9/24 3DR Found board not powering fans frequently due to worn relay. Bypassed r…"
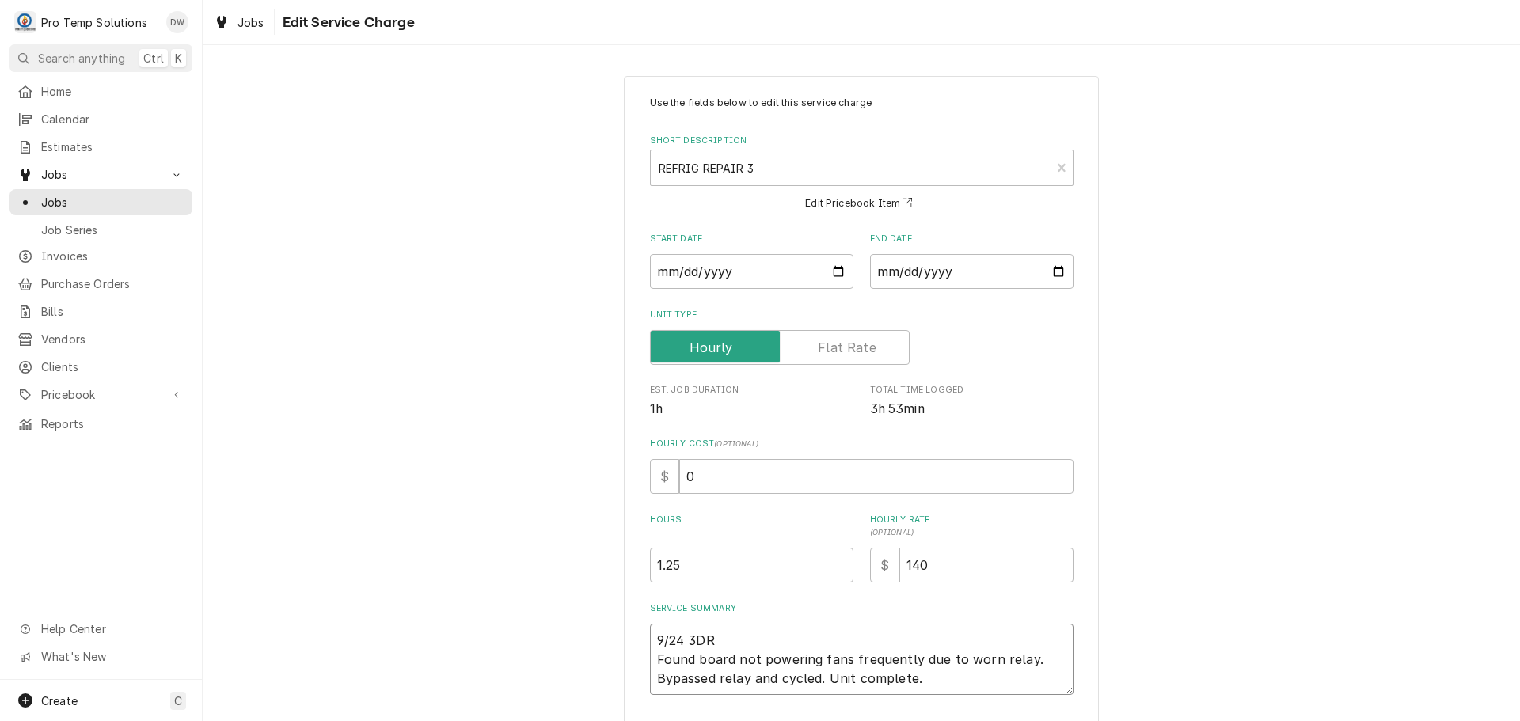
type textarea "x"
type textarea "9/24 3DR R Found board not powering fans frequently due to worn relay. Bypassed…"
type textarea "x"
type textarea "9/24 3DR RI Found board not powering fans frequently due to worn relay. Bypasse…"
type textarea "x"
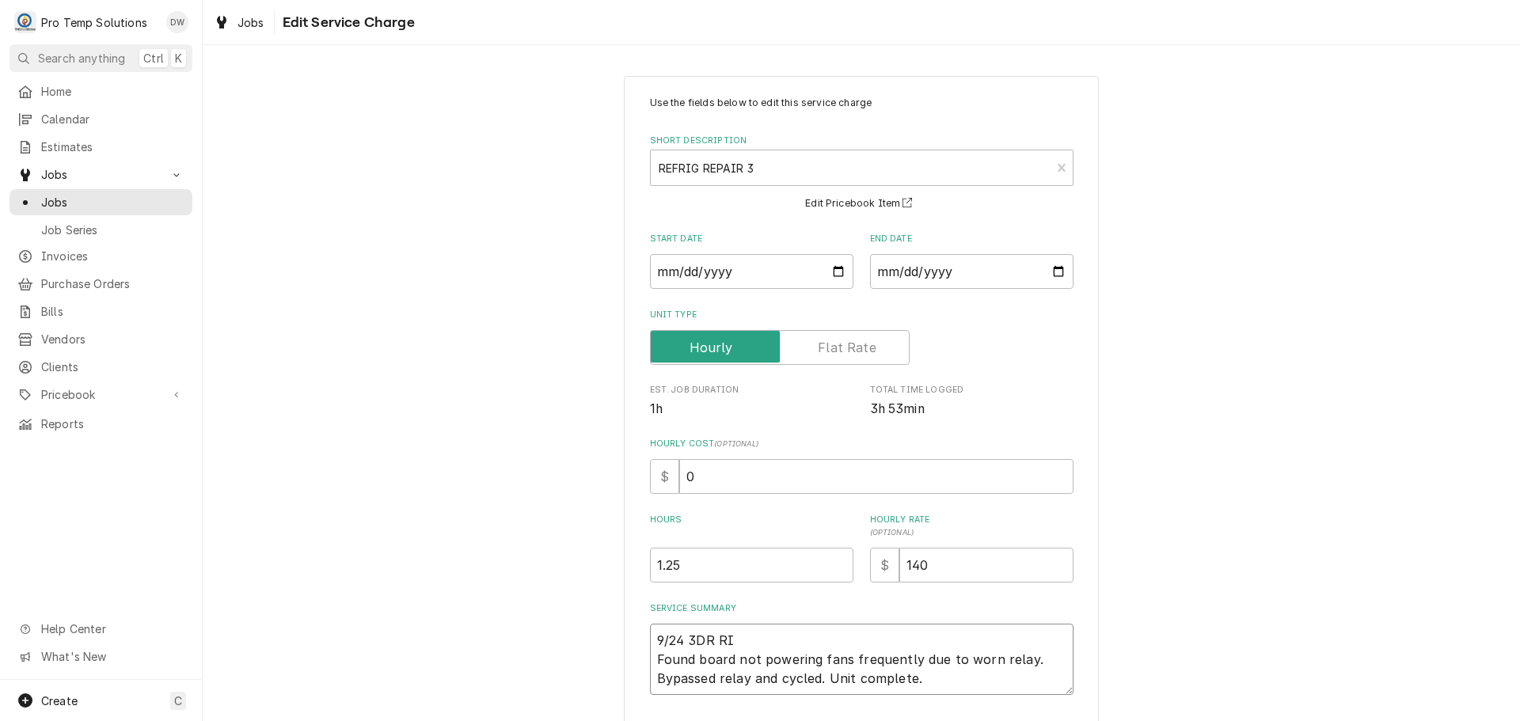
type textarea "9/24 3DR RIC Found board not powering fans frequently due to worn relay. Bypass…"
type textarea "x"
type textarea "9/24 3DR RIC Found board not powering fans frequently due to worn relay. Bypass…"
type textarea "x"
type textarea "9/24 3DR RIC 2 Found board not powering fans frequently due to worn relay. Bypa…"
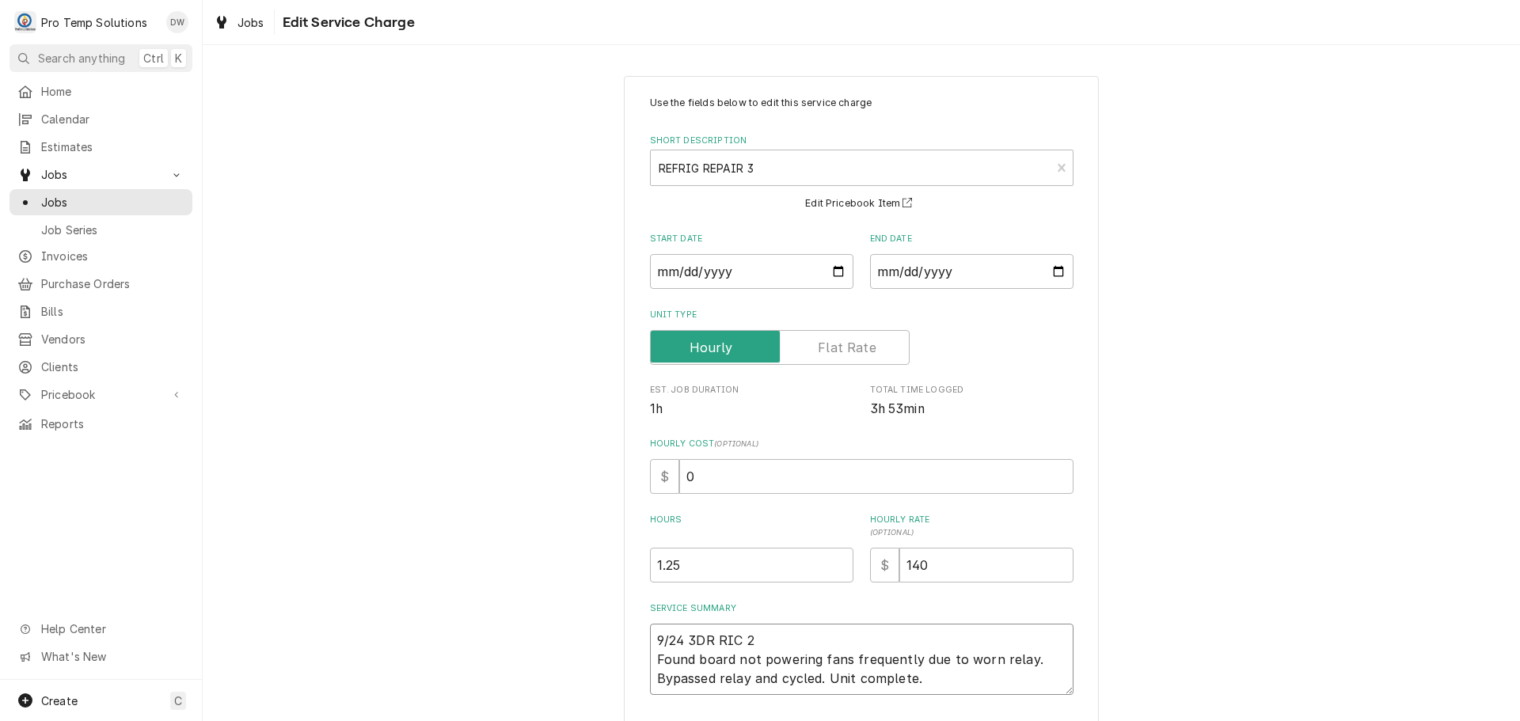
type textarea "x"
type textarea "9/24 3DR RIC 23 Found board not powering fans frequently due to worn relay. Byp…"
type textarea "x"
type textarea "9/24 3DR RIC 235 Found board not powering fans frequently due to worn relay. By…"
type textarea "x"
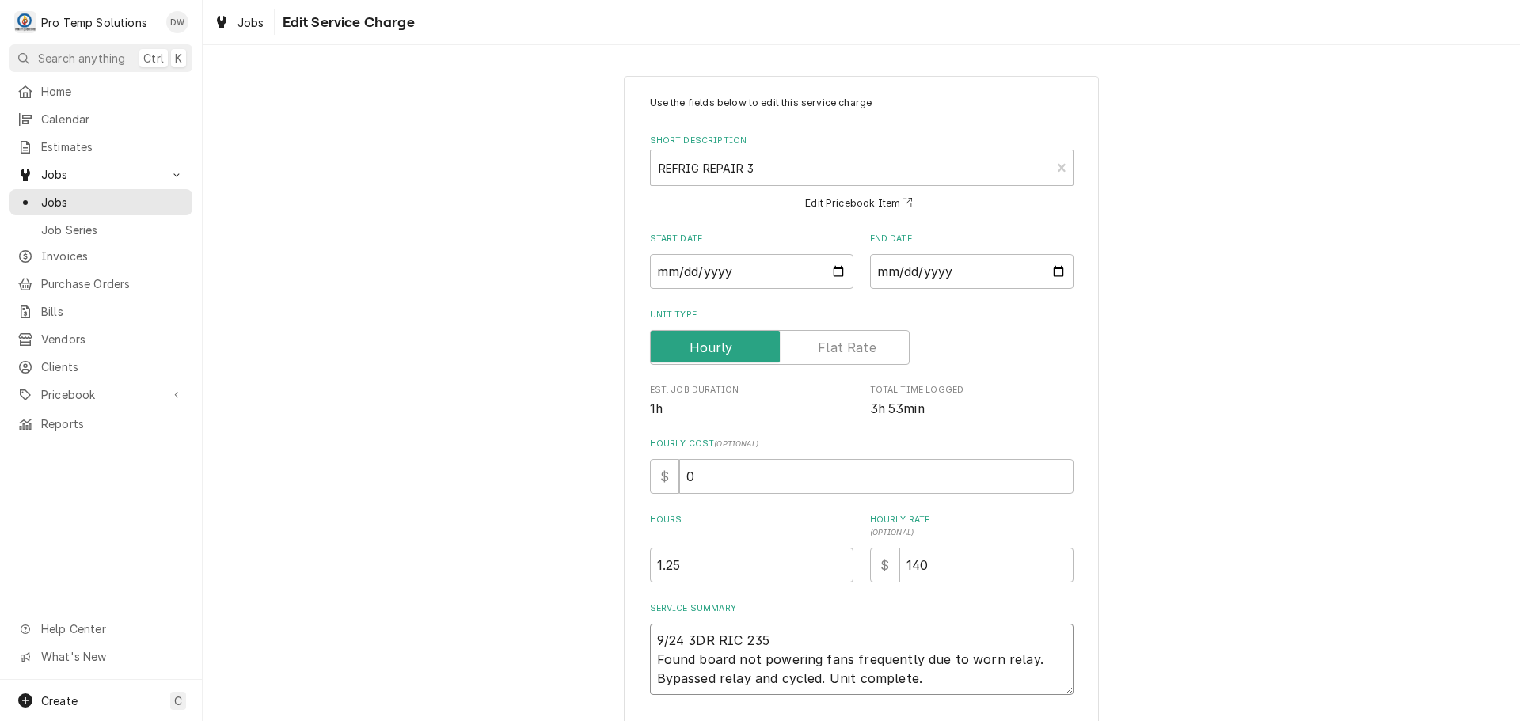
type textarea "9/24 3DR RIC 235- Found board not powering fans frequently due to worn relay. B…"
type textarea "x"
type textarea "9/24 3DR RIC 235-3 Found board not powering fans frequently due to worn relay. …"
type textarea "x"
type textarea "9/24 3DR RIC 235-34 Found board not powering fans frequently due to worn relay.…"
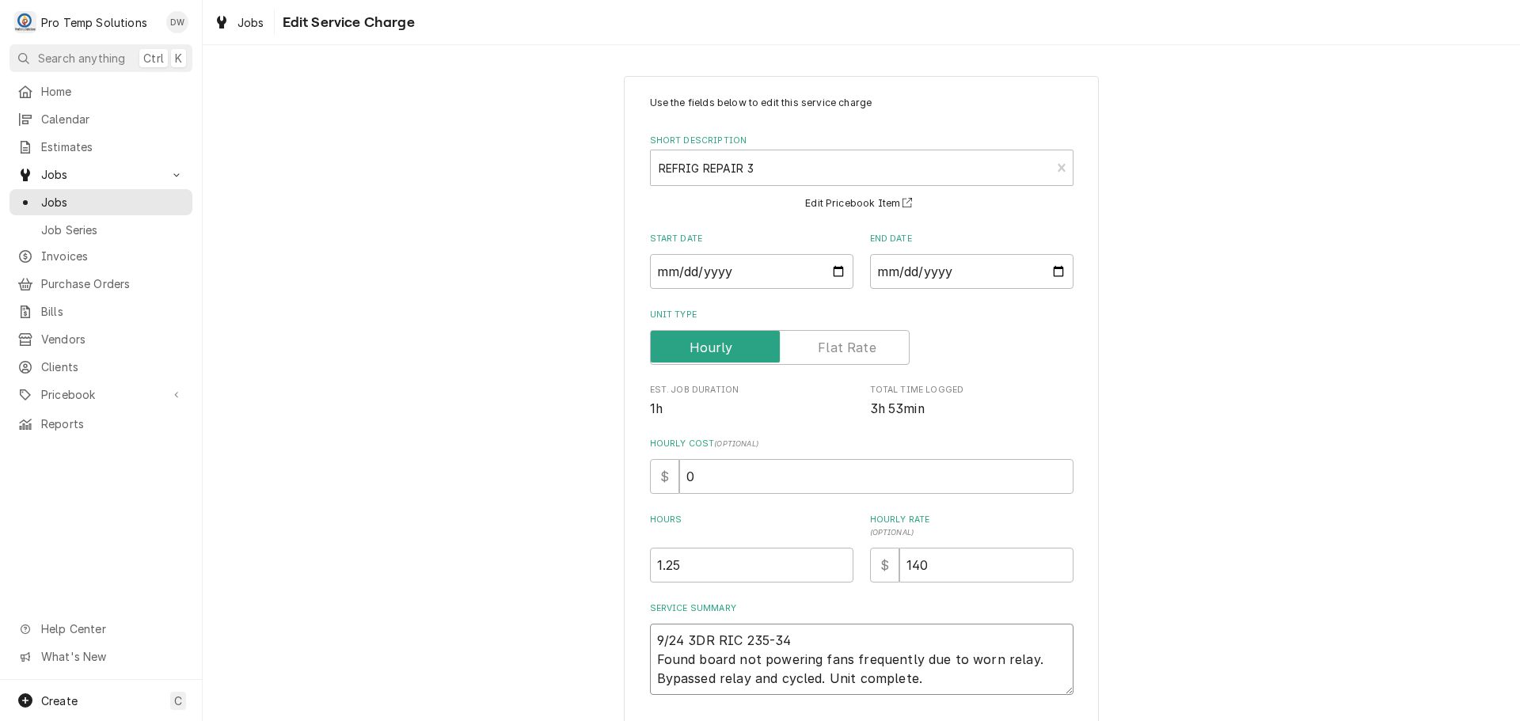
type textarea "x"
type textarea "9/24 3DR RIC 235-345 Found board not powering fans frequently due to worn relay…"
click at [698, 473] on input "0" at bounding box center [876, 476] width 394 height 35
type textarea "x"
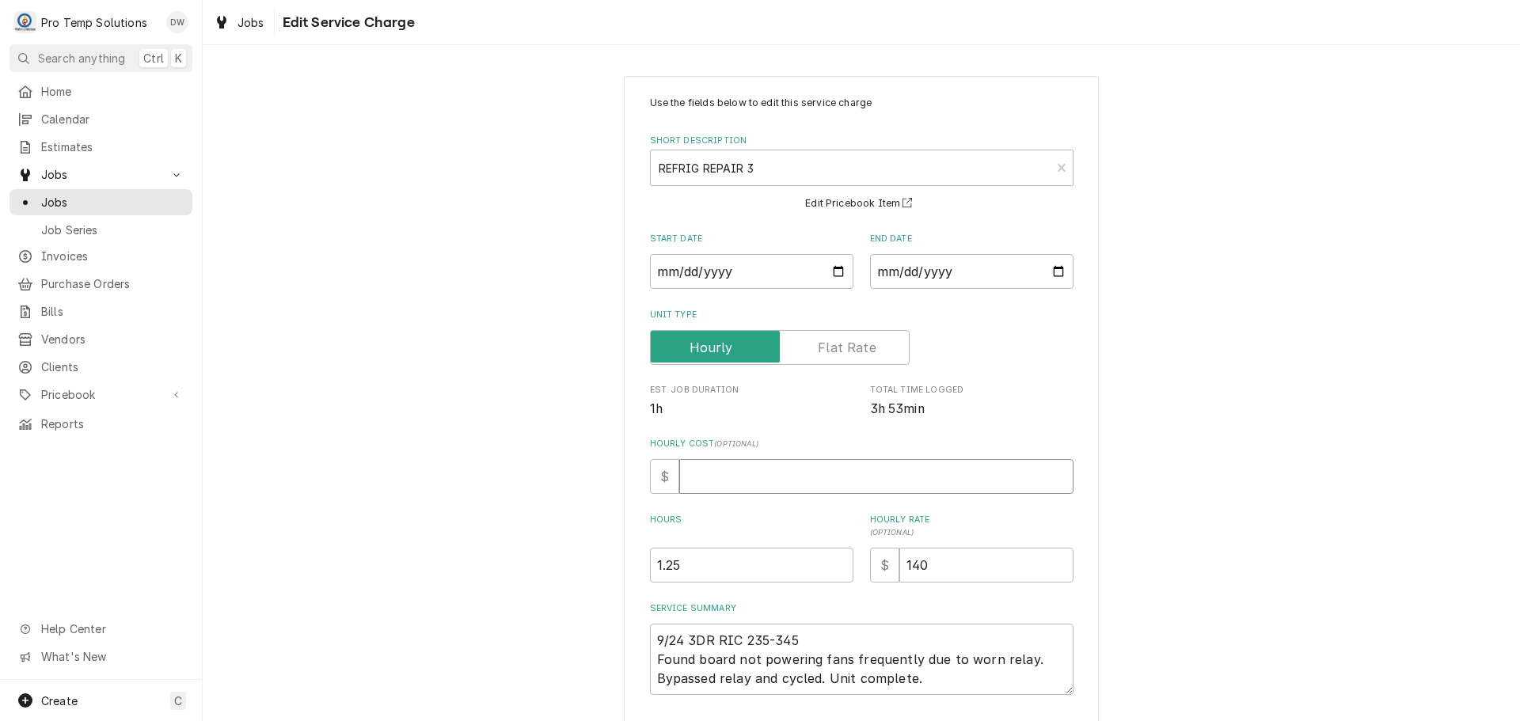
type input "1"
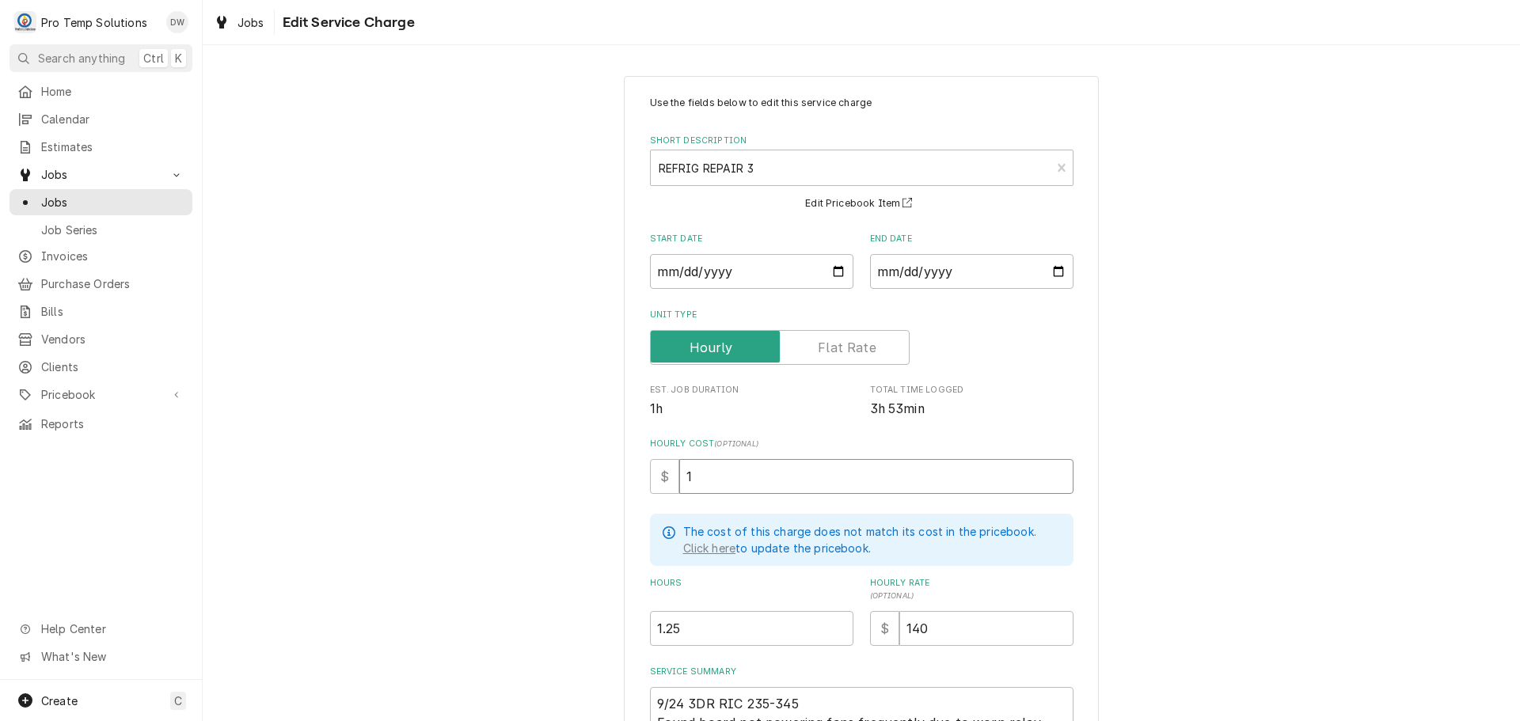
type textarea "x"
type input "18"
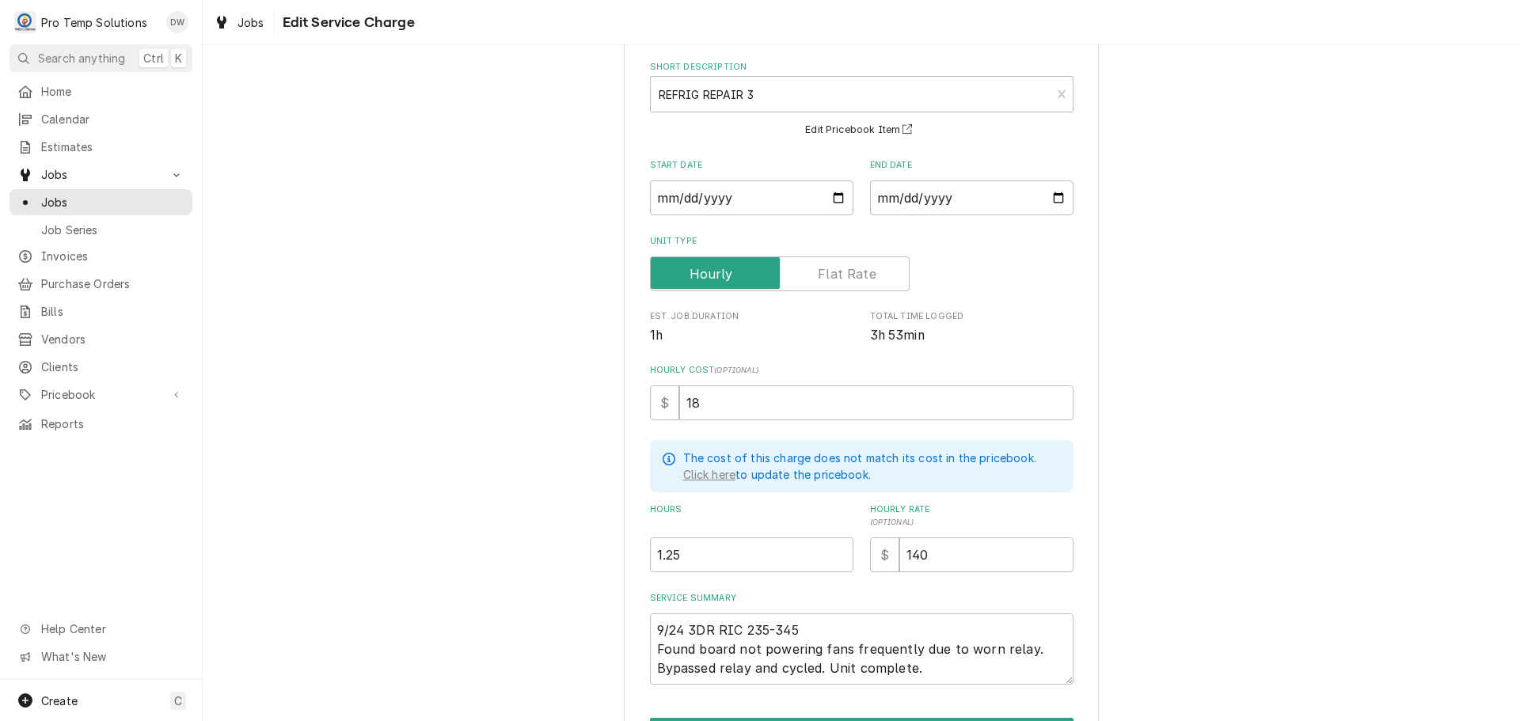
scroll to position [173, 0]
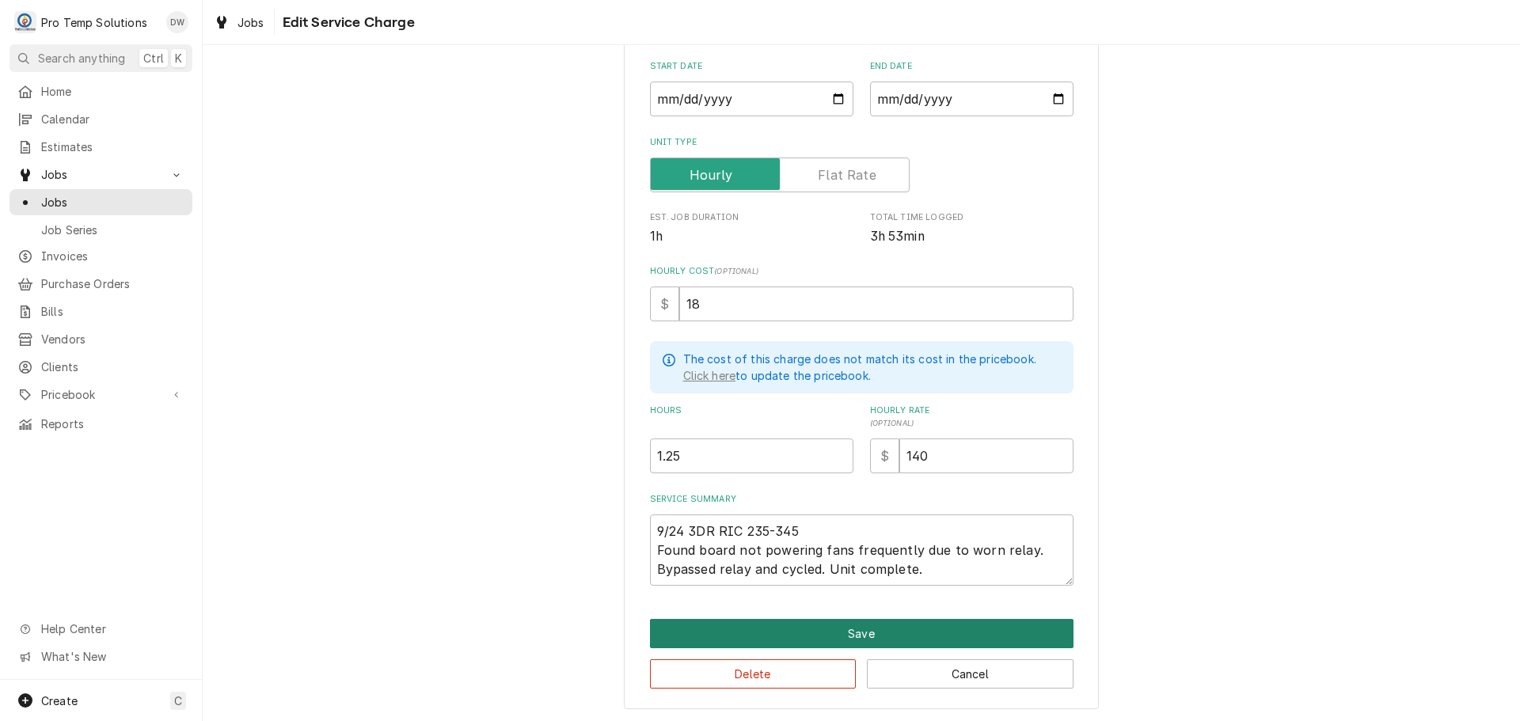
click at [860, 629] on button "Save" at bounding box center [862, 633] width 424 height 29
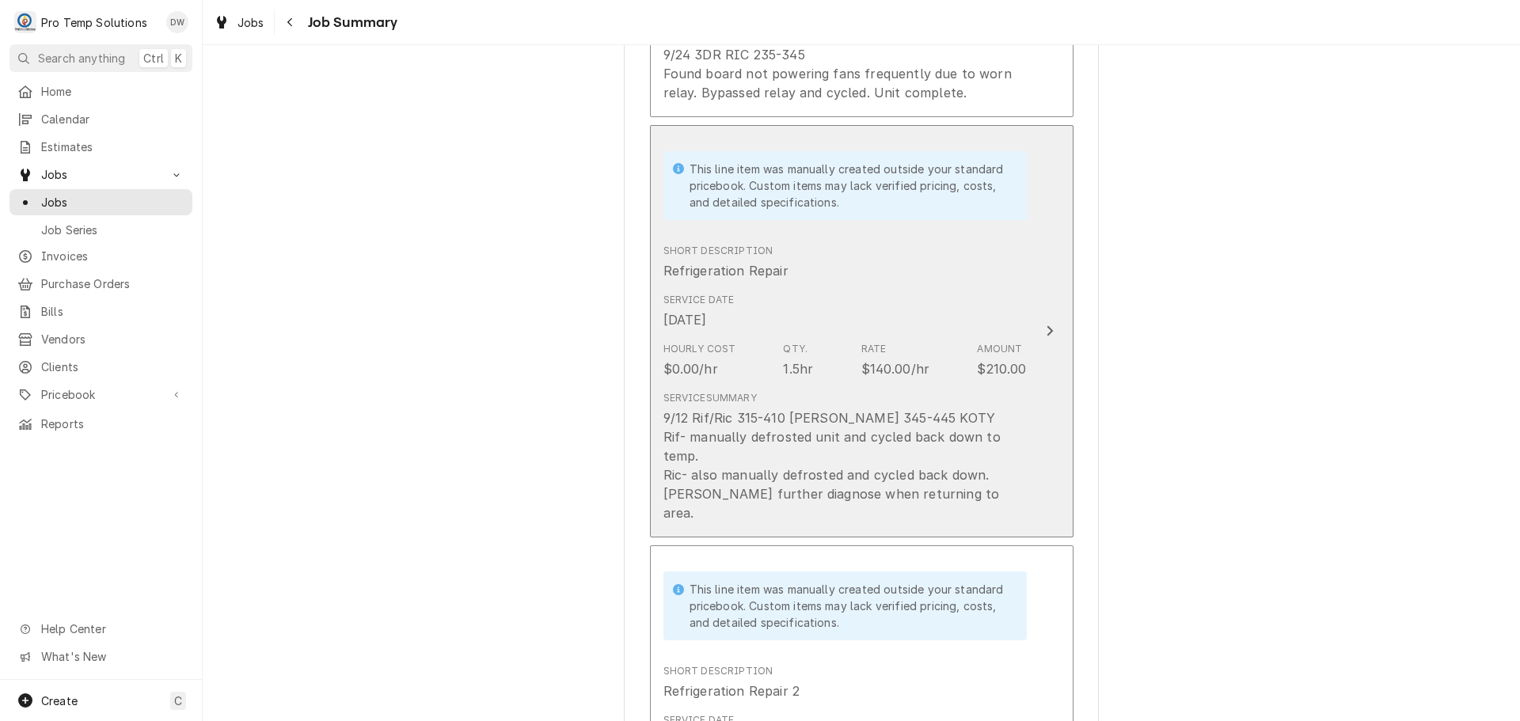
scroll to position [189, 0]
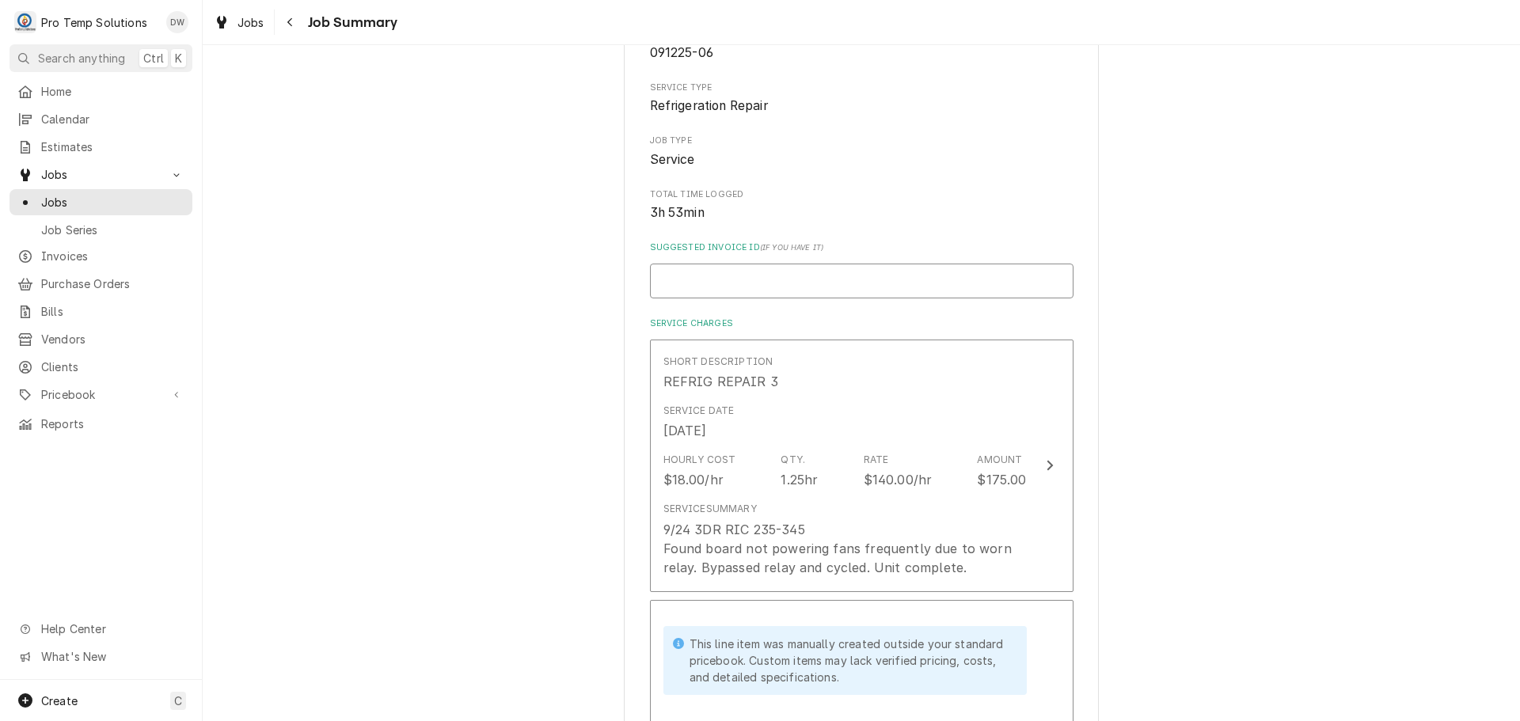
click at [737, 280] on input "Suggested Invoice ID ( if you have it )" at bounding box center [862, 281] width 424 height 35
type textarea "x"
type input "#"
type textarea "x"
type input "#0"
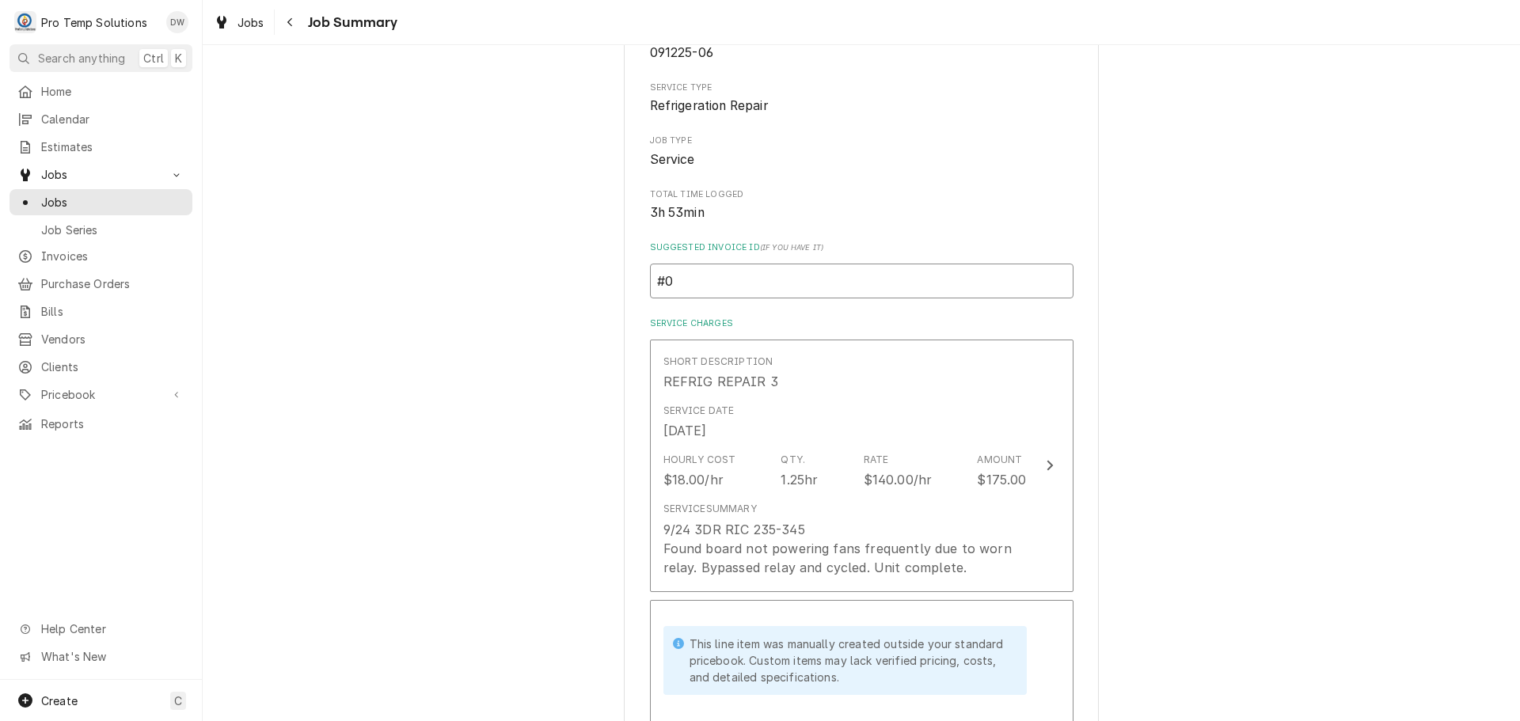
type textarea "x"
type input "#09"
type textarea "x"
type input "#092"
type textarea "x"
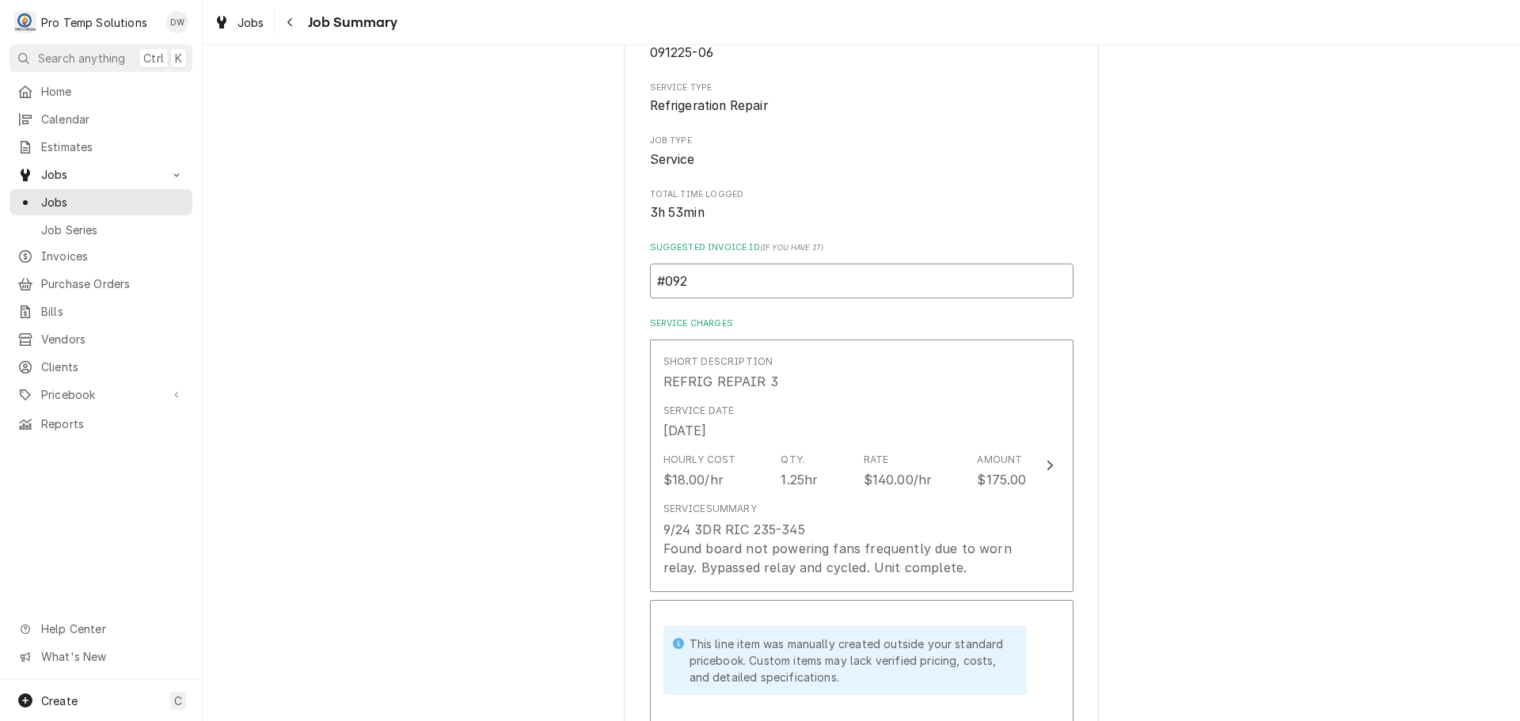
type input "#0924"
type textarea "x"
type input "#09242"
type textarea "x"
type input "#092425"
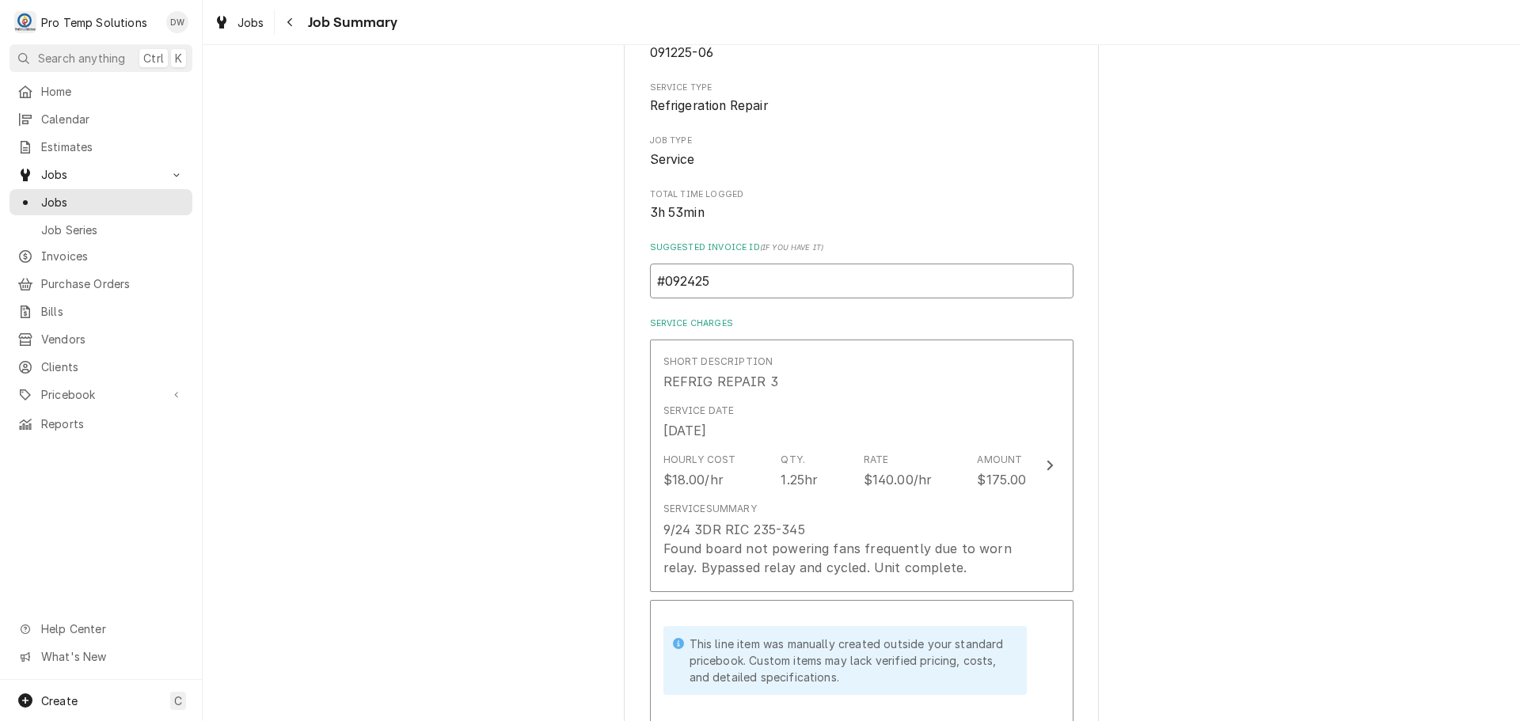
type textarea "x"
type input "#0924250"
type textarea "x"
type input "#09242500"
type textarea "x"
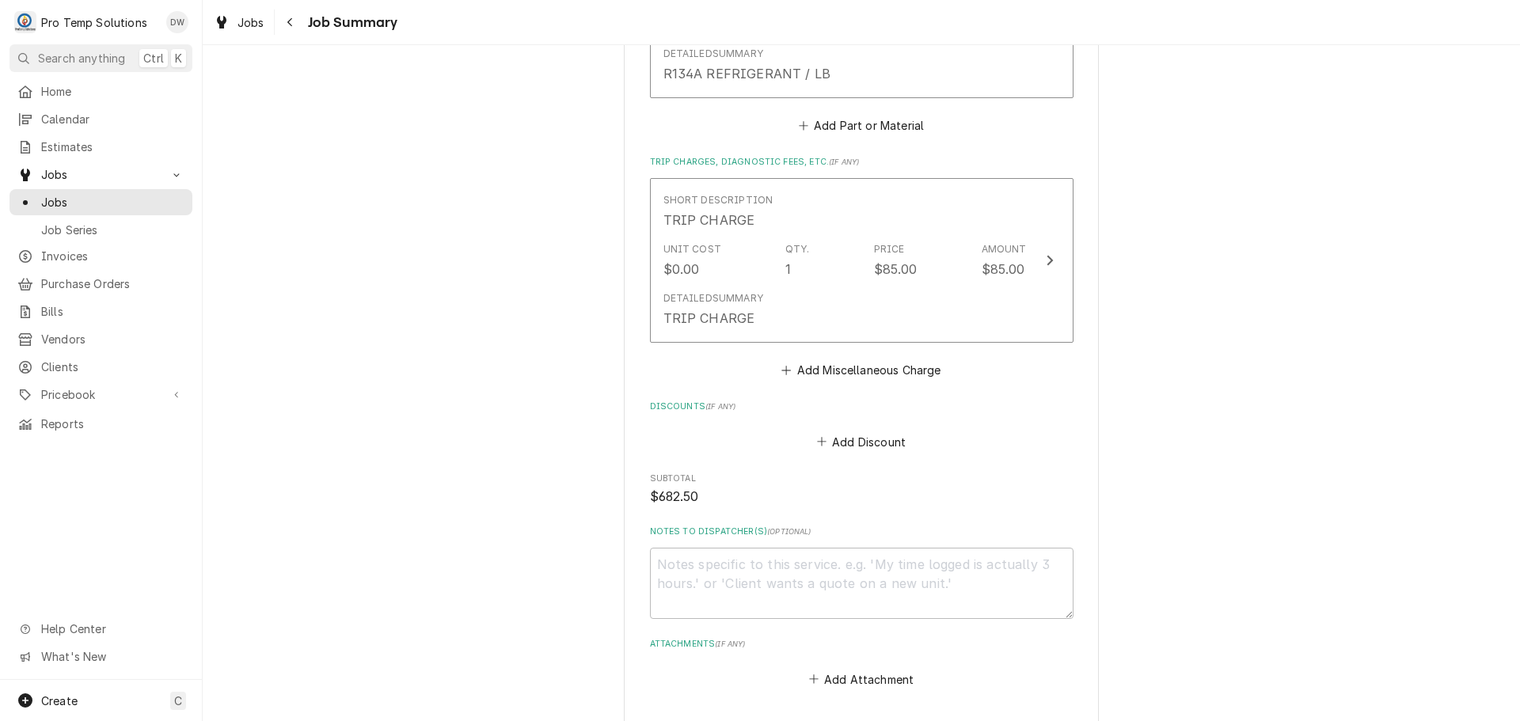
scroll to position [1852, 0]
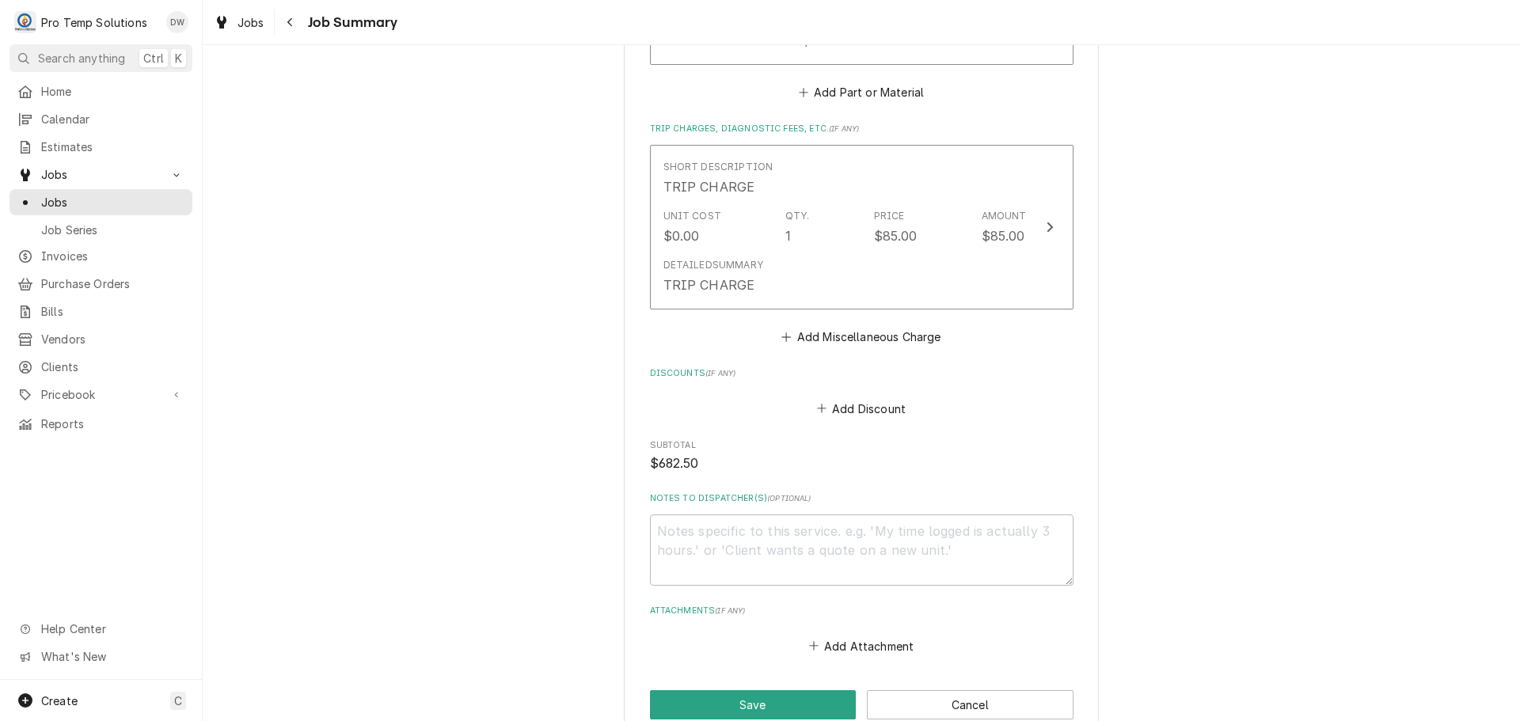
type input "#092425004"
click at [713, 515] on textarea "Notes to Dispatcher(s) ( optional )" at bounding box center [862, 550] width 424 height 71
type textarea "x"
type textarea "#"
type textarea "x"
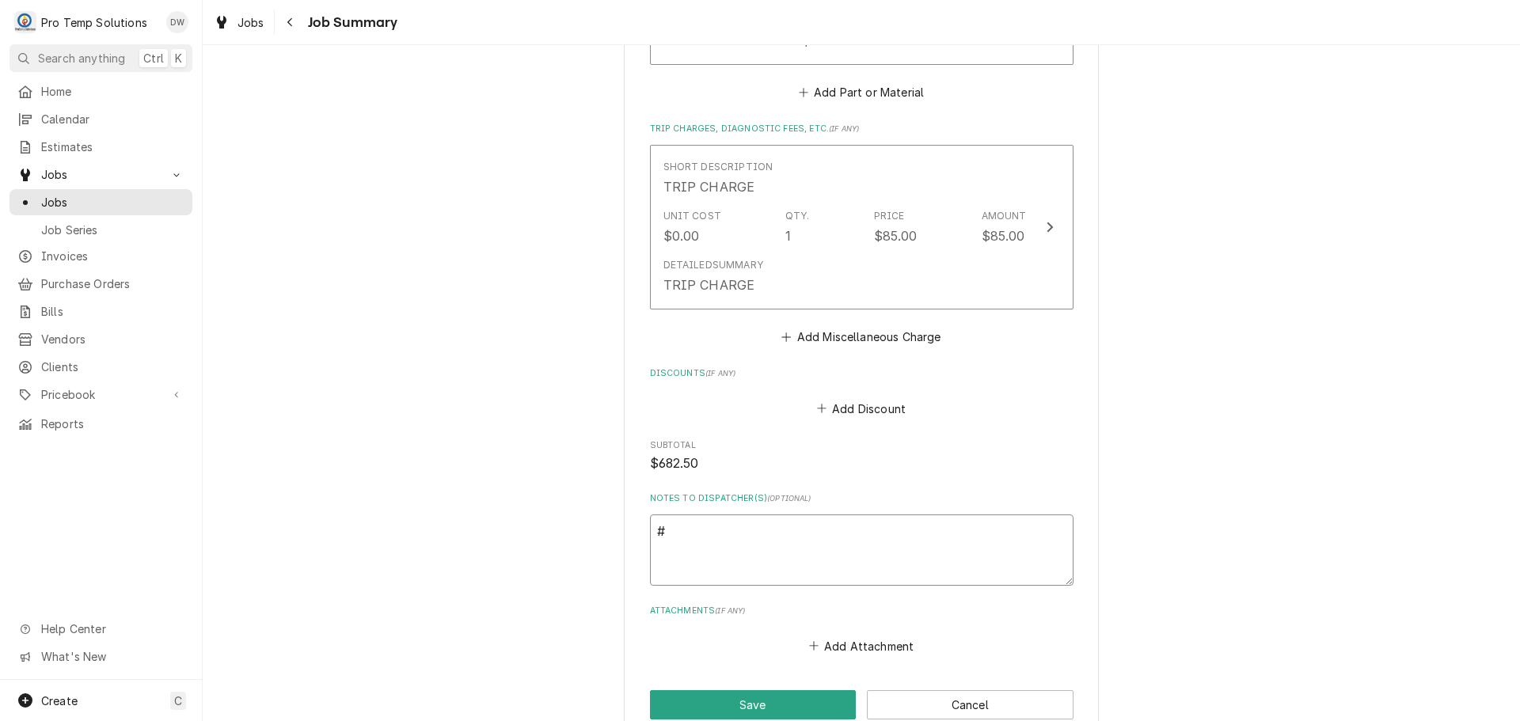
type textarea "#0"
type textarea "x"
type textarea "#09"
type textarea "x"
type textarea "#092"
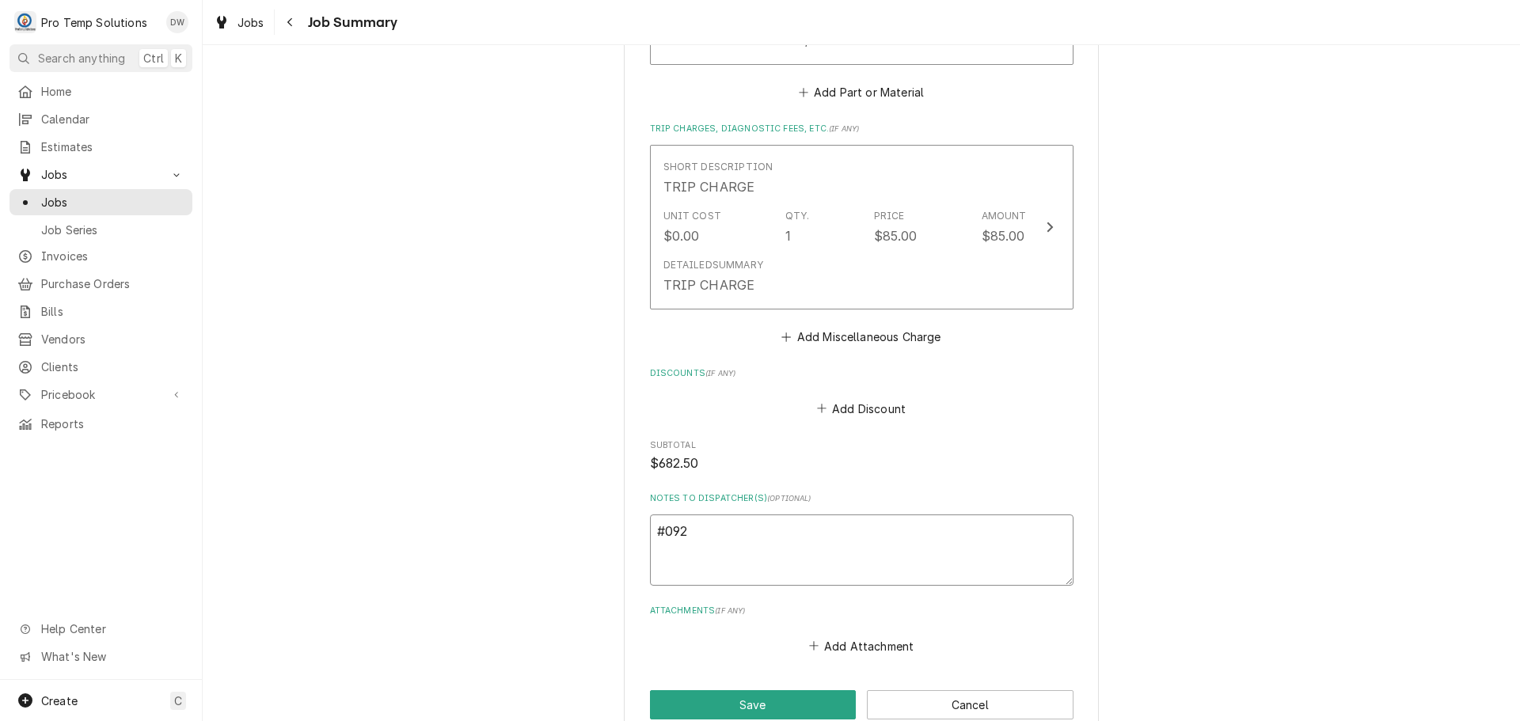
type textarea "x"
type textarea "#0924"
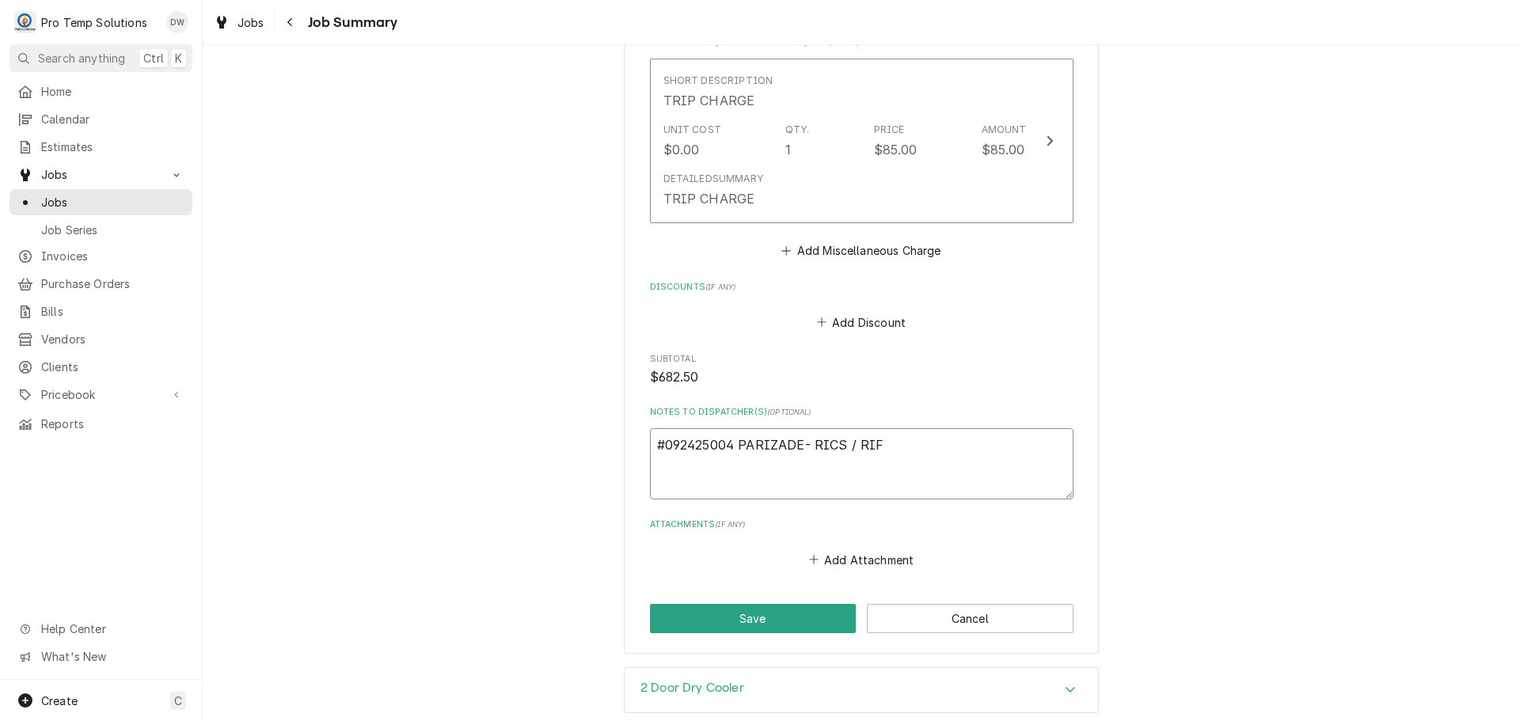
scroll to position [2090, 0]
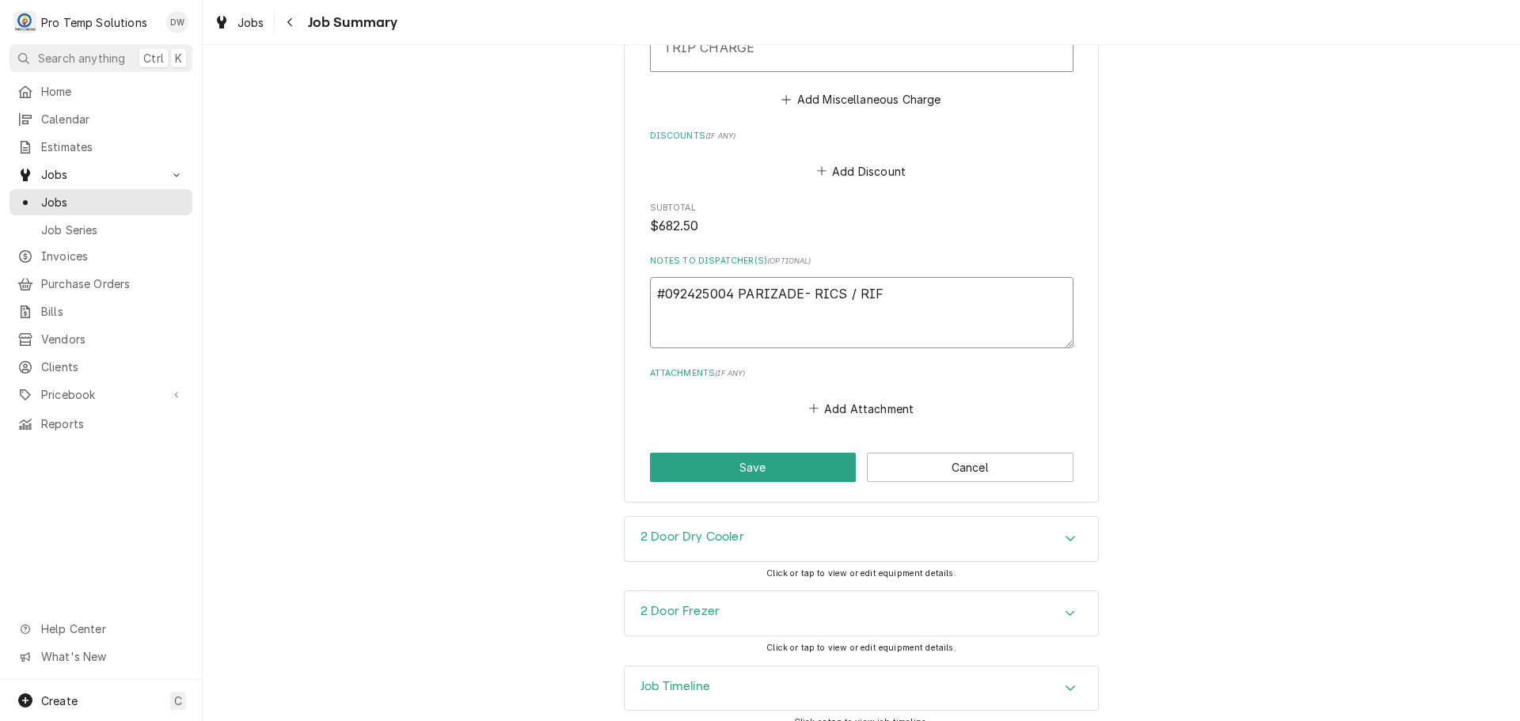
click at [853, 277] on textarea "#092425004 PARIZADE- RICS / RIF" at bounding box center [862, 312] width 424 height 71
click at [747, 453] on button "Save" at bounding box center [753, 467] width 207 height 29
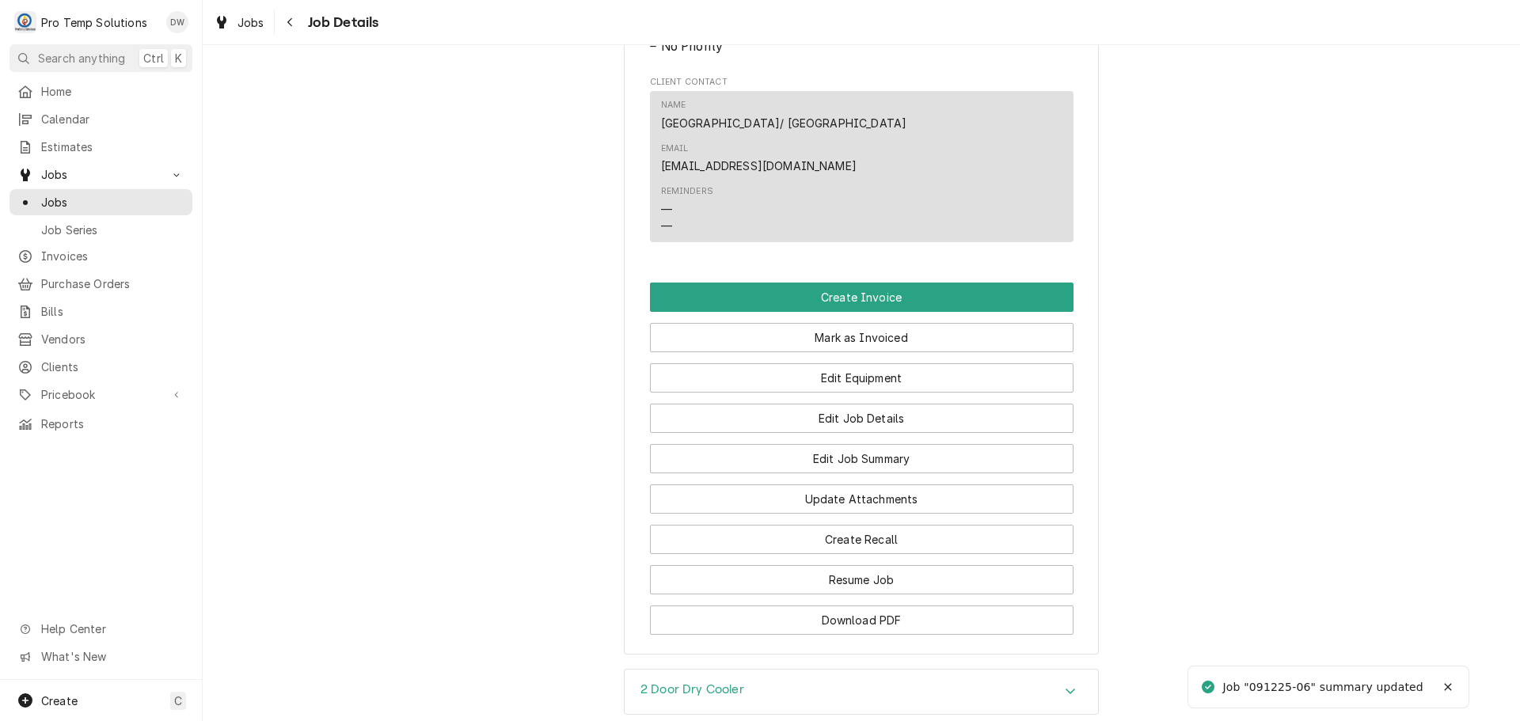
scroll to position [950, 0]
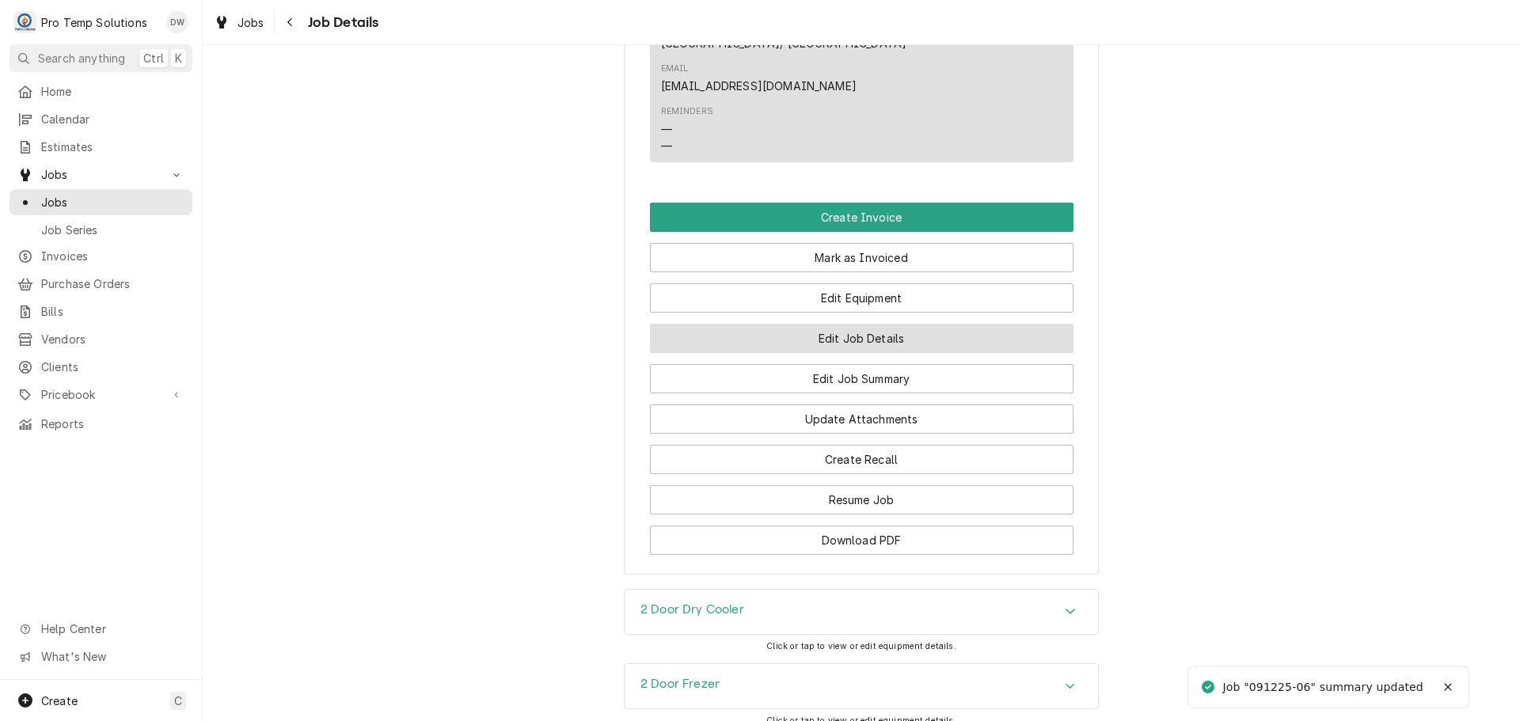
click at [848, 324] on button "Edit Job Details" at bounding box center [862, 338] width 424 height 29
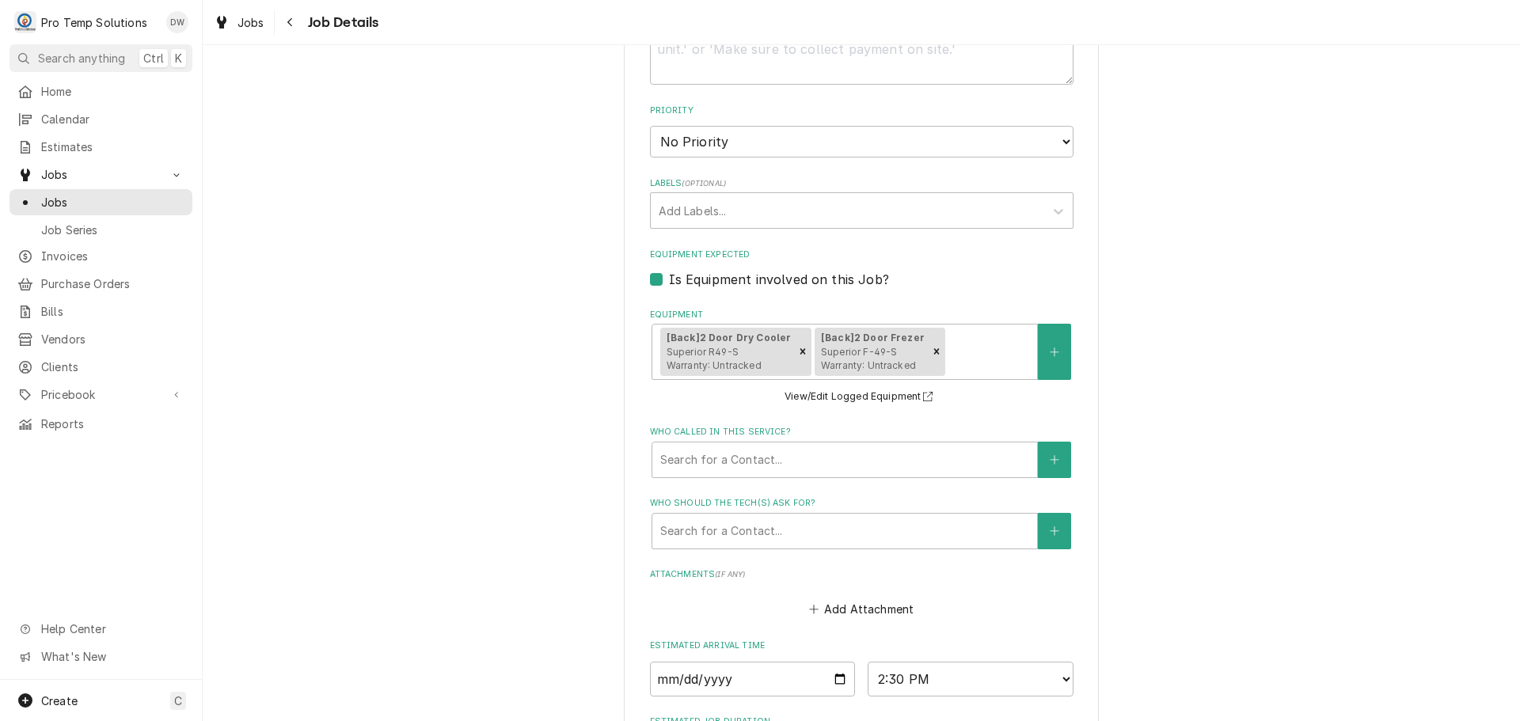
scroll to position [725, 0]
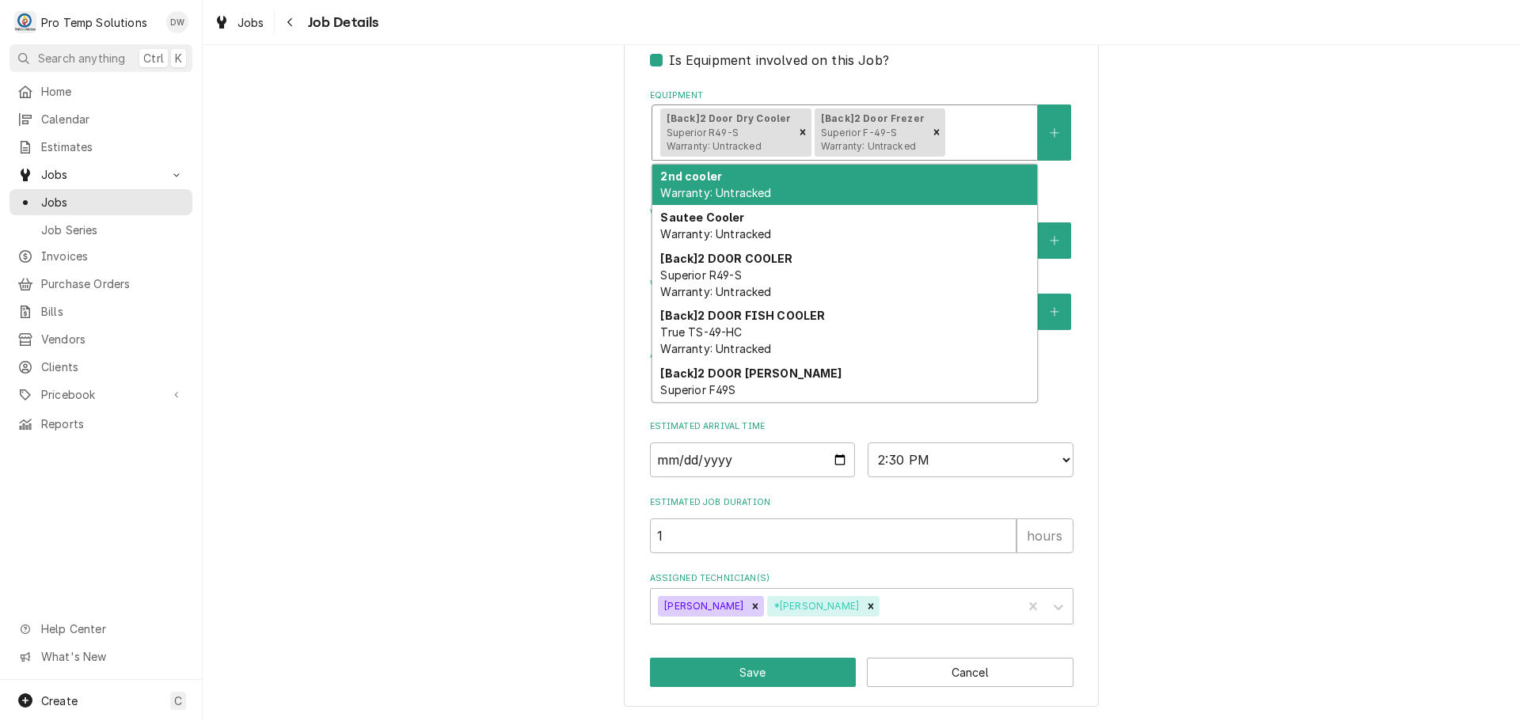
click at [987, 124] on div "Equipment" at bounding box center [989, 132] width 81 height 29
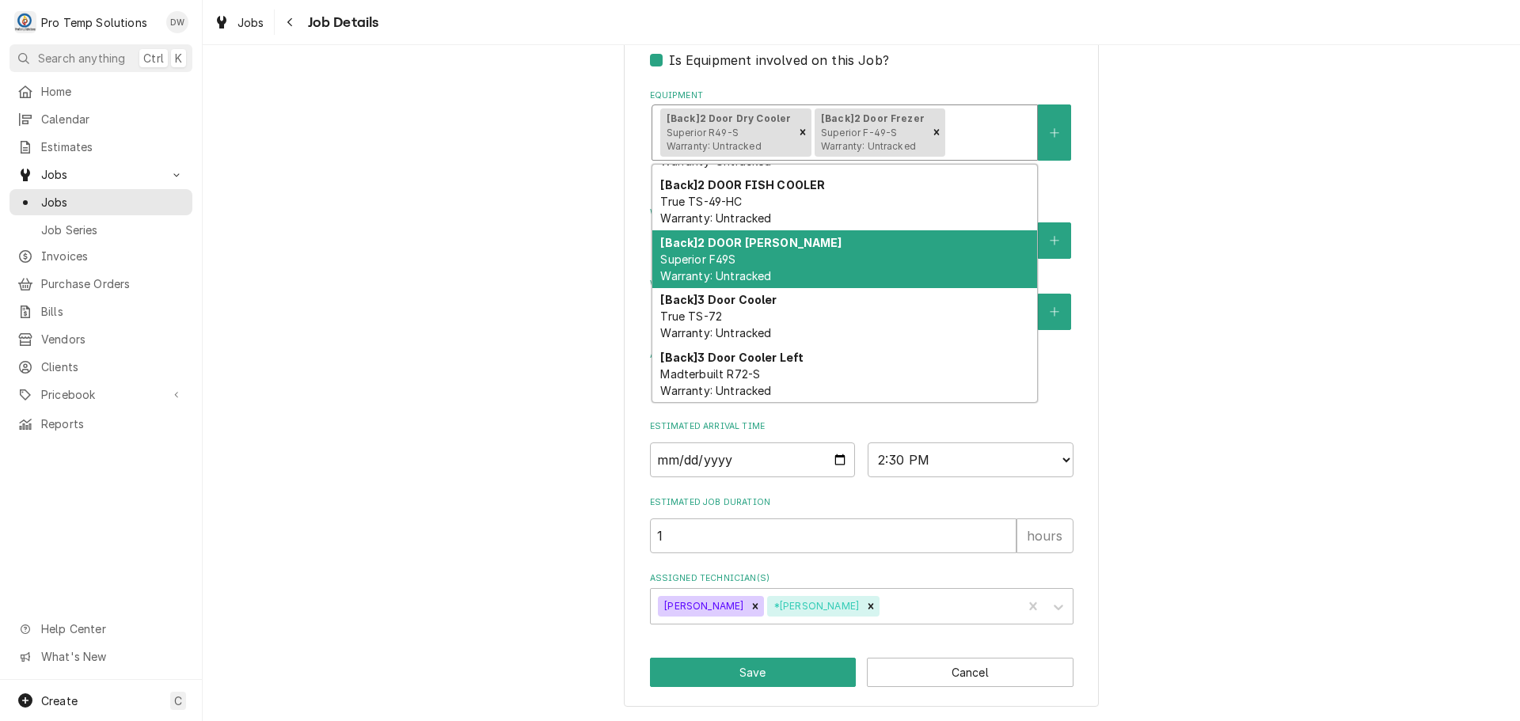
scroll to position [158, 0]
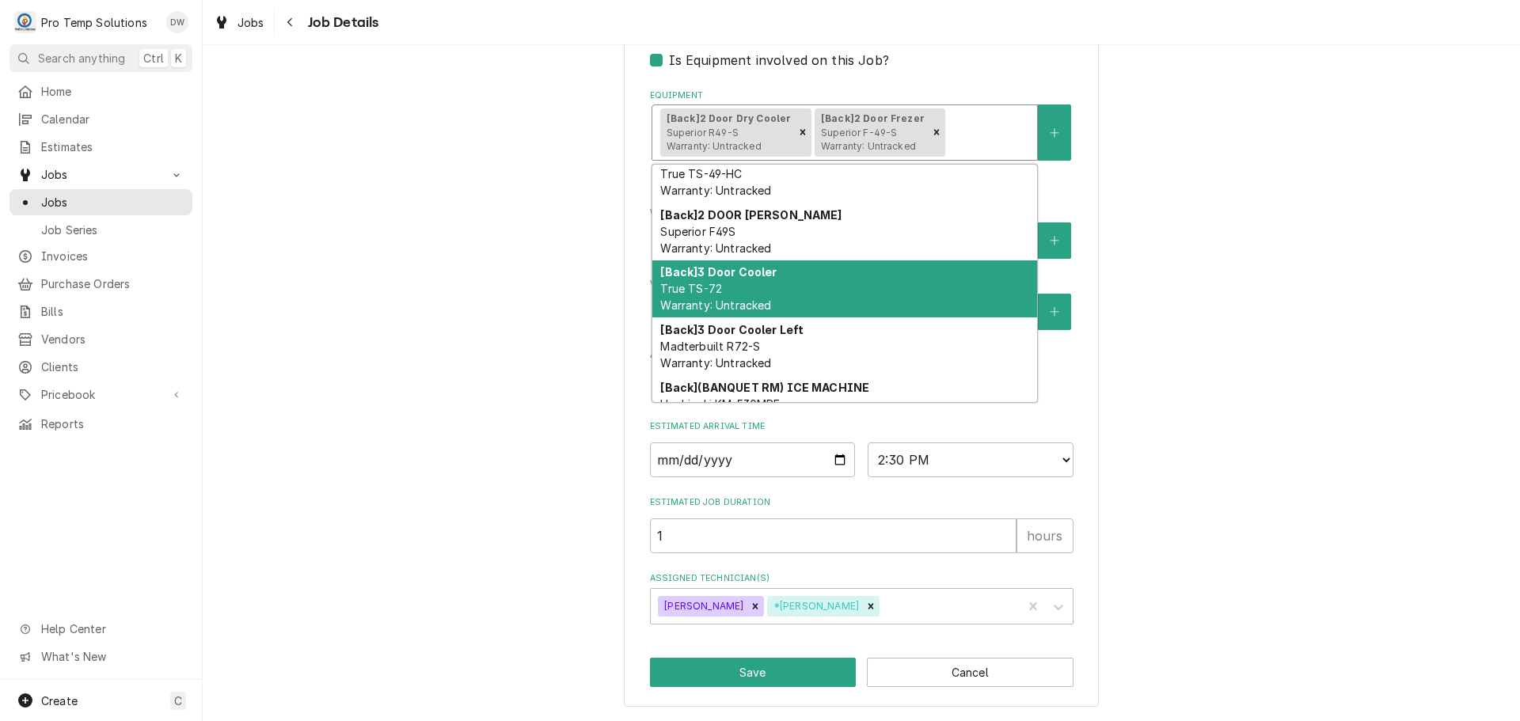
click at [888, 289] on div "[Back] 3 Door Cooler True TS-72 Warranty: Untracked" at bounding box center [844, 290] width 385 height 58
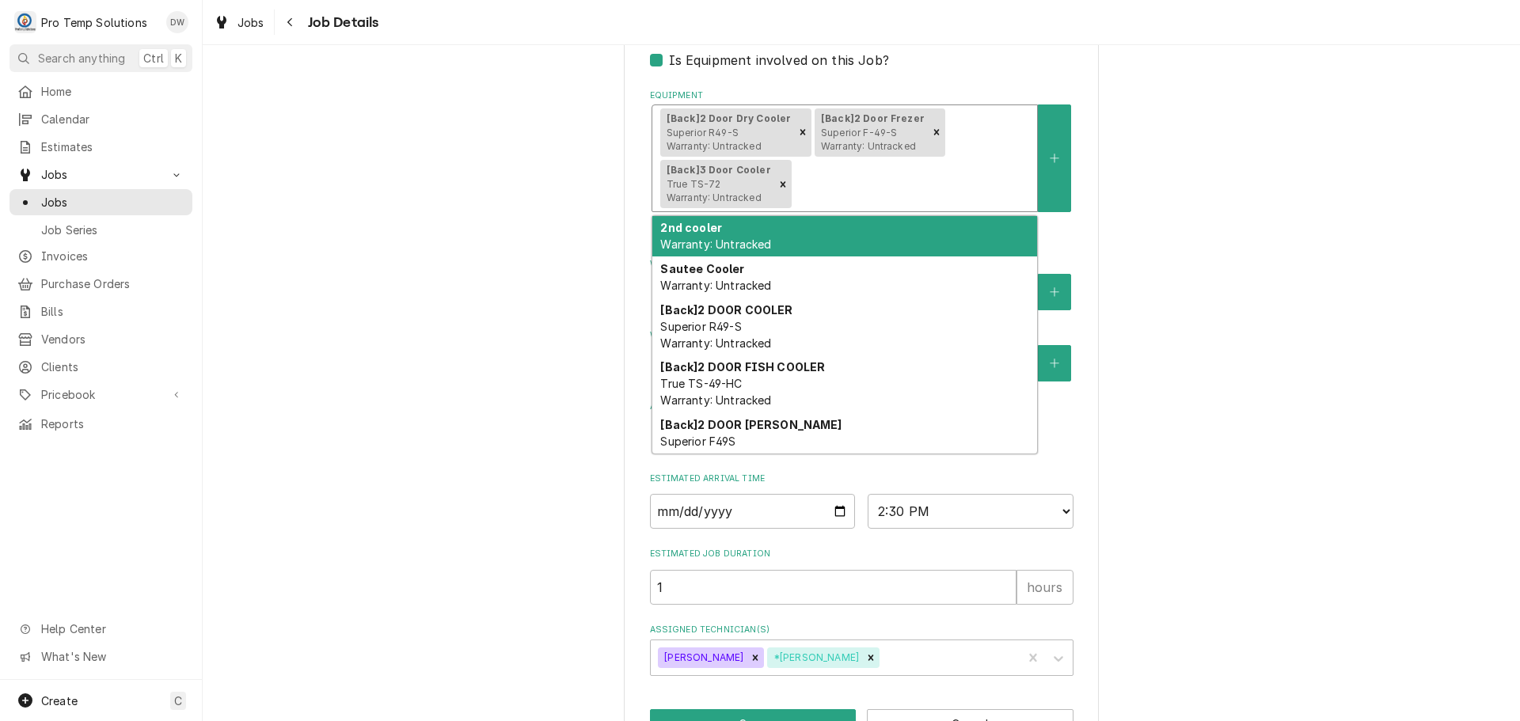
click at [948, 170] on div "Equipment" at bounding box center [912, 184] width 234 height 29
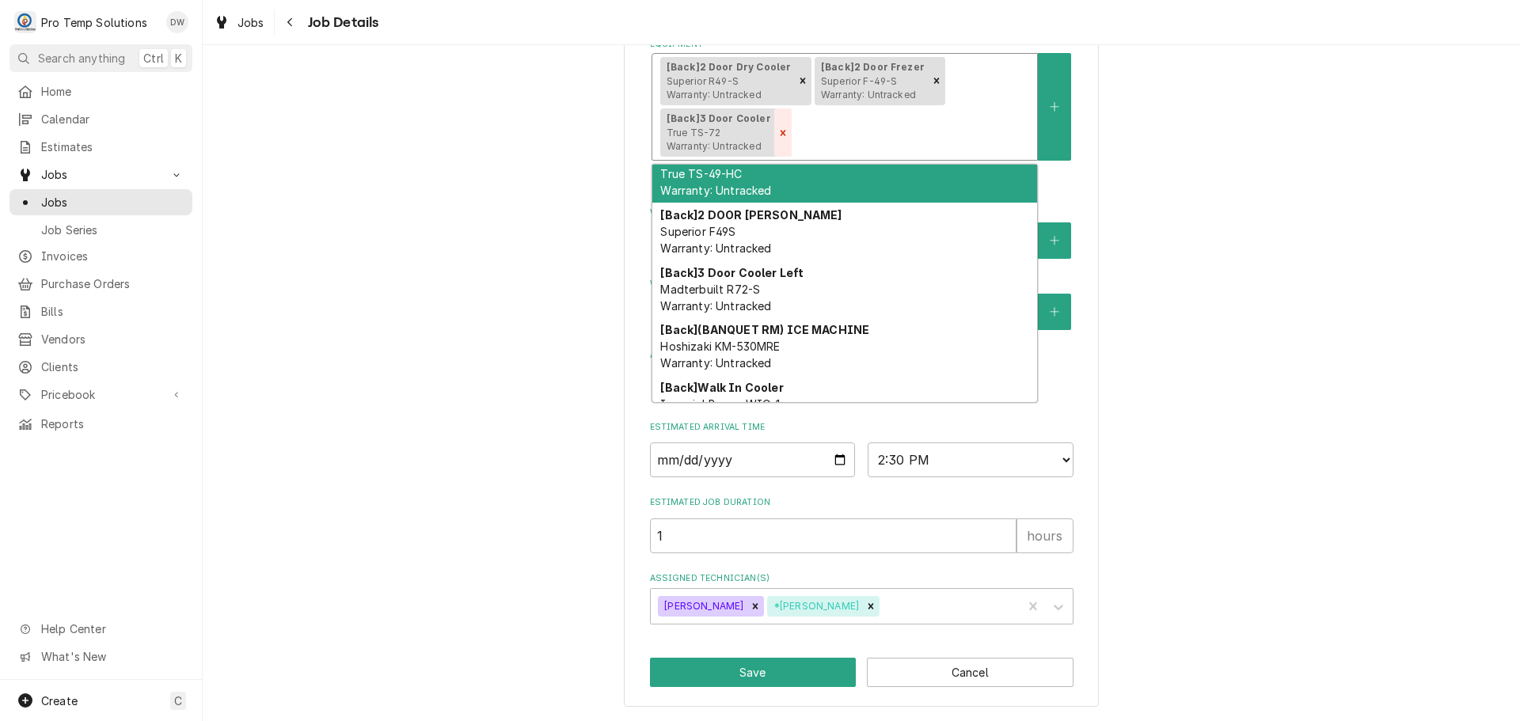
click at [780, 133] on icon "Remove [object Object]" at bounding box center [783, 133] width 6 height 6
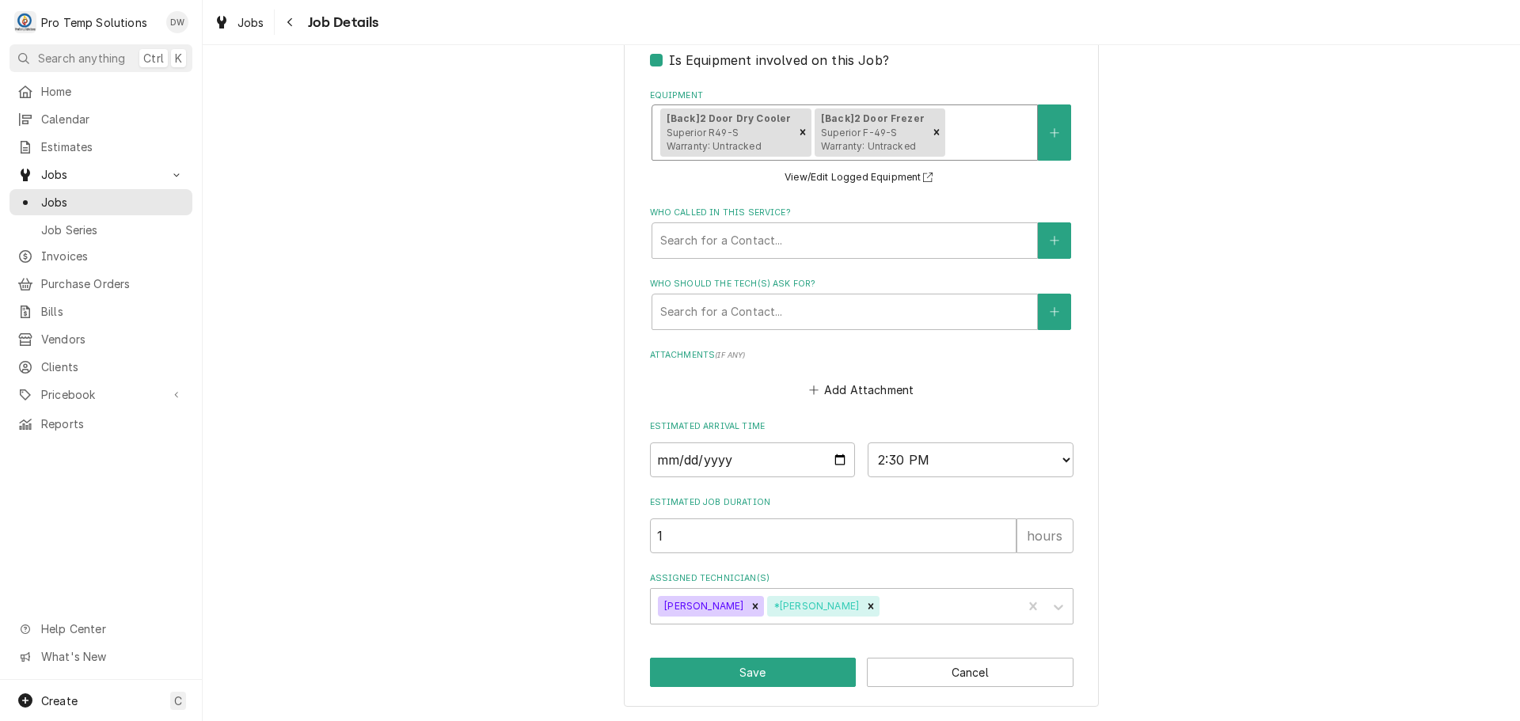
click at [1176, 156] on div "PARIZADE PARIZADE/DUR / 2200 W Main St, Durham, NC 27705 Use the fields below t…" at bounding box center [862, 28] width 1318 height 1385
click at [740, 665] on button "Save" at bounding box center [753, 672] width 207 height 29
type textarea "x"
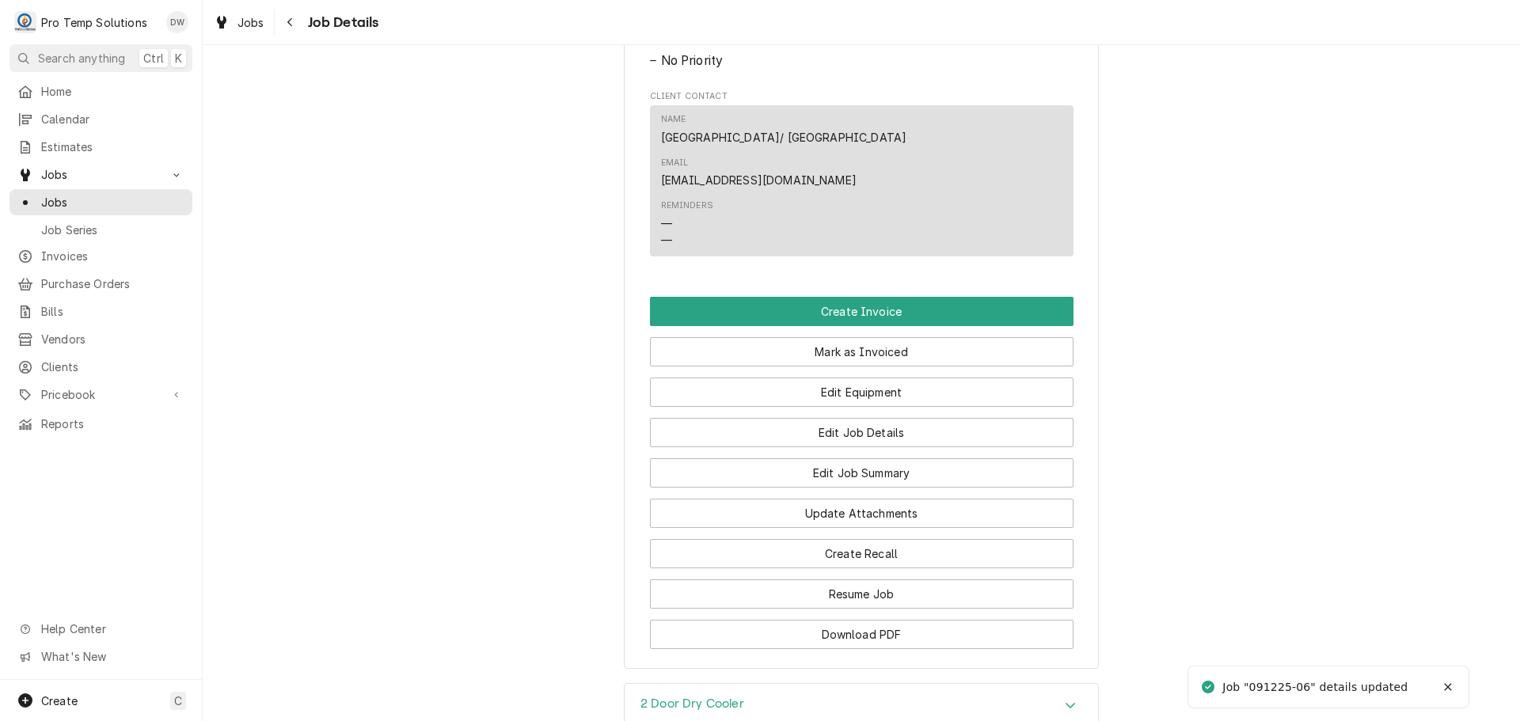
scroll to position [871, 0]
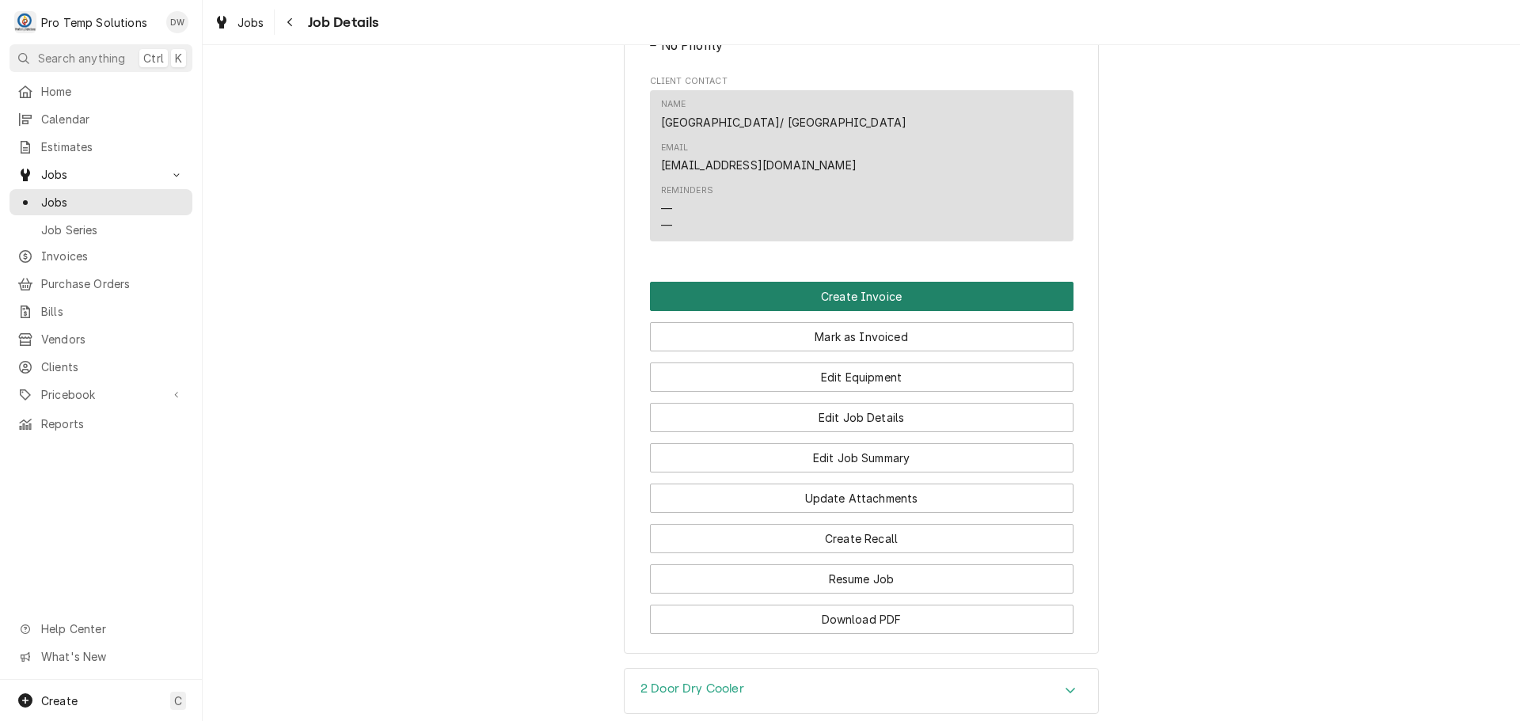
click at [842, 282] on button "Create Invoice" at bounding box center [862, 296] width 424 height 29
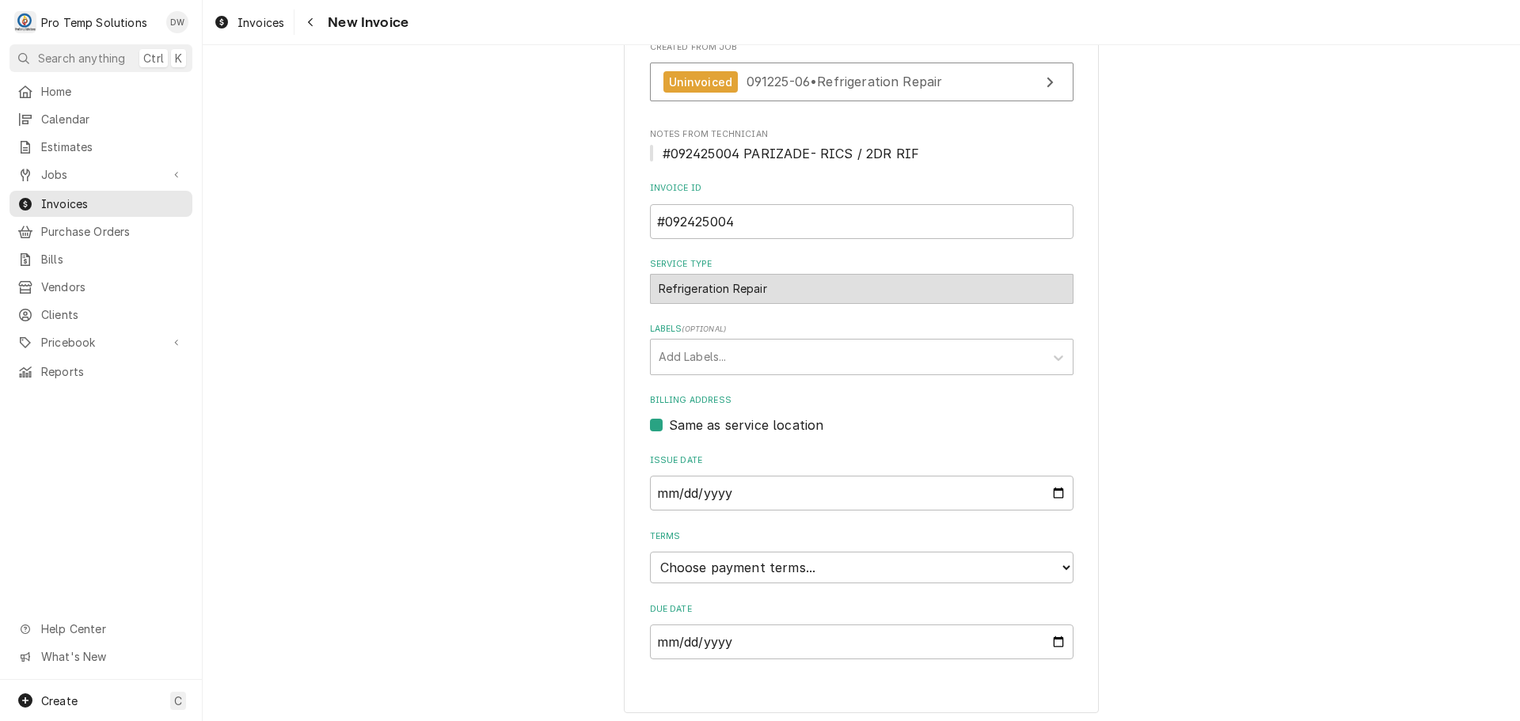
scroll to position [312, 0]
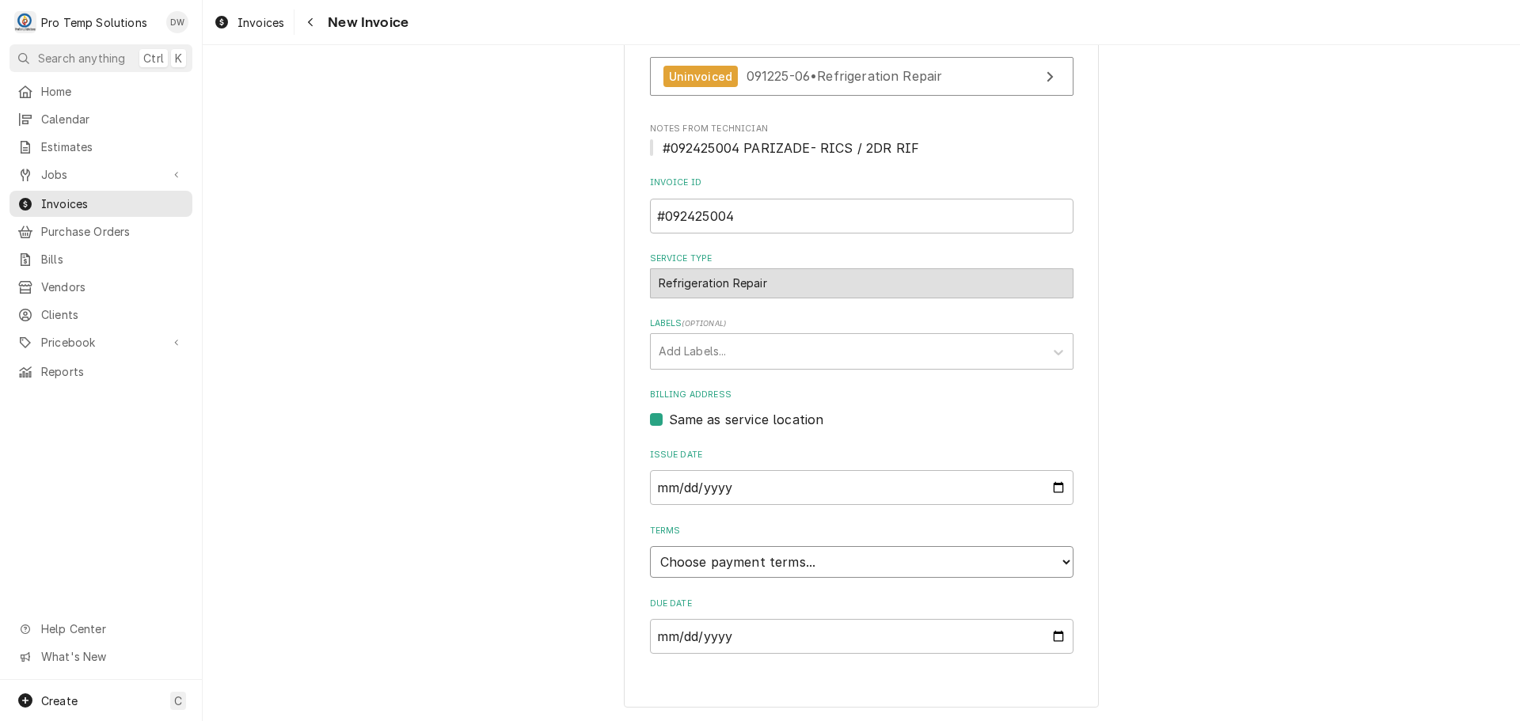
click at [735, 568] on select "Choose payment terms... Same Day Net 7 Net 14 Net 21 Net 30 Net 45 Net 60 Net 90" at bounding box center [862, 562] width 424 height 32
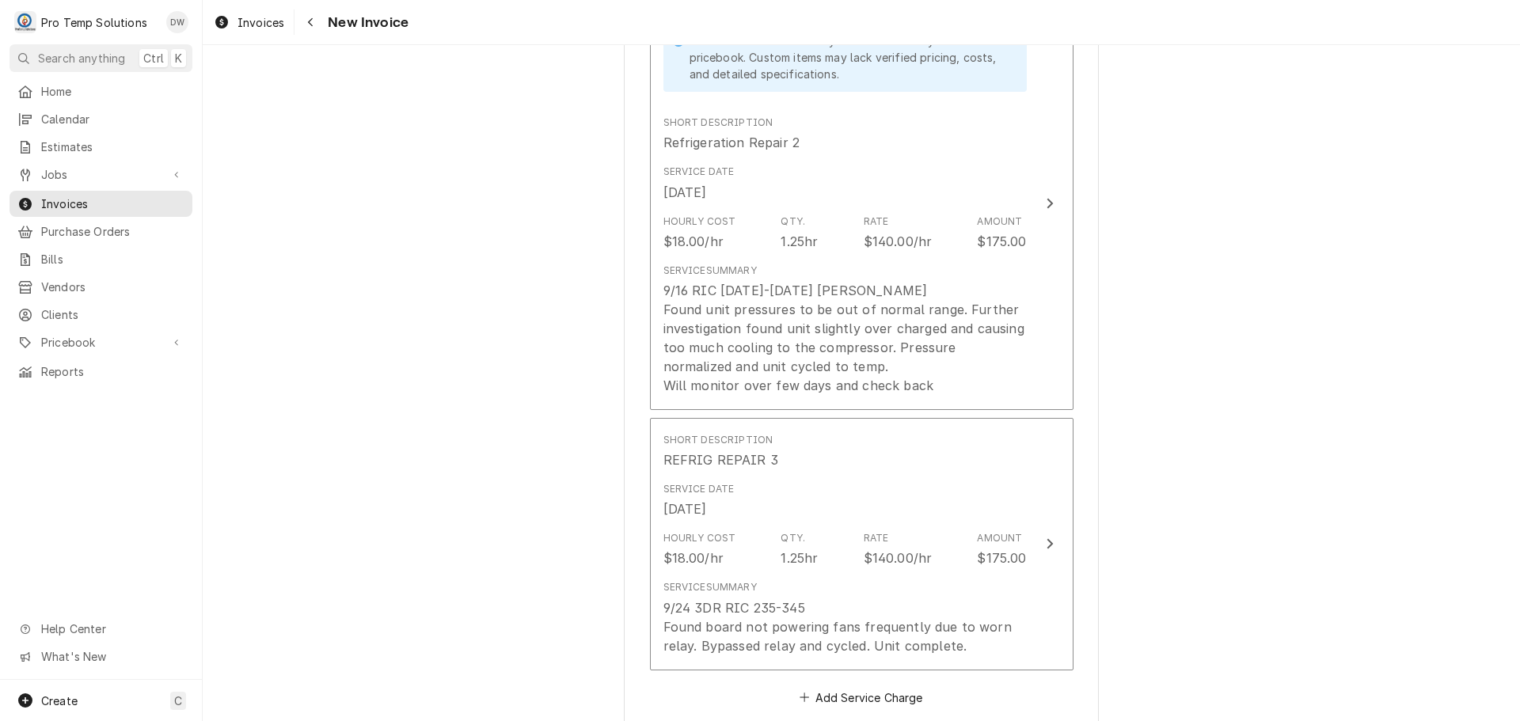
scroll to position [1500, 0]
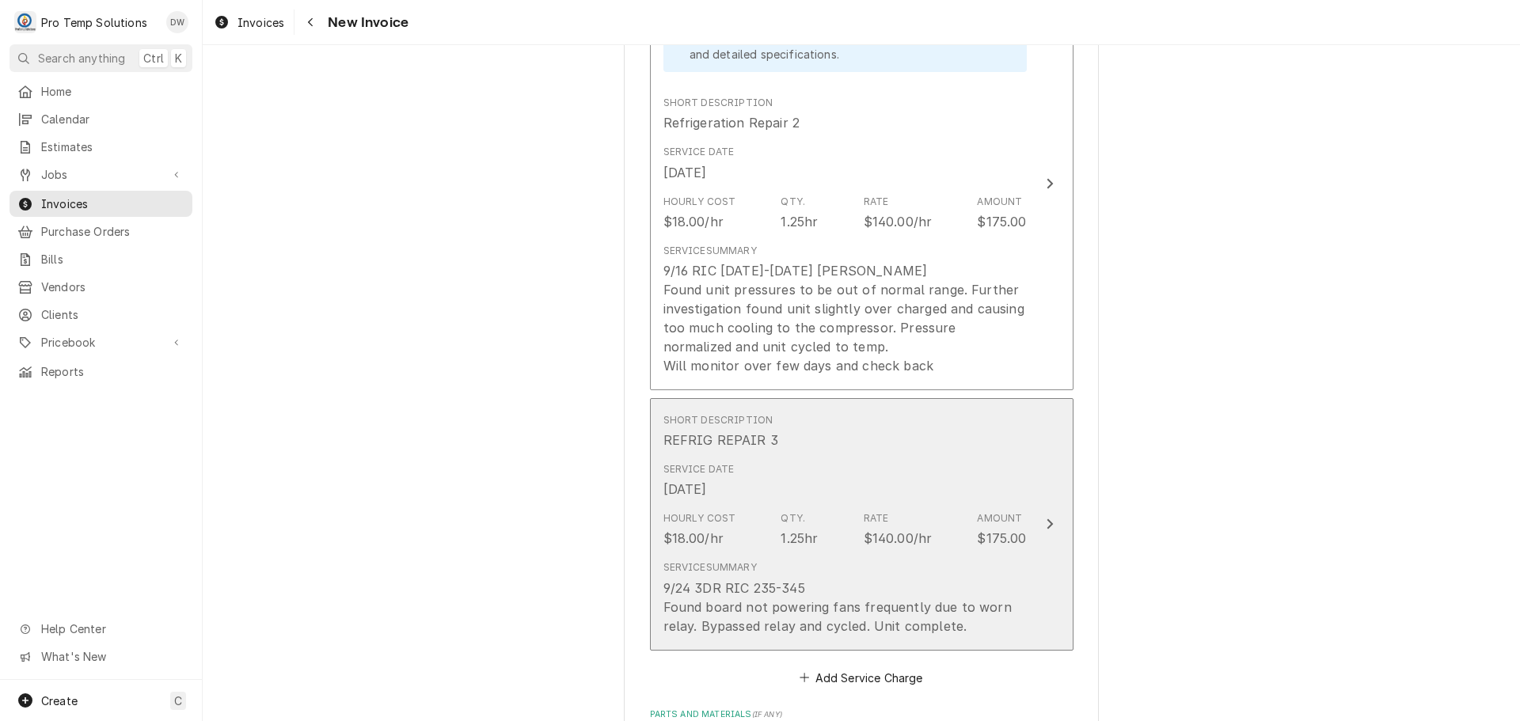
click at [1046, 518] on icon "Update Line Item" at bounding box center [1050, 524] width 8 height 13
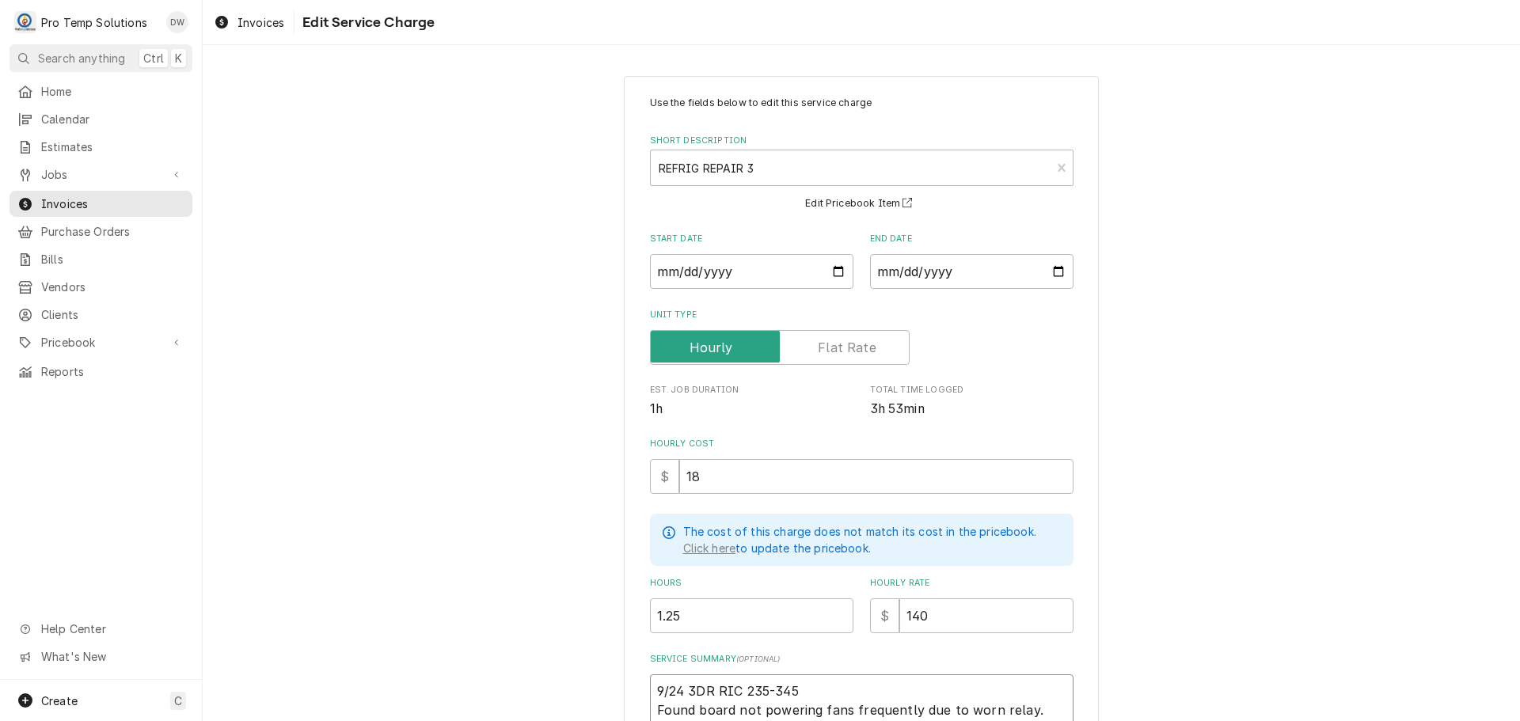
click at [688, 686] on textarea "9/24 3DR RIC 235-345 Found board not powering fans frequently due to worn relay…" at bounding box center [862, 710] width 424 height 71
type textarea "x"
type textarea "9/24 DR [PERSON_NAME] 235-345 Found board not powering fans frequently due to w…"
type textarea "x"
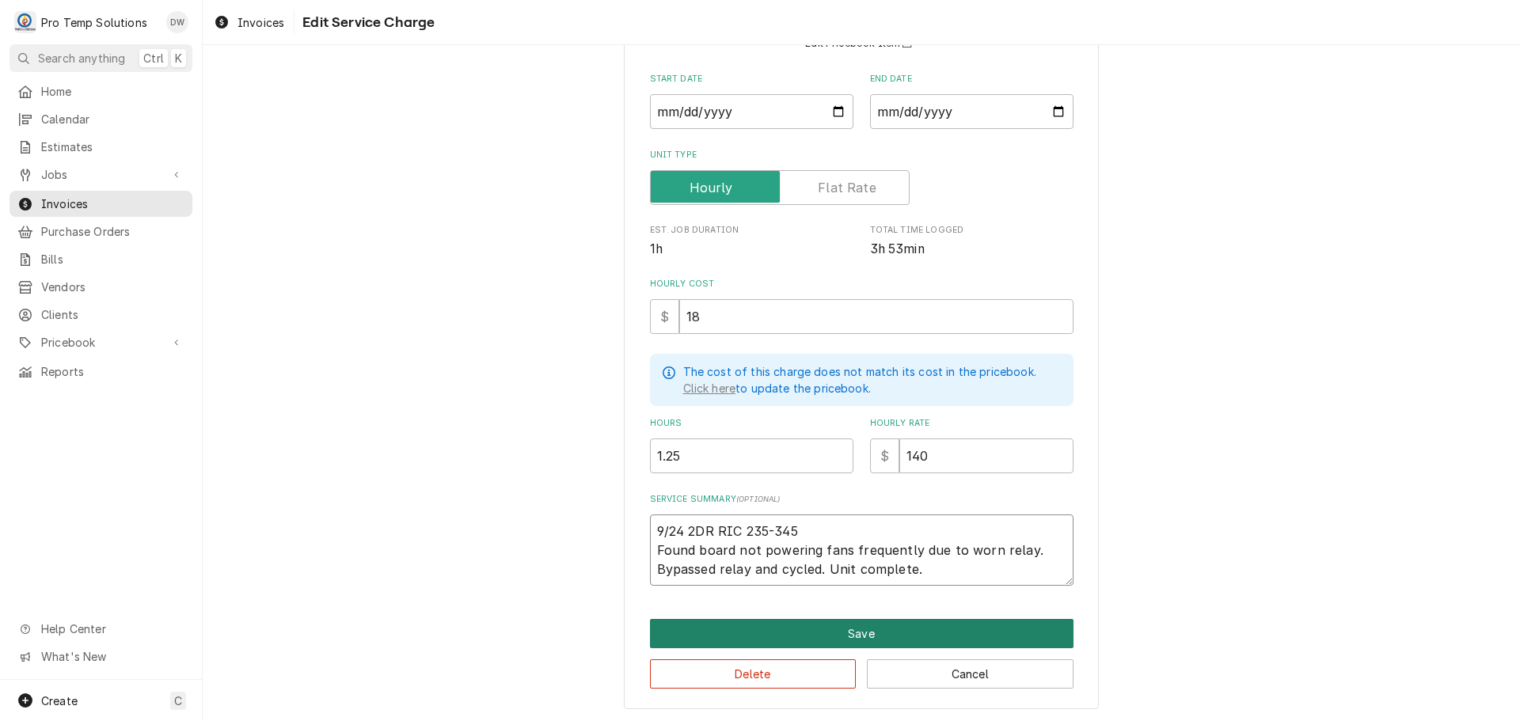
type textarea "9/24 2DR RIC 235-345 Found board not powering fans frequently due to worn relay…"
click at [848, 633] on button "Save" at bounding box center [862, 633] width 424 height 29
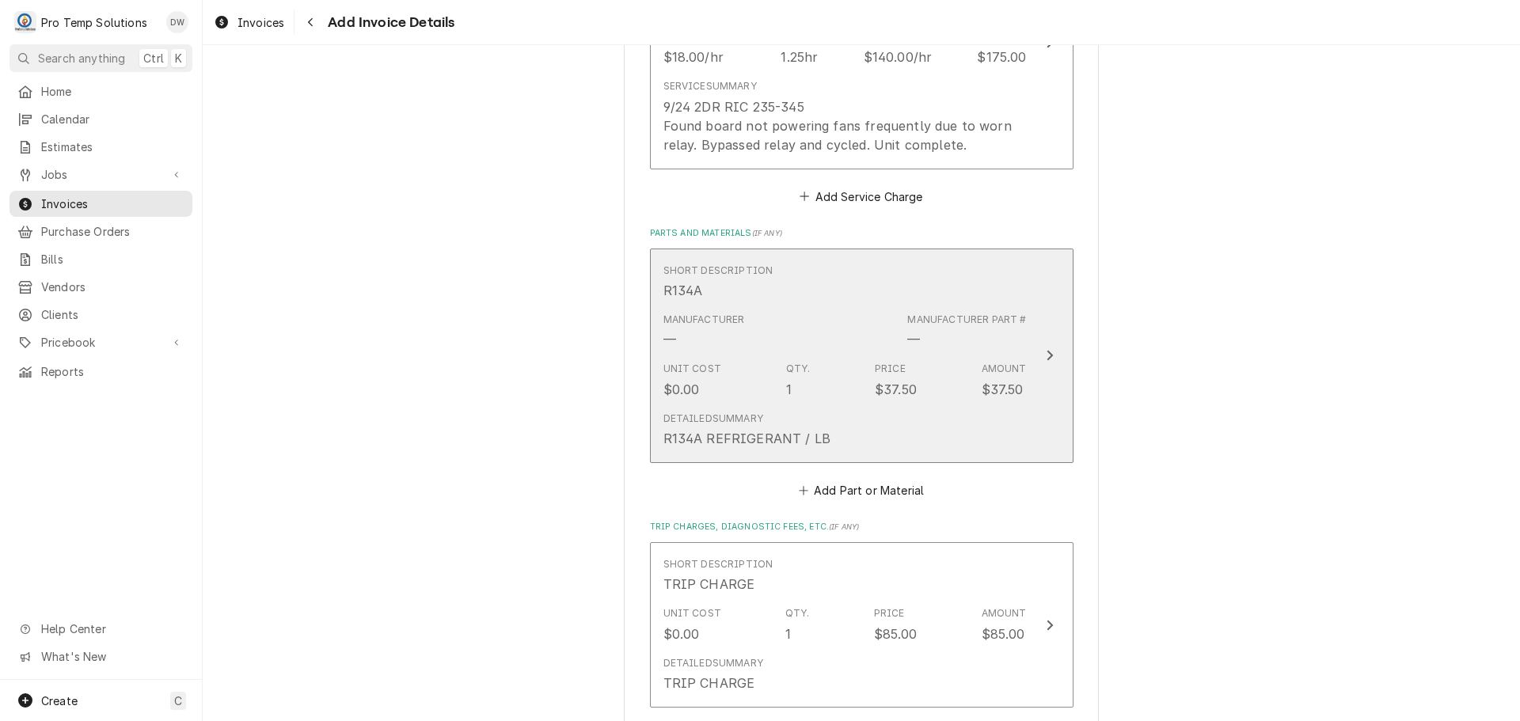
scroll to position [2291, 0]
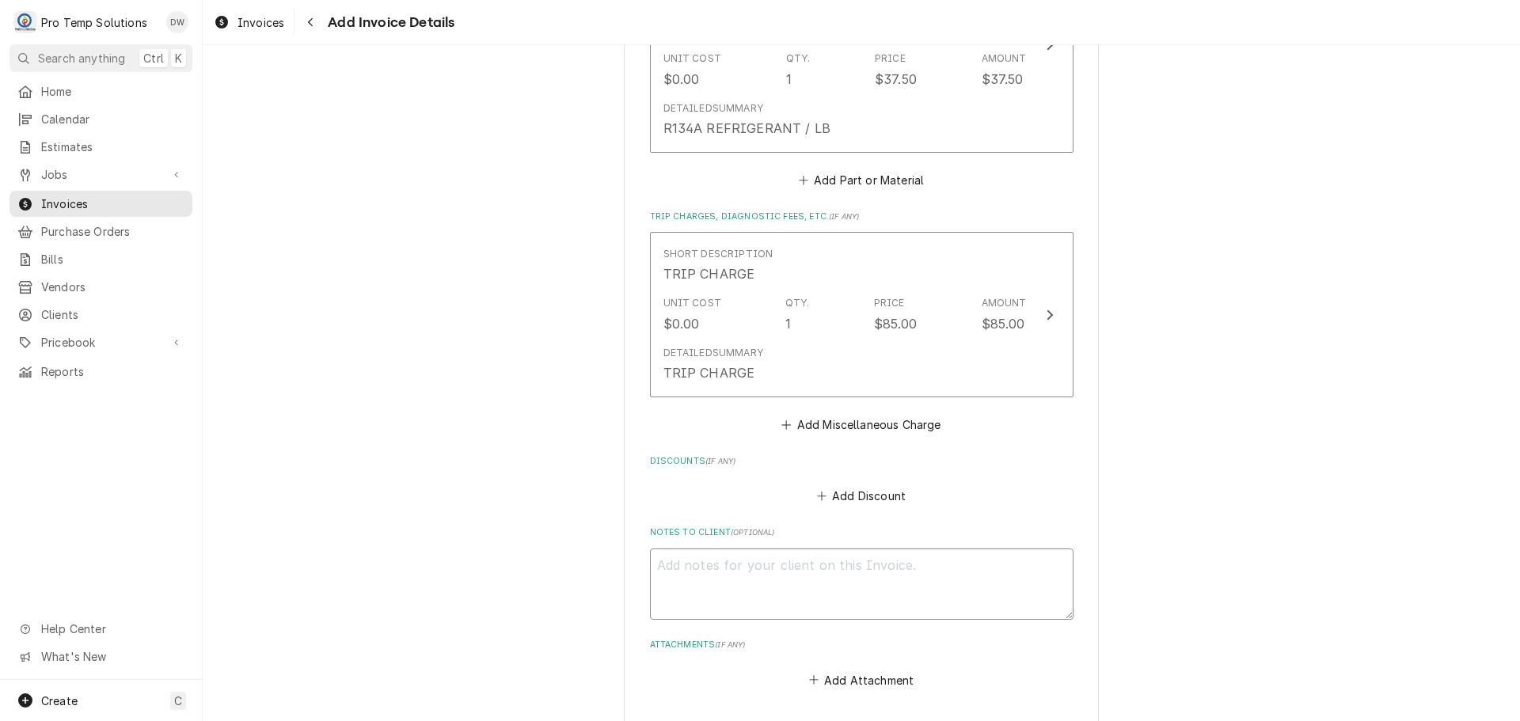
click at [774, 549] on textarea "Notes to Client ( optional )" at bounding box center [862, 584] width 424 height 71
type textarea "x"
type textarea "#"
type textarea "x"
type textarea "#0"
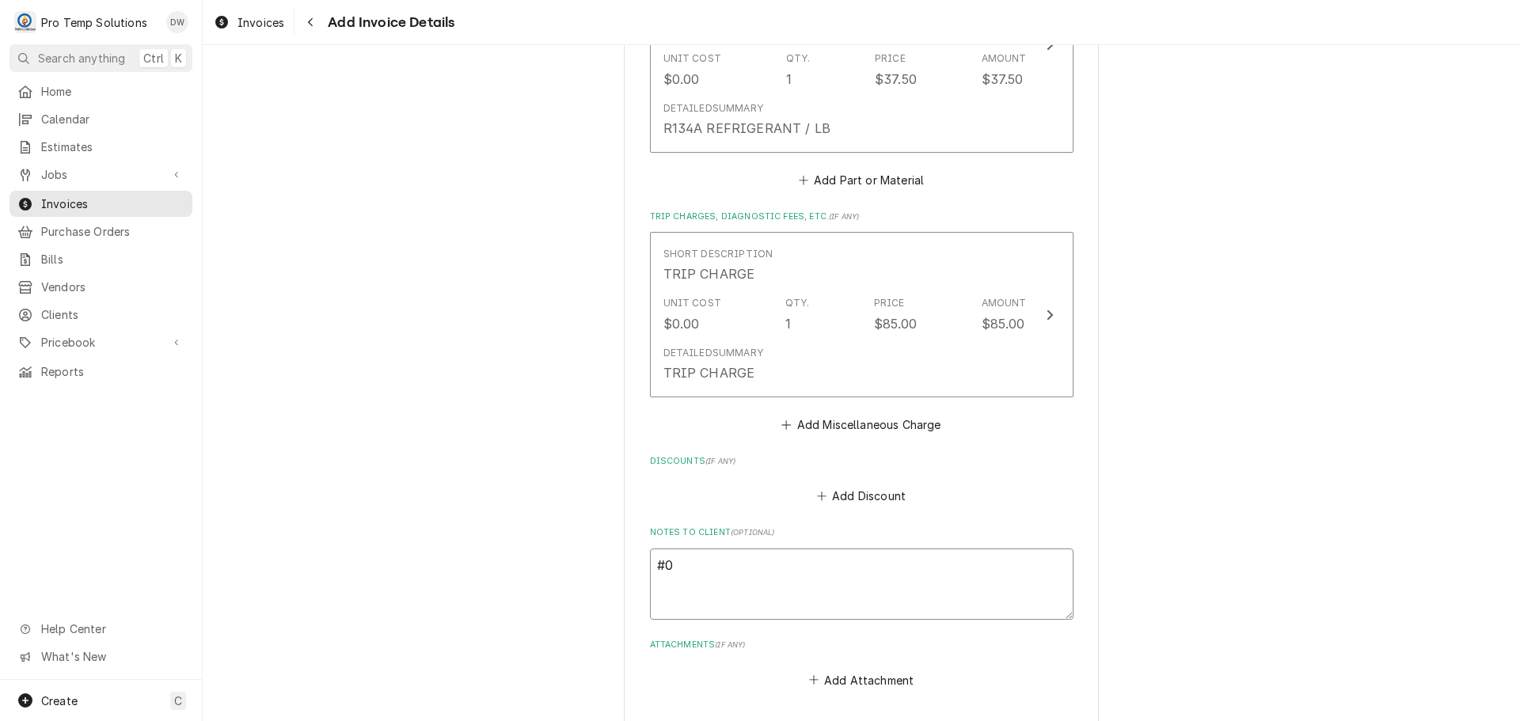
type textarea "x"
type textarea "#09"
type textarea "x"
type textarea "#092"
type textarea "x"
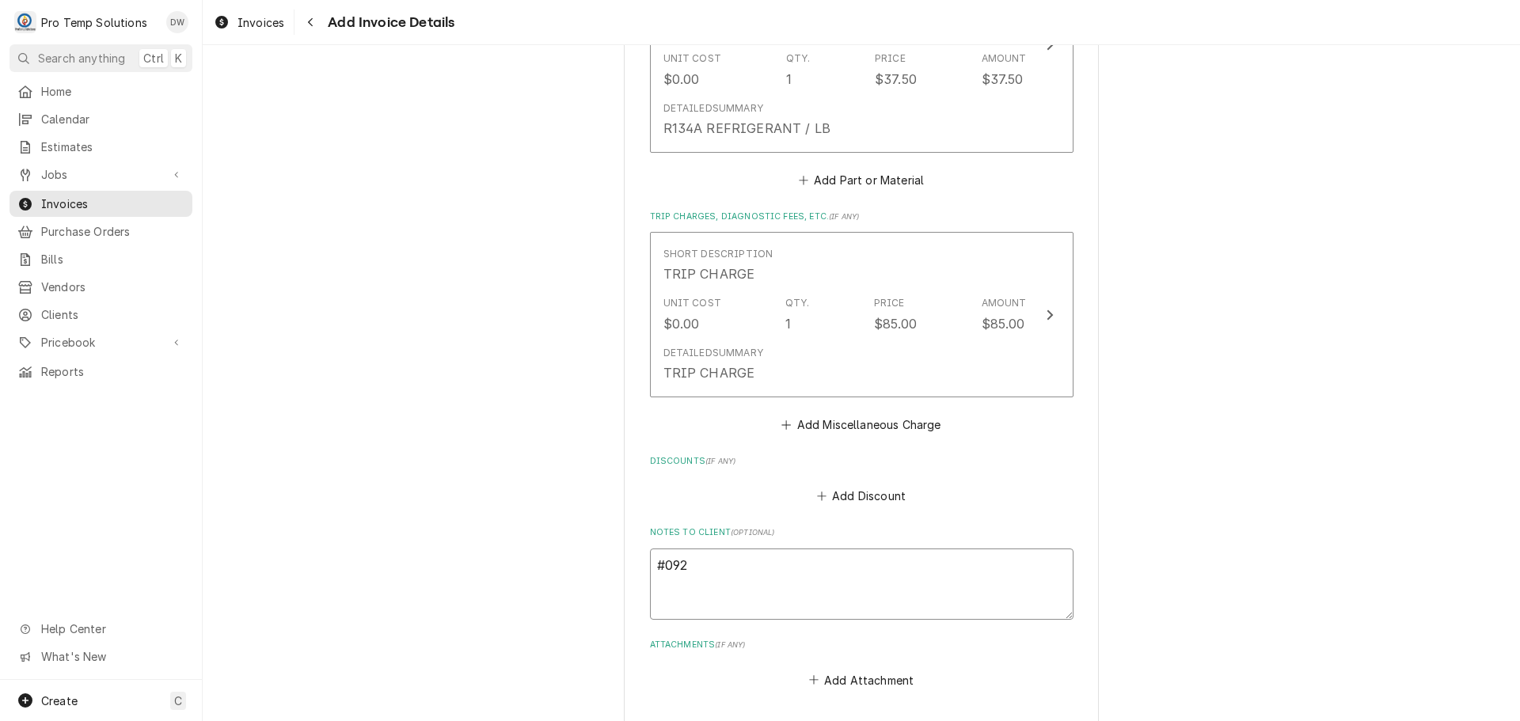
type textarea "#0924"
type textarea "x"
type textarea "#09242"
type textarea "x"
type textarea "#092425"
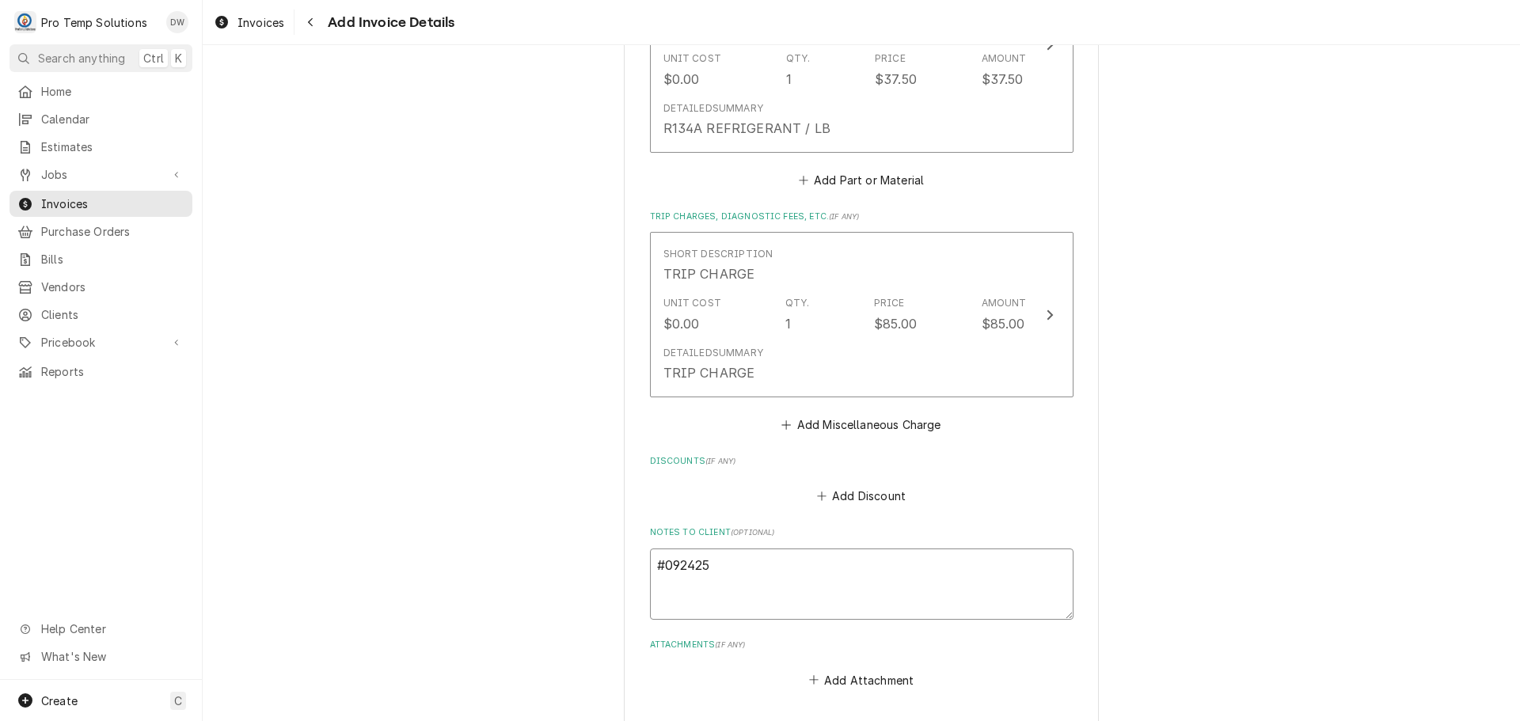
type textarea "x"
type textarea "#0924250"
type textarea "x"
type textarea "#09242500"
type textarea "x"
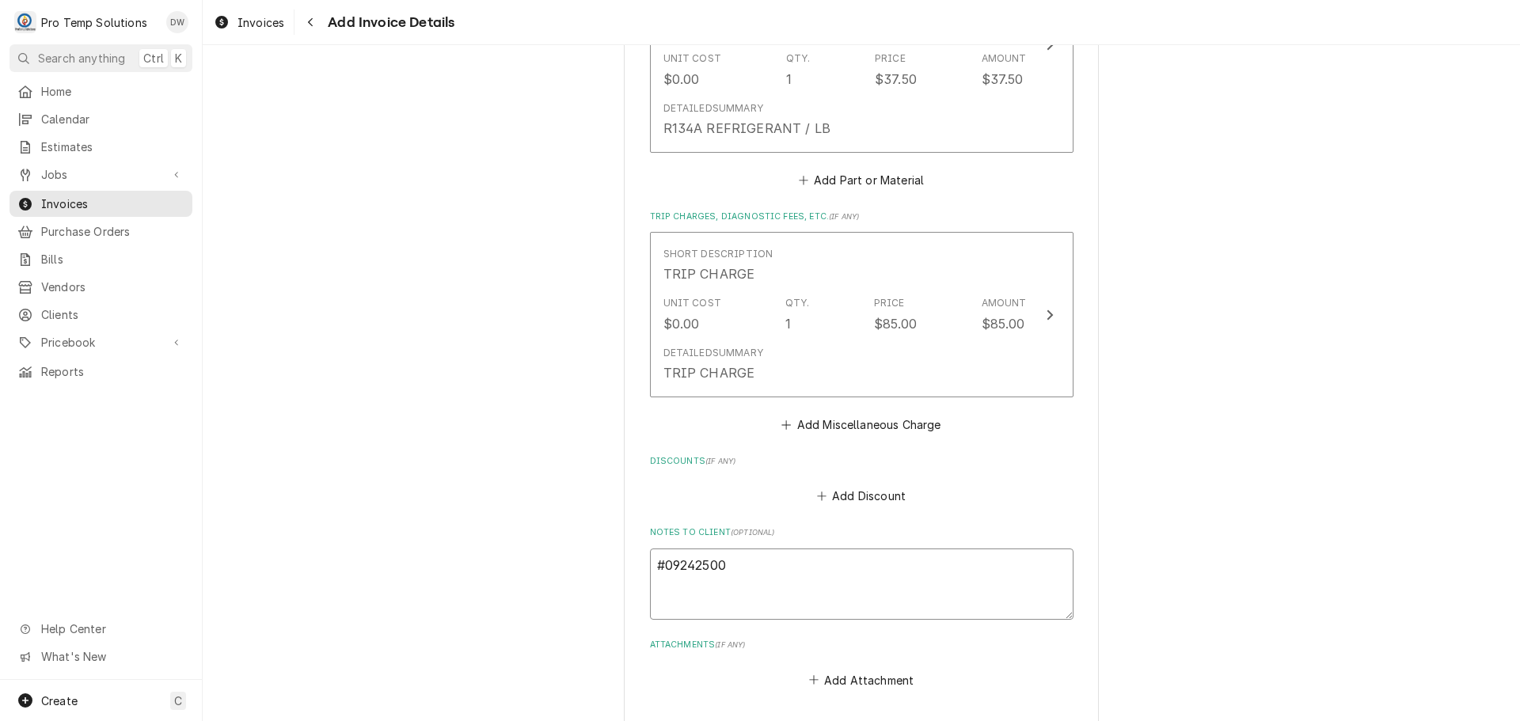
type textarea "#092425004"
type textarea "x"
type textarea "#092425004"
type textarea "x"
type textarea "#092425004 P"
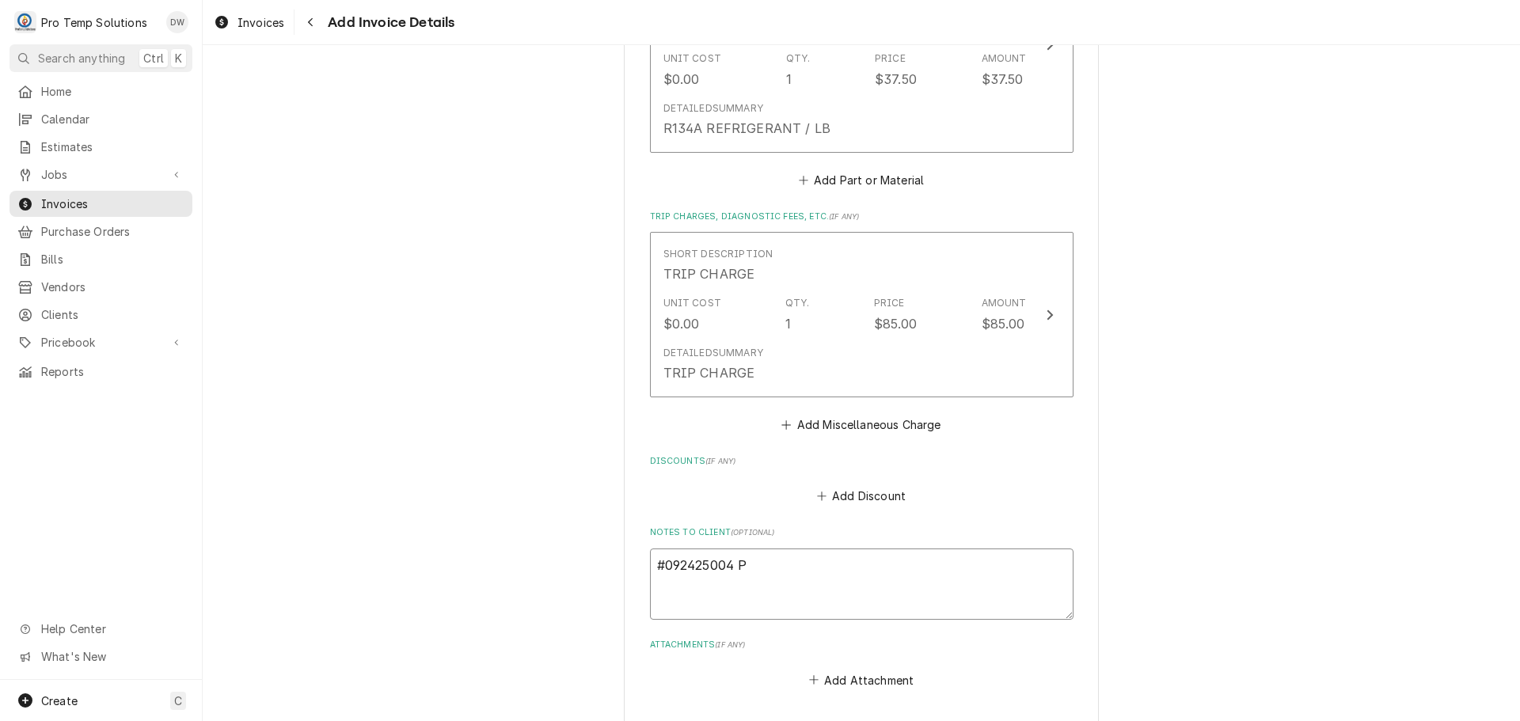
type textarea "x"
type textarea "#092425004 PA"
type textarea "x"
type textarea "#092425004 PAR"
type textarea "x"
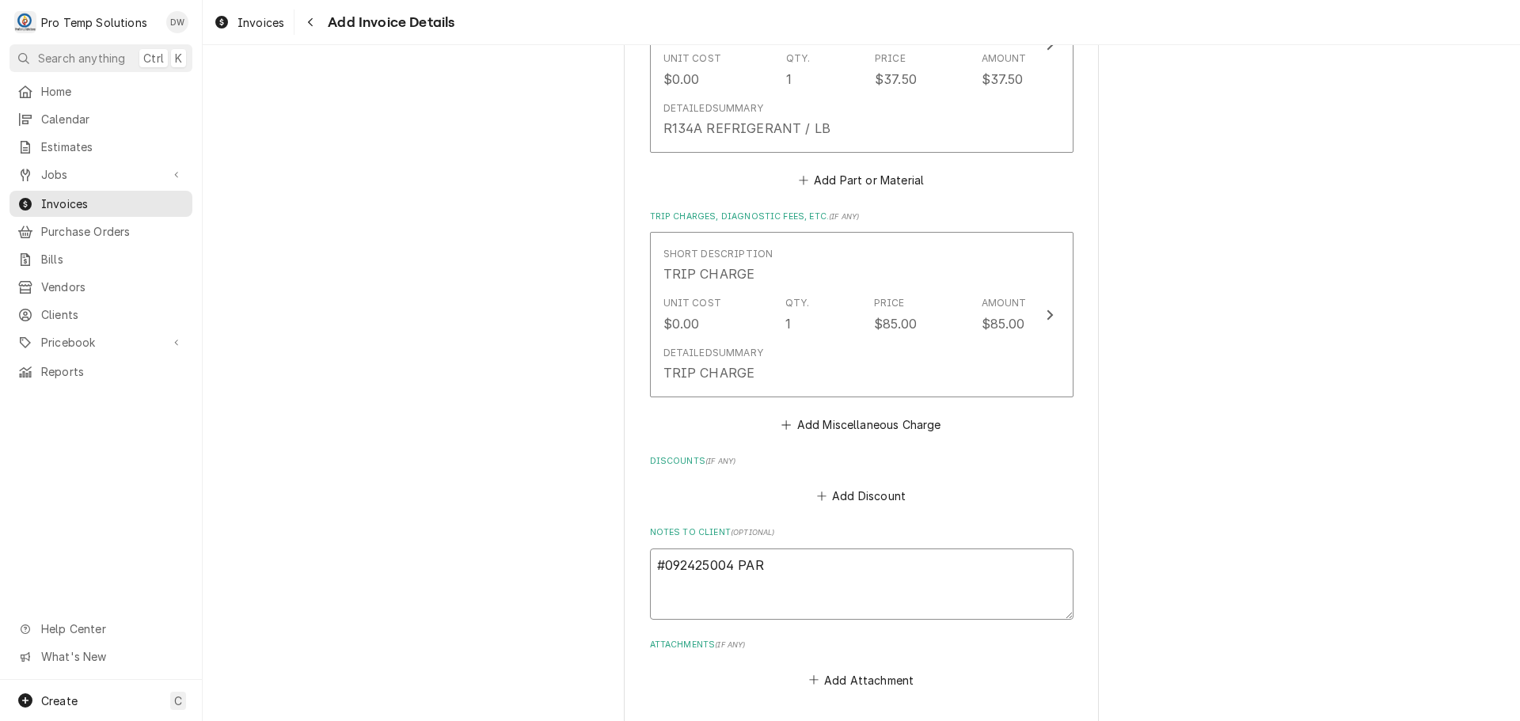
type textarea "#092425004 PARI"
type textarea "x"
type textarea "#092425004 [GEOGRAPHIC_DATA]"
type textarea "x"
type textarea "#092425004 [GEOGRAPHIC_DATA]"
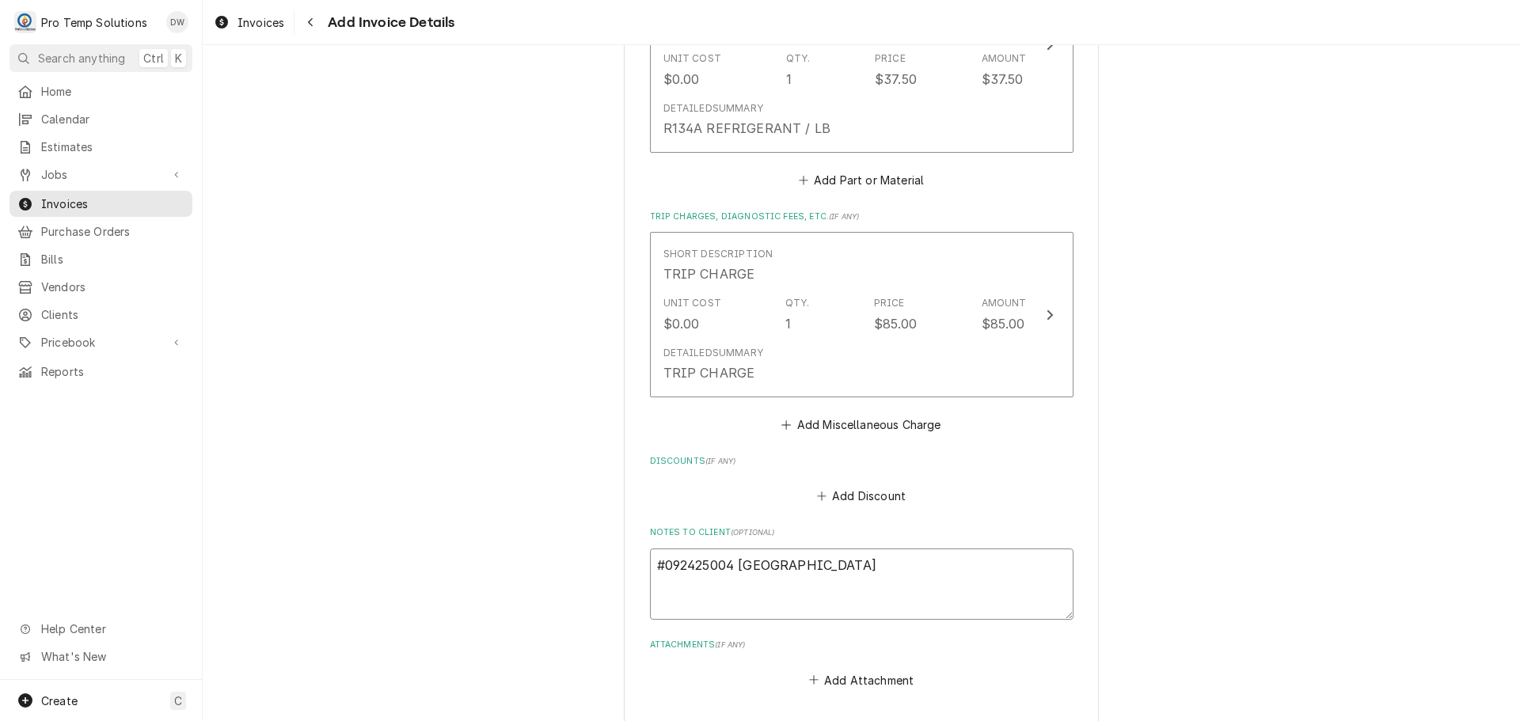
type textarea "x"
type textarea "#092425004 [GEOGRAPHIC_DATA]"
type textarea "x"
type textarea "#092425004 PARIZADE"
type textarea "x"
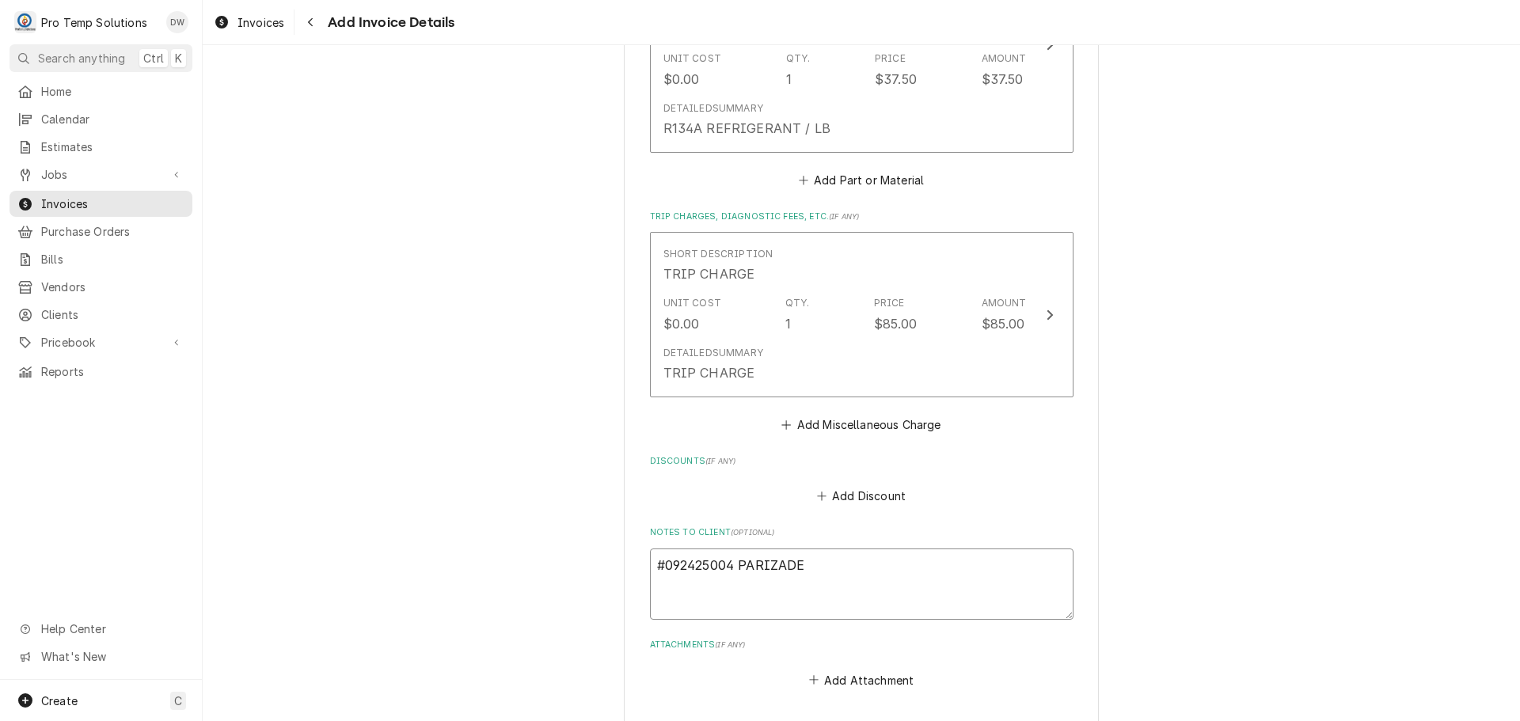
type textarea "#092425004 PARIZADE-"
type textarea "x"
type textarea "#092425004 PARIZADE-"
type textarea "x"
type textarea "#092425004 PARIZADE- R"
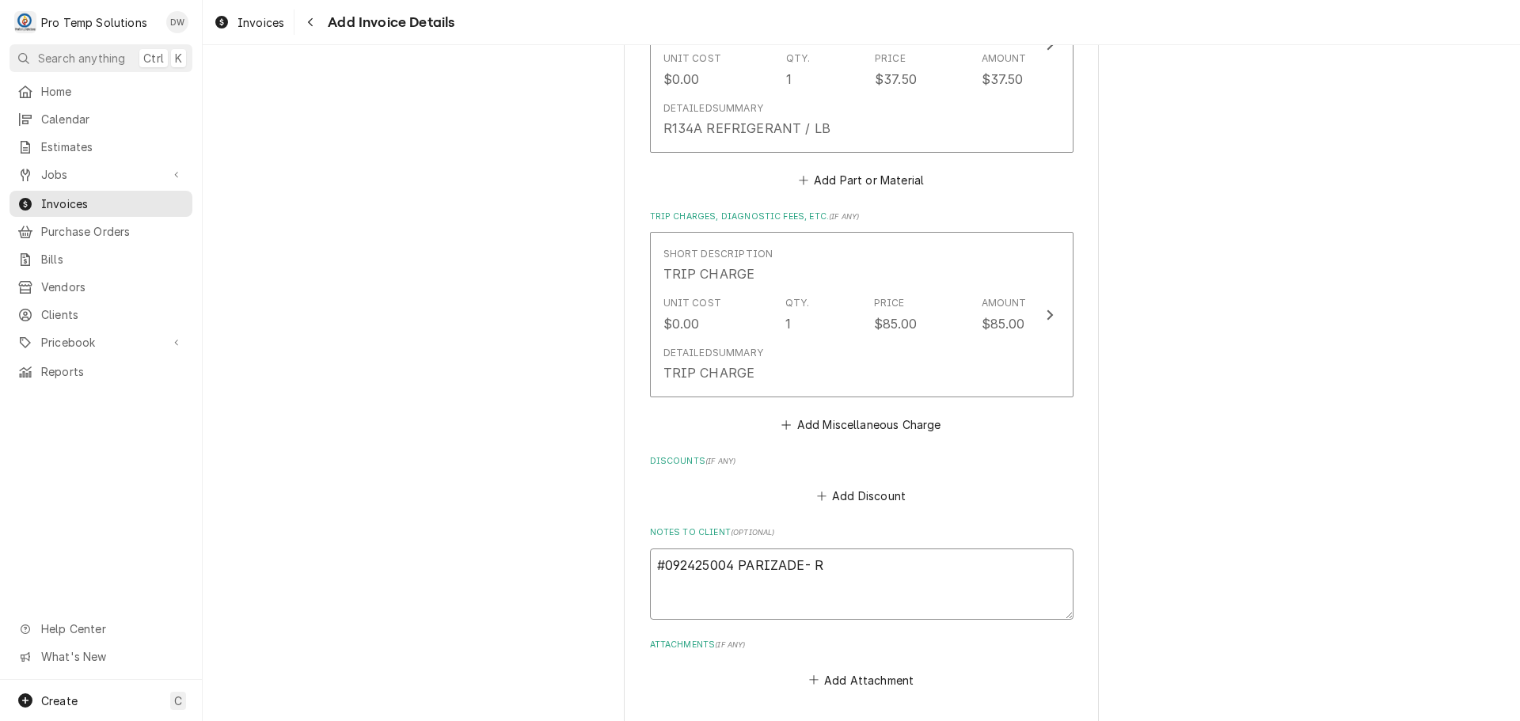
type textarea "x"
type textarea "#092425004 [GEOGRAPHIC_DATA]- [GEOGRAPHIC_DATA]"
type textarea "x"
type textarea "#092425004 PARIZADE- RIC"
type textarea "x"
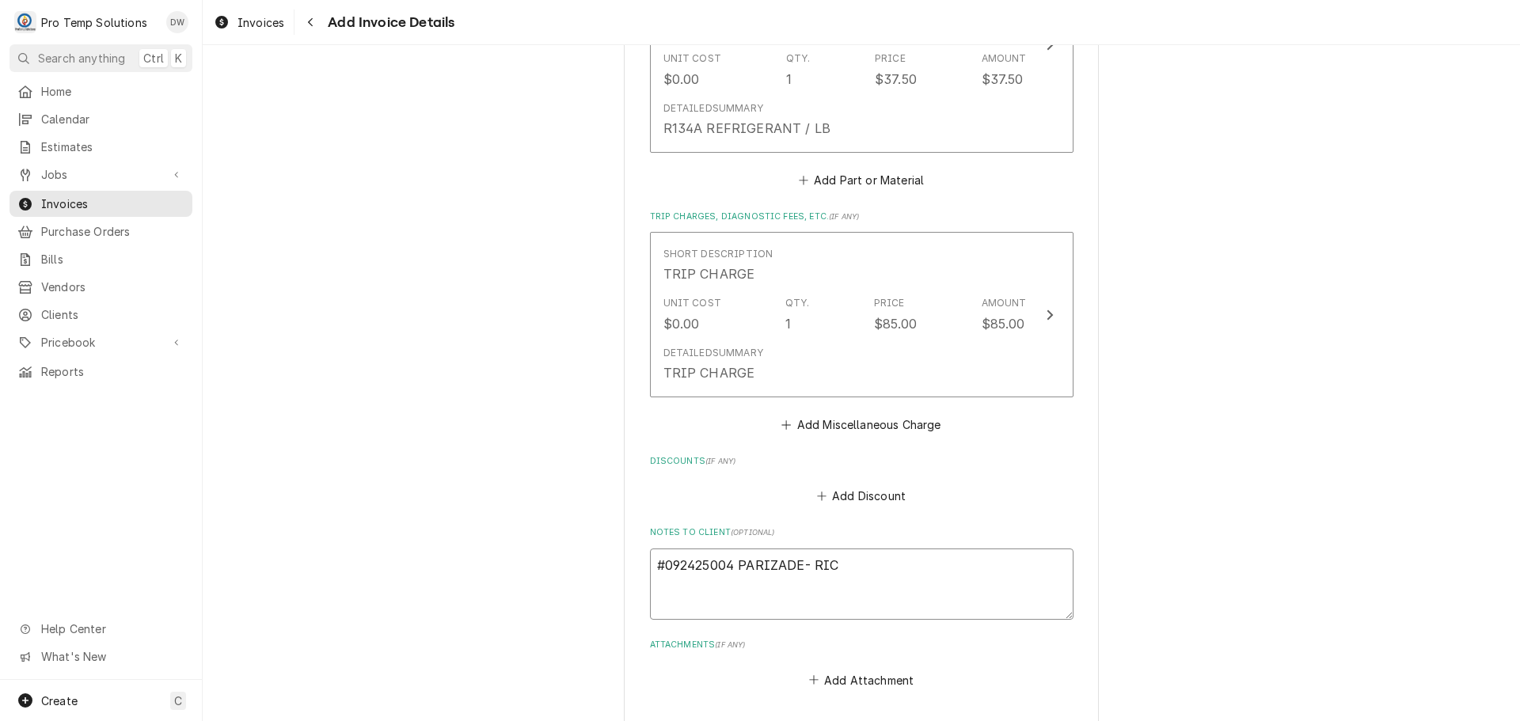
type textarea "#092425004 PARIZADE- RIC"
type textarea "x"
type textarea "#092425004 PARIZADE- RIC /"
type textarea "x"
type textarea "#092425004 PARIZADE- RIC /"
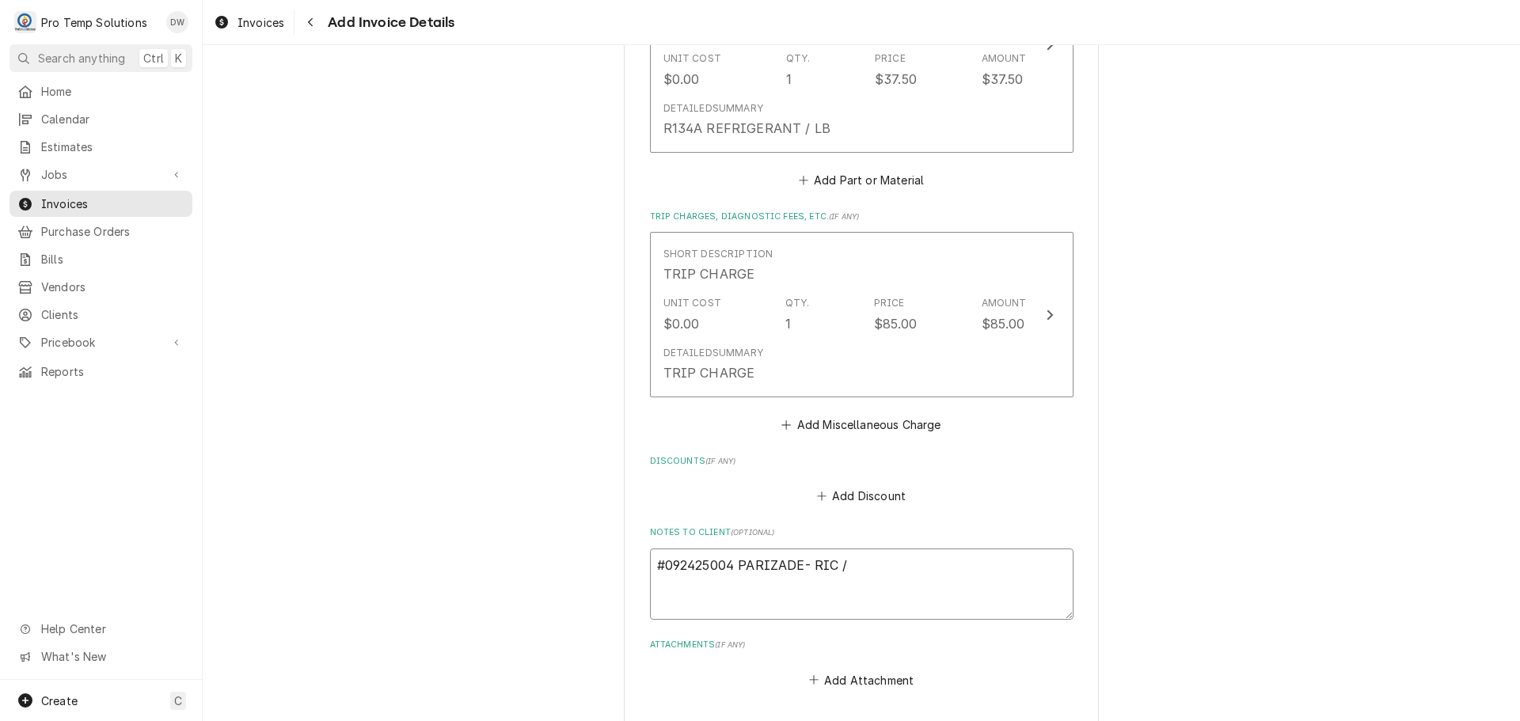
type textarea "x"
type textarea "#092425004 PARIZADE- RIC / R"
type textarea "x"
type textarea "#092425004 PARIZADE- RIC / [GEOGRAPHIC_DATA]"
type textarea "x"
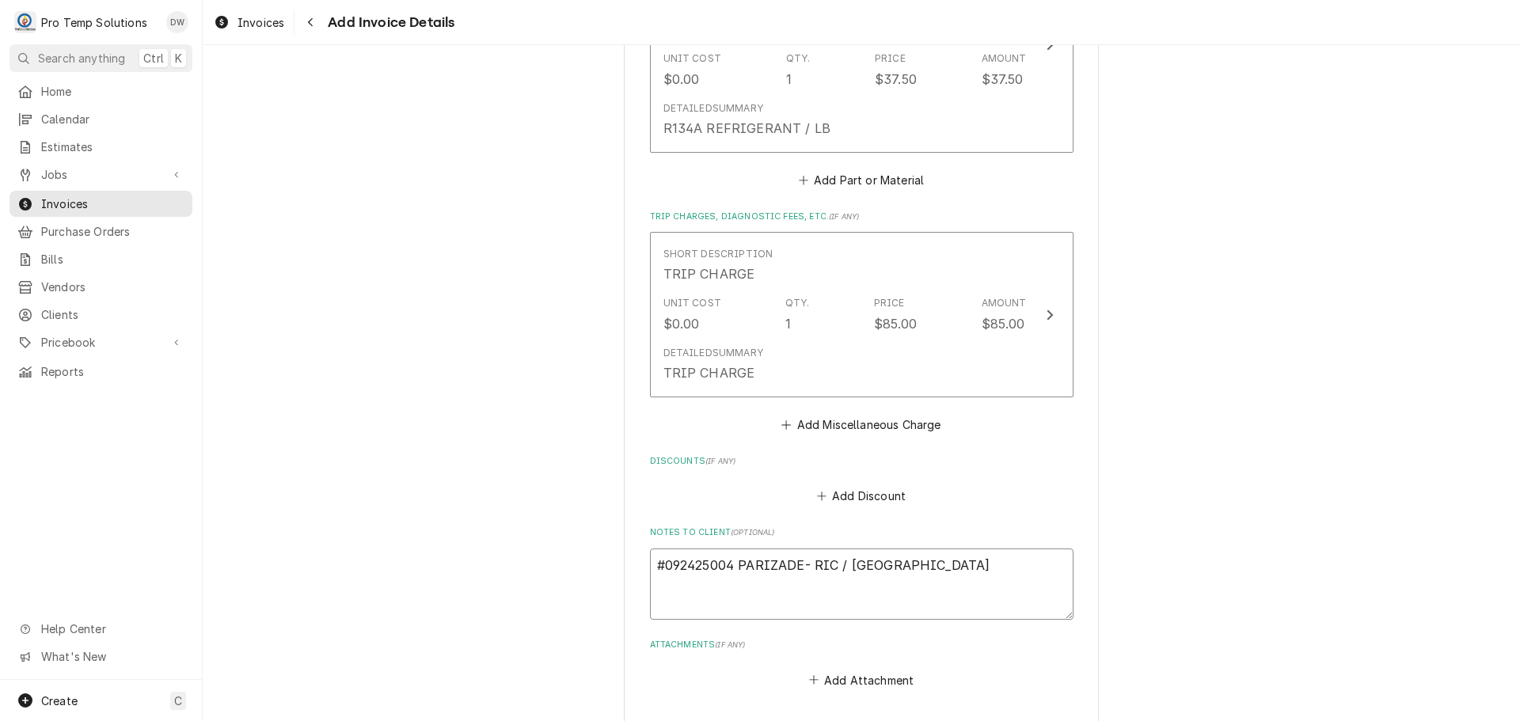
type textarea "#092425004 PARIZADE- RIC / RIF"
type textarea "x"
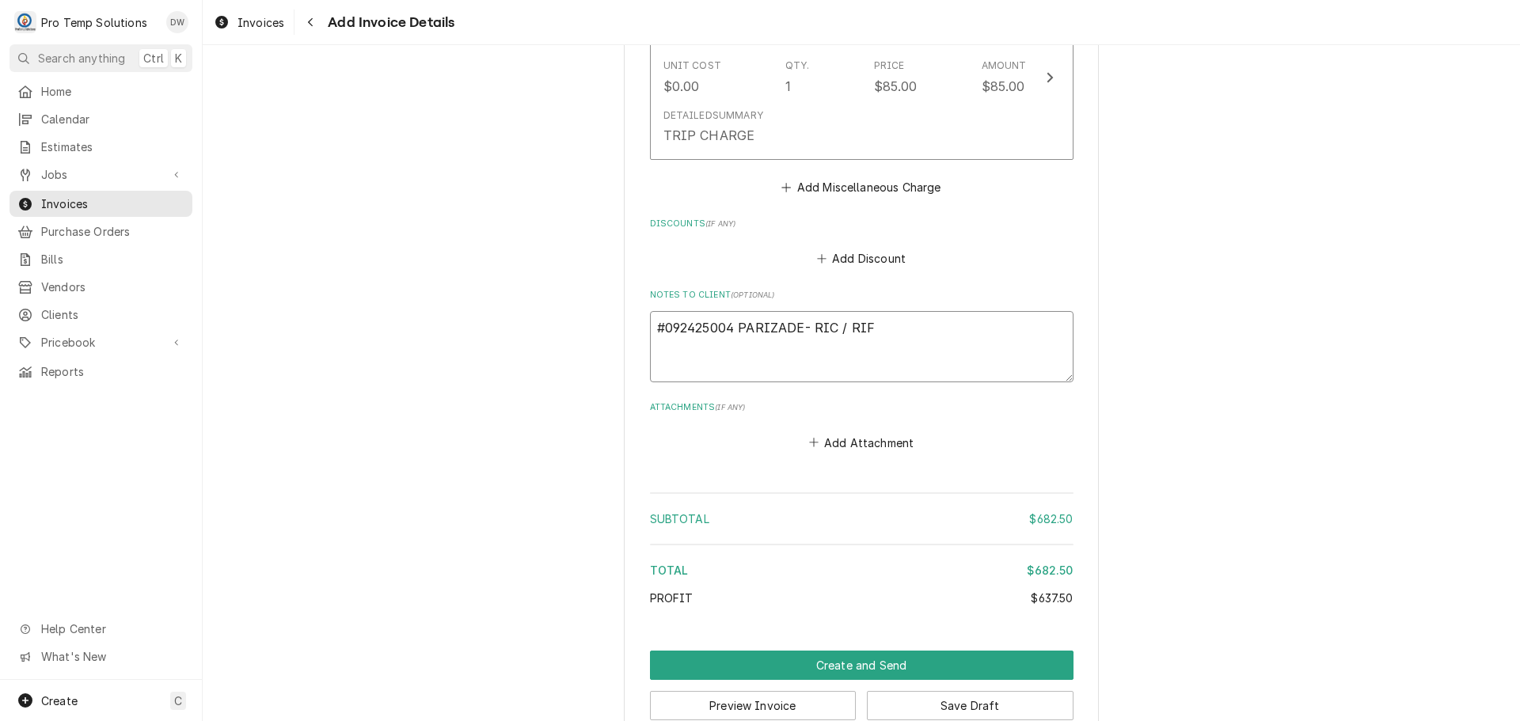
scroll to position [2543, 0]
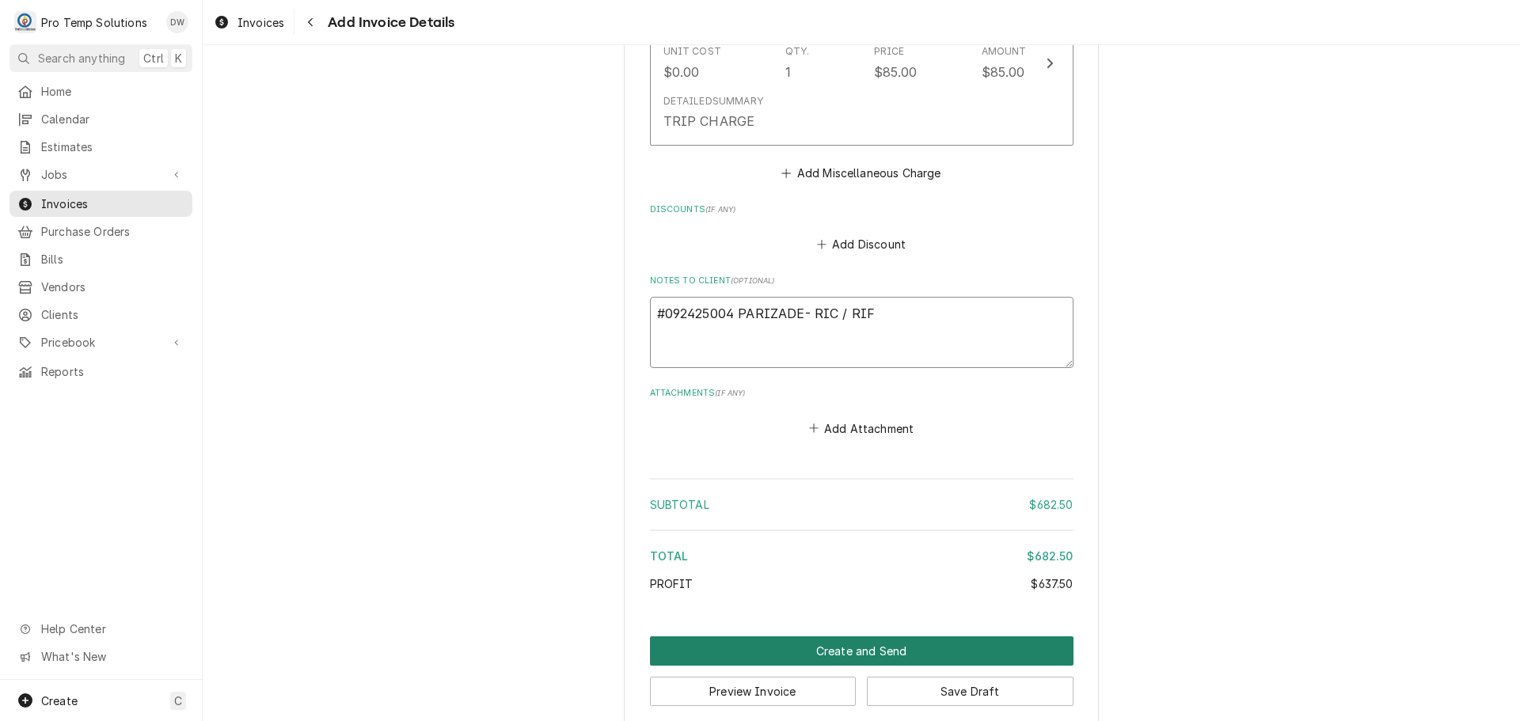
type textarea "#092425004 PARIZADE- RIC / RIF"
click at [851, 637] on button "Create and Send" at bounding box center [862, 651] width 424 height 29
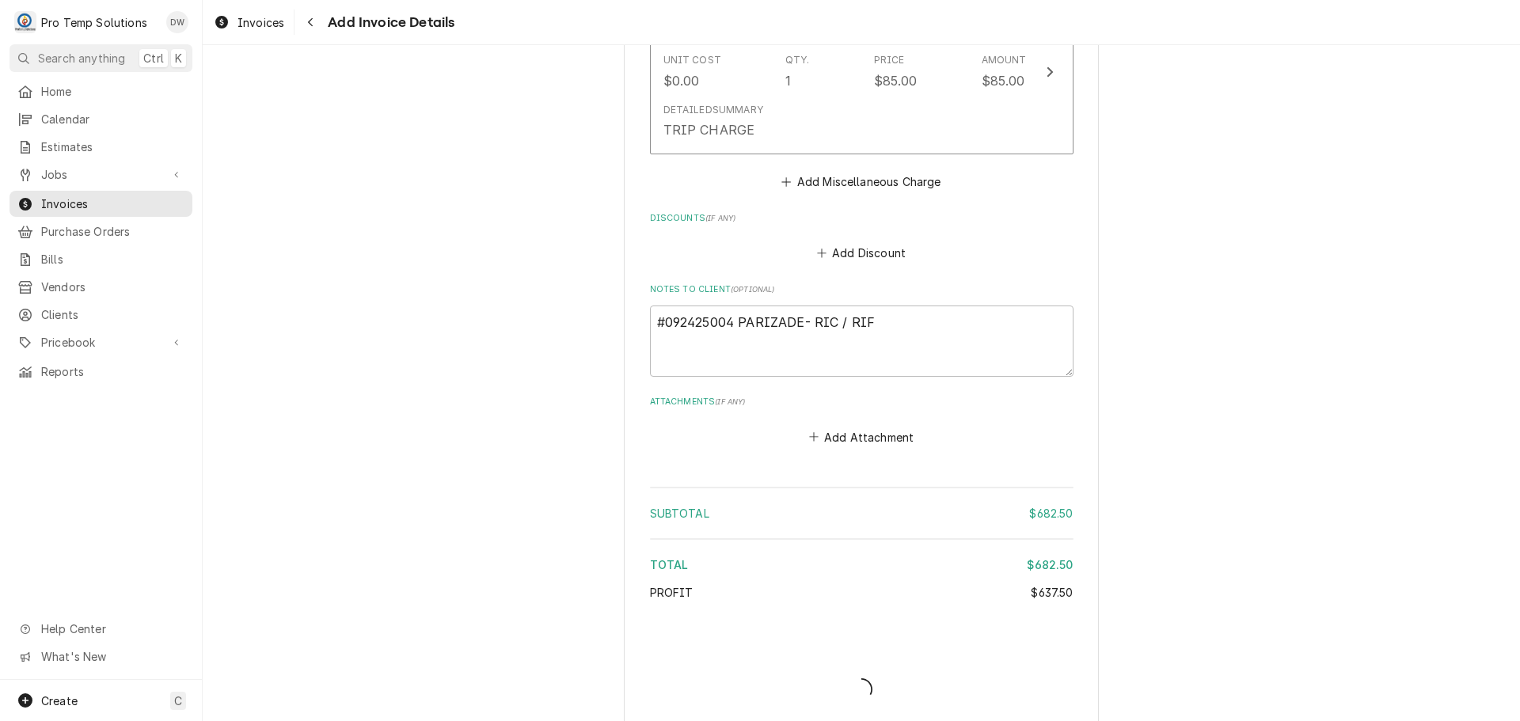
type textarea "x"
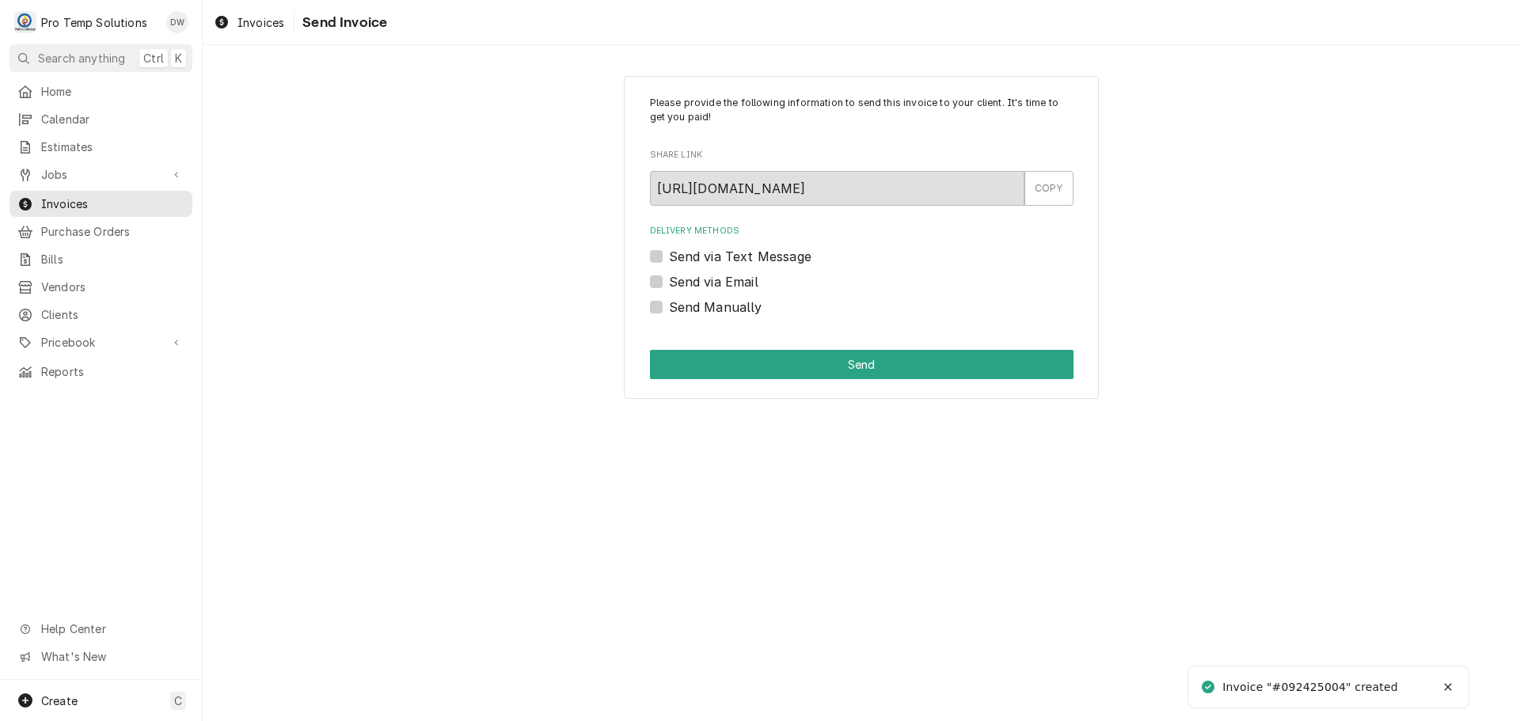
click at [669, 283] on label "Send via Email" at bounding box center [713, 281] width 89 height 19
click at [669, 283] on input "Send via Email" at bounding box center [881, 289] width 424 height 35
checkbox input "true"
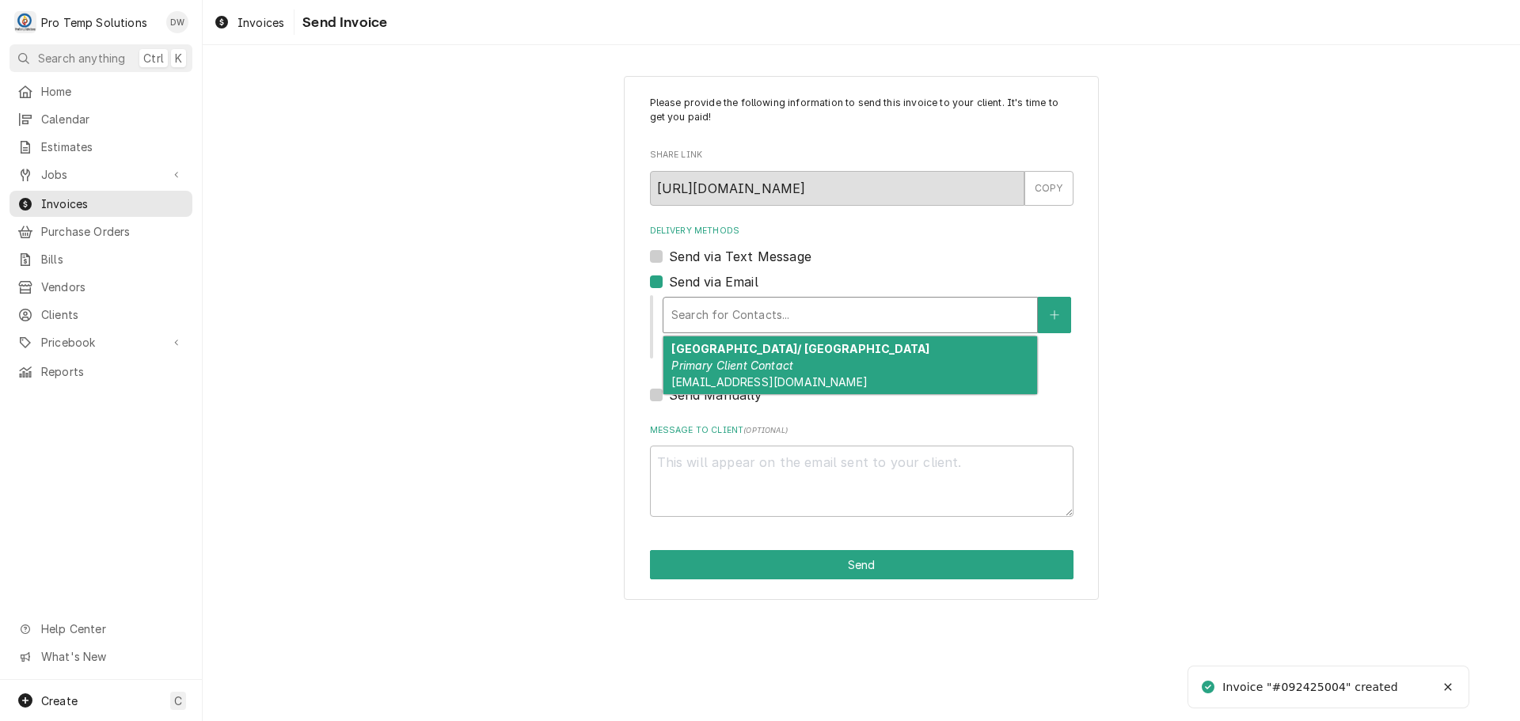
click at [760, 306] on div "Delivery Methods" at bounding box center [850, 315] width 358 height 29
click at [765, 360] on em "Primary Client Contact" at bounding box center [732, 365] width 122 height 13
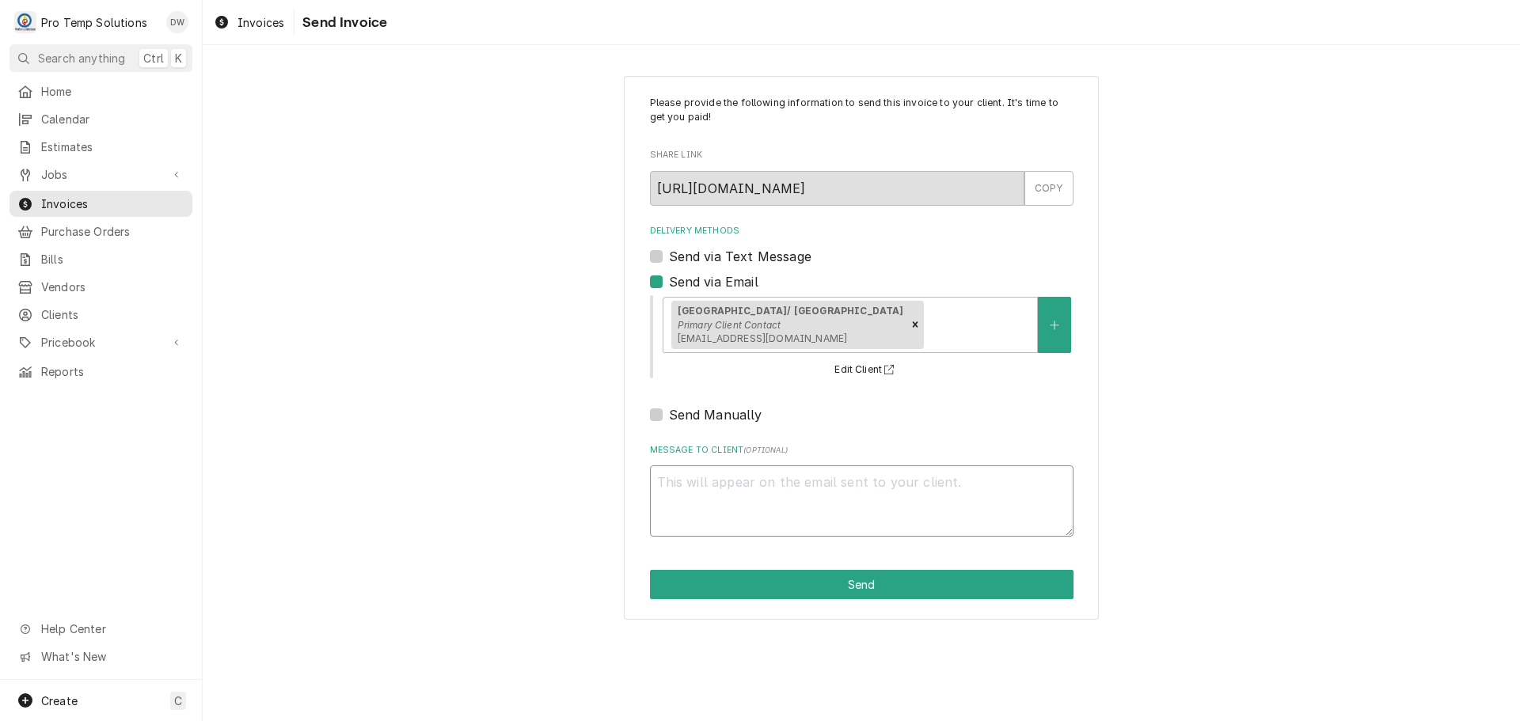
click at [805, 483] on textarea "Message to Client ( optional )" at bounding box center [862, 501] width 424 height 71
type textarea "x"
type textarea "#"
type textarea "x"
type textarea "#0"
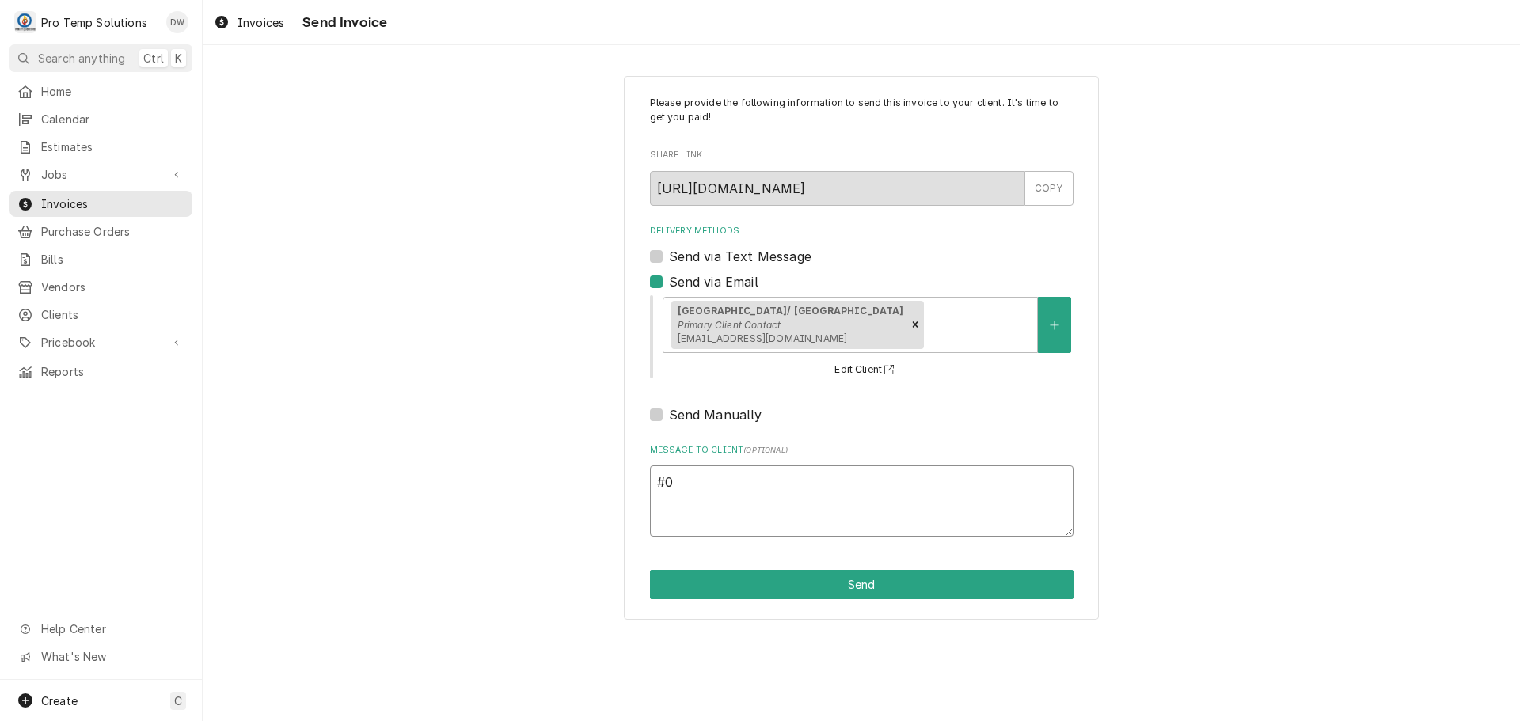
type textarea "x"
type textarea "#09"
type textarea "x"
type textarea "#092"
type textarea "x"
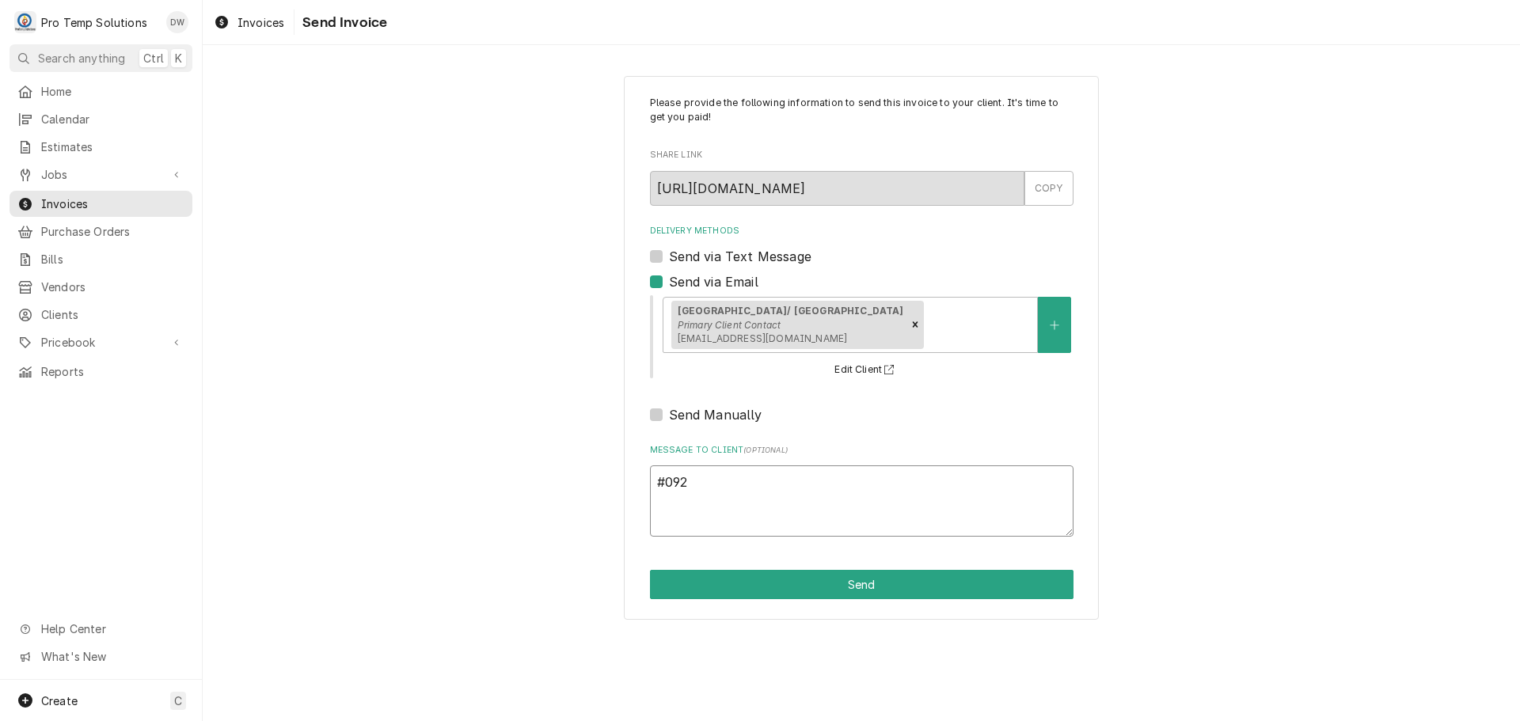
type textarea "#0924"
type textarea "x"
type textarea "#09242"
type textarea "x"
type textarea "#092425"
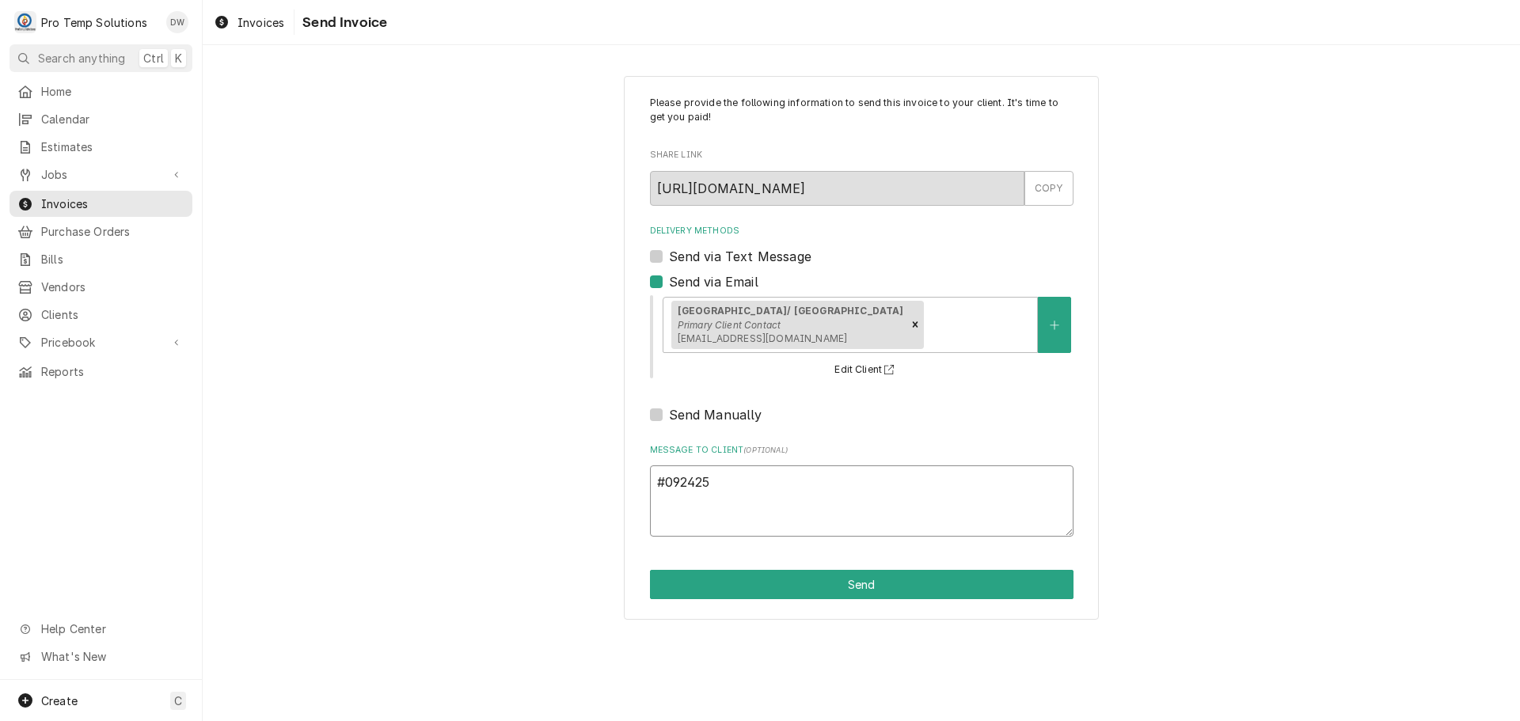
type textarea "x"
type textarea "#0924250"
type textarea "x"
type textarea "#09242500"
type textarea "x"
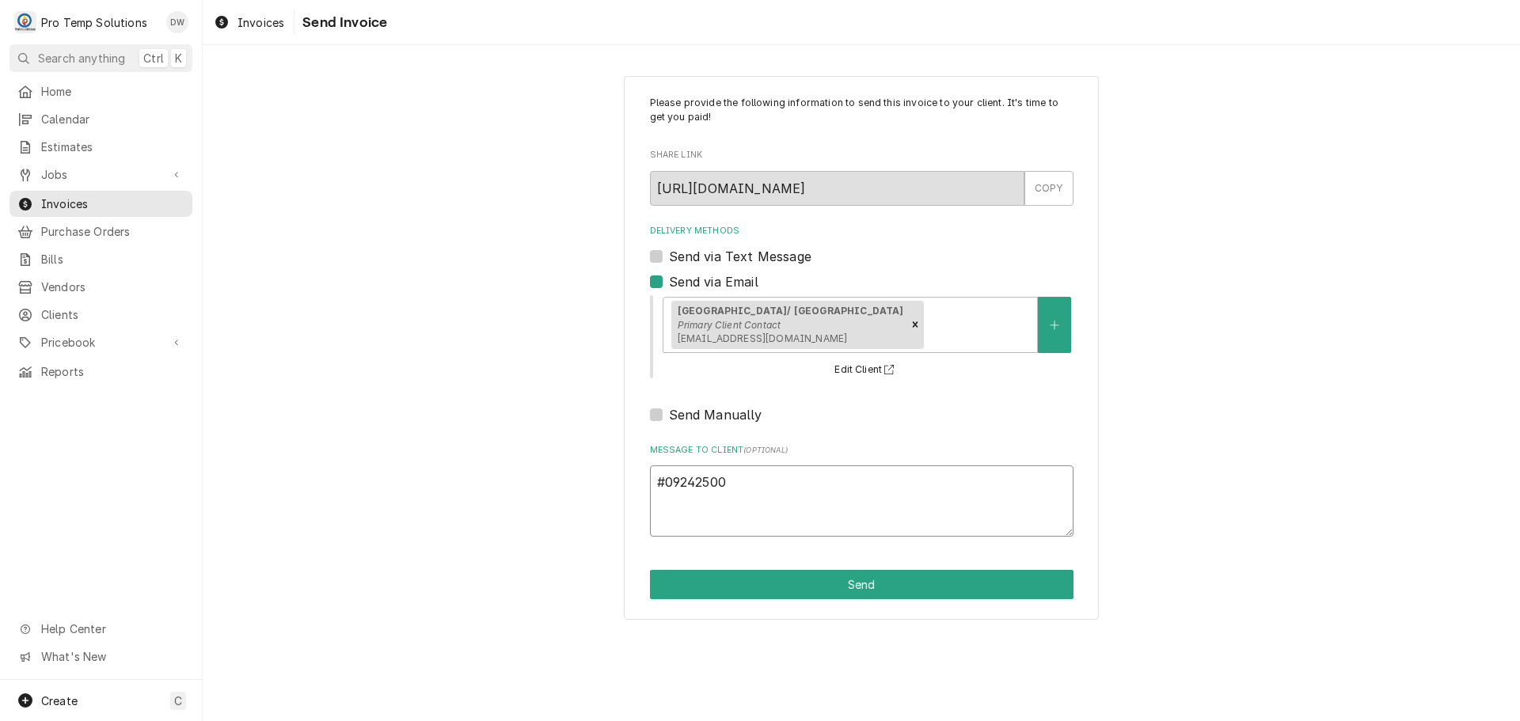
type textarea "#092425004"
type textarea "x"
type textarea "#092425004"
type textarea "x"
type textarea "#092425004 P"
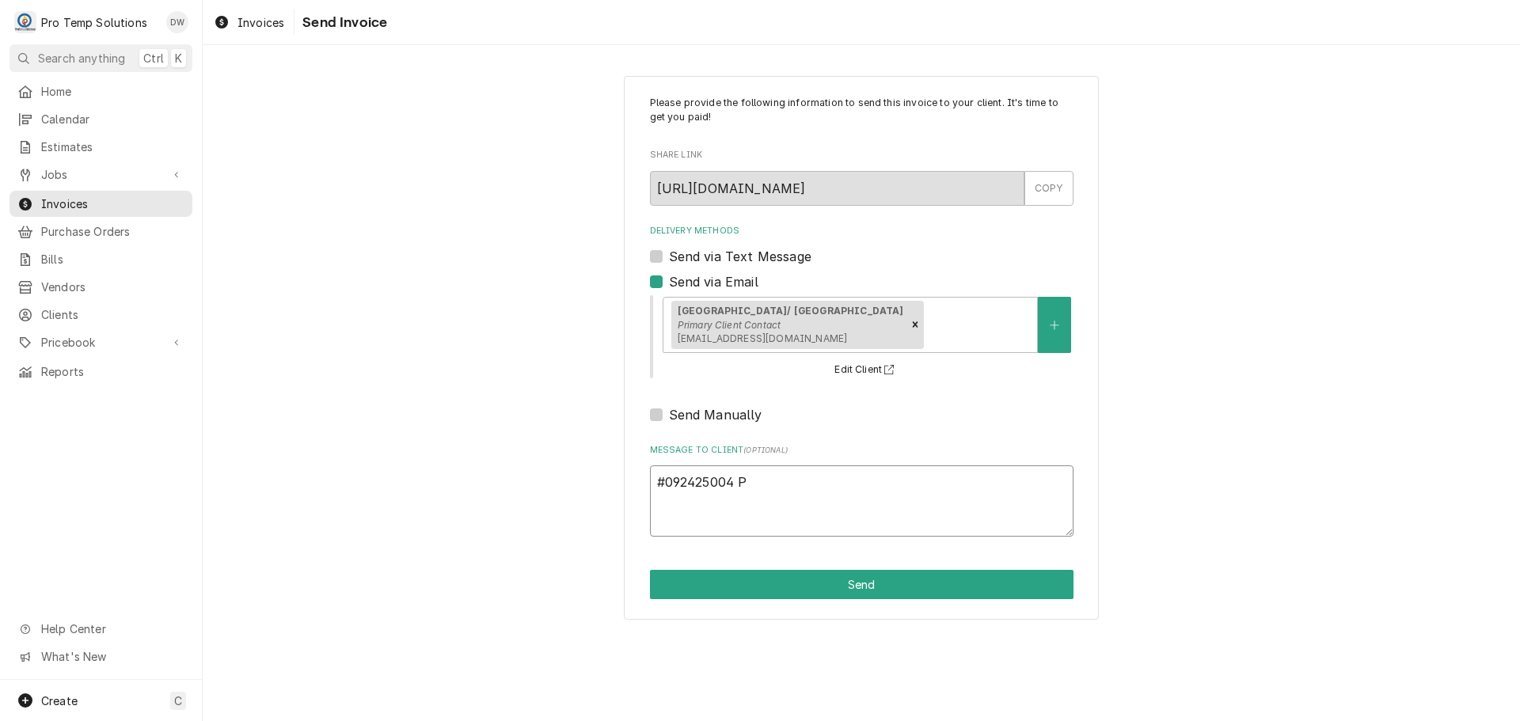
type textarea "x"
type textarea "#092425004 PA"
type textarea "x"
type textarea "#092425004 PAR"
type textarea "x"
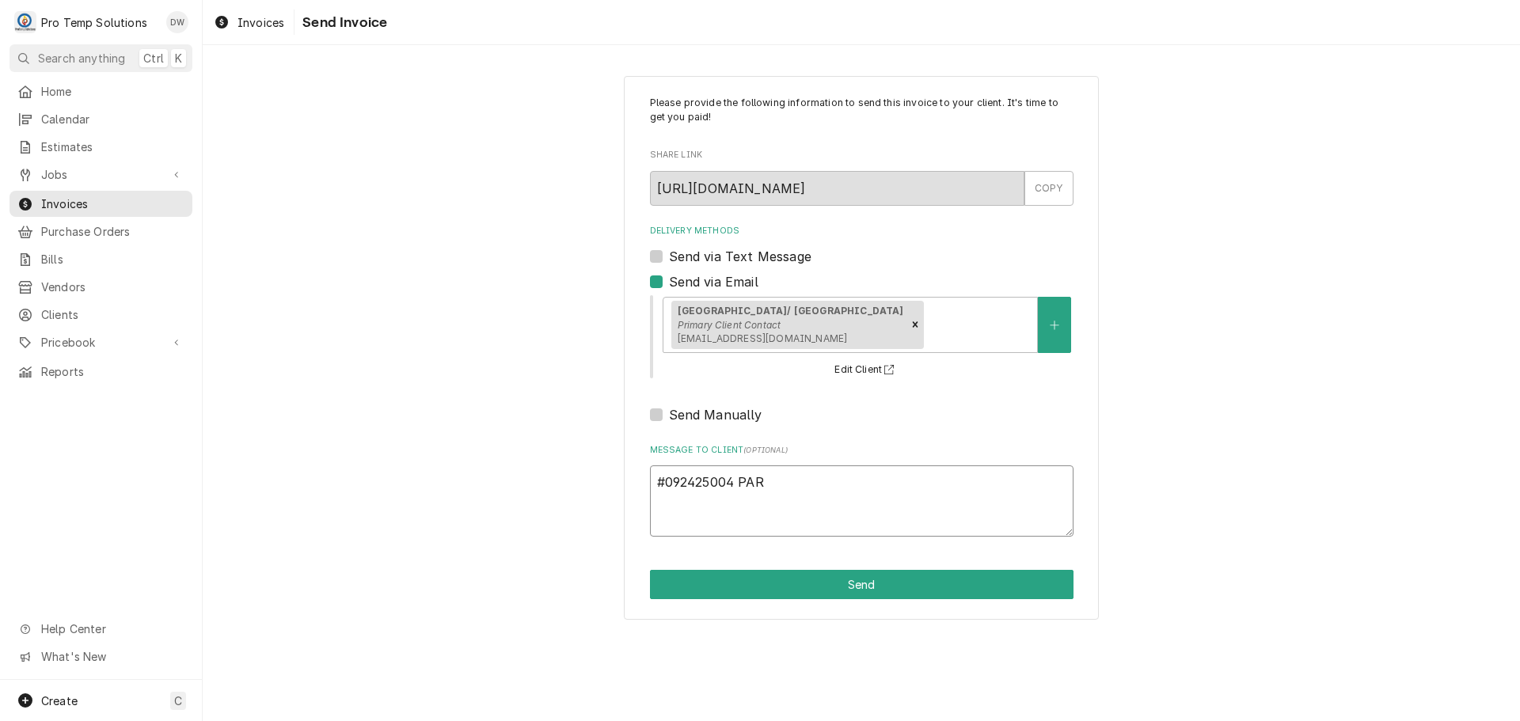
type textarea "#092425004 PARI"
type textarea "x"
type textarea "#092425004 [GEOGRAPHIC_DATA]"
type textarea "x"
type textarea "#092425004 [GEOGRAPHIC_DATA]"
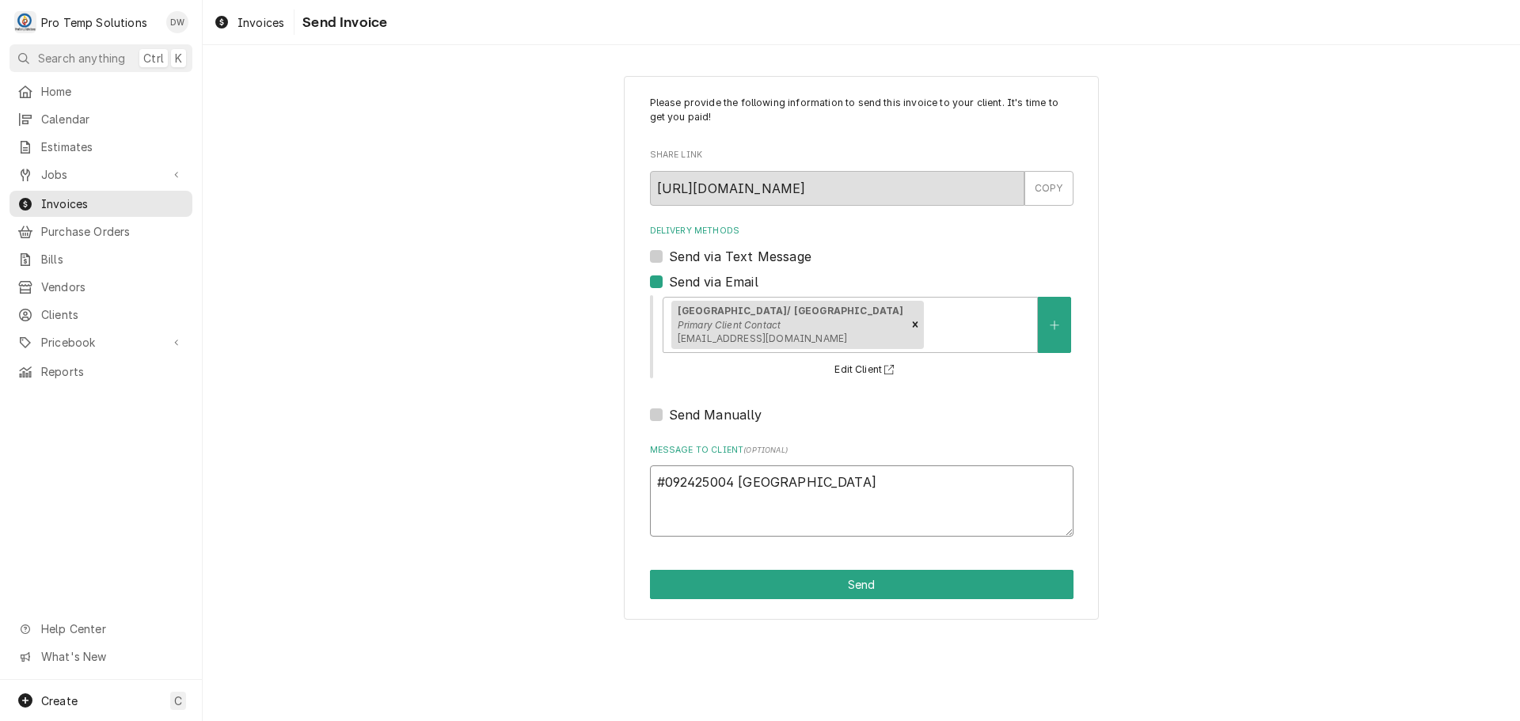
type textarea "x"
type textarea "#092425004 [GEOGRAPHIC_DATA]"
type textarea "x"
type textarea "#092425004 PARIZADE"
type textarea "x"
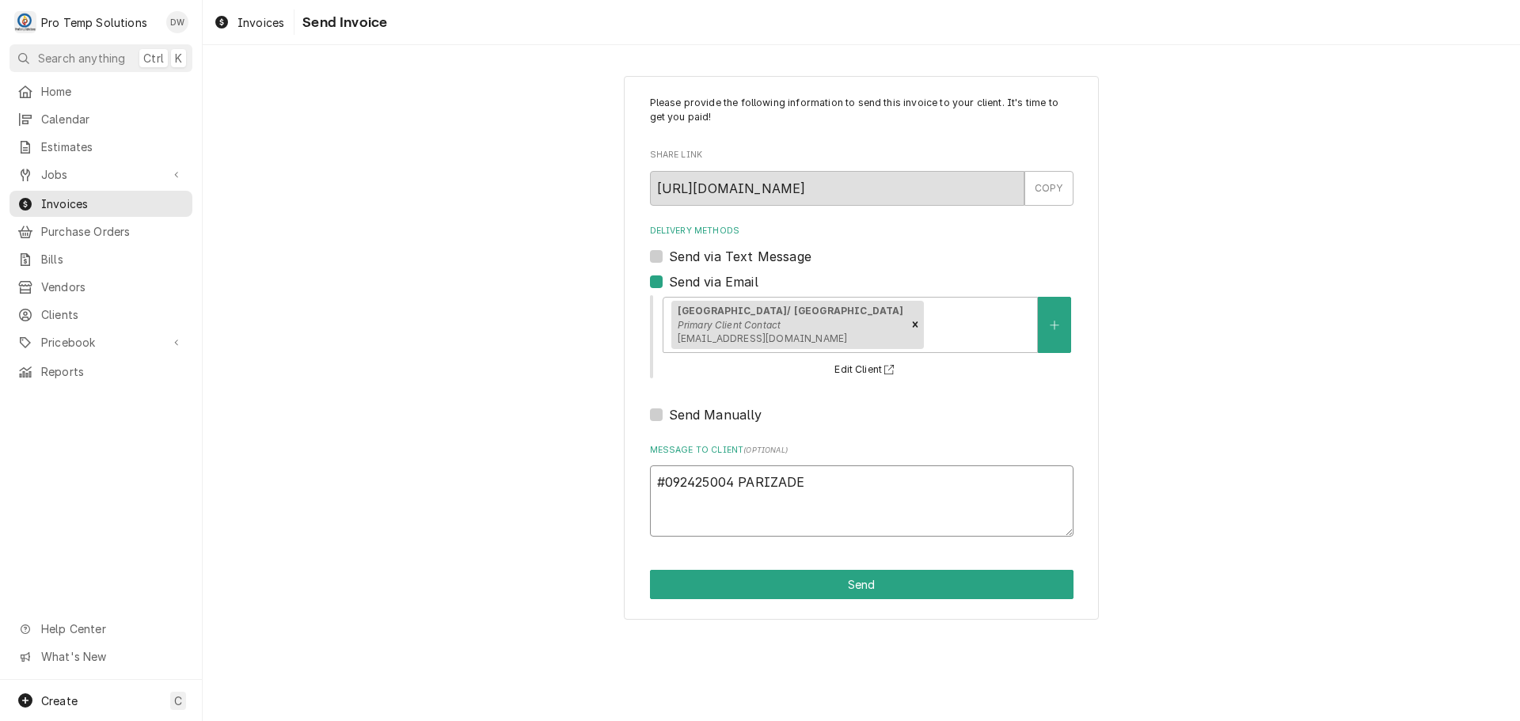
type textarea "#092425004 PARIZADE-"
type textarea "x"
type textarea "#092425004 PARIZADE-"
type textarea "x"
type textarea "#092425004 PARIZADE- R"
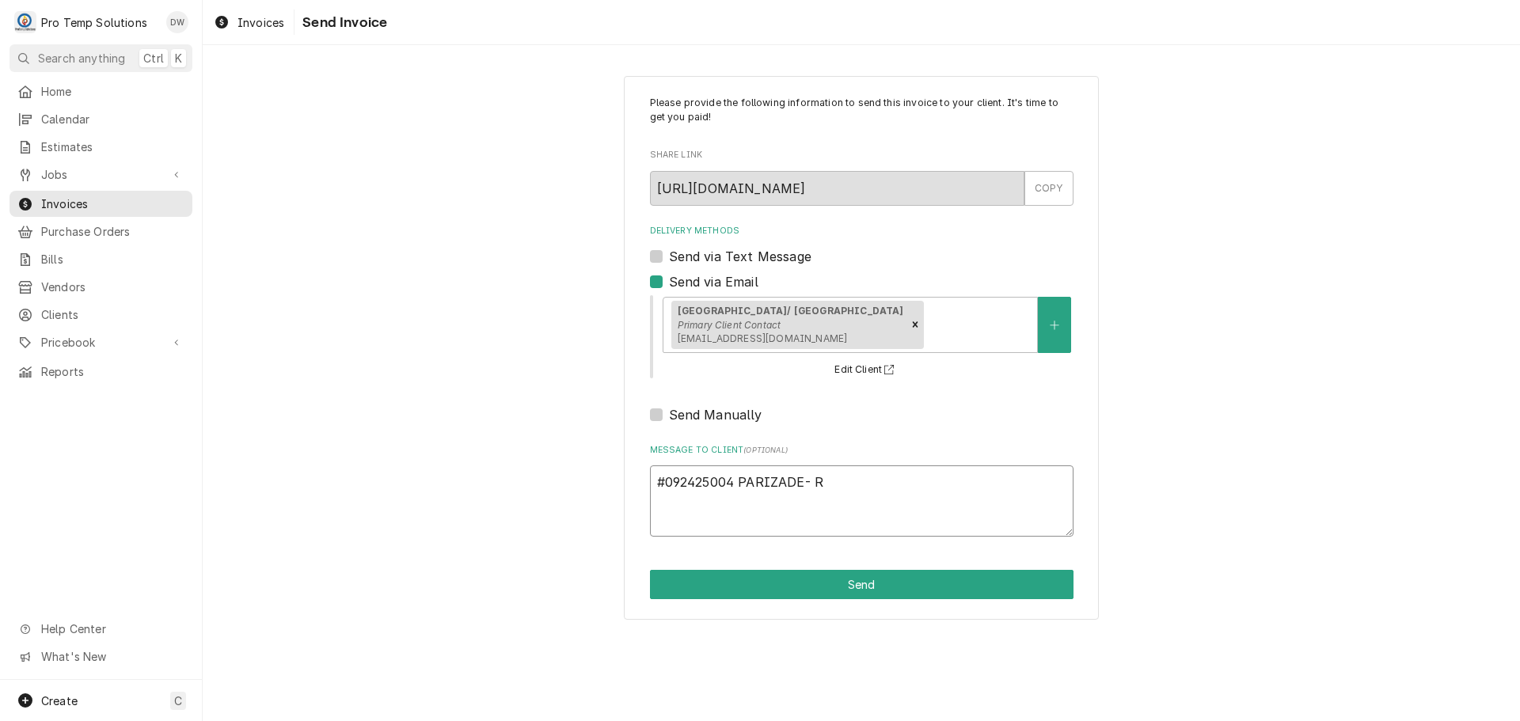
type textarea "x"
type textarea "#092425004 [GEOGRAPHIC_DATA]- [GEOGRAPHIC_DATA]"
type textarea "x"
type textarea "#092425004 PARIZADE- RIC"
type textarea "x"
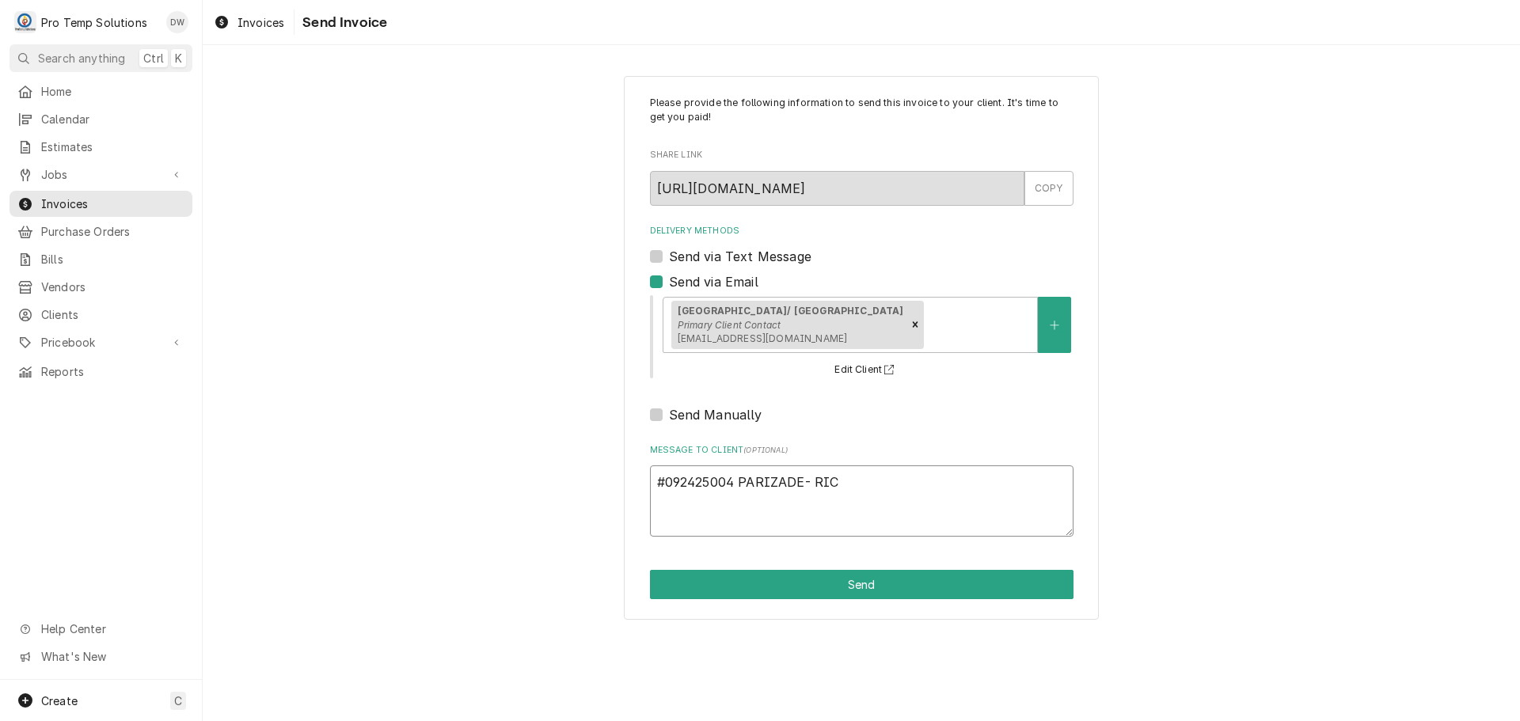
type textarea "#092425004 PARIZADE- RIC"
type textarea "x"
type textarea "#092425004 PARIZADE- RIC /"
type textarea "x"
type textarea "#092425004 PARIZADE- RIC /"
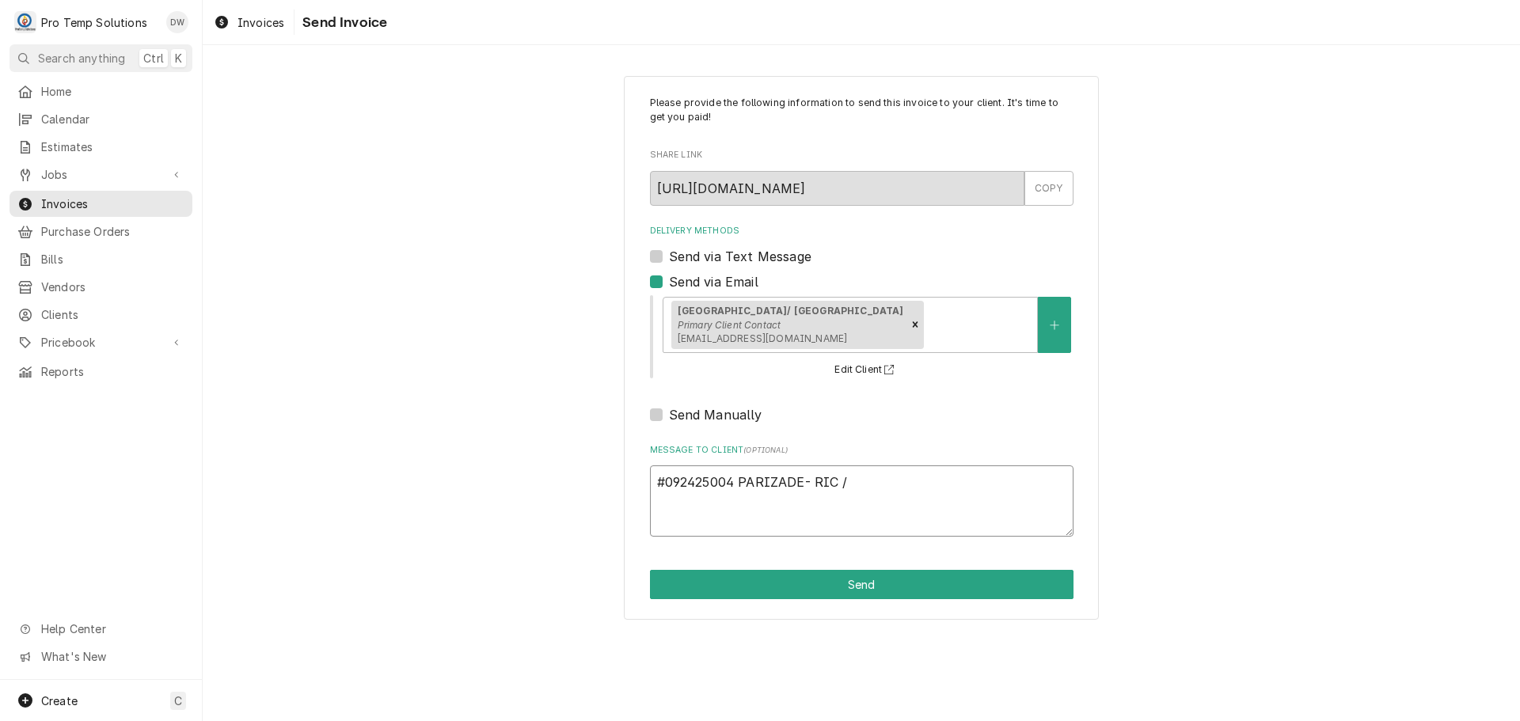
type textarea "x"
type textarea "#092425004 PARIZADE- RIC / R"
type textarea "x"
type textarea "#092425004 PARIZADE- RIC / [GEOGRAPHIC_DATA]"
type textarea "x"
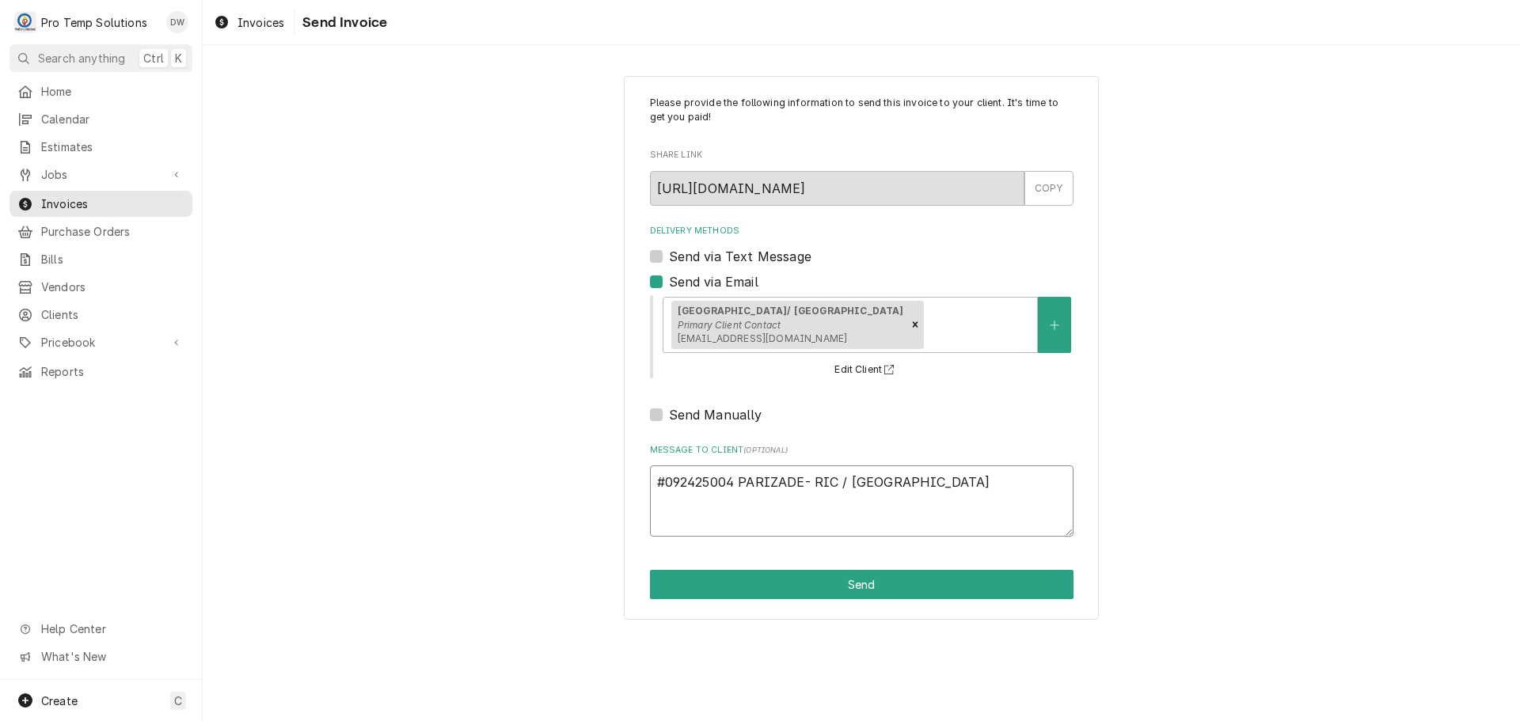
type textarea "#092425004 PARIZADE- RIC / RIF"
type textarea "x"
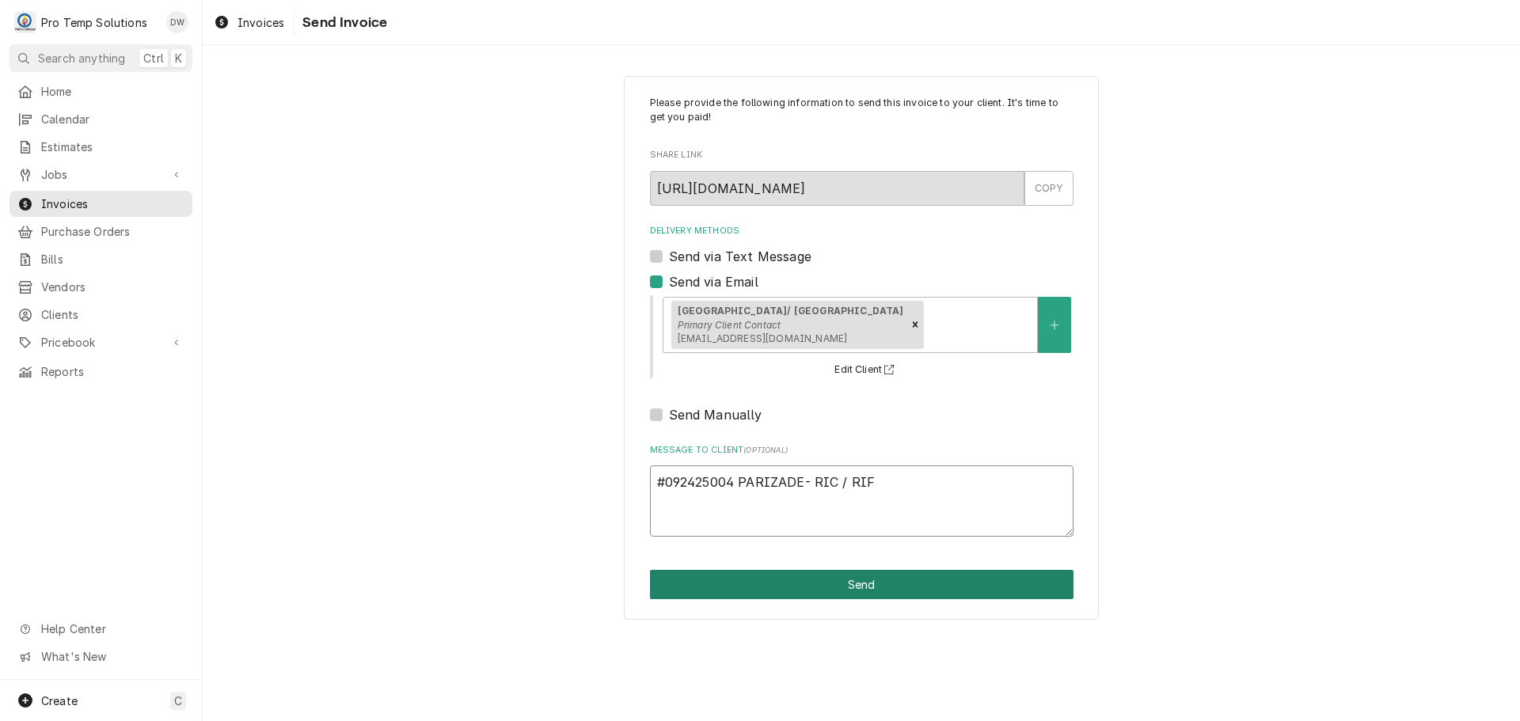
type textarea "#092425004 PARIZADE- RIC / RIF"
click at [862, 583] on button "Send" at bounding box center [862, 584] width 424 height 29
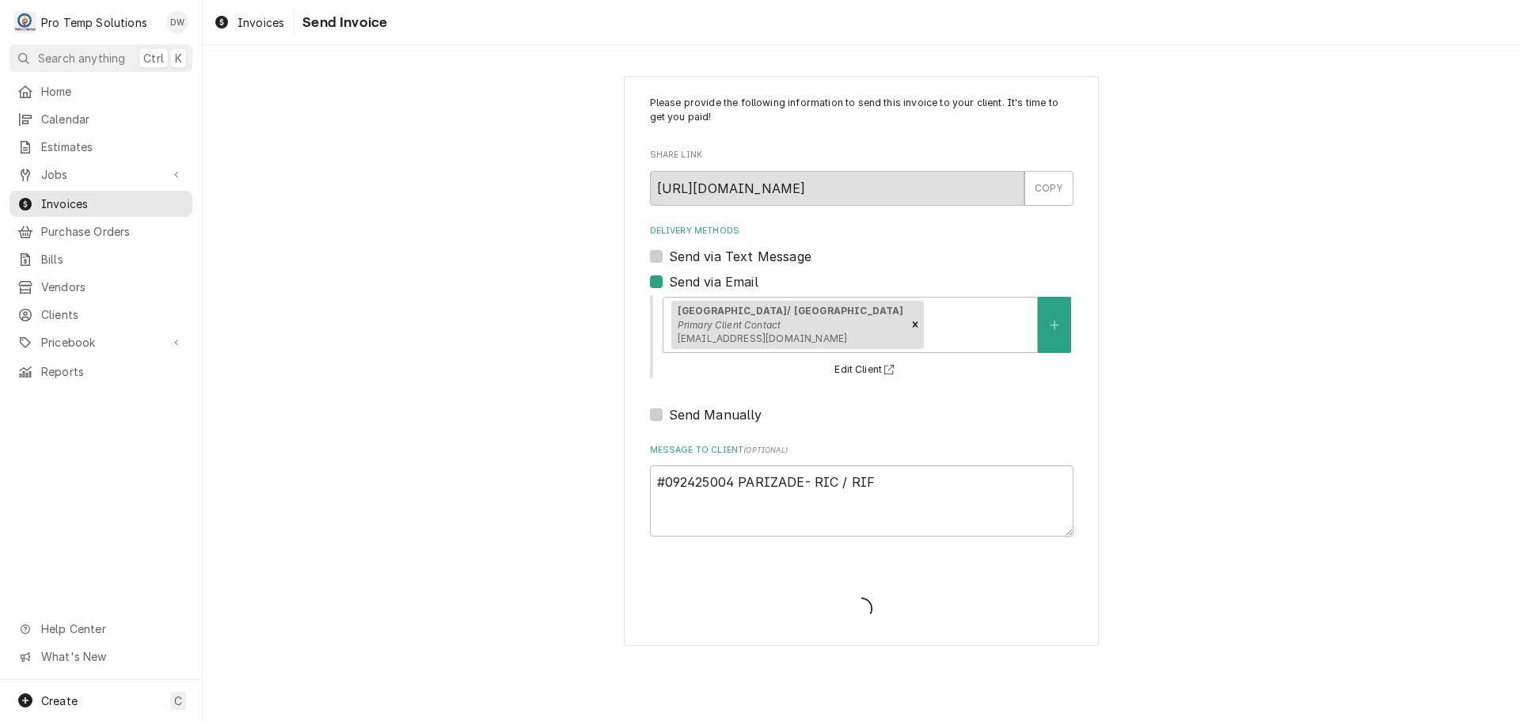
type textarea "x"
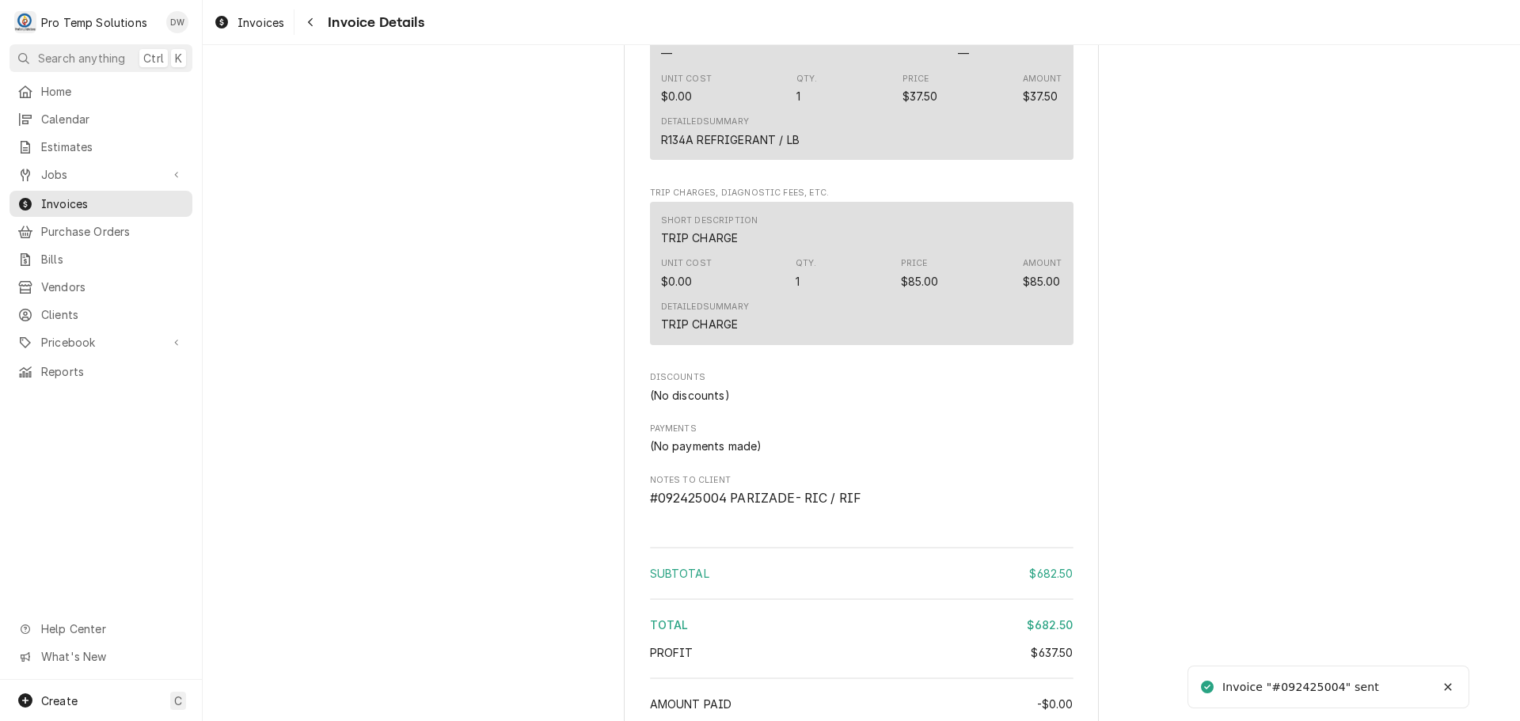
scroll to position [2217, 0]
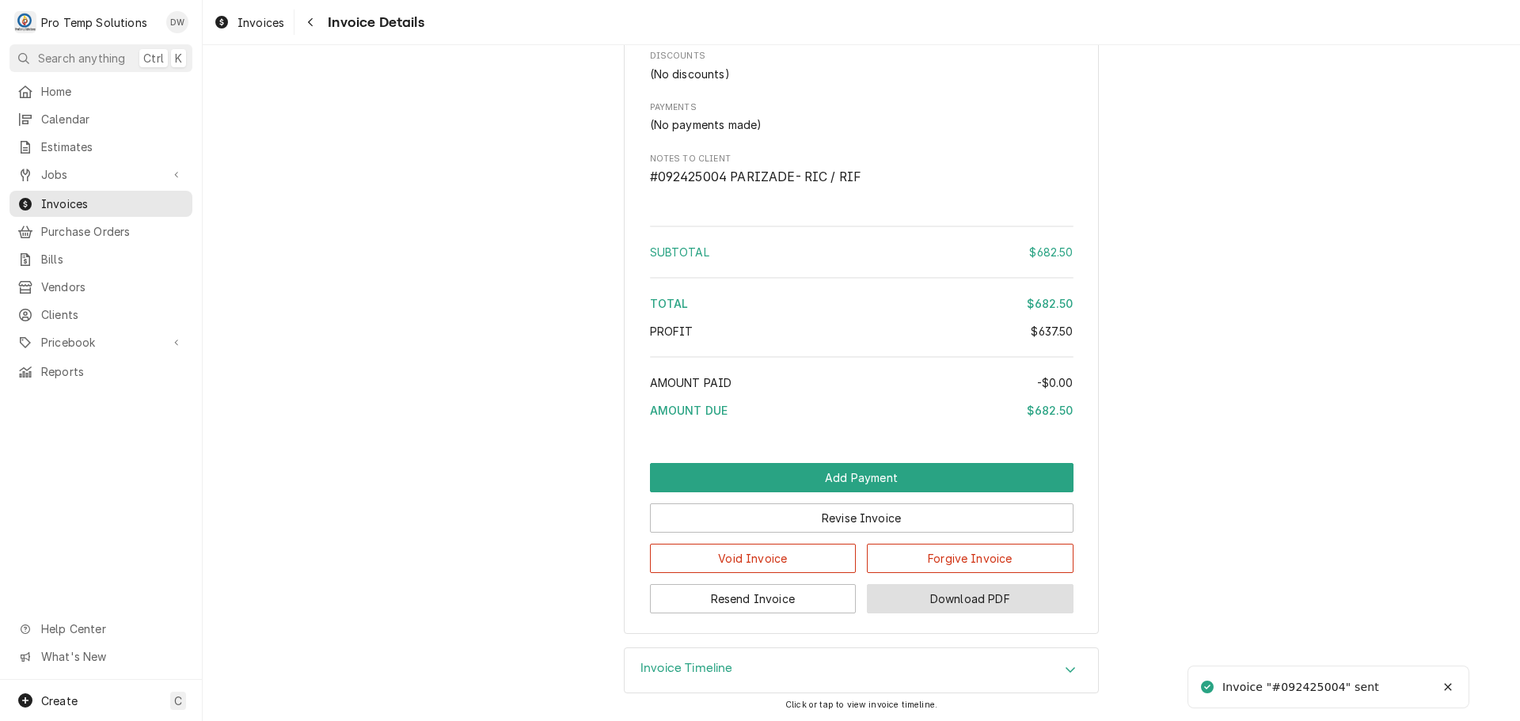
click at [963, 614] on button "Download PDF" at bounding box center [970, 598] width 207 height 29
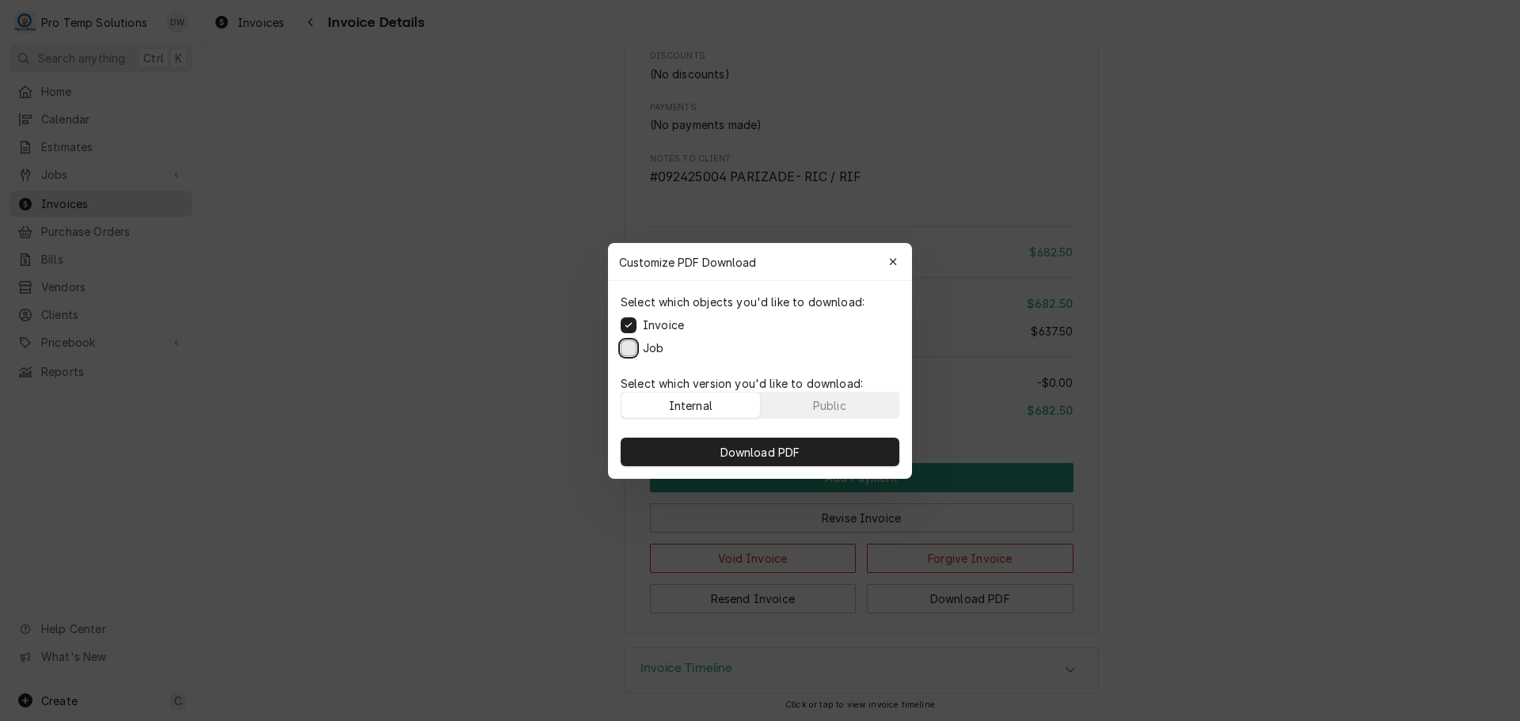
click at [626, 346] on button "Job" at bounding box center [629, 348] width 16 height 16
click at [759, 454] on span "Download PDF" at bounding box center [760, 451] width 86 height 17
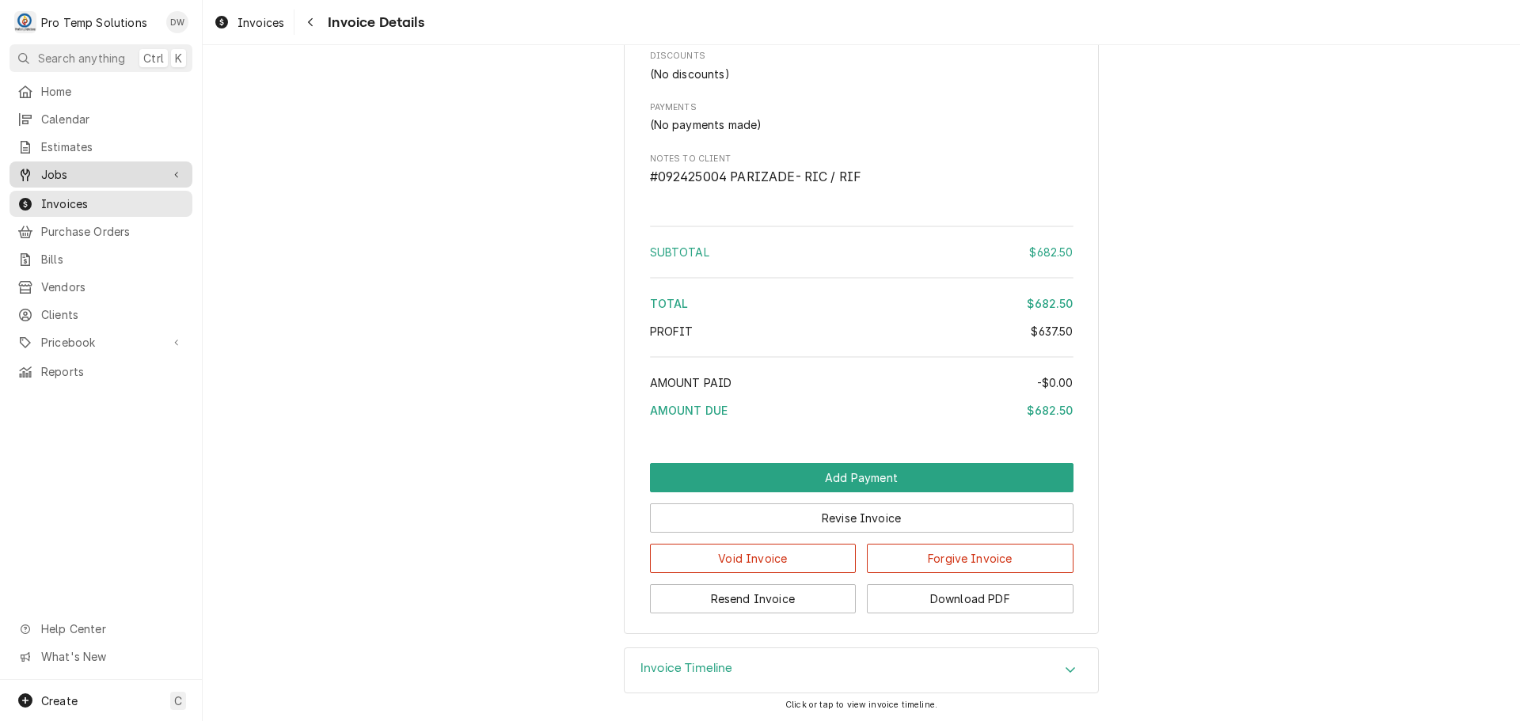
click at [44, 170] on span "Jobs" at bounding box center [101, 174] width 120 height 17
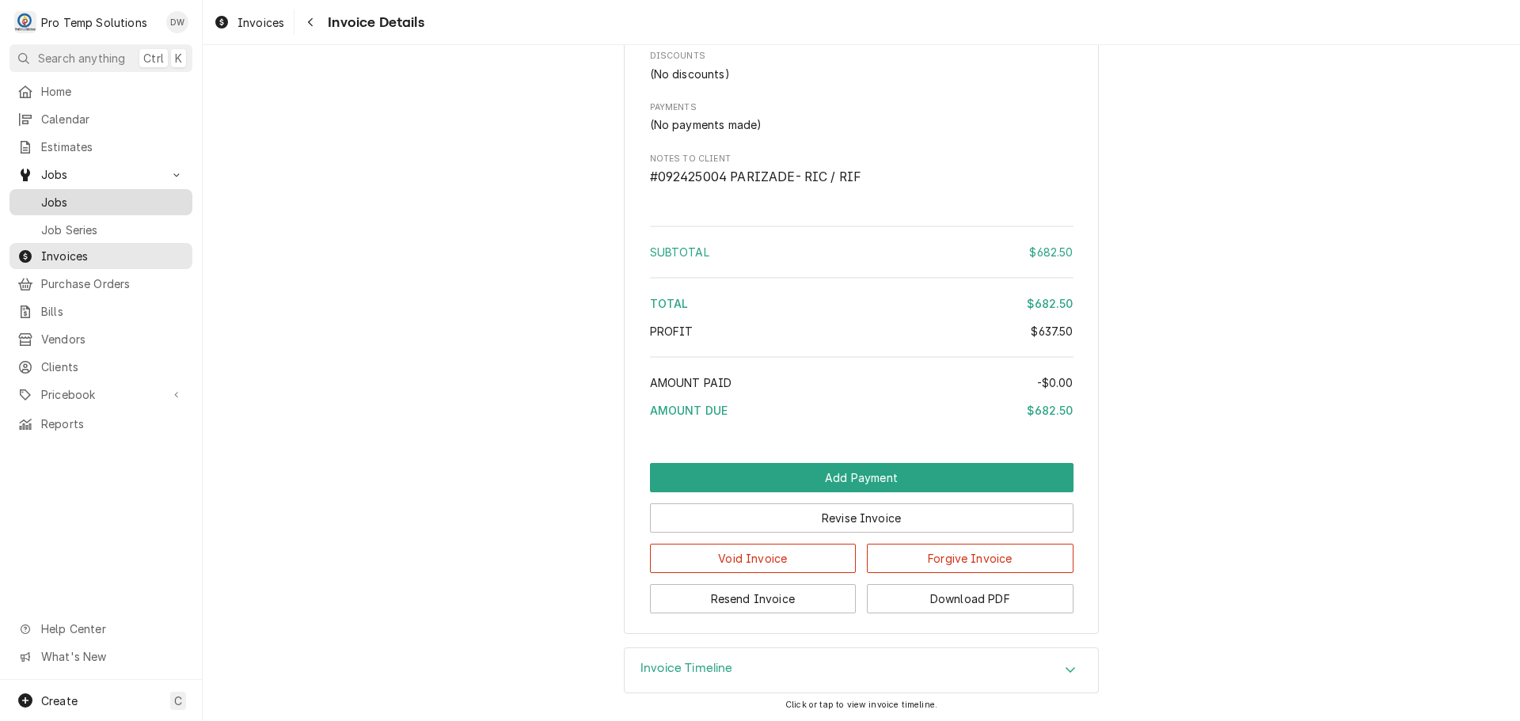
click at [47, 203] on span "Jobs" at bounding box center [112, 202] width 143 height 17
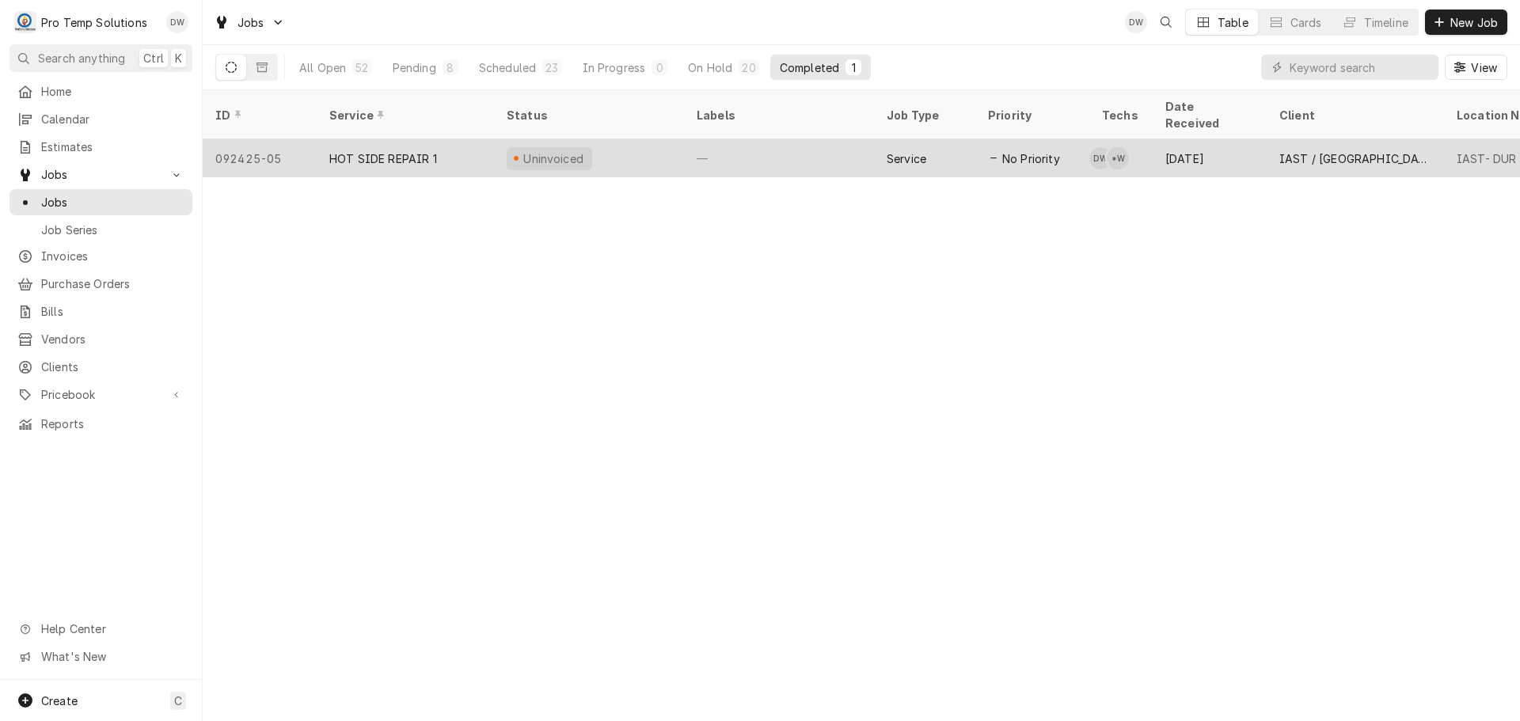
click at [789, 139] on div "—" at bounding box center [779, 158] width 190 height 38
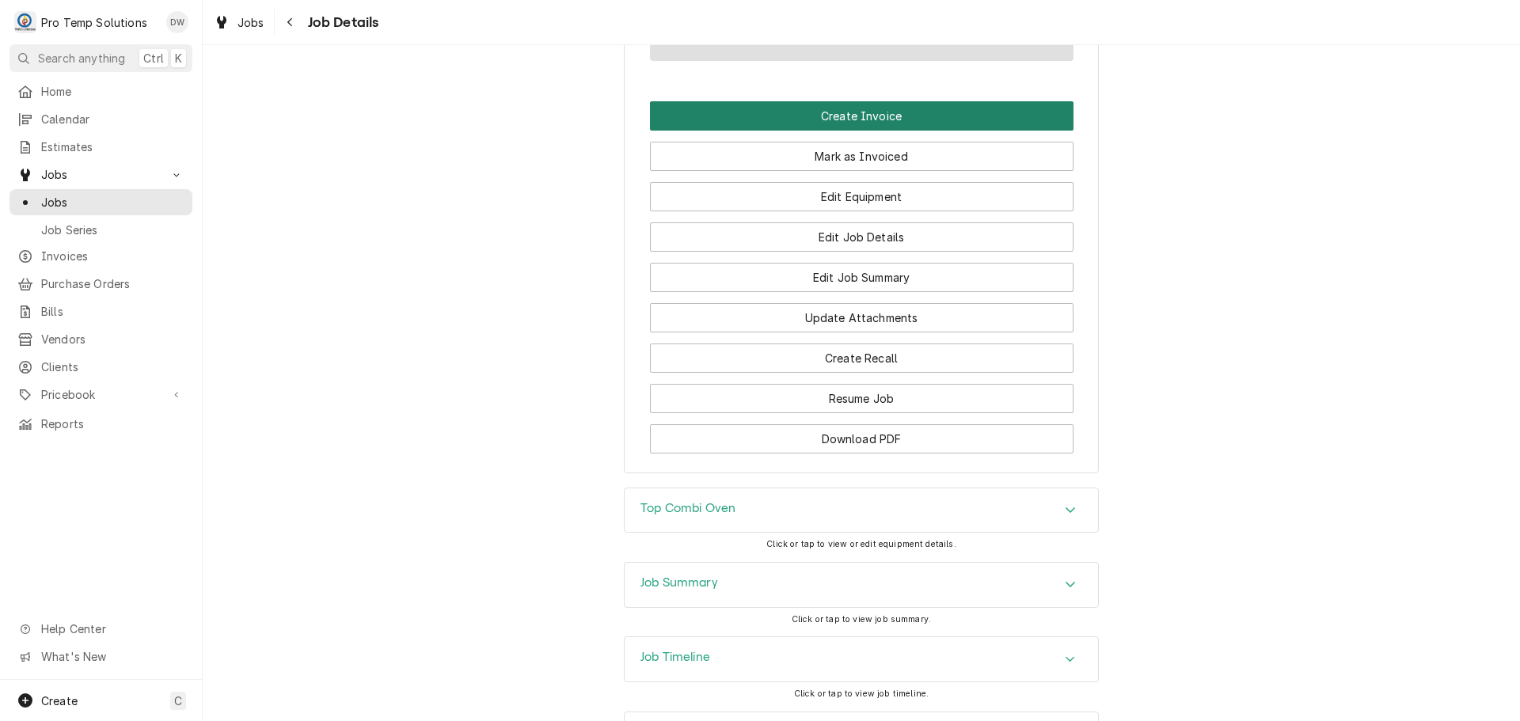
scroll to position [1029, 0]
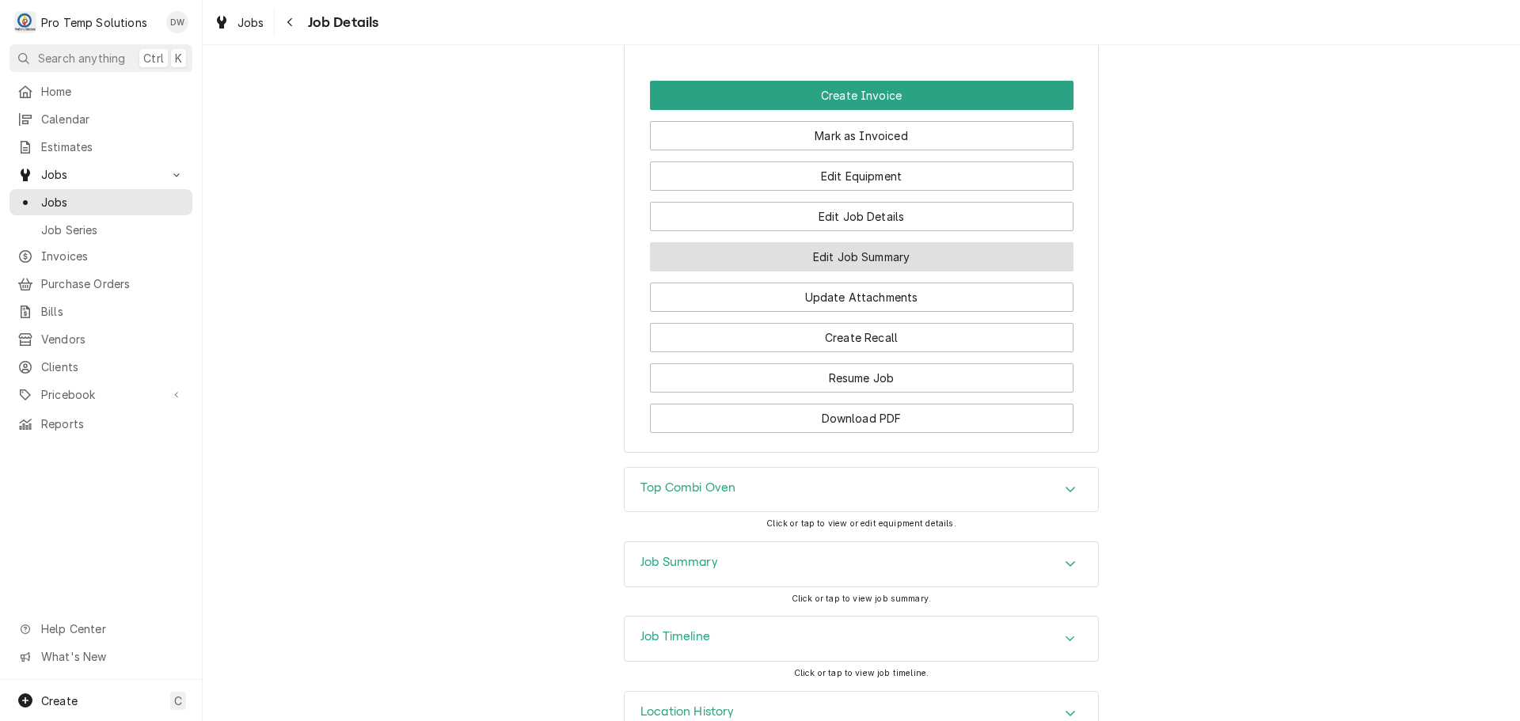
click at [843, 272] on button "Edit Job Summary" at bounding box center [862, 256] width 424 height 29
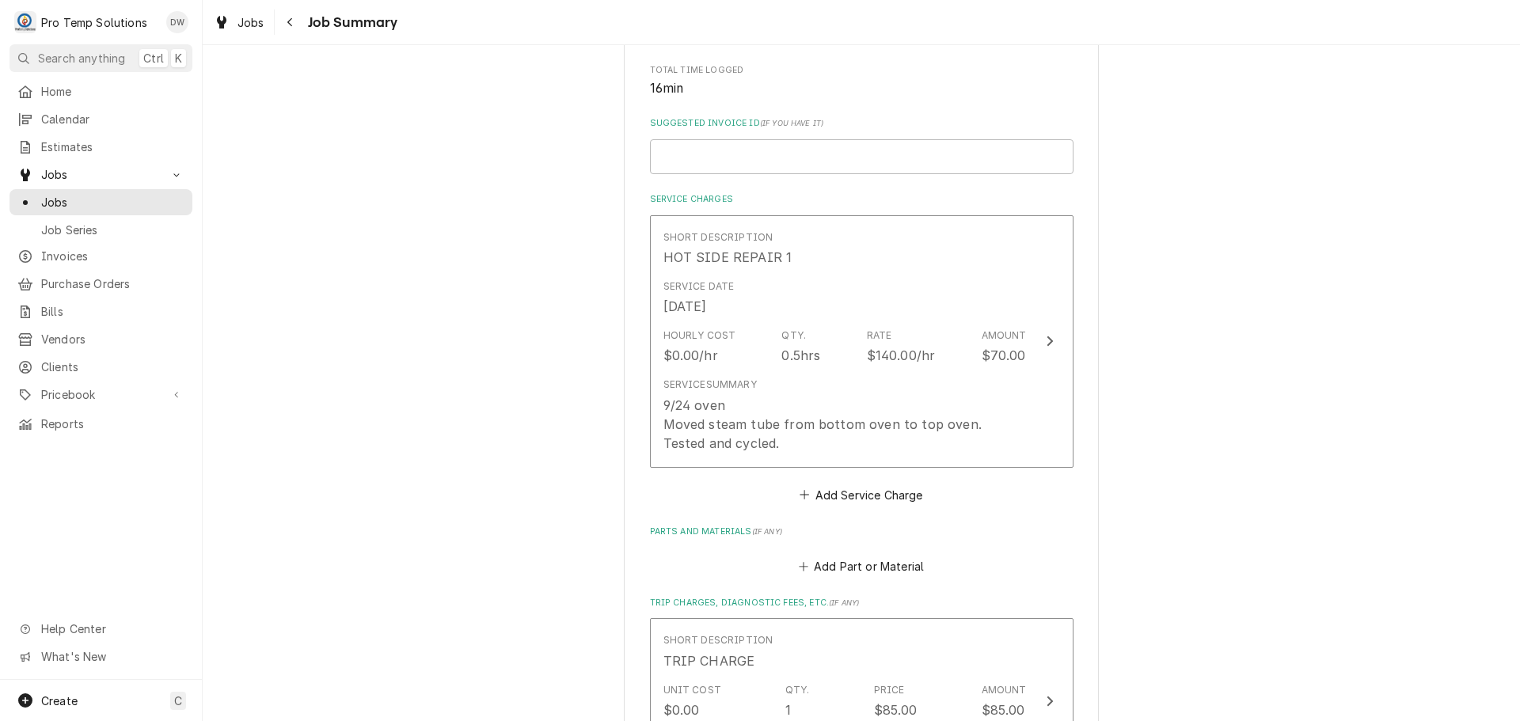
scroll to position [317, 0]
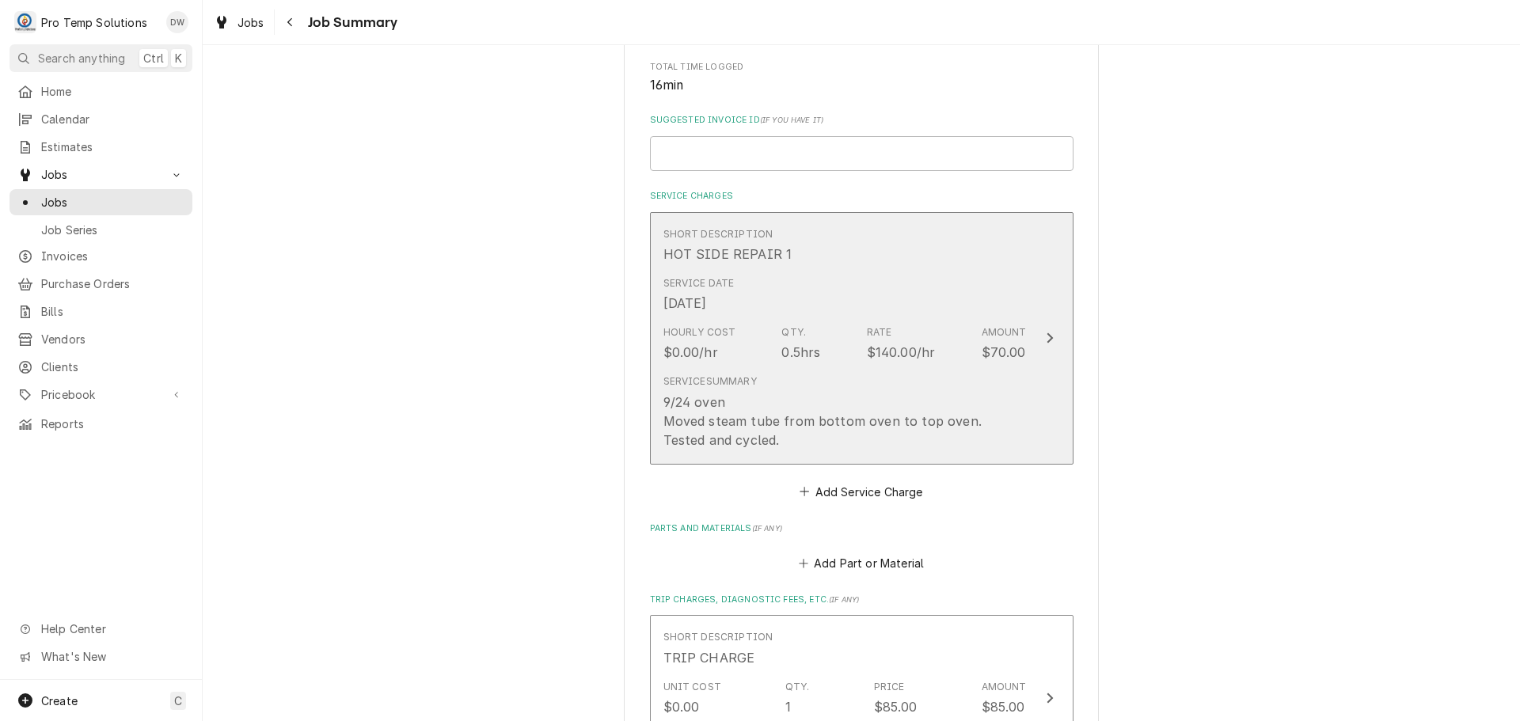
click at [1047, 336] on icon "Update Line Item" at bounding box center [1050, 338] width 6 height 10
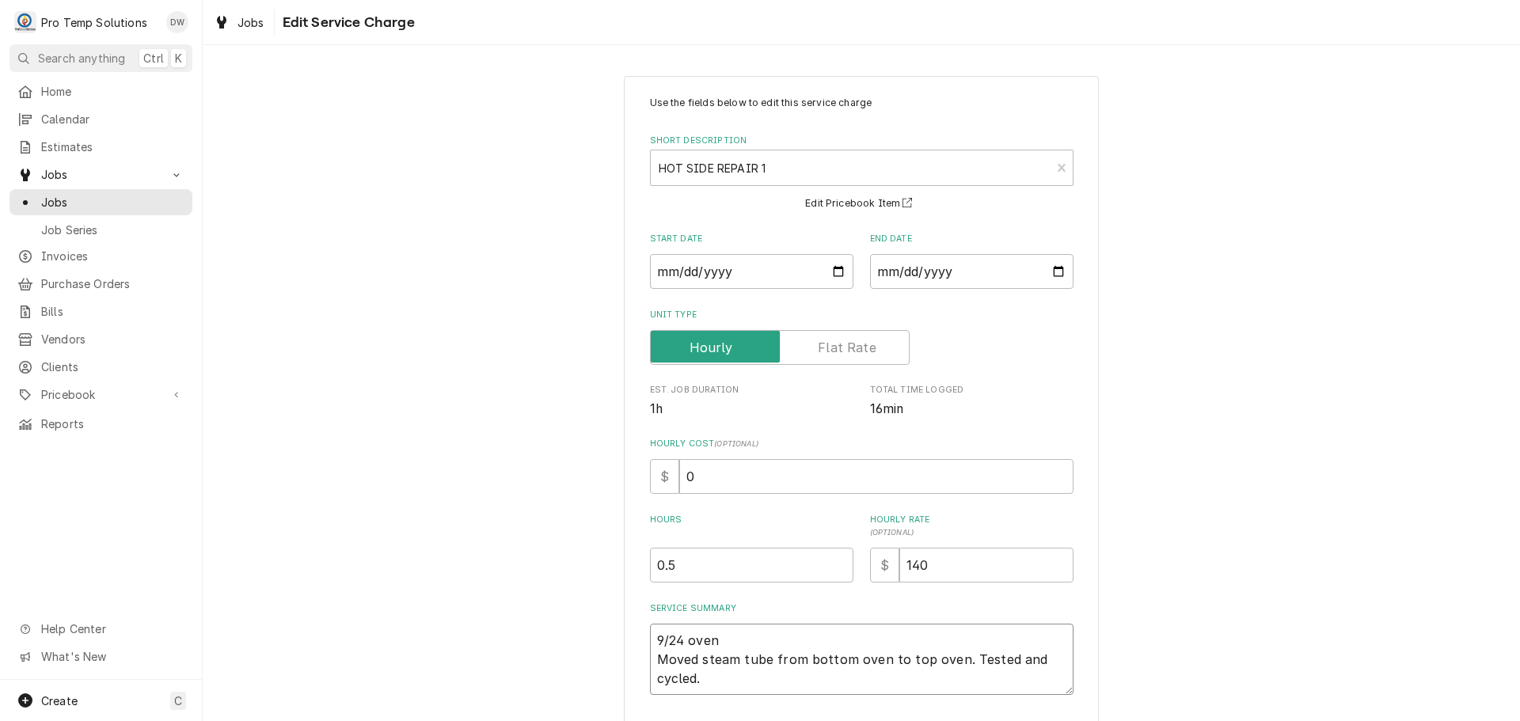
click at [713, 634] on textarea "9/24 oven Moved steam tube from bottom oven to top oven. Tested and cycled." at bounding box center [862, 659] width 424 height 71
type textarea "x"
type textarea "9/24 ove Moved steam tube from bottom oven to top oven. Tested and cycled."
type textarea "x"
type textarea "9/24 ov Moved steam tube from bottom oven to top oven. Tested and cycled."
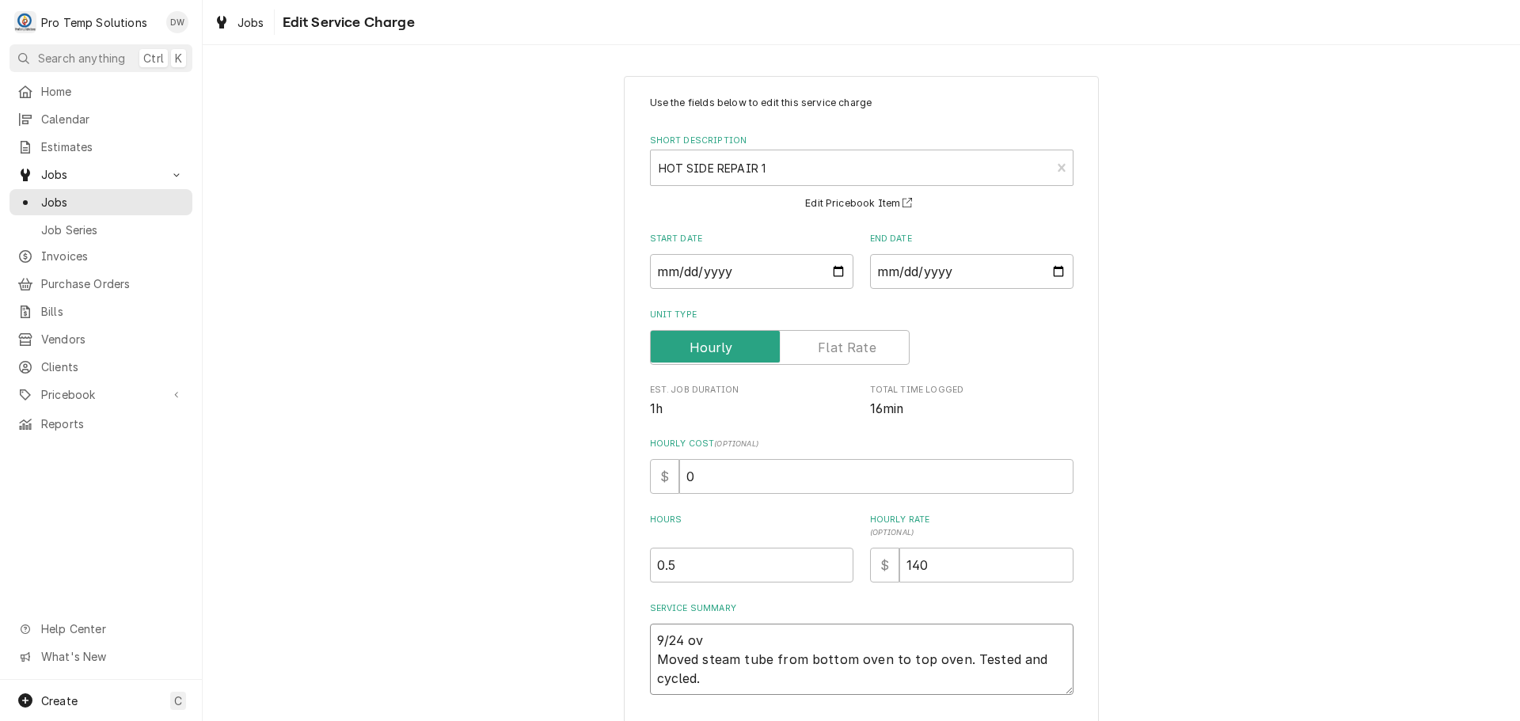
type textarea "x"
type textarea "9/24 o Moved steam tube from bottom oven to top oven. Tested and cycled."
type textarea "x"
type textarea "9/24 Moved steam tube from bottom oven to top oven. Tested and cycled."
type textarea "x"
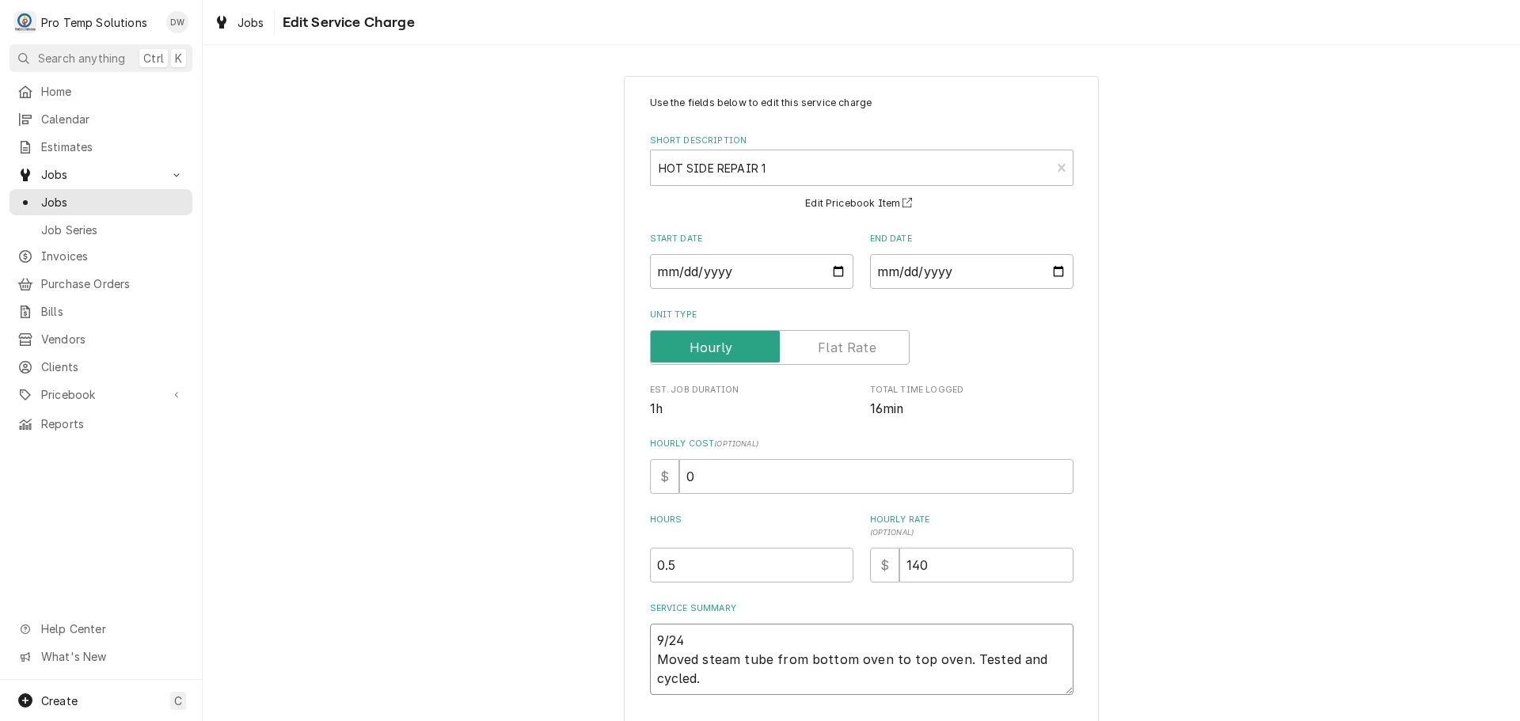
type textarea "9/24 T Moved steam tube from bottom oven to top oven. Tested and cycled."
type textarea "x"
type textarea "9/24 T/ Moved steam tube from bottom oven to top oven. Tested and cycled."
type textarea "x"
type textarea "9/24 T/C Moved steam tube from bottom oven to top oven. Tested and cycled."
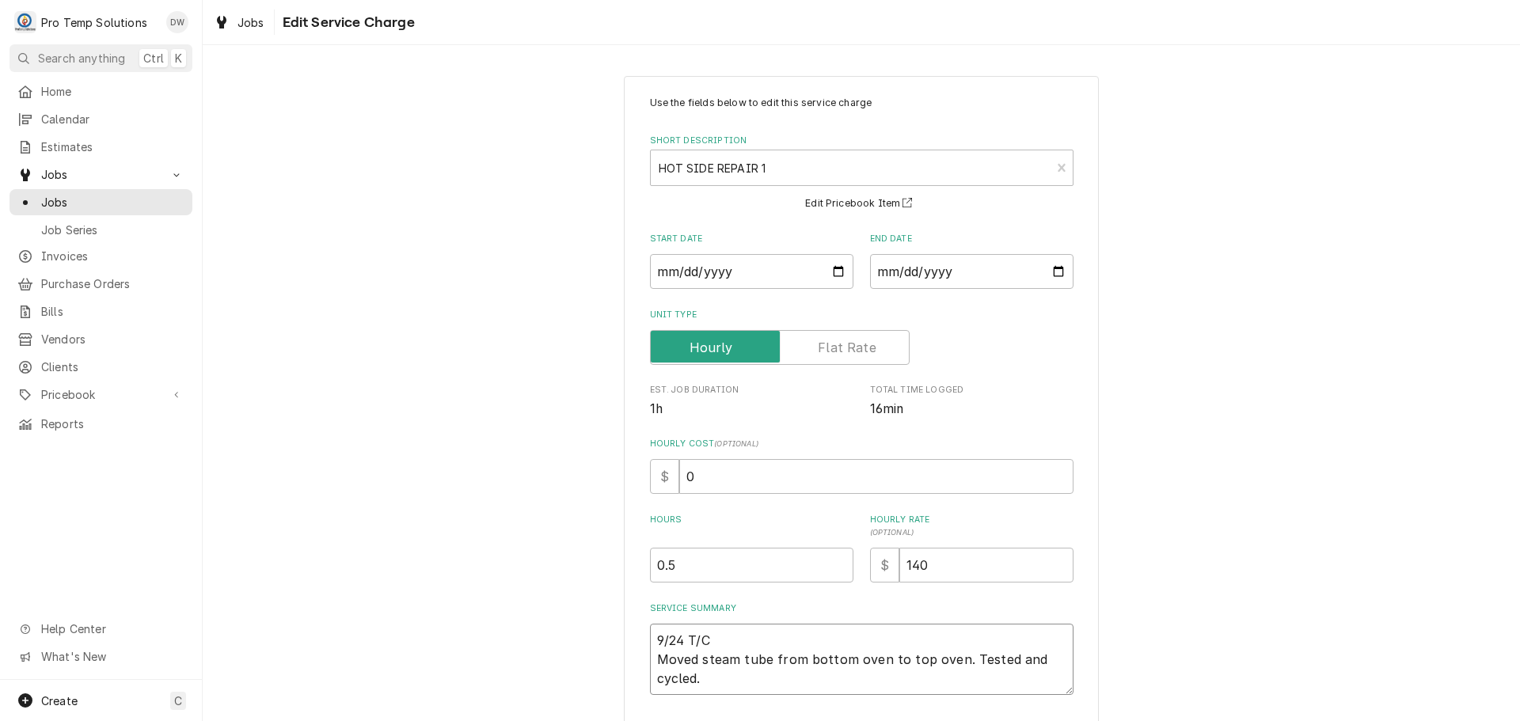
type textarea "x"
type textarea "9/24 T/CO Moved steam tube from bottom oven to top oven. Tested and cycled."
type textarea "x"
type textarea "9/24 T/COM Moved steam tube from bottom oven to top oven. Tested and cycled."
type textarea "x"
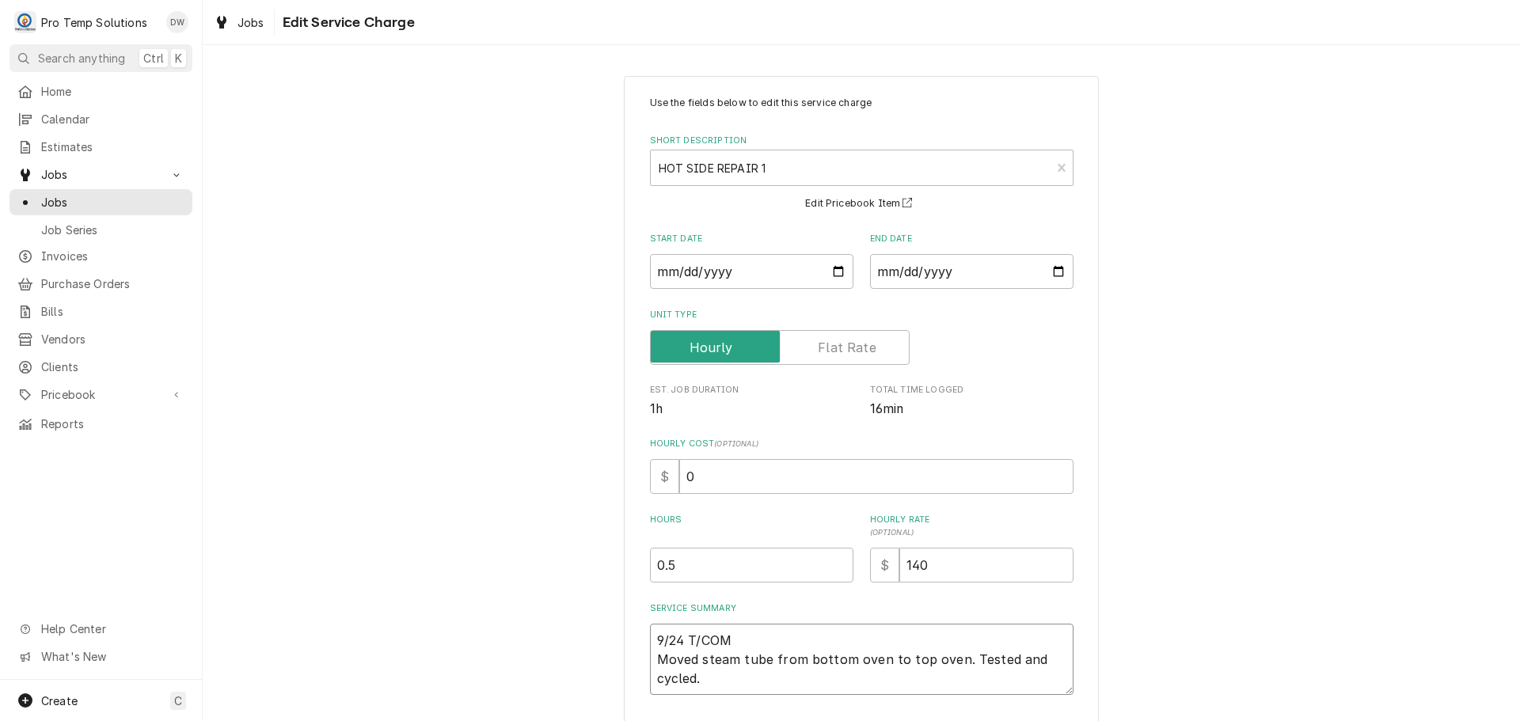
type textarea "9/24 T/COMB Moved steam tube from bottom oven to top oven. Tested and cycled."
type textarea "x"
type textarea "9/24 T/COMBI Moved steam tube from bottom oven to top oven. Tested and cycled."
type textarea "x"
type textarea "9/24 T/COMBI Moved steam tube from bottom oven to top oven. Tested and cycled."
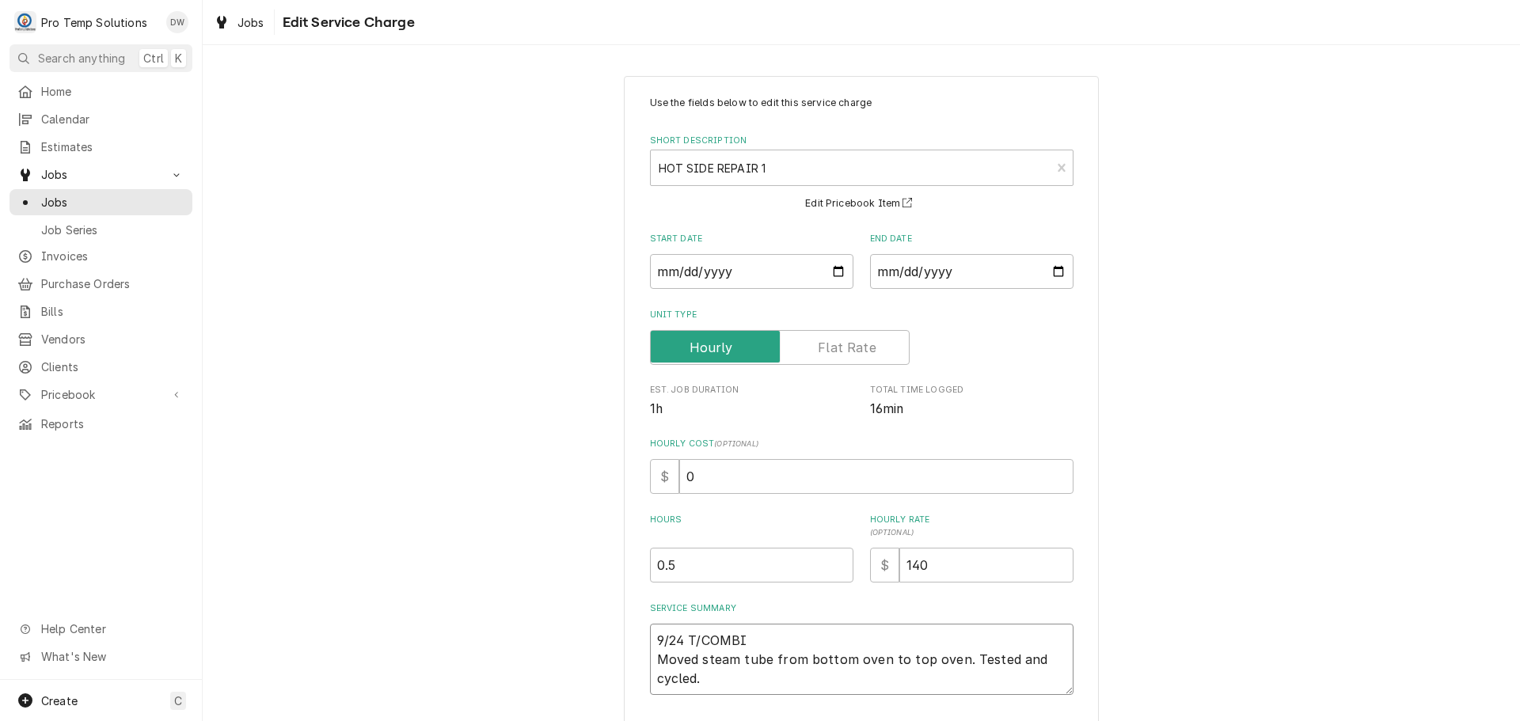
type textarea "x"
type textarea "9/24 T/COMBI O Moved steam tube from bottom oven to top oven. Tested and cycled."
type textarea "x"
type textarea "9/24 T/COMBI OV Moved steam tube from bottom oven to top oven. Tested and cycle…"
type textarea "x"
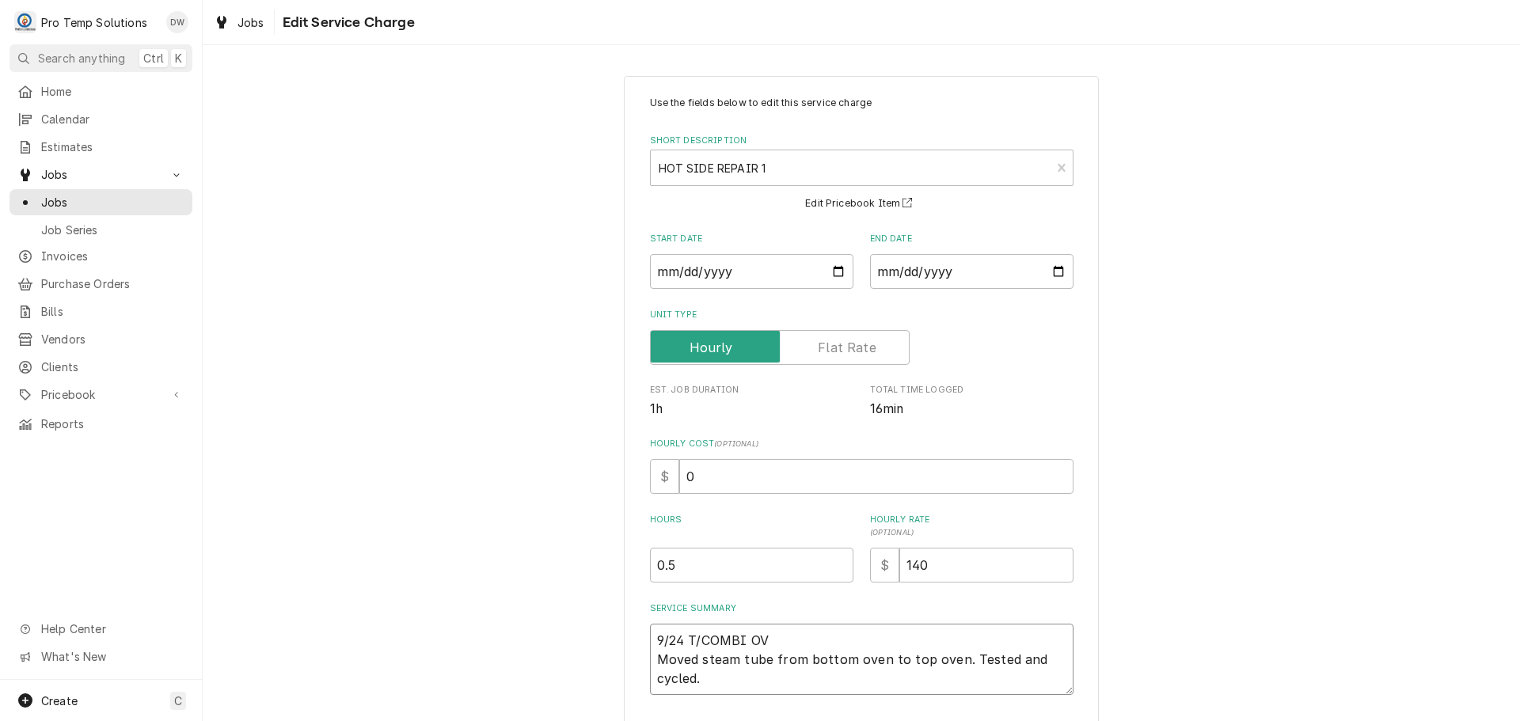
type textarea "9/24 T/COMBI OVE Moved steam tube from bottom oven to top oven. Tested and cycl…"
type textarea "x"
type textarea "9/24 T/COMBI OVEN Moved steam tube from bottom oven to top oven. Tested and cyc…"
type textarea "x"
type textarea "9/24 T/COMBI OVEN Moved steam tube from bottom oven to top oven. Tested and cyc…"
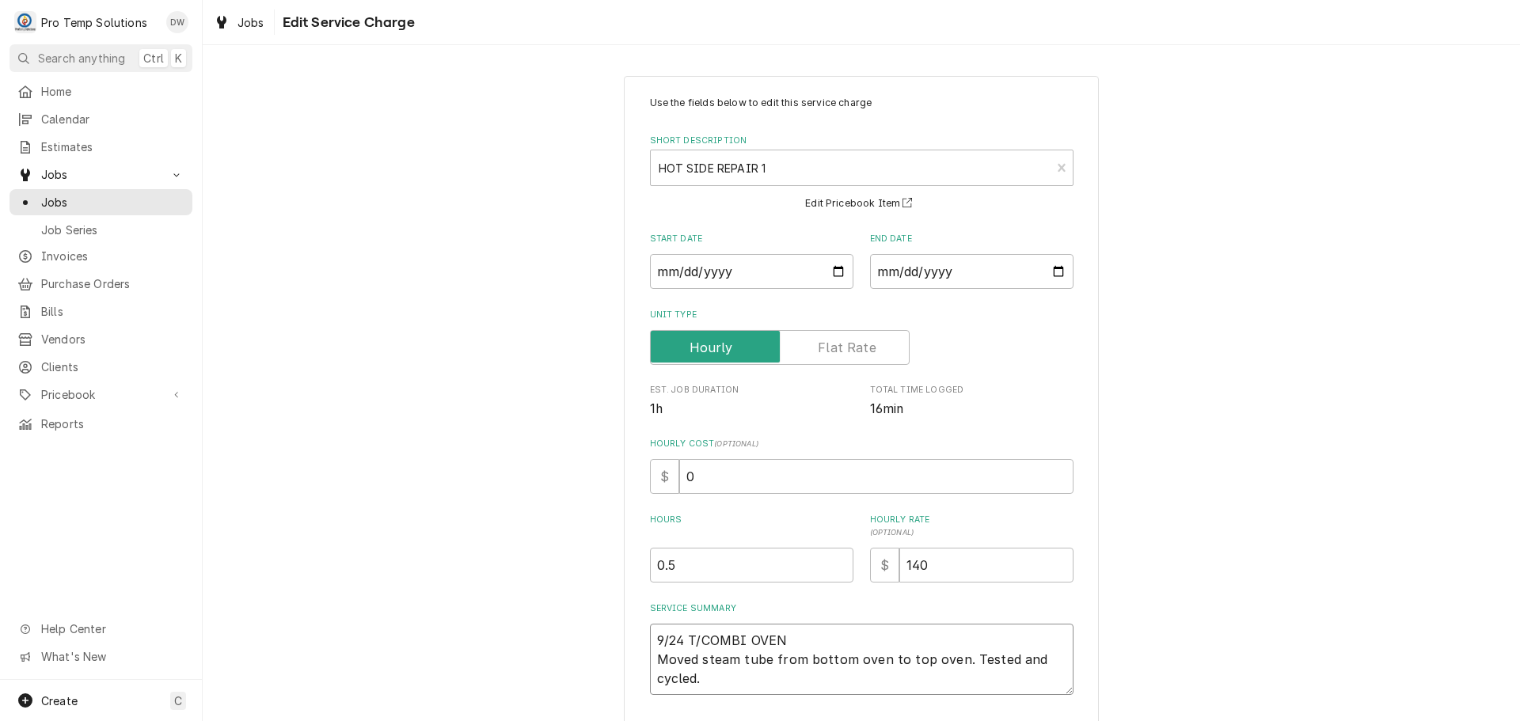
type textarea "x"
type textarea "9/24 T/COMBI OVEN 3 Moved steam tube from bottom oven to top oven. Tested and c…"
type textarea "x"
type textarea "9/24 T/COMBI OVEN 35 Moved steam tube from bottom oven to top oven. Tested and …"
type textarea "x"
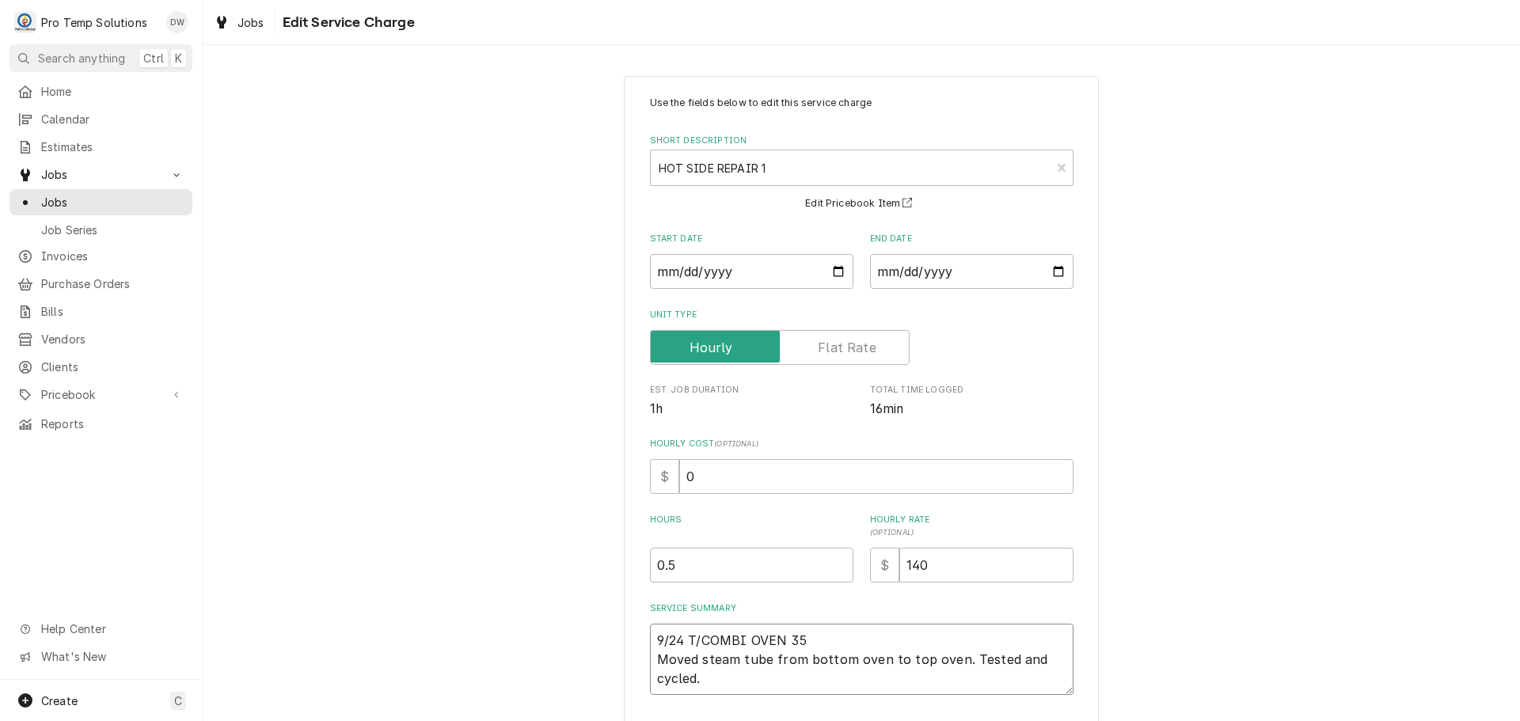
type textarea "9/24 T/COMBI OVEN 350 Moved steam tube from bottom oven to top oven. Tested and…"
type textarea "x"
type textarea "9/24 T/COMBI OVEN 350- Moved steam tube from bottom oven to top oven. Tested an…"
type textarea "x"
type textarea "9/24 T/COMBI OVEN 350-4 Moved steam tube from bottom oven to top oven. Tested a…"
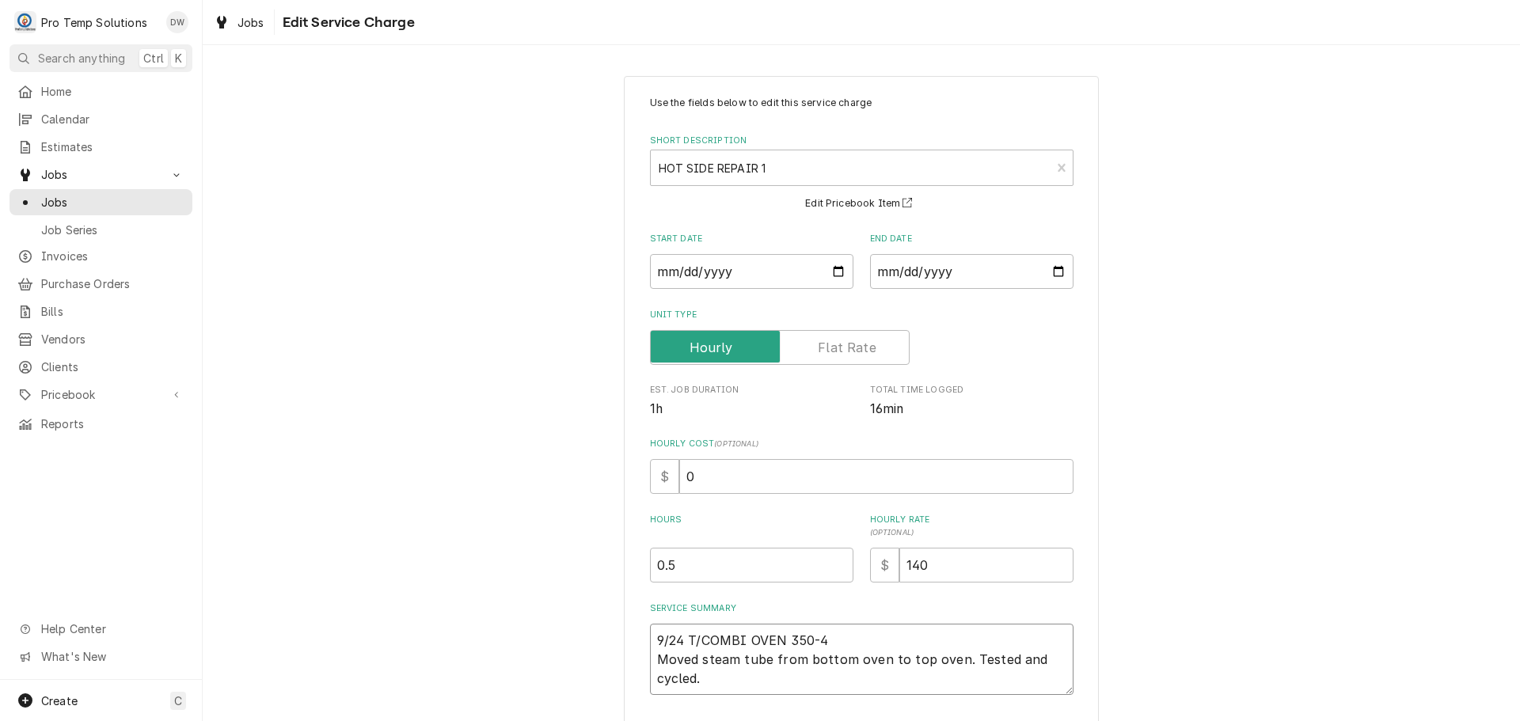
type textarea "x"
type textarea "9/24 T/COMBI OVEN 350-41 Moved steam tube from bottom oven to top oven. Tested …"
type textarea "x"
type textarea "9/24 T/COMBI OVEN 350-415 Moved steam tube from bottom oven to top oven. Tested…"
type textarea "x"
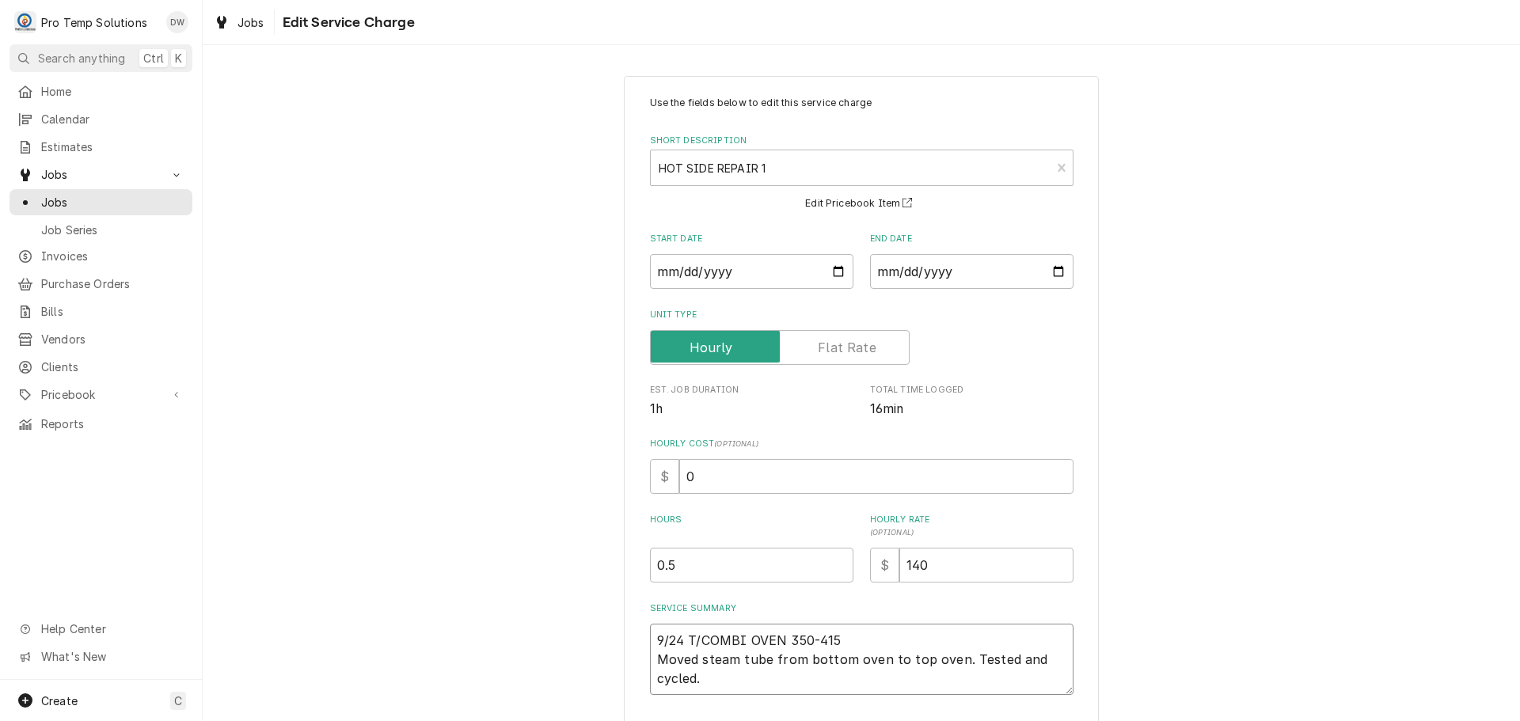
type textarea "9/24 T/COMBI OVEN 350-415 Moved steam tube from bottom oven to top oven. Tested…"
type textarea "x"
type textarea "9/24 T/COMBI OVEN 350-415 K Moved steam tube from bottom oven to top oven. Test…"
type textarea "x"
type textarea "9/24 T/COMBI OVEN 350-415 KE Moved steam tube from bottom oven to top oven. Tes…"
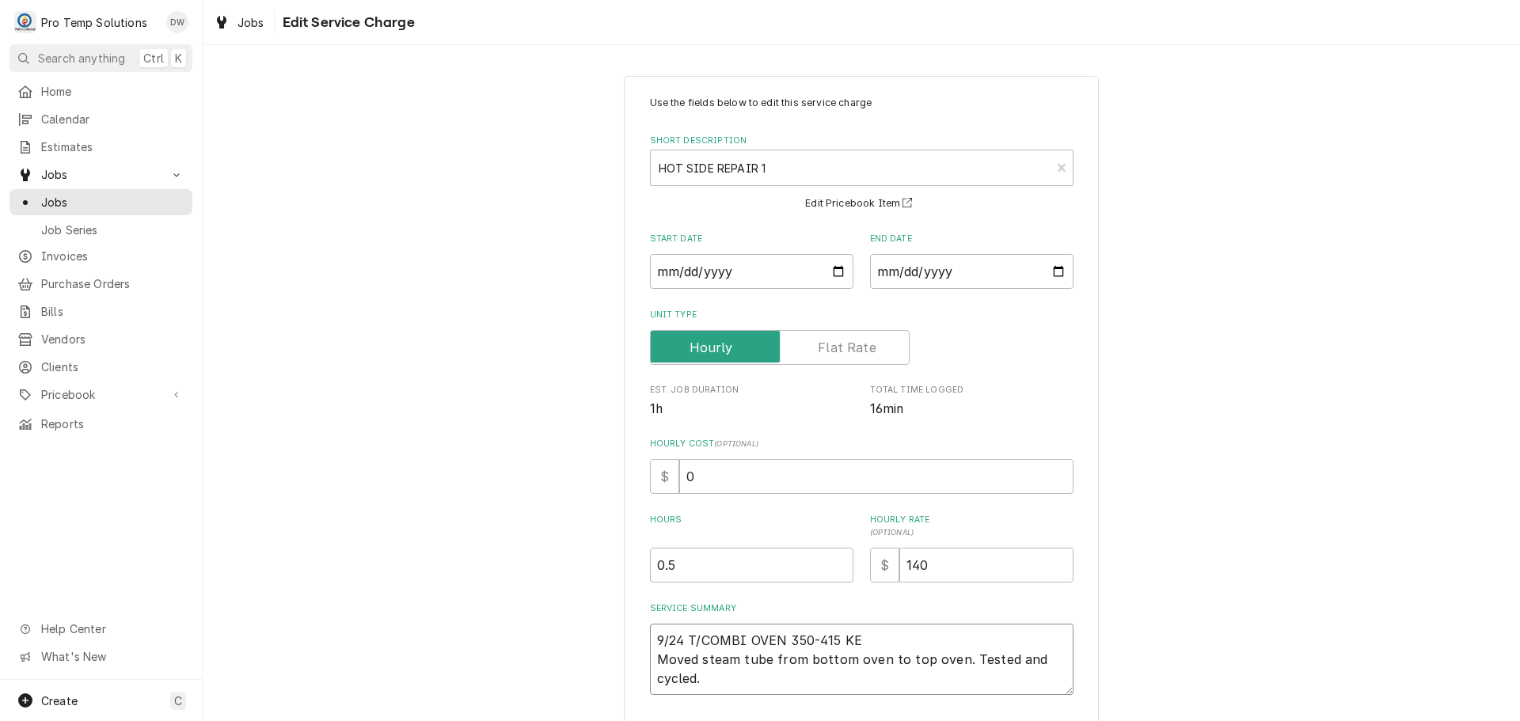
type textarea "x"
type textarea "9/24 T/COMBI OVEN 350-415 KEV Moved steam tube from bottom oven to top oven. Te…"
type textarea "x"
type textarea "9/24 T/COMBI OVEN 350-415 KEVI Moved steam tube from bottom oven to top oven. T…"
type textarea "x"
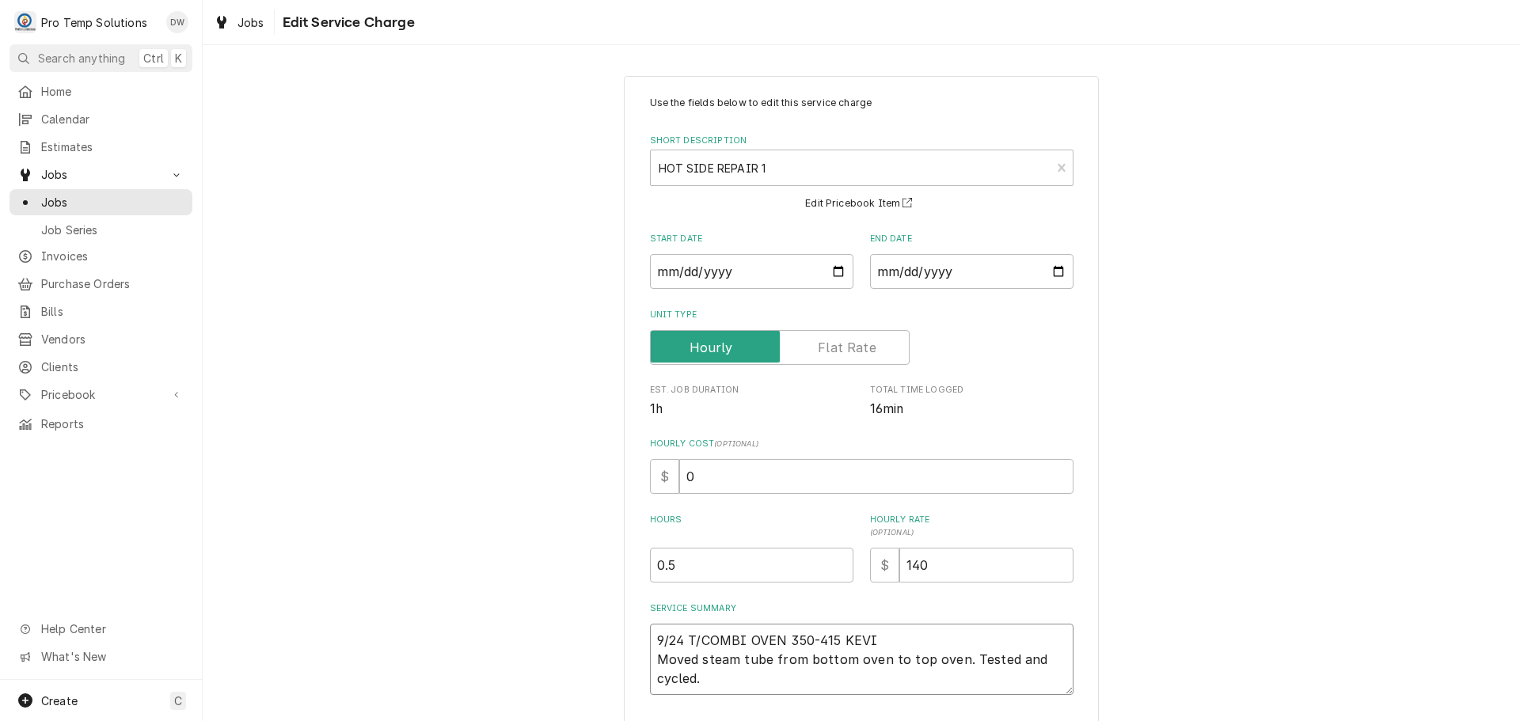
type textarea "9/24 T/COMBI OVEN 350-415 KEVIN Moved steam tube from bottom oven to top oven. …"
type textarea "x"
type textarea "9/24 T/COMBI OVEN 350-415 KEVIN Moved steam tube from bottom oven to top oven. …"
type textarea "x"
type textarea "9/24 T/COMBI OVEN 350-415 KEVIN K Moved steam tube from bottom oven to top oven…"
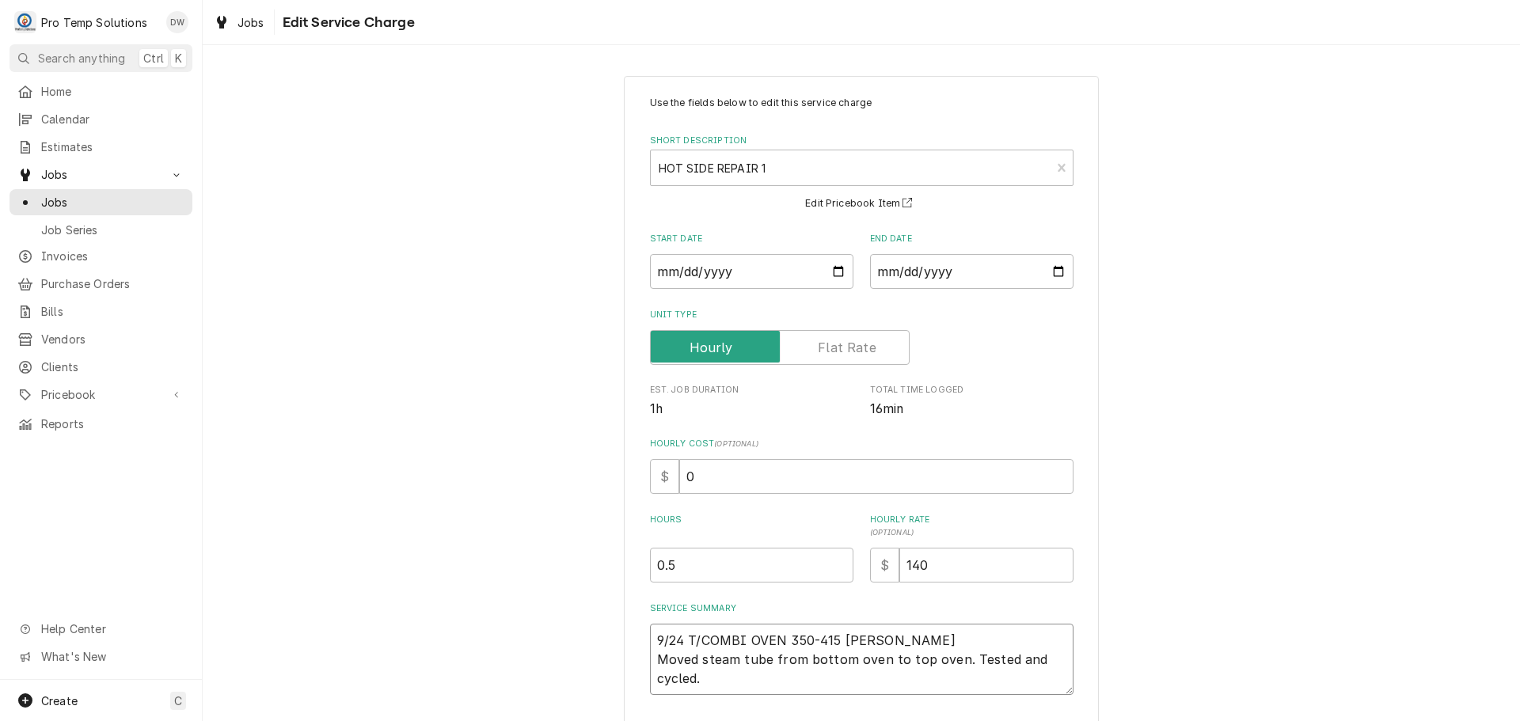
type textarea "x"
type textarea "9/24 T/COMBI OVEN 350-415 KEVIN KO Moved steam tube from bottom oven to top ove…"
type textarea "x"
type textarea "9/24 T/COMBI OVEN 350-415 KEVIN KOT Moved steam tube from bottom oven to top ov…"
type textarea "x"
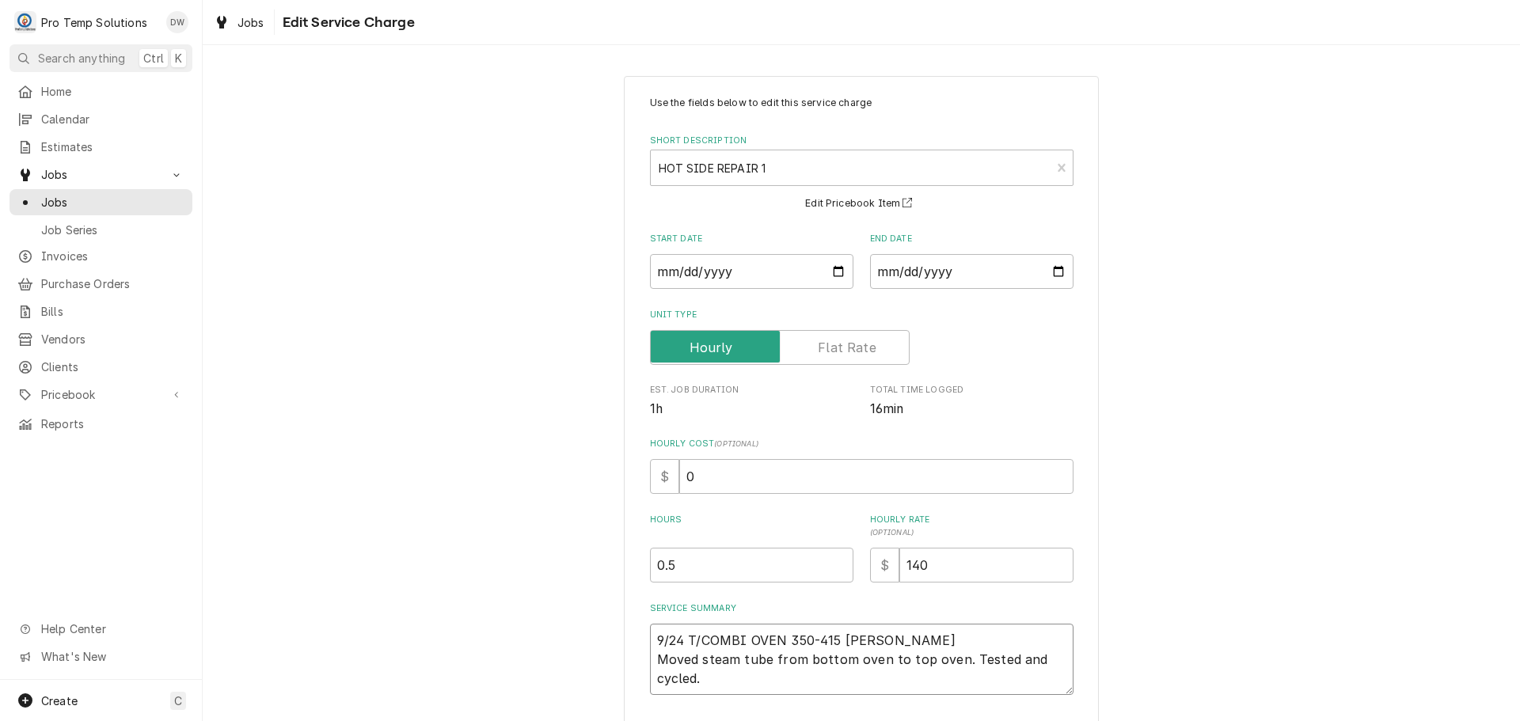
type textarea "9/24 T/COMBI OVEN 350-415 KEVIN KOTY Moved steam tube from bottom oven to top o…"
type textarea "x"
type textarea "9/24 T/COMBI OVEN 350-415 [PERSON_NAME] Moved steam tube from bottom oven to to…"
click at [700, 479] on input "0" at bounding box center [876, 476] width 394 height 35
type textarea "x"
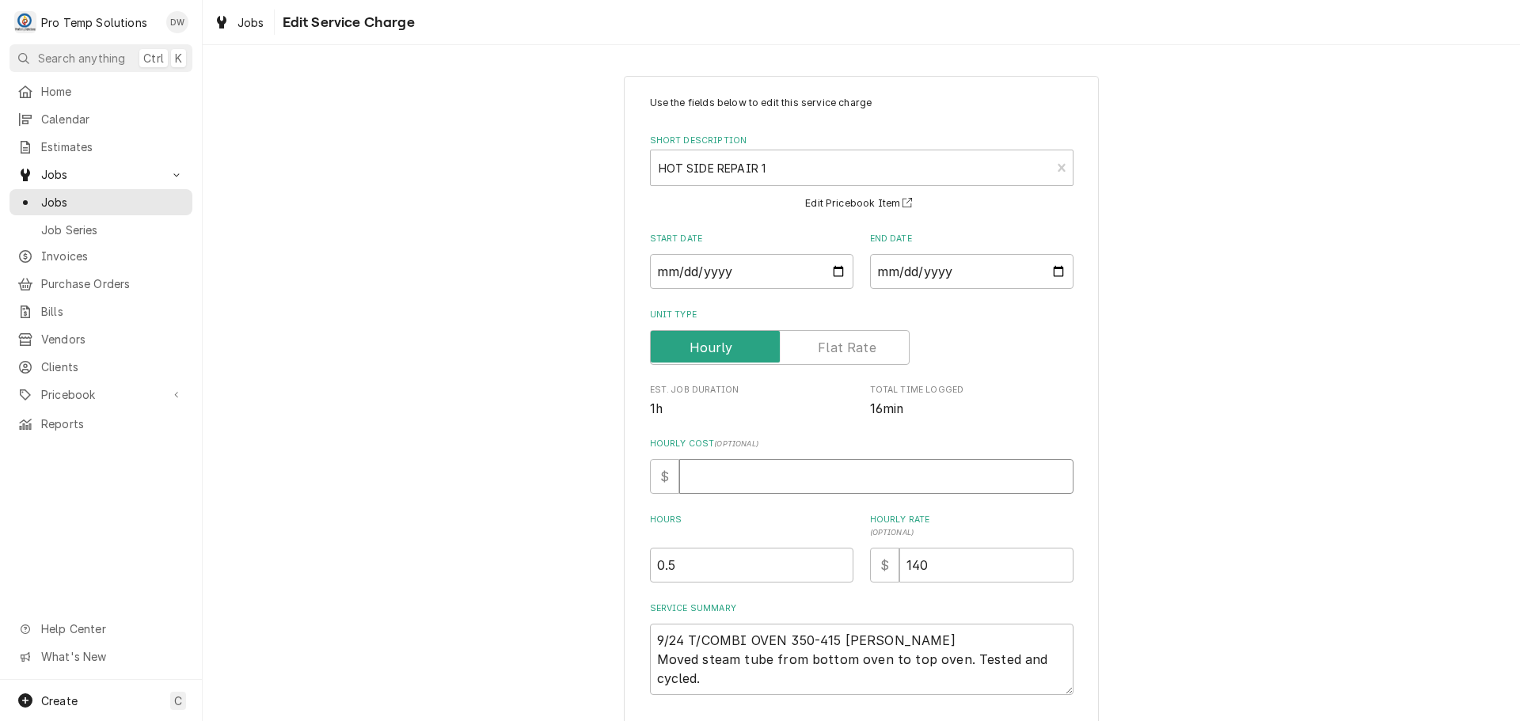
type textarea "x"
type input "1"
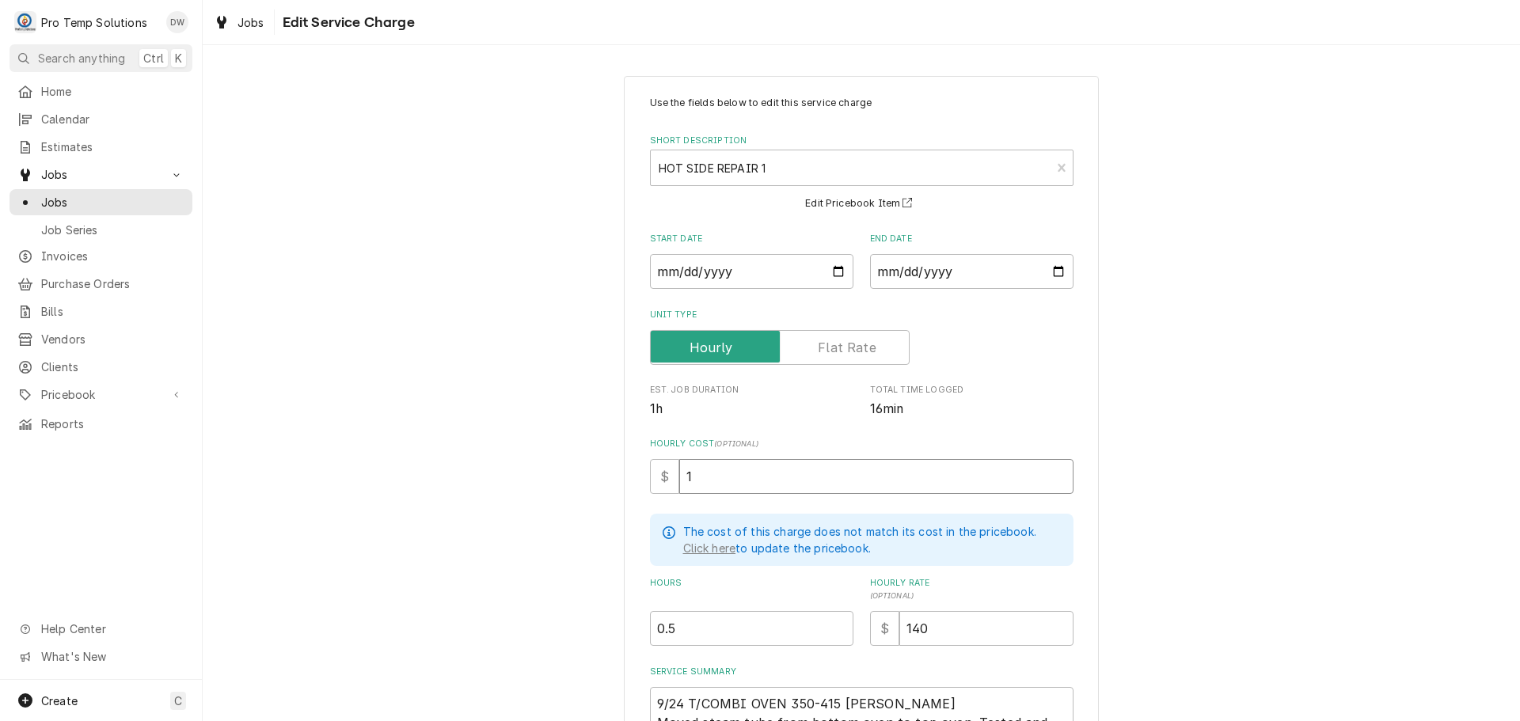
type textarea "x"
type input "18"
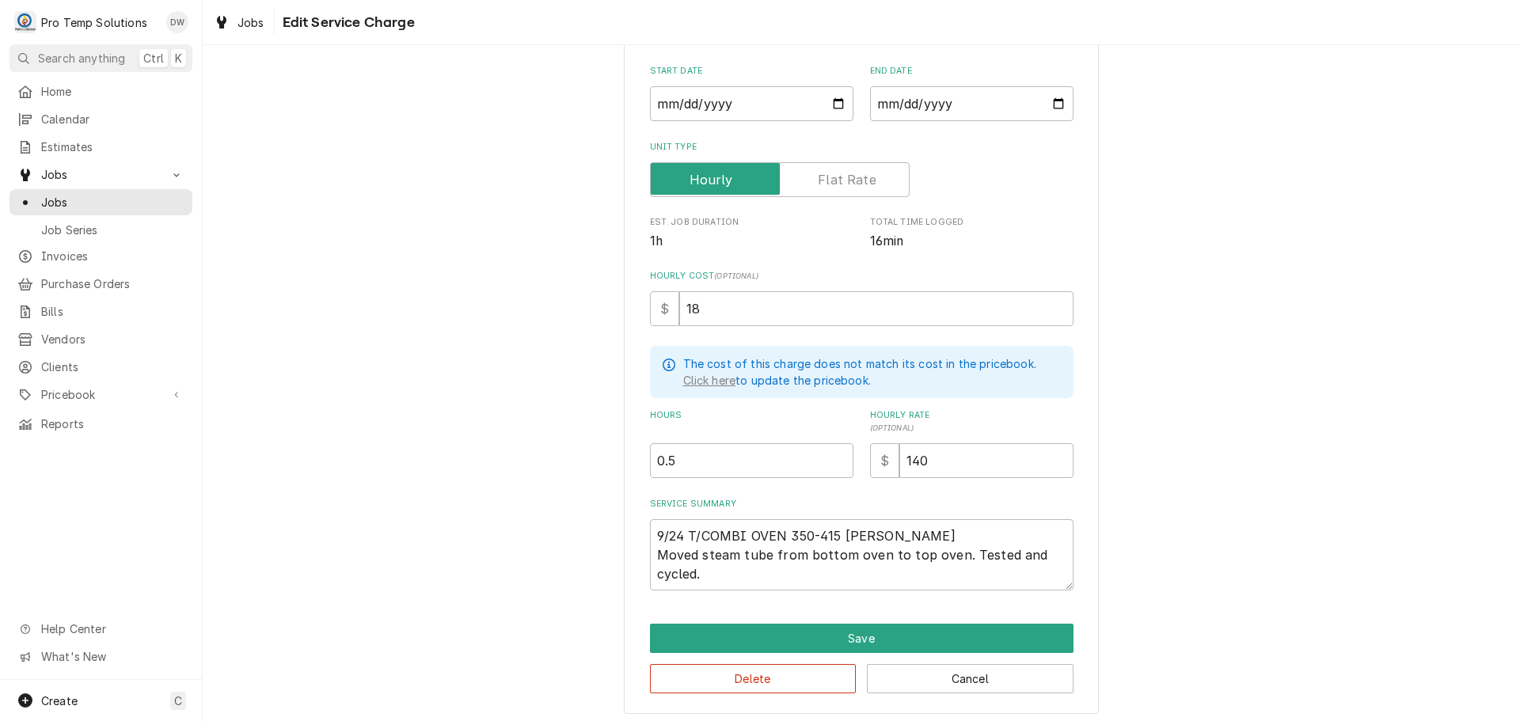
scroll to position [173, 0]
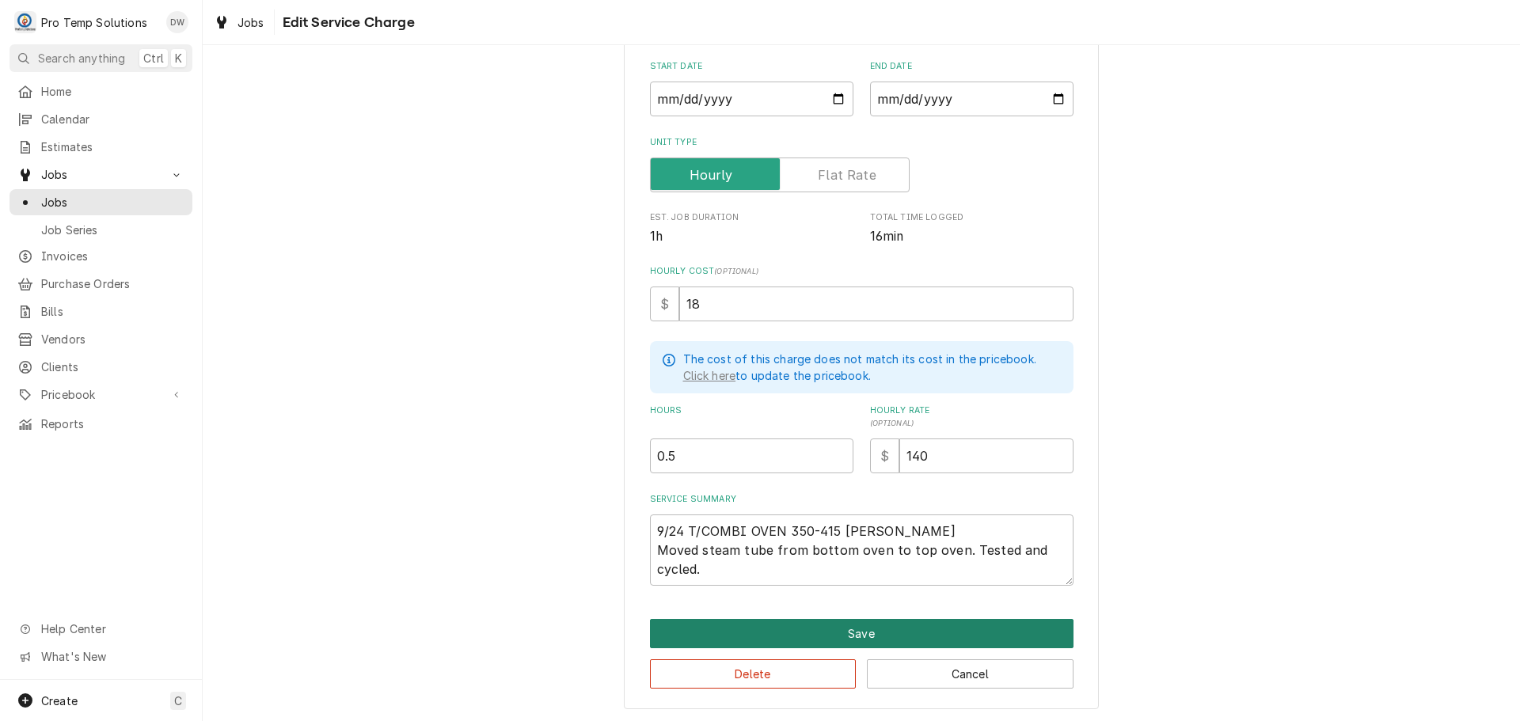
click at [860, 628] on button "Save" at bounding box center [862, 633] width 424 height 29
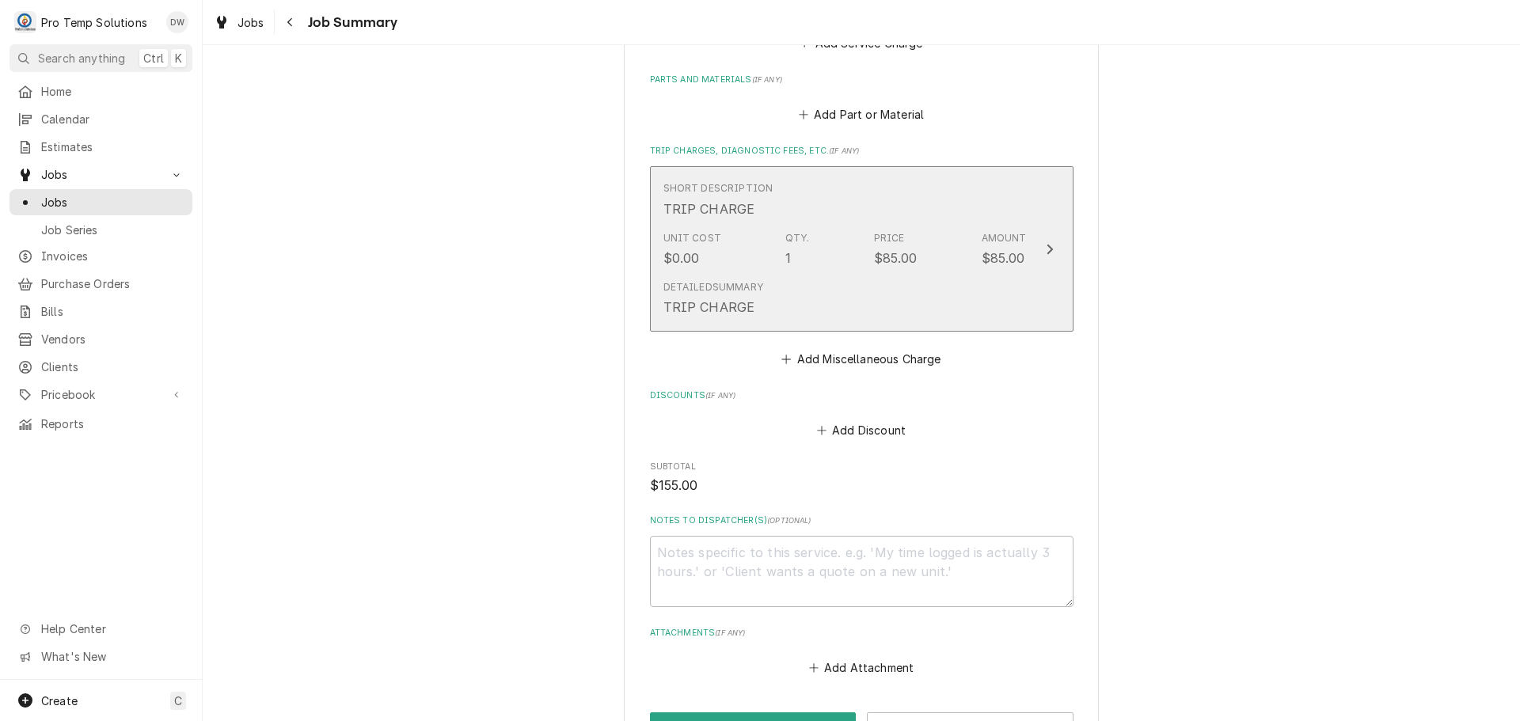
scroll to position [792, 0]
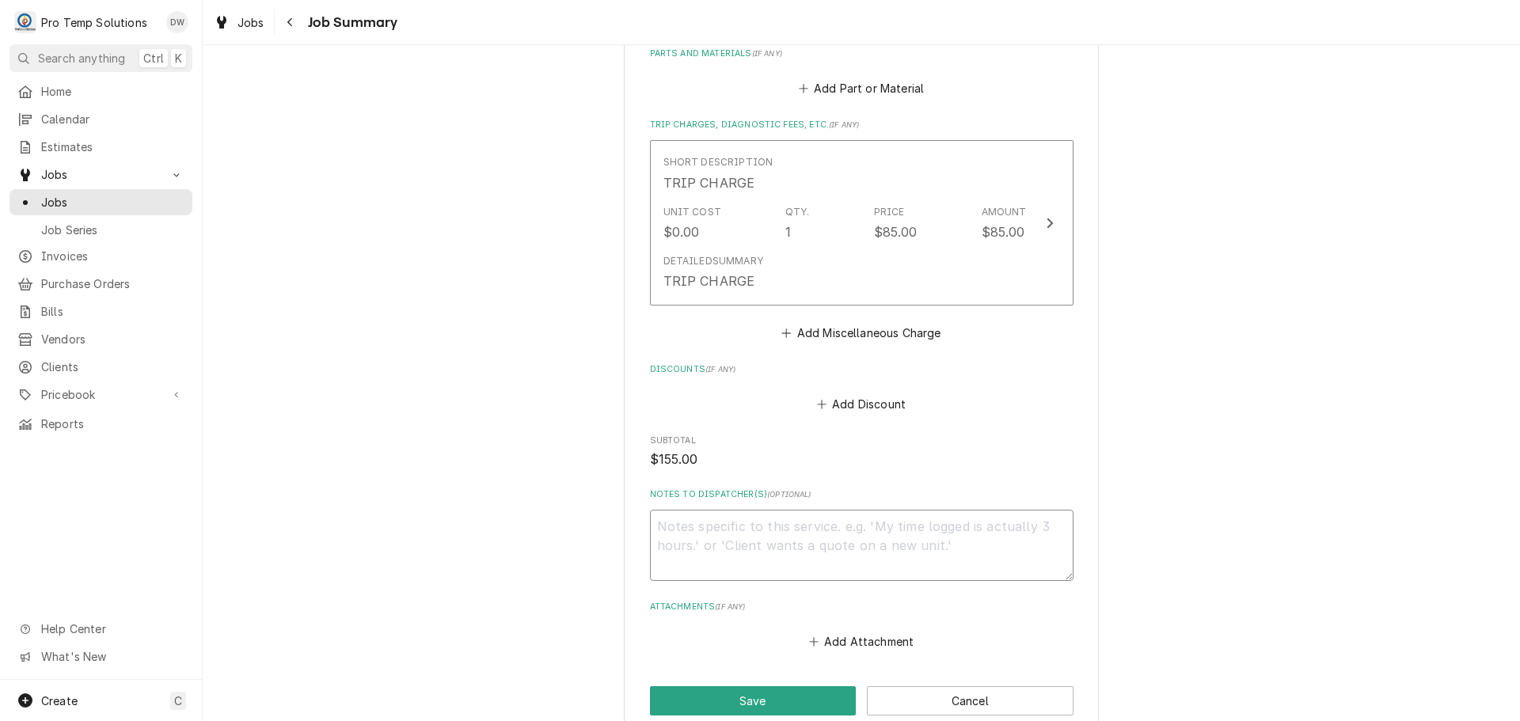
click at [744, 531] on textarea "Notes to Dispatcher(s) ( optional )" at bounding box center [862, 545] width 424 height 71
type textarea "x"
type textarea "#"
type textarea "x"
type textarea "#0"
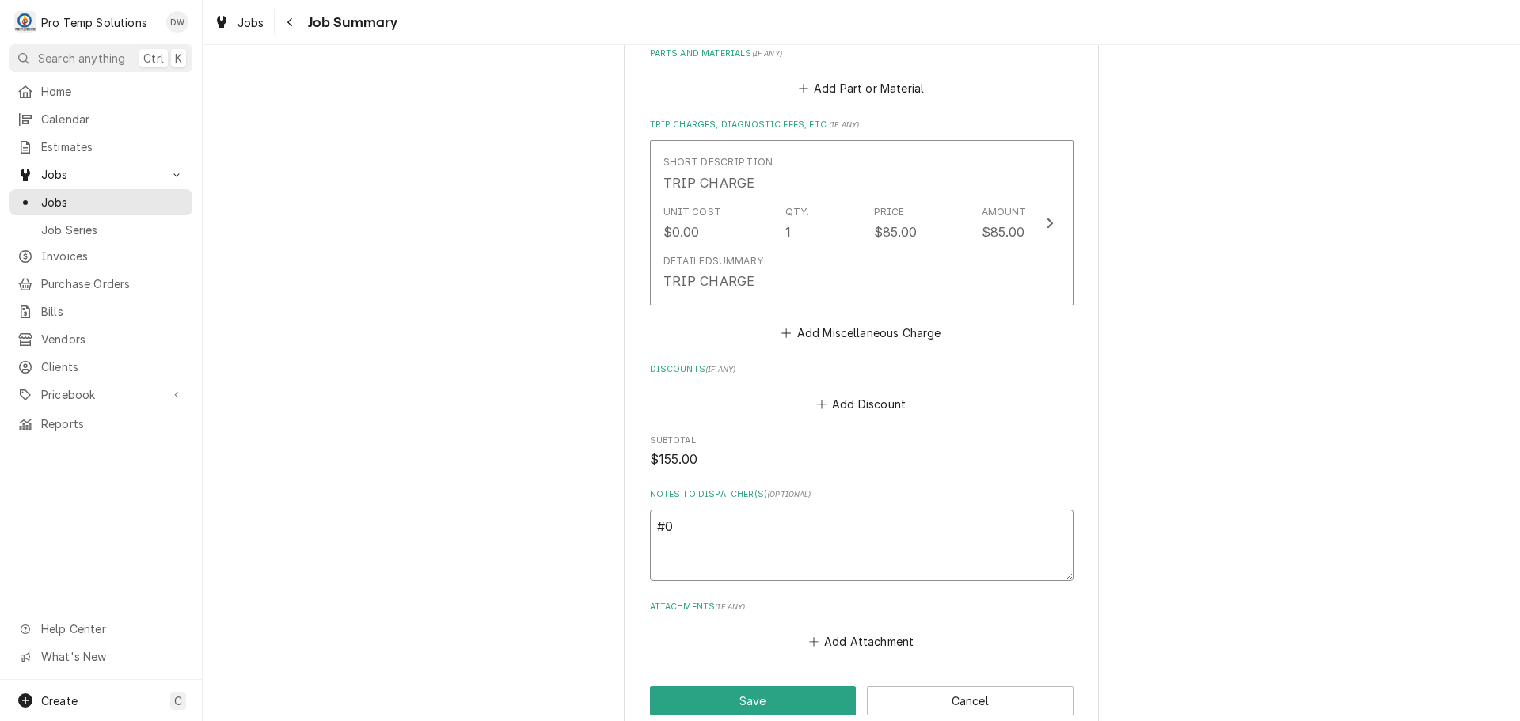
type textarea "x"
type textarea "#09"
type textarea "x"
type textarea "#092"
type textarea "x"
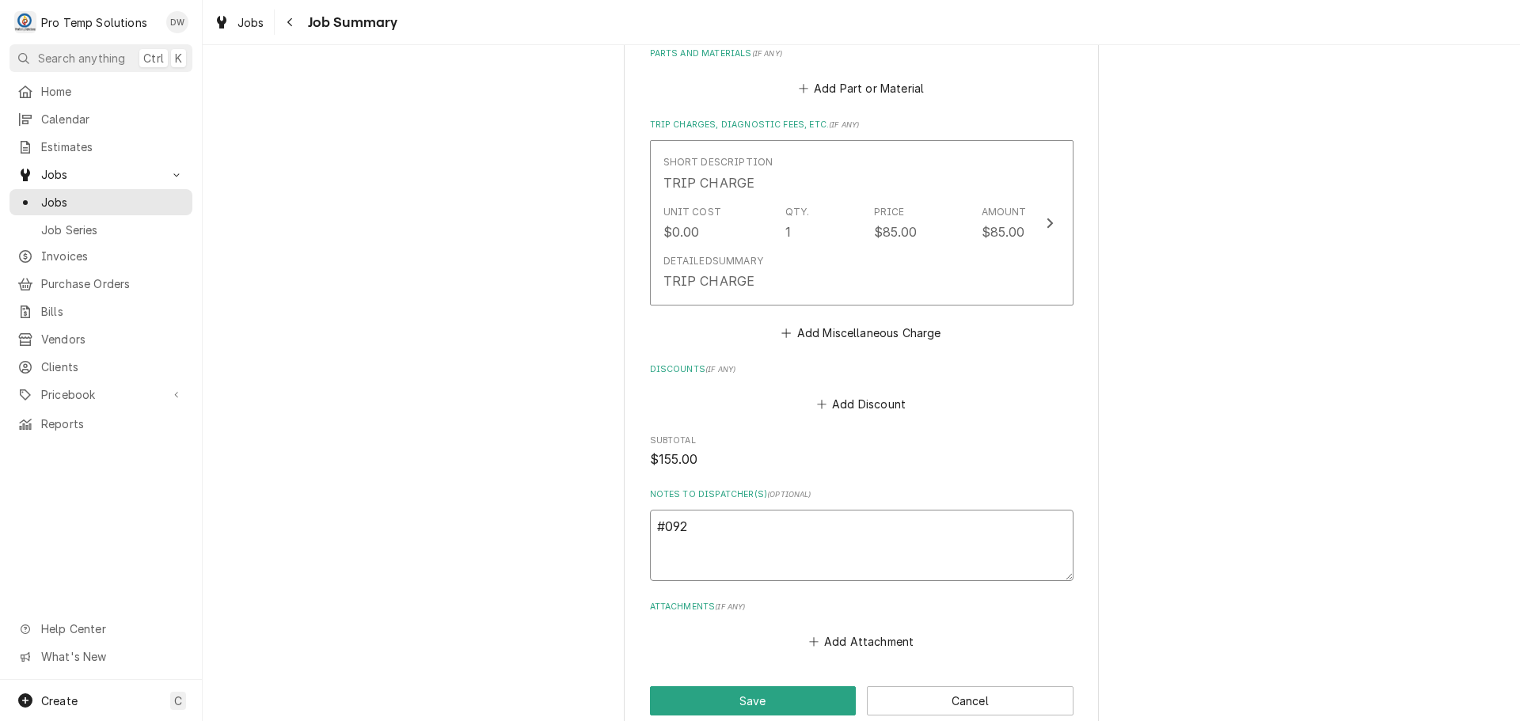
type textarea "#0924"
type textarea "x"
type textarea "#09242"
type textarea "x"
type textarea "#092425"
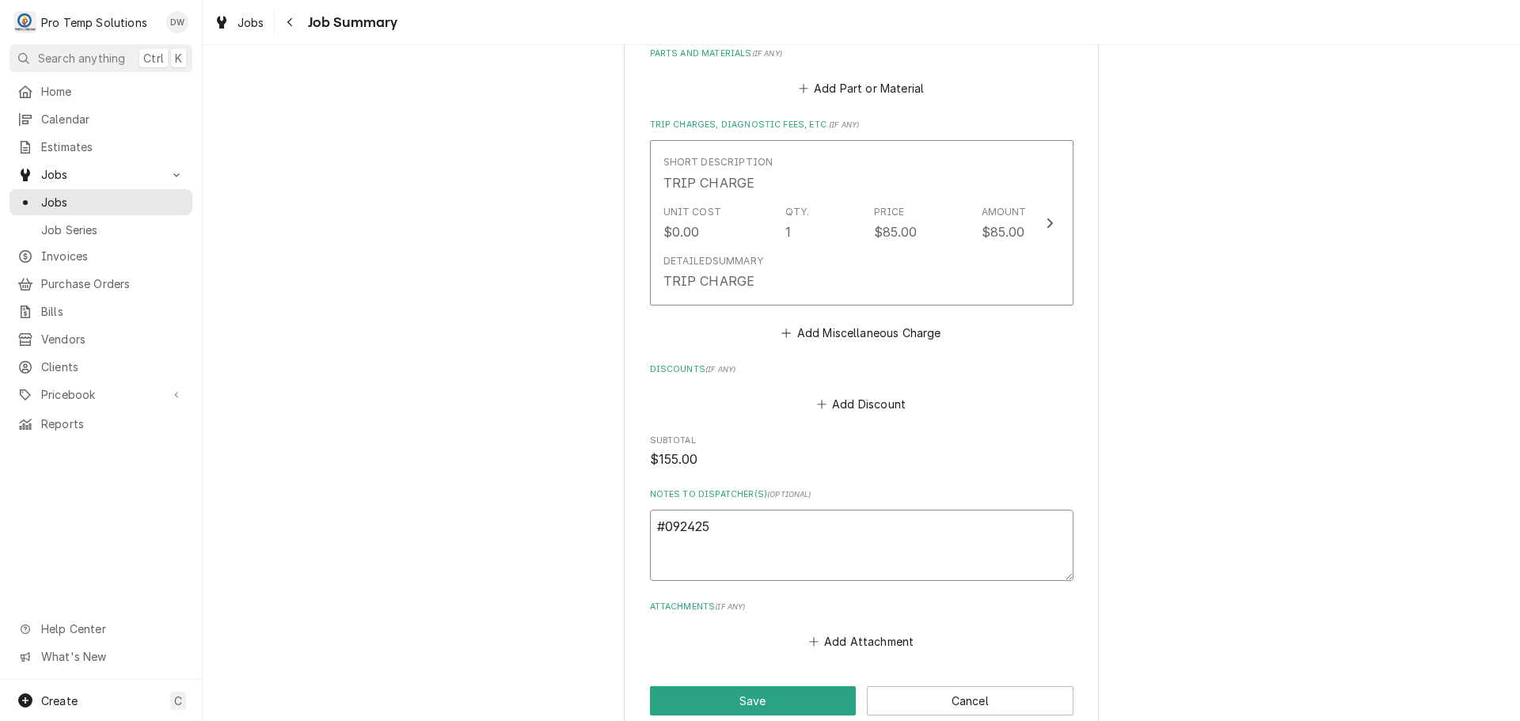
type textarea "x"
type textarea "#0924250"
type textarea "x"
type textarea "#09242500"
type textarea "x"
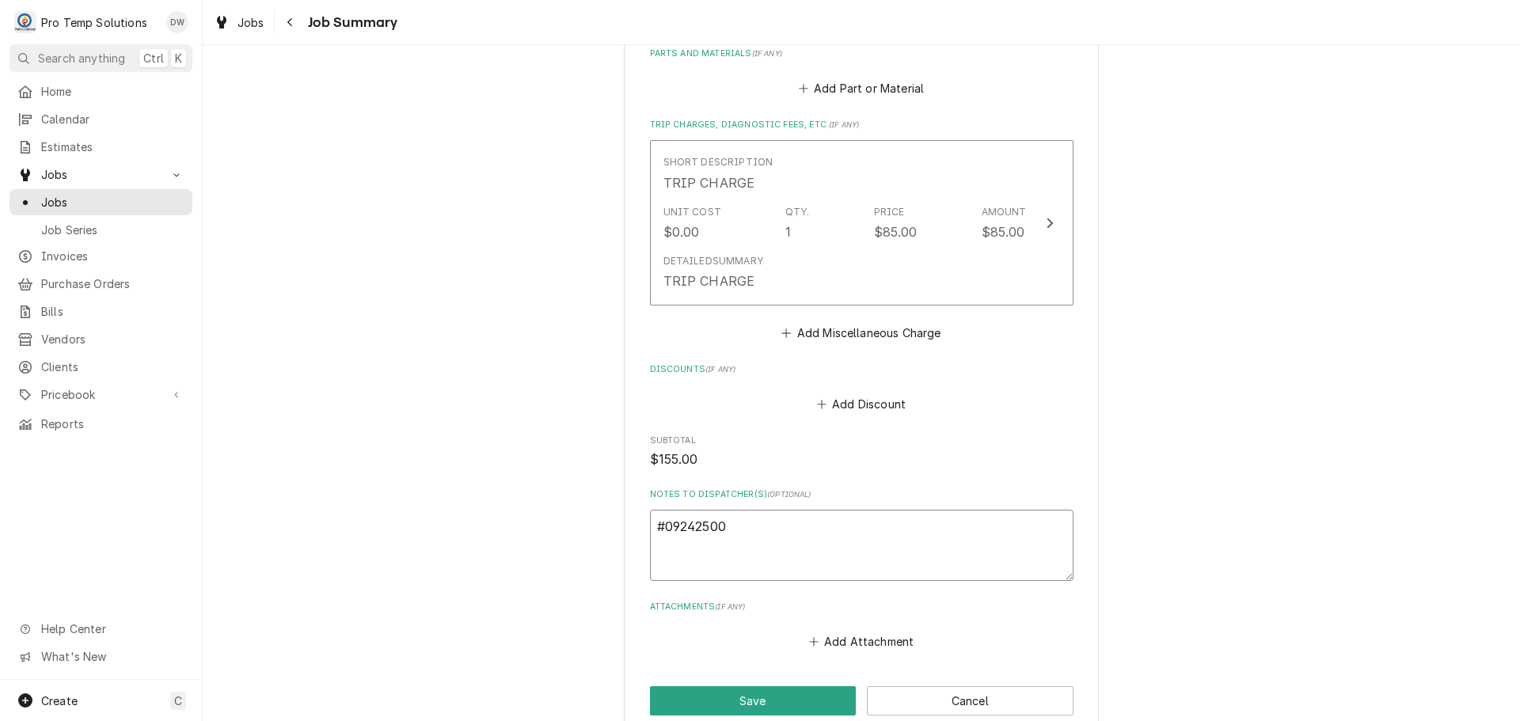
type textarea "#092425004"
type textarea "x"
type textarea "#092425004"
type textarea "x"
type textarea "#092425004 I"
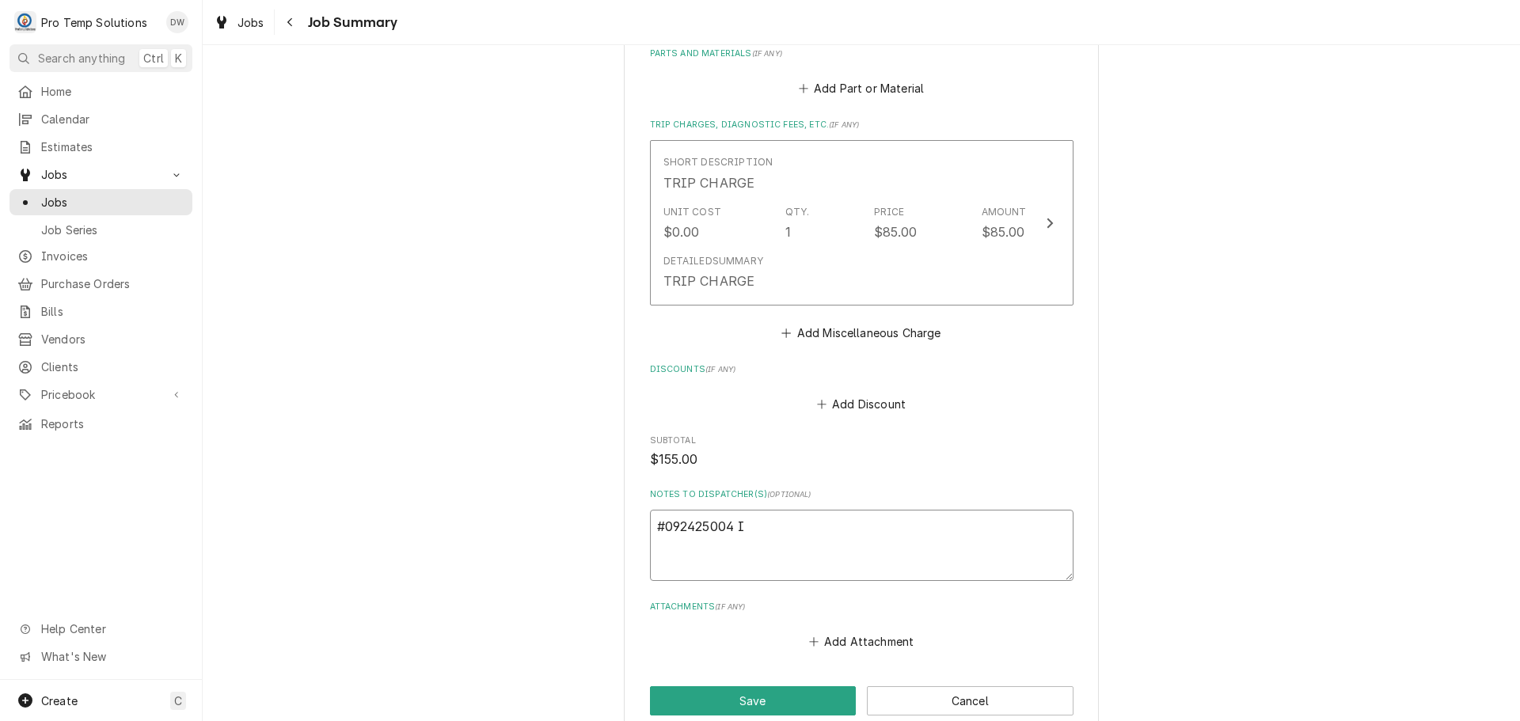
type textarea "x"
type textarea "#092425004 IA"
type textarea "x"
type textarea "#092425004 IAS"
type textarea "x"
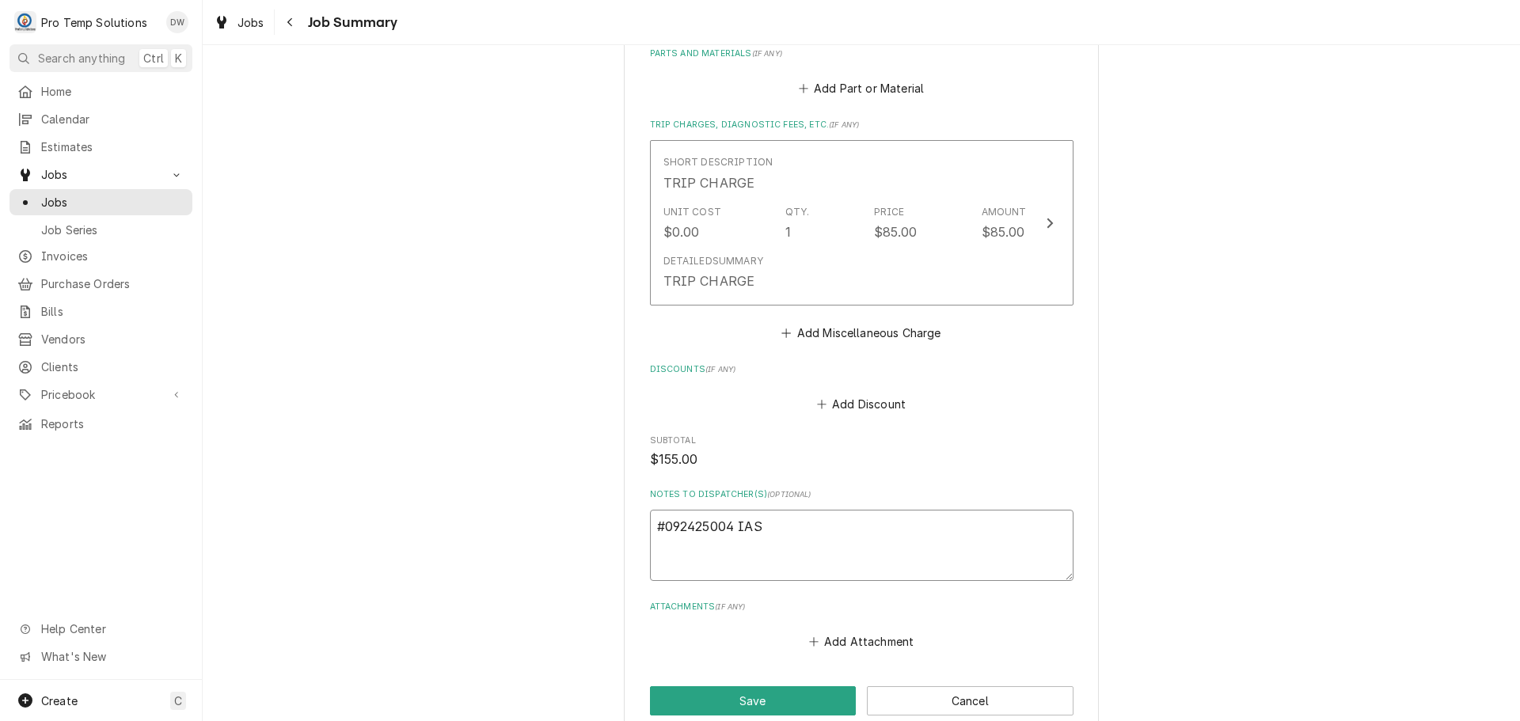
type textarea "#092425004 IAST"
type textarea "x"
type textarea "#092425004 IAST"
type textarea "x"
type textarea "#092425004 IAST #"
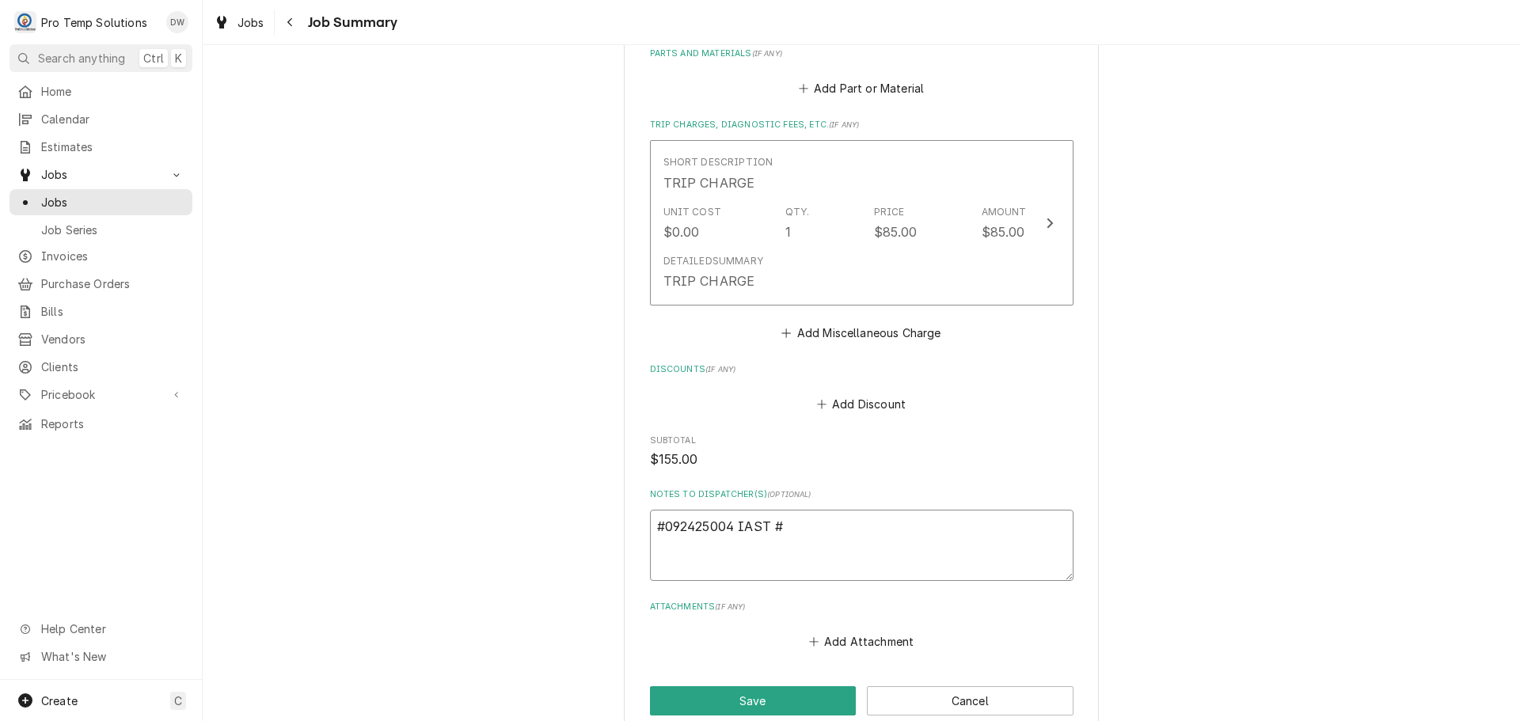
type textarea "x"
type textarea "#092425004 IAST #1"
type textarea "x"
type textarea "#092425004 IAST #1/"
type textarea "x"
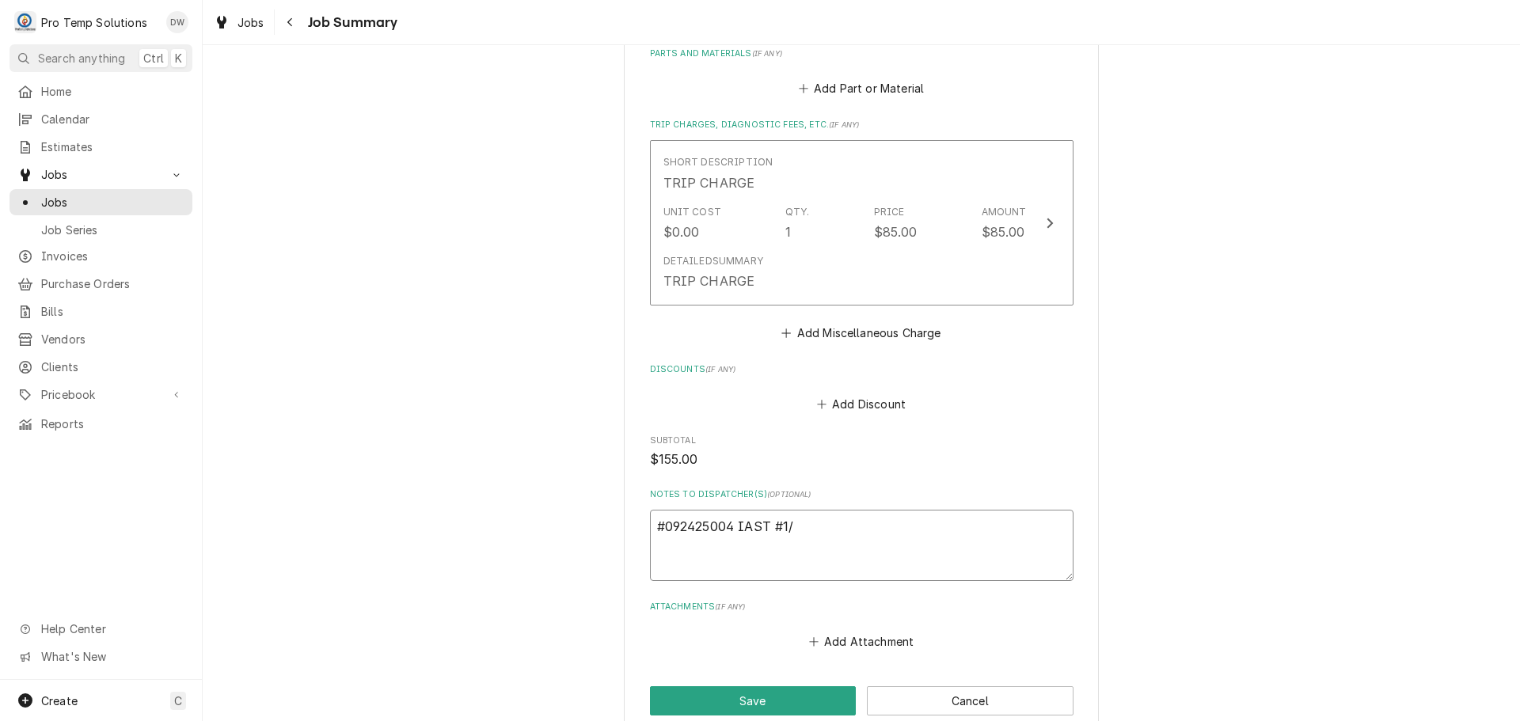
type textarea "#092425004 IAST #1/"
type textarea "x"
type textarea "#092425004 IAST #1/ T"
type textarea "x"
type textarea "#092425004 IAST #1/ T/"
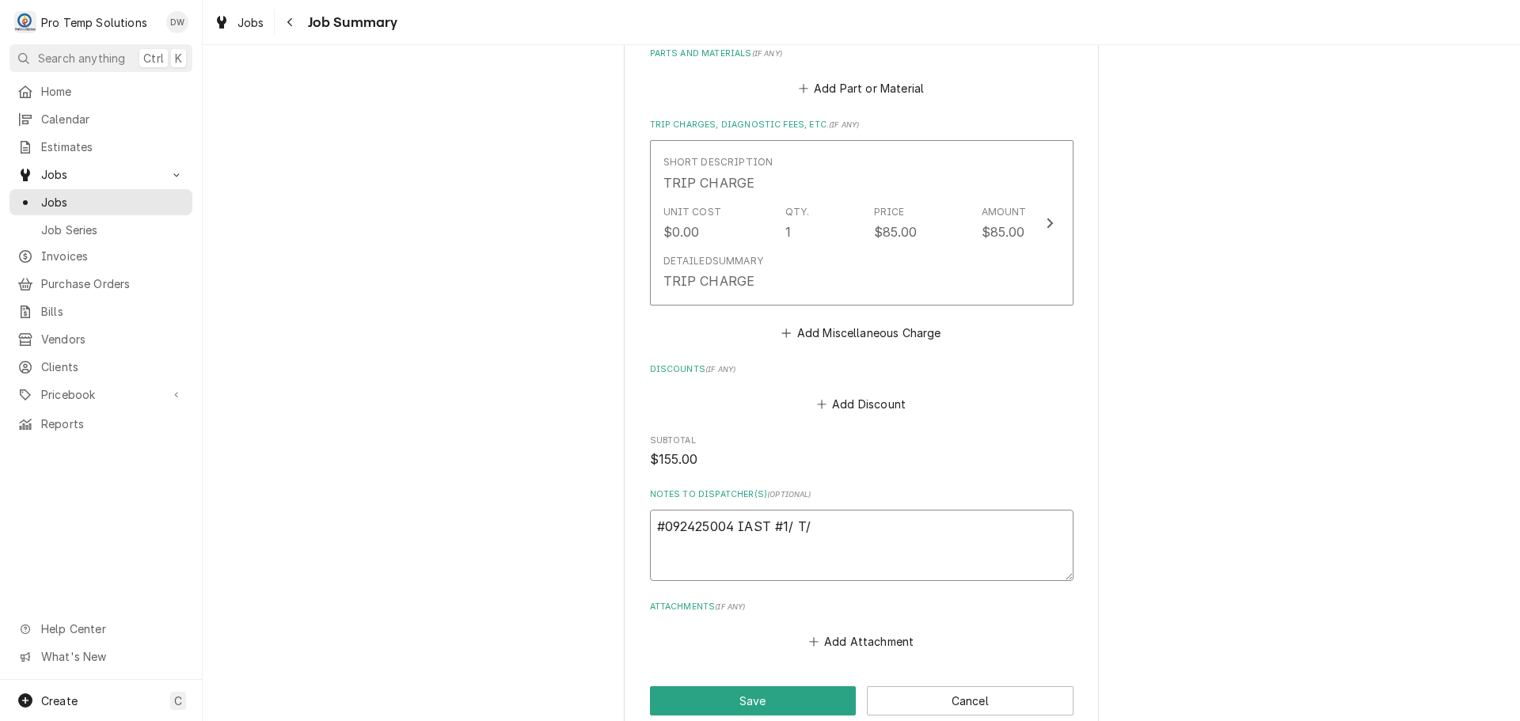
type textarea "x"
type textarea "#092425004 IAST #1/ T/C"
type textarea "x"
type textarea "#092425004 IAST #1/ T/CO"
type textarea "x"
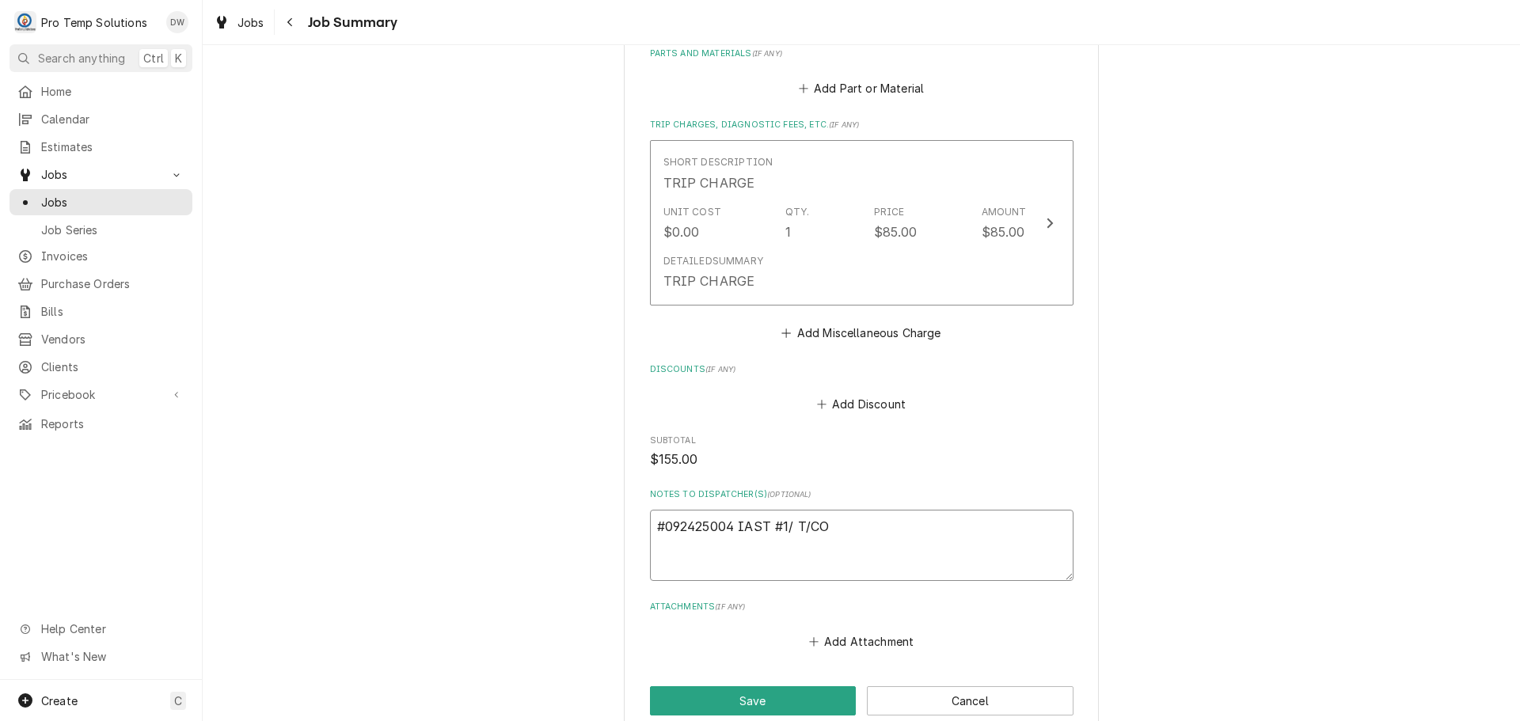
type textarea "#092425004 IAST #1/ T/COM"
type textarea "x"
type textarea "#092425004 IAST #1/ T/COMB"
type textarea "x"
type textarea "#092425004 IAST #1/ T/COMBI"
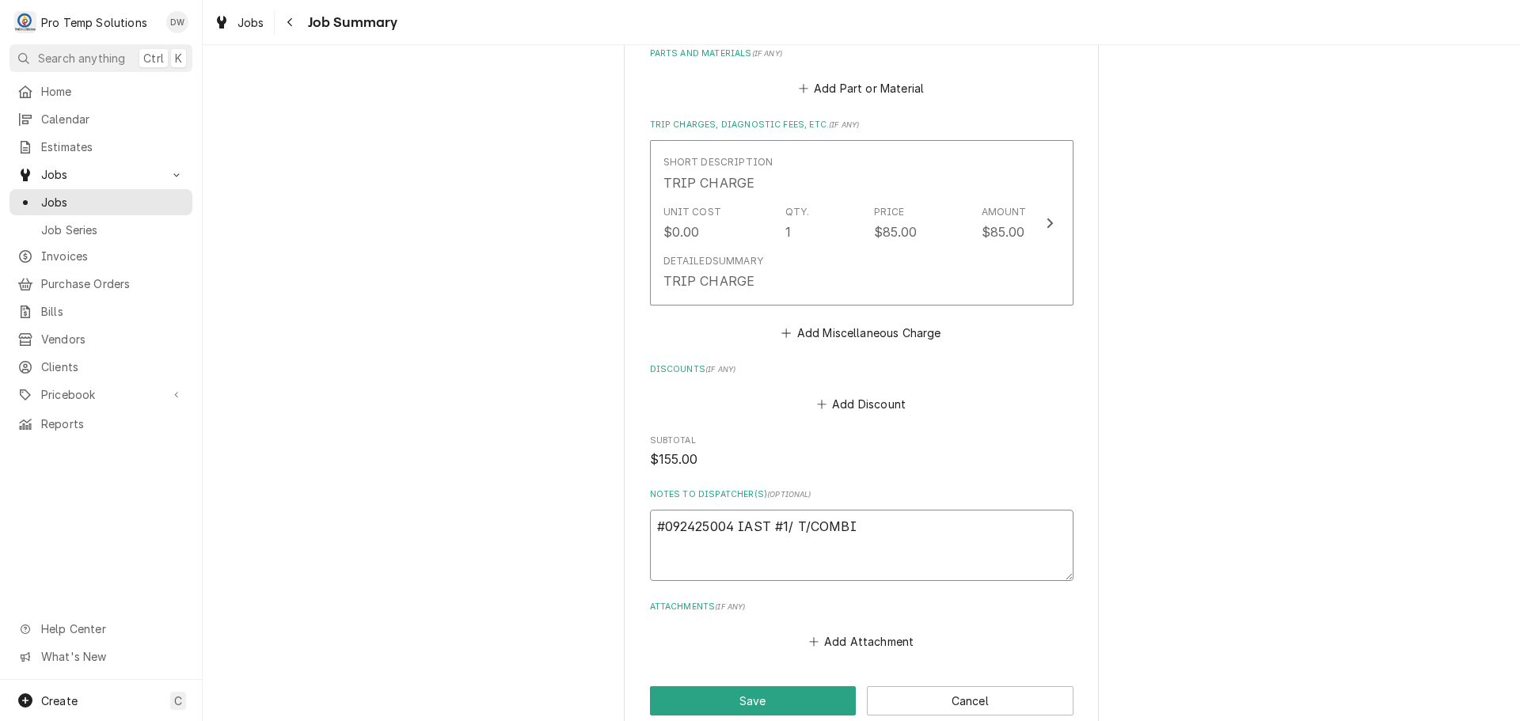
type textarea "x"
type textarea "#092425004 IAST #1/ T/COMBI"
type textarea "x"
type textarea "#092425004 IAST #1/ T/COMBI O"
type textarea "x"
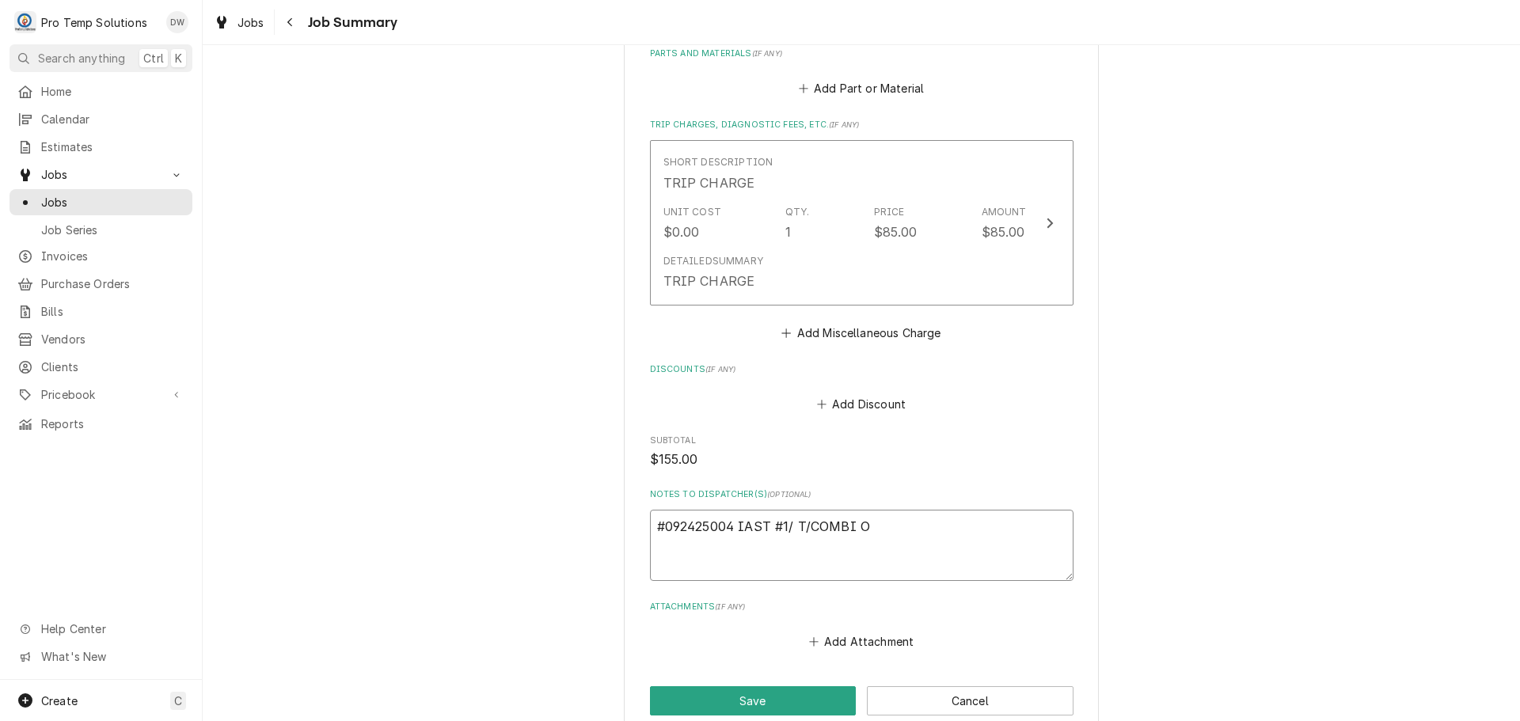
type textarea "#092425004 IAST #1/ T/COMBI OV"
type textarea "x"
type textarea "#092425004 IAST #1/ T/COMBI OVE"
type textarea "x"
type textarea "#092425004 IAST #1/ T/COMBI OVEN"
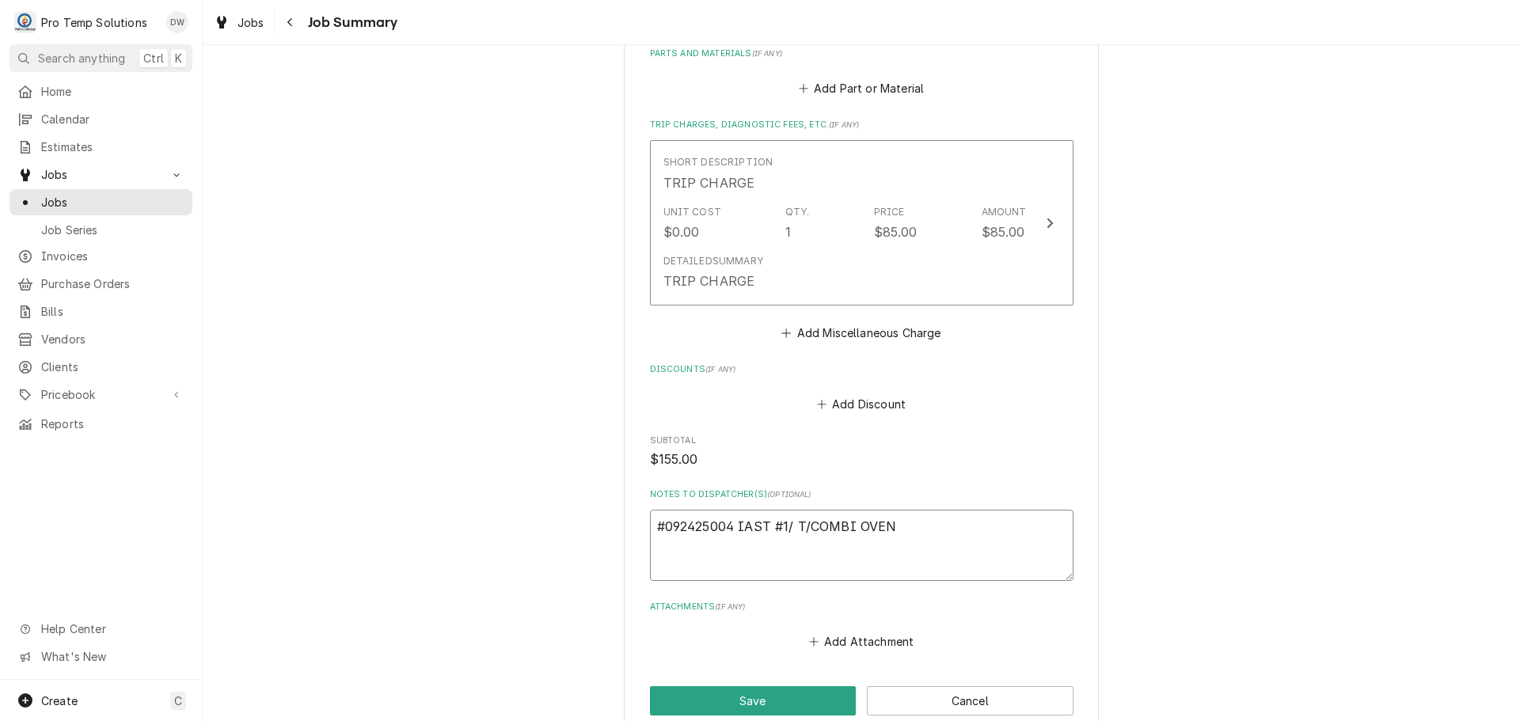
type textarea "x"
type textarea "#092425004 IAST #1/ T/COMBI OVEN"
click at [805, 524] on textarea "#092425004 IAST #1/ T/COMBI OVEN" at bounding box center [862, 545] width 424 height 71
type textarea "x"
type textarea "#092425004 IAST #1/ TCOMBI OVEN"
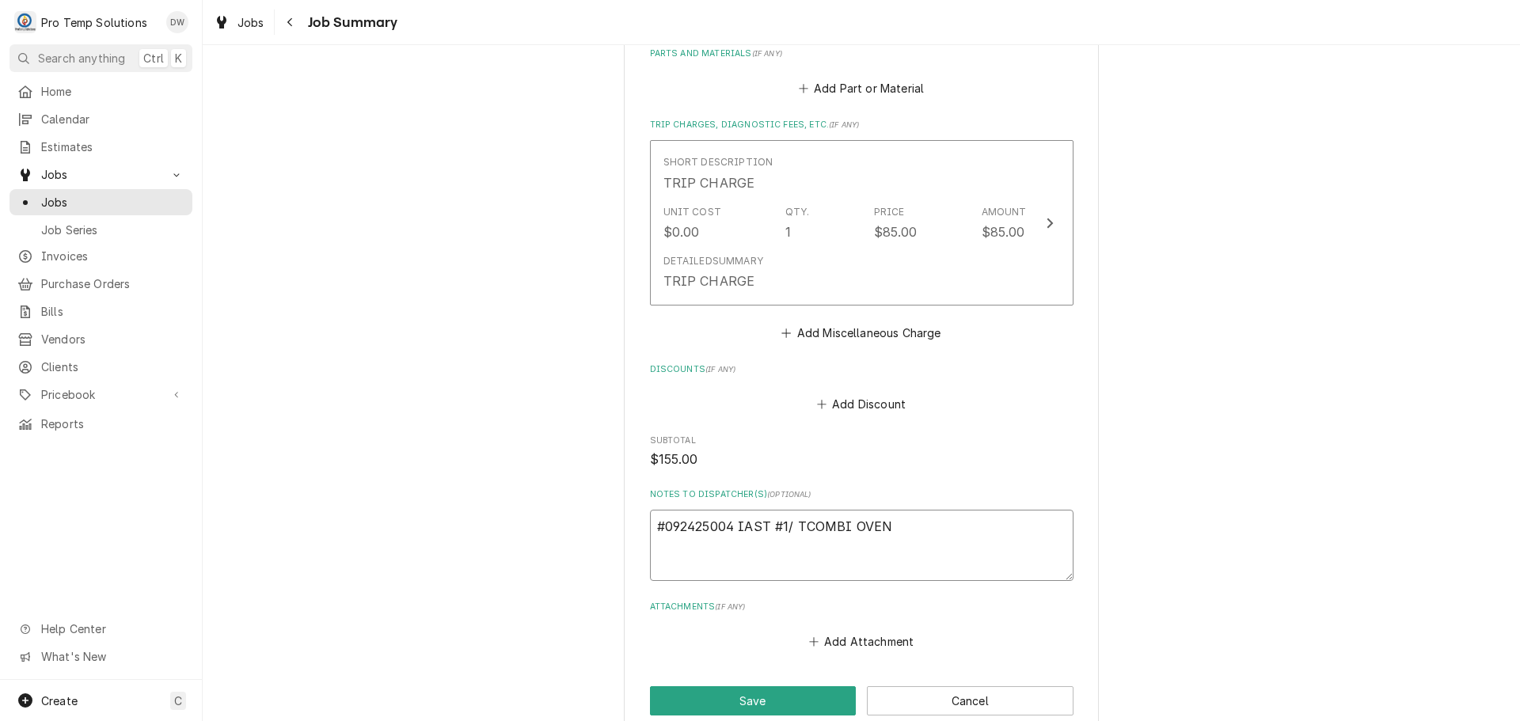
type textarea "x"
type textarea "#092425004 IAST #1/ COMBI OVEN"
click at [748, 700] on button "Save" at bounding box center [753, 700] width 207 height 29
type textarea "x"
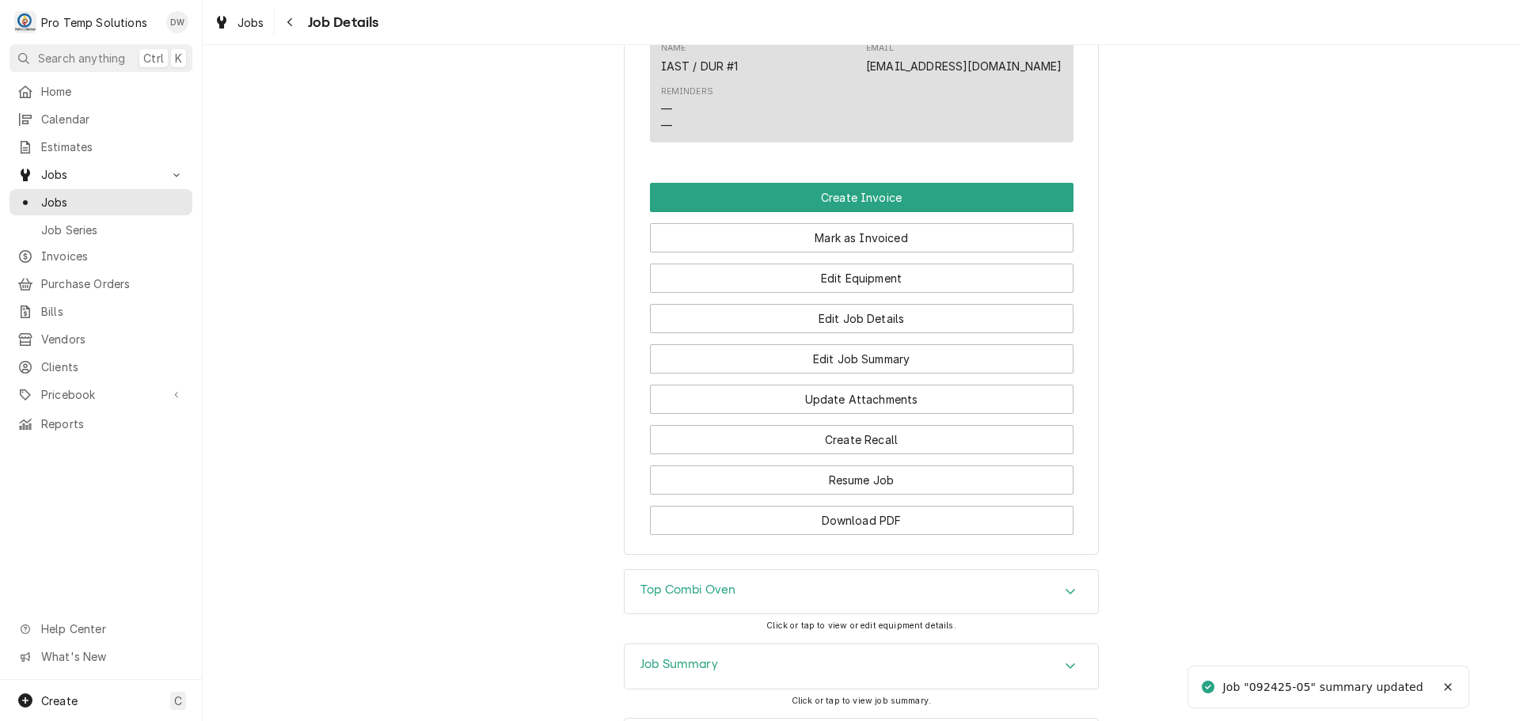
scroll to position [950, 0]
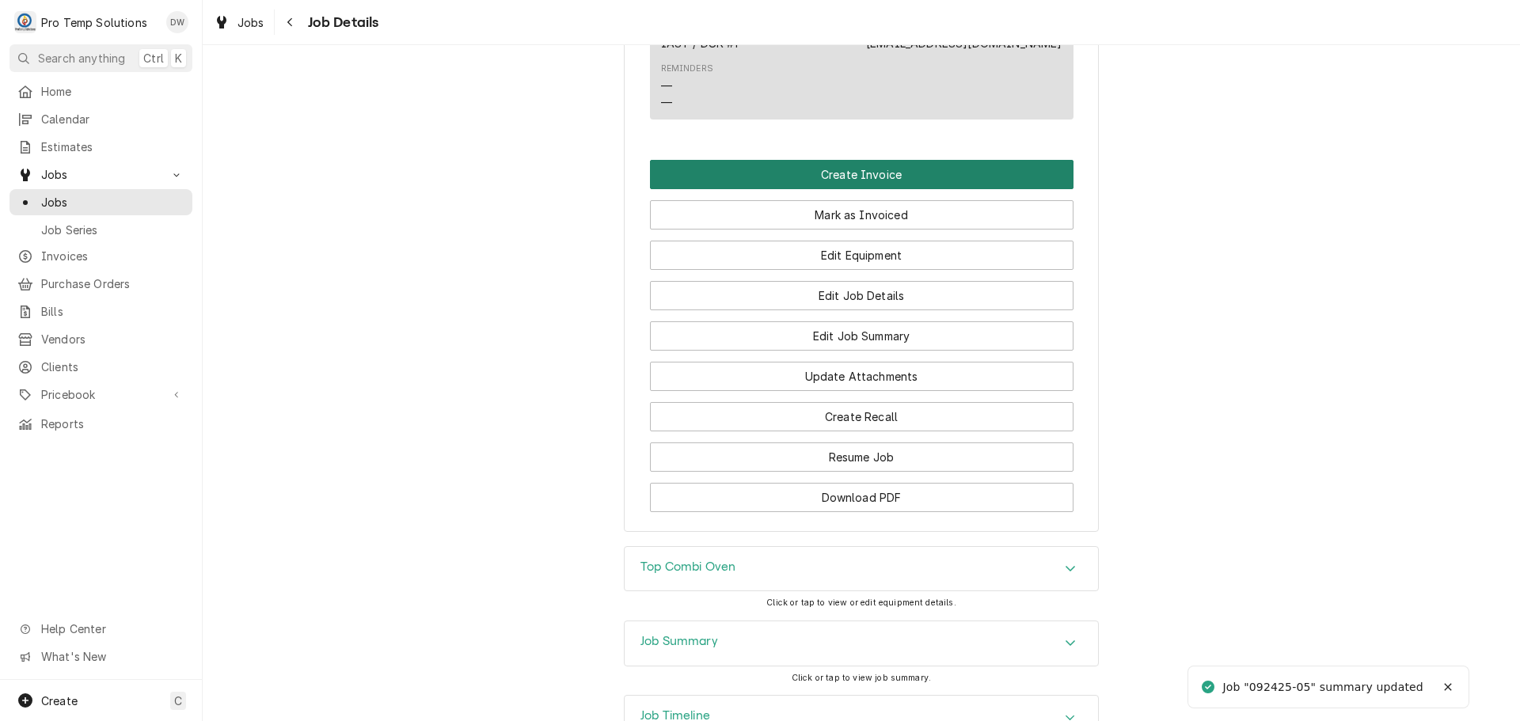
click at [839, 189] on button "Create Invoice" at bounding box center [862, 174] width 424 height 29
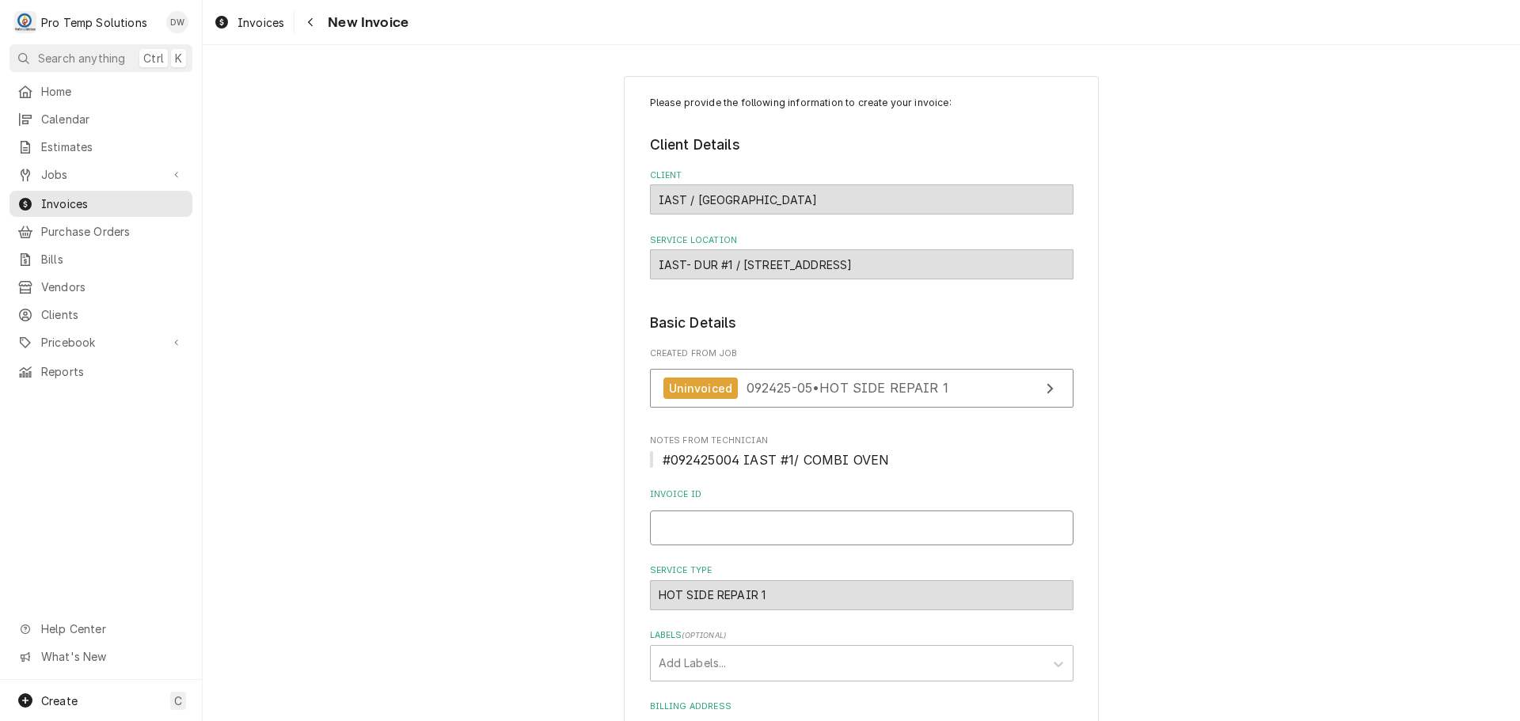
click at [718, 524] on input "Invoice ID" at bounding box center [862, 528] width 424 height 35
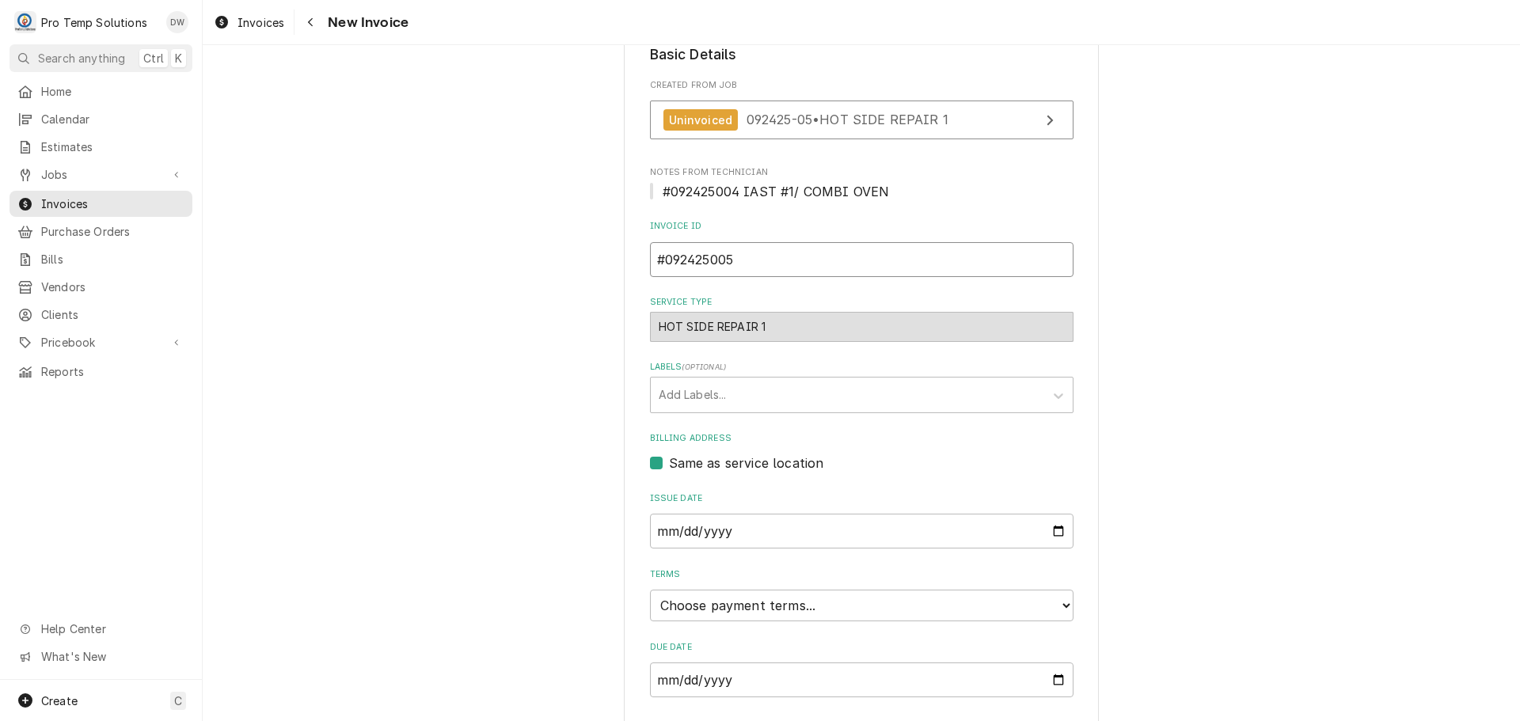
scroll to position [312, 0]
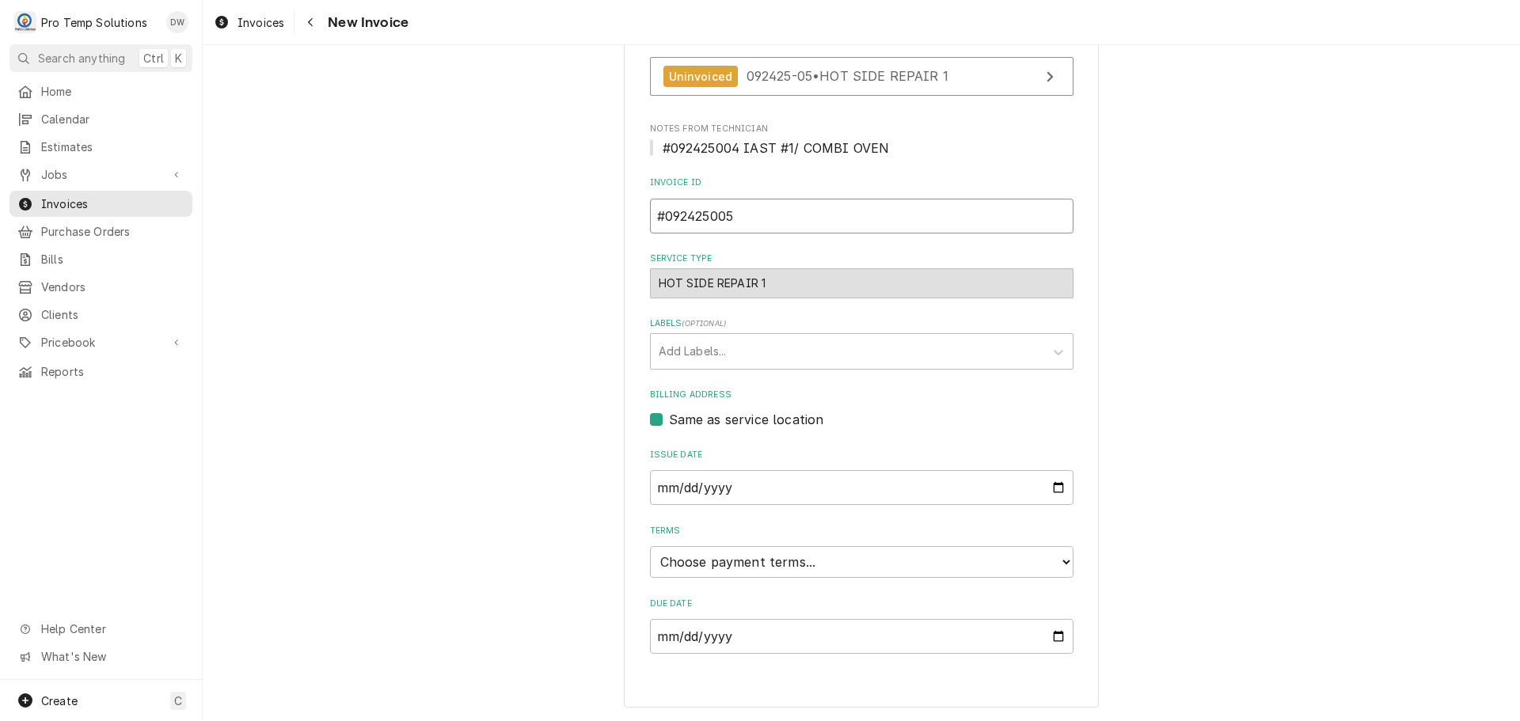
type input "#092425005"
click at [714, 562] on select "Choose payment terms... Same Day Net 7 Net 14 Net 21 Net 30 Net 45 Net 60 Net 90" at bounding box center [862, 562] width 424 height 32
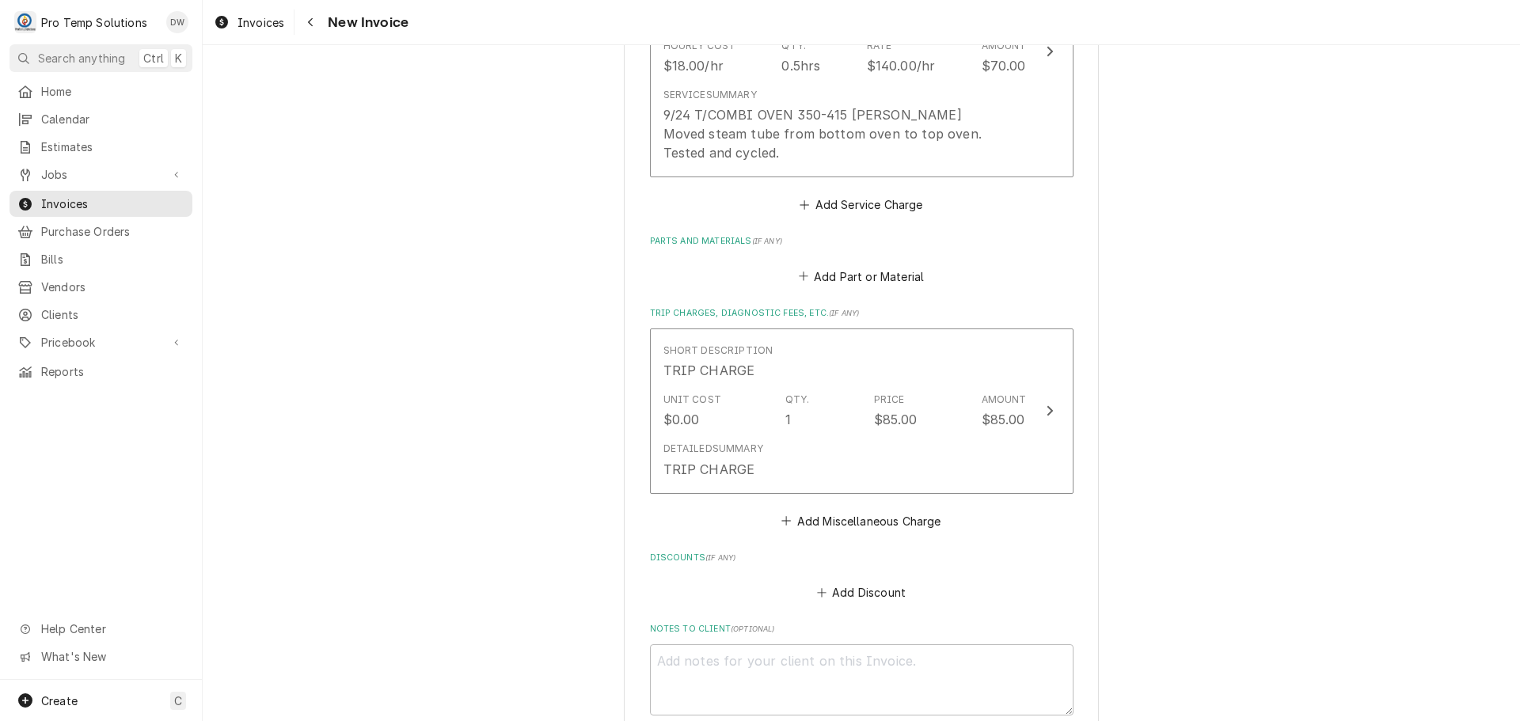
scroll to position [1421, 0]
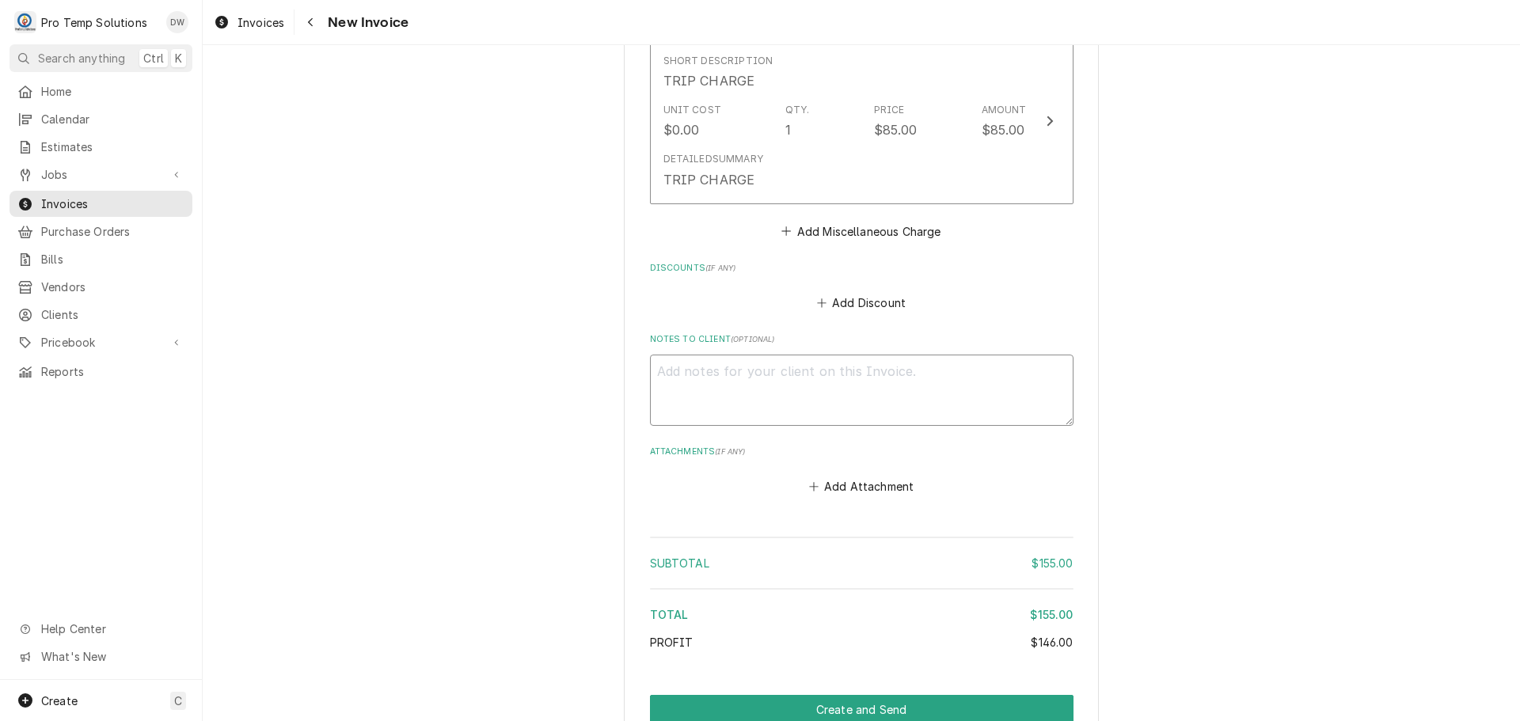
click at [727, 374] on textarea "Notes to Client ( optional )" at bounding box center [862, 390] width 424 height 71
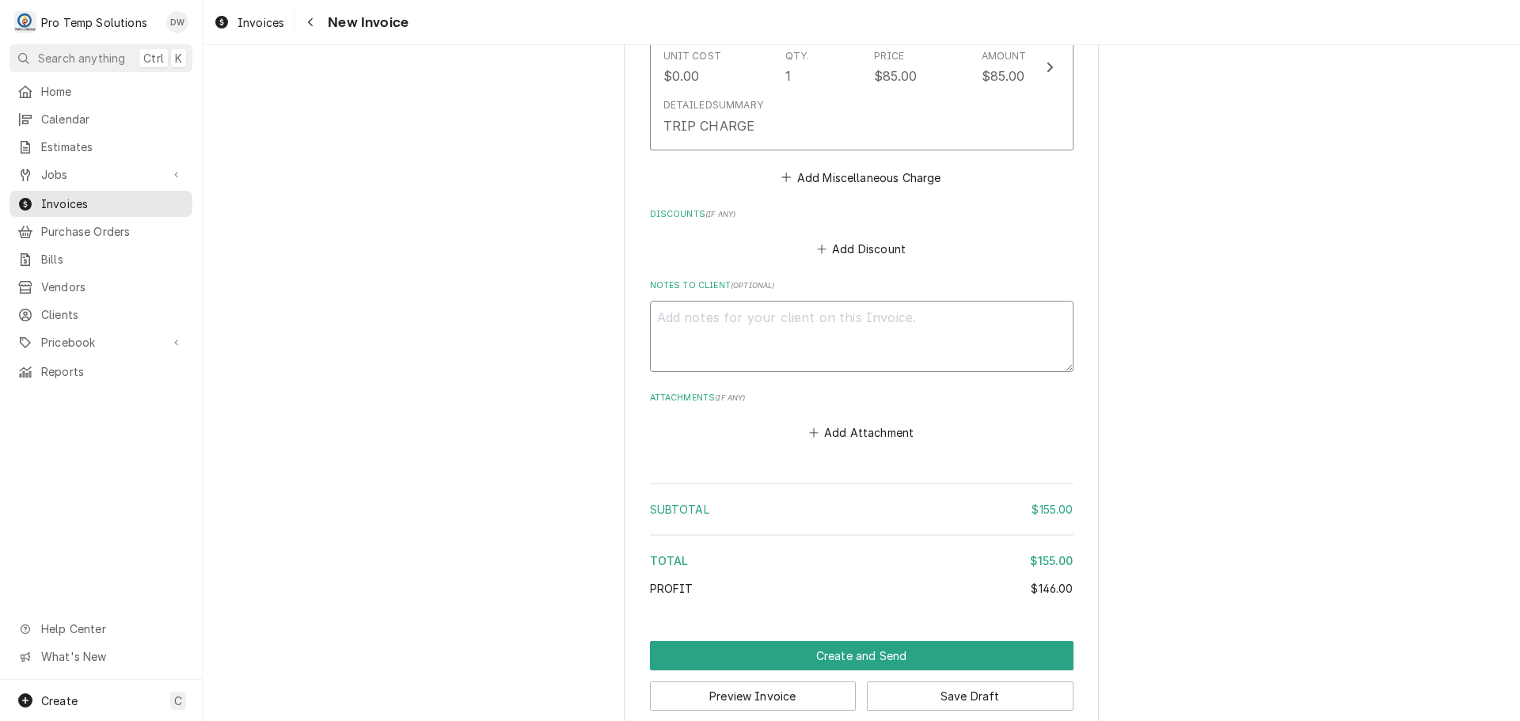
scroll to position [1498, 0]
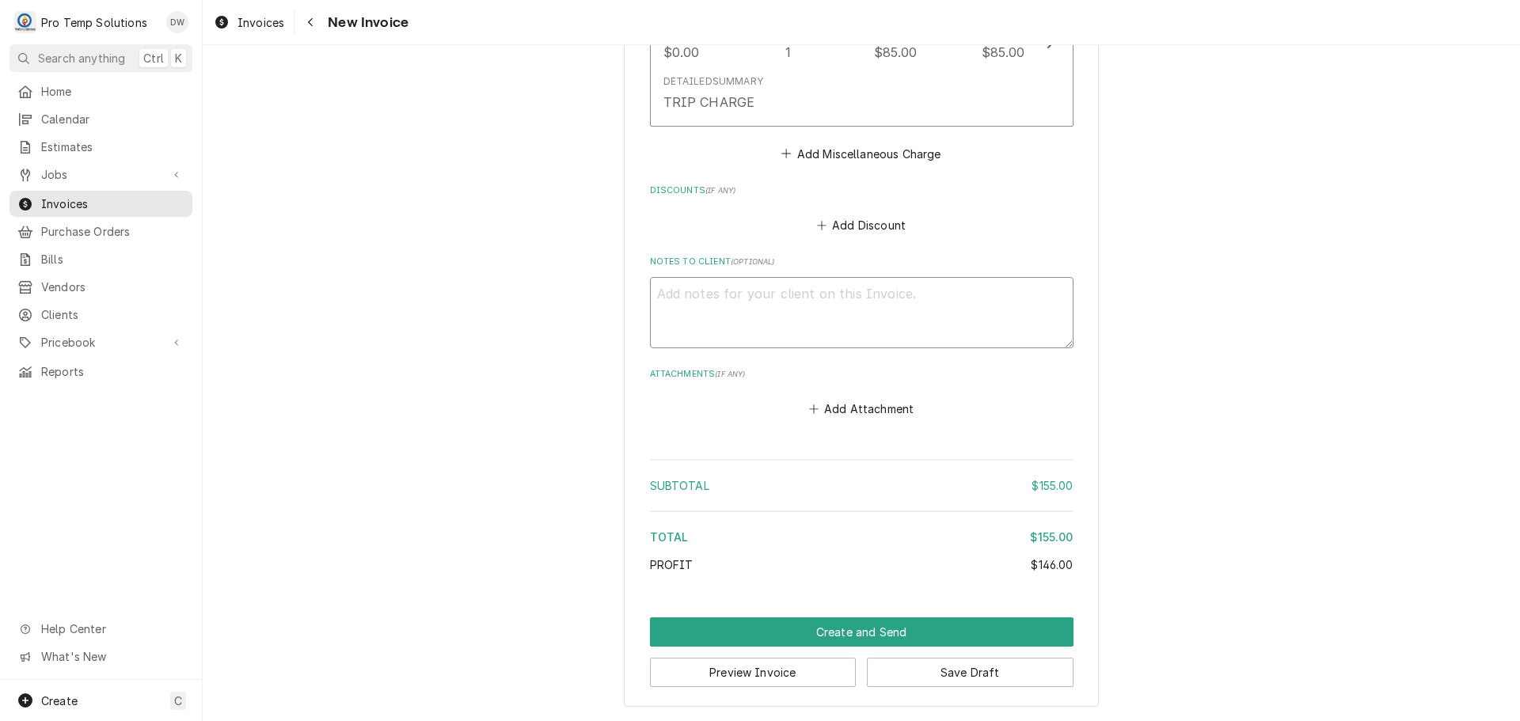
type textarea "x"
type textarea "#"
type textarea "x"
type textarea "#0"
type textarea "x"
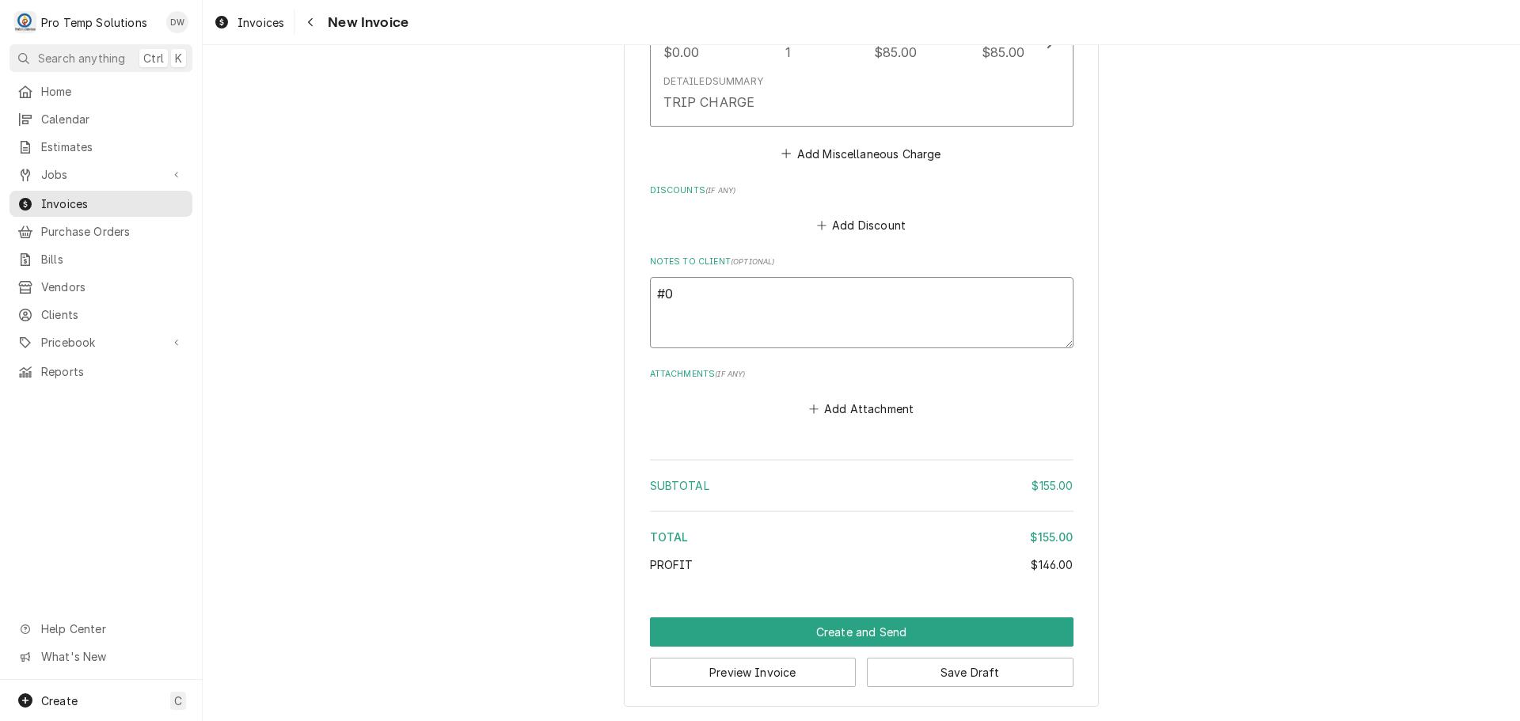
type textarea "#09"
type textarea "x"
type textarea "#092"
type textarea "x"
type textarea "#0924"
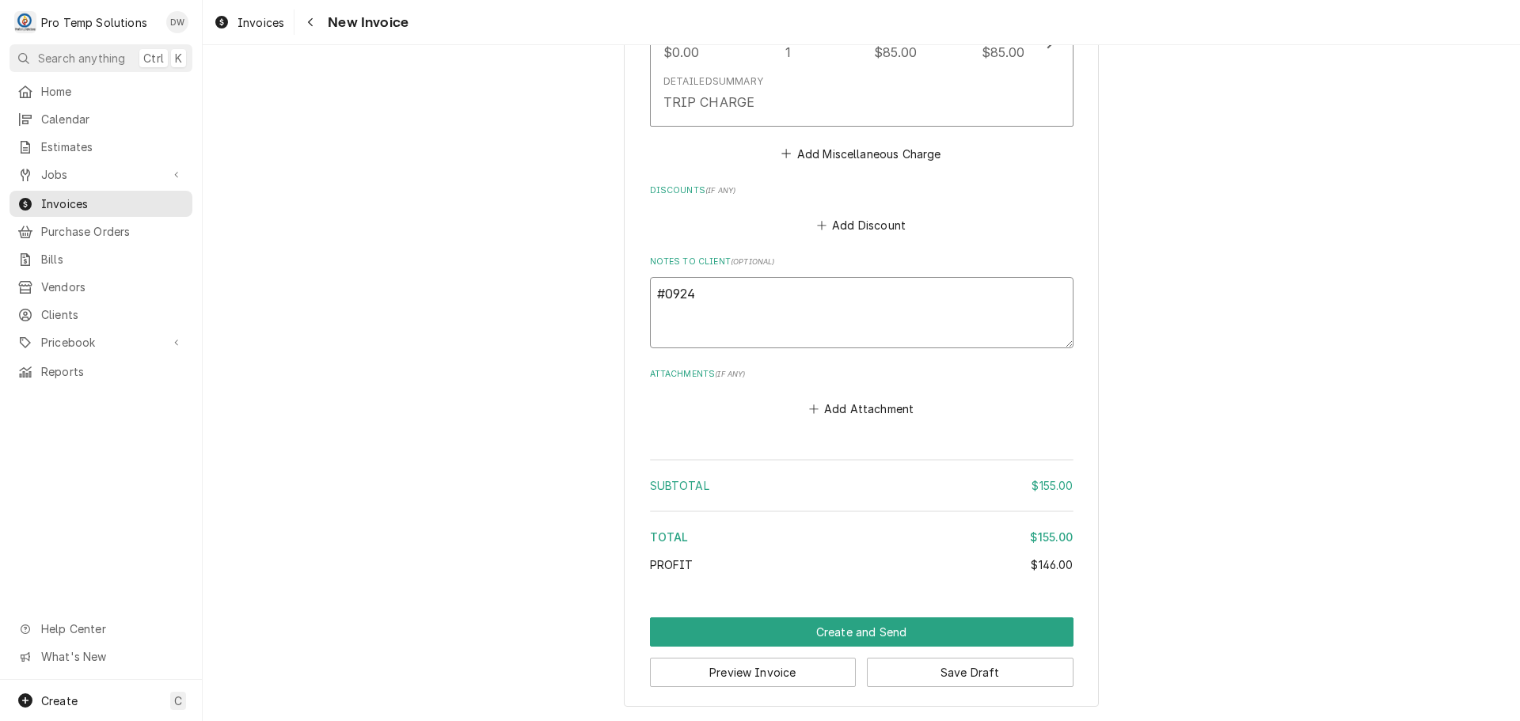
type textarea "x"
type textarea "#09242"
type textarea "x"
type textarea "#092425"
type textarea "x"
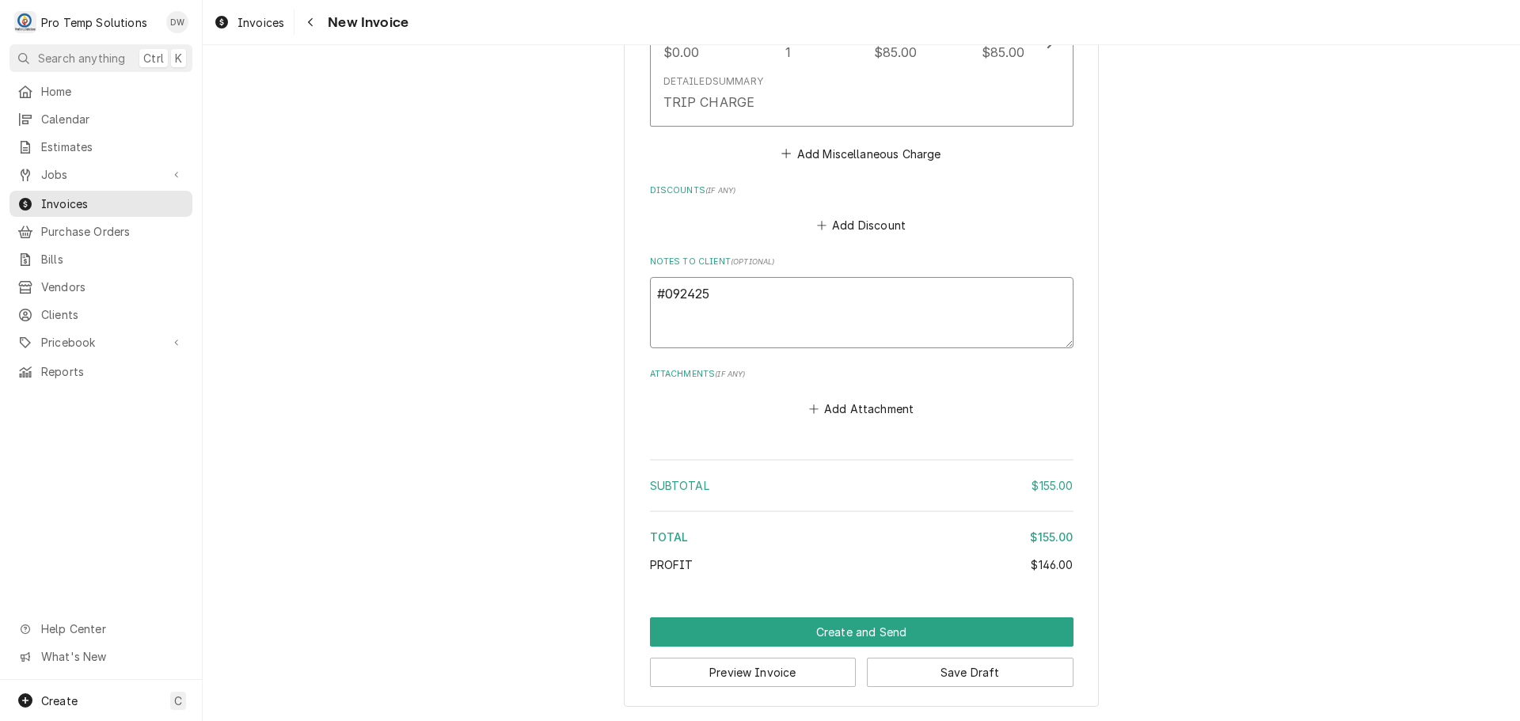
type textarea "#0924250"
type textarea "x"
type textarea "#09242500"
type textarea "x"
type textarea "#092425005"
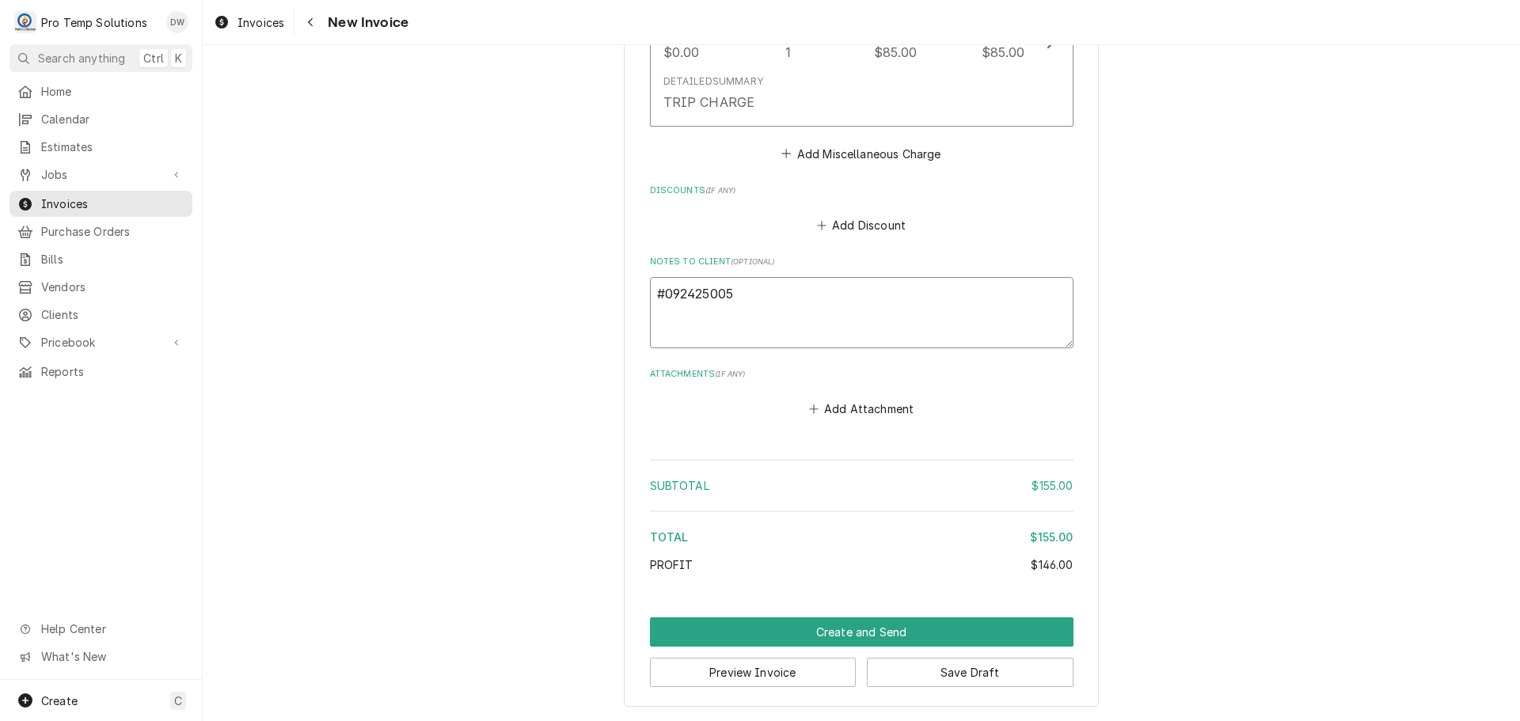
type textarea "x"
type textarea "#092425005"
type textarea "x"
type textarea "#092425005 I"
type textarea "x"
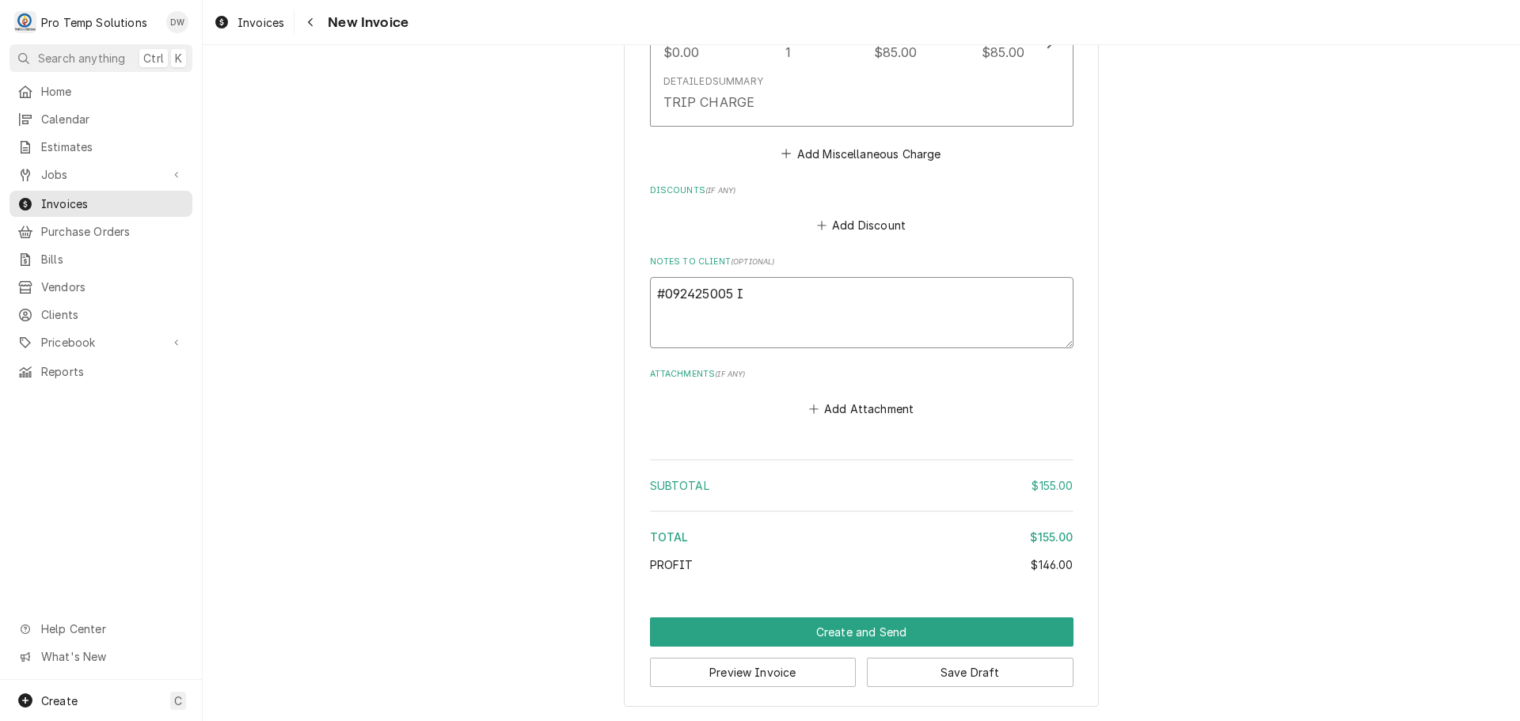
type textarea "#092425005 IA"
type textarea "x"
type textarea "#092425005 IAS"
type textarea "x"
type textarea "#092425005 IAST"
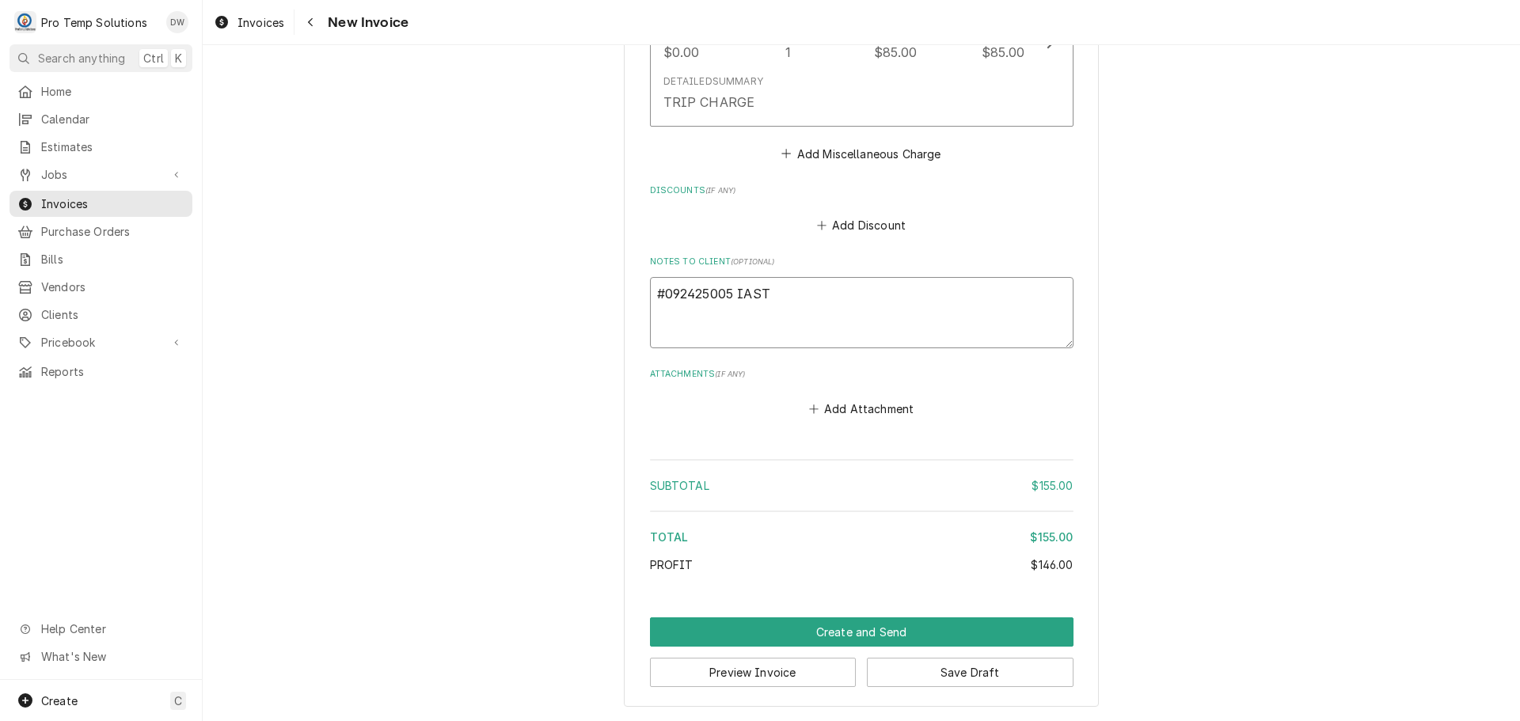
type textarea "x"
type textarea "#092425005 IAST"
type textarea "x"
type textarea "#092425005 IAST #"
type textarea "x"
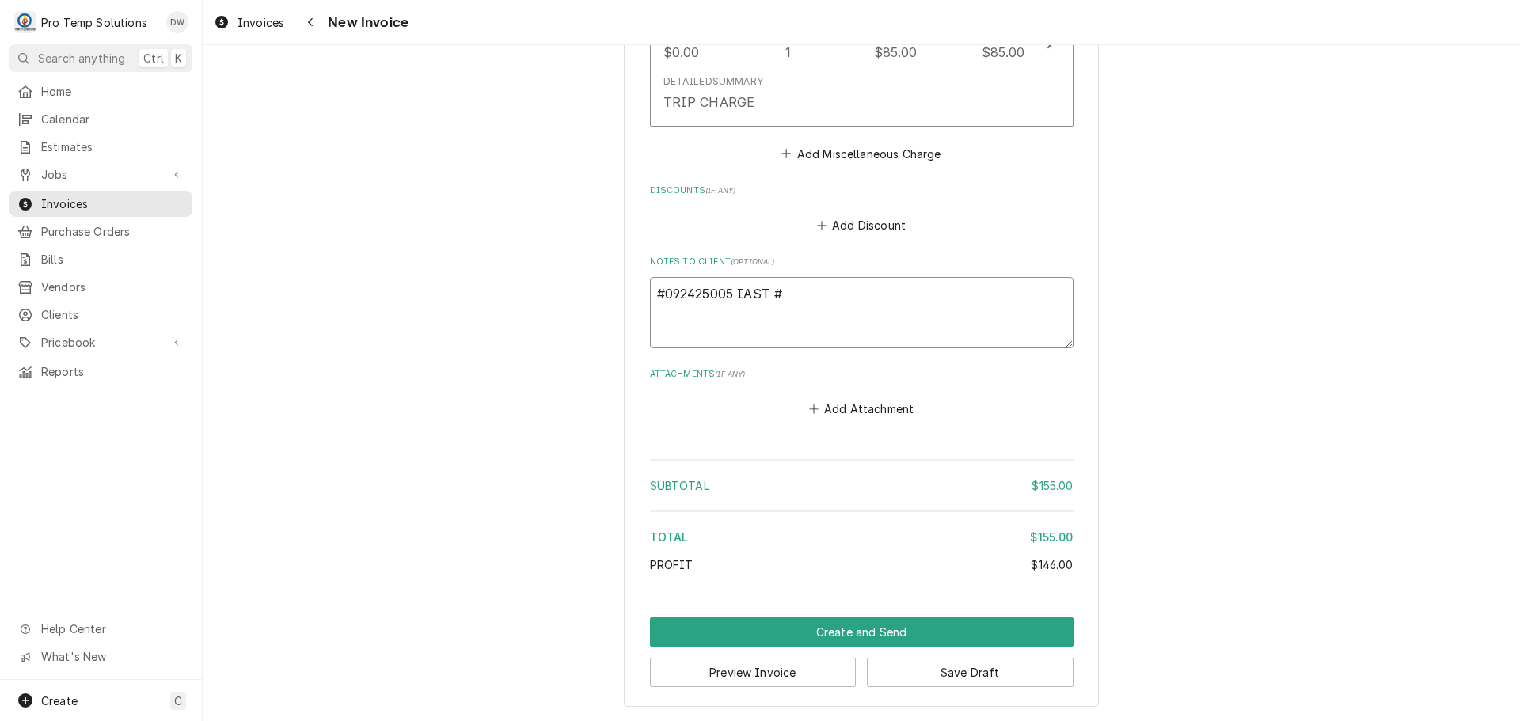
type textarea "#092425005 IAST #1"
type textarea "x"
type textarea "#092425005 IAST #1"
type textarea "x"
type textarea "#092425005 IAST #1 /"
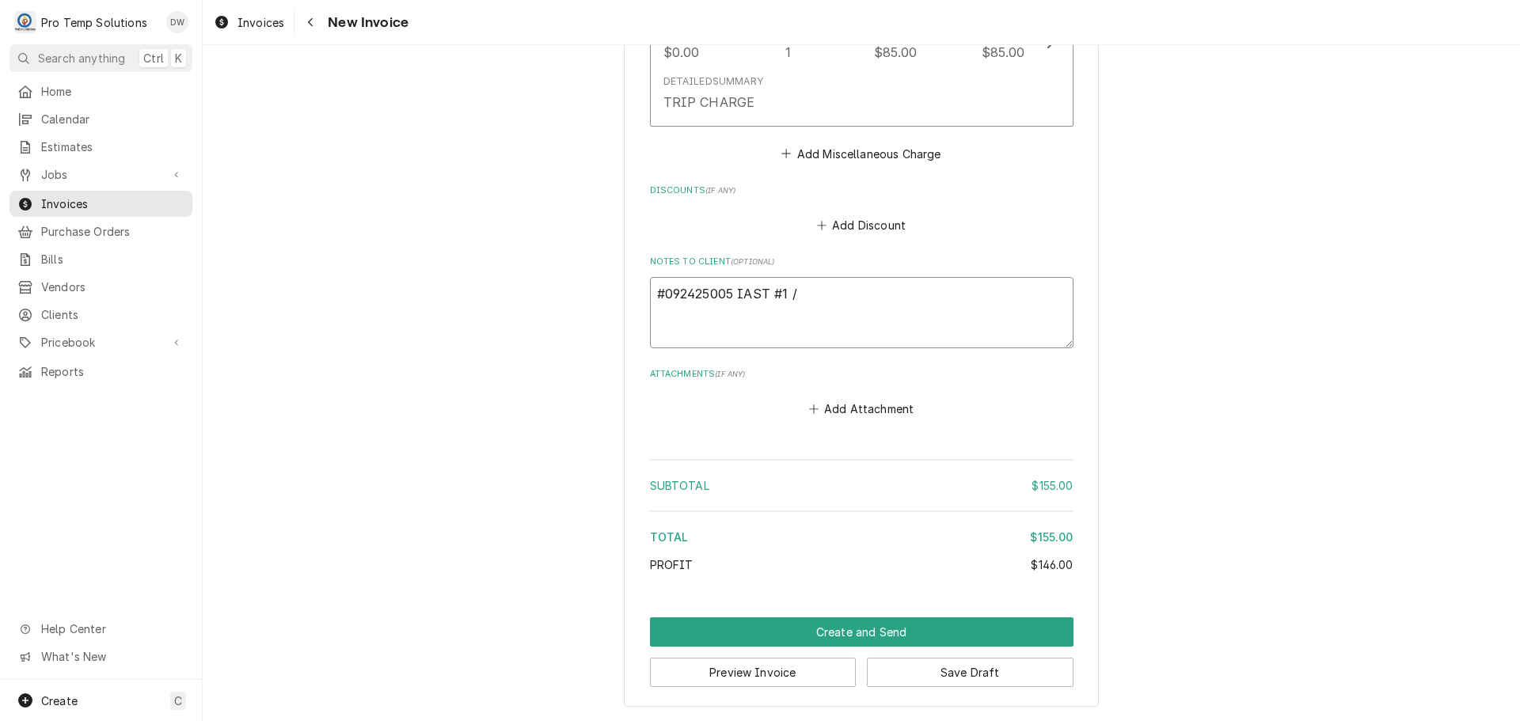
type textarea "x"
type textarea "#092425005 IAST #1 /"
type textarea "x"
type textarea "#092425005 IAST #1 / T"
type textarea "x"
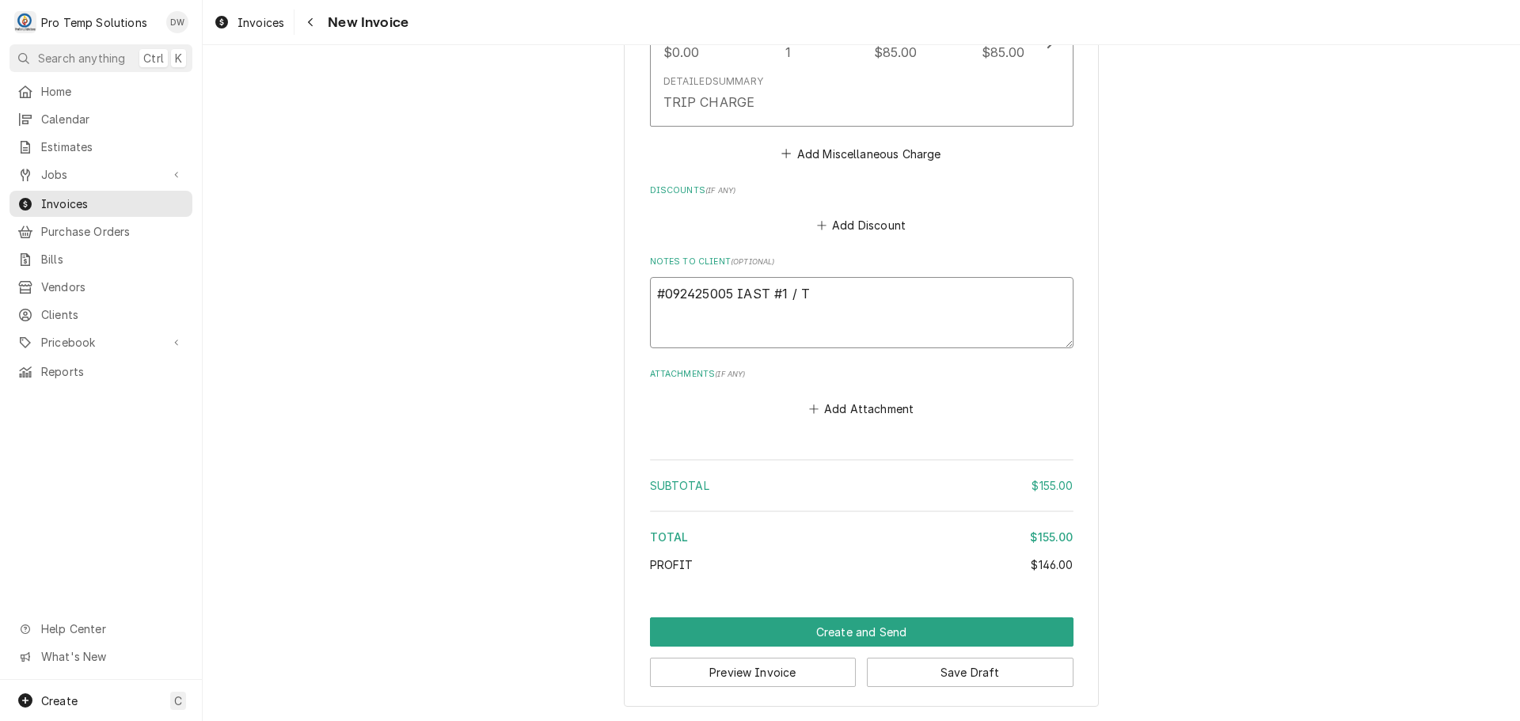
type textarea "#092425005 IAST #1 / T/"
type textarea "x"
type textarea "#092425005 IAST #1 / T/C"
type textarea "x"
type textarea "#092425005 IAST #1 / T/CO"
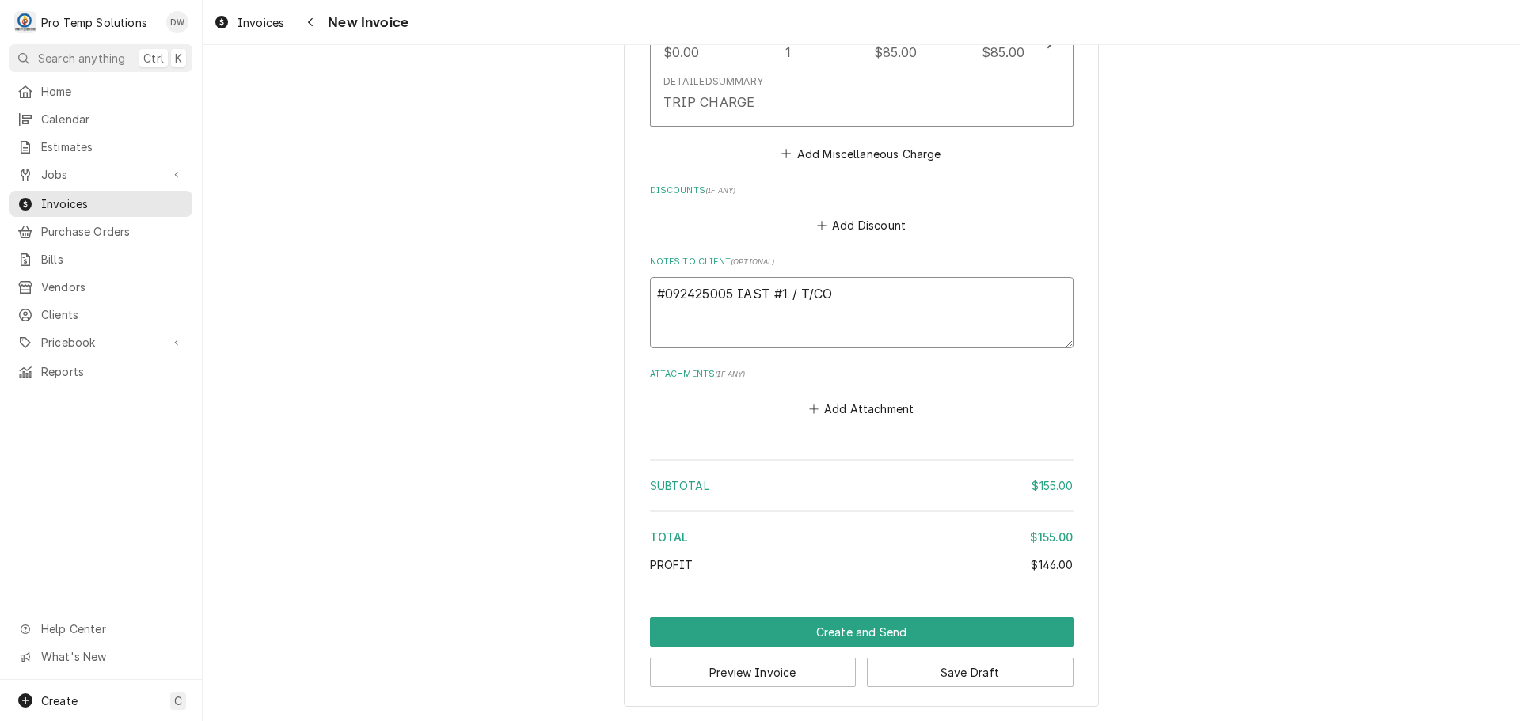
type textarea "x"
type textarea "#092425005 IAST #1 / T/COM"
type textarea "x"
type textarea "#092425005 IAST #1 / T/COMB"
type textarea "x"
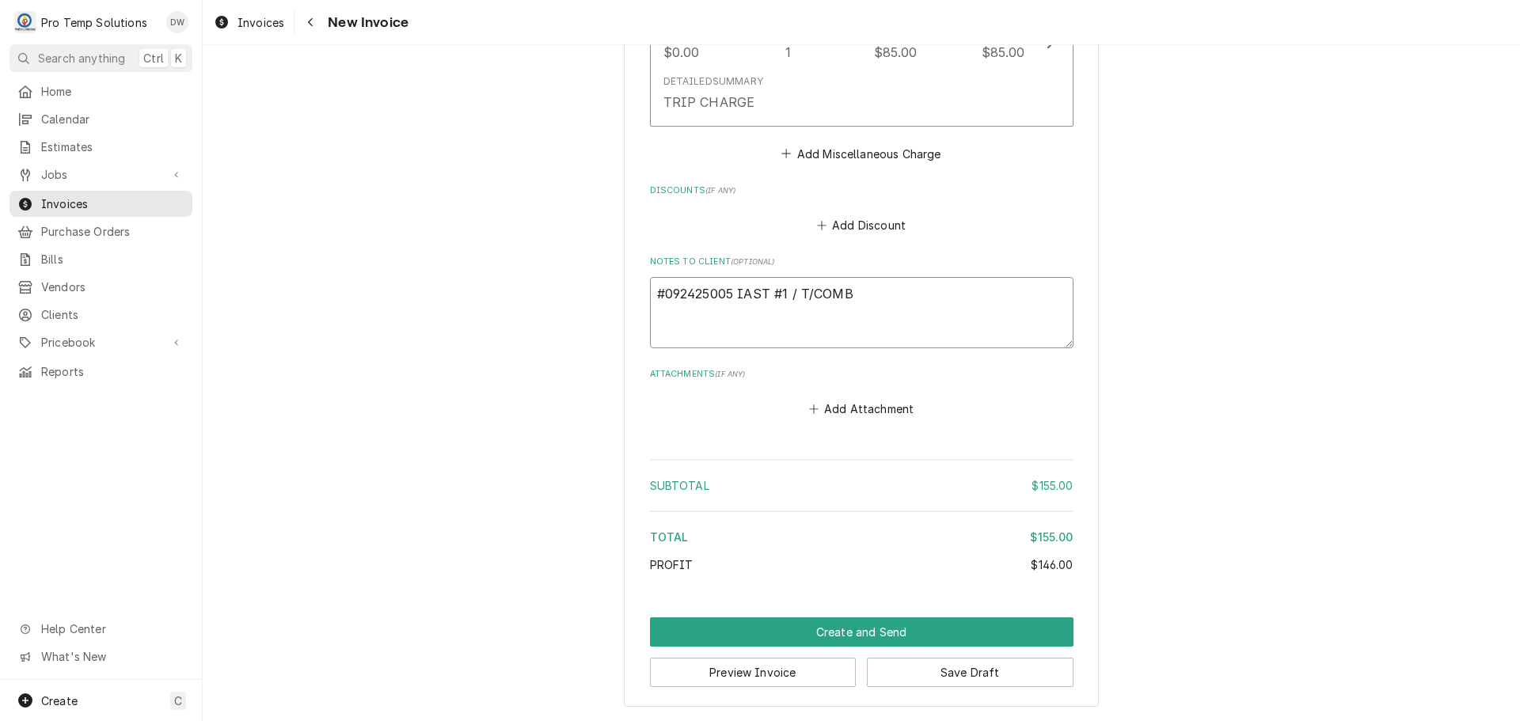
type textarea "#092425005 IAST #1 / T/COMBI"
type textarea "x"
type textarea "#092425005 IAST #1 / T/COMBI"
type textarea "x"
type textarea "#092425005 IAST #1 / T/COMBI O"
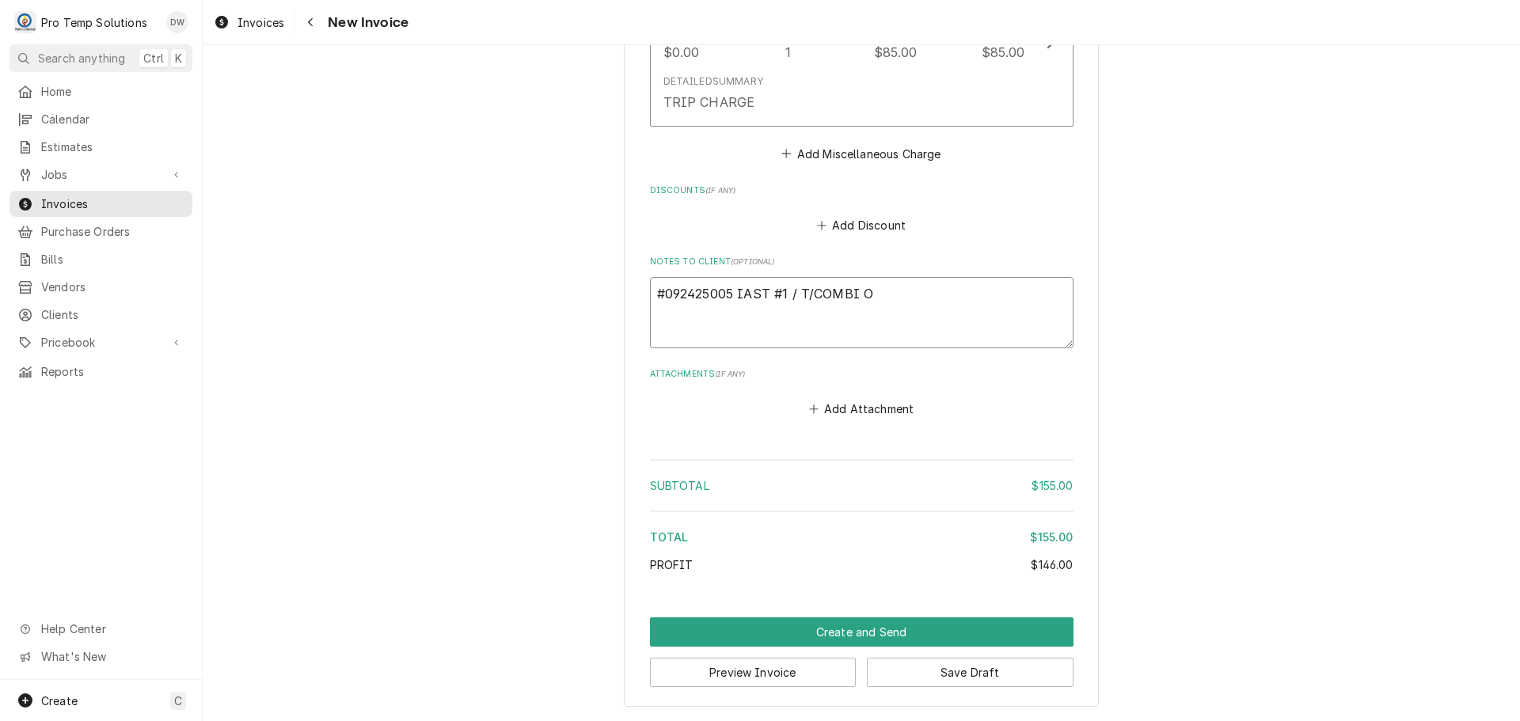
type textarea "x"
type textarea "#092425005 IAST #1 / T/COMBI OV"
type textarea "x"
type textarea "#092425005 IAST #1 / T/COMBI OVE"
type textarea "x"
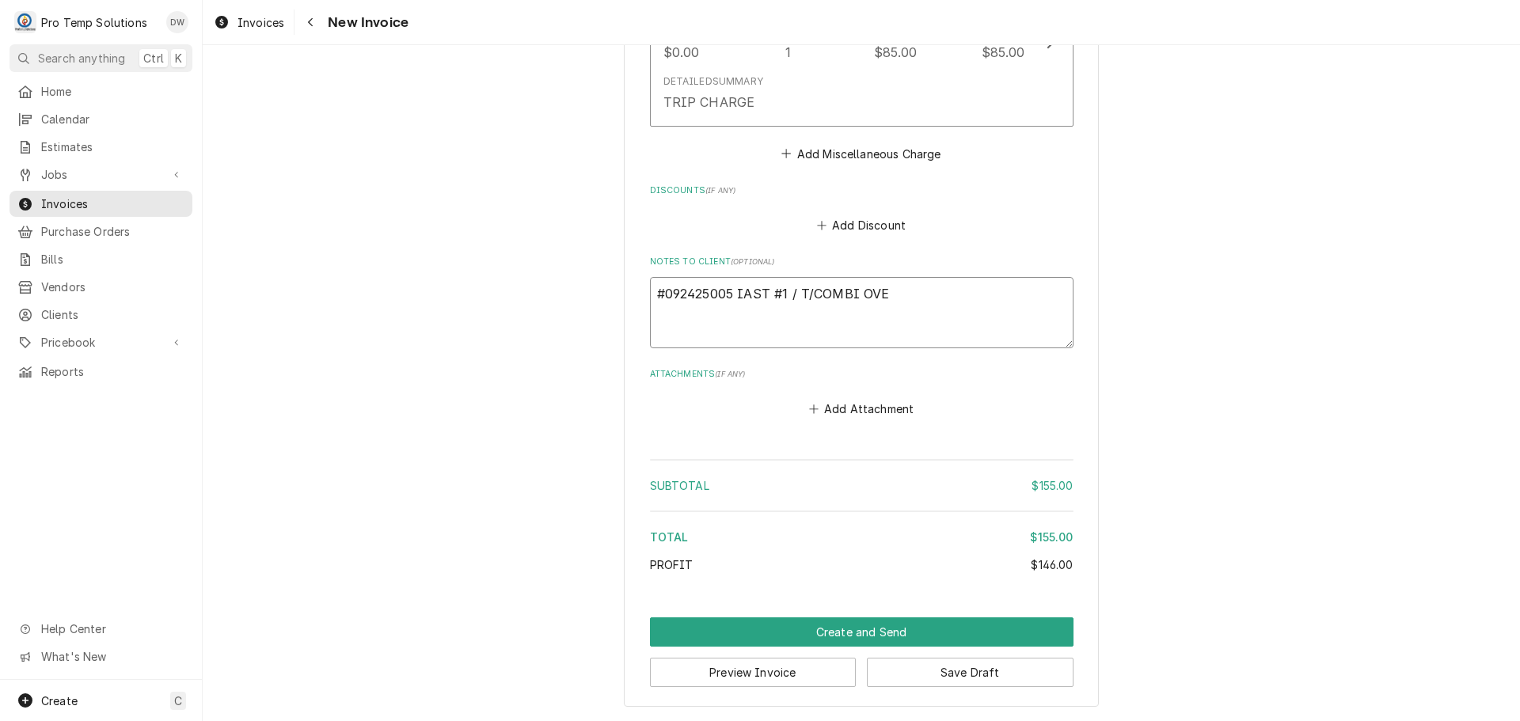
type textarea "#092425005 IAST #1 / T/COMBI OVEN"
type textarea "x"
type textarea "#092425005 IAST #1 / T/COMBI OVEN"
click at [770, 671] on button "Preview Invoice" at bounding box center [753, 672] width 207 height 29
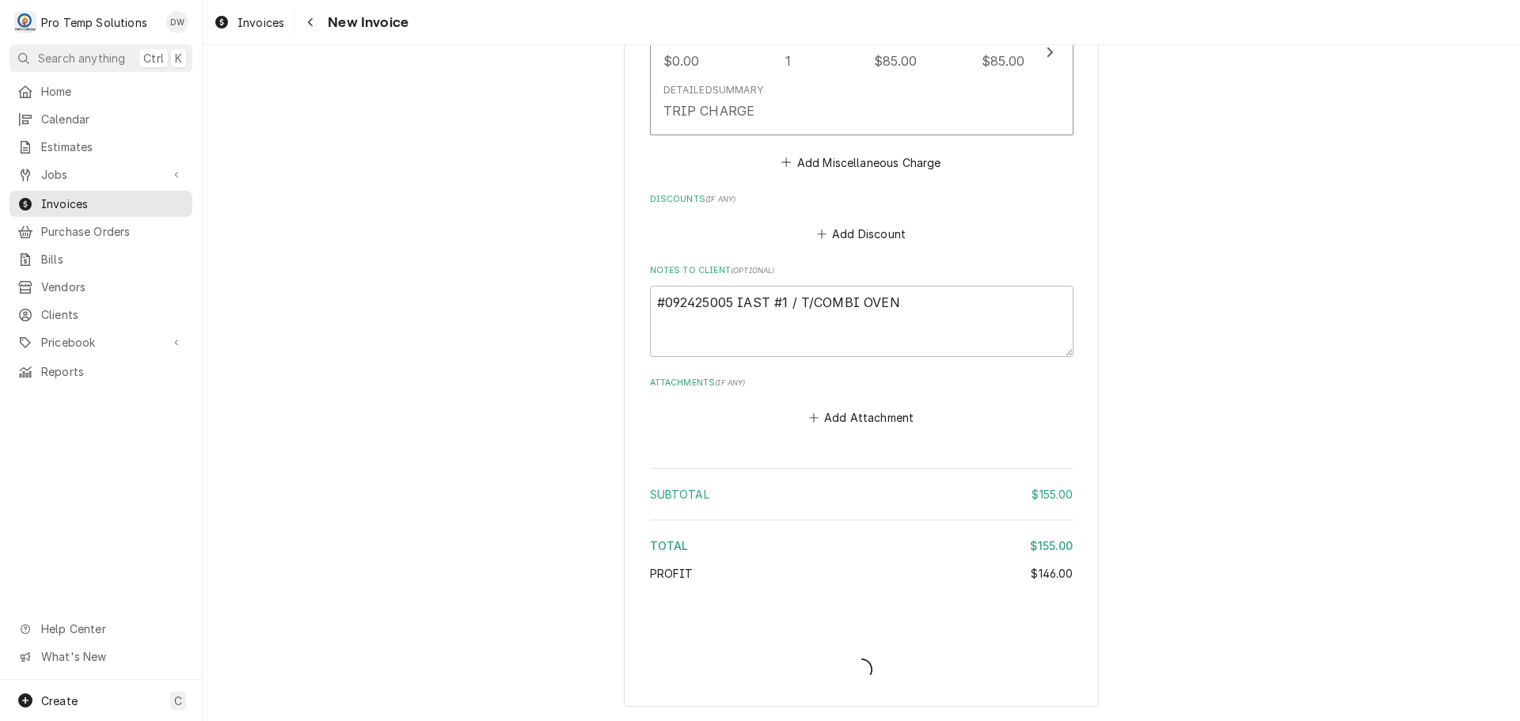
type textarea "x"
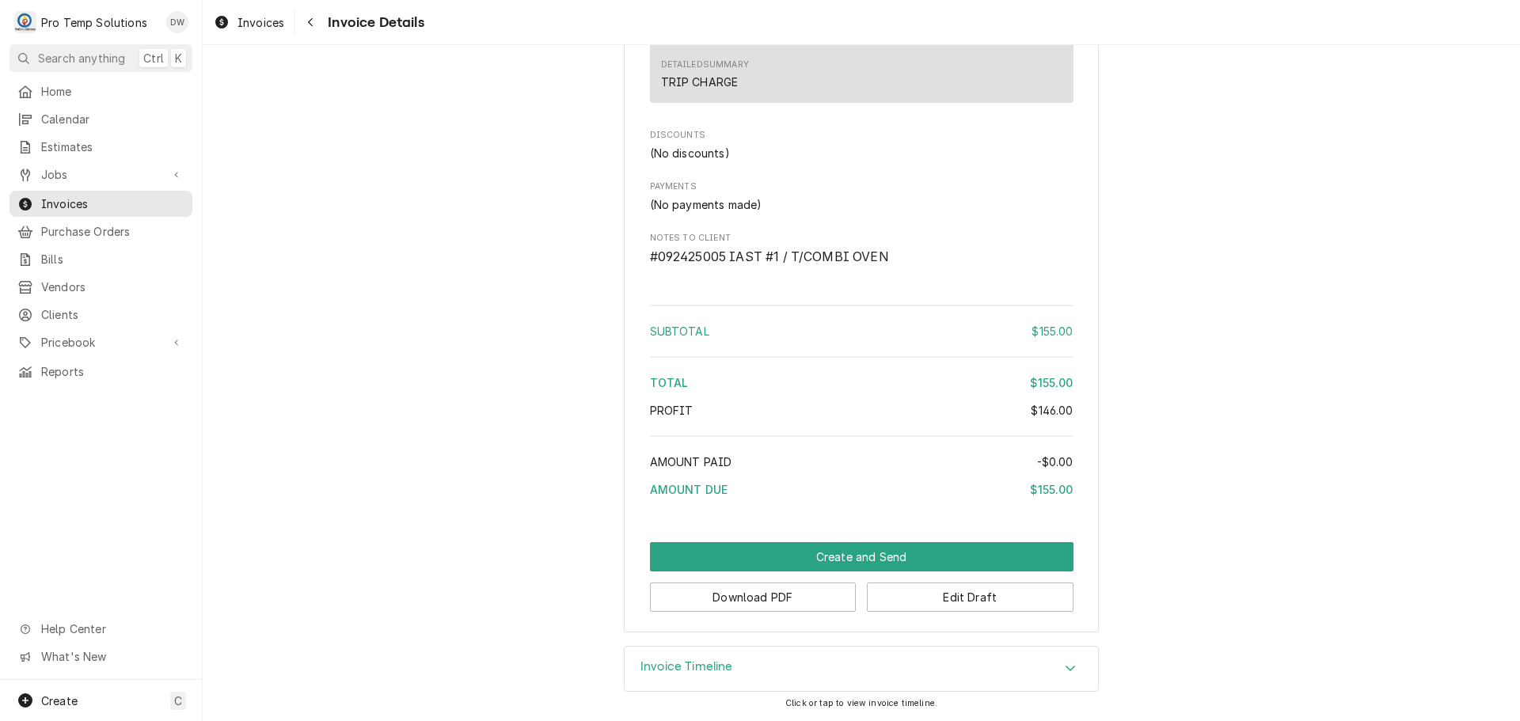
scroll to position [1305, 0]
click at [957, 595] on button "Edit Draft" at bounding box center [970, 597] width 207 height 29
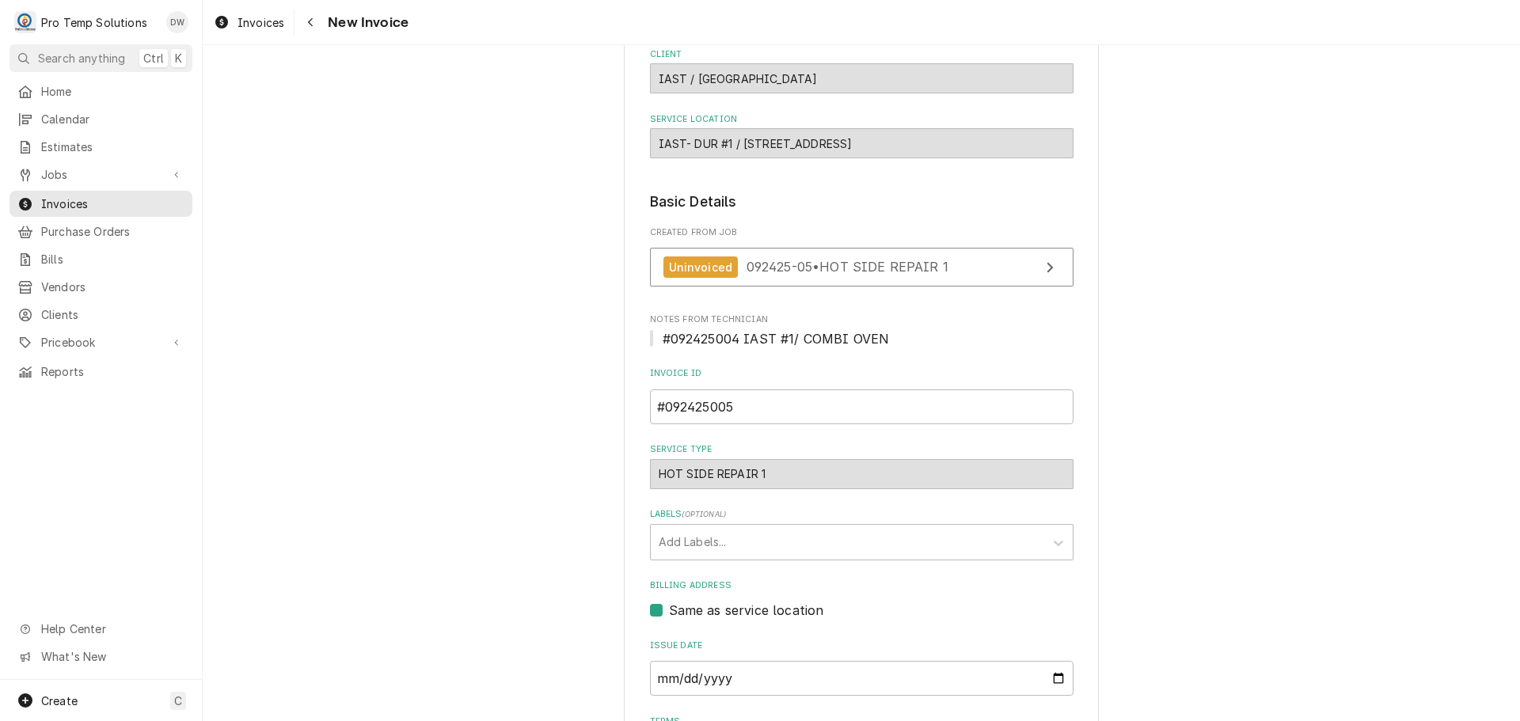
scroll to position [79, 0]
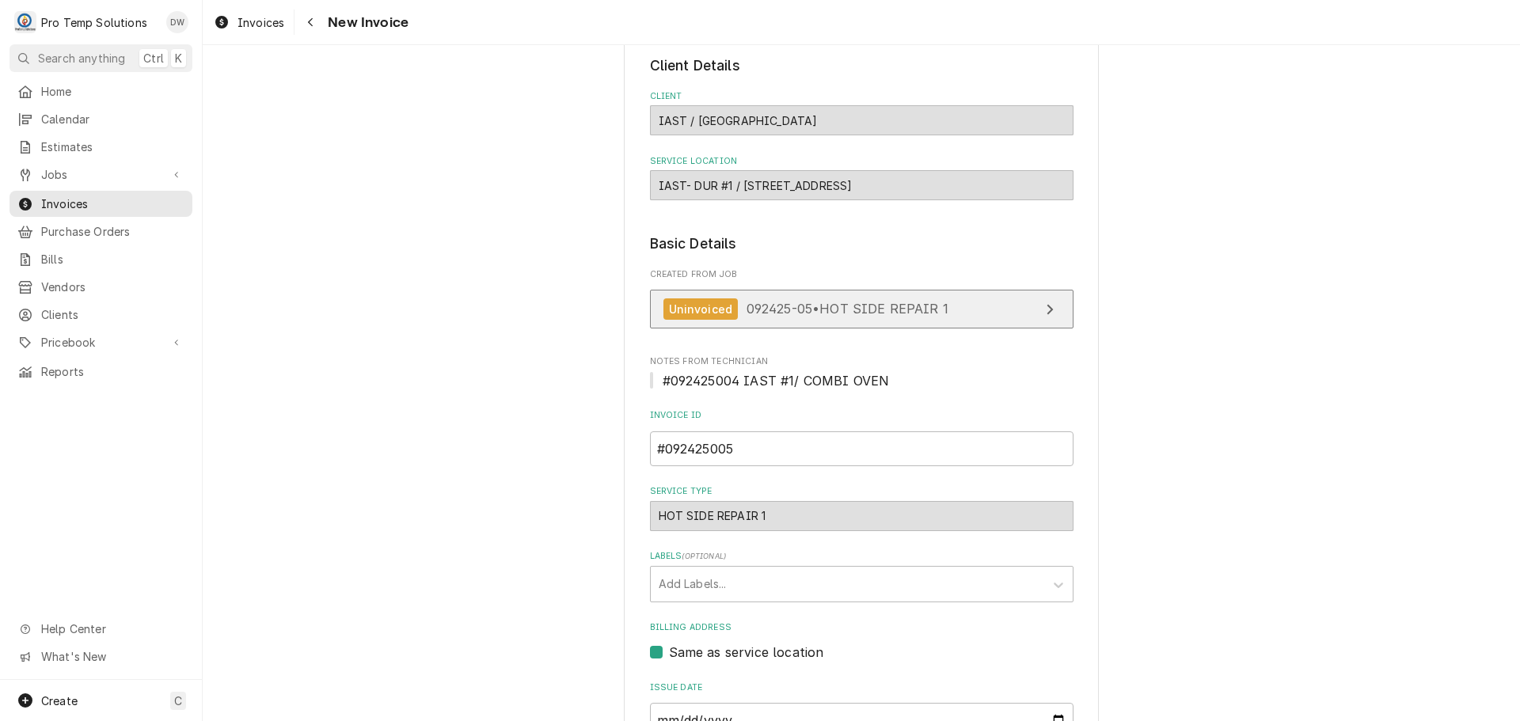
click at [846, 316] on span "092425-05 • HOT SIDE REPAIR 1" at bounding box center [848, 309] width 202 height 16
type textarea "x"
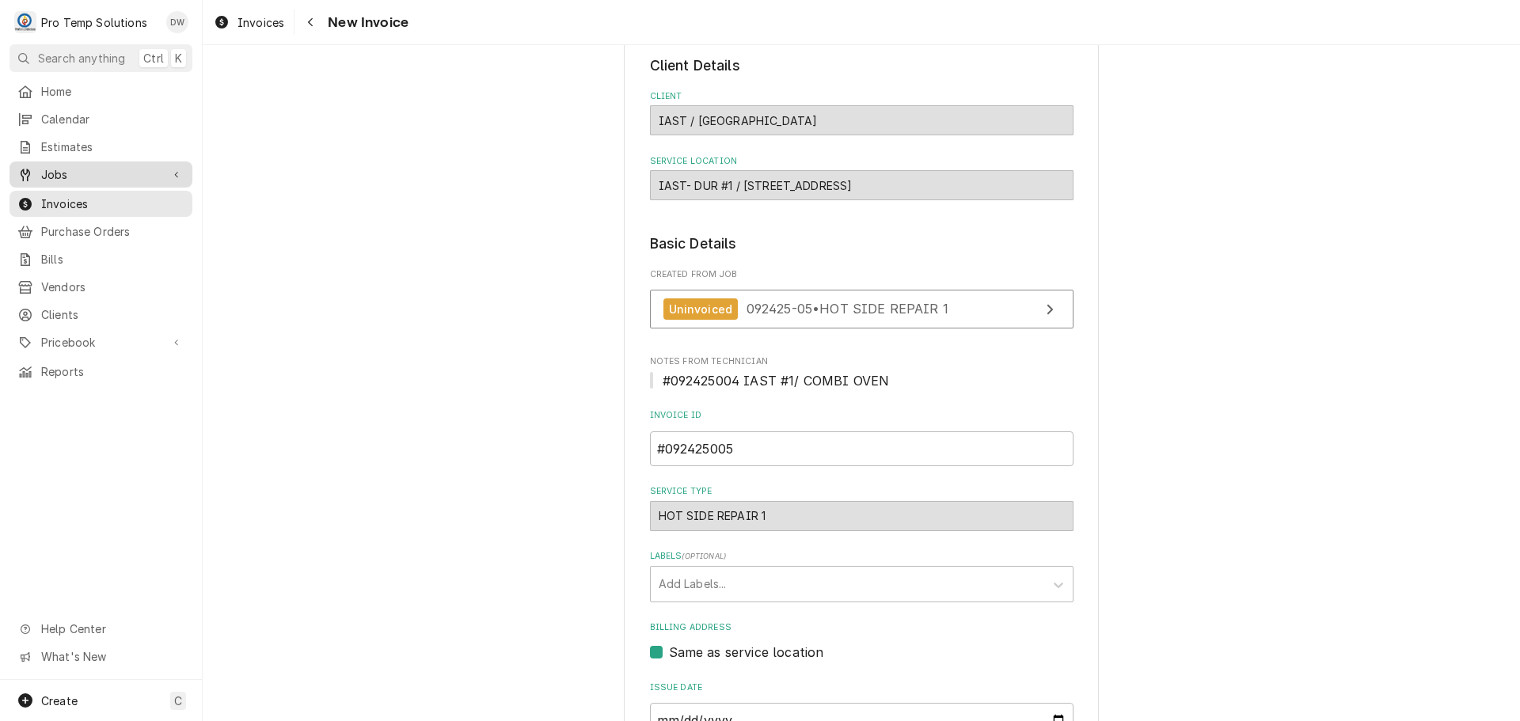
click at [69, 166] on span "Jobs" at bounding box center [101, 174] width 120 height 17
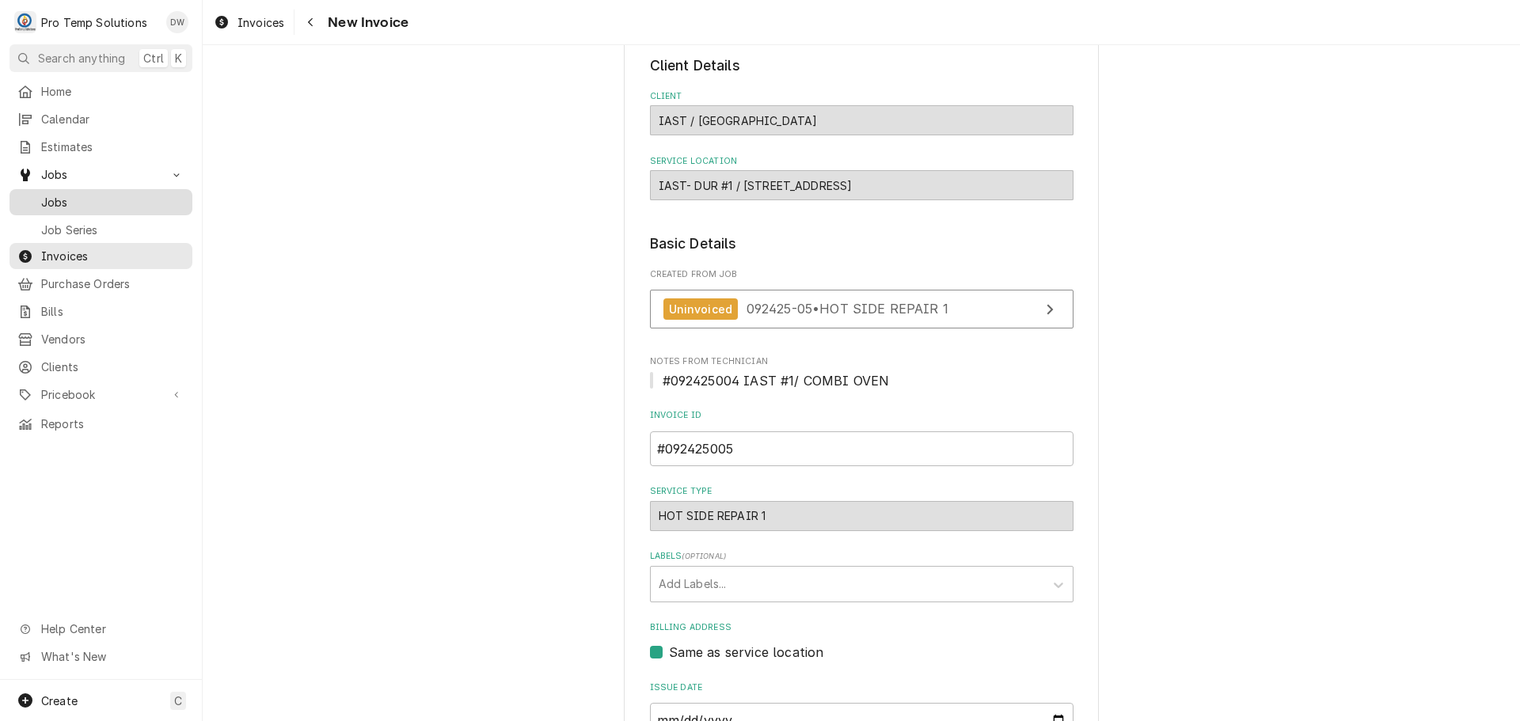
click at [63, 194] on span "Jobs" at bounding box center [112, 202] width 143 height 17
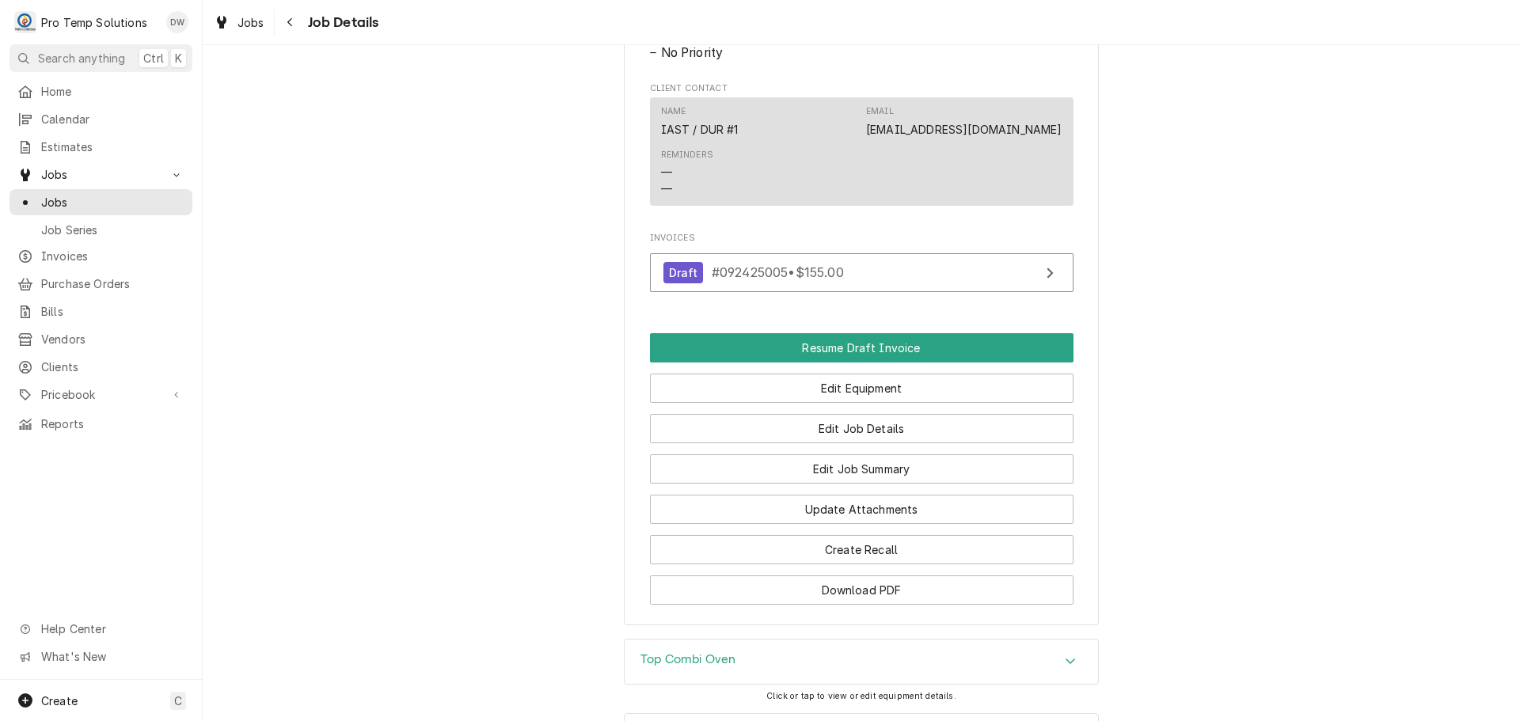
scroll to position [871, 0]
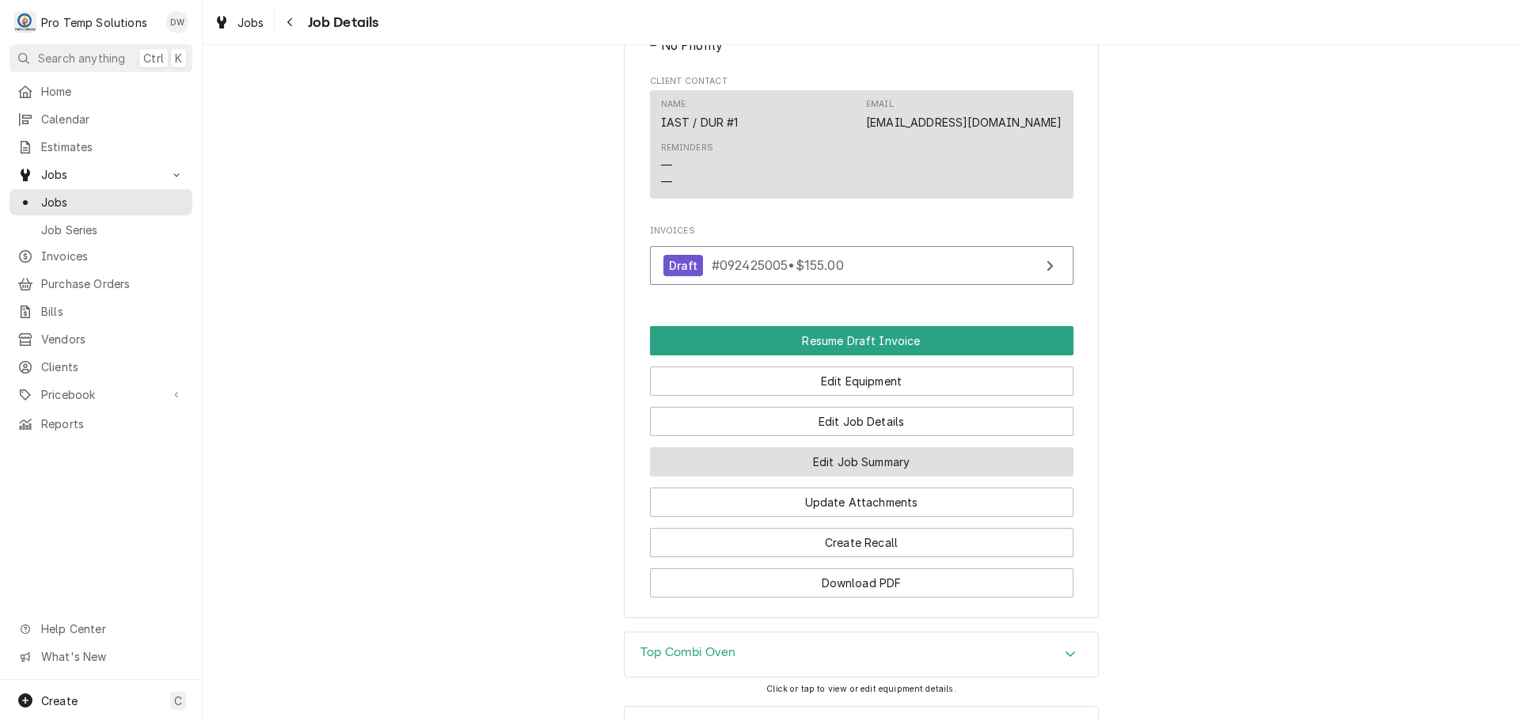
click at [841, 477] on button "Edit Job Summary" at bounding box center [862, 461] width 424 height 29
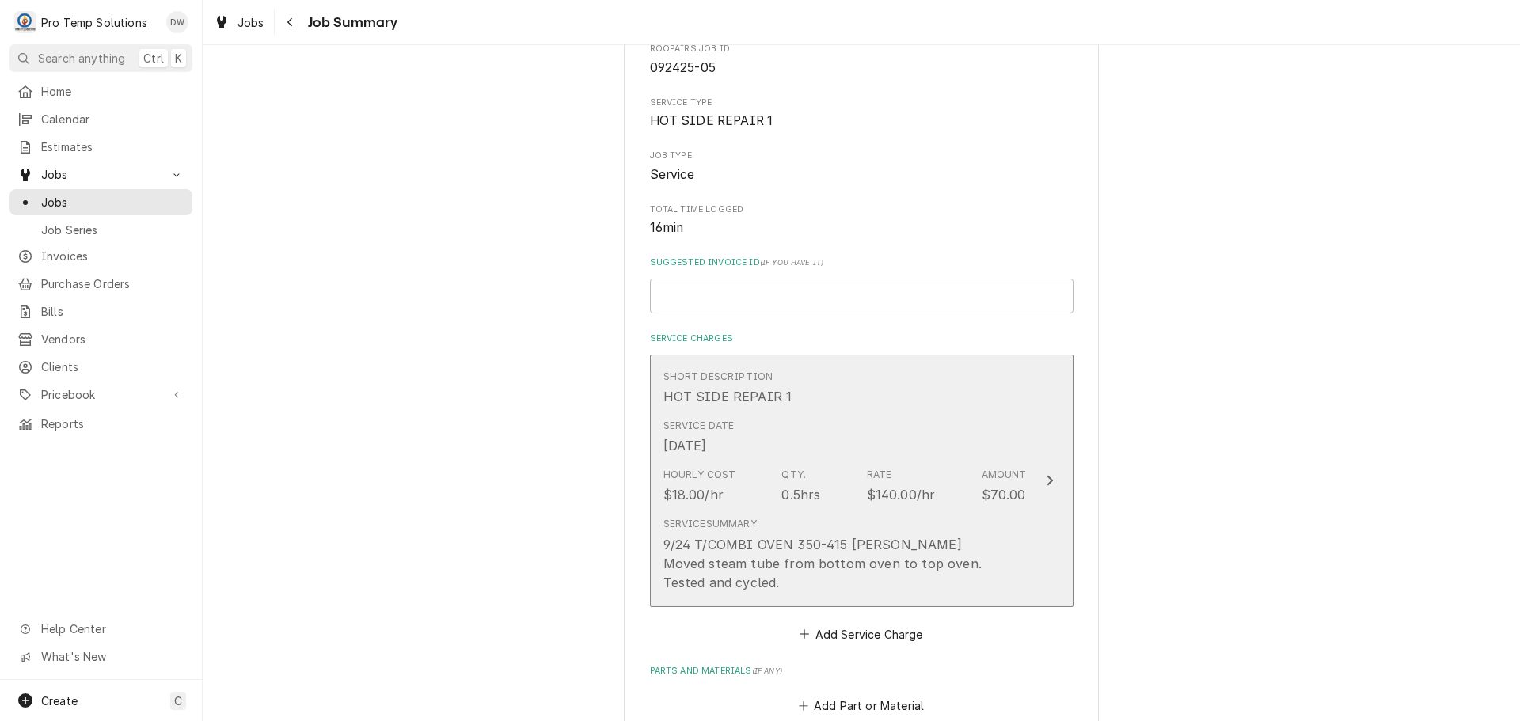
scroll to position [158, 0]
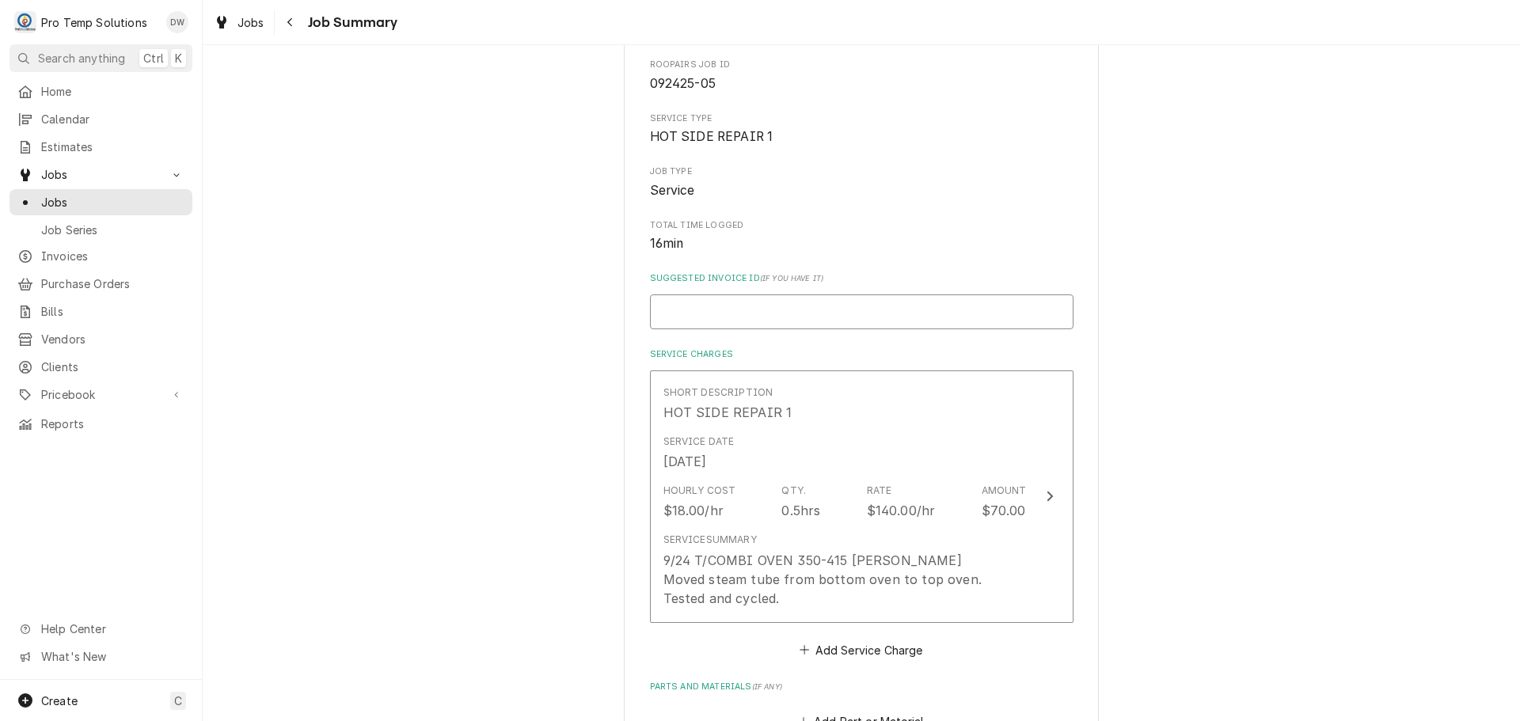
click at [713, 296] on input "Suggested Invoice ID ( if you have it )" at bounding box center [862, 312] width 424 height 35
type textarea "x"
type input "#"
type textarea "x"
type input "#0"
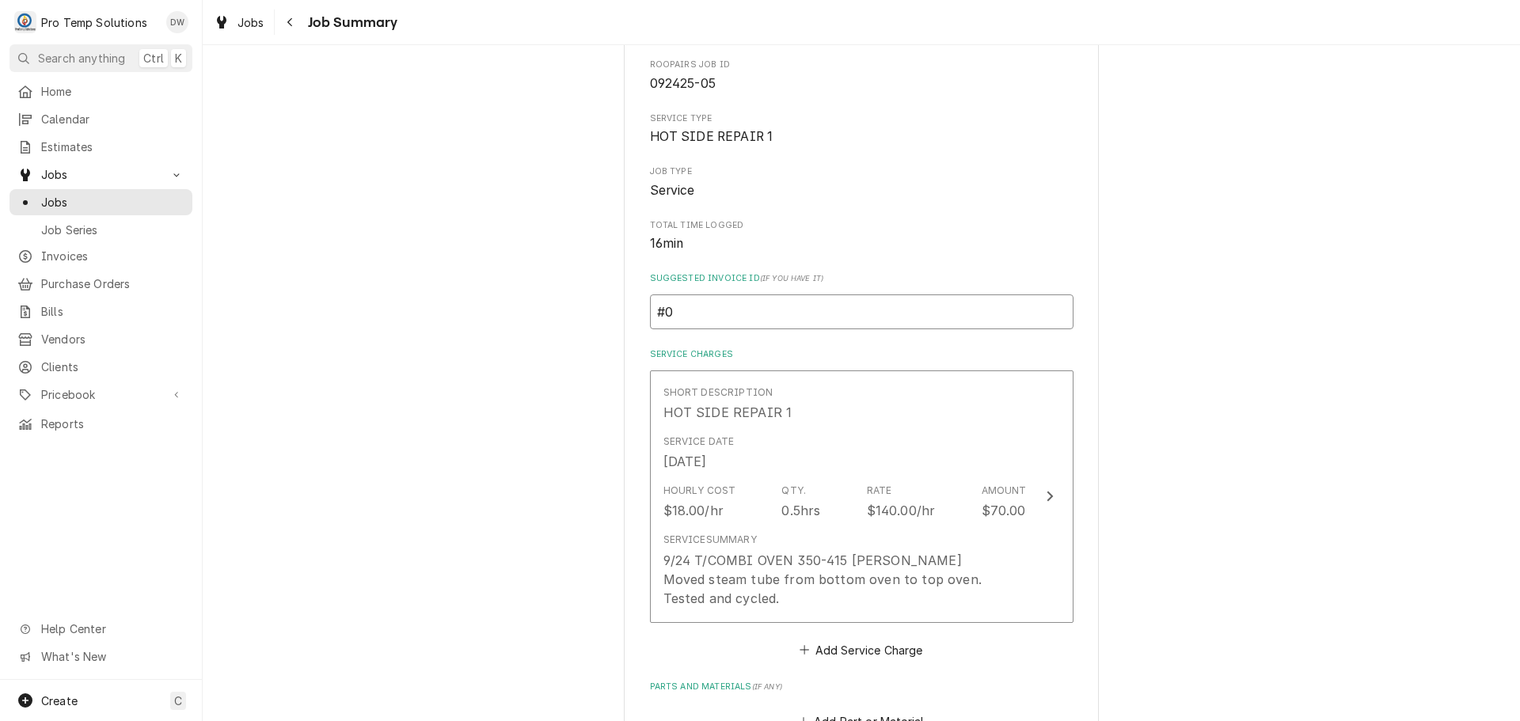
type textarea "x"
type input "#09"
type textarea "x"
type input "#092"
type textarea "x"
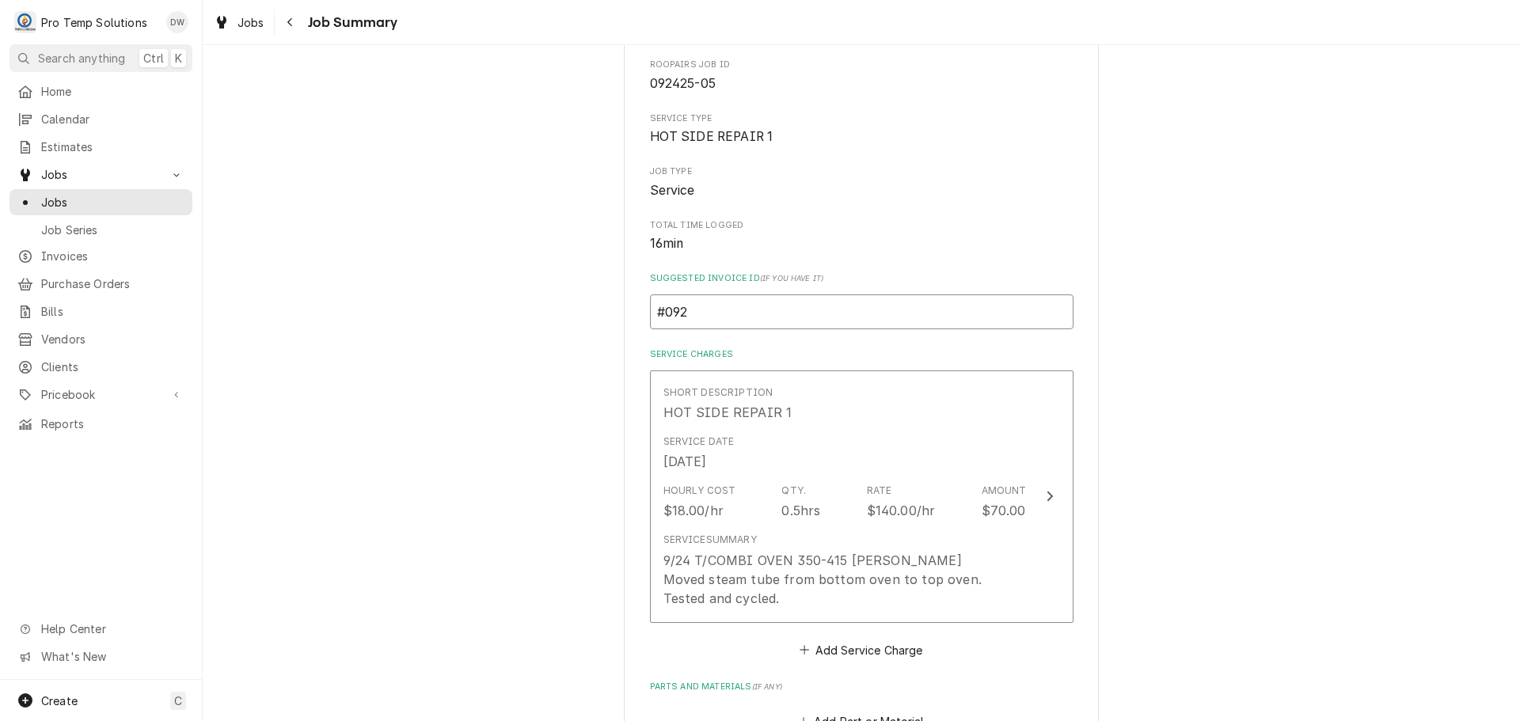
type input "#0924"
type textarea "x"
type input "#09242"
type textarea "x"
type input "#092425"
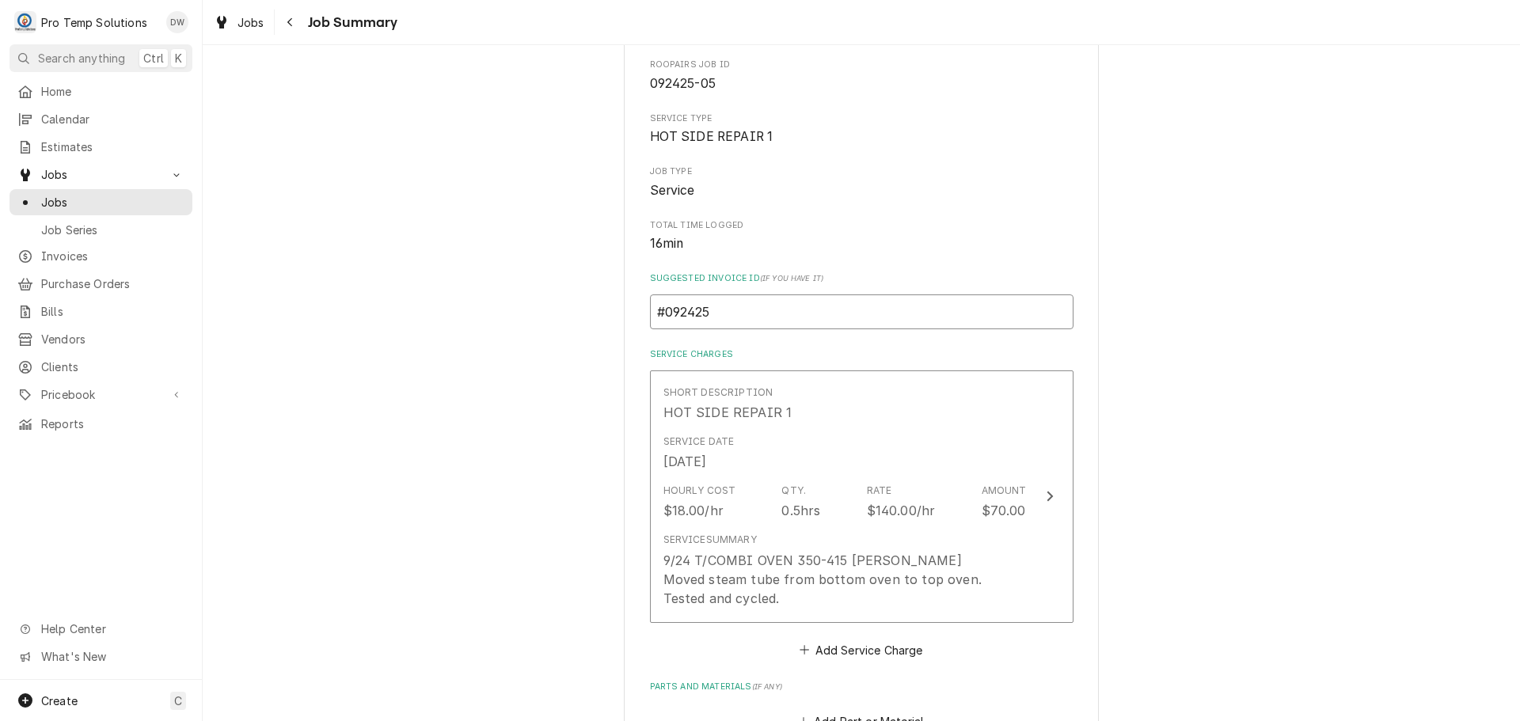
type textarea "x"
type input "#0924250"
type textarea "x"
type input "#09242500"
type textarea "x"
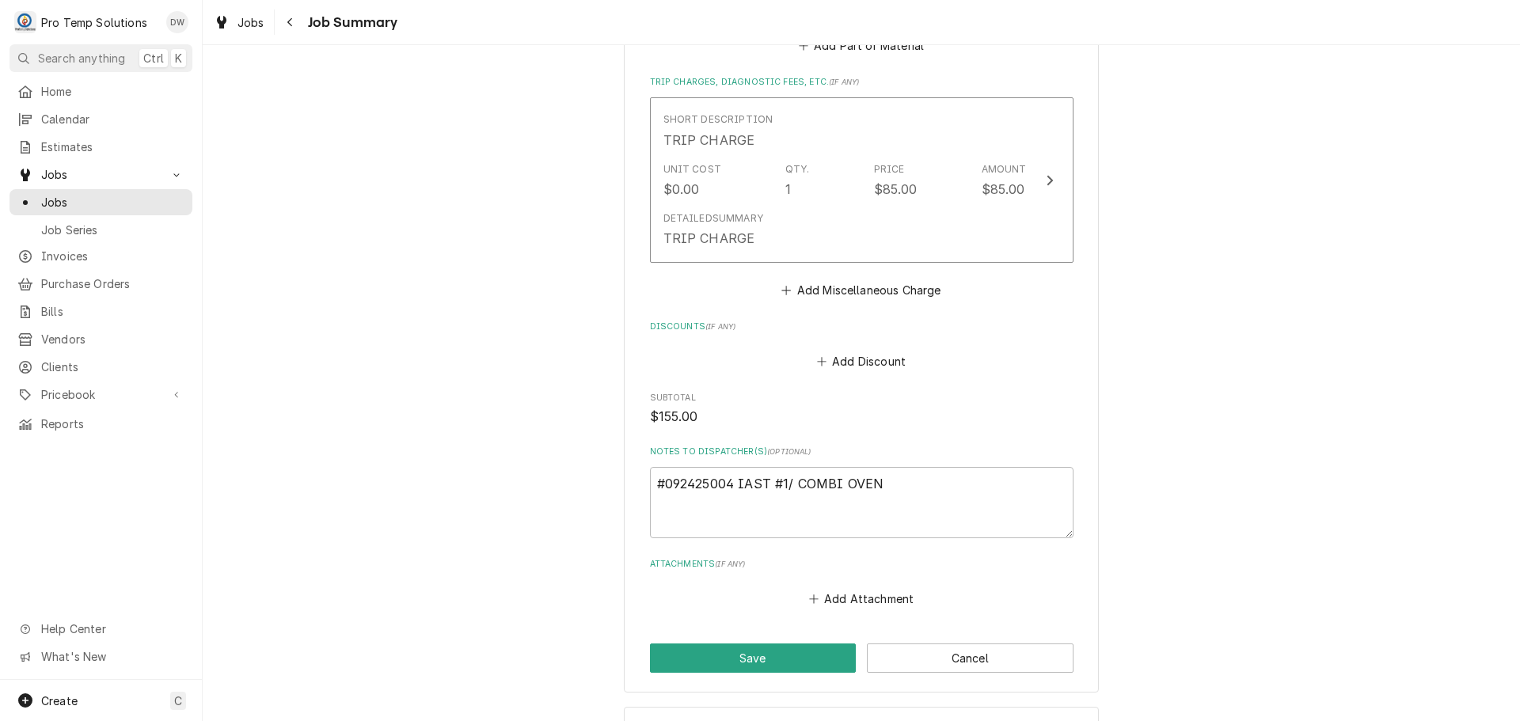
scroll to position [970, 0]
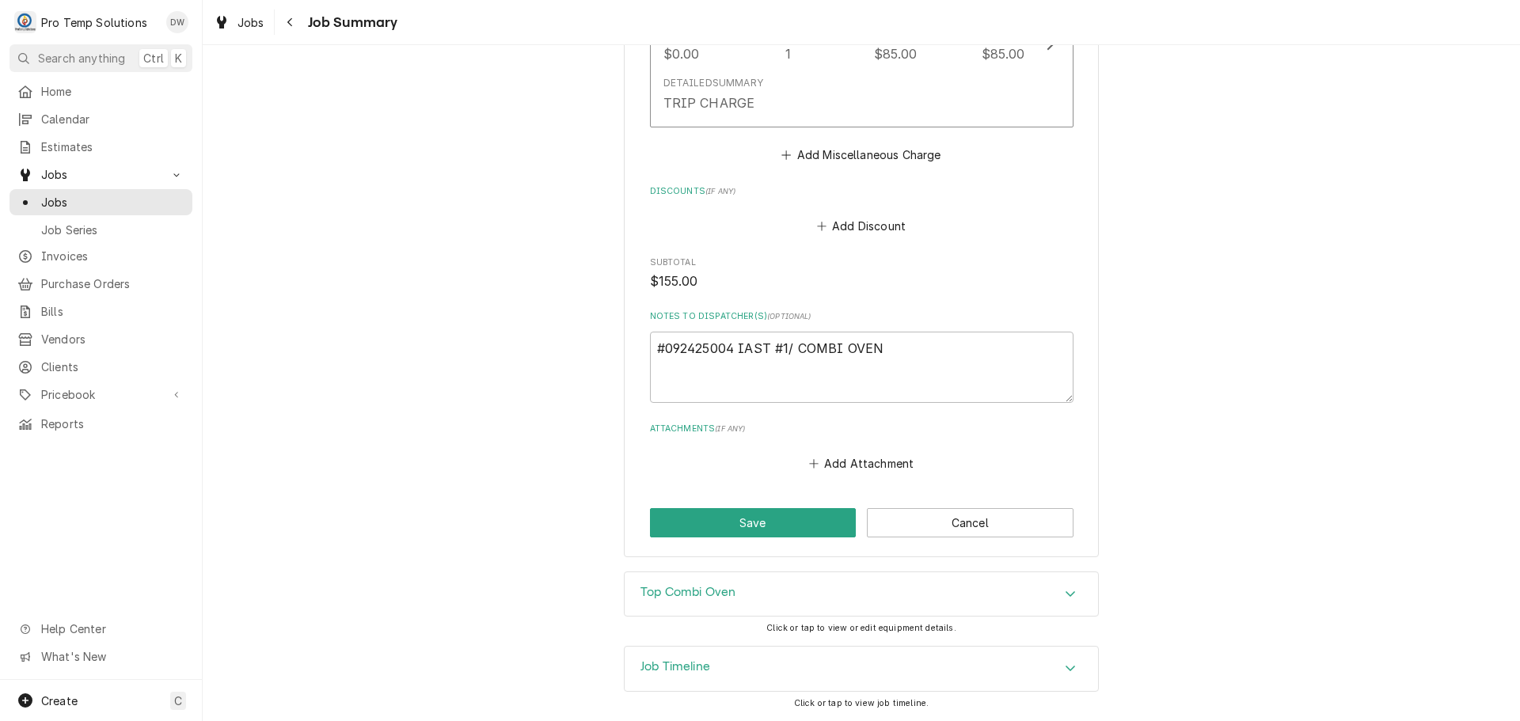
type input "#092425005"
click at [729, 348] on textarea "#092425004 IAST #1/ COMBI OVEN" at bounding box center [862, 367] width 424 height 71
type textarea "x"
type textarea "#09242500 IAST #1/ COMBI OVEN"
type textarea "x"
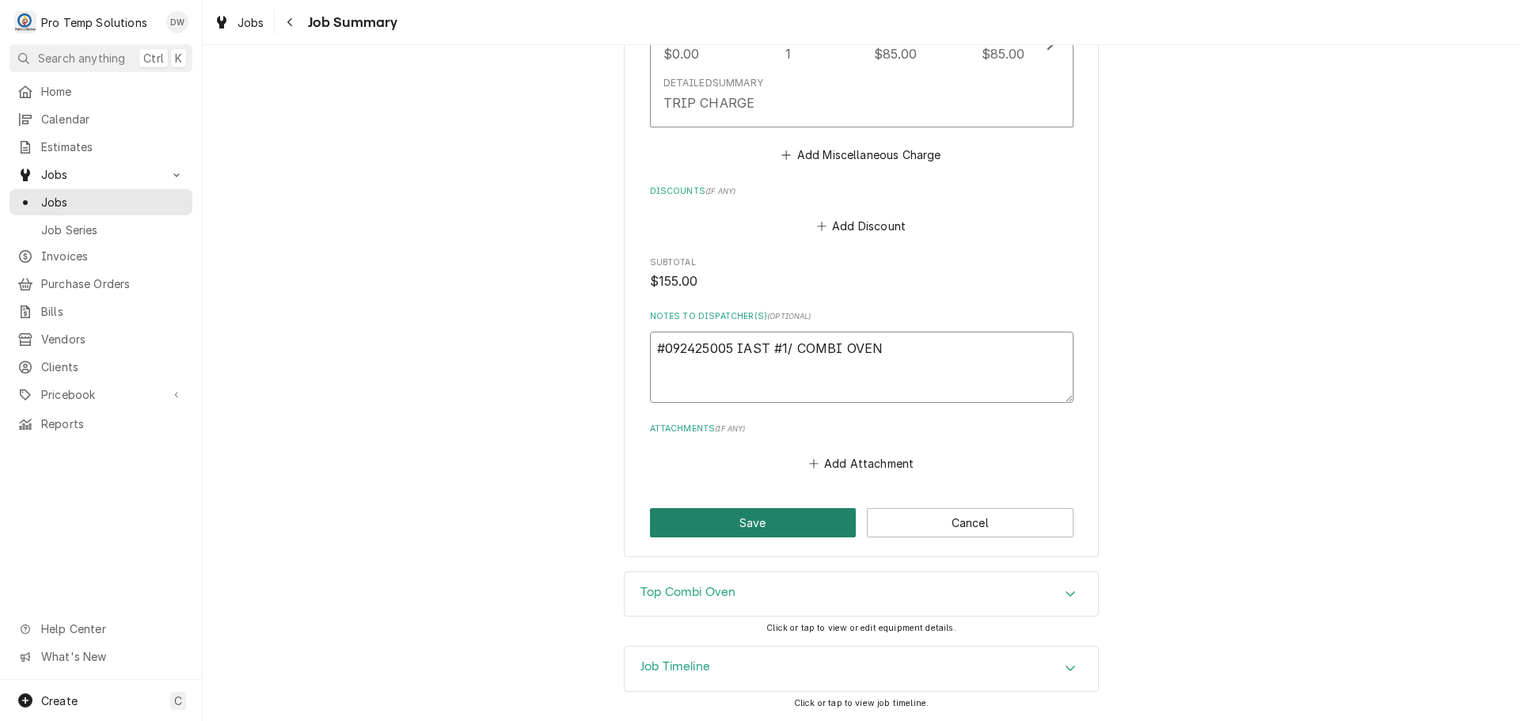
type textarea "#092425005 IAST #1/ COMBI OVEN"
click at [763, 525] on button "Save" at bounding box center [753, 522] width 207 height 29
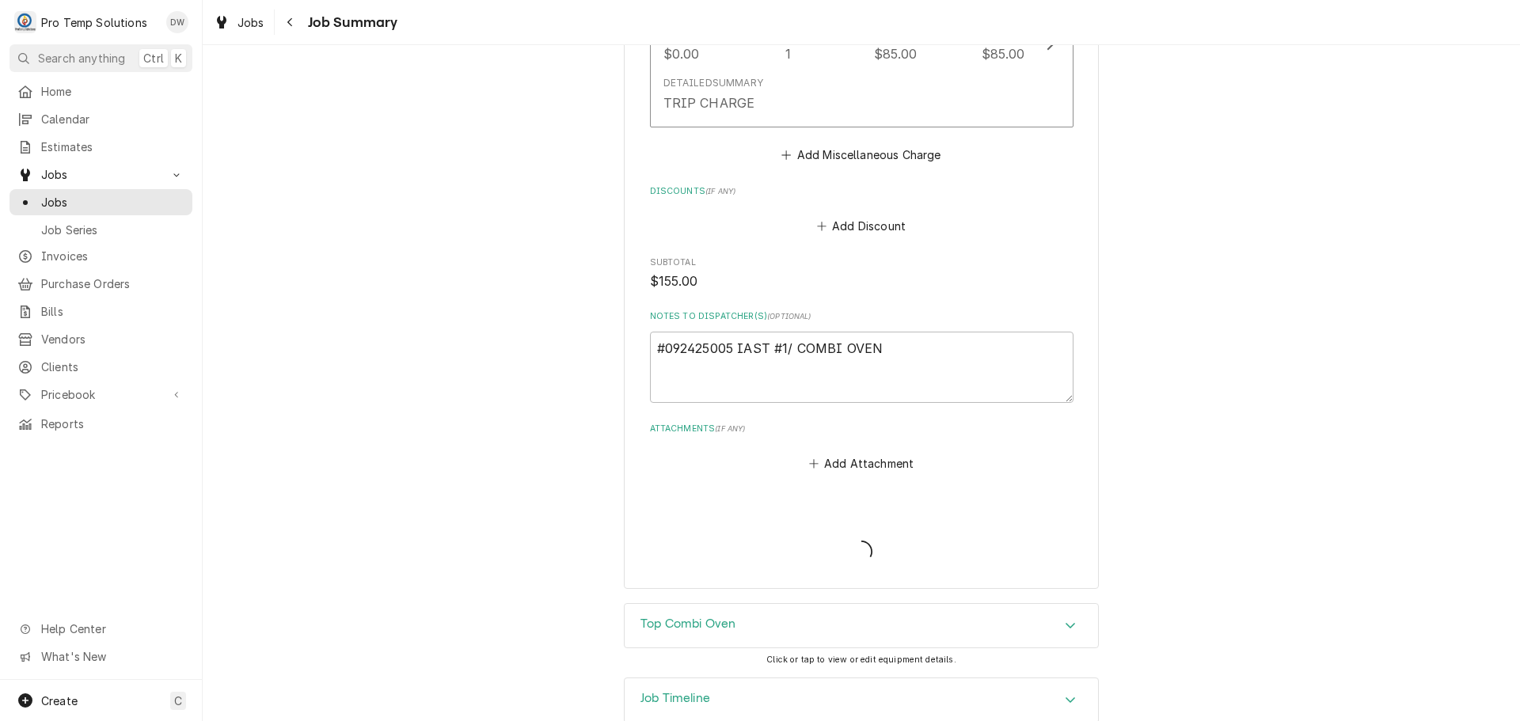
type textarea "x"
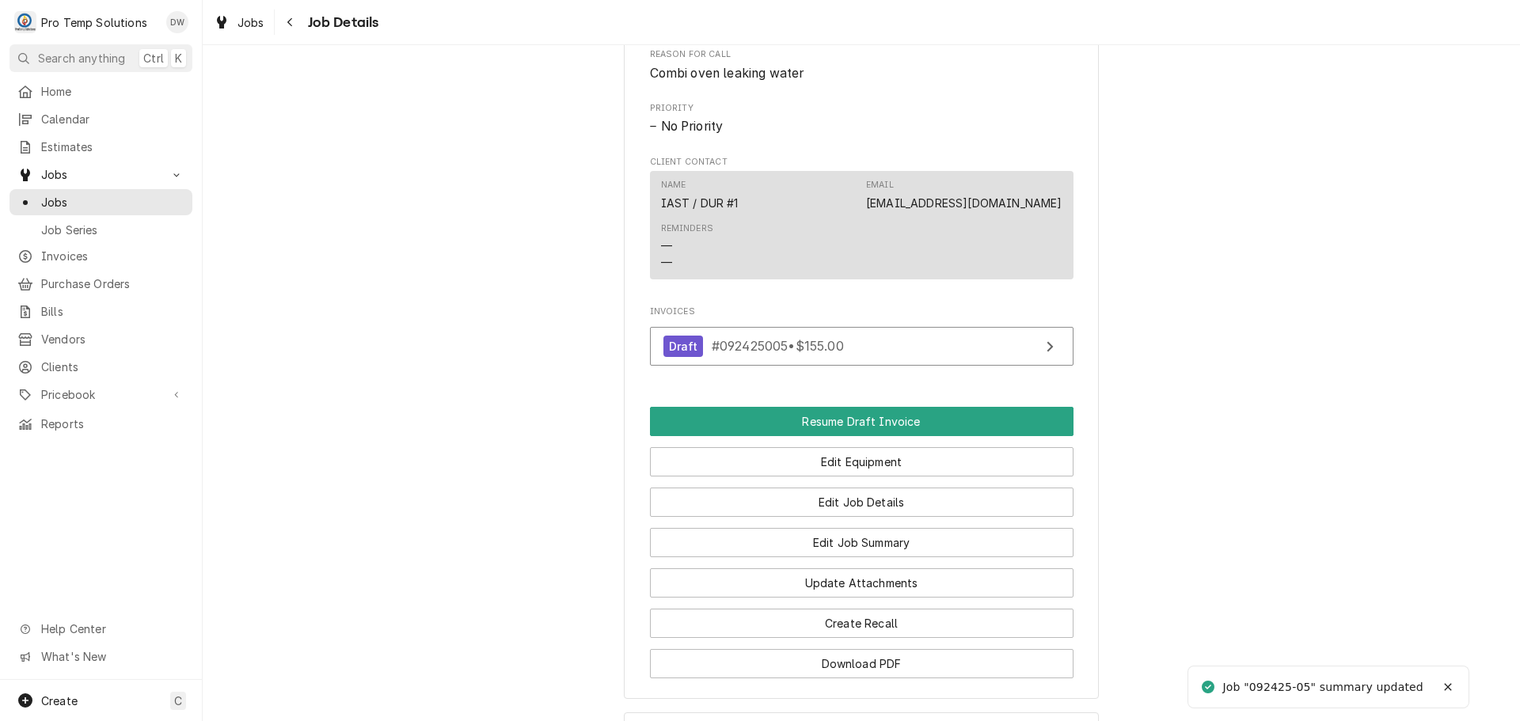
scroll to position [792, 0]
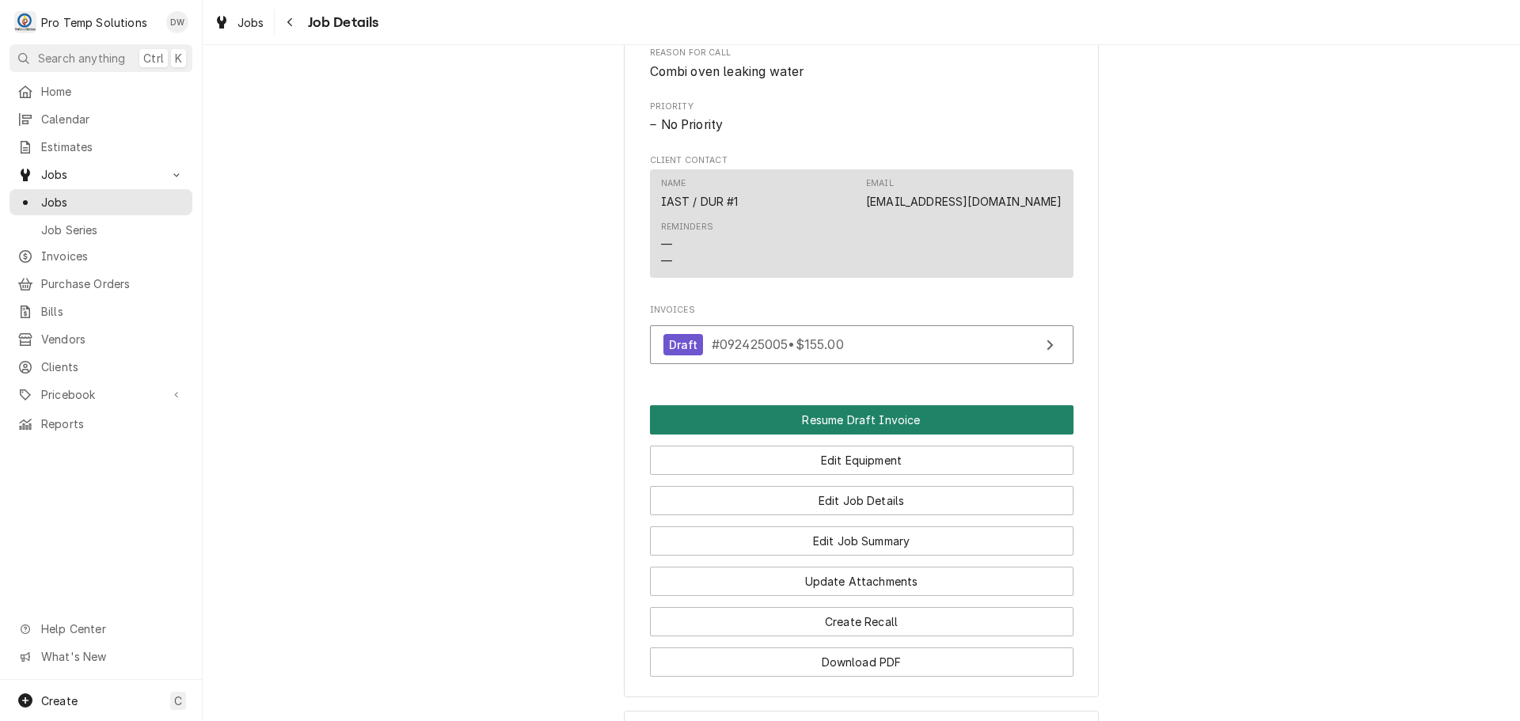
click at [854, 435] on button "Resume Draft Invoice" at bounding box center [862, 419] width 424 height 29
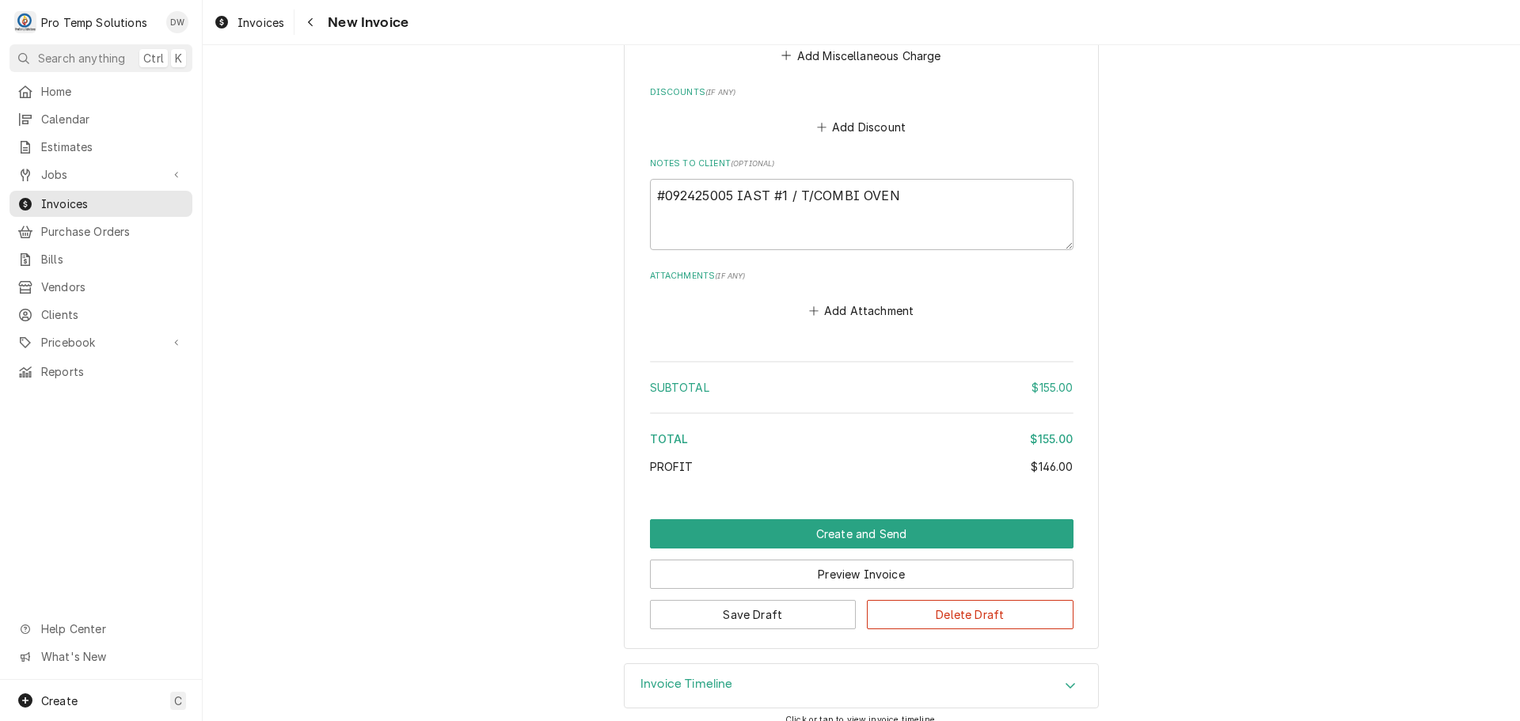
scroll to position [1613, 0]
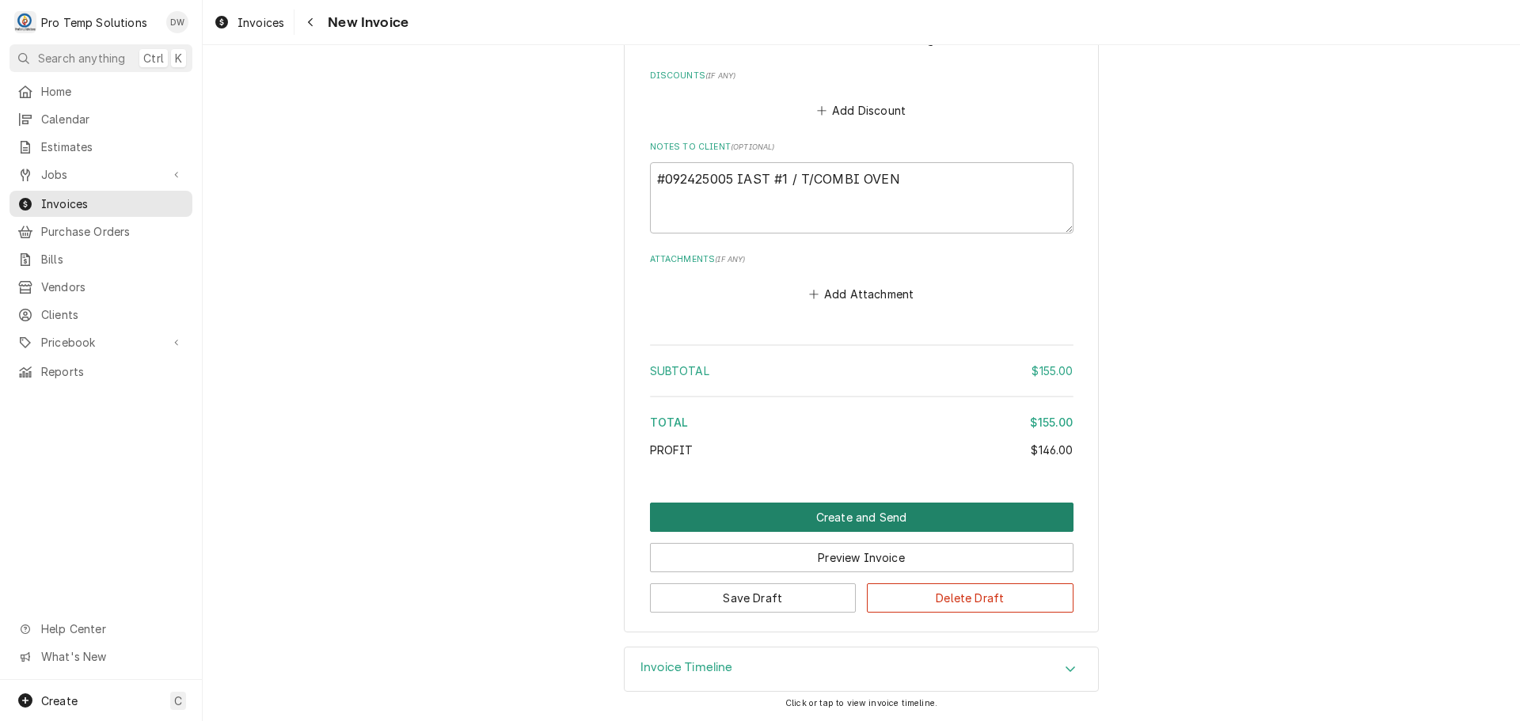
click at [854, 519] on button "Create and Send" at bounding box center [862, 517] width 424 height 29
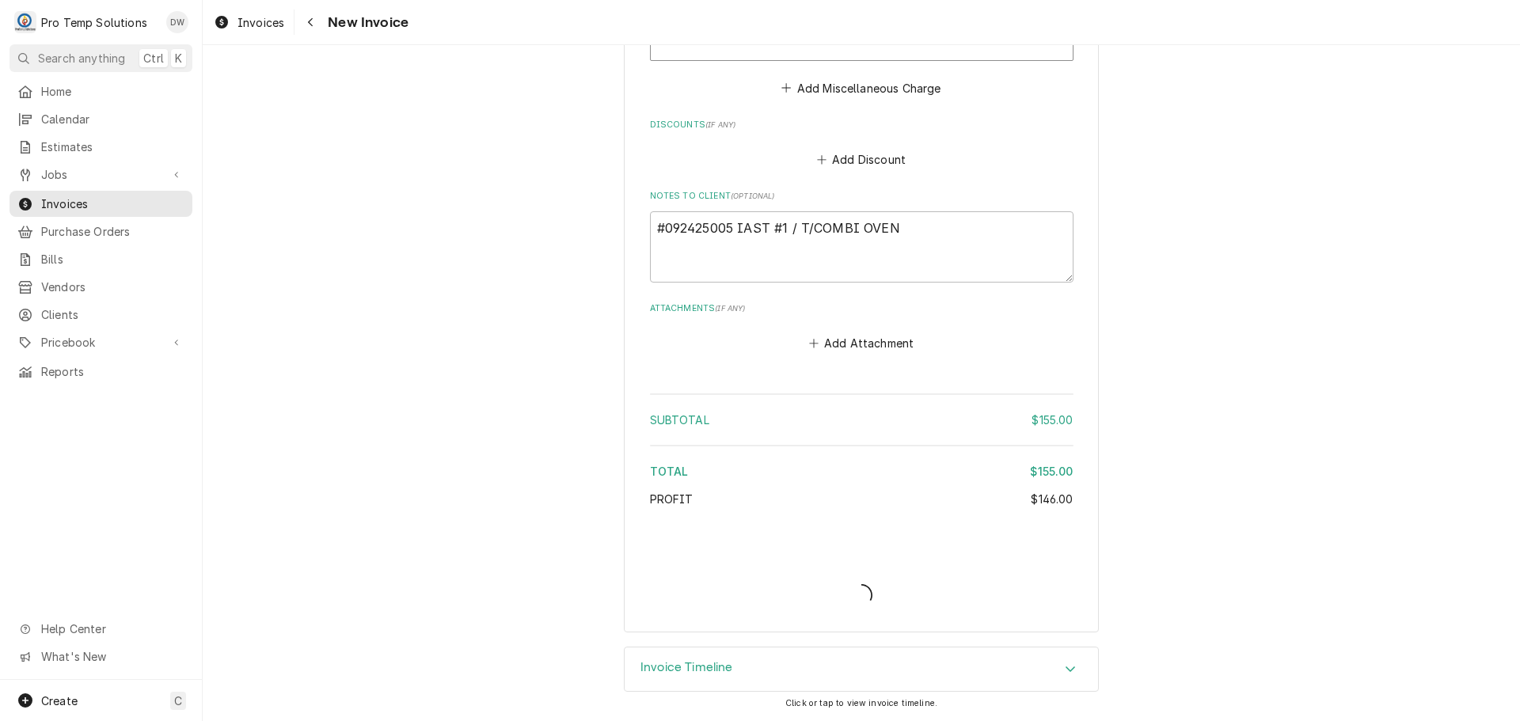
type textarea "x"
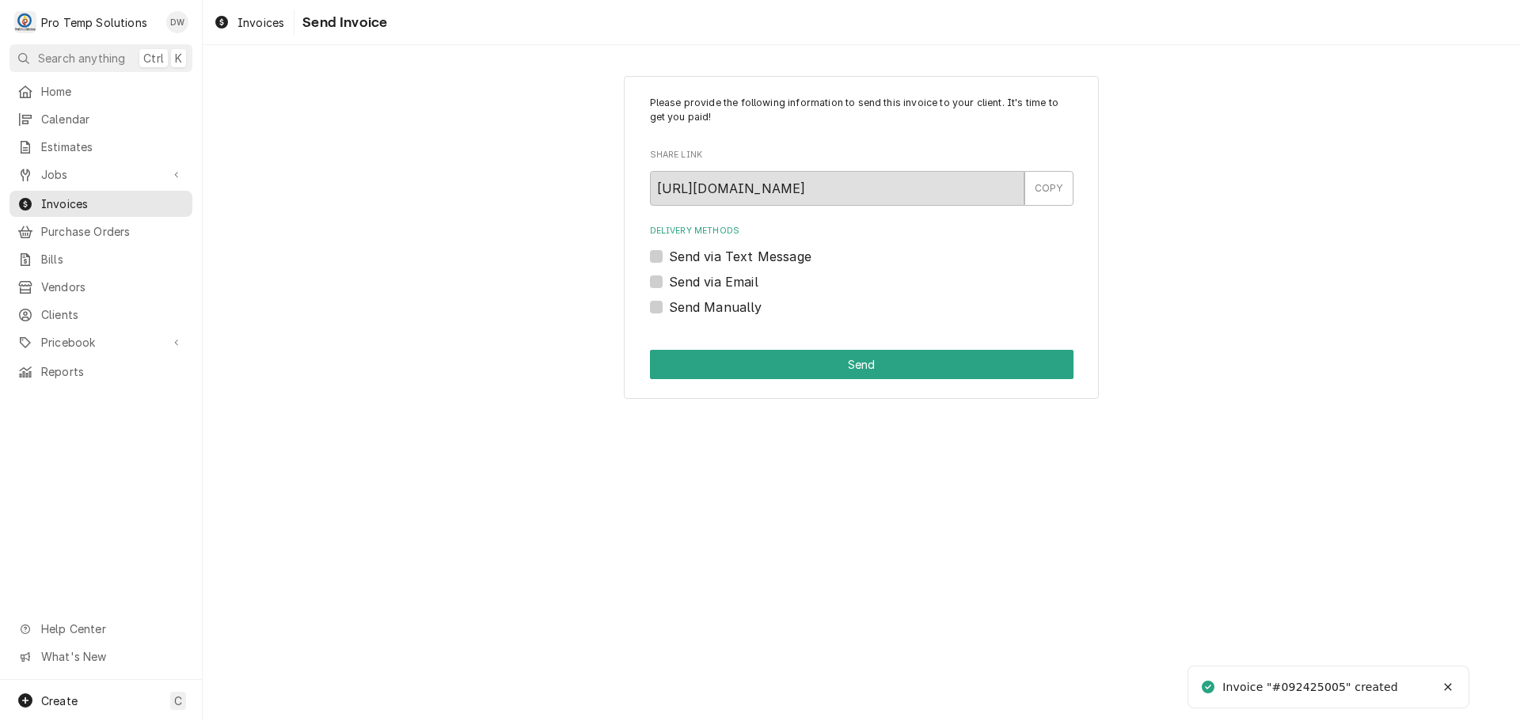
click at [669, 279] on label "Send via Email" at bounding box center [713, 281] width 89 height 19
click at [669, 279] on input "Send via Email" at bounding box center [881, 289] width 424 height 35
checkbox input "true"
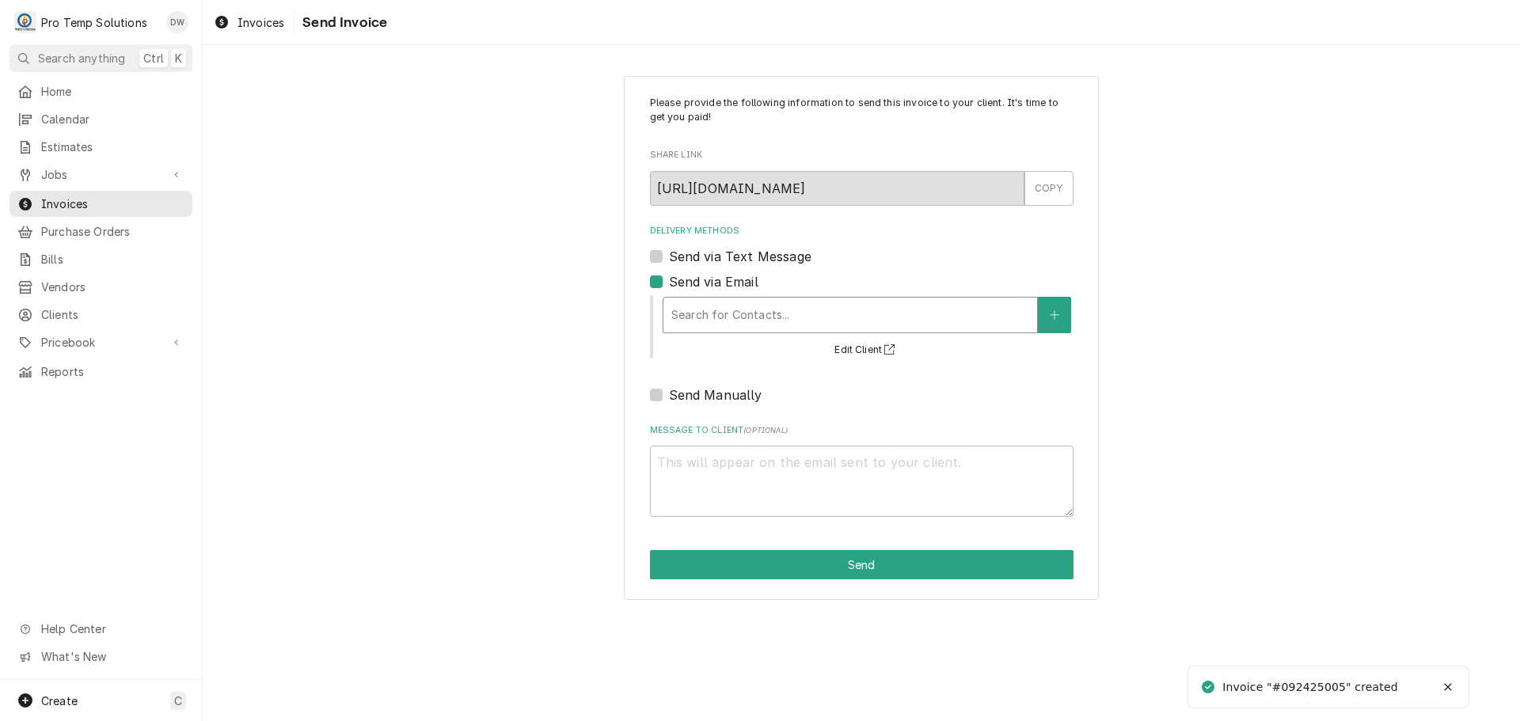
click at [808, 315] on div "Delivery Methods" at bounding box center [850, 315] width 358 height 29
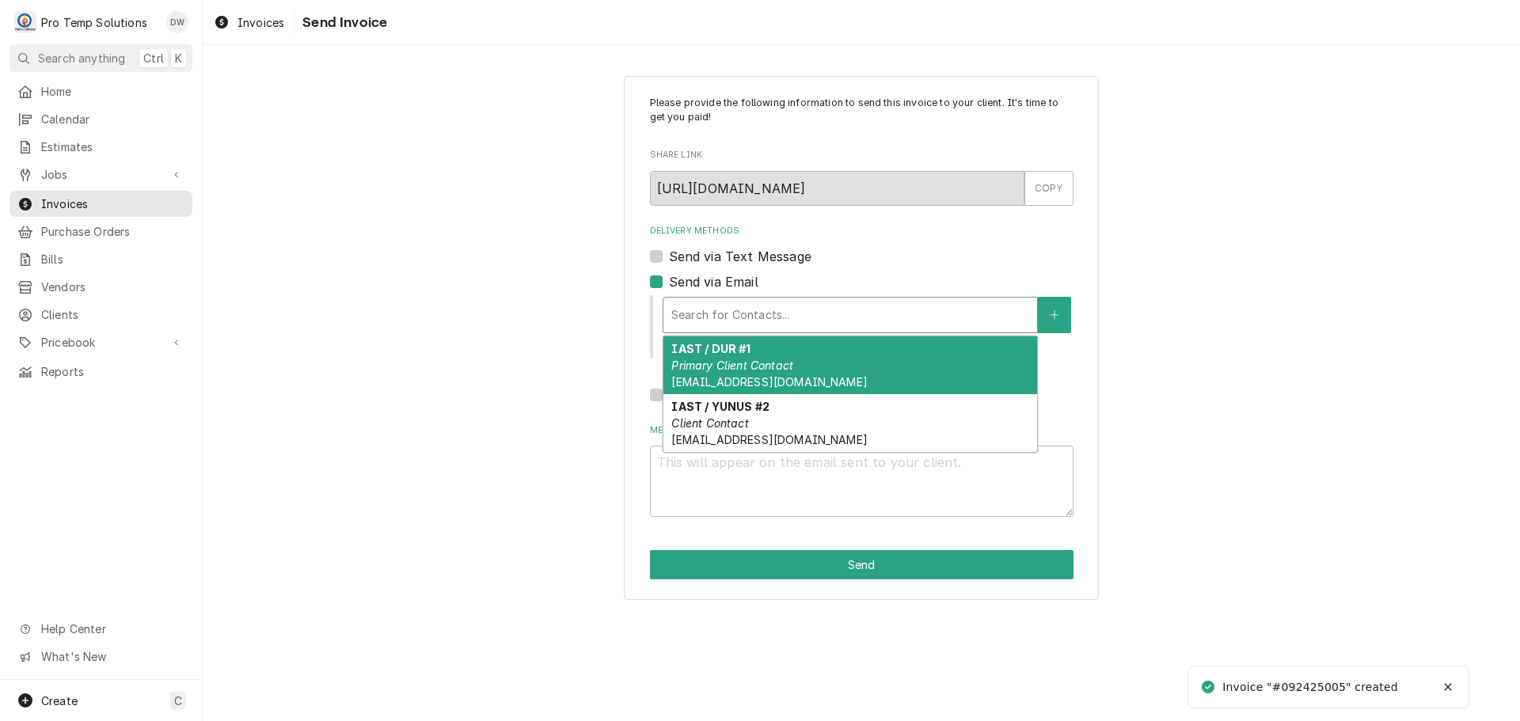
click at [792, 352] on div "IAST / DUR #1 Primary Client Contact protempsolutions@gmail.com" at bounding box center [851, 366] width 374 height 58
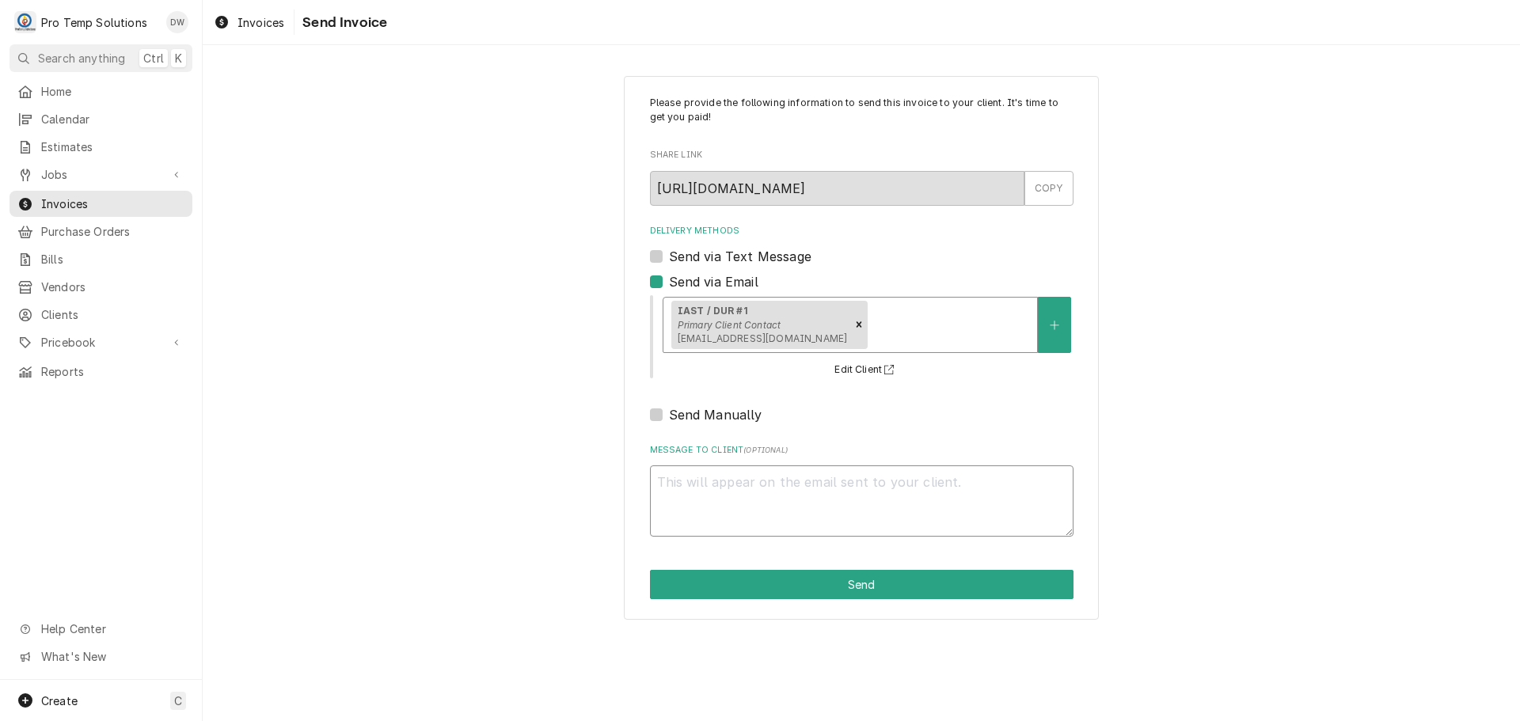
click at [745, 486] on textarea "Message to Client ( optional )" at bounding box center [862, 501] width 424 height 71
type textarea "x"
type textarea "#"
type textarea "x"
type textarea "#0"
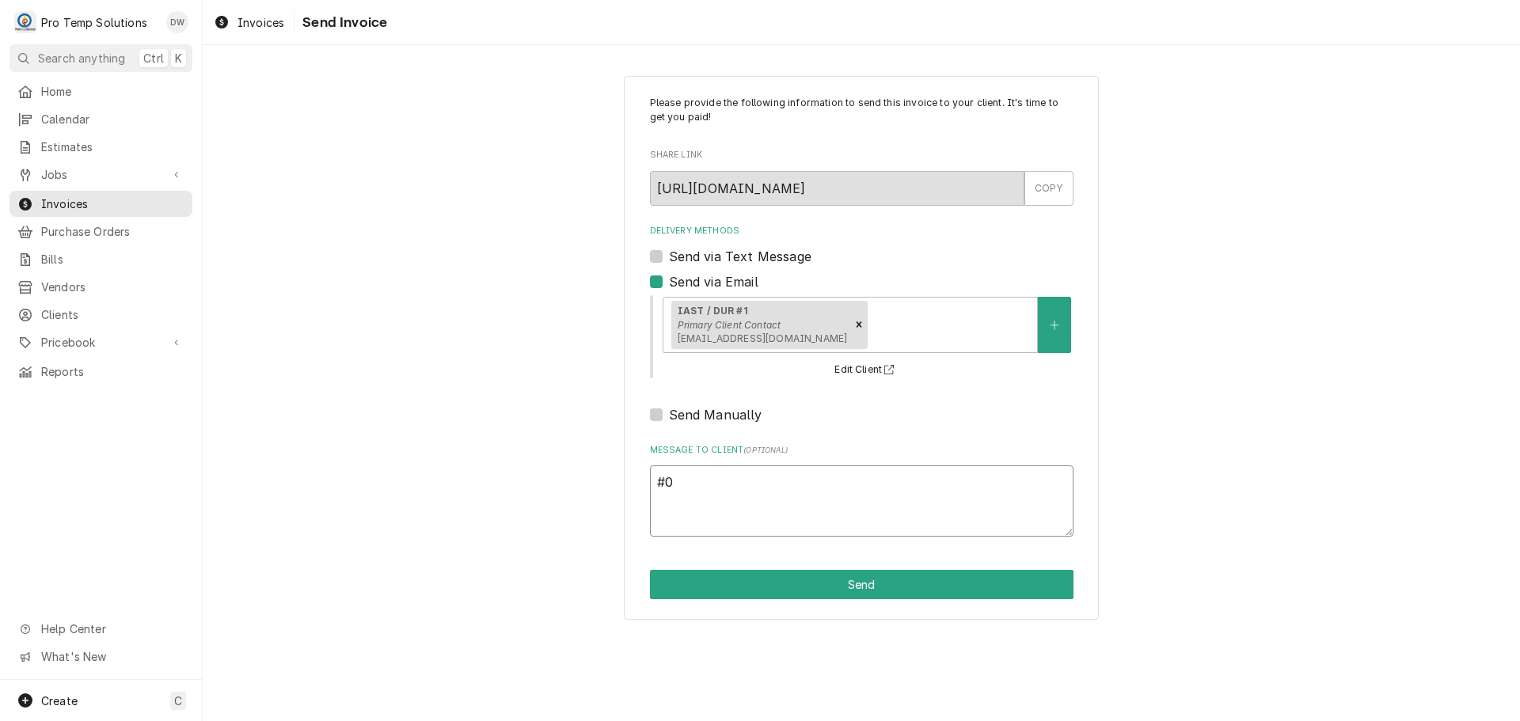
type textarea "x"
type textarea "#09"
type textarea "x"
type textarea "#092"
type textarea "x"
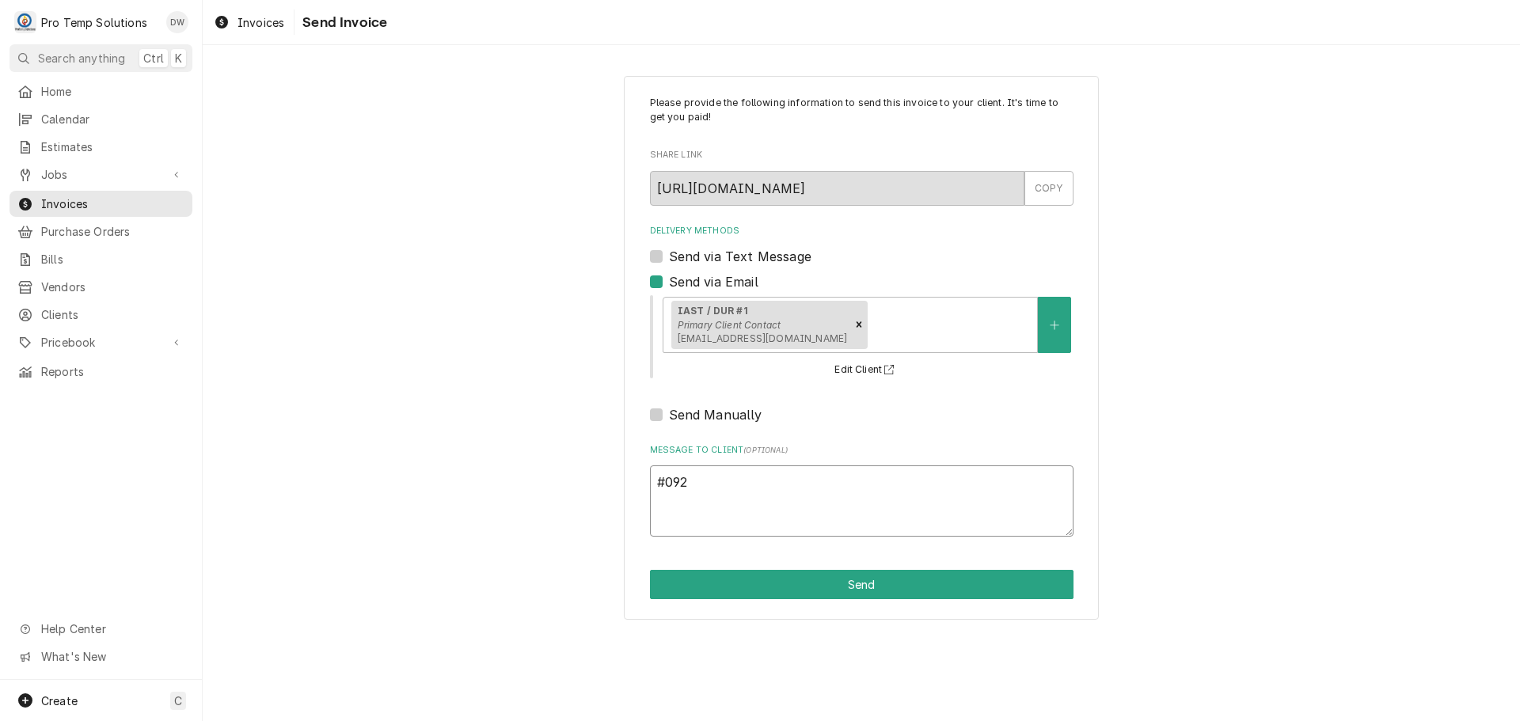
type textarea "#0924"
type textarea "x"
type textarea "#09242"
type textarea "x"
type textarea "#092425"
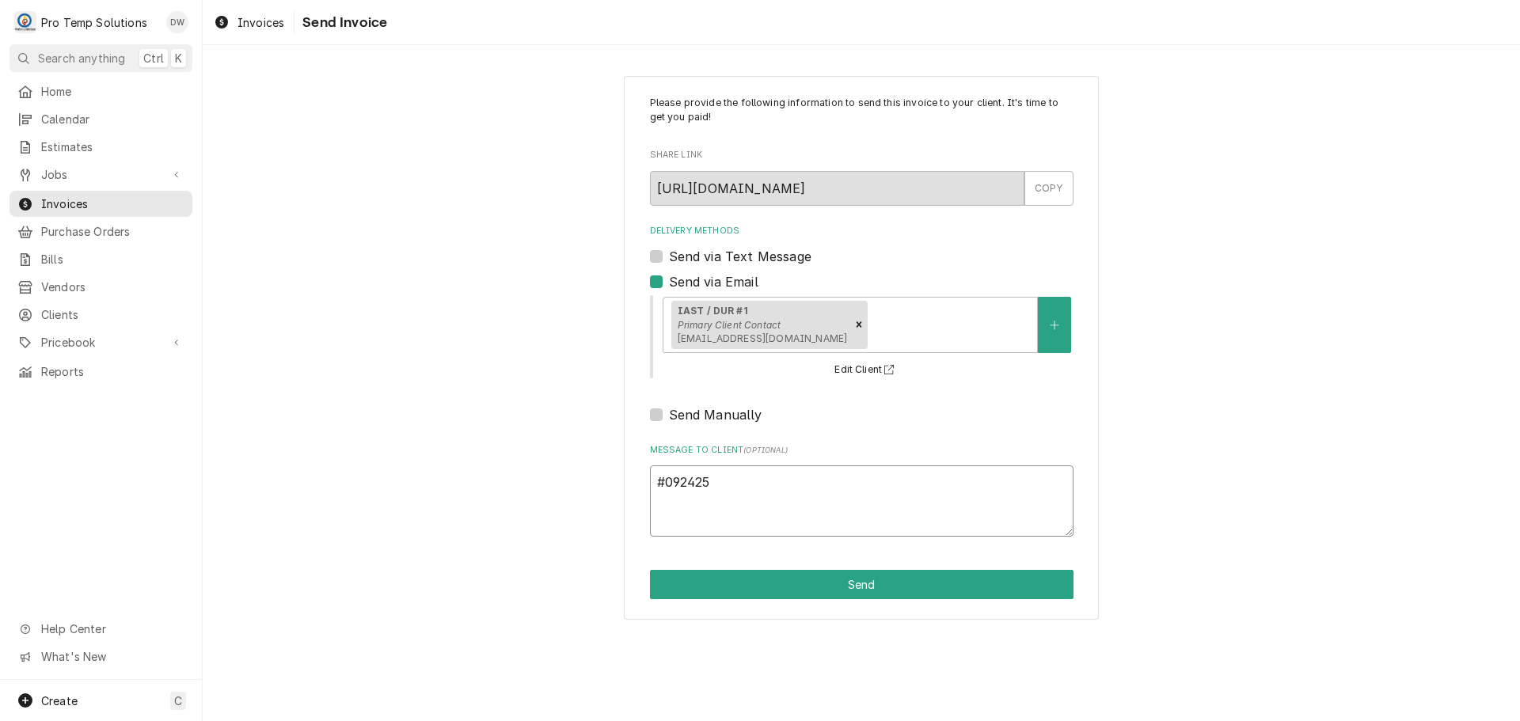
type textarea "x"
type textarea "#0924250"
type textarea "x"
type textarea "#09242500"
type textarea "x"
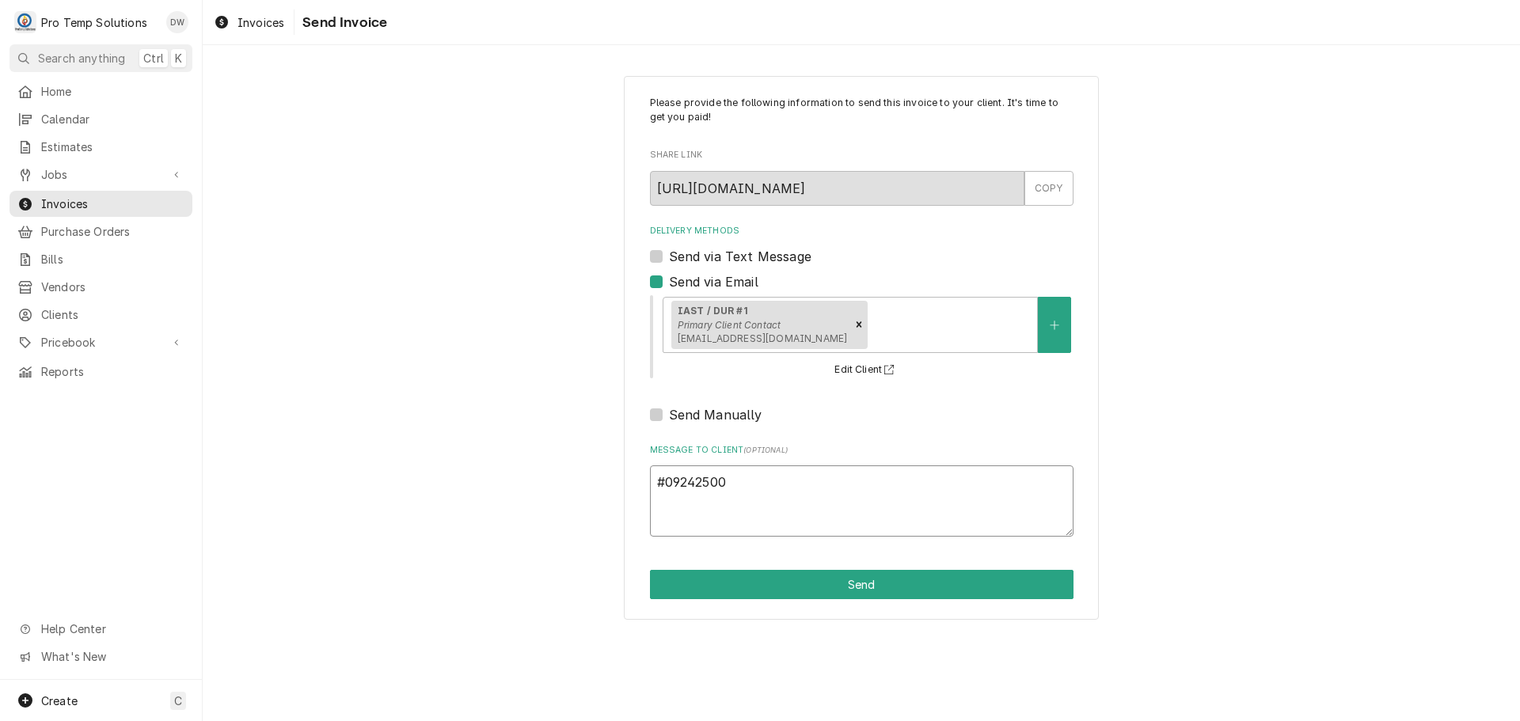
type textarea "#092425005"
type textarea "x"
type textarea "#092425005"
type textarea "x"
type textarea "#092425005 I"
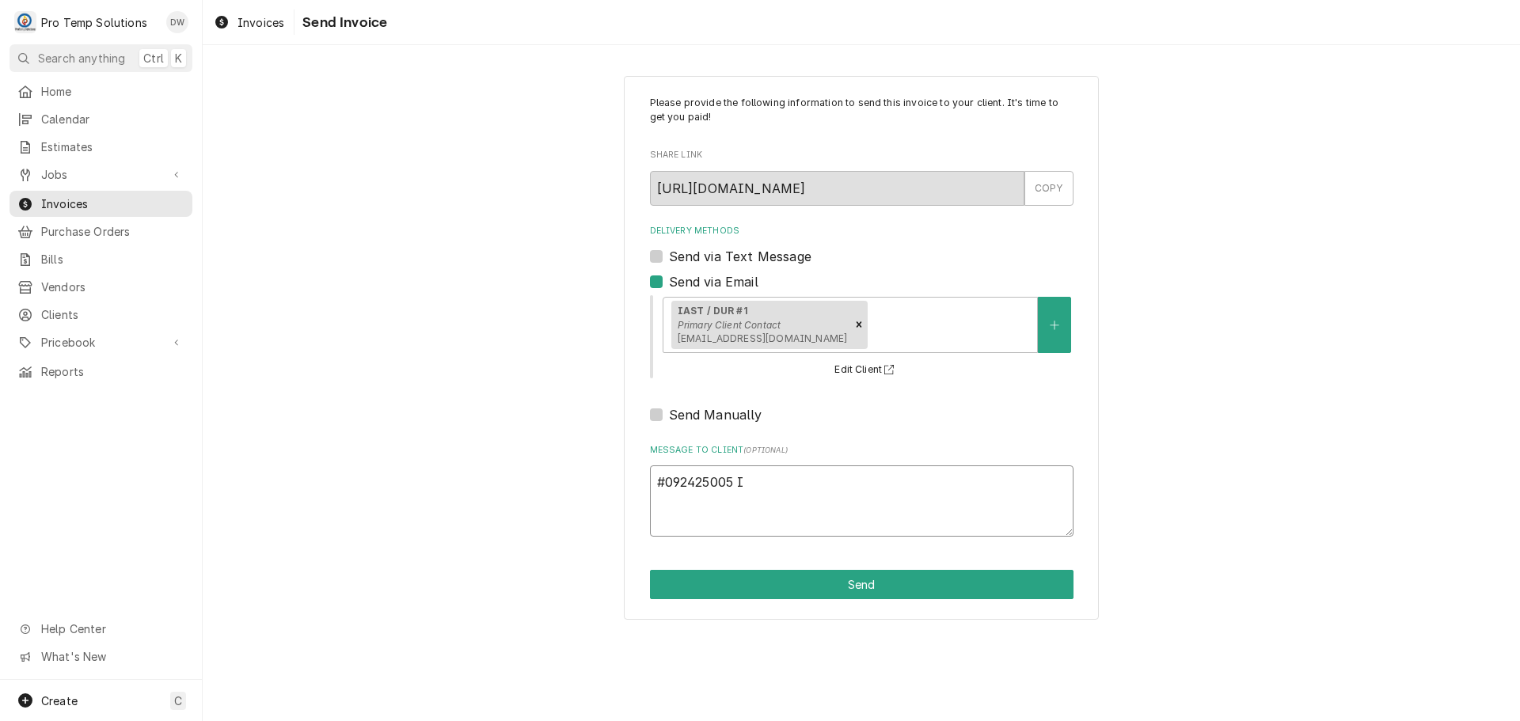
type textarea "x"
type textarea "#092425005 IA"
type textarea "x"
type textarea "#092425005 IAS"
type textarea "x"
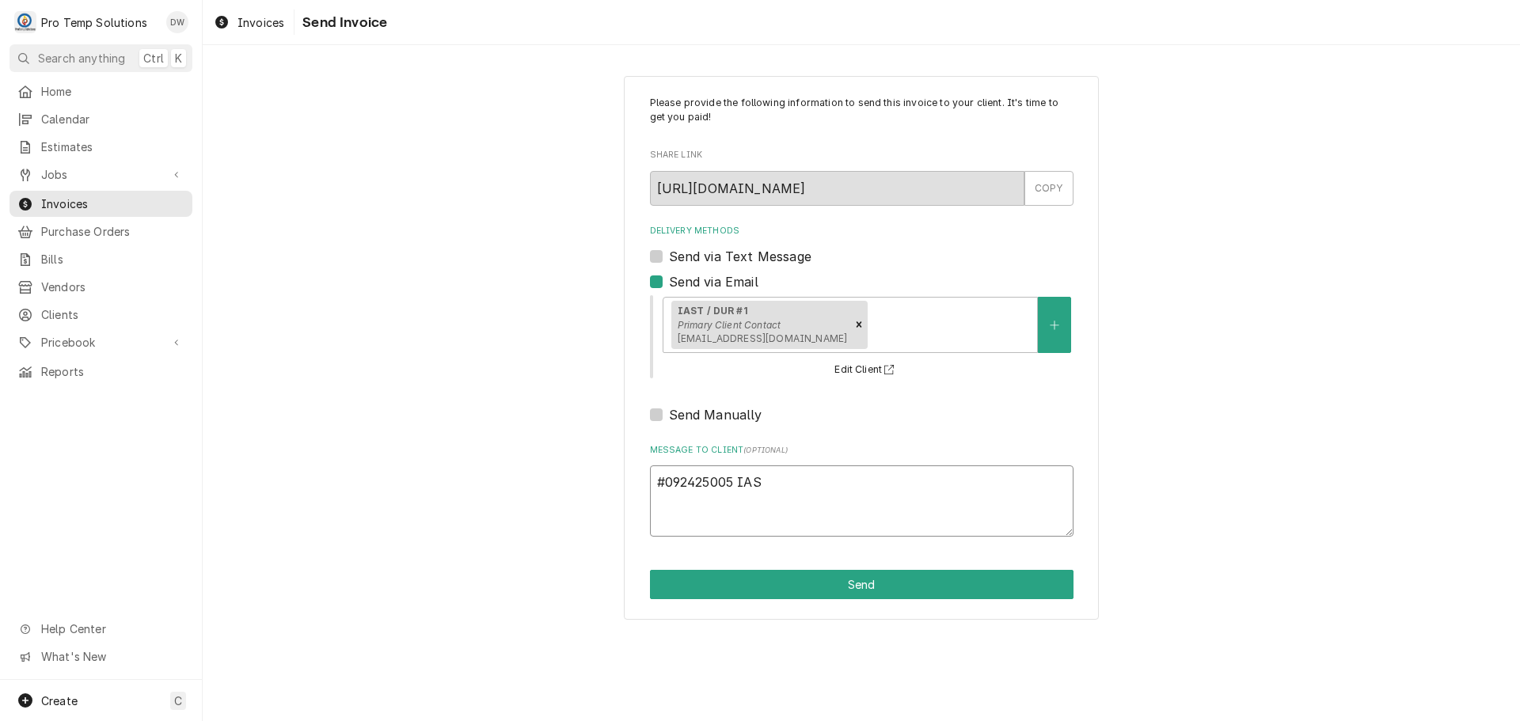
type textarea "#092425005 IAST"
type textarea "x"
type textarea "#092425005 IAST"
type textarea "x"
type textarea "#092425005 IAST #"
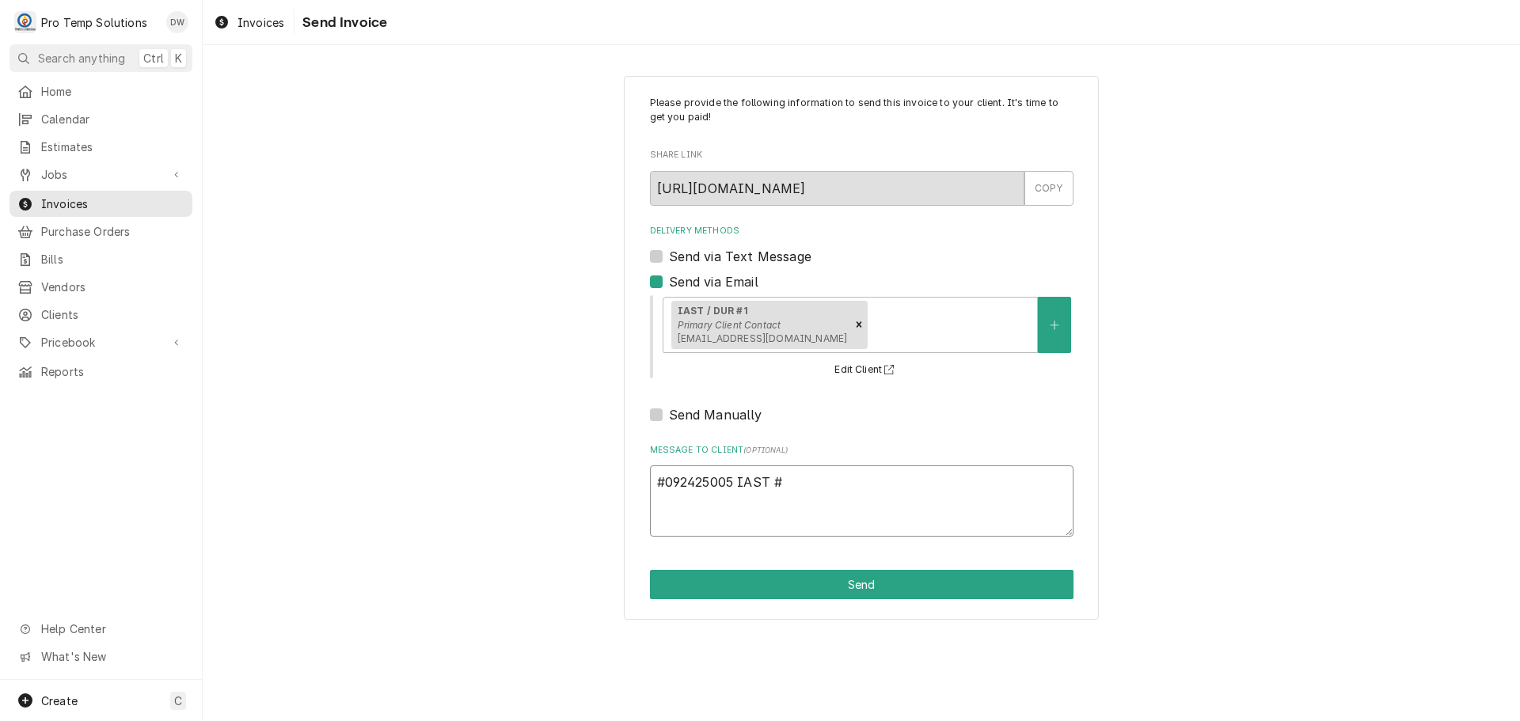
type textarea "x"
type textarea "#092425005 IAST #1"
type textarea "x"
type textarea "#092425005 IAST #1 /"
type textarea "x"
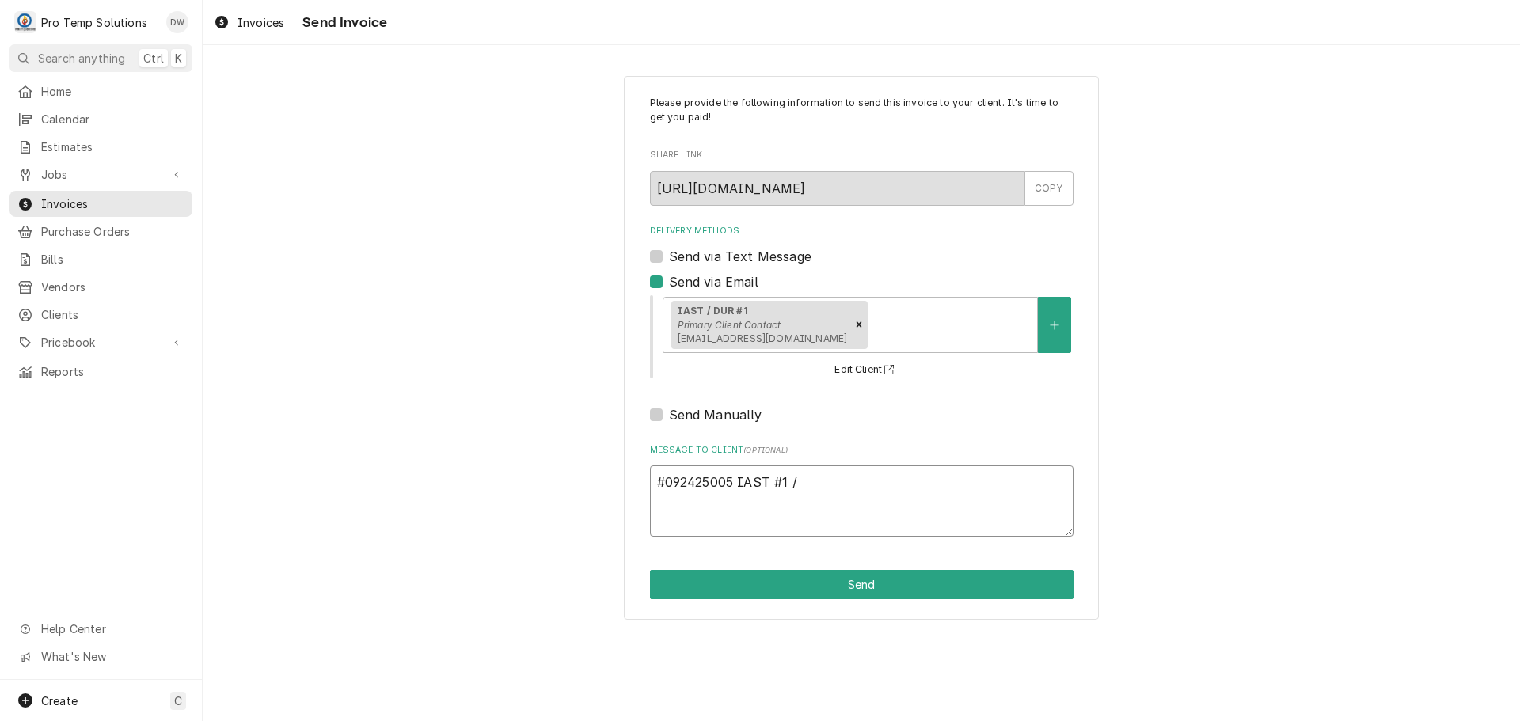
type textarea "#092425005 IAST #1 /"
type textarea "x"
type textarea "#092425005 IAST #1 / T"
type textarea "x"
type textarea "#092425005 IAST #1 / T/"
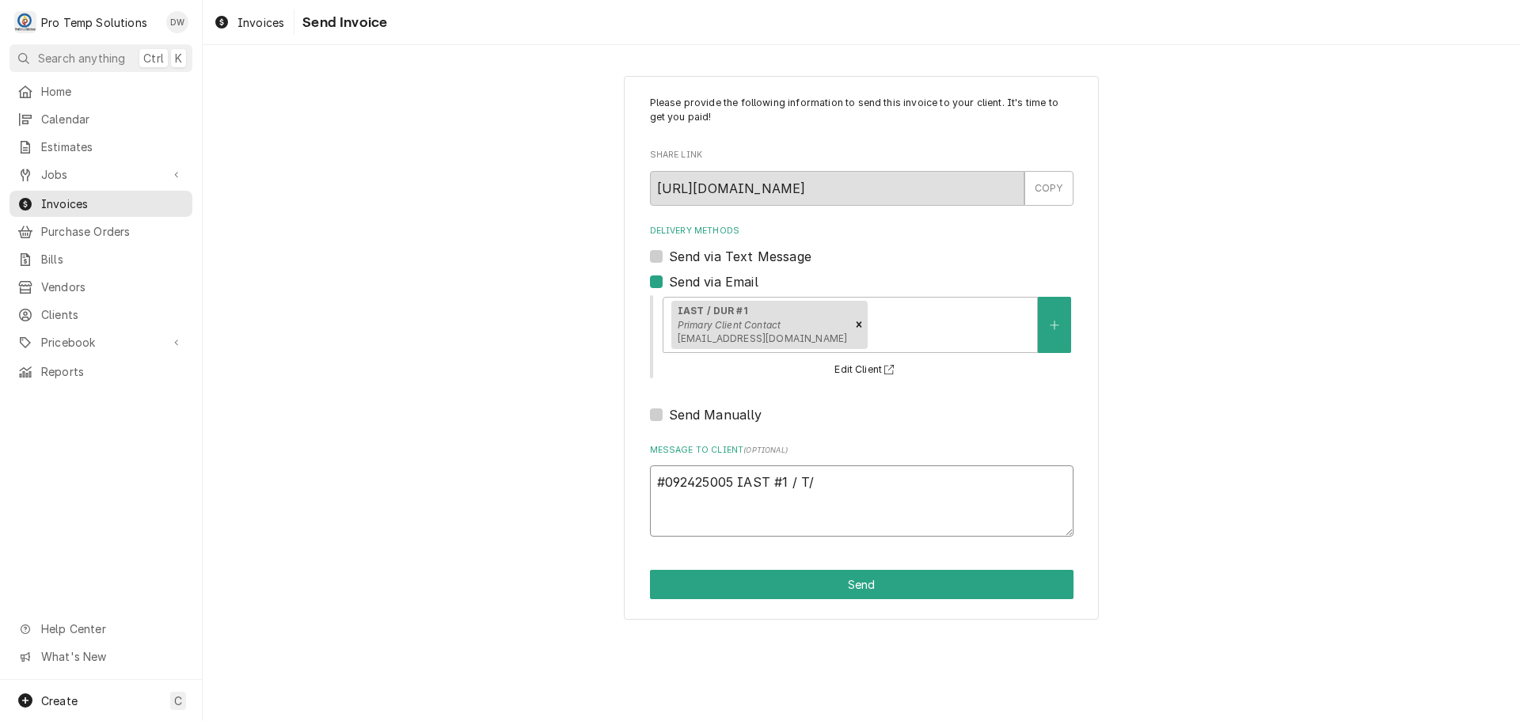
type textarea "x"
type textarea "#092425005 IAST #1 / T/C"
type textarea "x"
type textarea "#092425005 IAST #1 / T/CO"
type textarea "x"
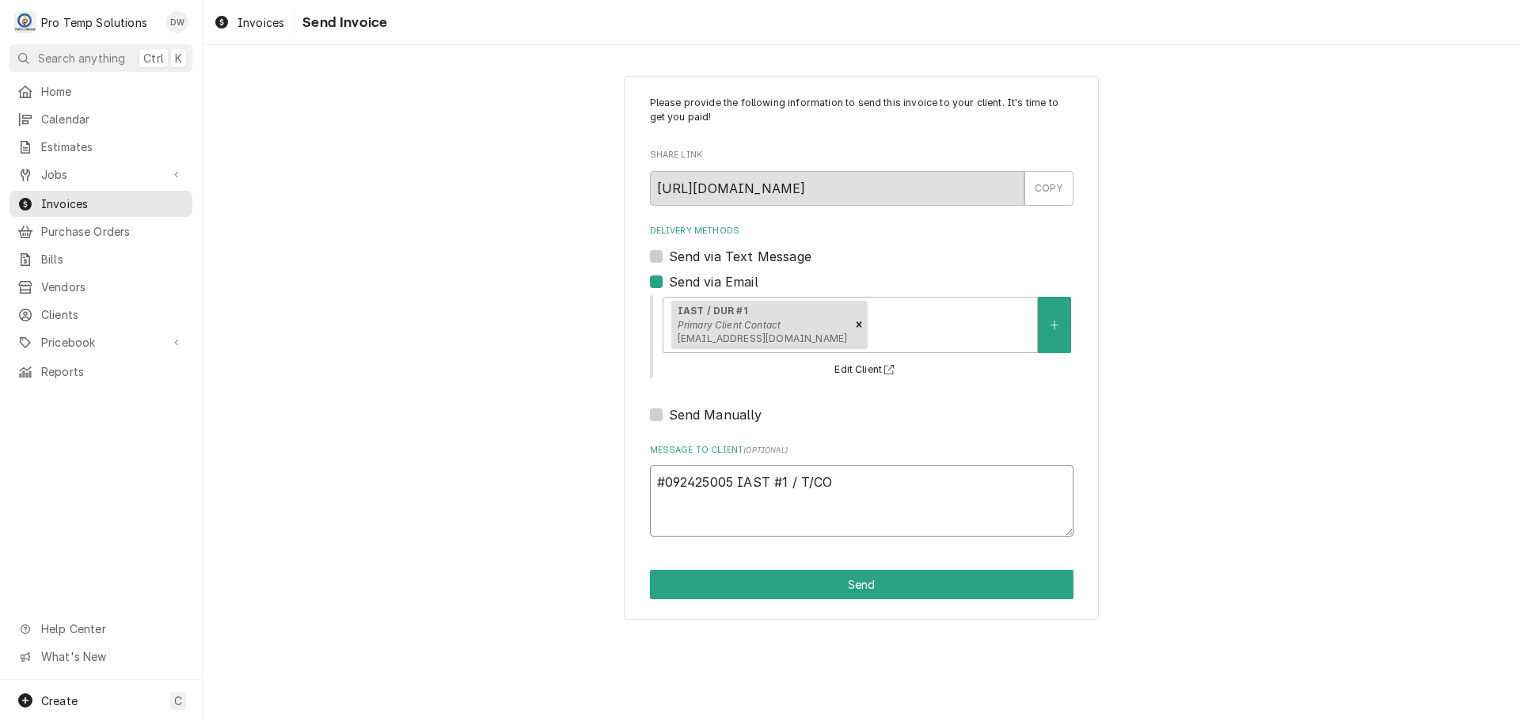
type textarea "#092425005 IAST #1 / T/COM"
type textarea "x"
type textarea "#092425005 IAST #1 / T/COMB"
type textarea "x"
type textarea "#092425005 IAST #1 / T/COMBI"
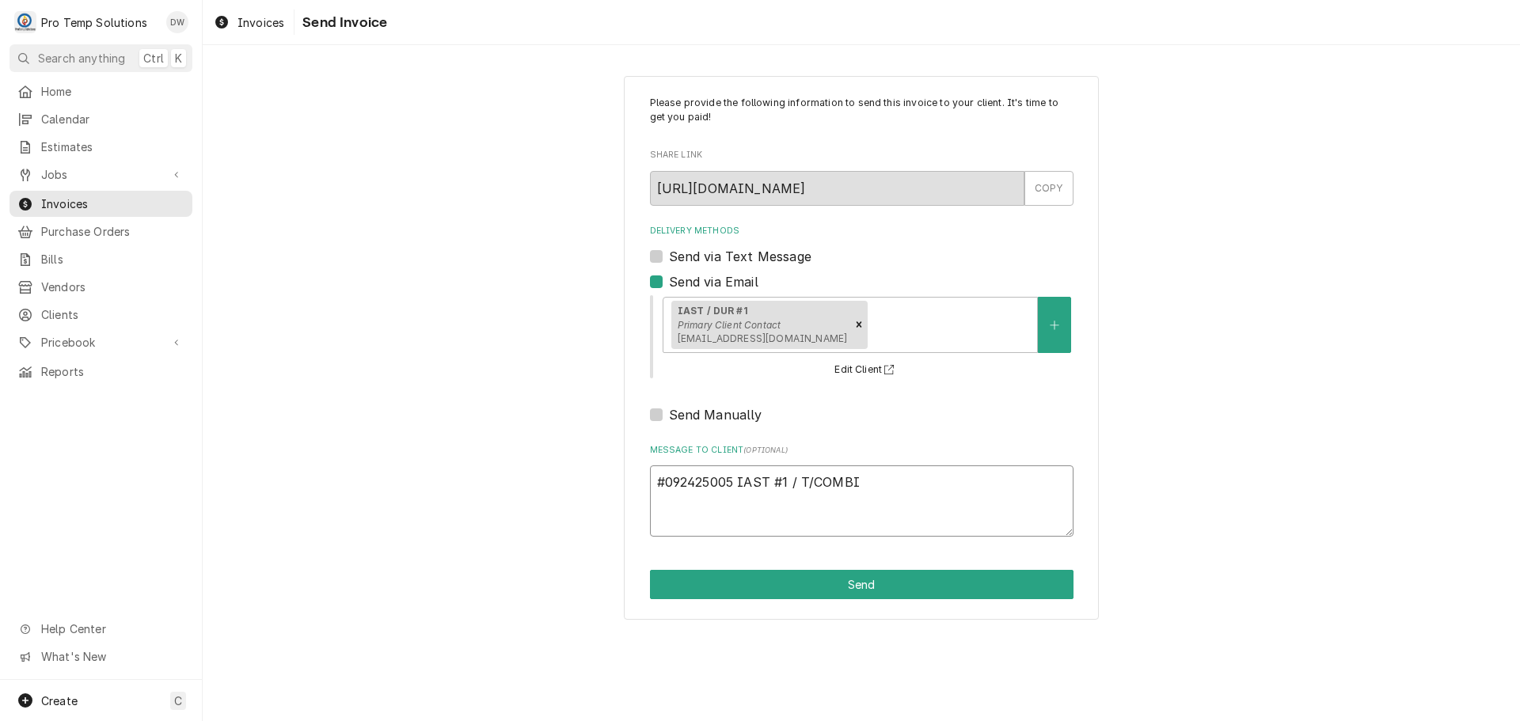
type textarea "x"
type textarea "#092425005 IAST #1 / T/COMBI"
type textarea "x"
type textarea "#092425005 IAST #1 / T/COMBI O"
type textarea "x"
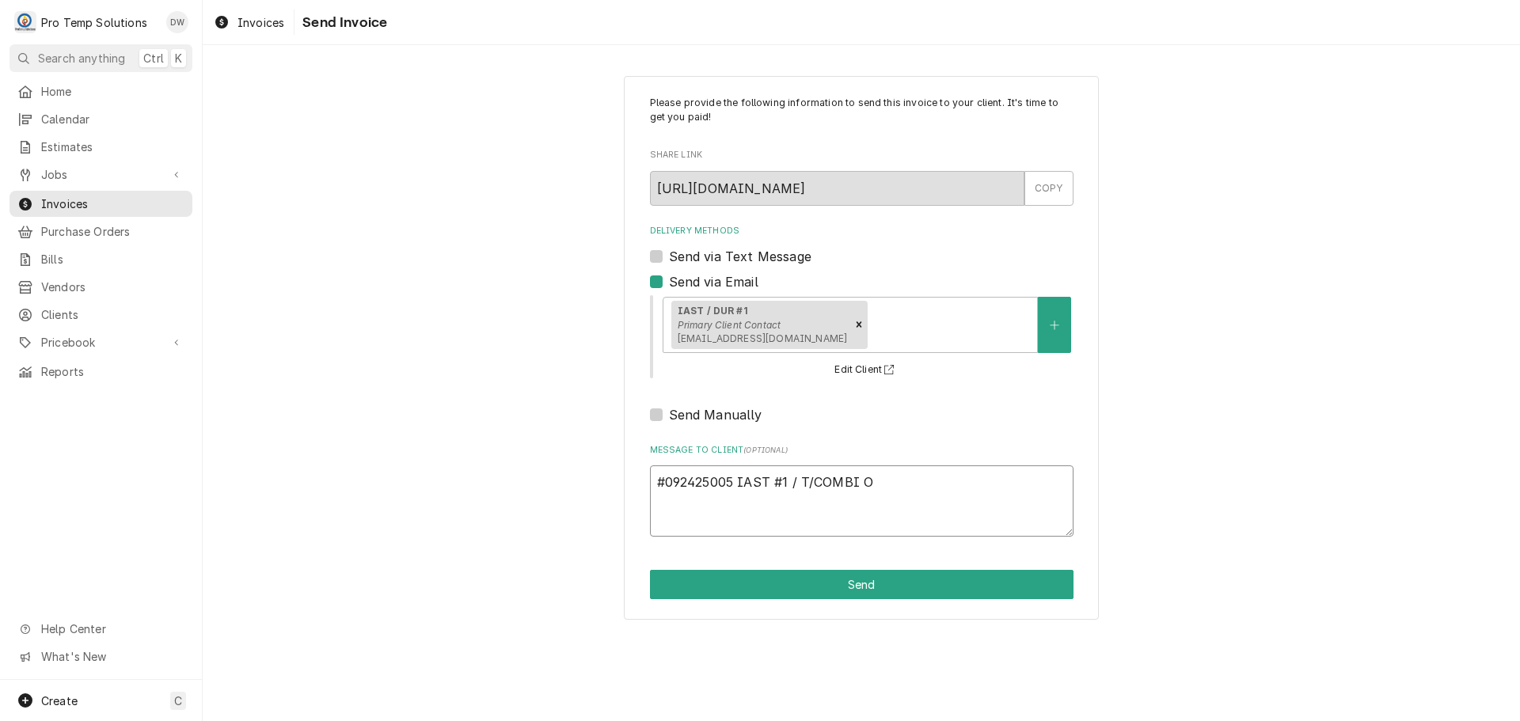
type textarea "#092425005 IAST #1 / T/COMBI OV"
type textarea "x"
type textarea "#092425005 IAST #1 / T/COMBI OVE"
type textarea "x"
type textarea "#092425005 IAST #1 / T/COMBI OVEN"
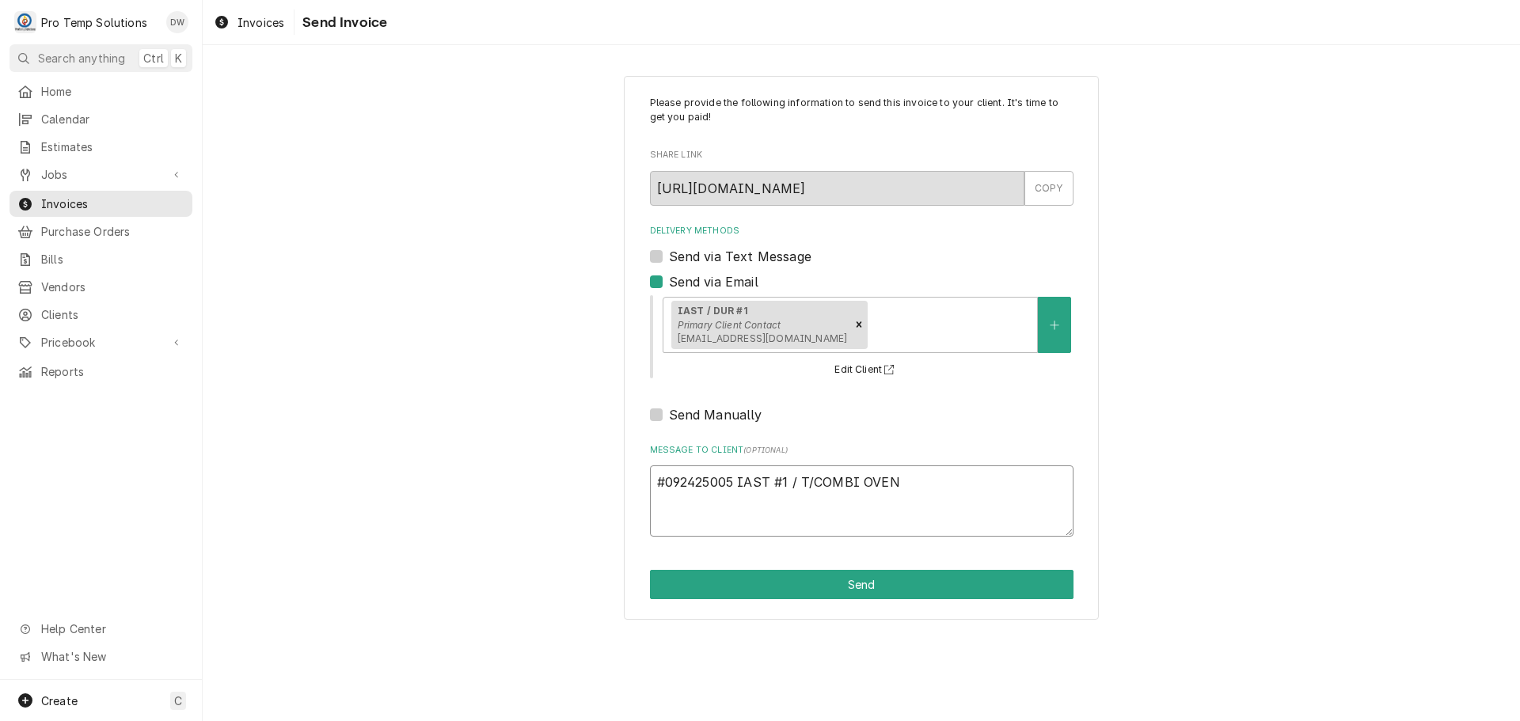
type textarea "x"
type textarea "#092425005 IAST #1 / T/COMBI OVEN"
click at [855, 587] on button "Send" at bounding box center [862, 584] width 424 height 29
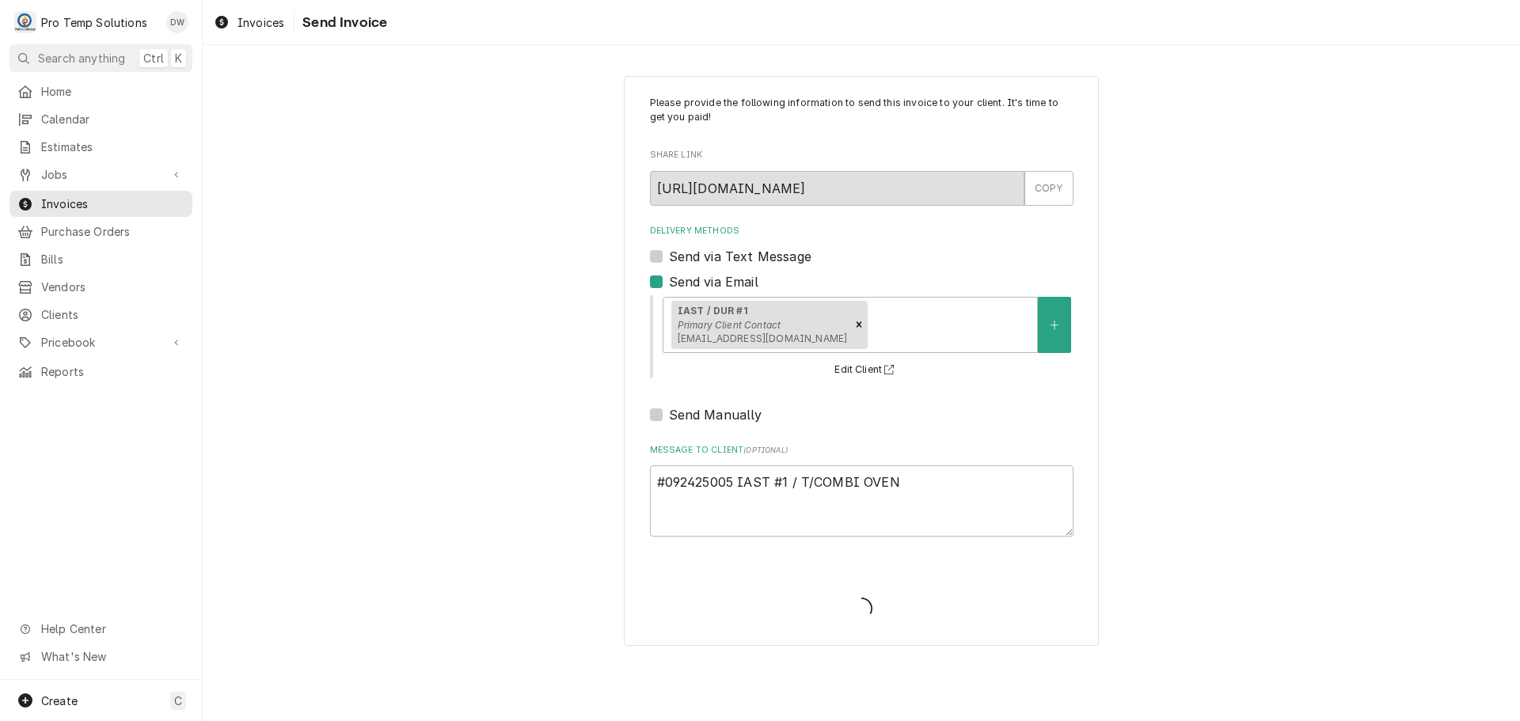
type textarea "x"
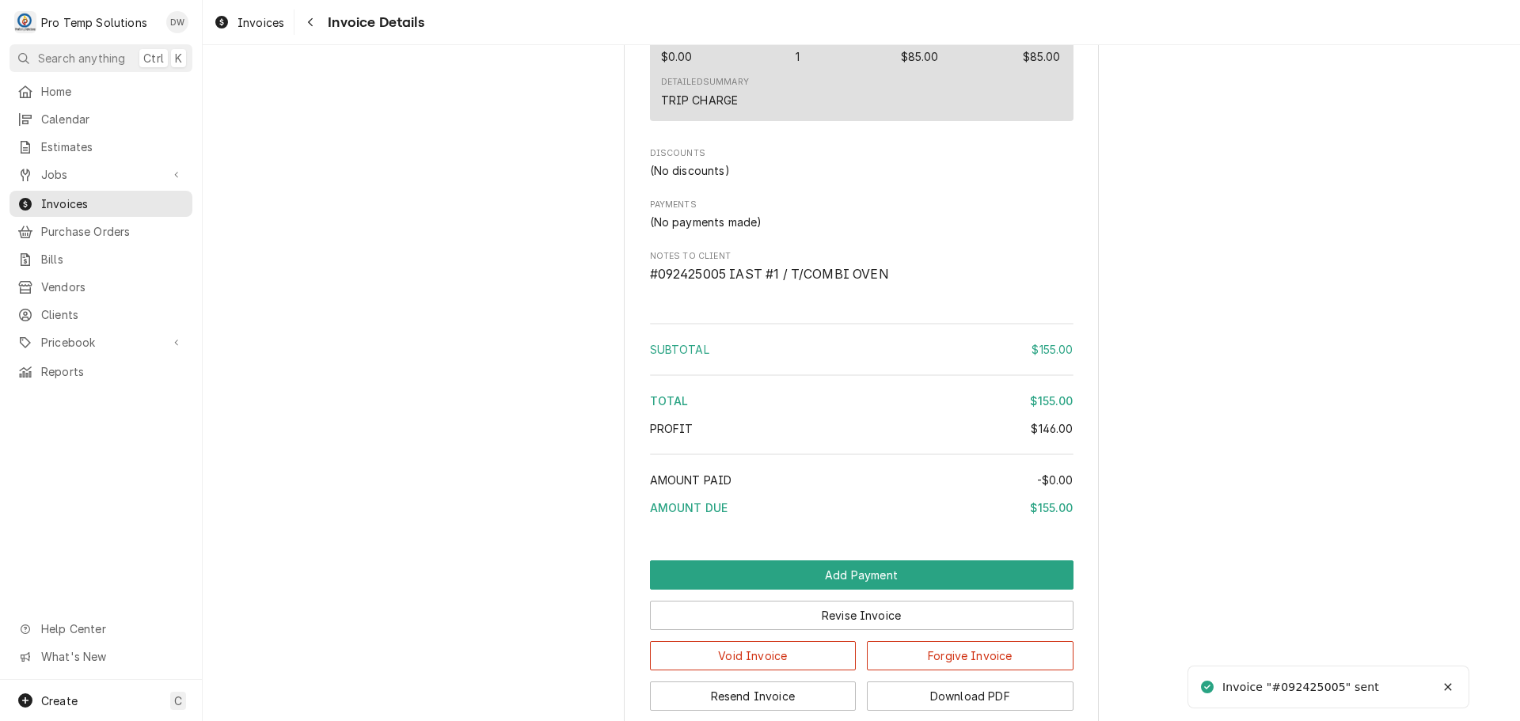
scroll to position [1440, 0]
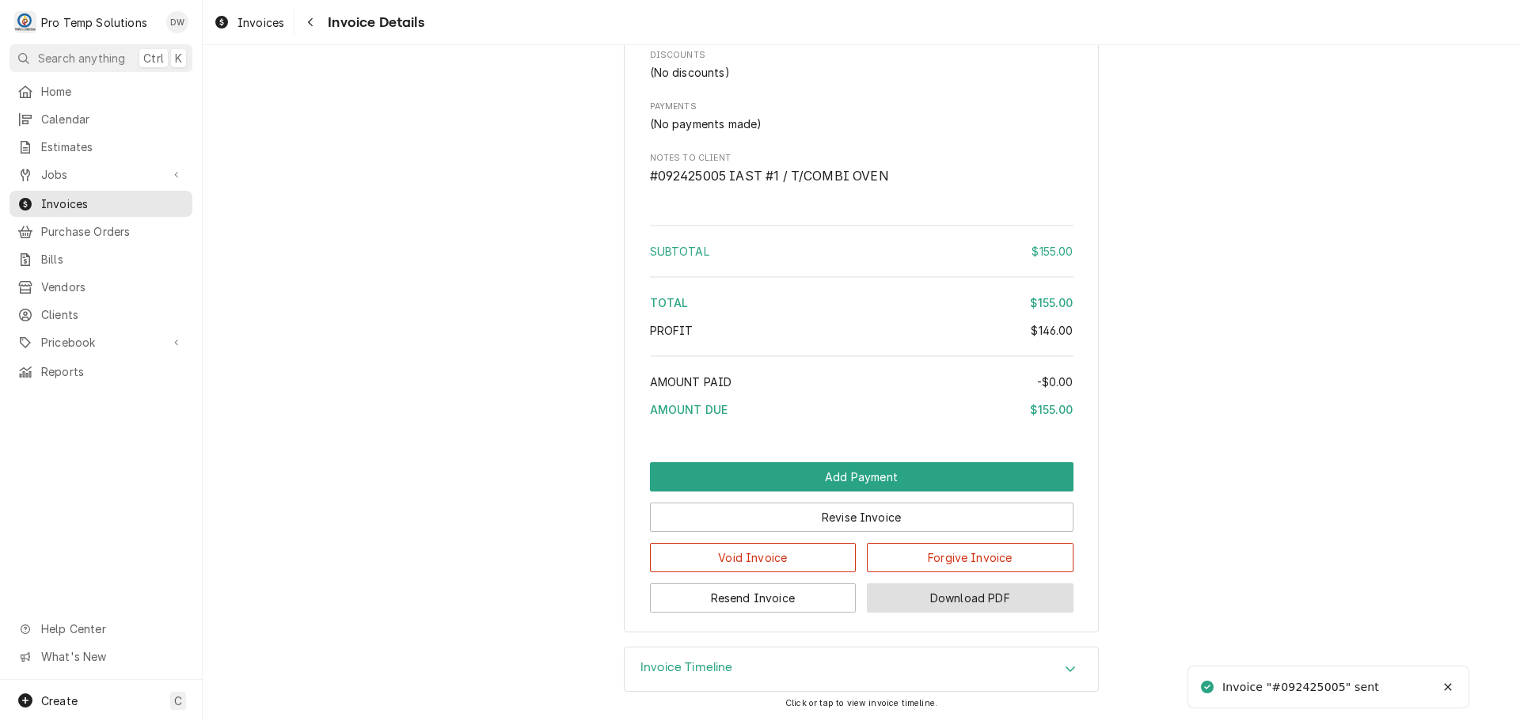
click at [972, 603] on button "Download PDF" at bounding box center [970, 598] width 207 height 29
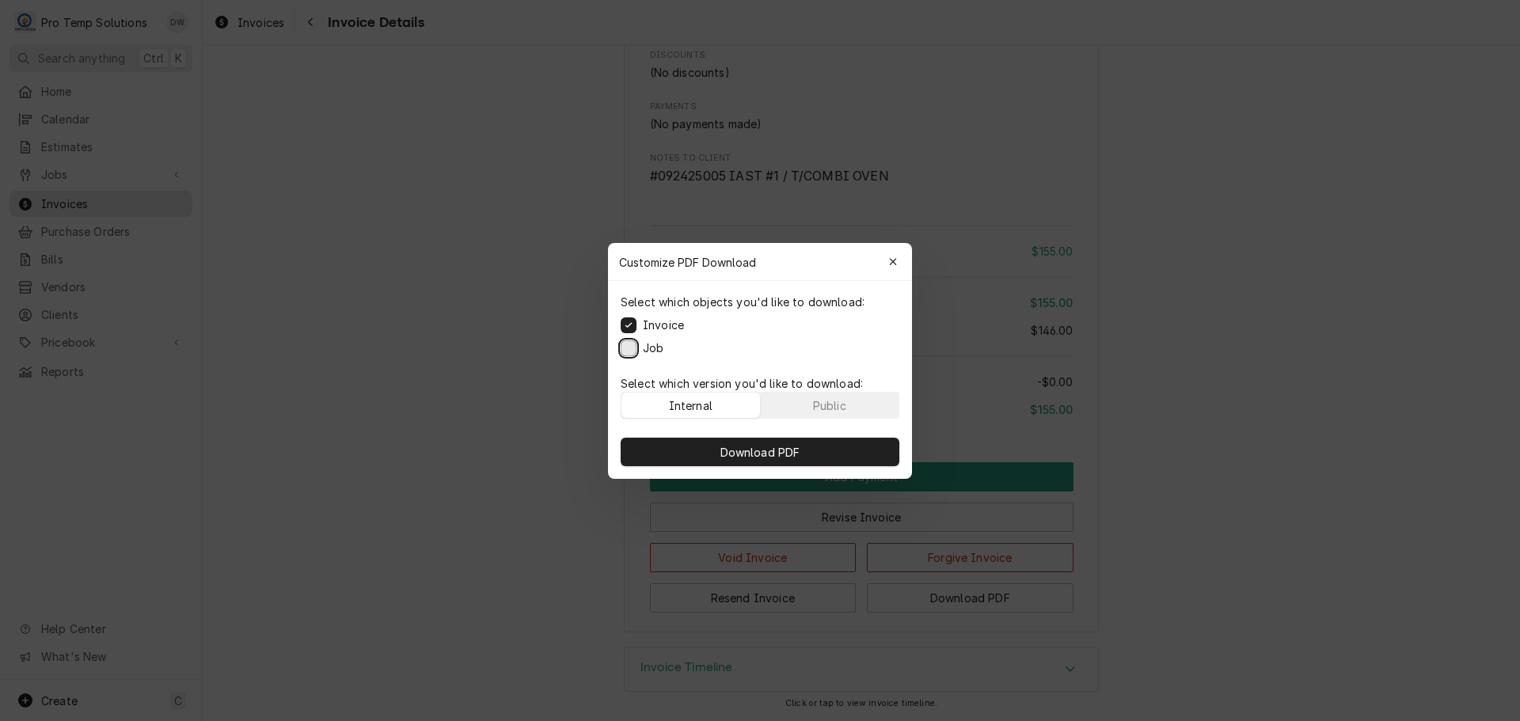
click at [631, 341] on button "Job" at bounding box center [629, 348] width 16 height 16
click at [774, 458] on span "Download PDF" at bounding box center [760, 451] width 86 height 17
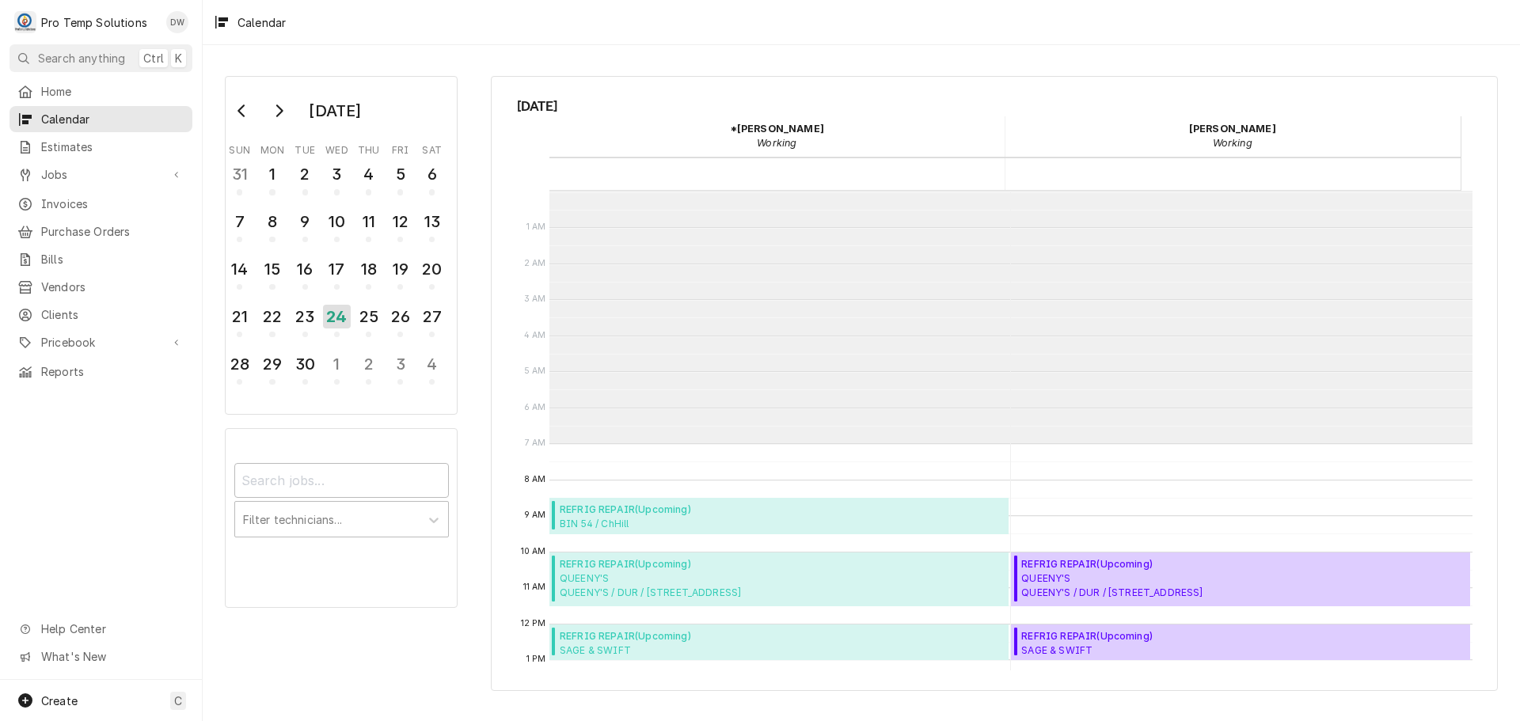
scroll to position [253, 0]
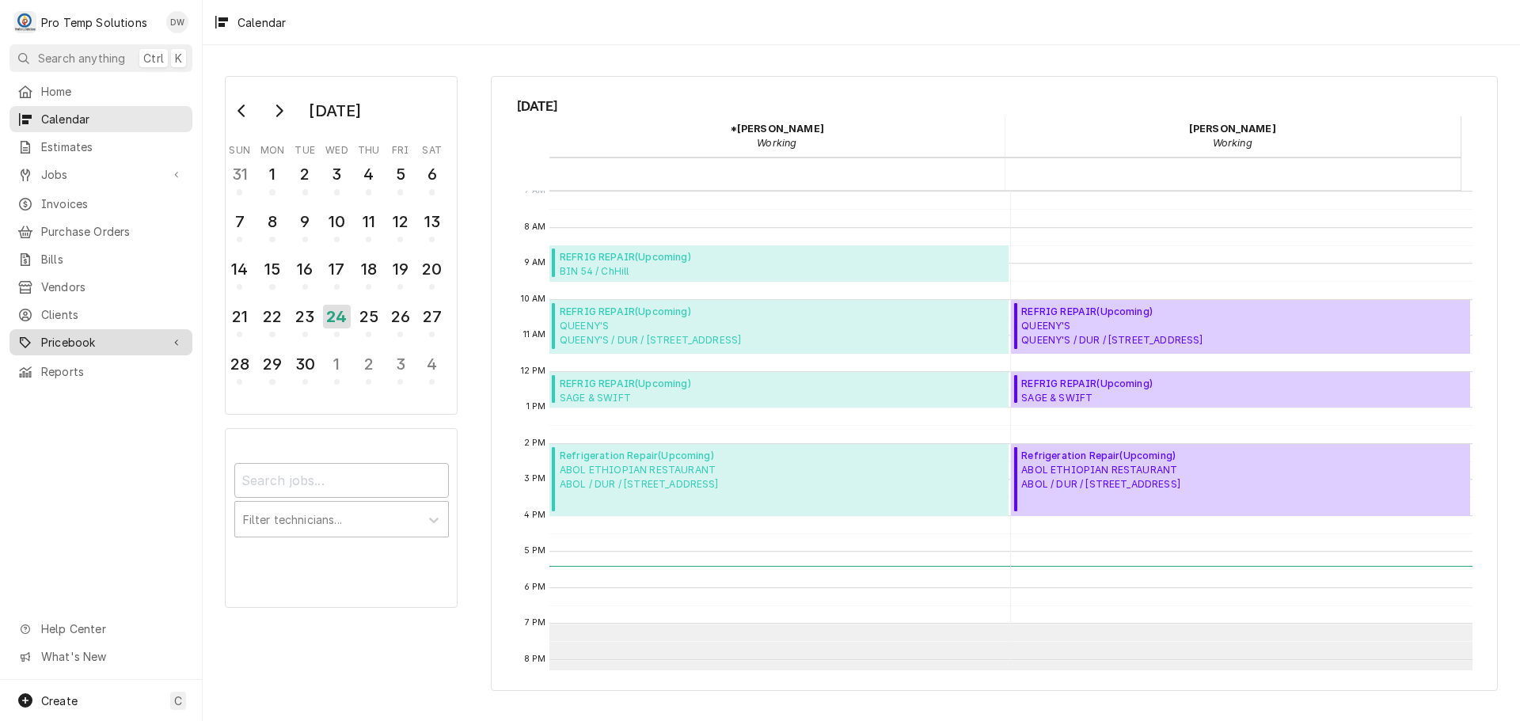
click at [70, 336] on span "Pricebook" at bounding box center [101, 342] width 120 height 17
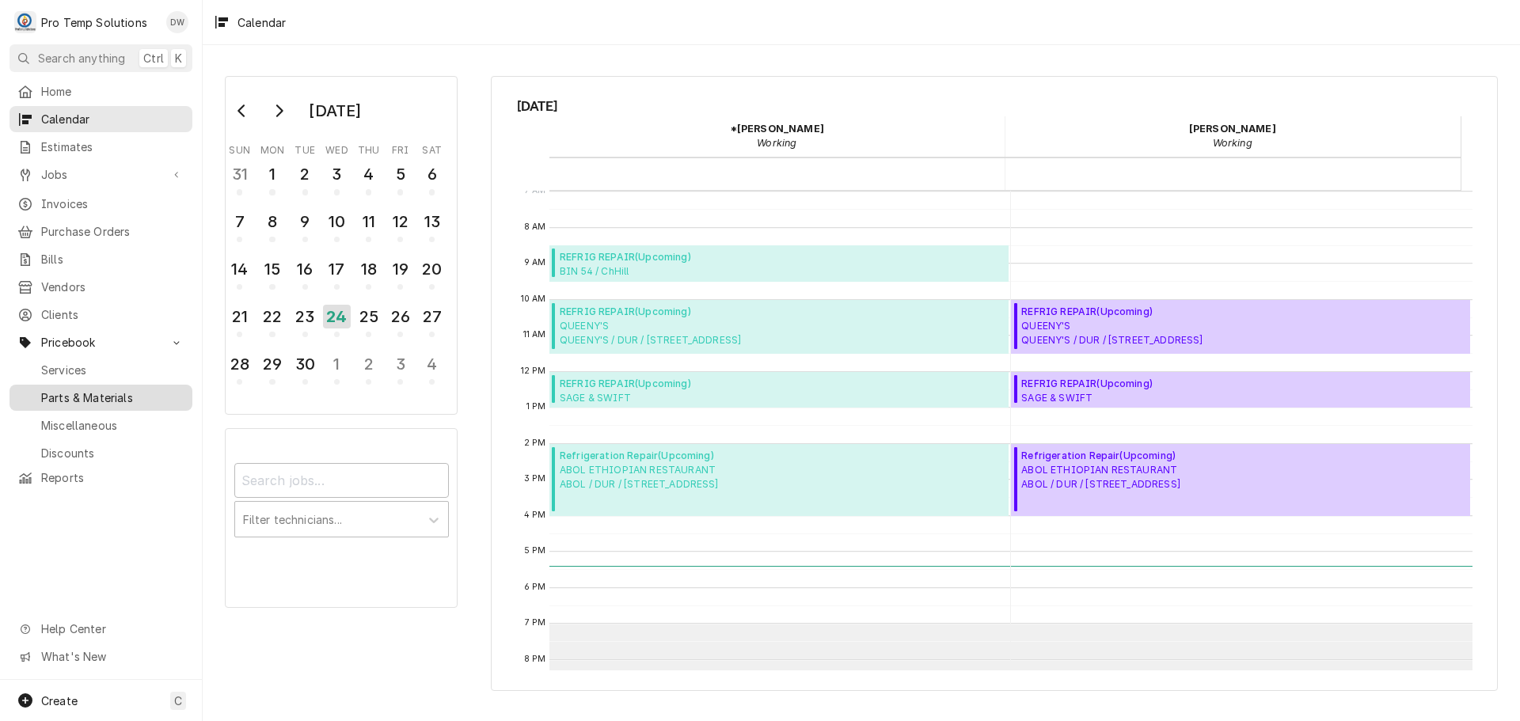
click at [64, 390] on span "Parts & Materials" at bounding box center [112, 398] width 143 height 17
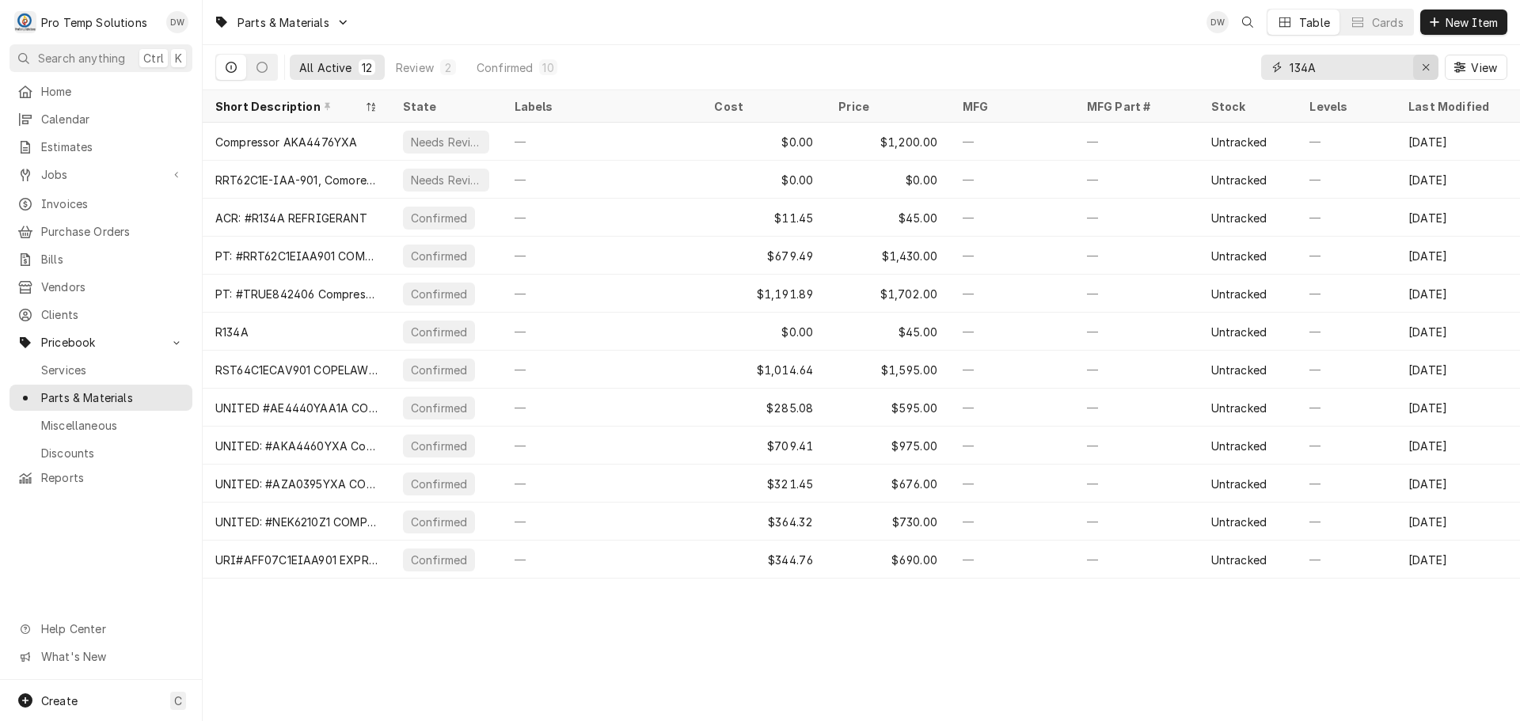
click at [1428, 62] on icon "Erase input" at bounding box center [1426, 67] width 9 height 11
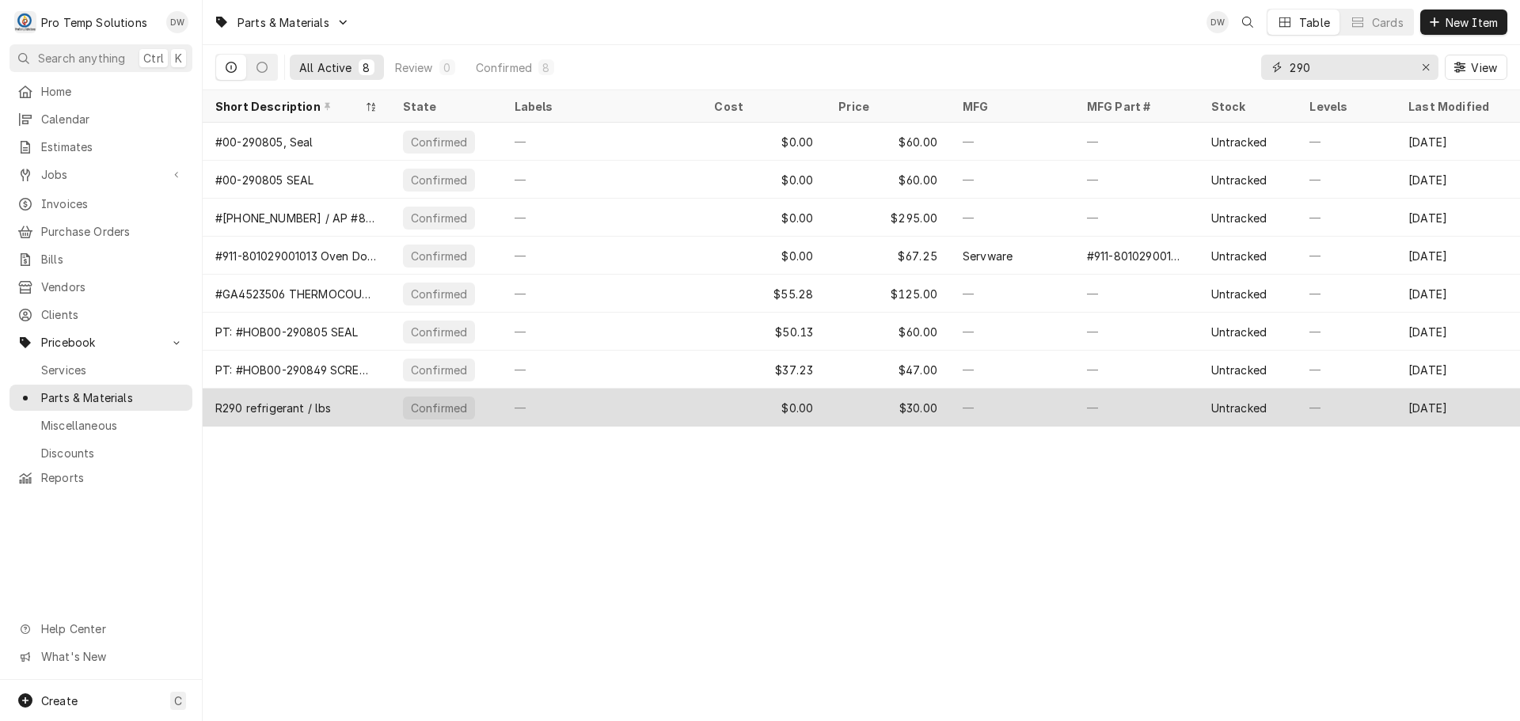
type input "290"
click at [999, 397] on div "—" at bounding box center [1012, 408] width 124 height 38
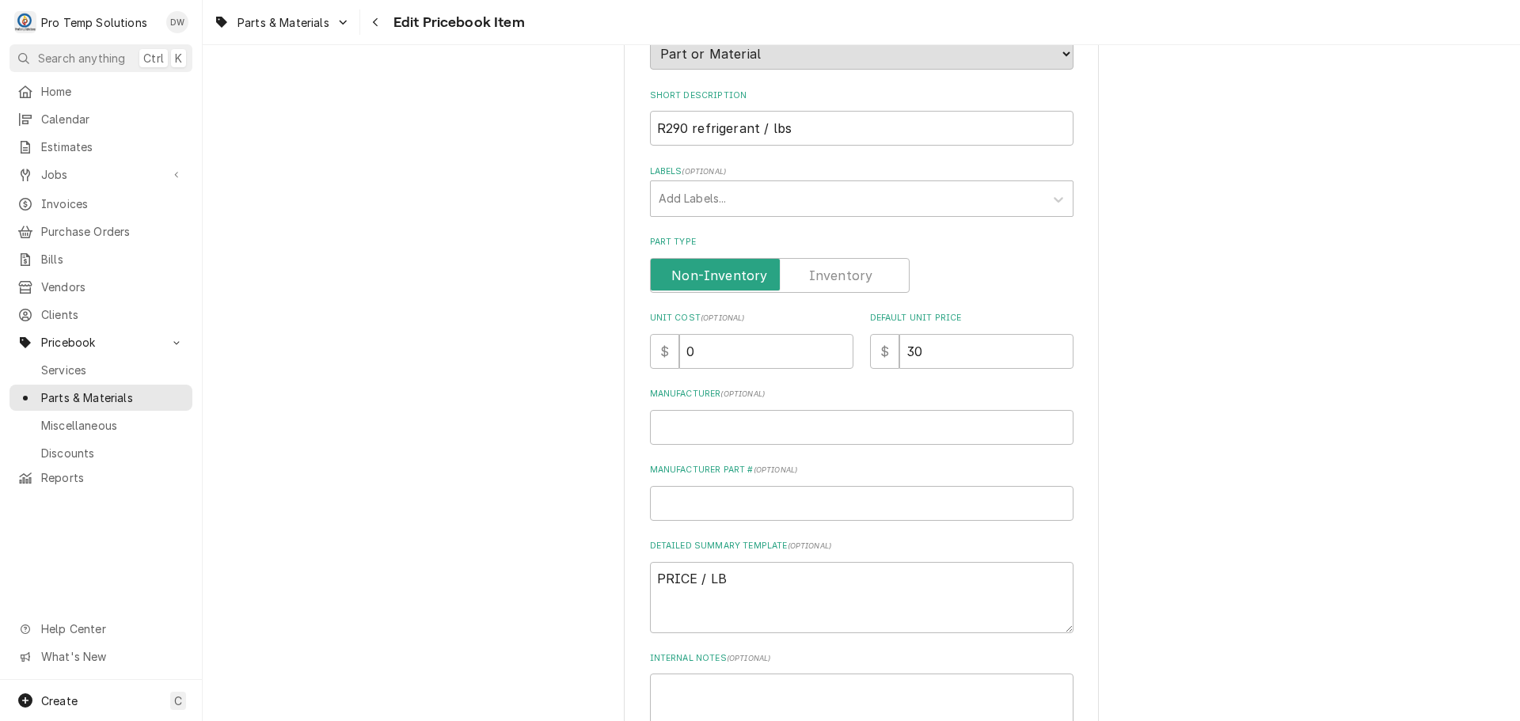
scroll to position [317, 0]
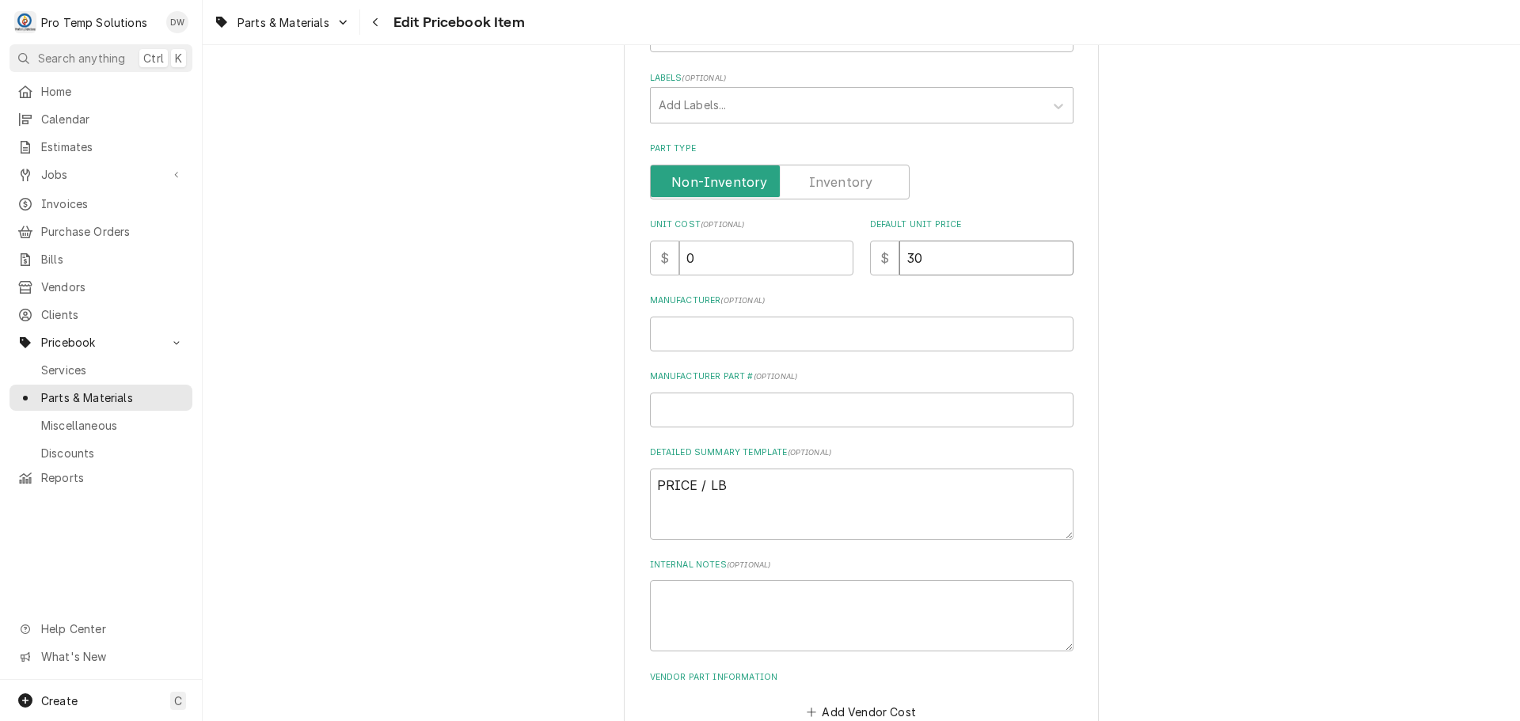
click at [935, 257] on input "30" at bounding box center [986, 258] width 174 height 35
type textarea "x"
type input "3"
type textarea "x"
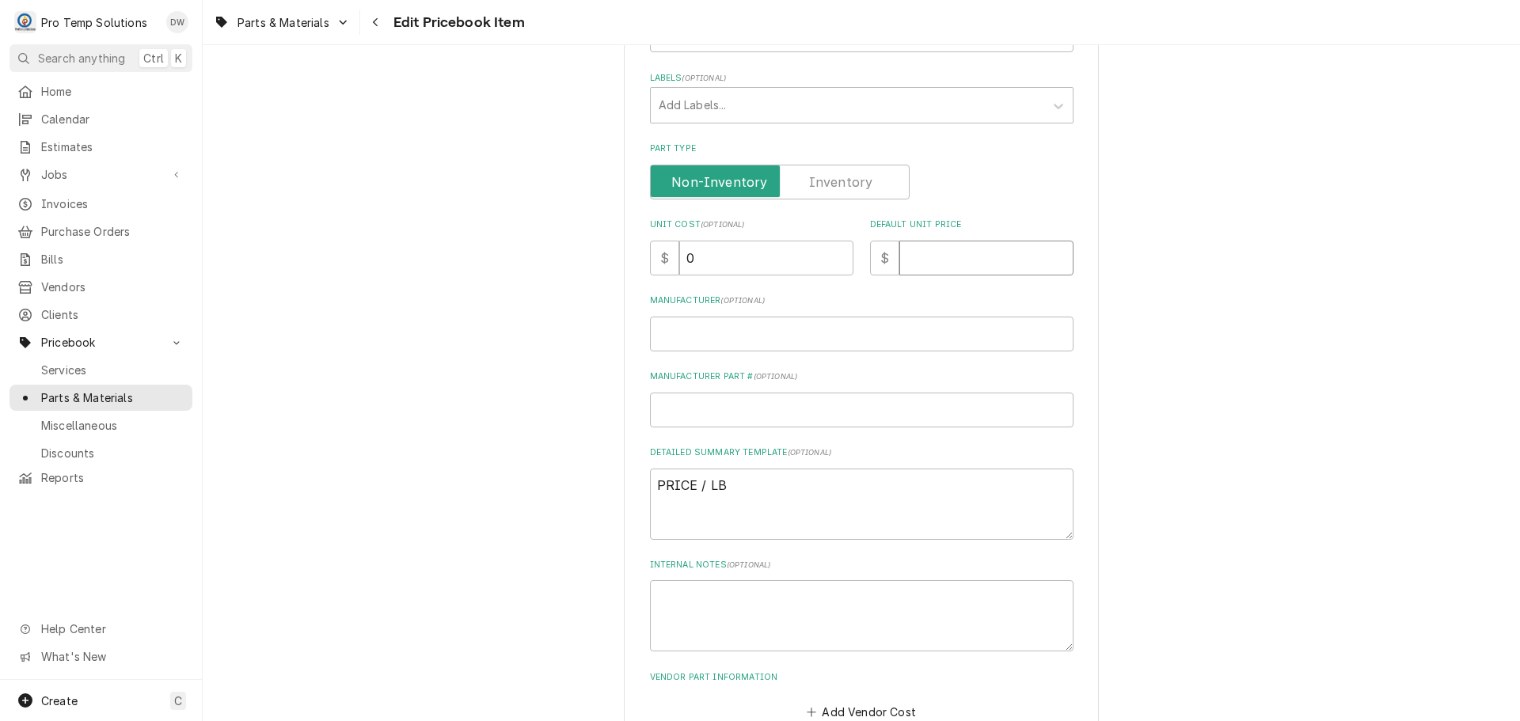
type input "4"
type textarea "x"
type input "40"
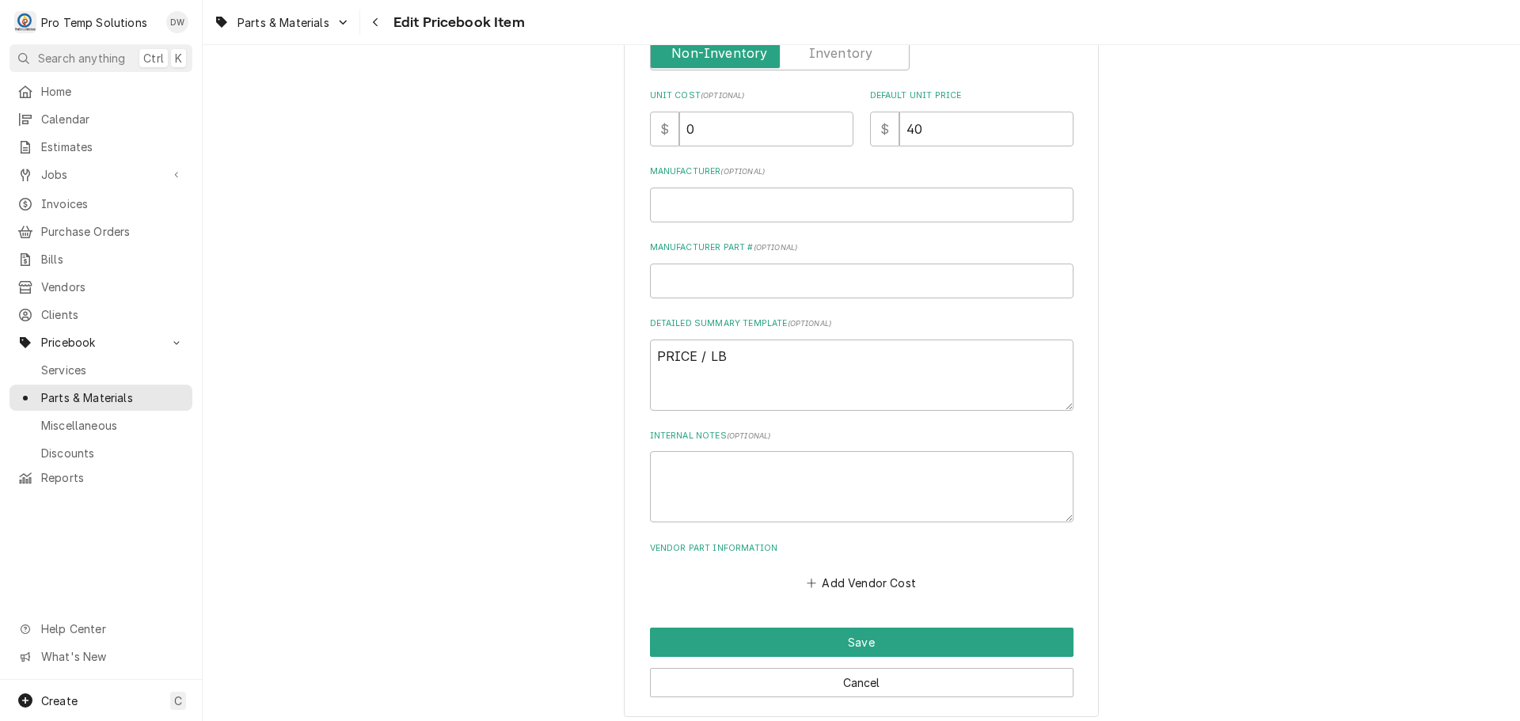
scroll to position [531, 0]
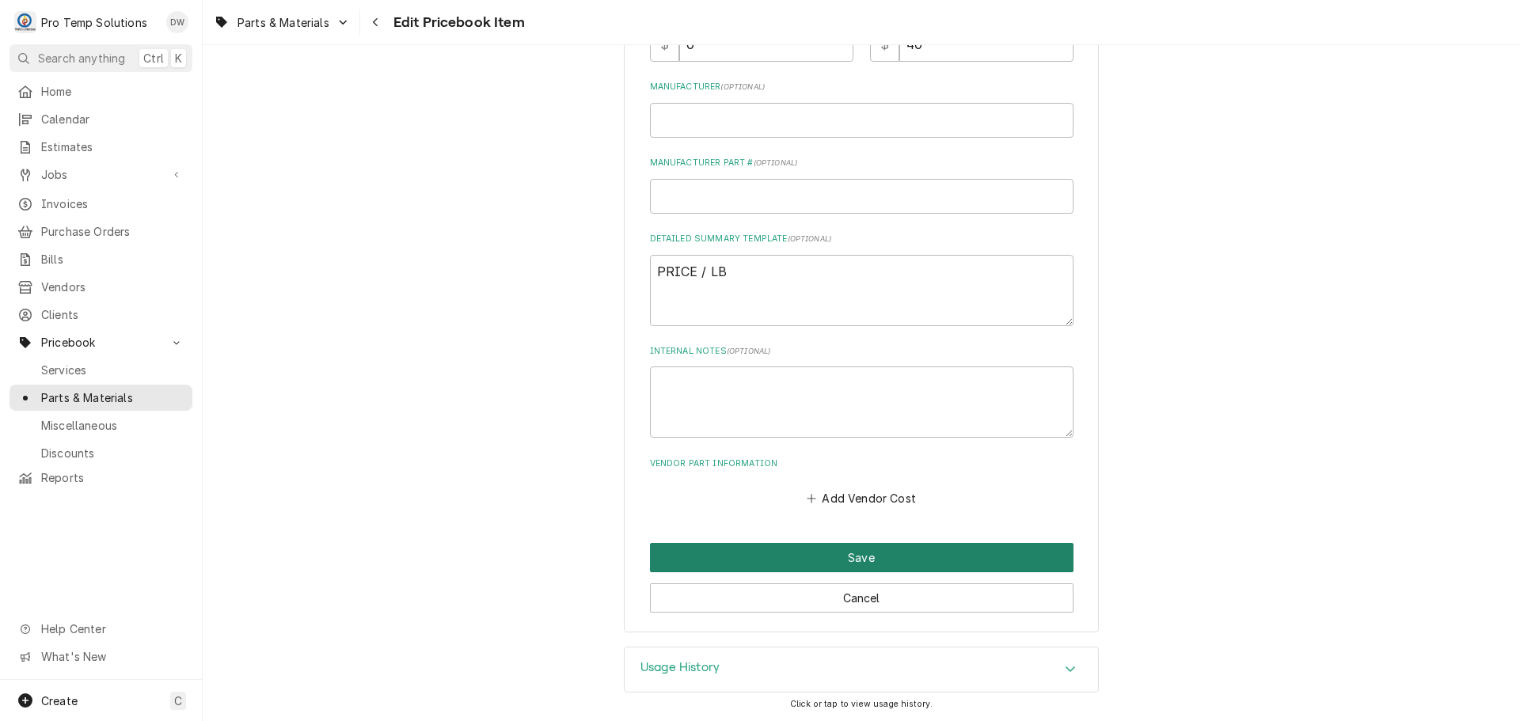
click at [851, 554] on button "Save" at bounding box center [862, 557] width 424 height 29
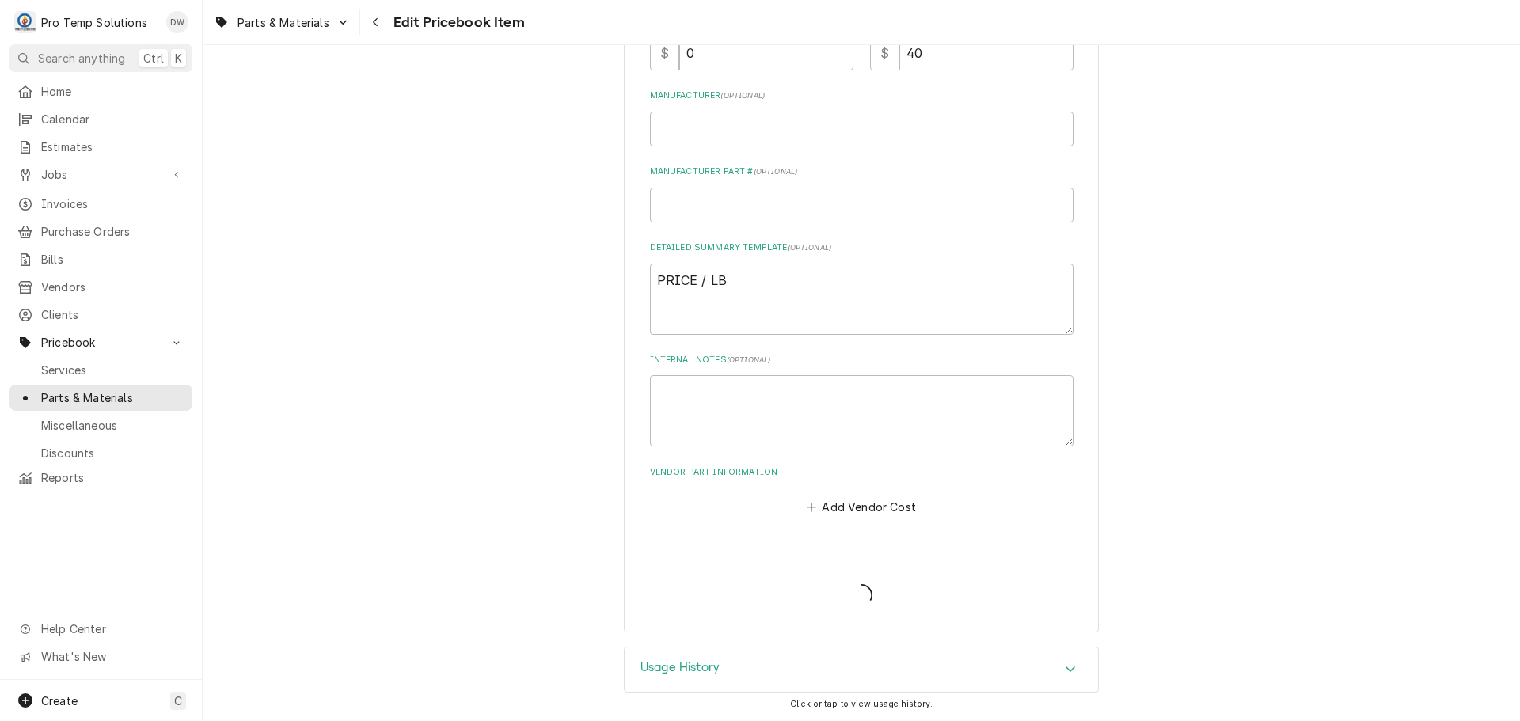
scroll to position [522, 0]
type textarea "x"
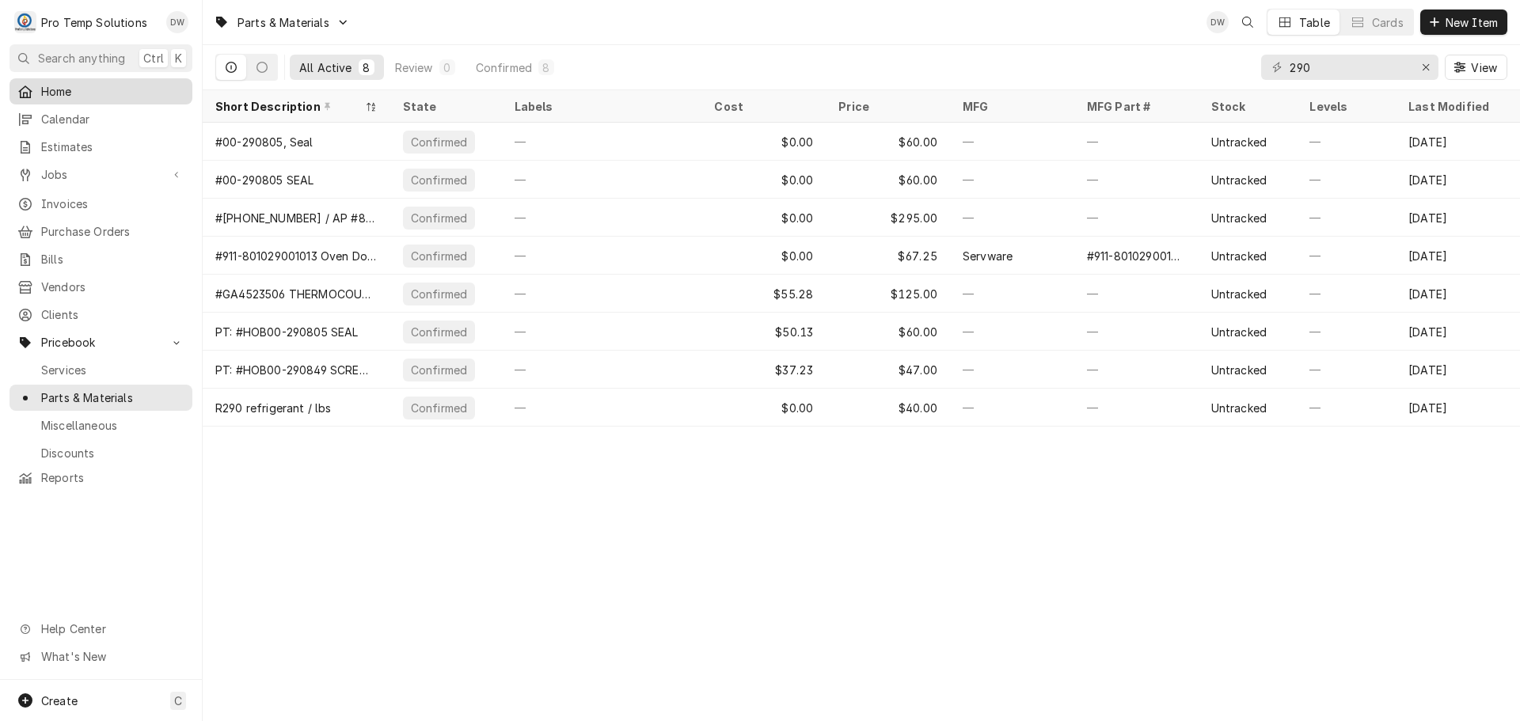
click at [55, 90] on span "Home" at bounding box center [112, 91] width 143 height 17
